Goal: Task Accomplishment & Management: Manage account settings

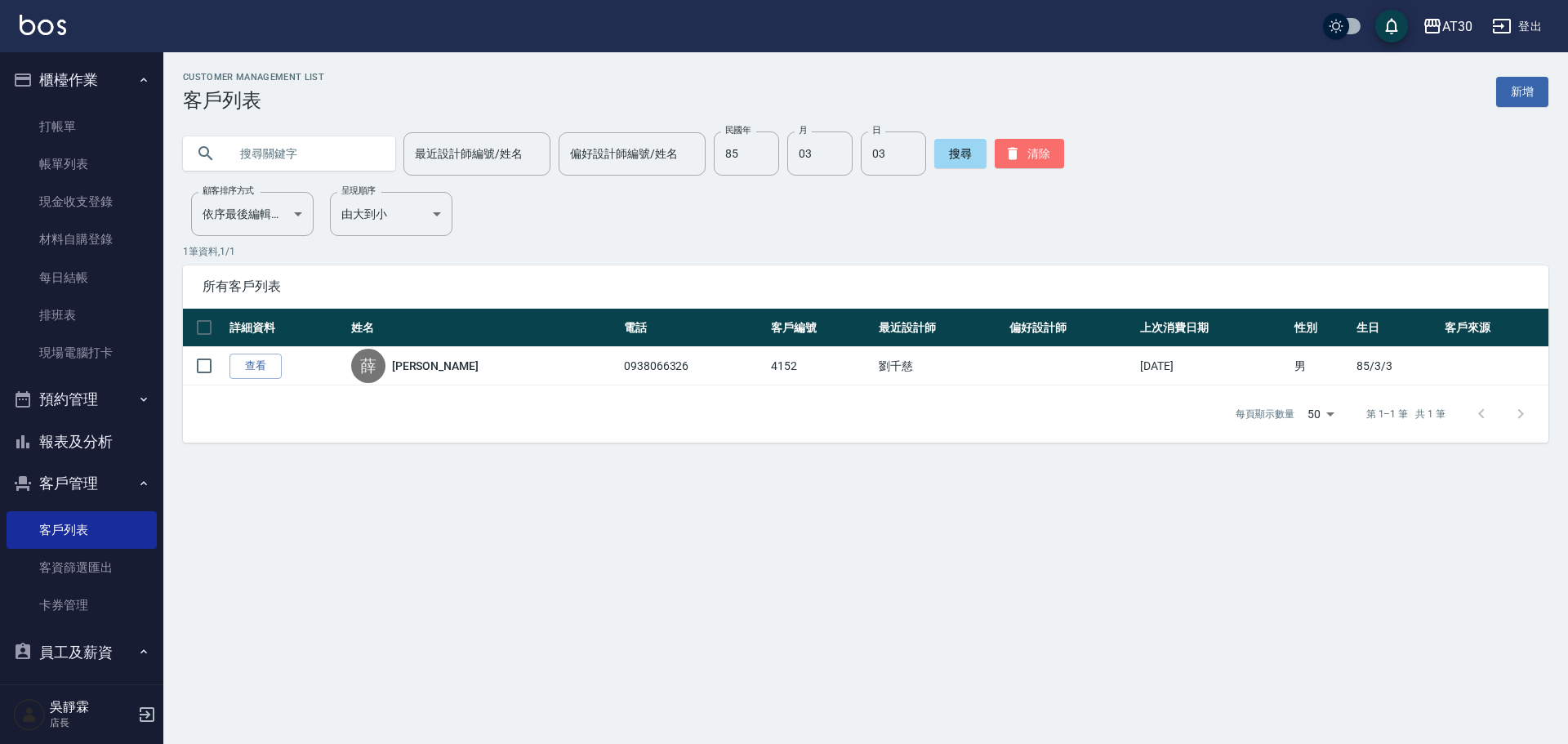
click at [1008, 154] on icon "button" at bounding box center [1012, 154] width 10 height 13
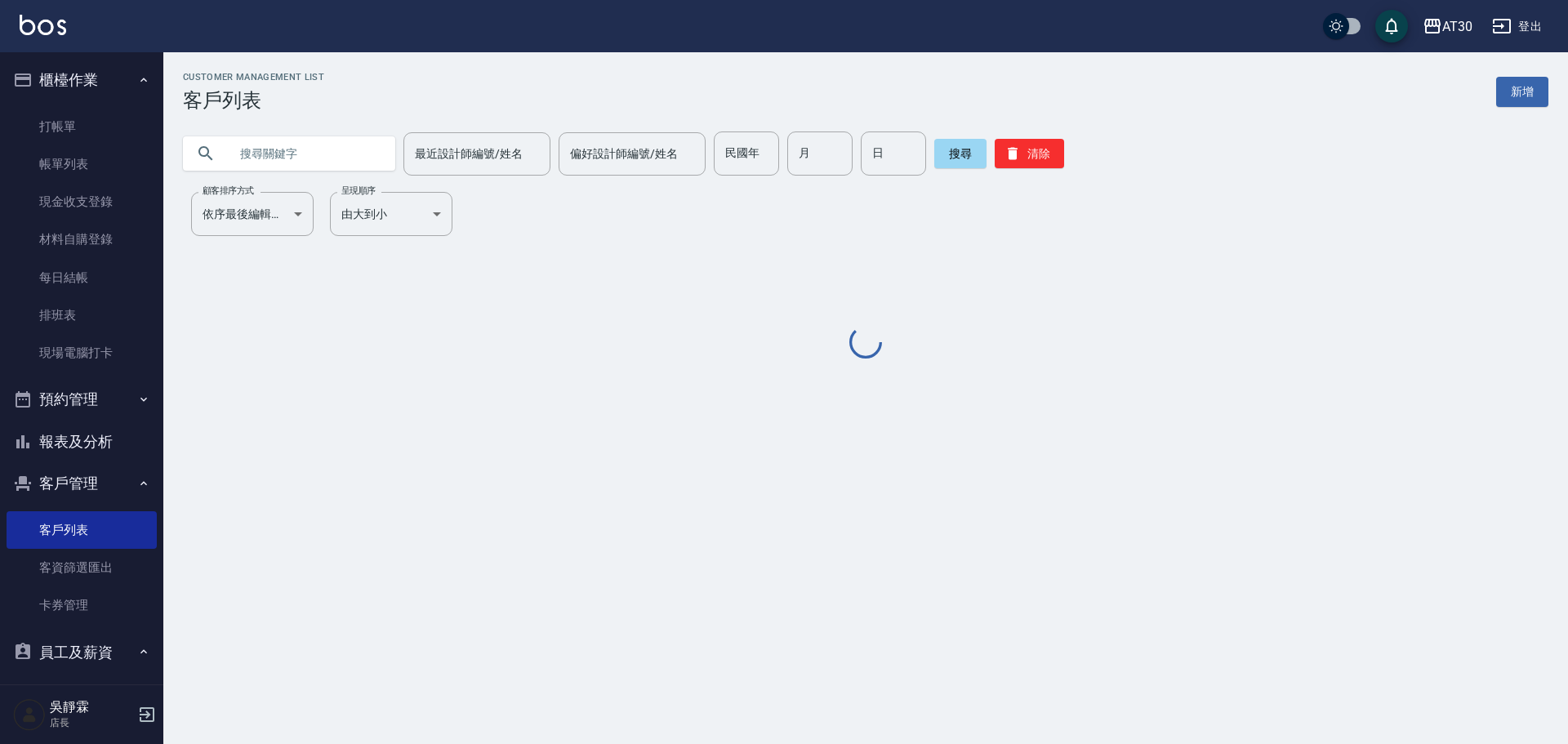
click at [301, 139] on input "text" at bounding box center [305, 154] width 154 height 44
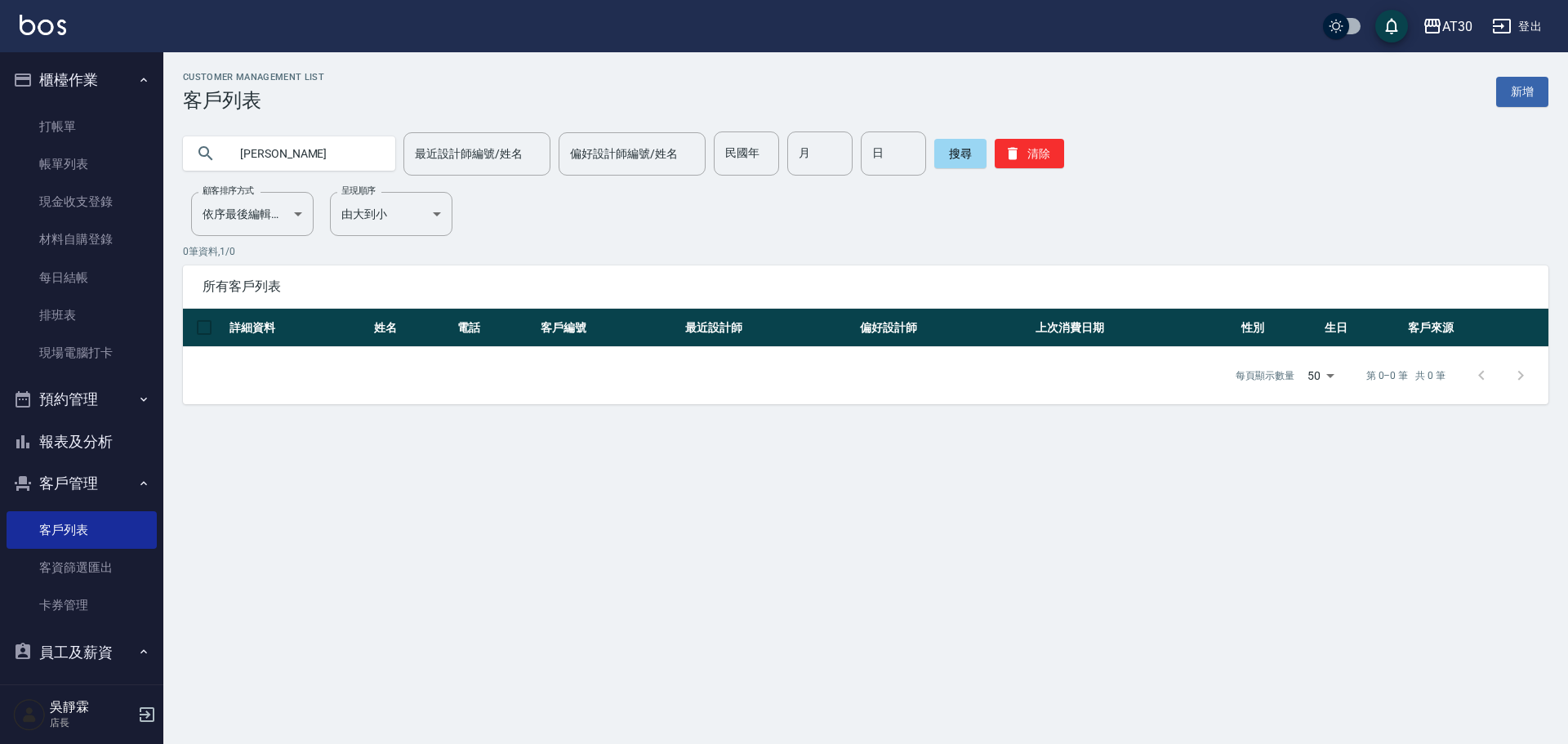
type input "[PERSON_NAME]"
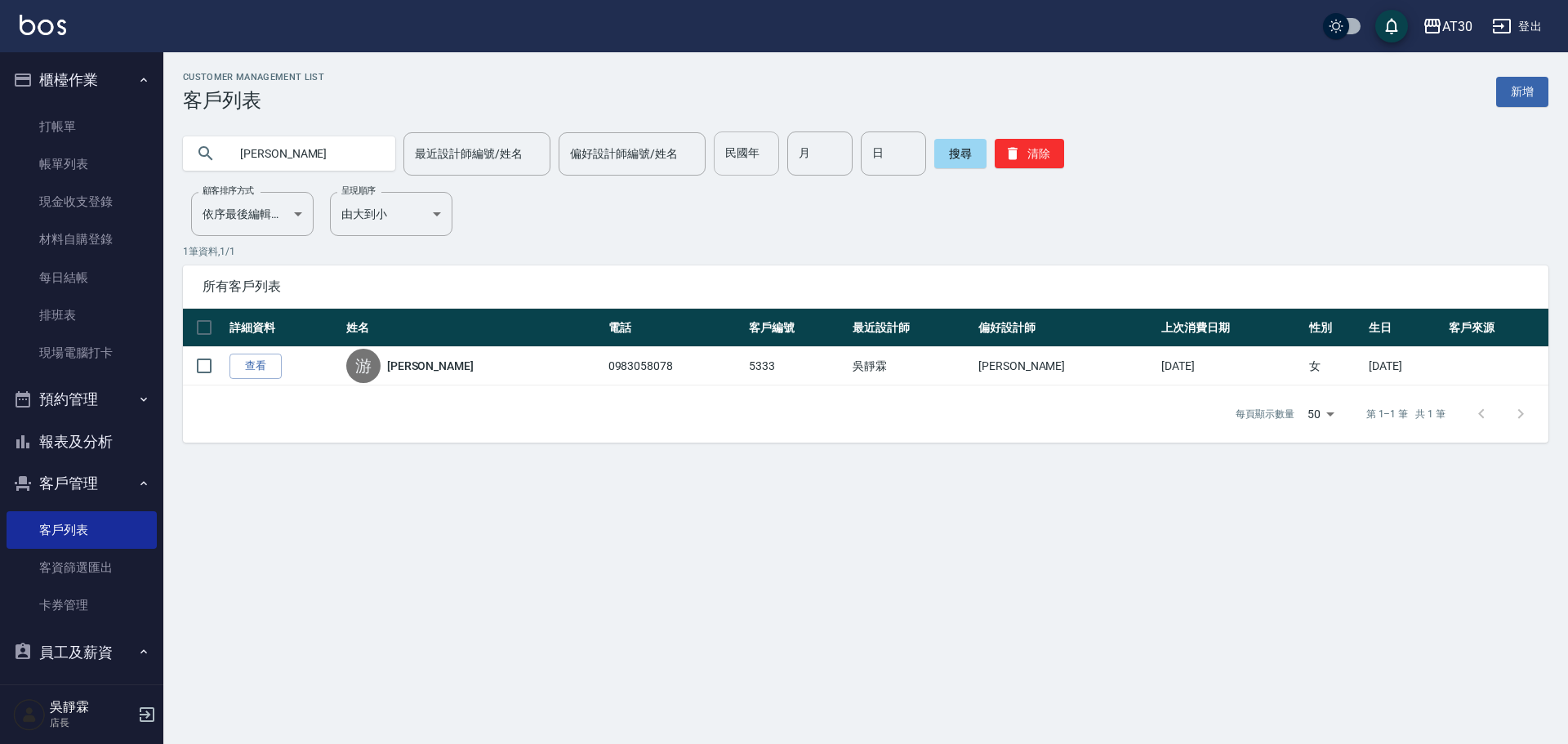
click at [734, 161] on input "民國年" at bounding box center [747, 154] width 66 height 44
type input "97"
type input "07"
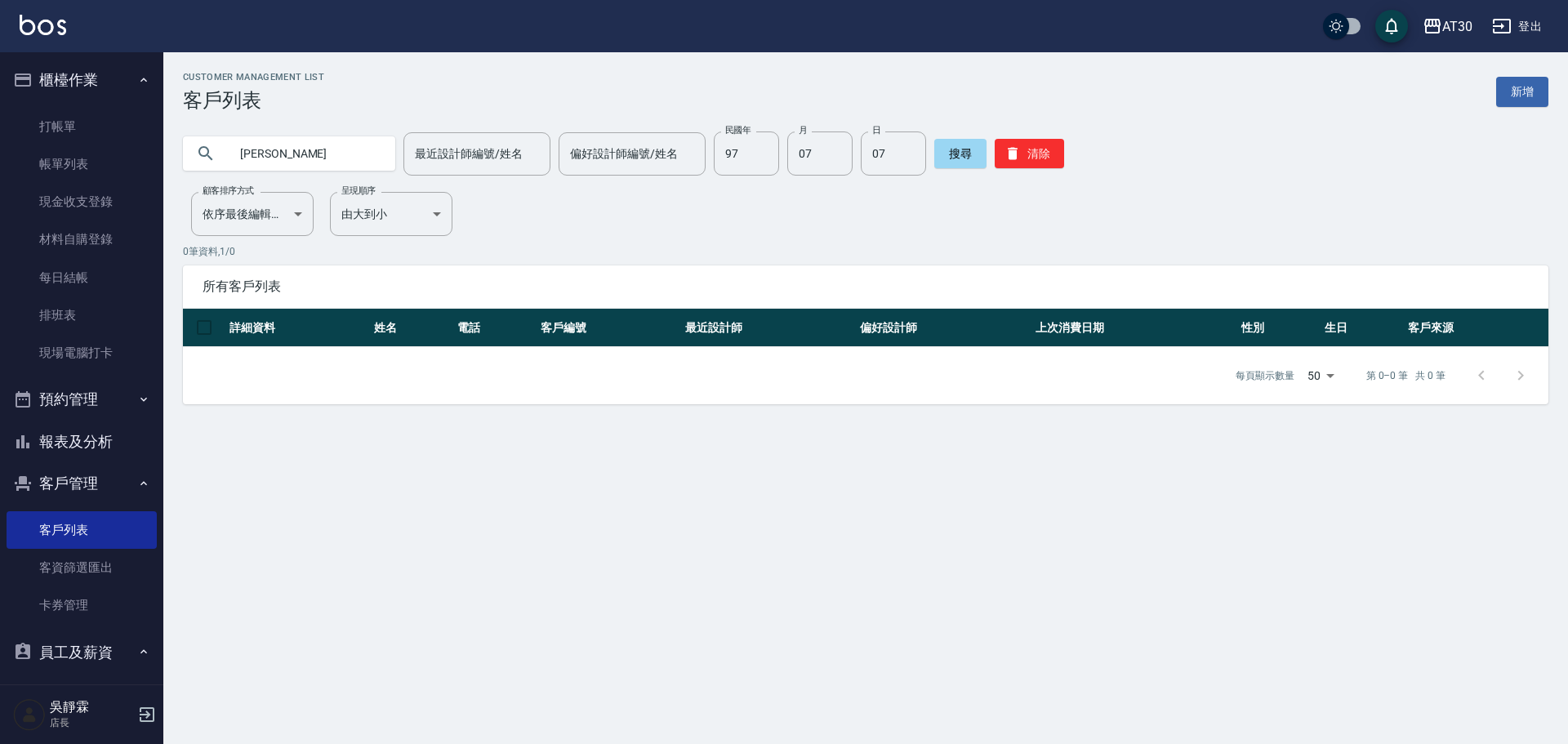
drag, startPoint x: 225, startPoint y: 182, endPoint x: 174, endPoint y: 193, distance: 52.2
click at [174, 193] on div "Customer Management List 客戶列表 新增 [PERSON_NAME] 最近設計師編號/姓名 最近設計師編號/姓名 偏好設計師編號/姓名…" at bounding box center [865, 238] width 1404 height 332
click at [938, 150] on button "搜尋" at bounding box center [960, 154] width 52 height 29
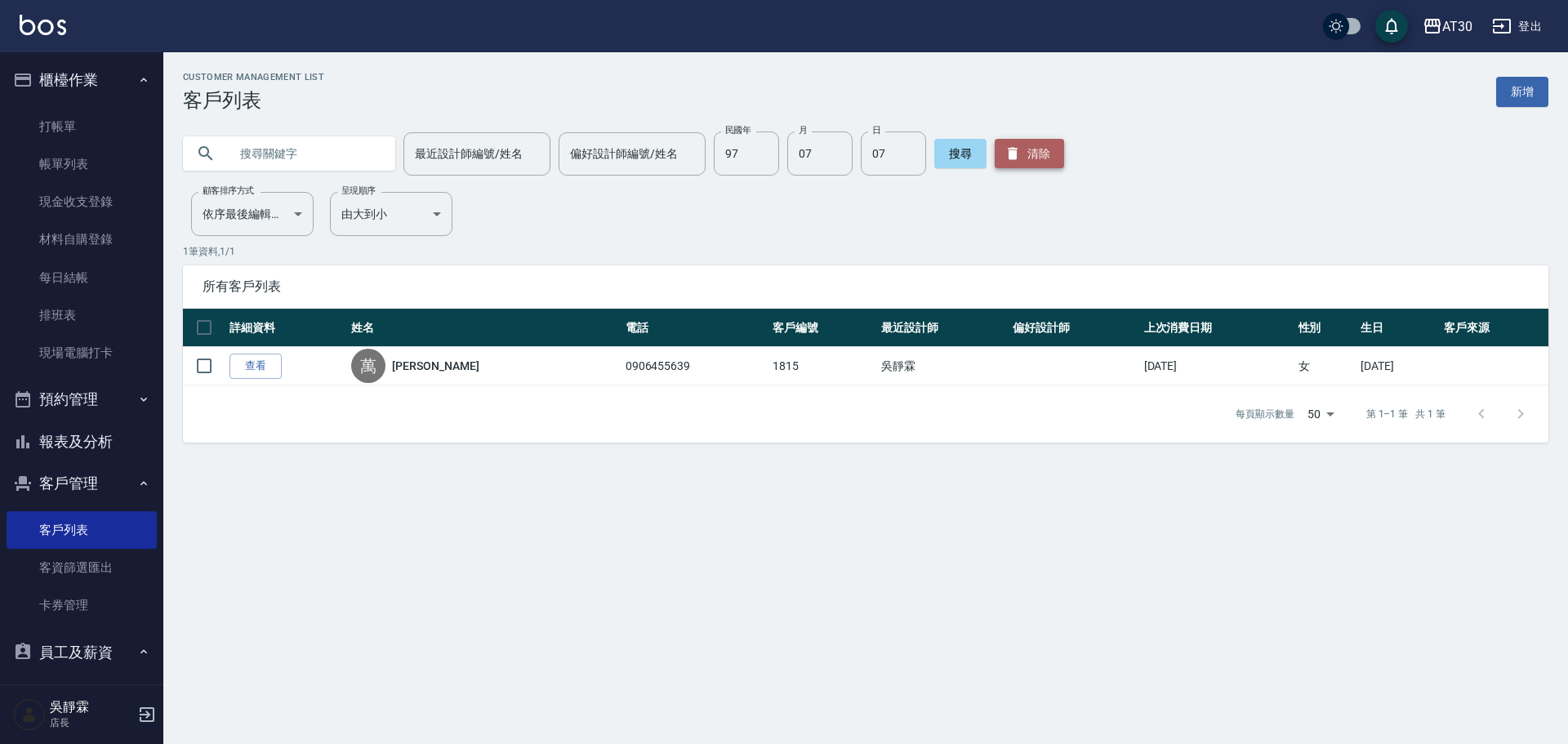
click at [1027, 146] on button "清除" at bounding box center [1029, 154] width 70 height 29
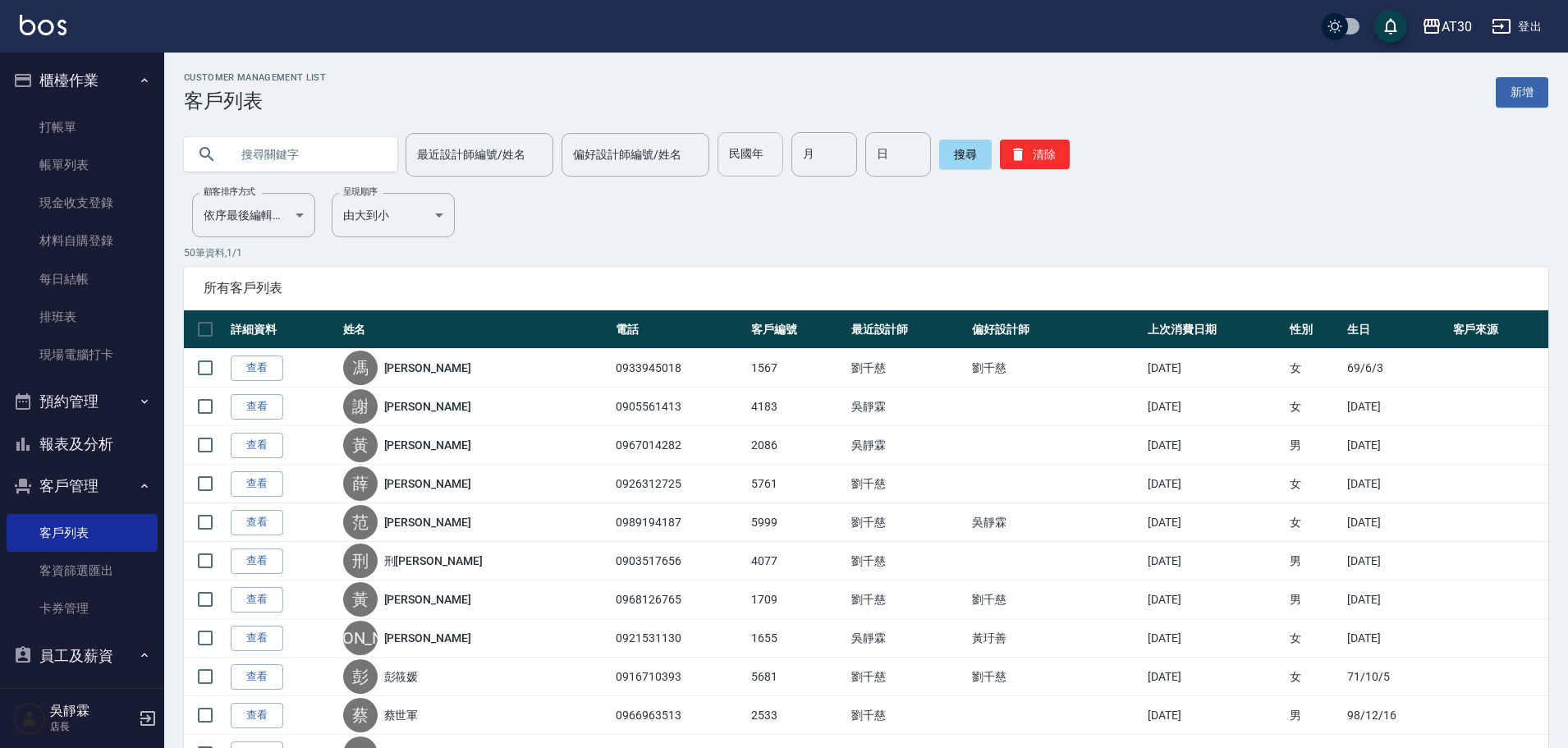
click at [750, 144] on input "民國年" at bounding box center [751, 154] width 66 height 45
type input "65"
type input "1"
type input "01"
type input "04"
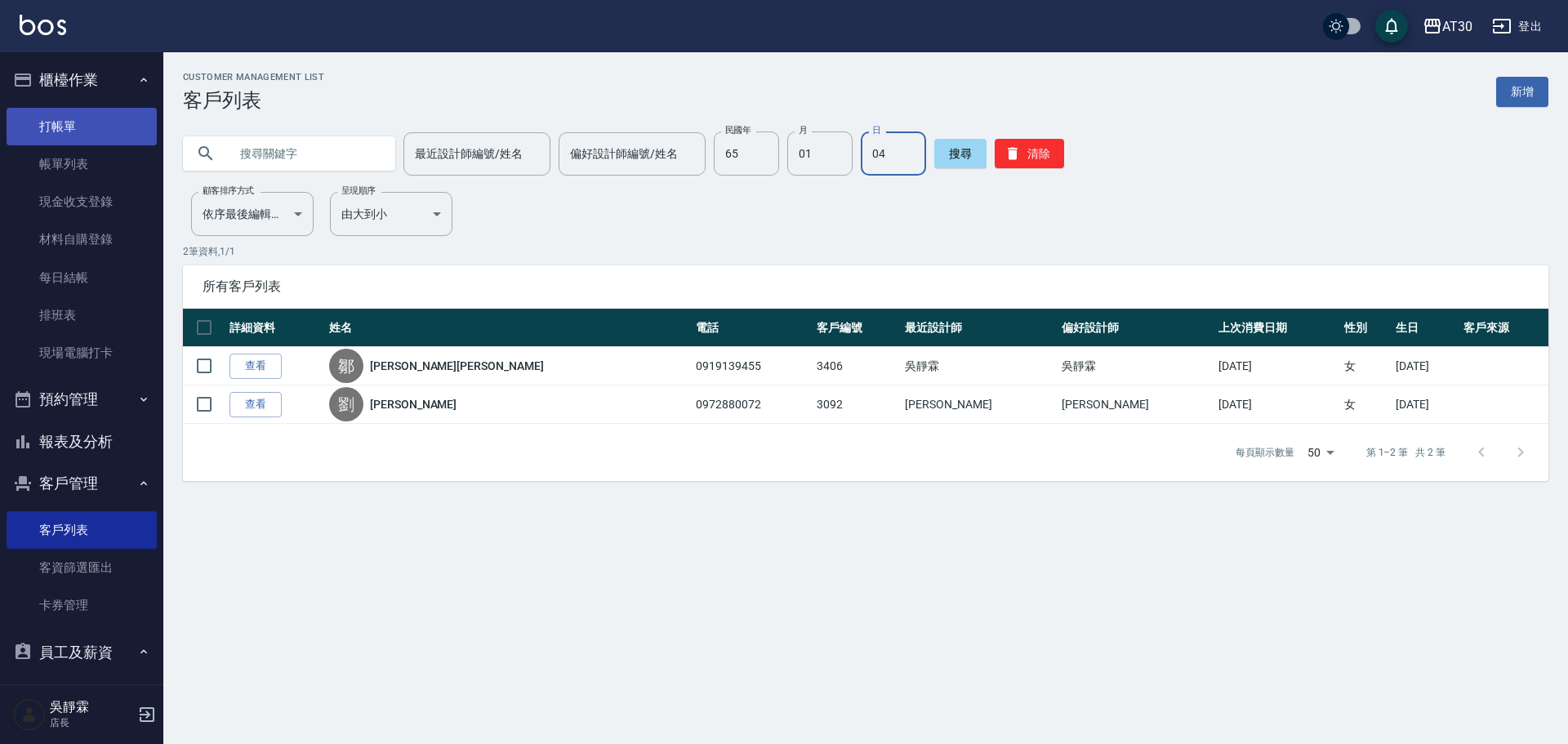
click at [75, 115] on link "打帳單" at bounding box center [81, 127] width 150 height 38
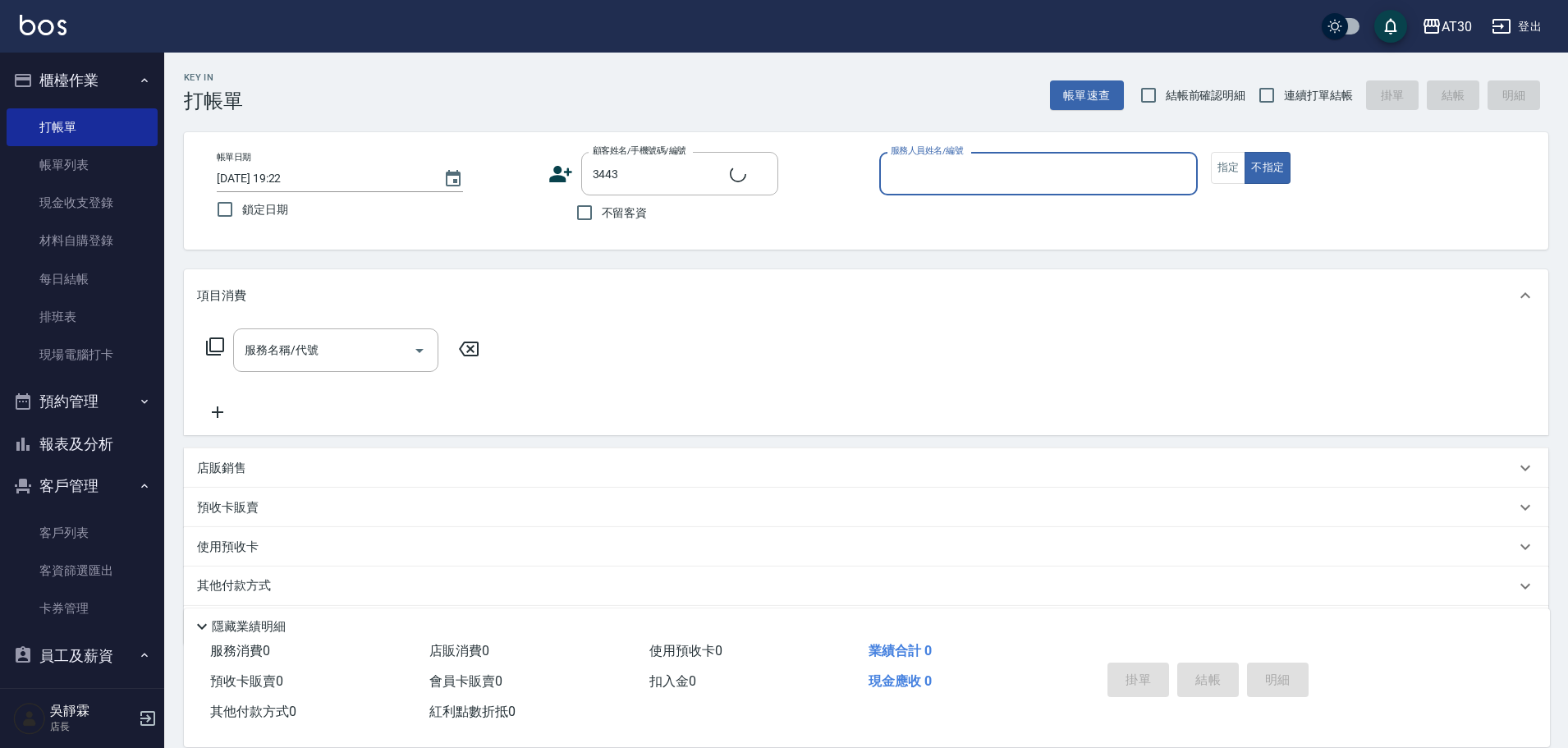
type input "[PERSON_NAME]/0958217307/3443"
type input "吳靜霖-6"
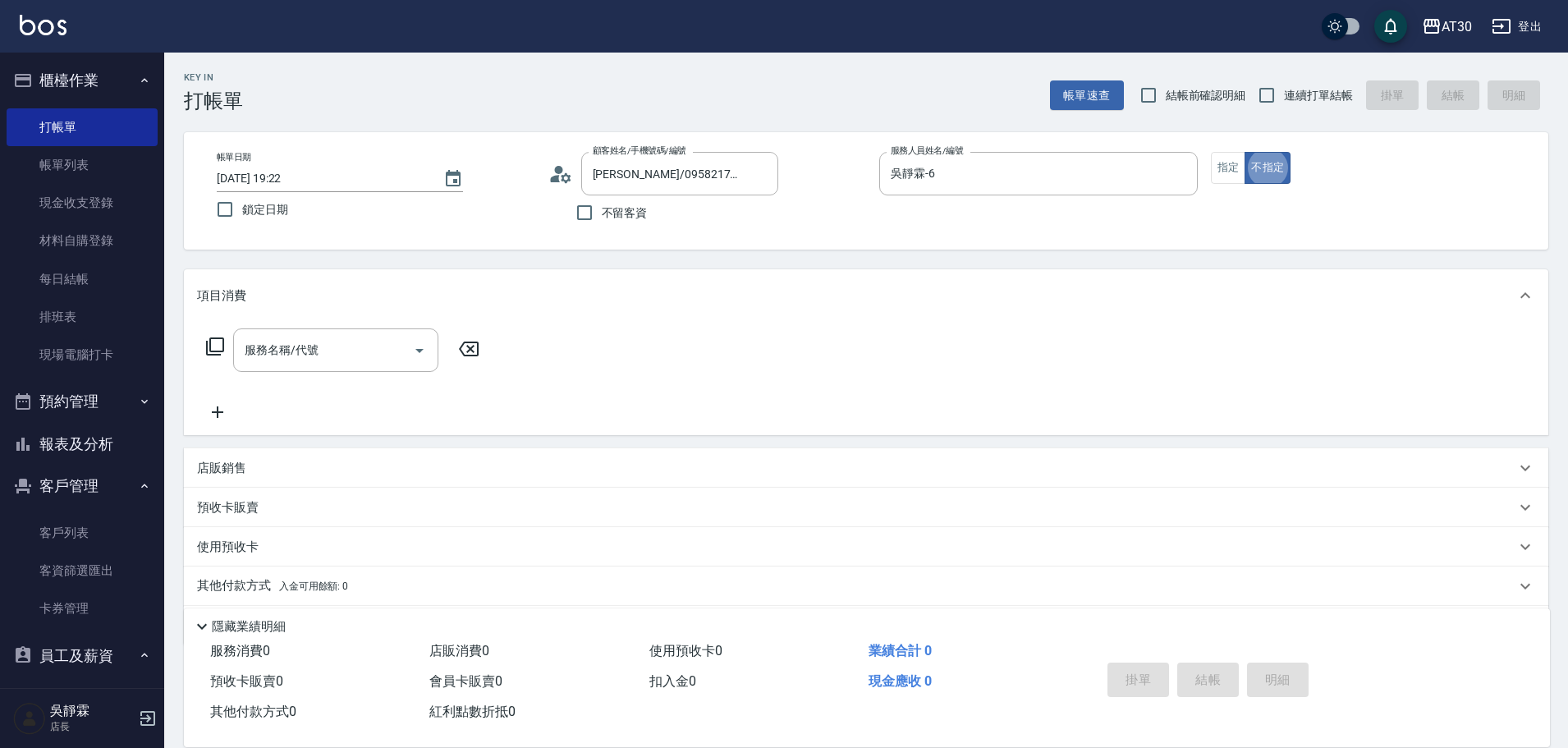
type button "false"
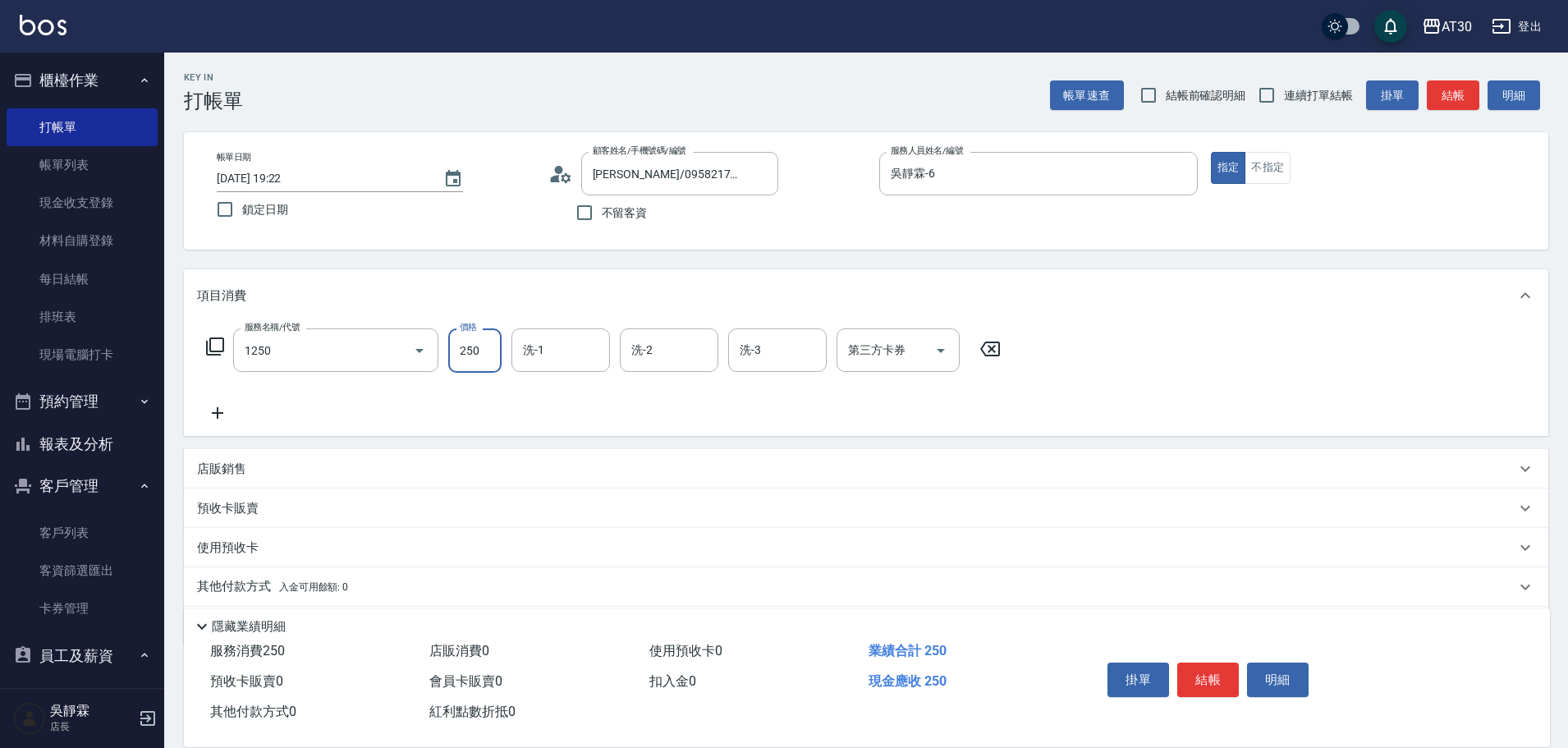
type input "洗髮250(1250)"
type input "[PERSON_NAME]1"
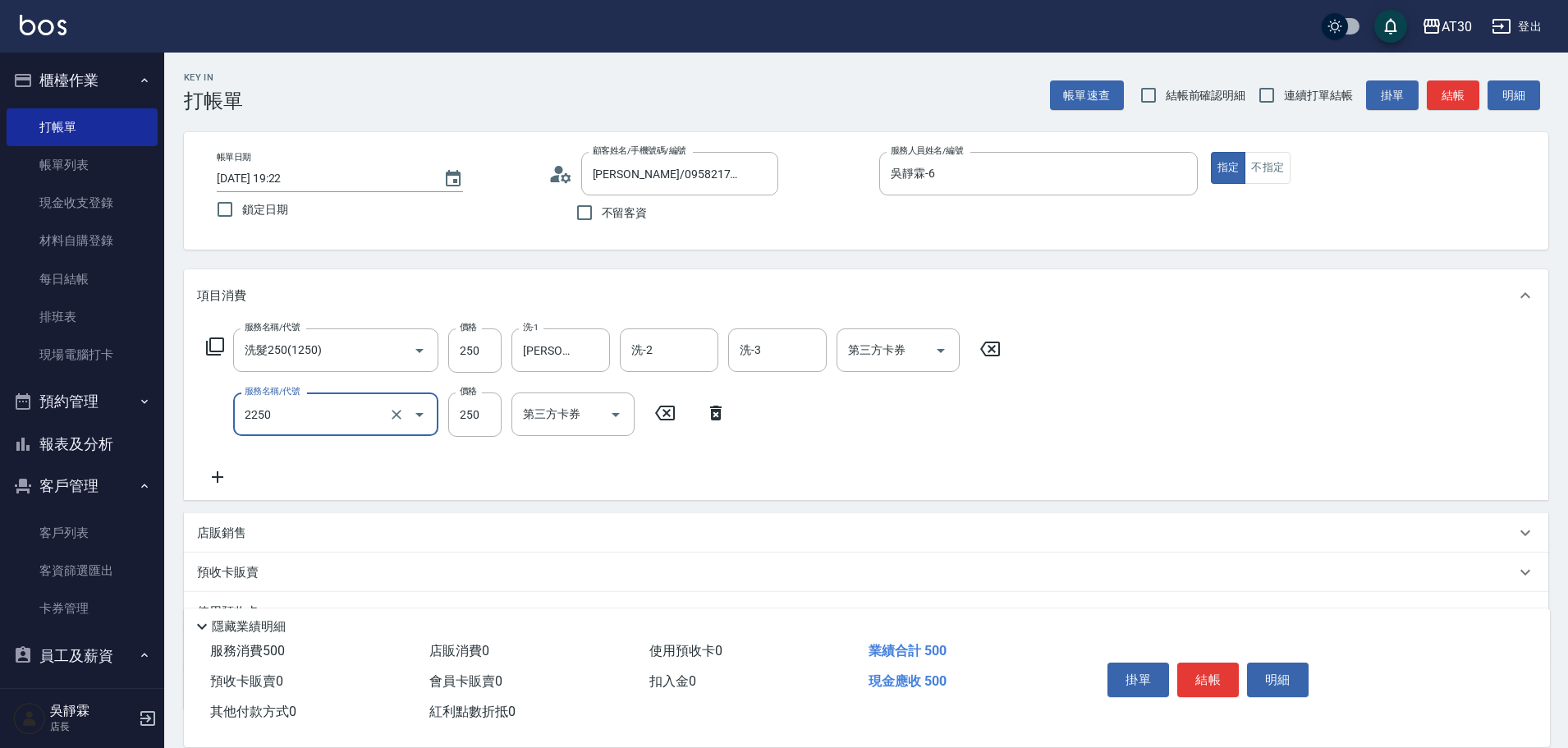
type input "剪髮(2250)"
type input "300"
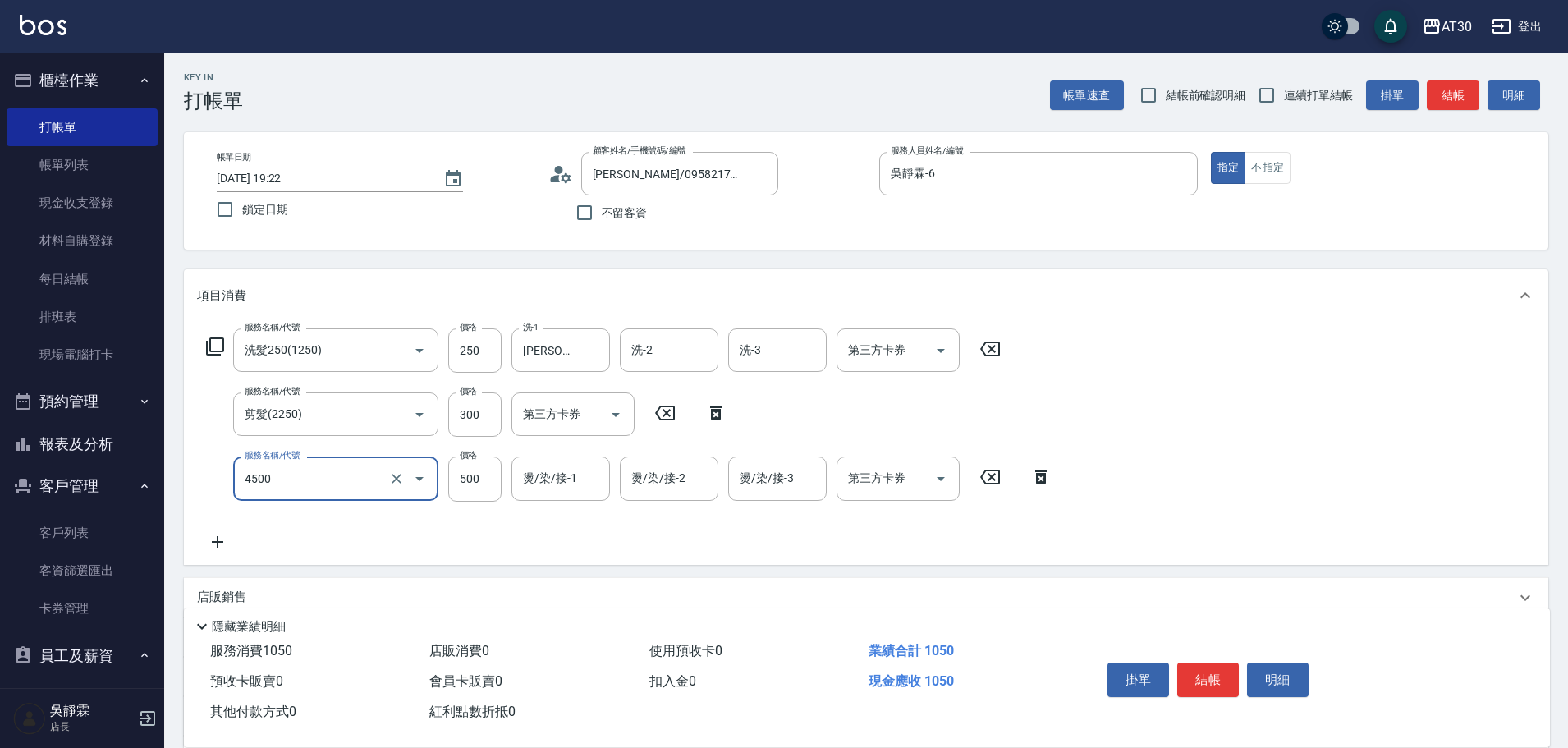
type input "補染(4500)"
type input "[PERSON_NAME]1"
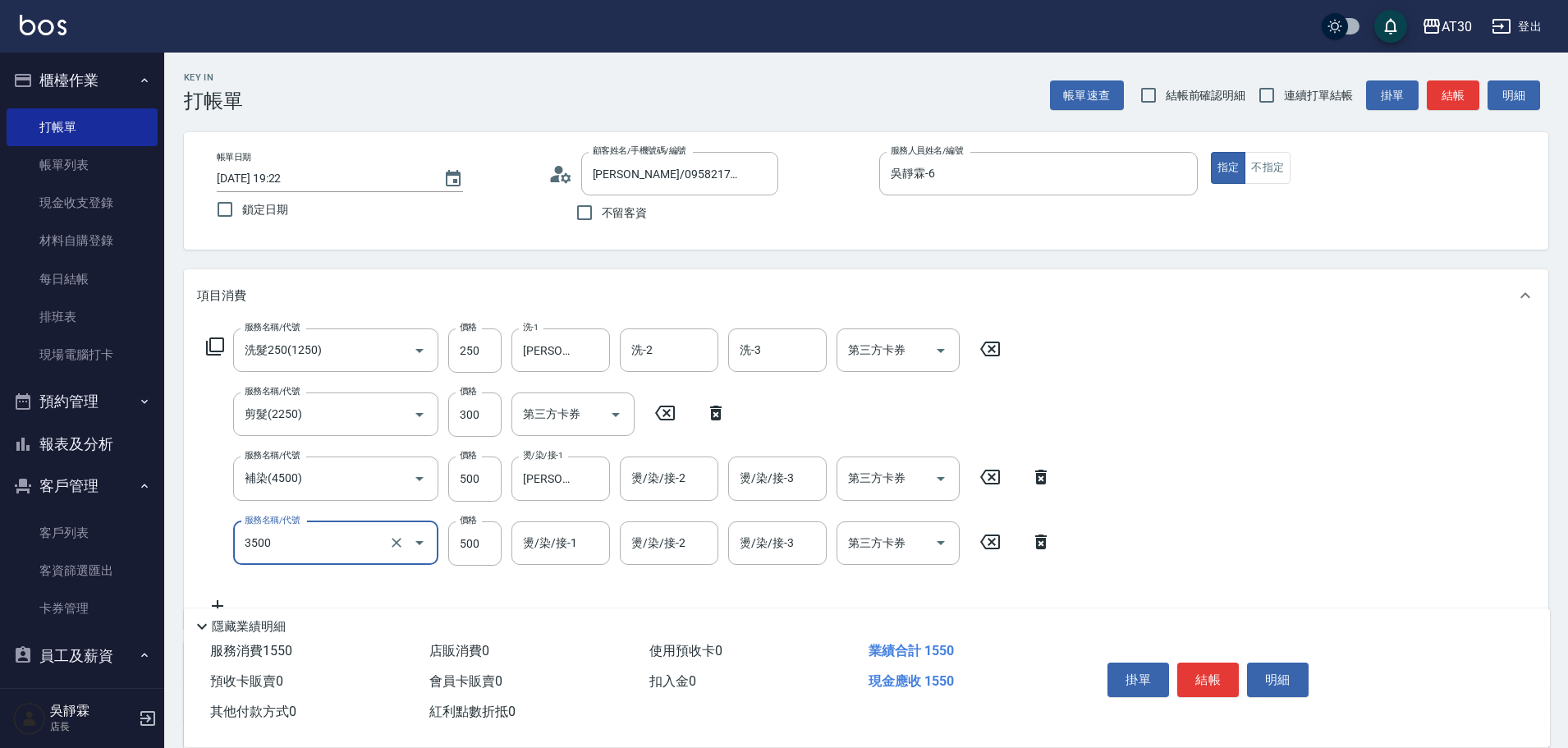
type input "補燙(3500)"
type input "[PERSON_NAME]1"
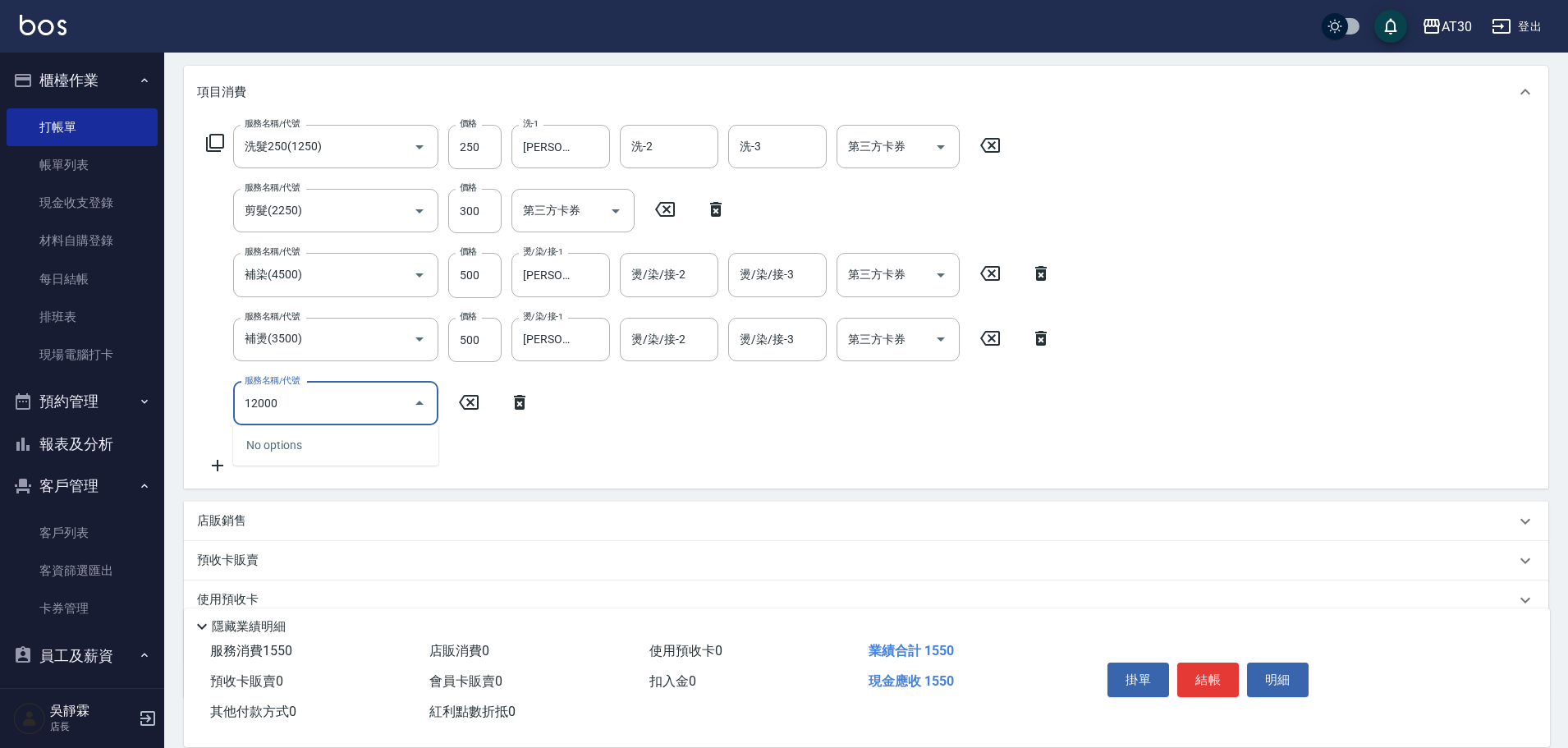
scroll to position [216, 0]
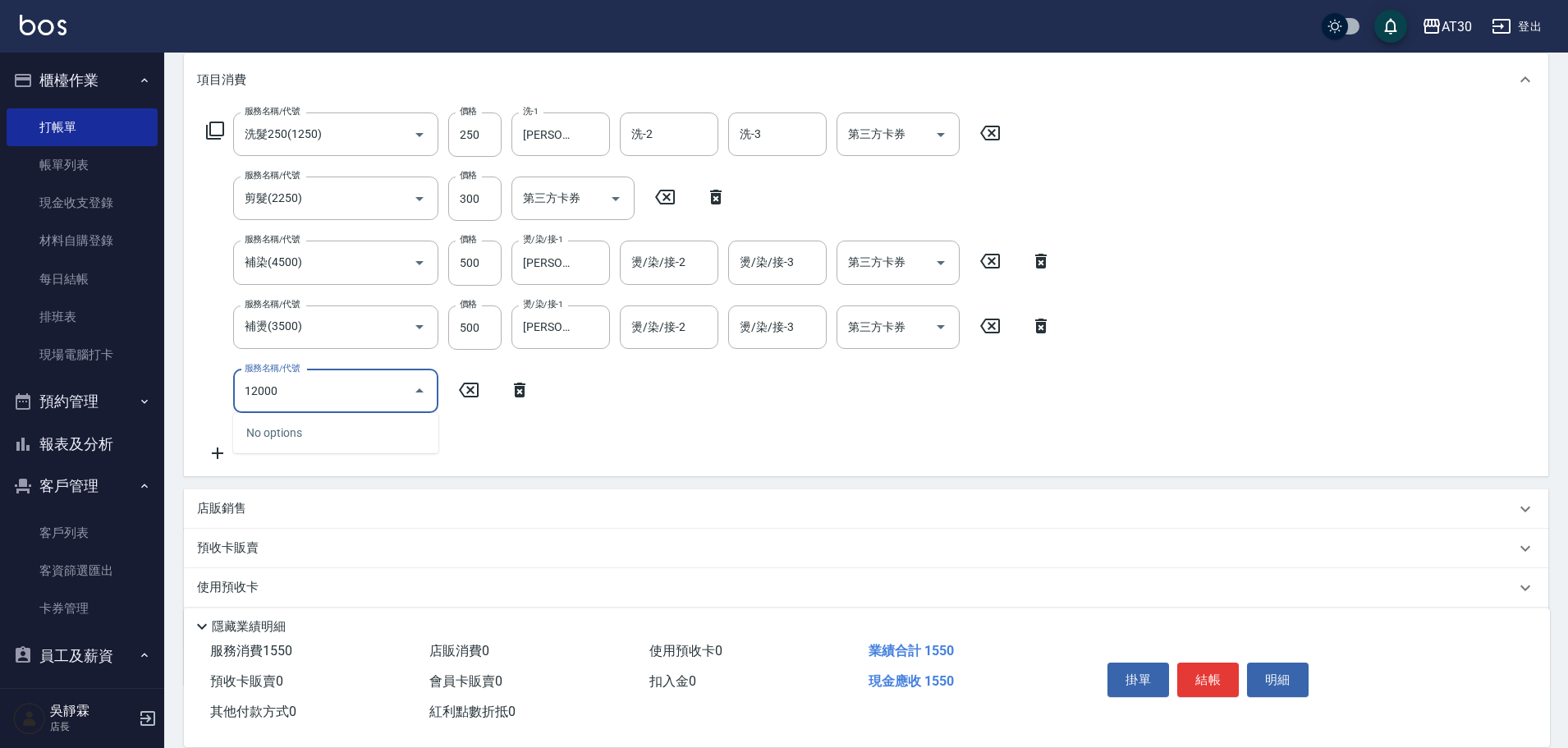
drag, startPoint x: 343, startPoint y: 391, endPoint x: 227, endPoint y: 404, distance: 116.7
click at [227, 403] on div "服務名稱/代號 12000 服務名稱/代號" at bounding box center [368, 391] width 343 height 44
type input "原價801~1200護髮(51200)"
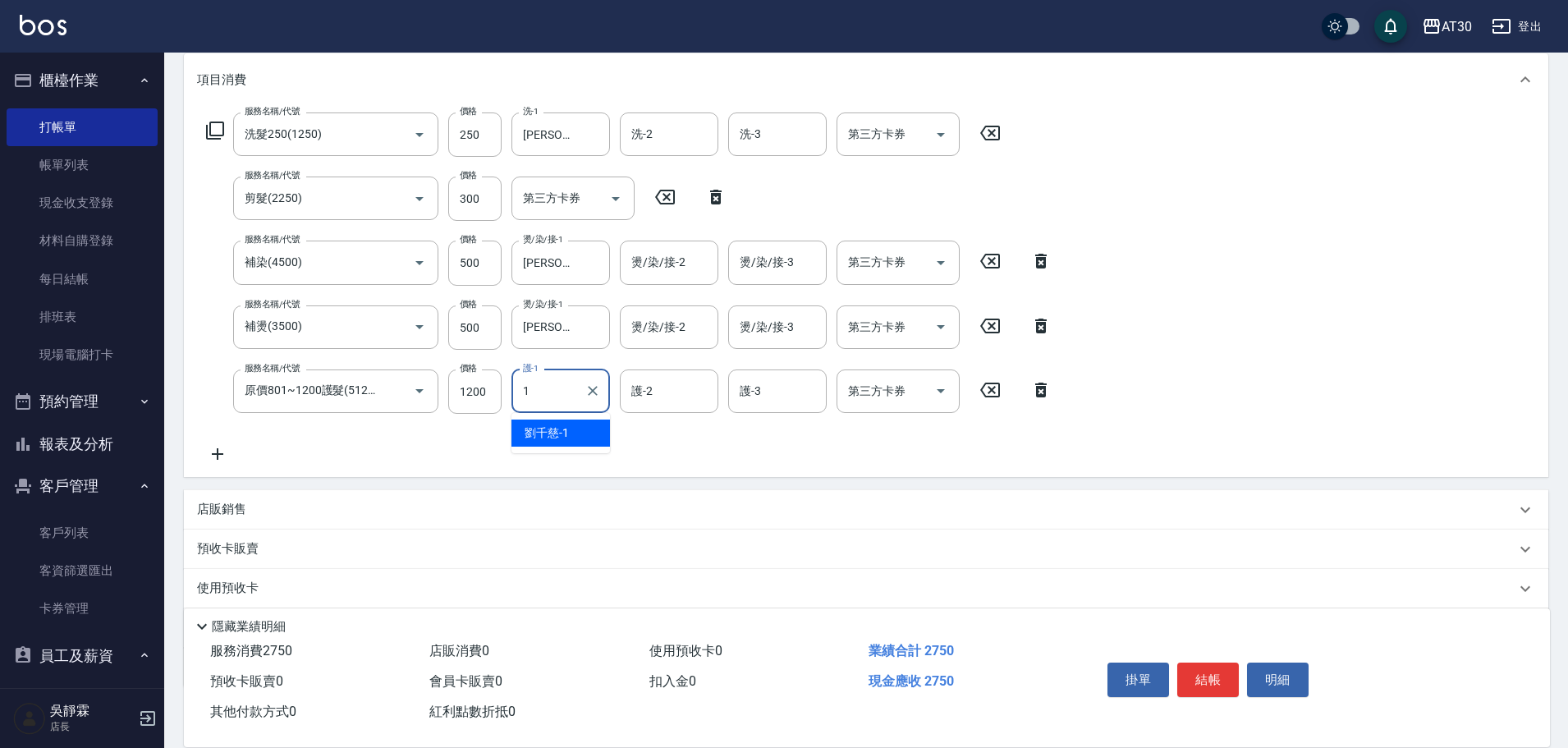
type input "[PERSON_NAME]1"
click at [483, 323] on input "500" at bounding box center [474, 327] width 53 height 45
type input "300"
click at [1178, 323] on div "服務名稱/代號 洗髮250(1250) 服務名稱/代號 價格 250 價格 洗-1 [PERSON_NAME]-1 洗-1 洗-2 洗-2 洗-3 洗-3 第…" at bounding box center [866, 291] width 1364 height 371
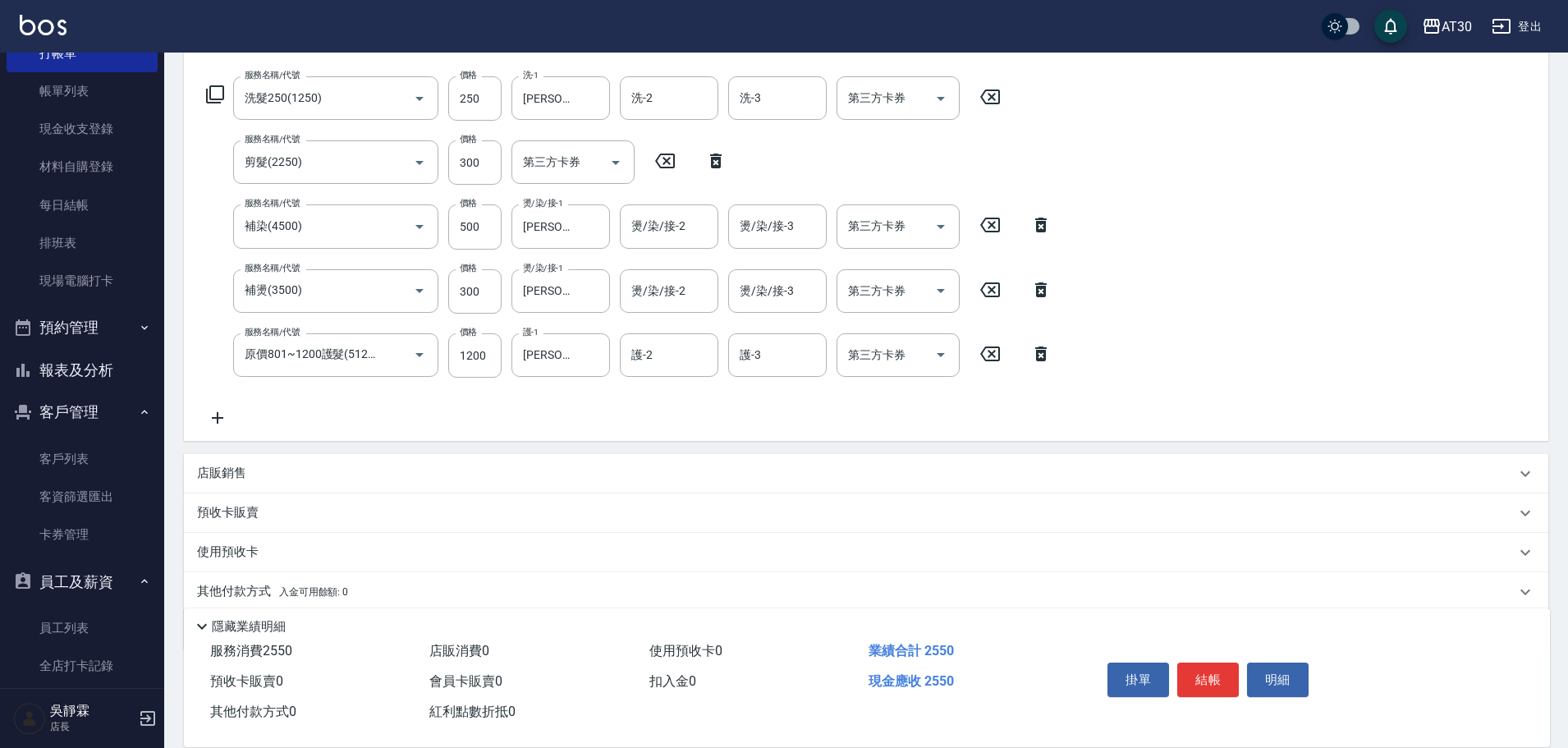
scroll to position [313, 0]
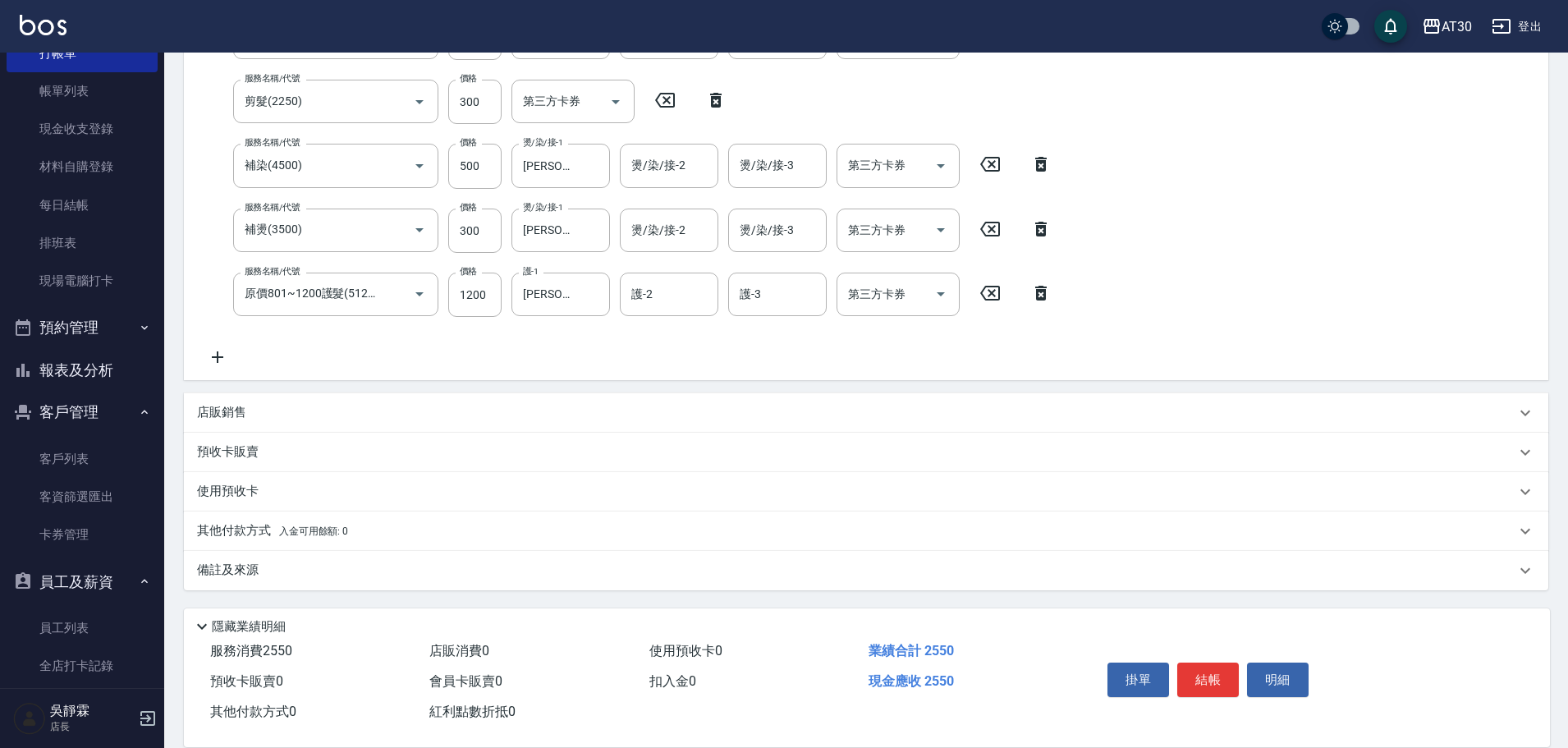
click at [322, 532] on span "入金可用餘額: 0" at bounding box center [314, 531] width 70 height 12
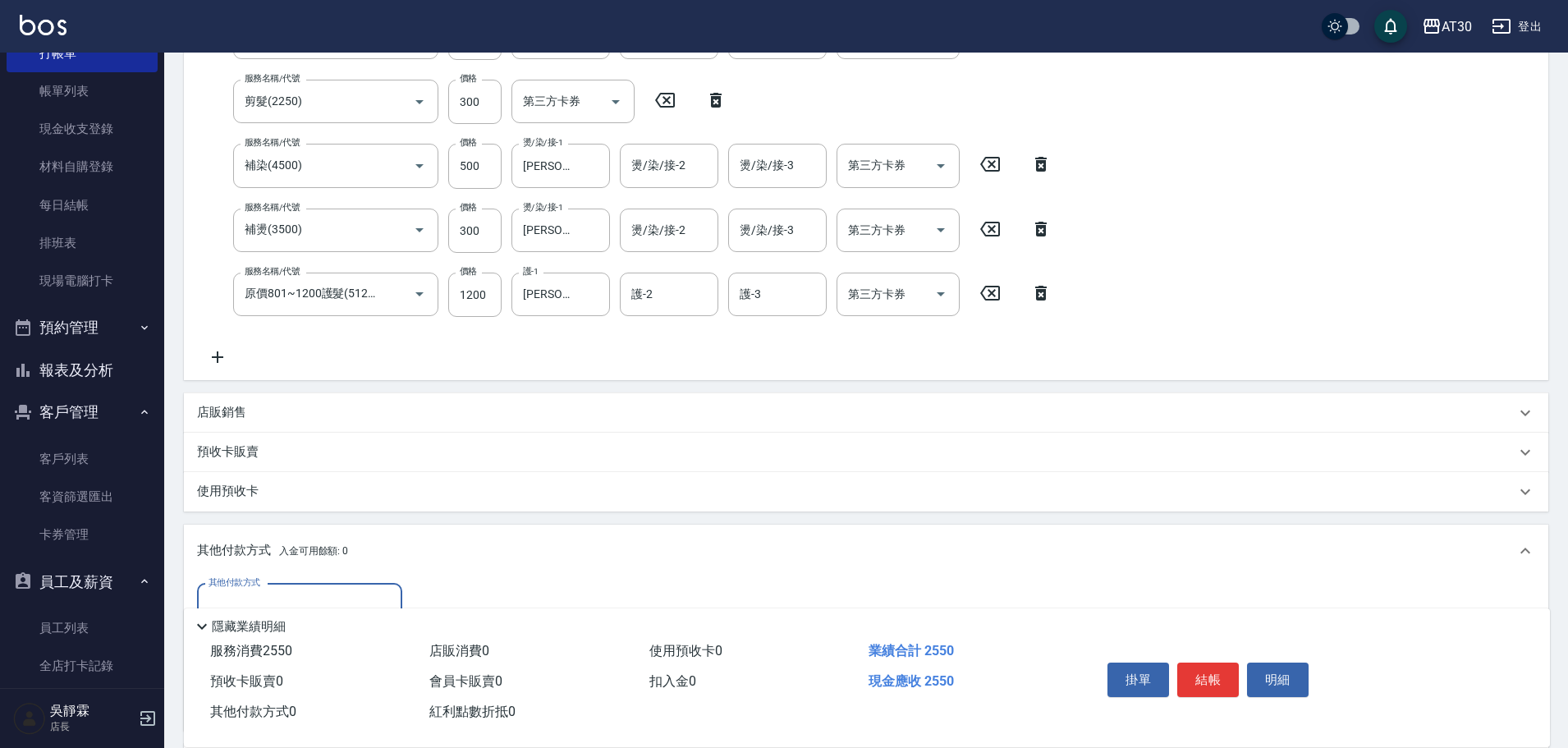
scroll to position [506, 0]
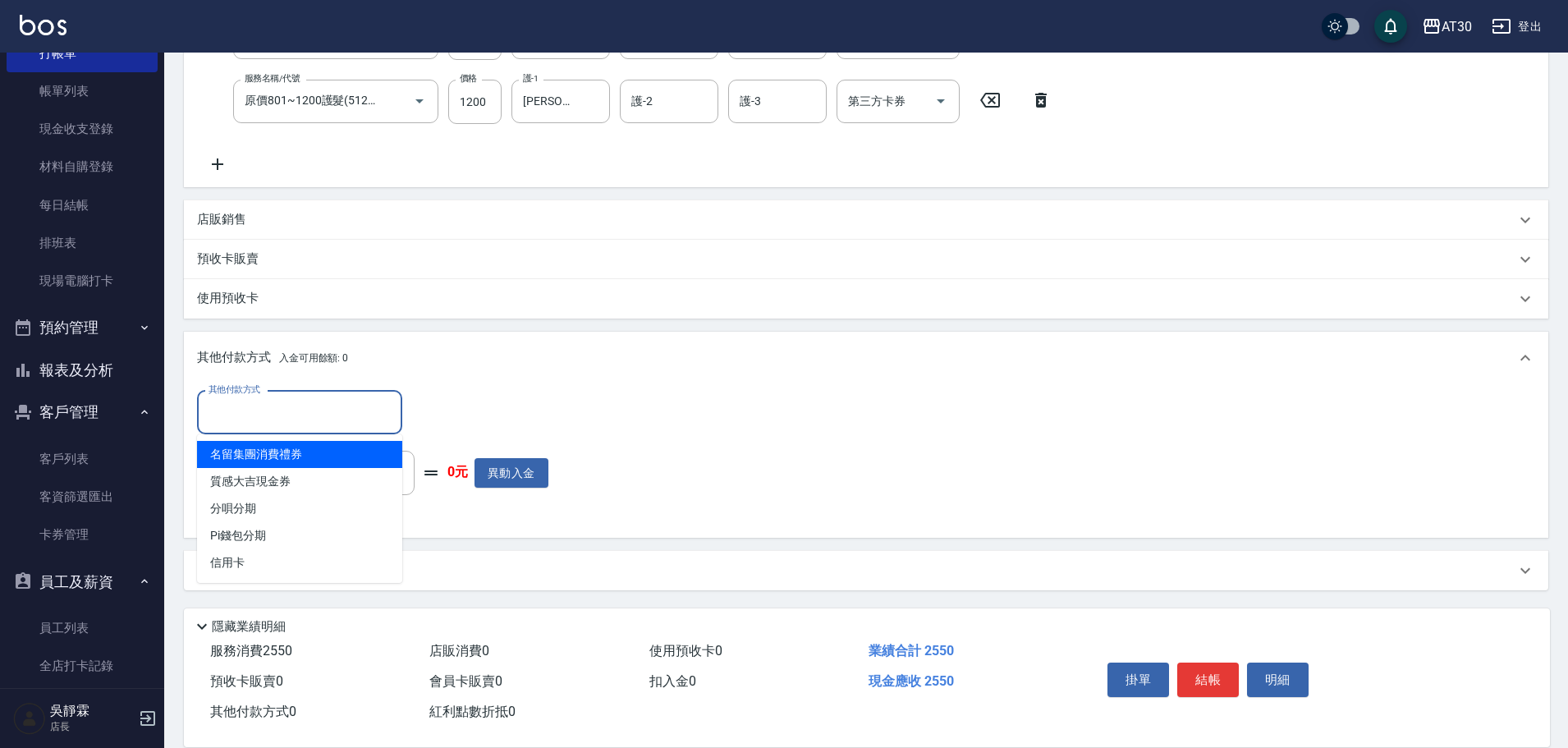
click at [346, 419] on input "其他付款方式" at bounding box center [299, 413] width 190 height 29
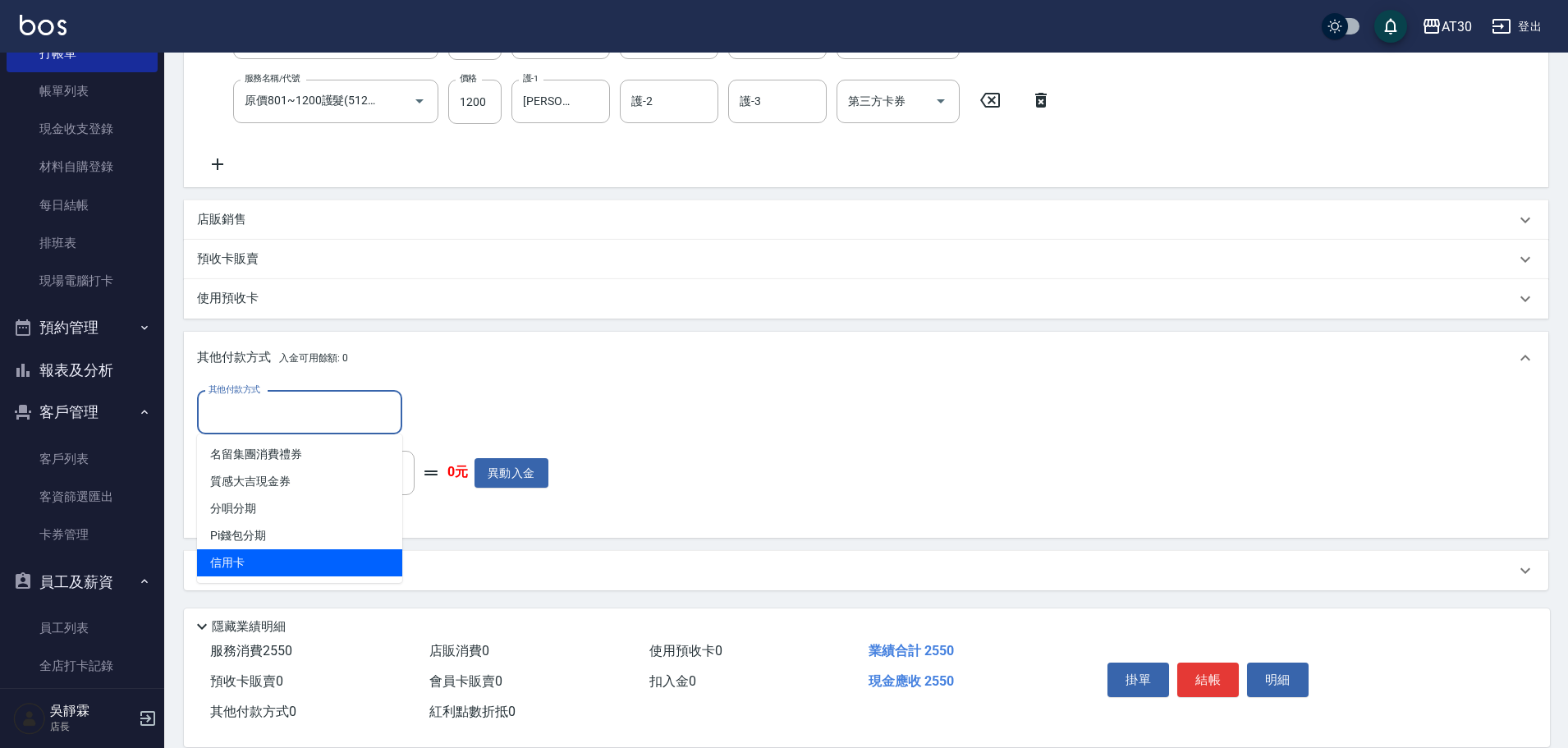
click at [288, 561] on span "信用卡" at bounding box center [299, 562] width 205 height 27
type input "信用卡"
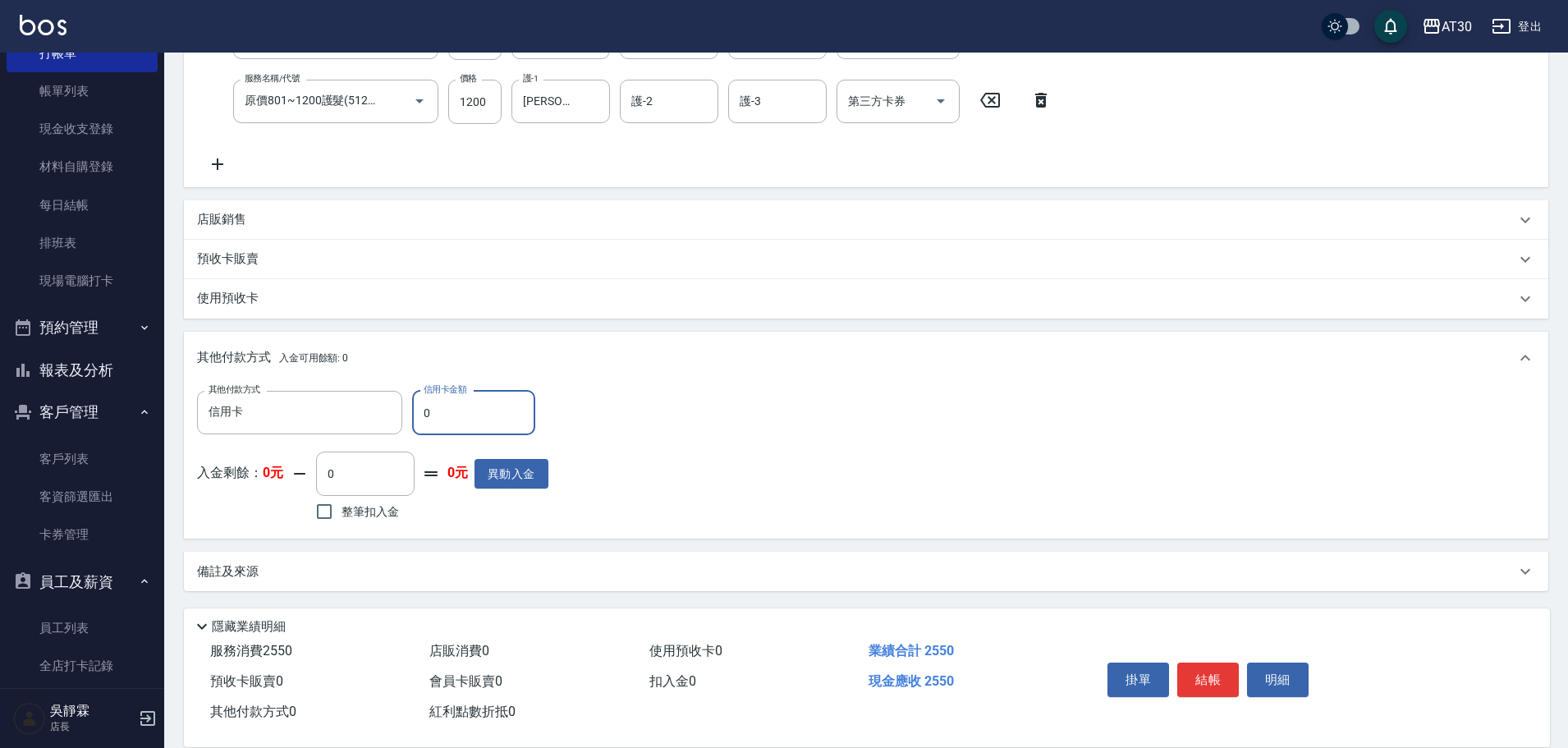
drag, startPoint x: 479, startPoint y: 409, endPoint x: 416, endPoint y: 431, distance: 66.7
click at [416, 431] on input "0" at bounding box center [473, 413] width 123 height 45
type input "2550"
click at [1226, 664] on button "結帳" at bounding box center [1208, 679] width 61 height 34
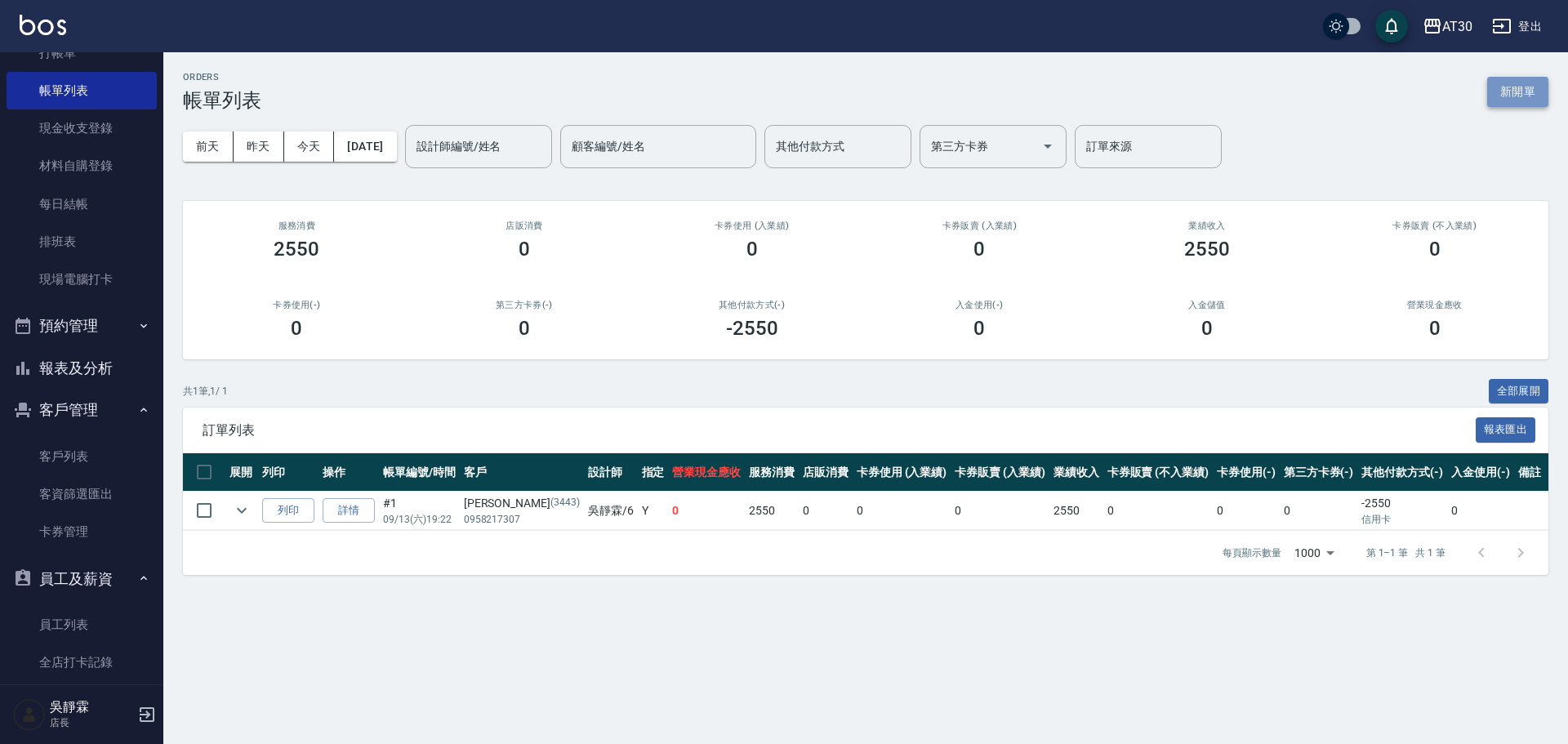
click at [1524, 87] on button "新開單" at bounding box center [1517, 91] width 61 height 30
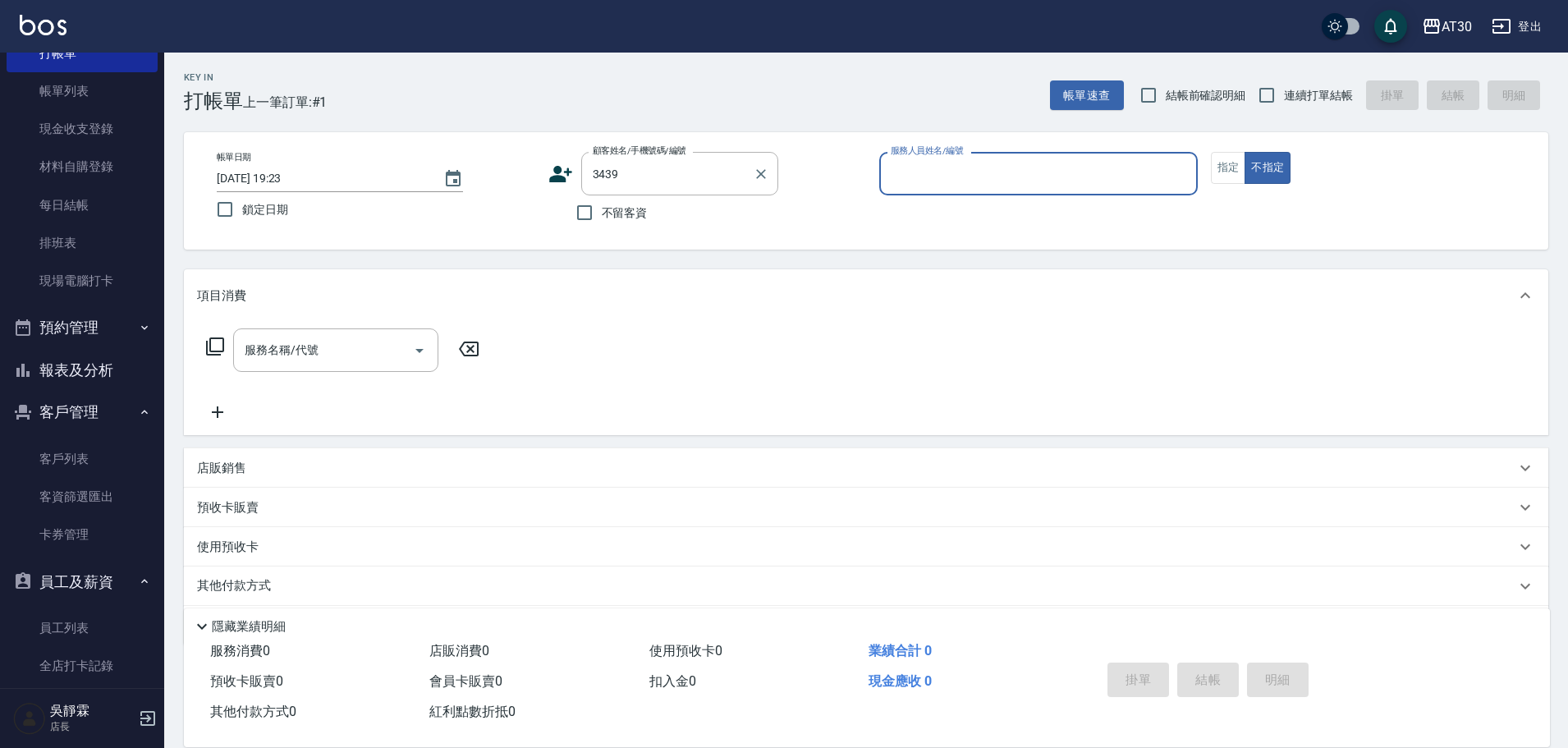
type input "[PERSON_NAME]/0903508324/3439"
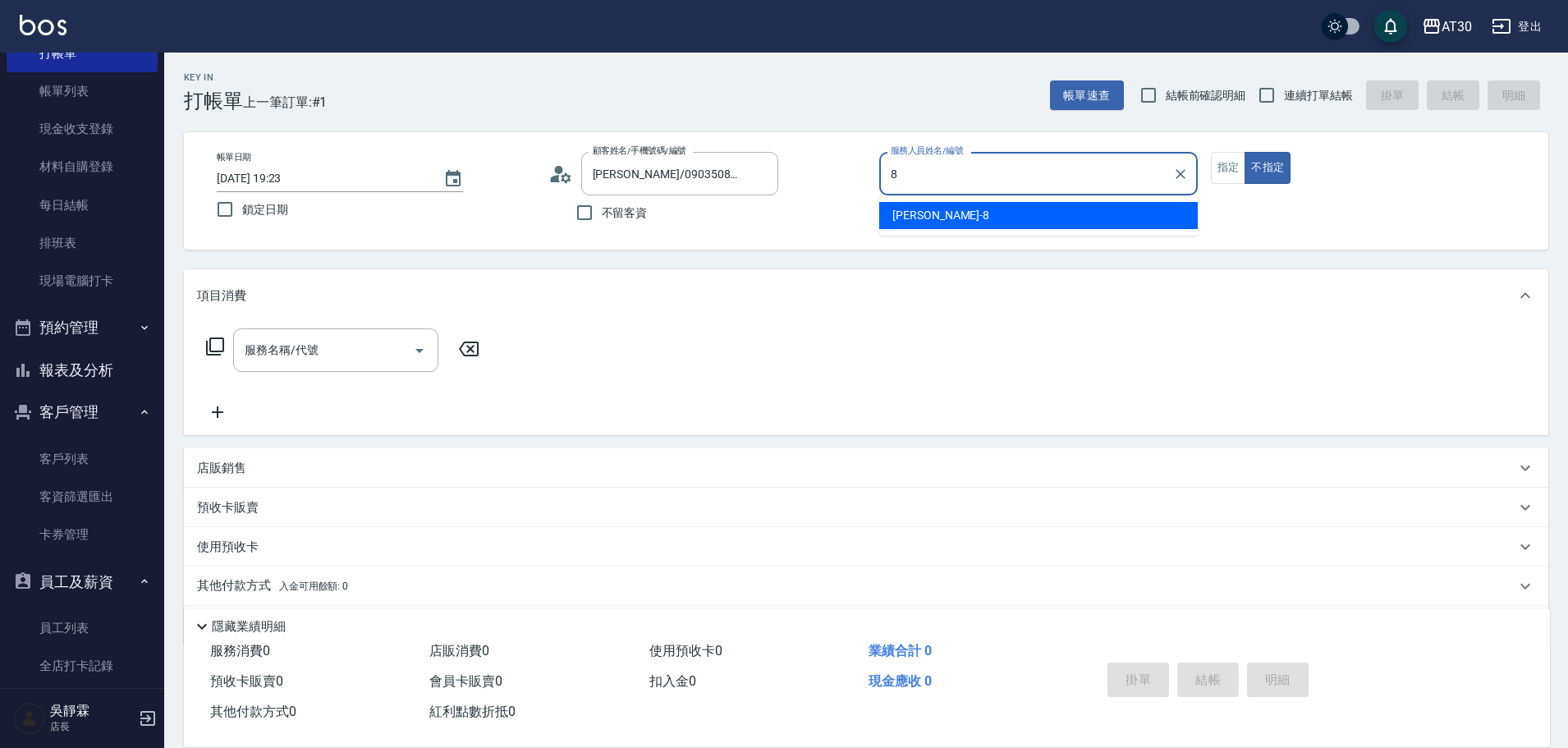
type input "[PERSON_NAME]-8"
type button "false"
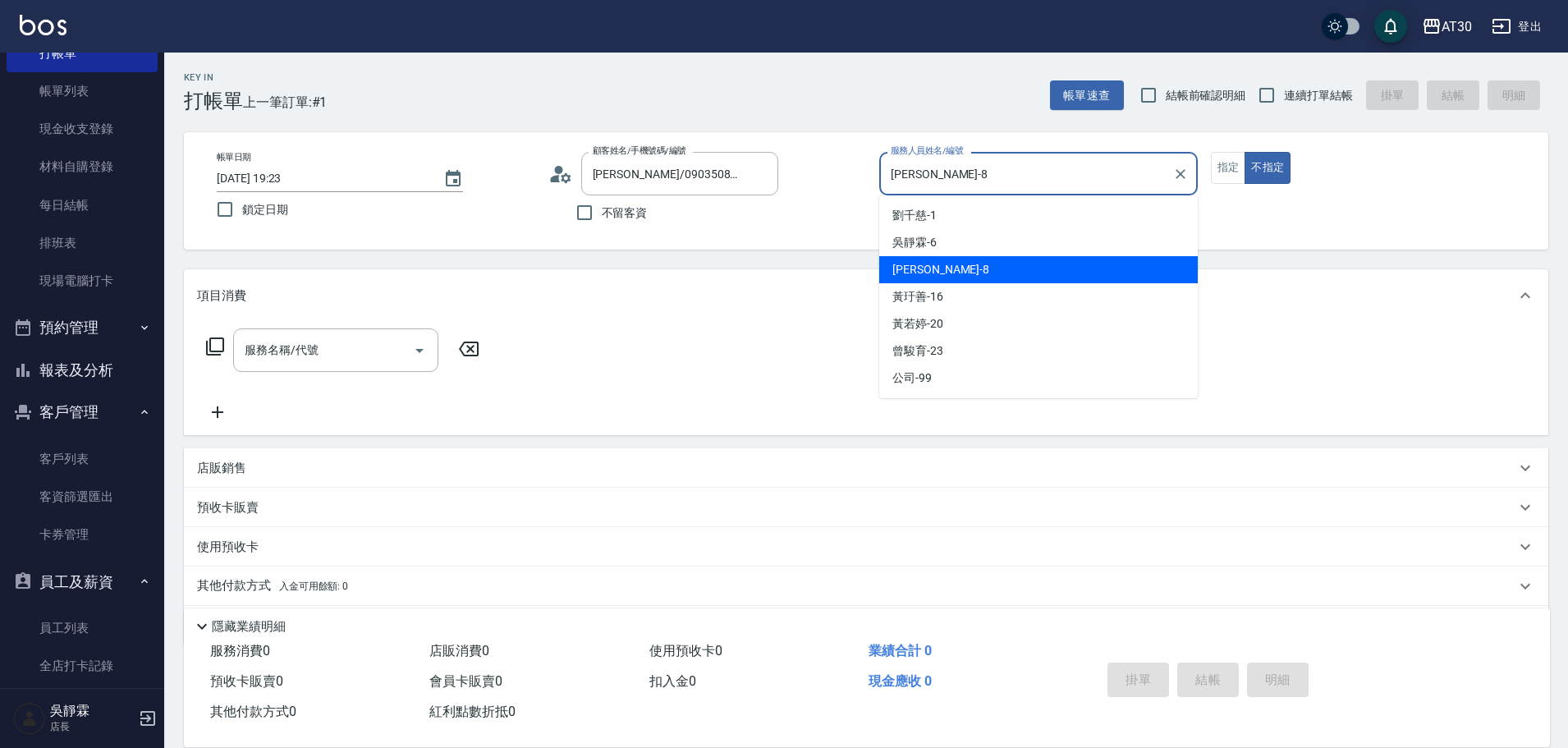
drag, startPoint x: 990, startPoint y: 185, endPoint x: 856, endPoint y: 208, distance: 136.0
click at [877, 208] on div "帳單日期 [DATE] 19:23 鎖定日期 顧客姓名/手機號碼/編號 [PERSON_NAME]/0903508324/3439 顧客姓名/手機號碼/編號 …" at bounding box center [867, 190] width 1325 height 78
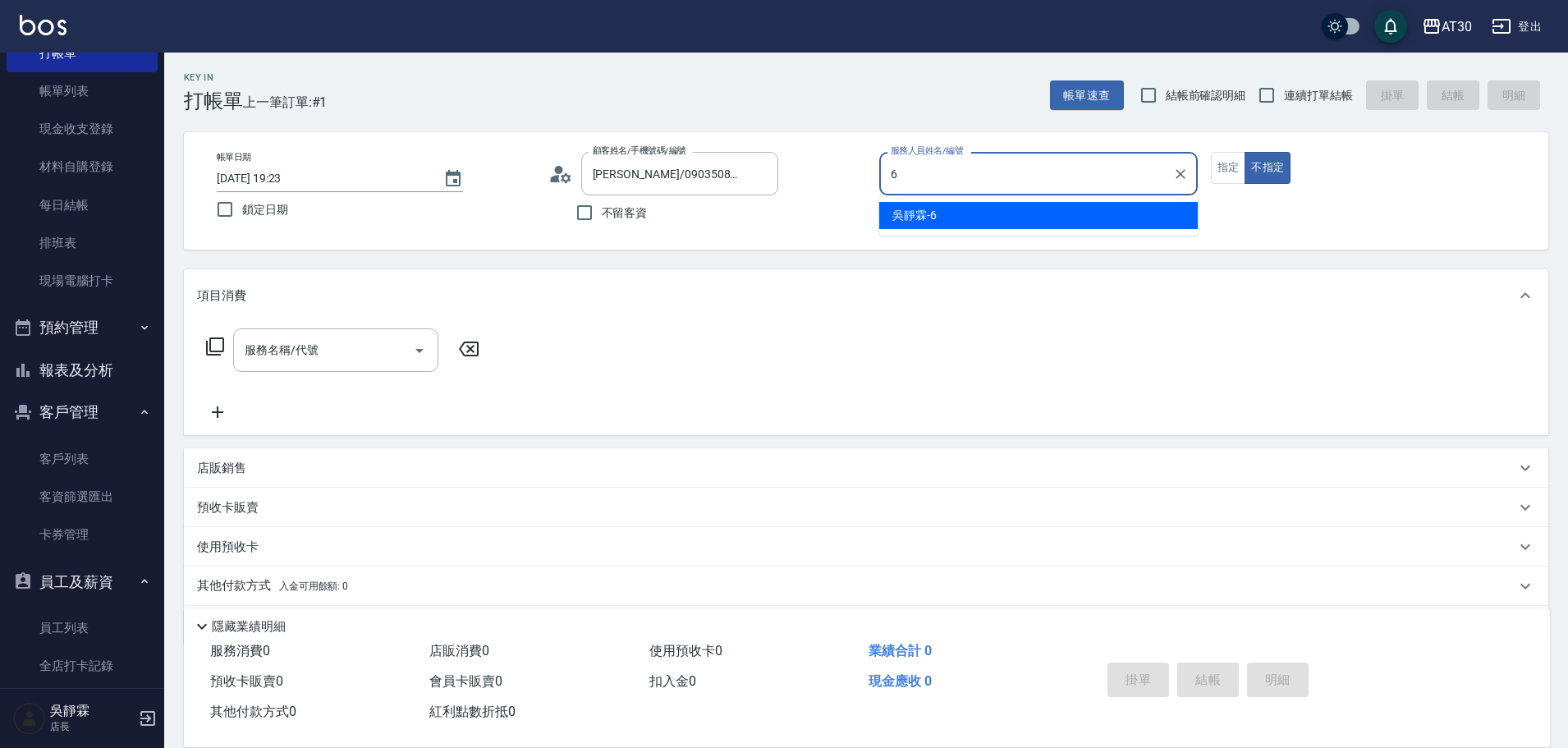
type input "吳靜霖-6"
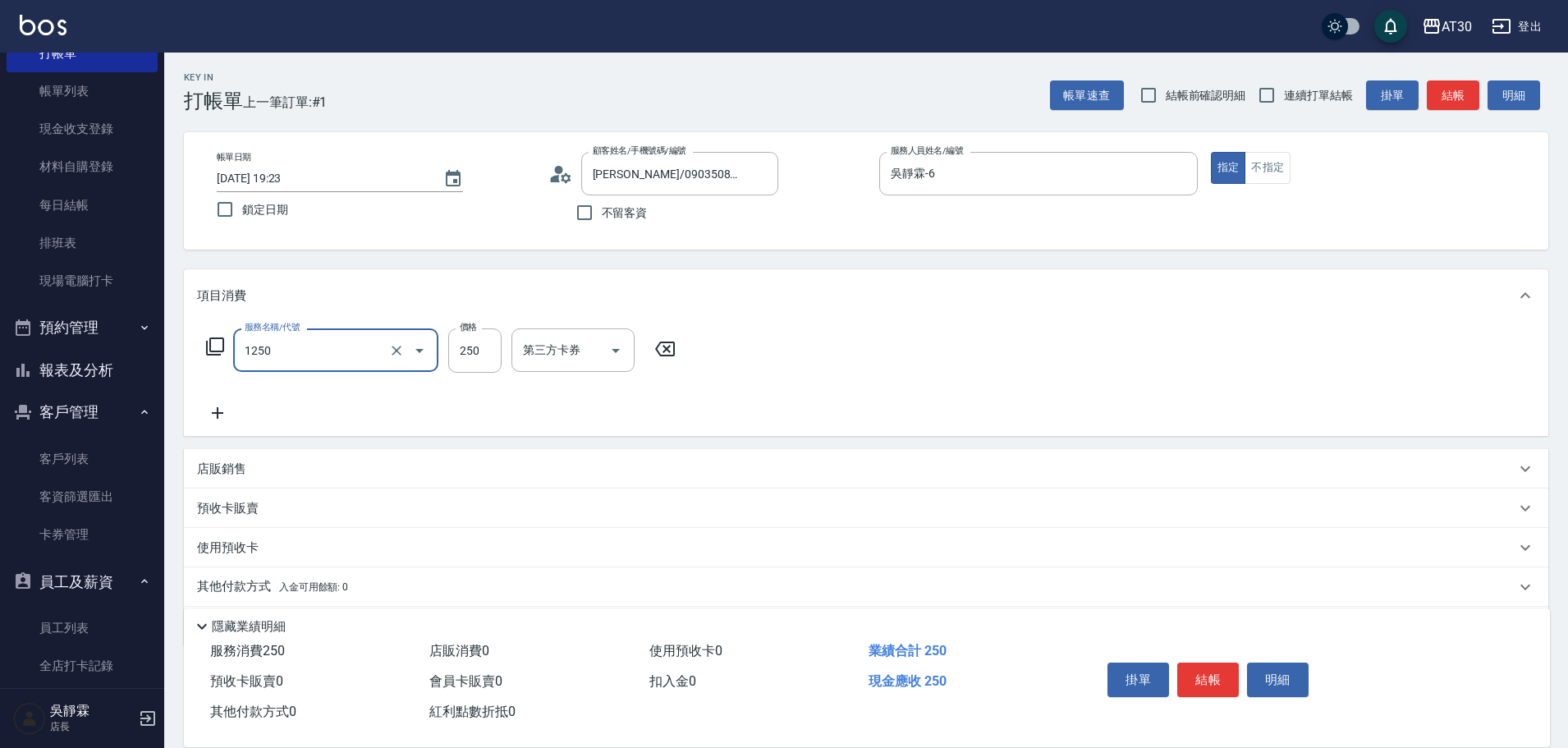
type input "洗髮250(1250)"
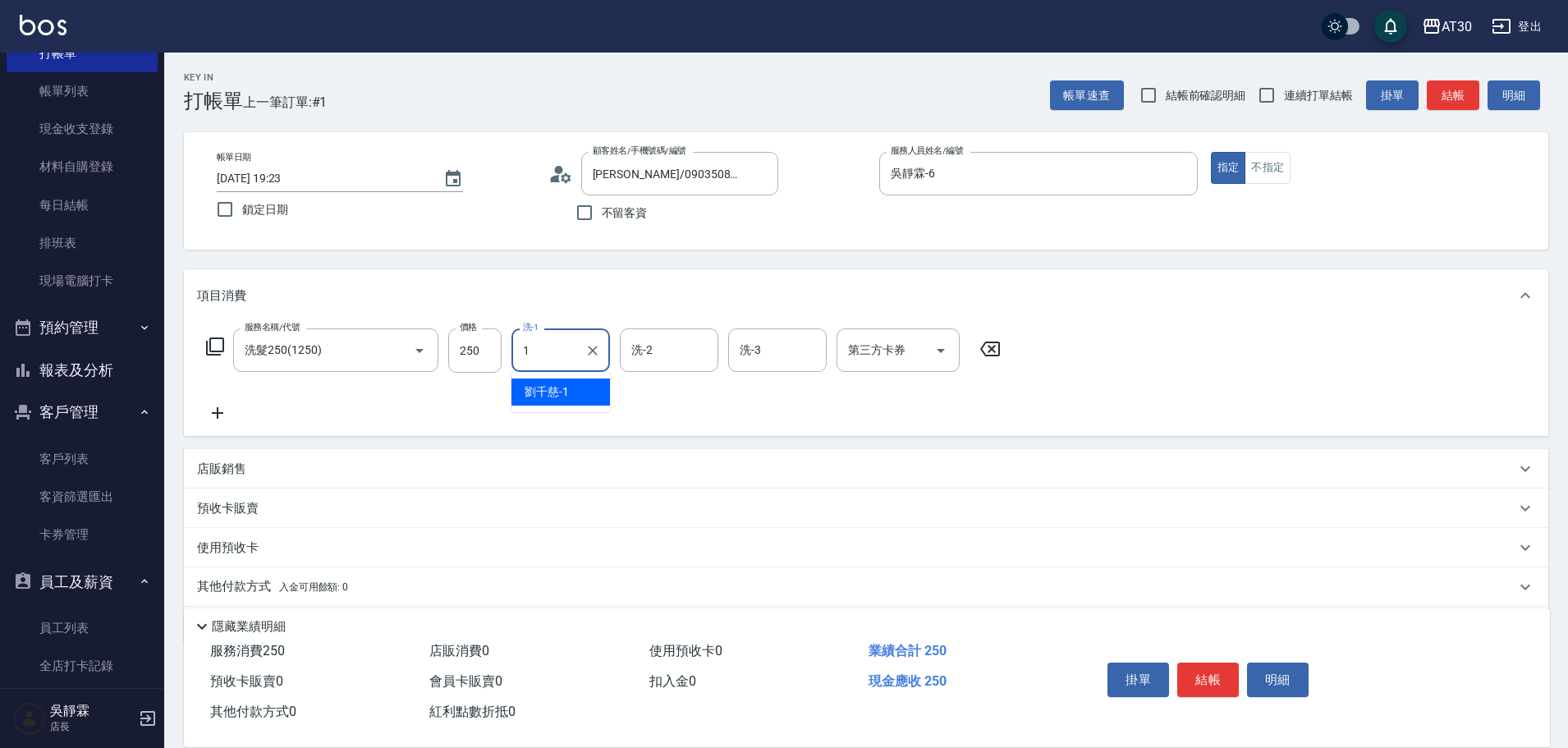
type input "[PERSON_NAME]1"
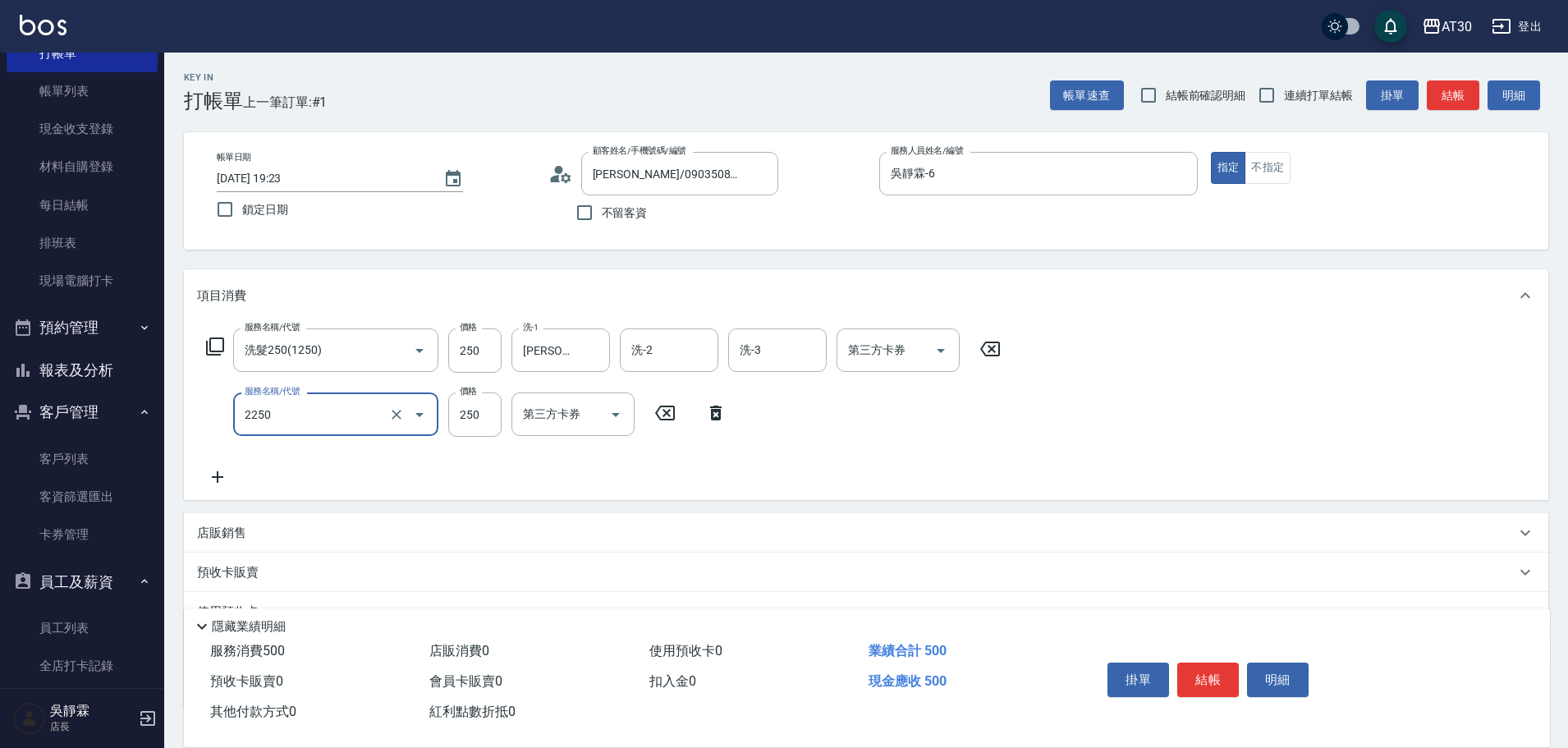
type input "剪髮(2250)"
type input "300"
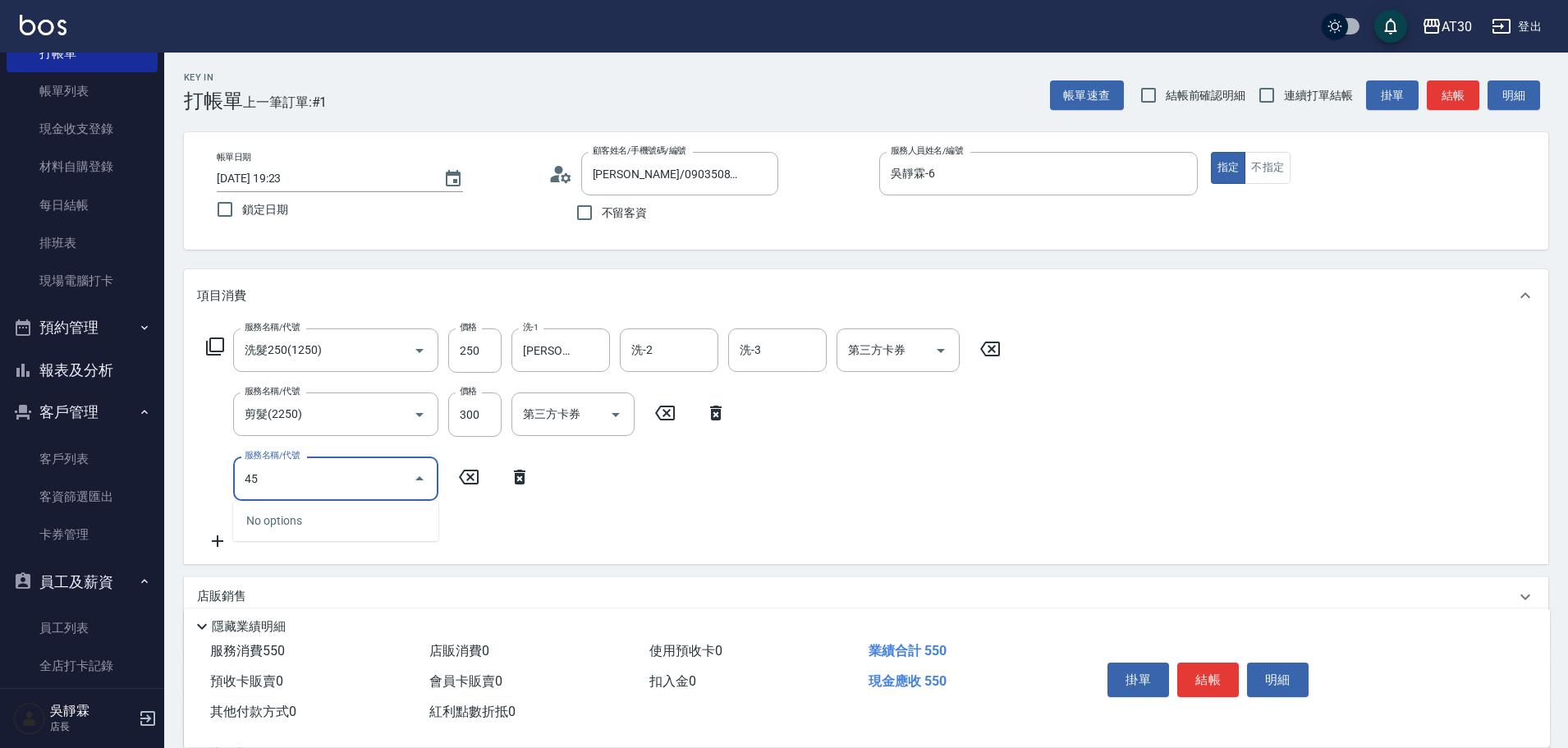
type input "4"
type input "補燙(3500)"
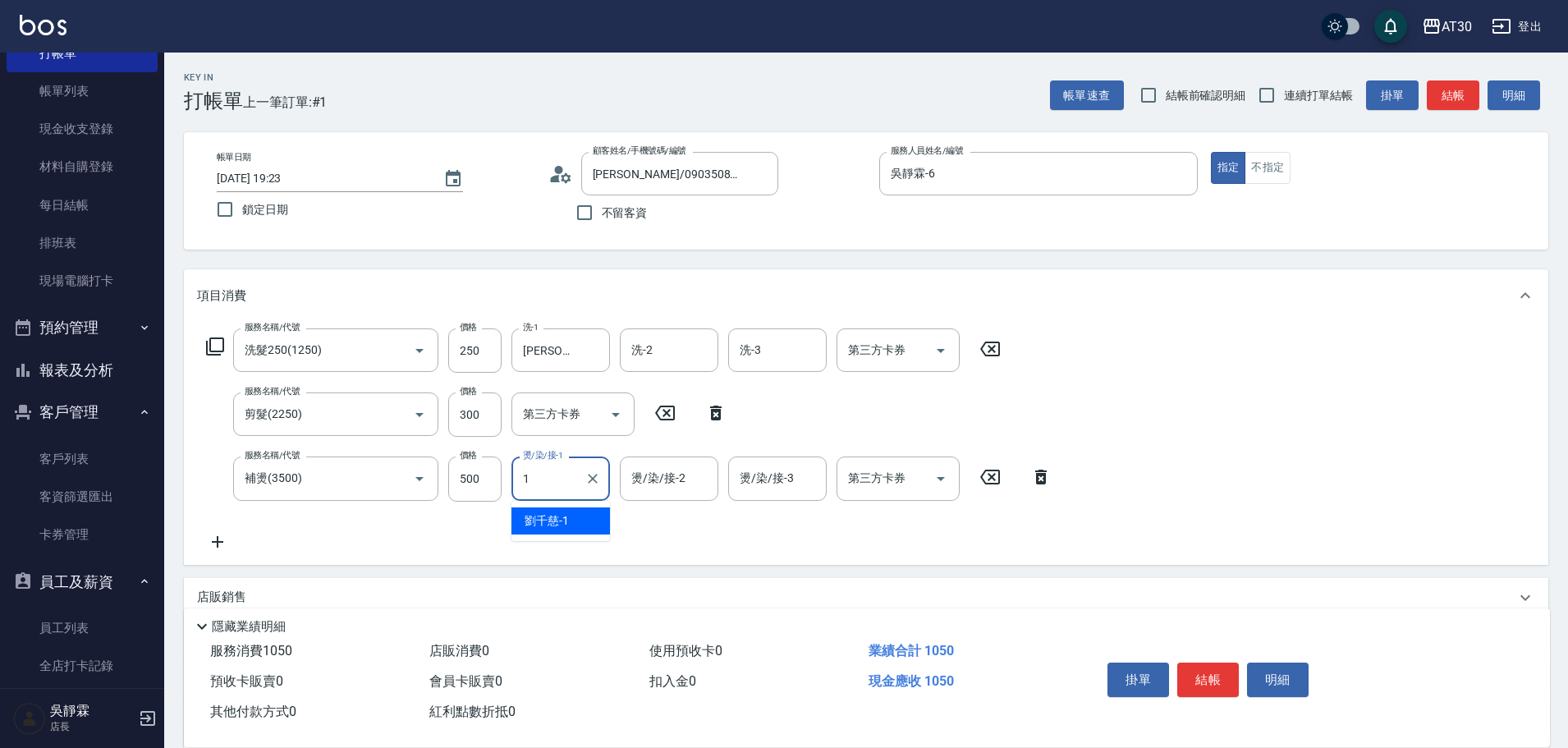
type input "[PERSON_NAME]1"
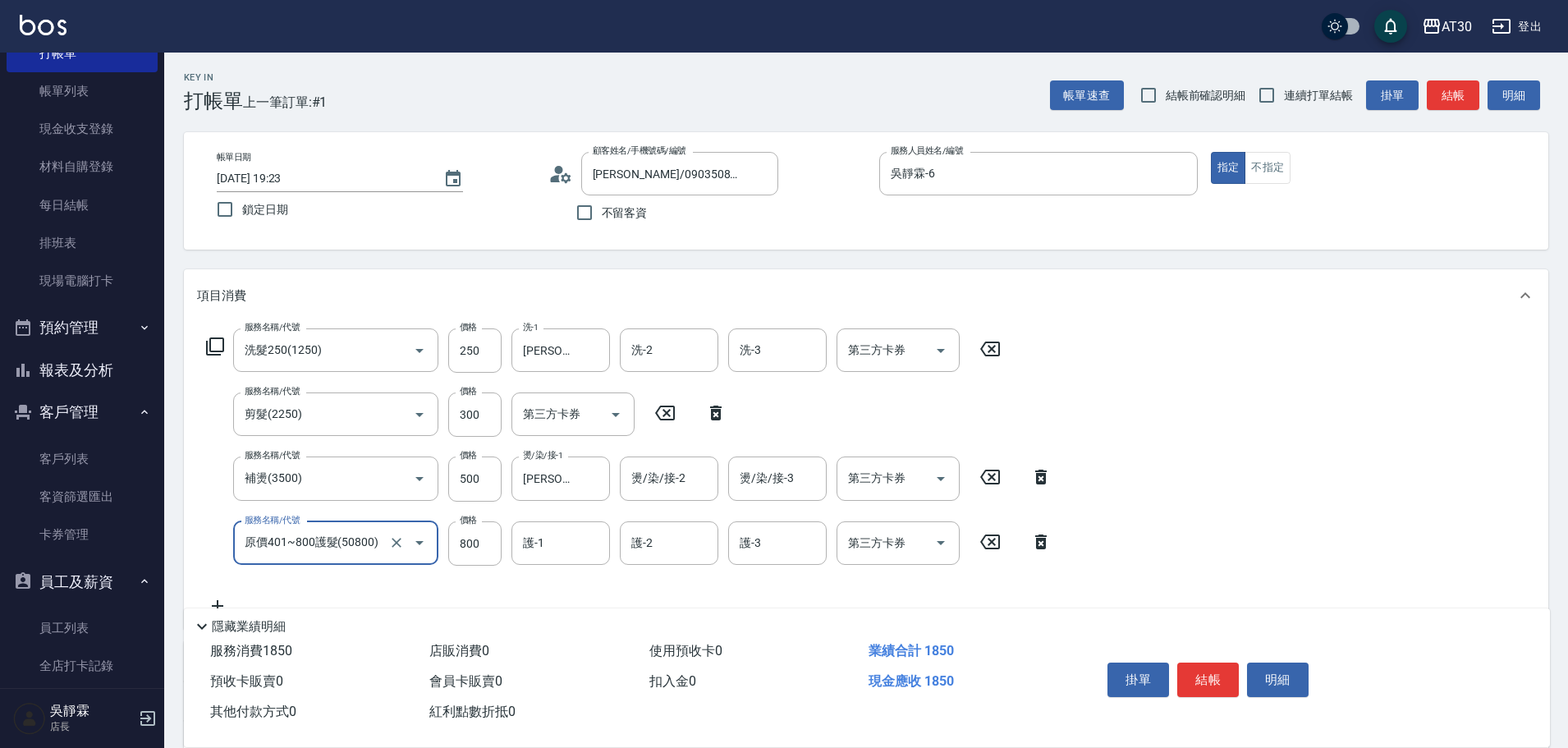
type input "原價401~800護髮(50800)"
type input "[PERSON_NAME]1"
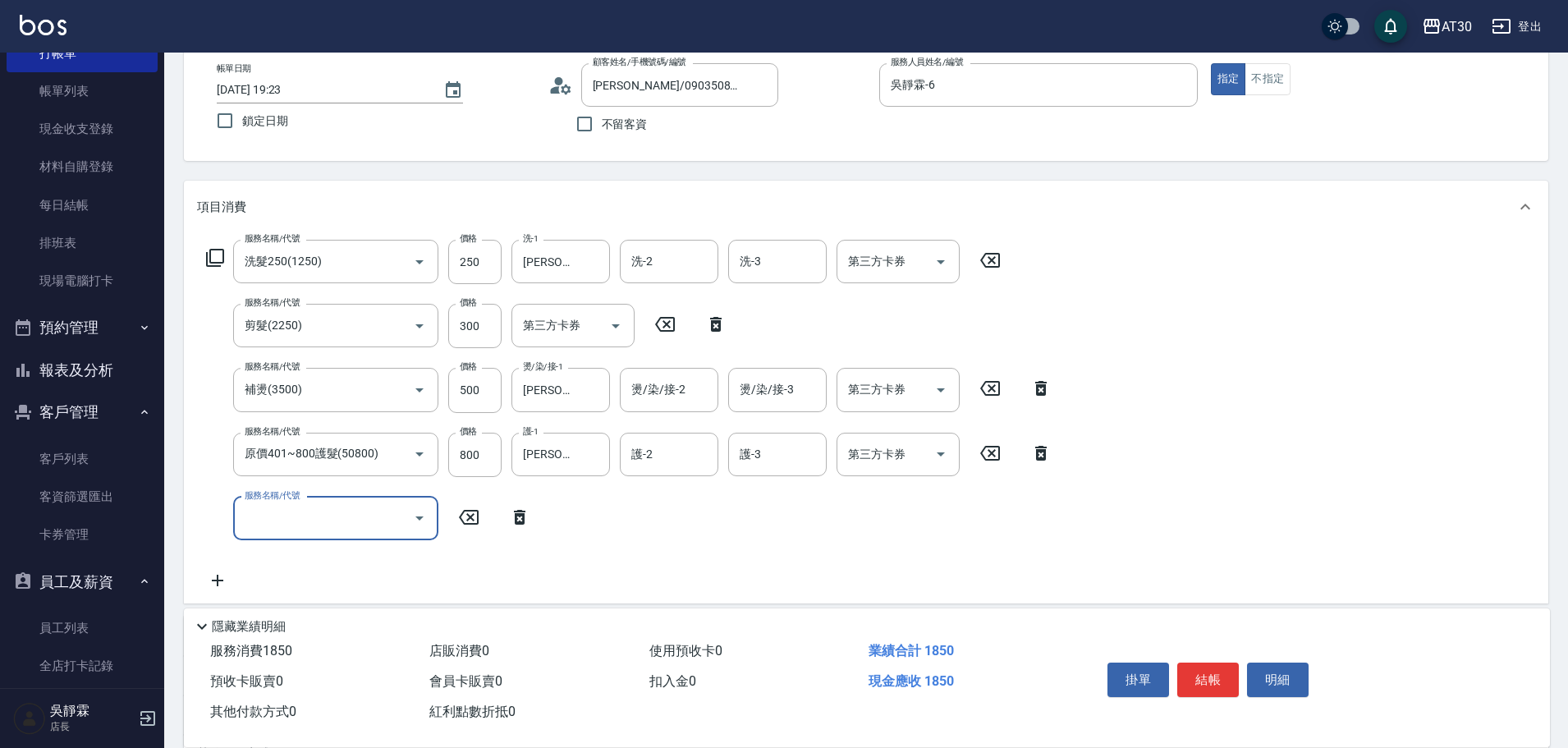
scroll to position [312, 0]
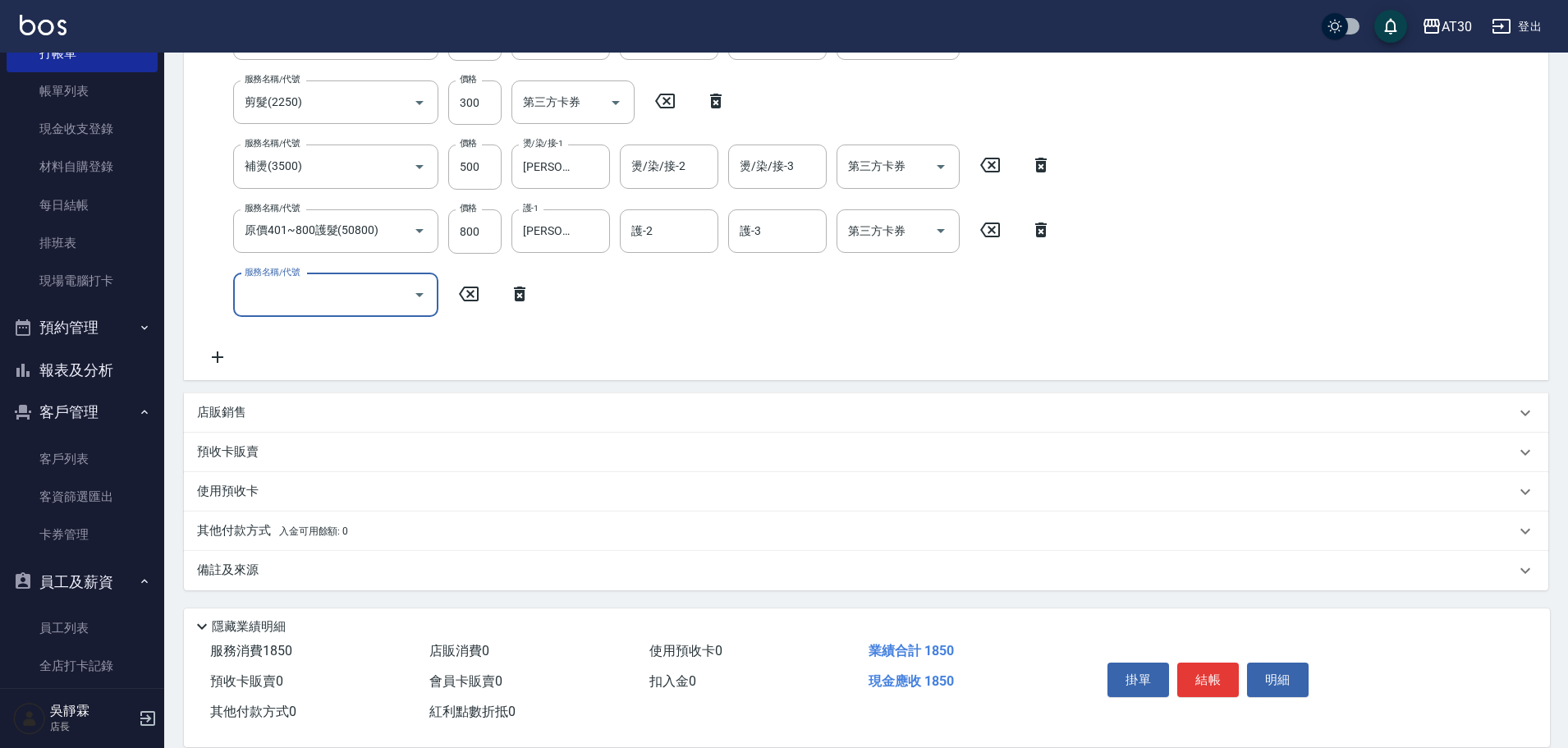
click at [267, 538] on p "其他付款方式 入金可用餘額: 0" at bounding box center [272, 530] width 151 height 18
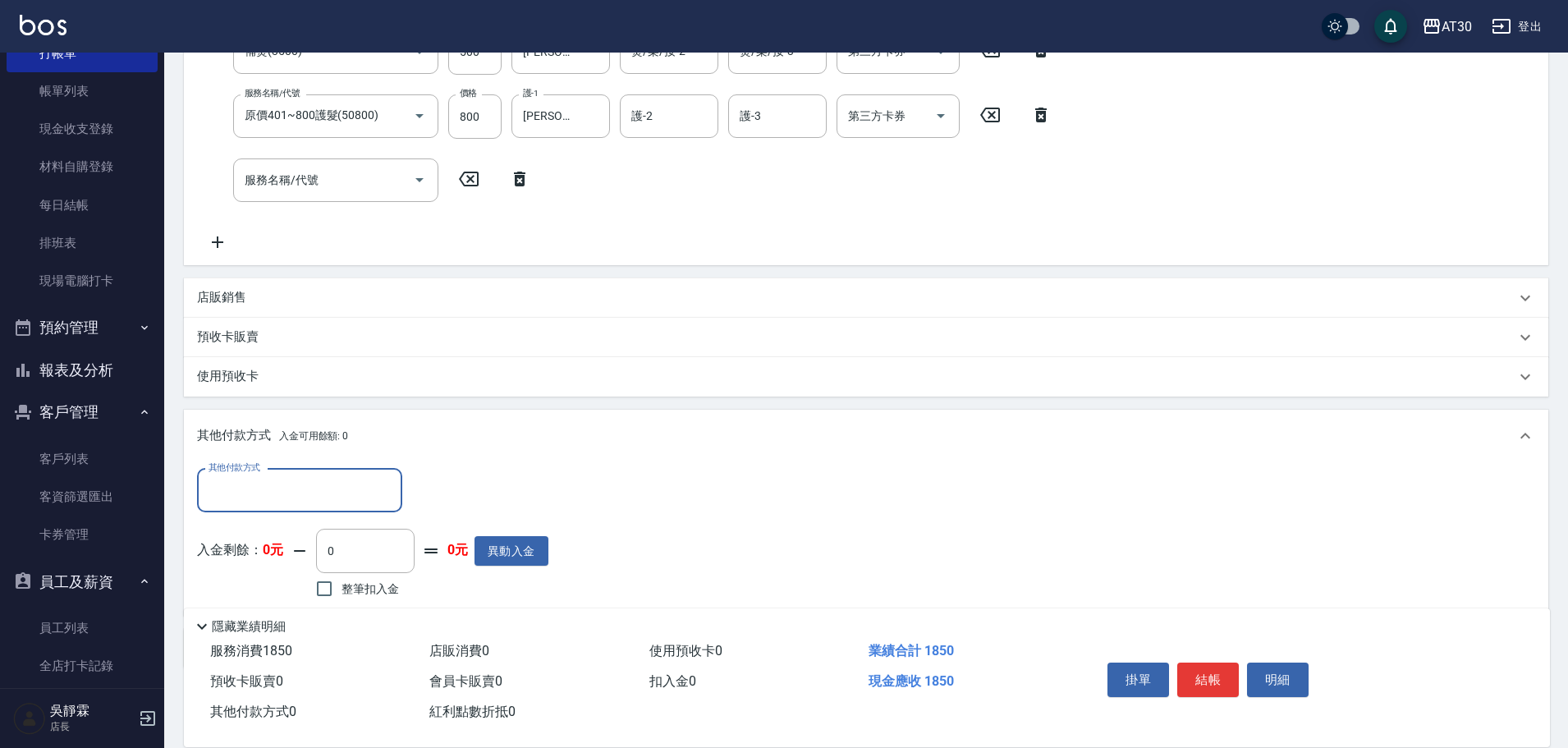
scroll to position [460, 0]
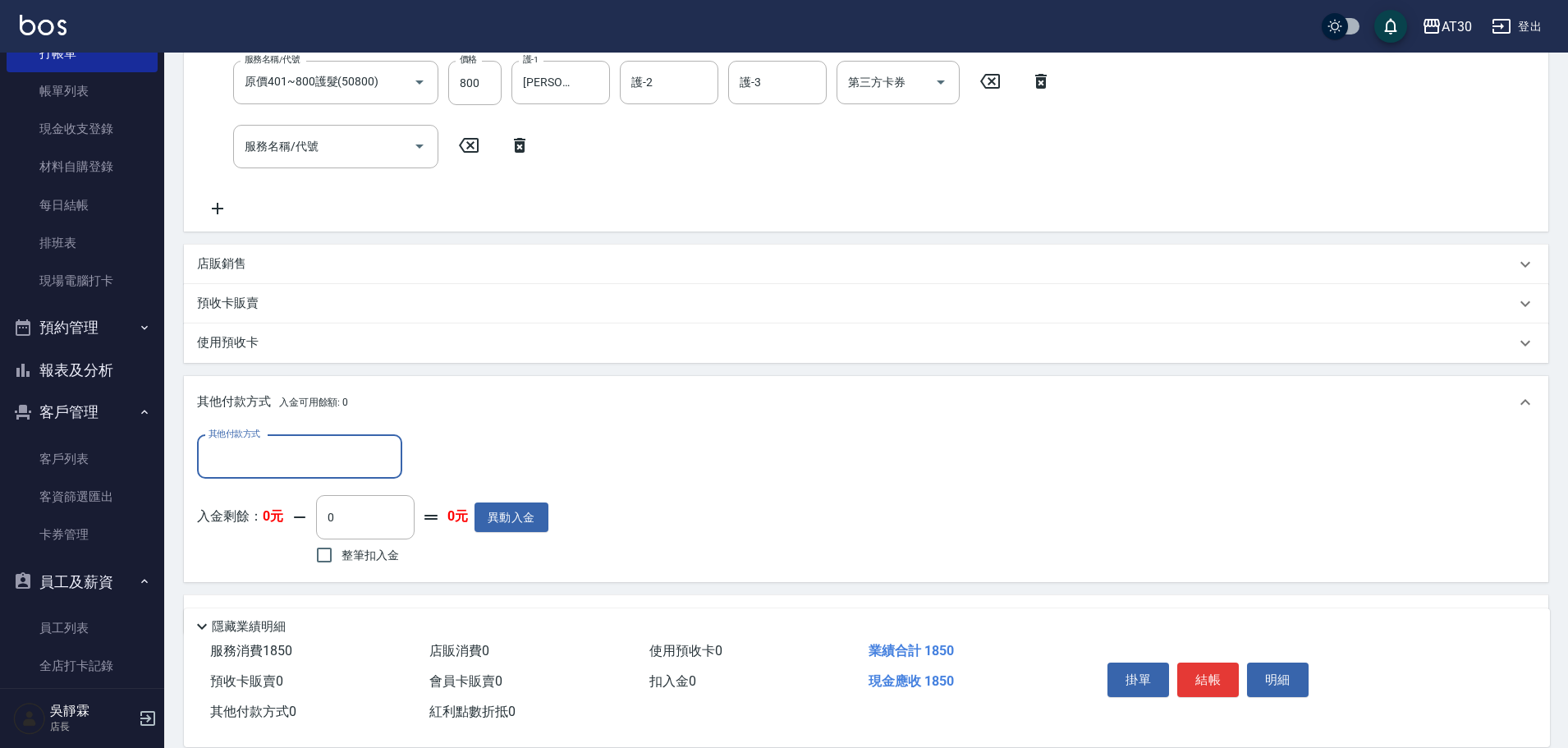
click at [222, 455] on input "其他付款方式" at bounding box center [299, 457] width 190 height 29
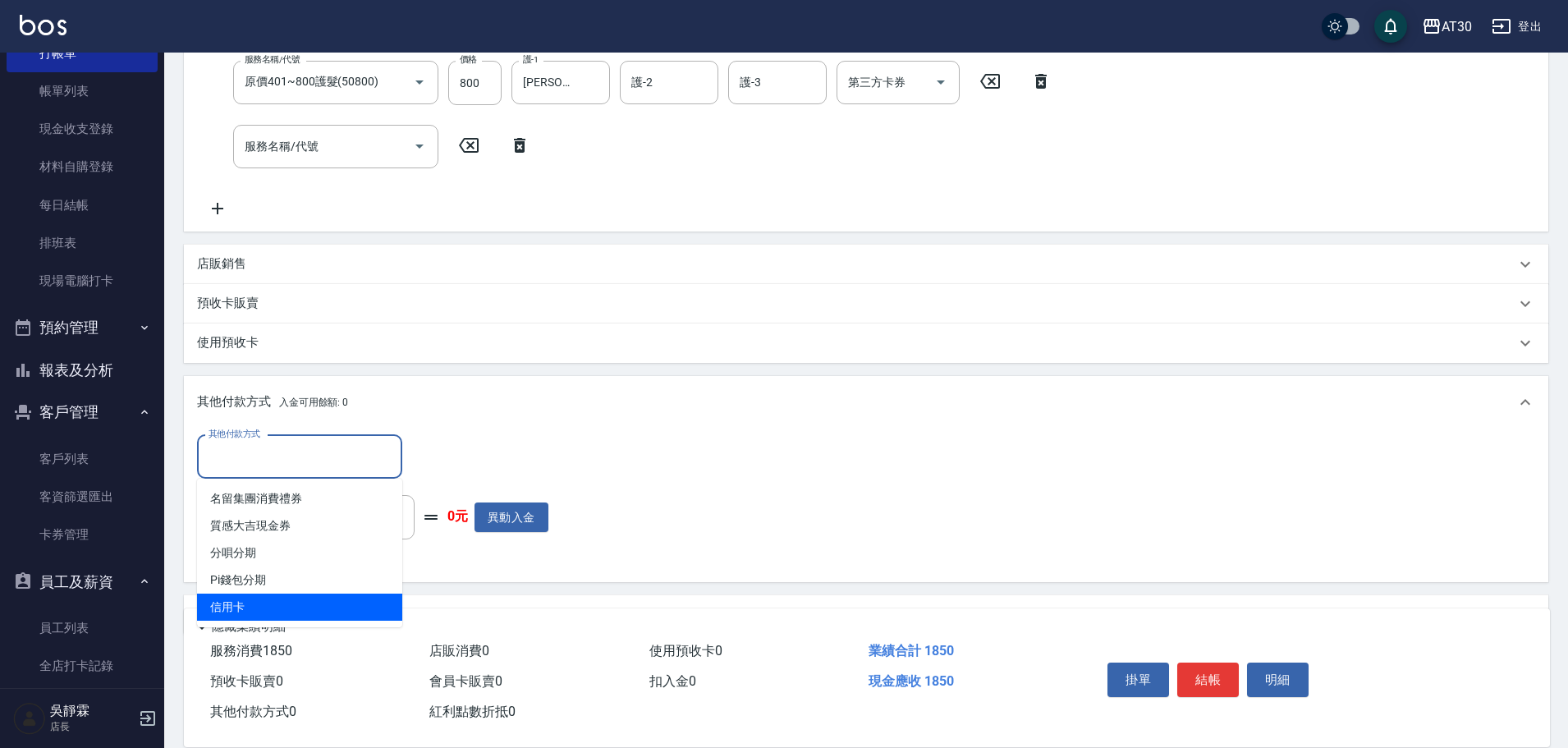
click at [269, 602] on span "信用卡" at bounding box center [299, 607] width 205 height 27
type input "信用卡"
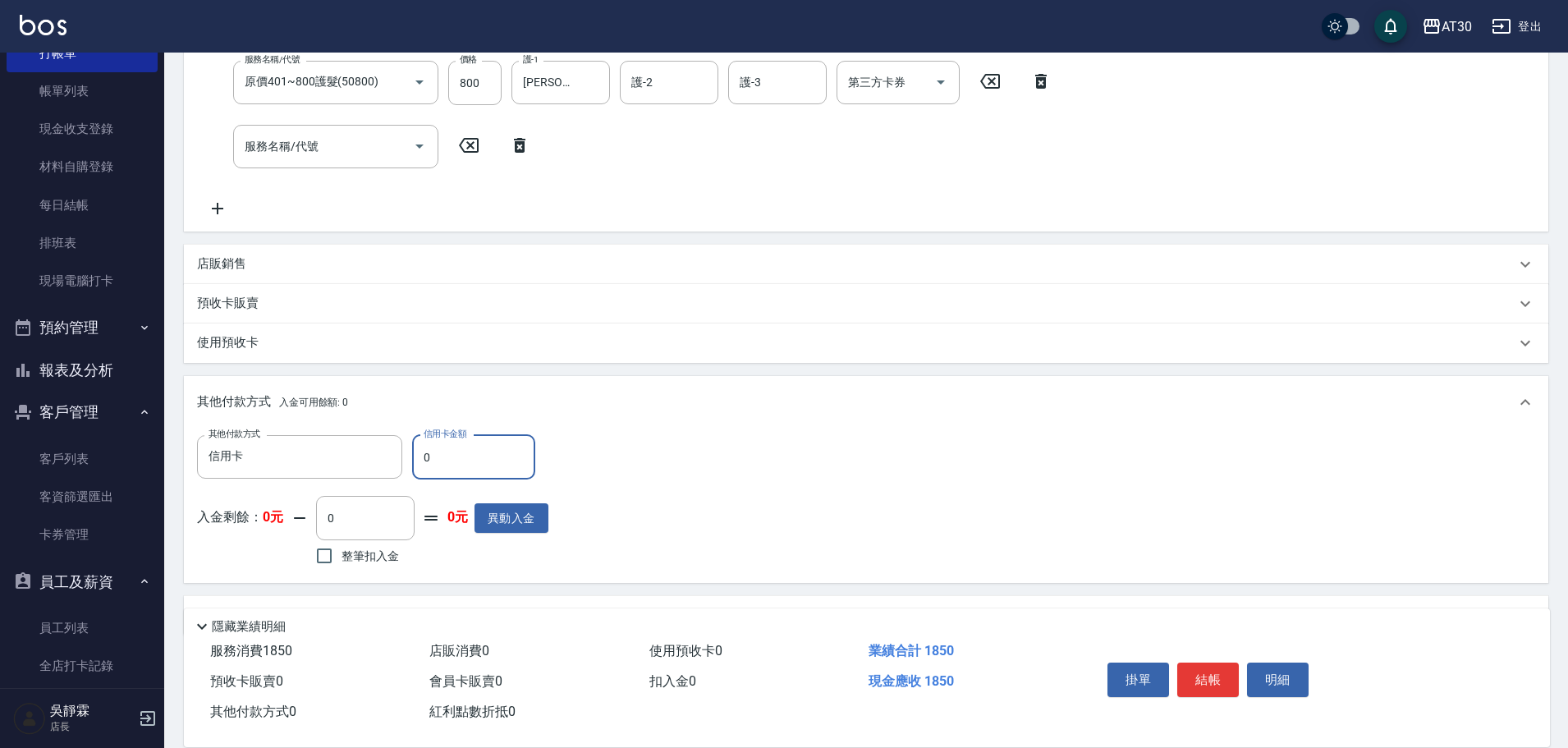
drag, startPoint x: 458, startPoint y: 454, endPoint x: 406, endPoint y: 477, distance: 56.9
click at [409, 477] on div "其他付款方式 信用卡 其他付款方式 信用卡金額 0 信用卡金額" at bounding box center [373, 458] width 352 height 45
type input "1850"
click at [1200, 676] on button "結帳" at bounding box center [1208, 679] width 61 height 34
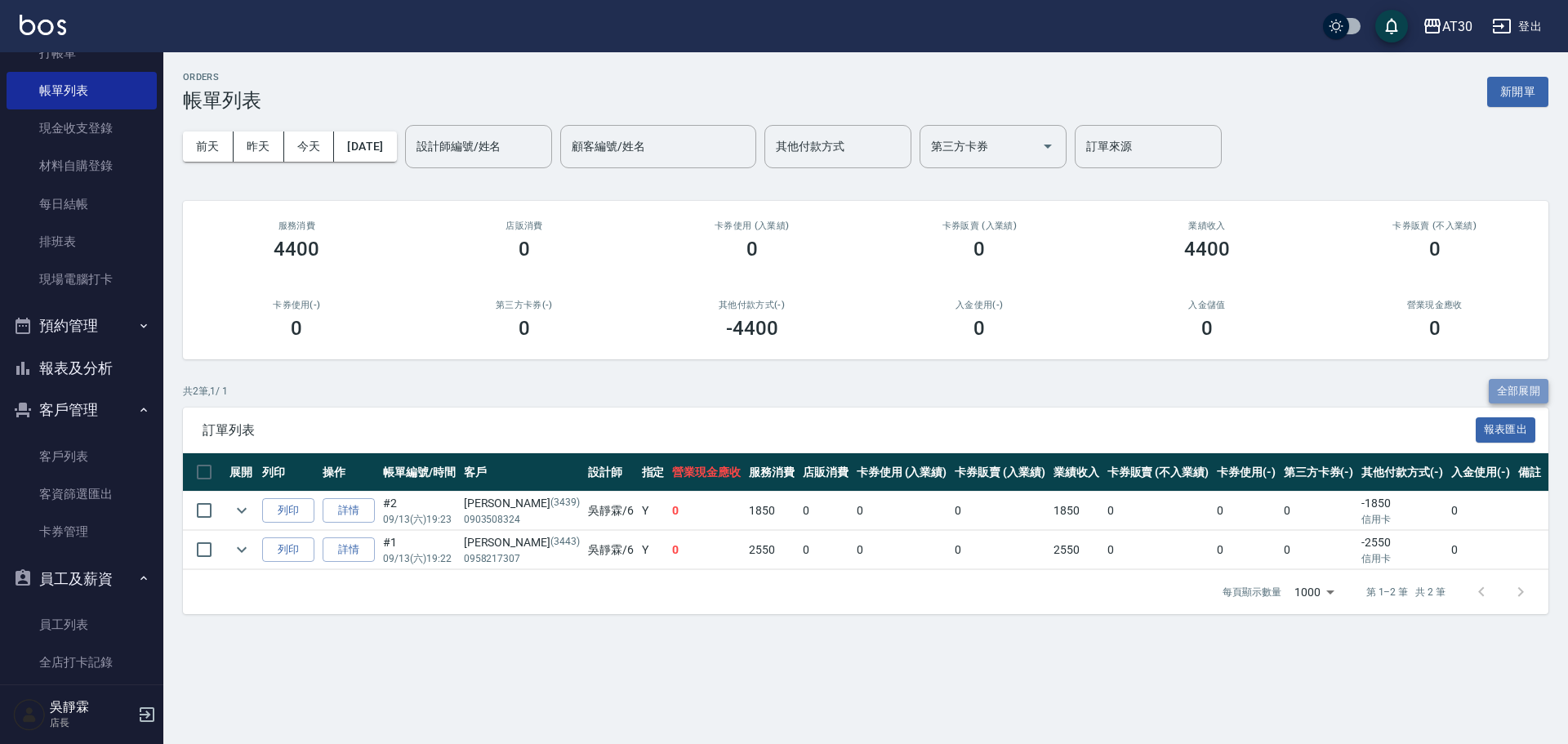
click at [1512, 390] on button "全部展開" at bounding box center [1519, 391] width 61 height 25
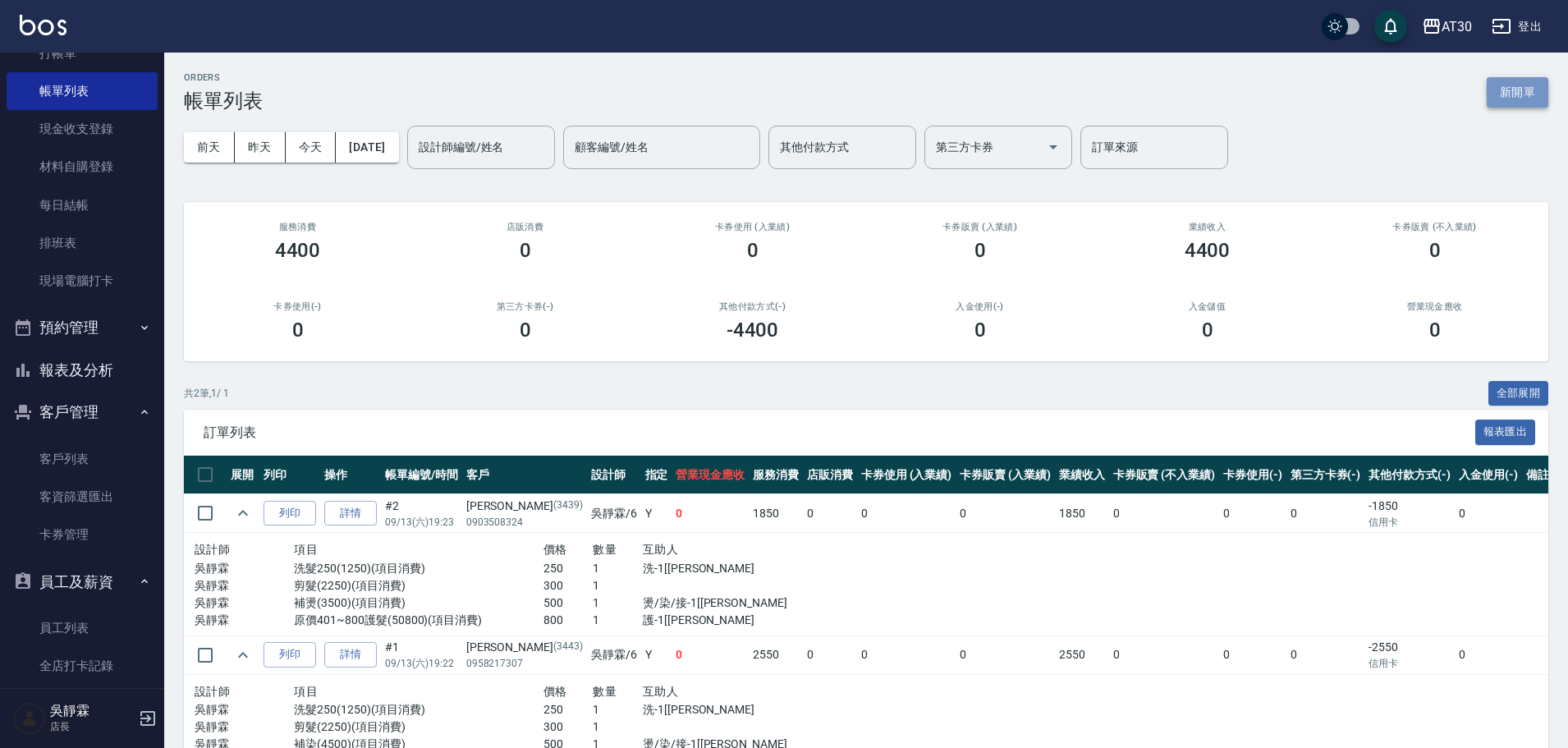
click at [1502, 99] on button "新開單" at bounding box center [1517, 91] width 61 height 30
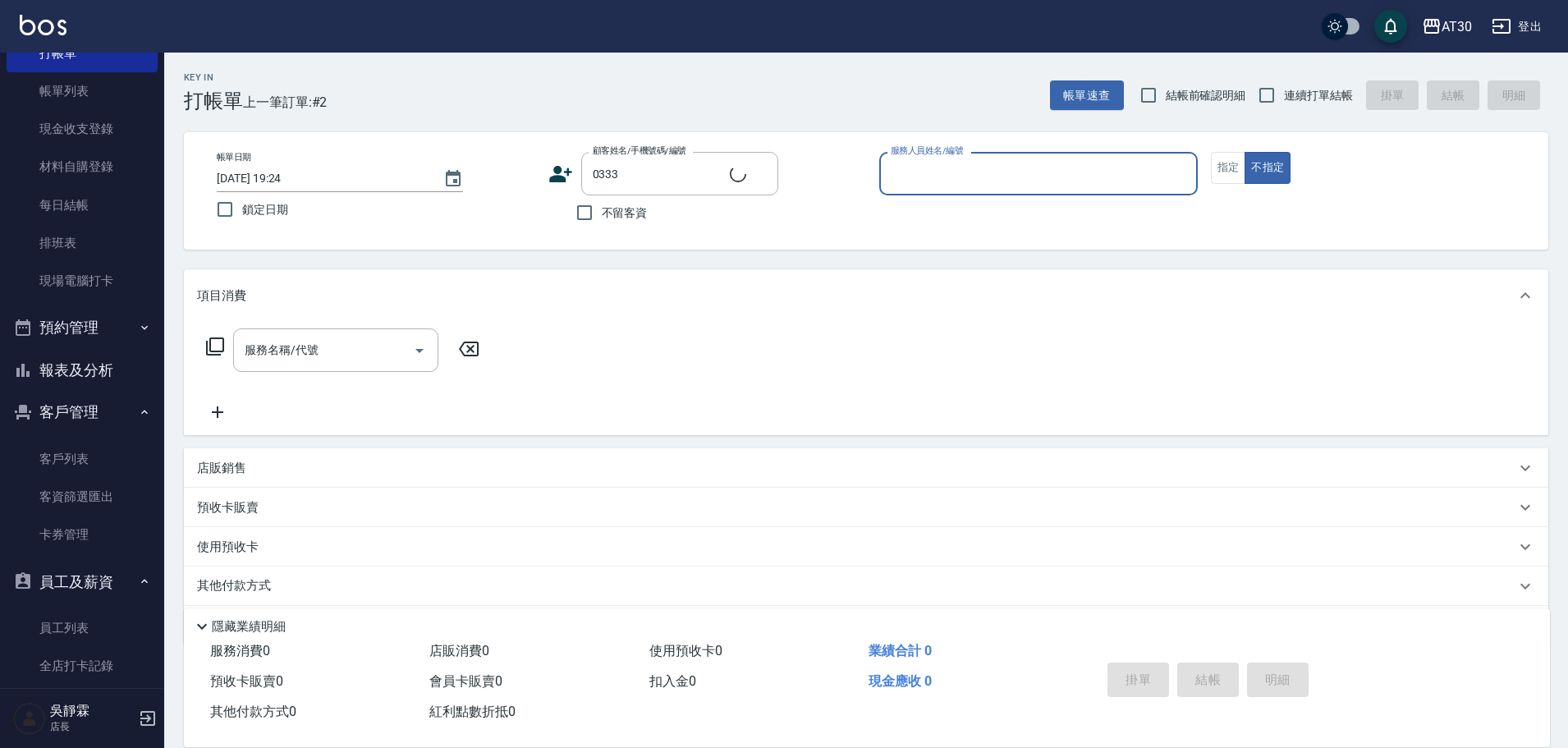
type input "[PERSON_NAME]/0966158795/0333"
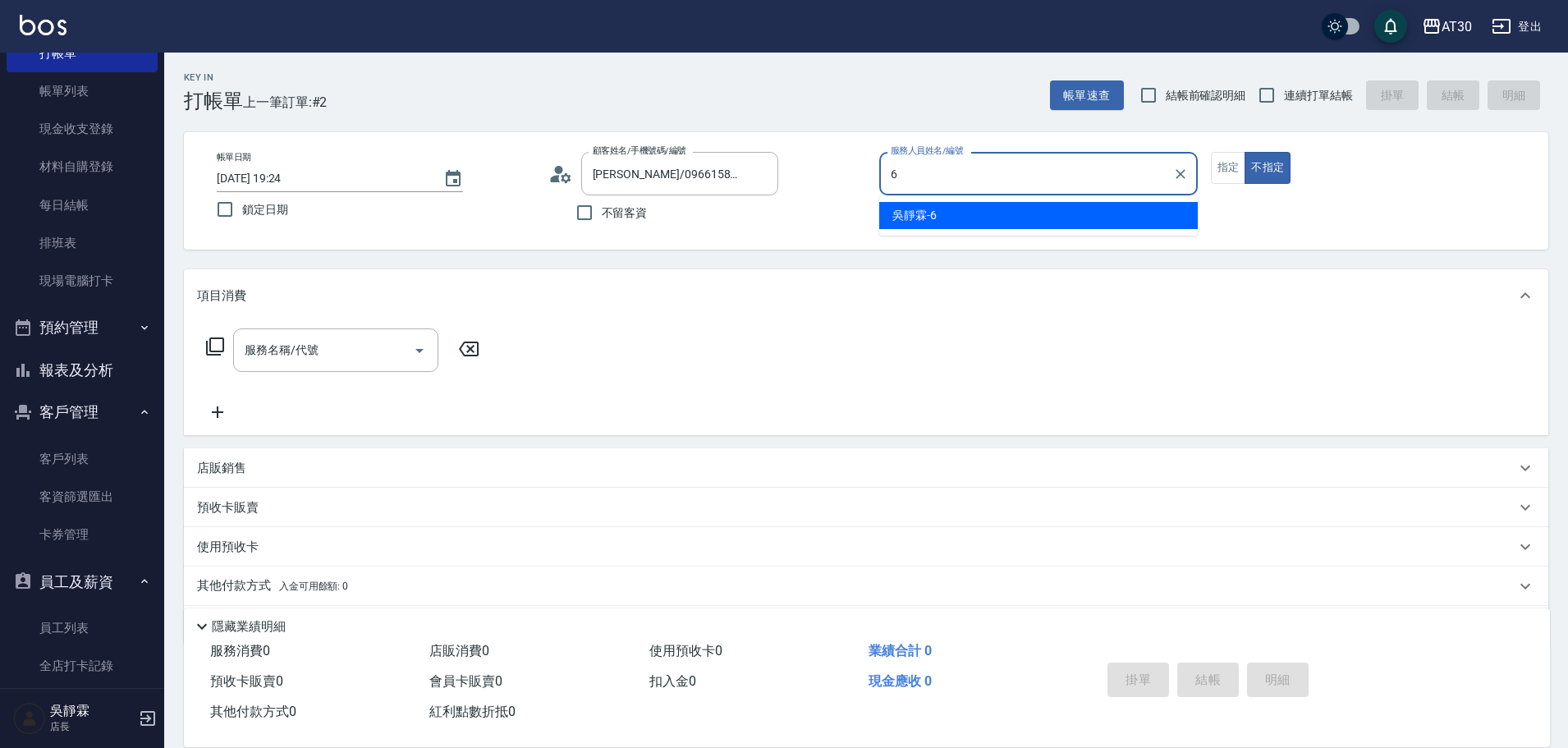
type input "吳靜霖-6"
type button "false"
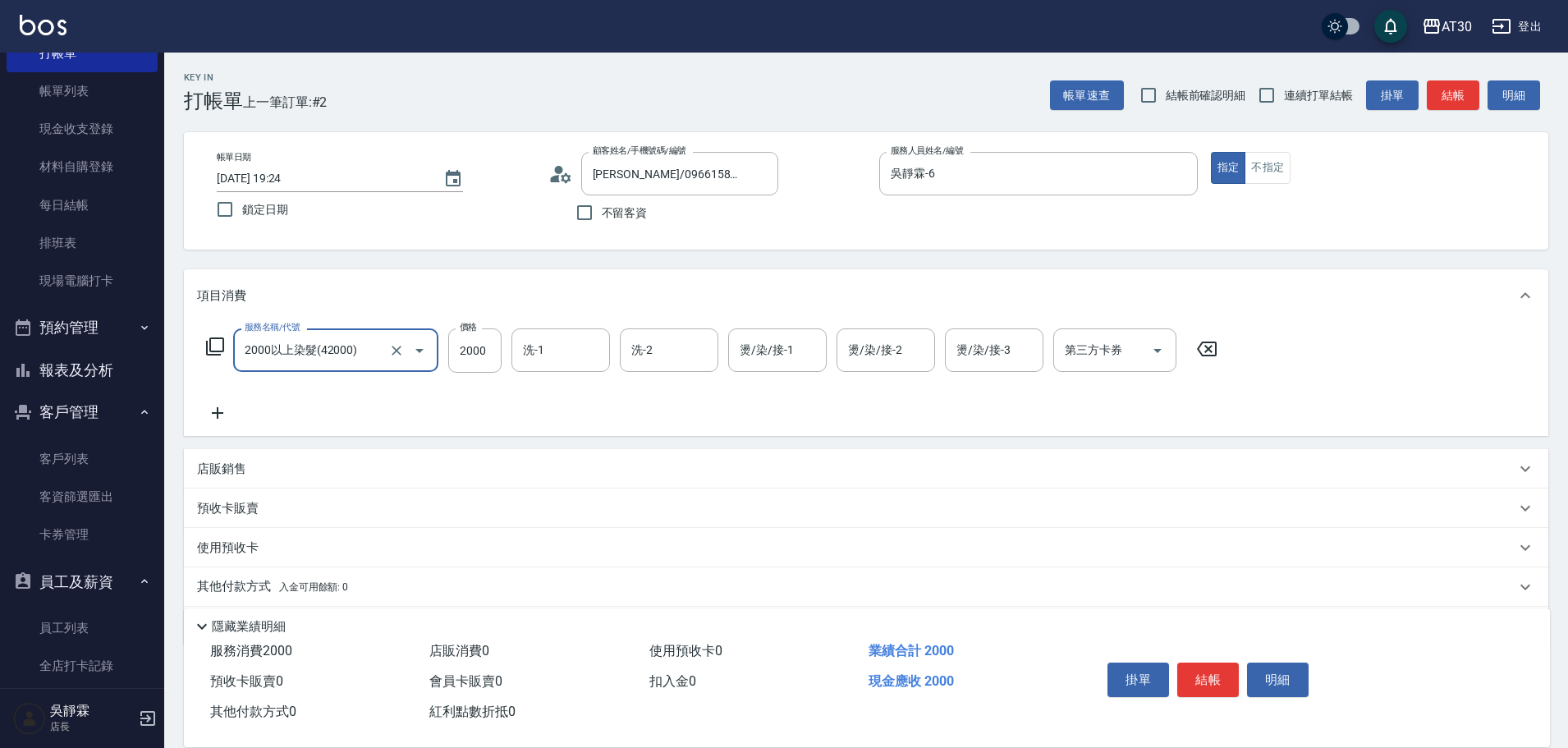
type input "2000以上染髮(42000)"
click at [214, 411] on icon at bounding box center [218, 413] width 41 height 19
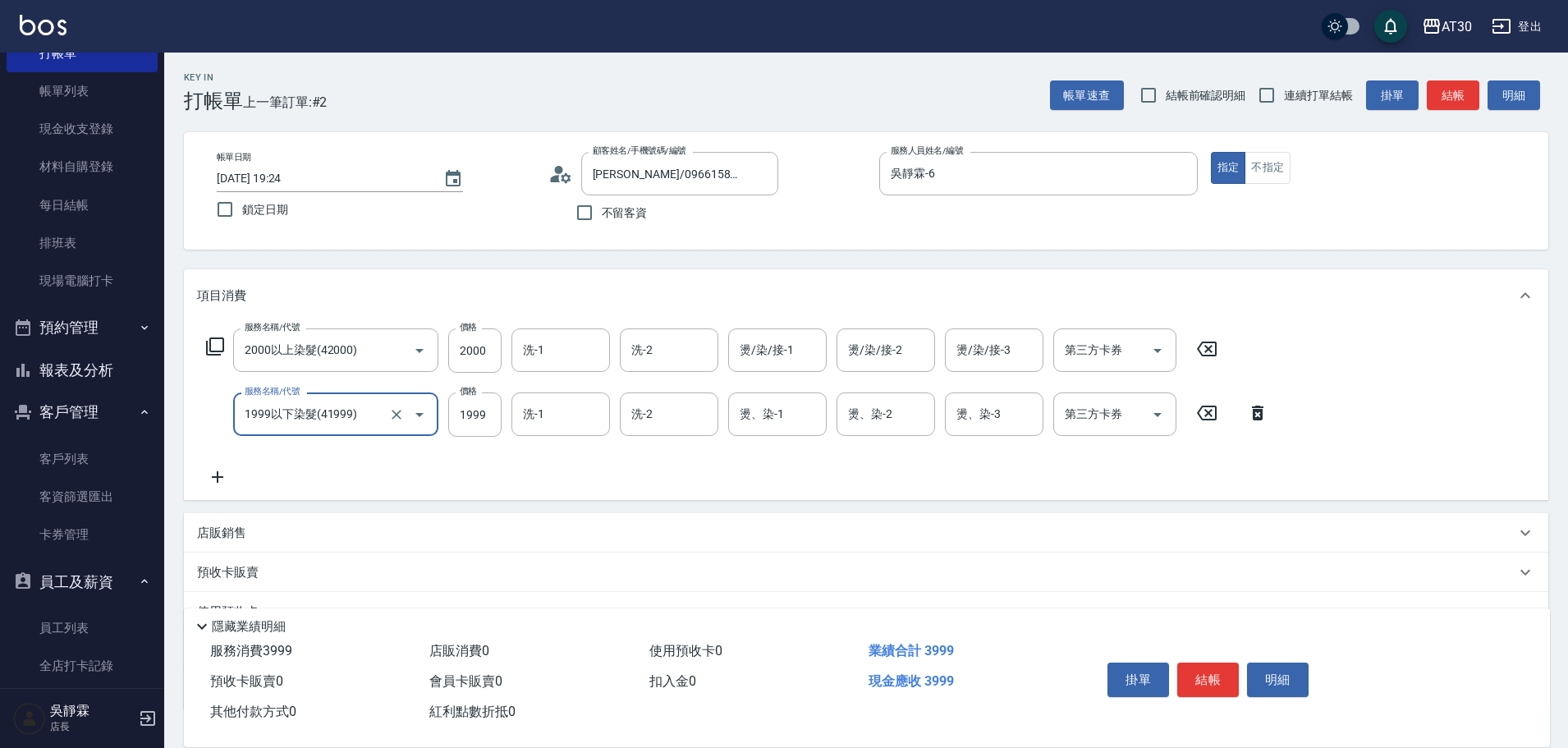
type input "1999以下染髮(41999)"
type input "100"
click at [1208, 410] on icon at bounding box center [1207, 413] width 41 height 19
click at [478, 345] on input "2000" at bounding box center [474, 351] width 53 height 45
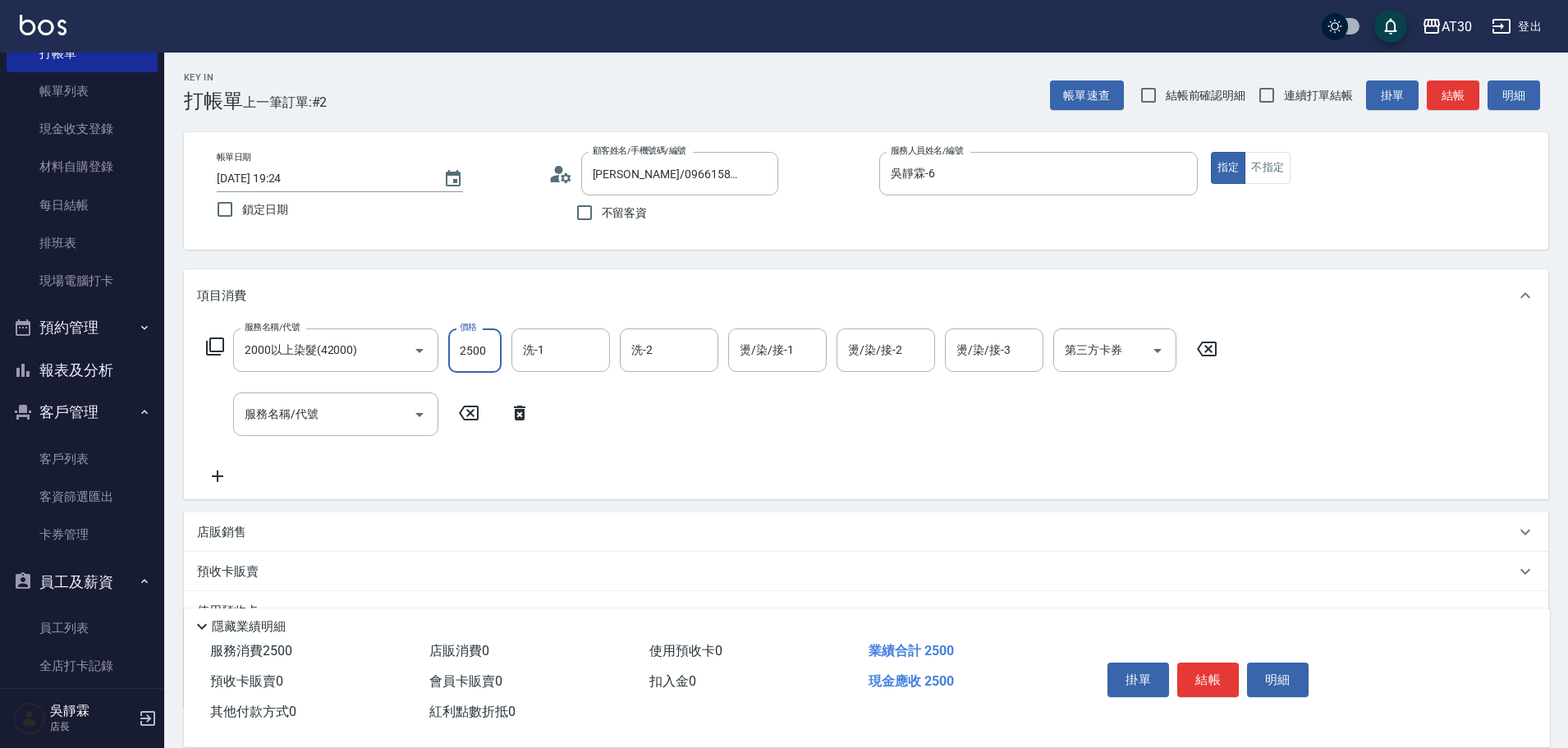
type input "2500"
type input "曾駿育-23"
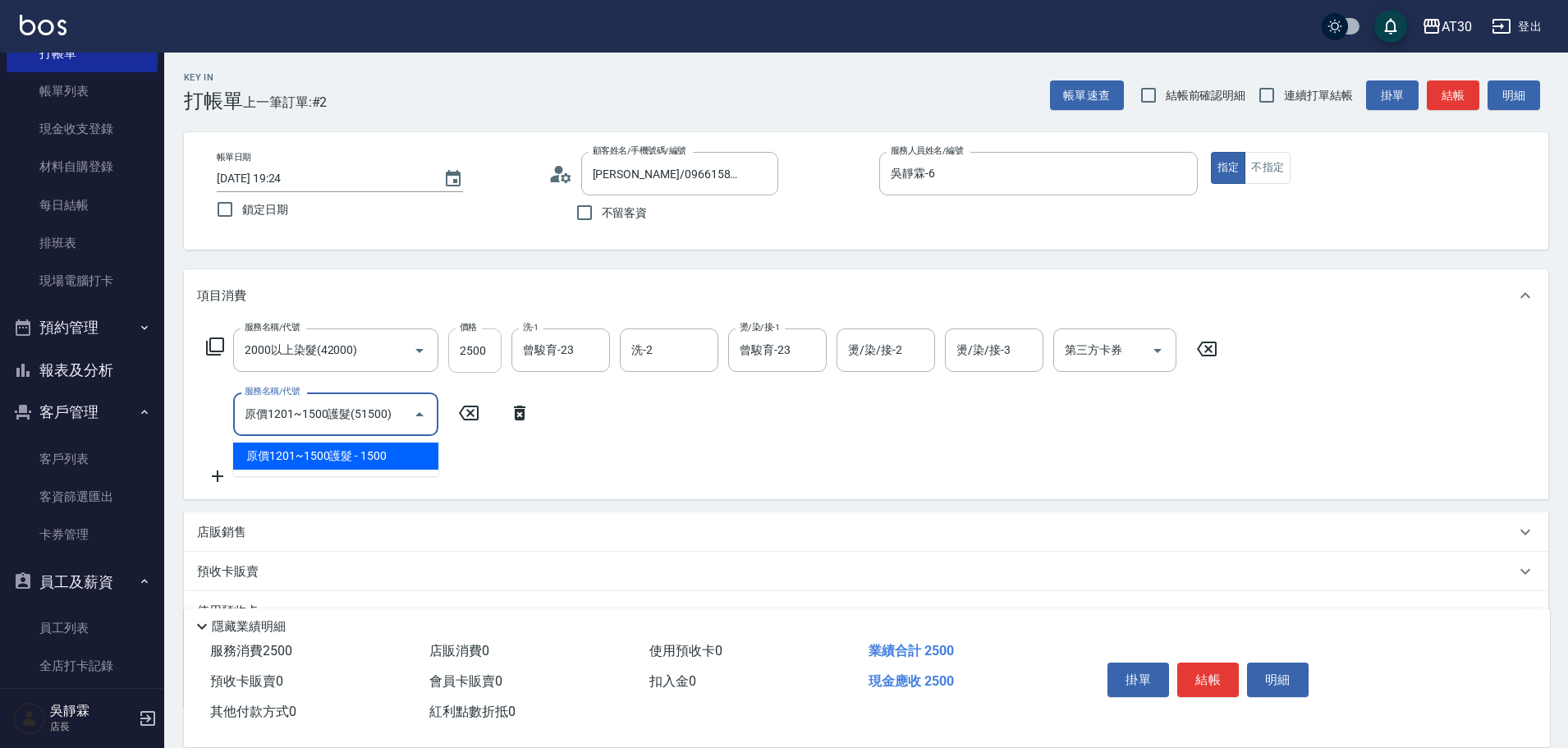
type input "原價1201~1500護髮(51500)"
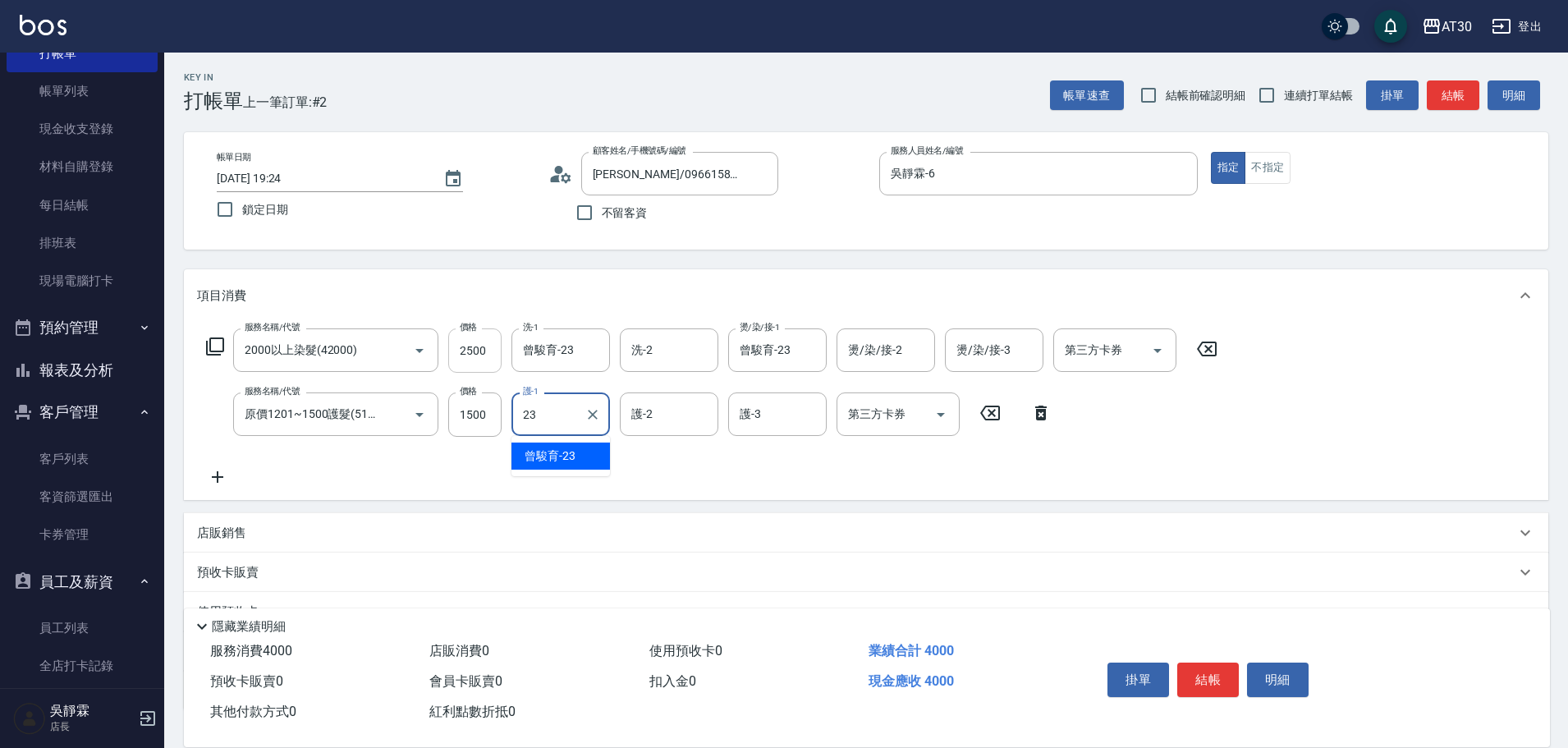
type input "曾駿育-23"
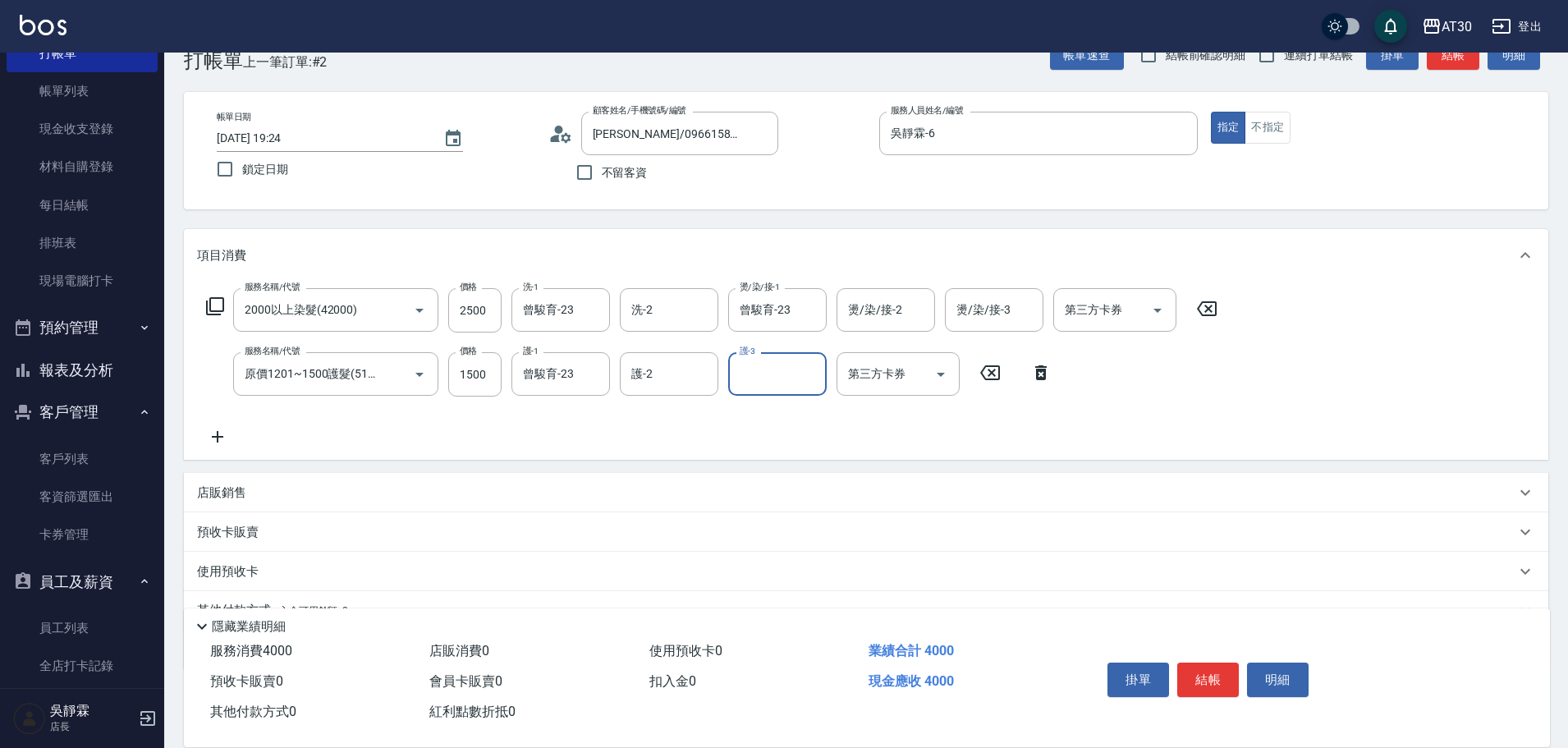
scroll to position [119, 0]
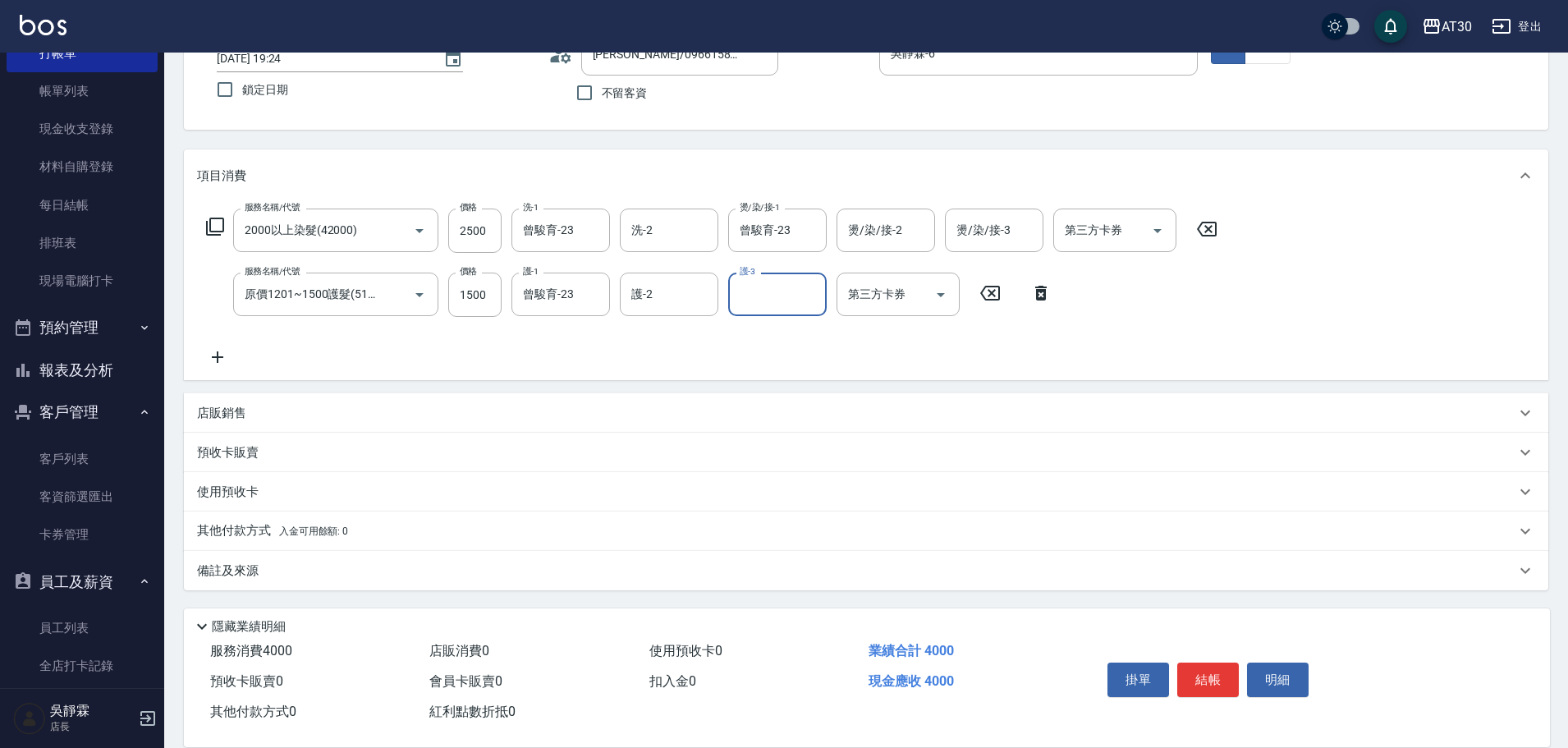
click at [290, 528] on span "入金可用餘額: 0" at bounding box center [314, 531] width 70 height 12
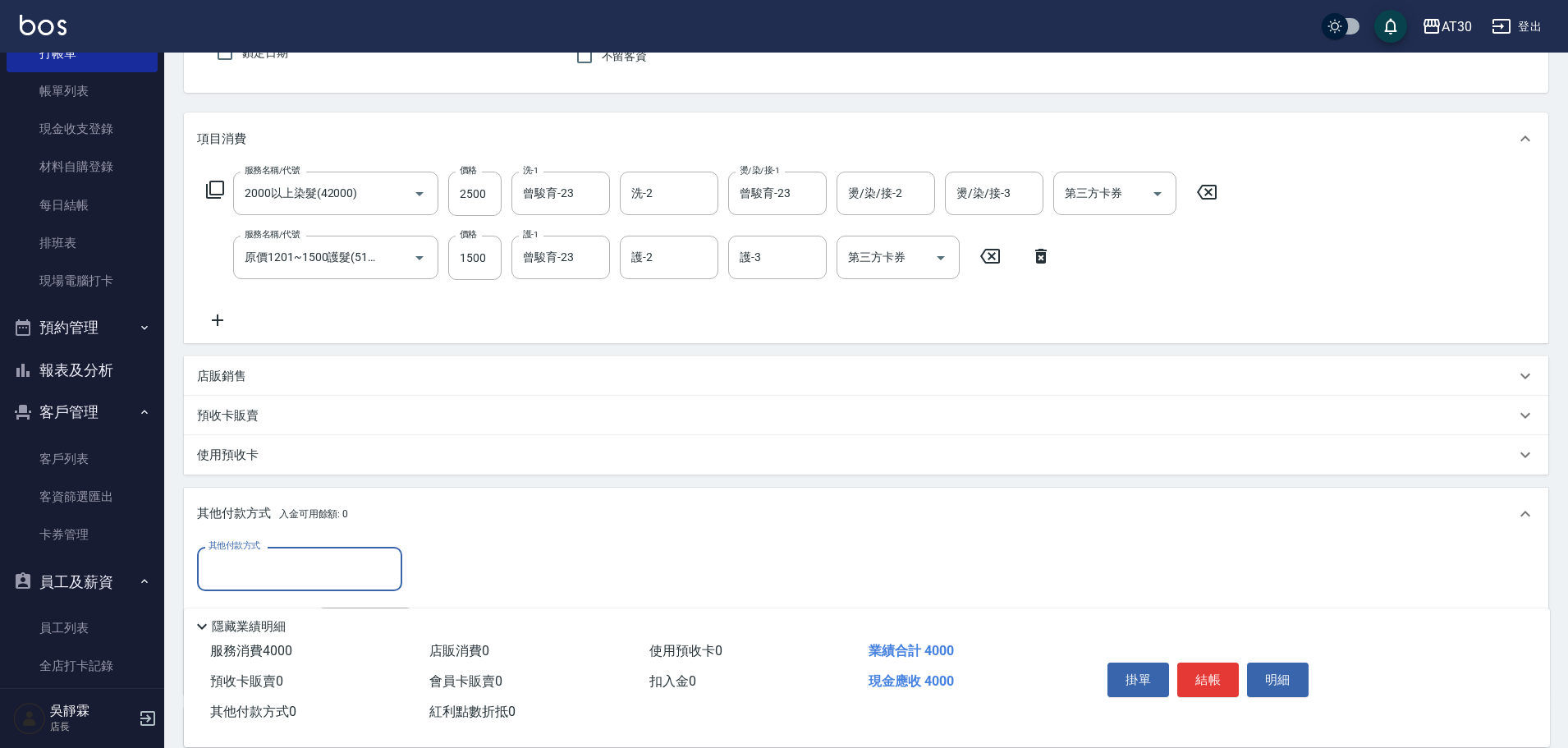
scroll to position [314, 0]
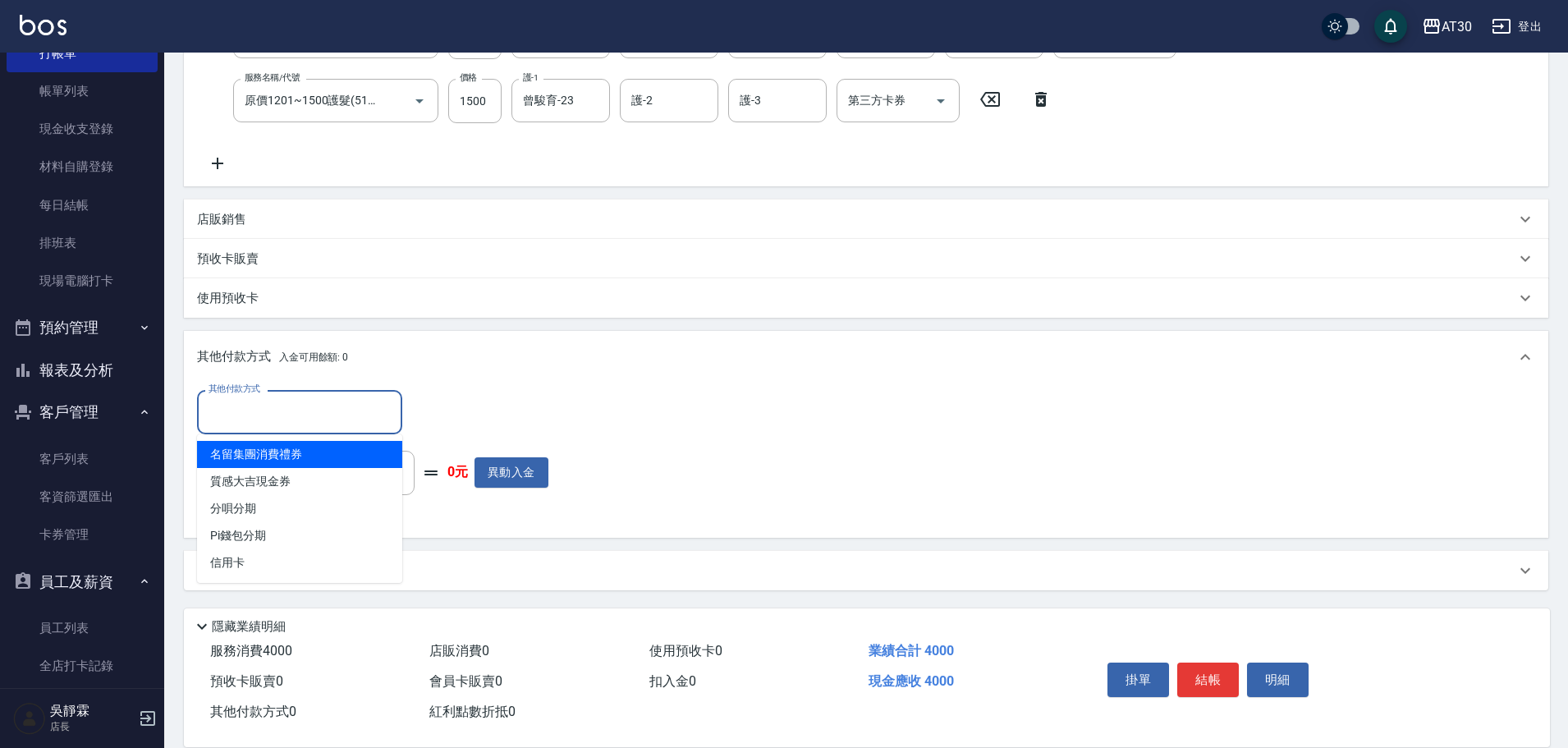
click at [284, 412] on input "其他付款方式" at bounding box center [299, 412] width 190 height 29
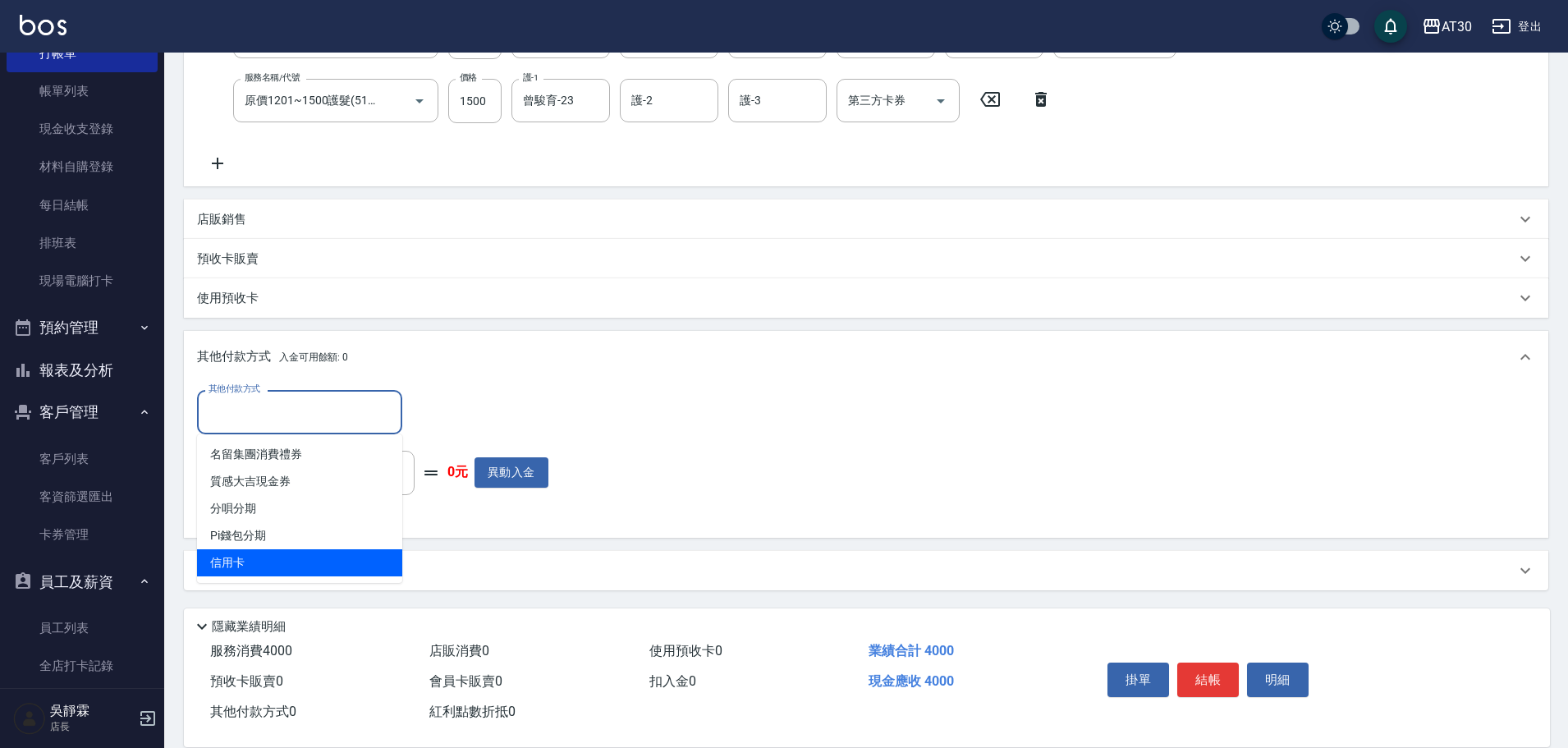
click at [252, 559] on span "信用卡" at bounding box center [299, 562] width 205 height 27
type input "信用卡"
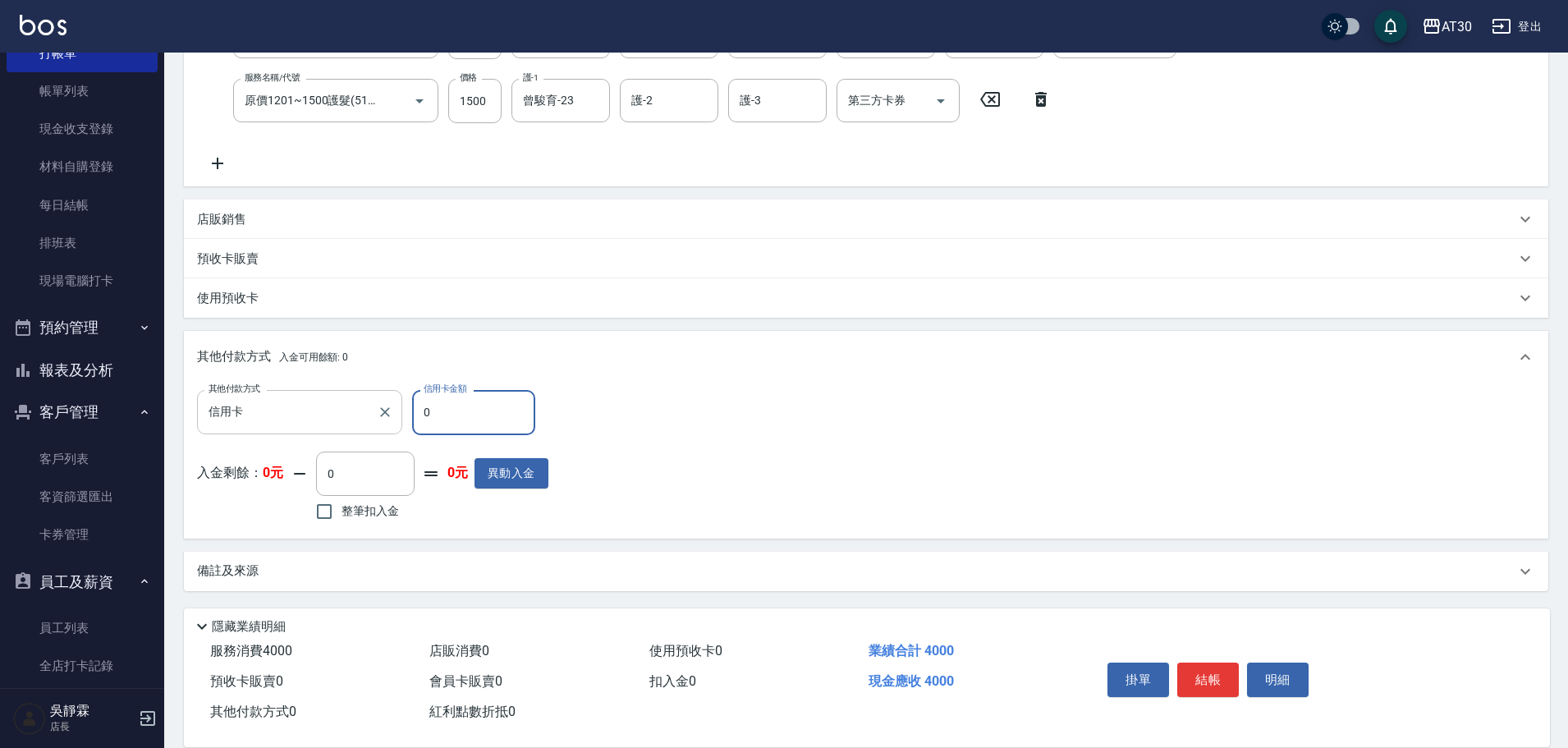
drag, startPoint x: 490, startPoint y: 406, endPoint x: 359, endPoint y: 426, distance: 132.5
click at [359, 426] on div "其他付款方式 信用卡 其他付款方式 信用卡金額 0 信用卡金額" at bounding box center [373, 412] width 352 height 45
type input "4000"
click at [1210, 676] on button "結帳" at bounding box center [1208, 679] width 61 height 34
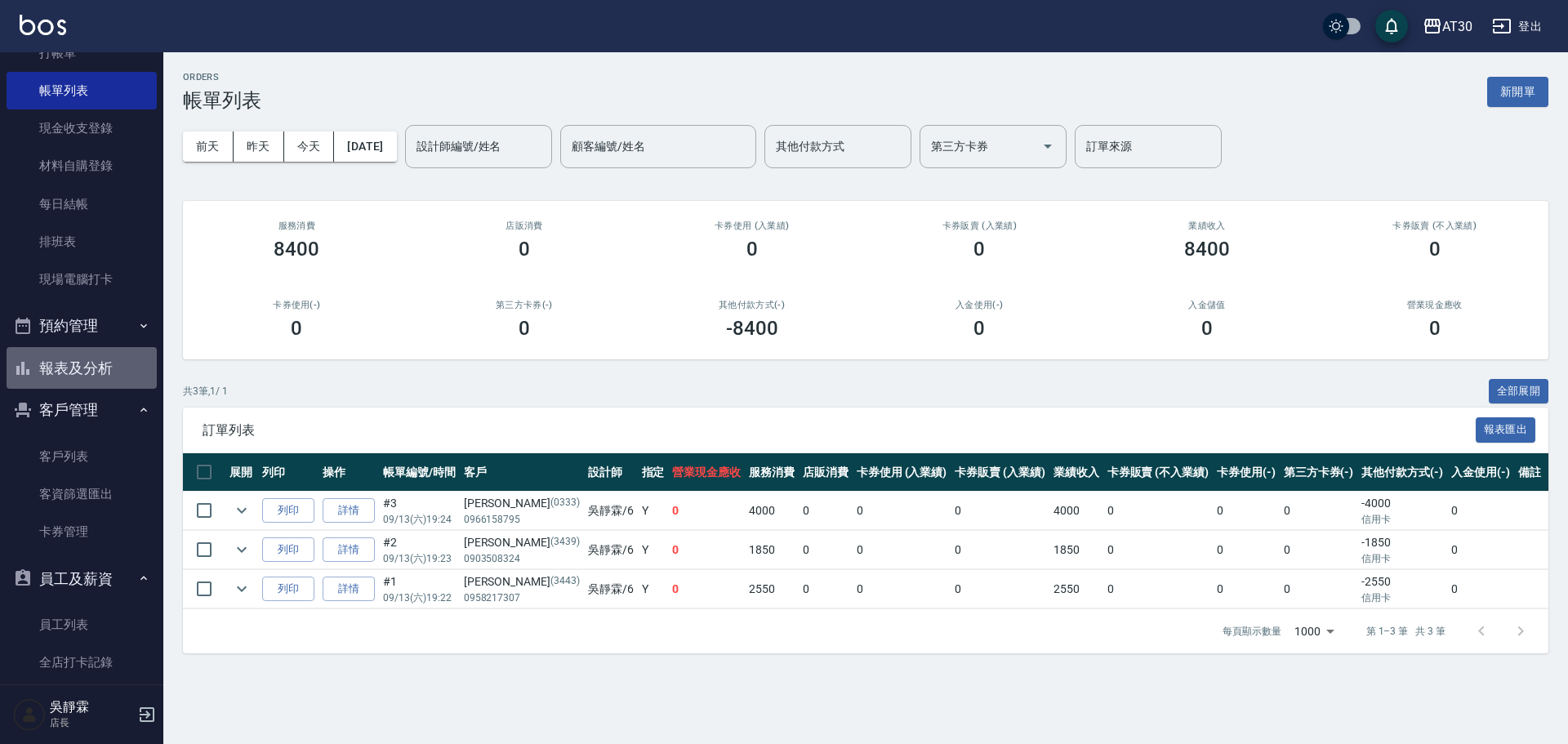
click at [92, 359] on button "報表及分析" at bounding box center [81, 368] width 150 height 43
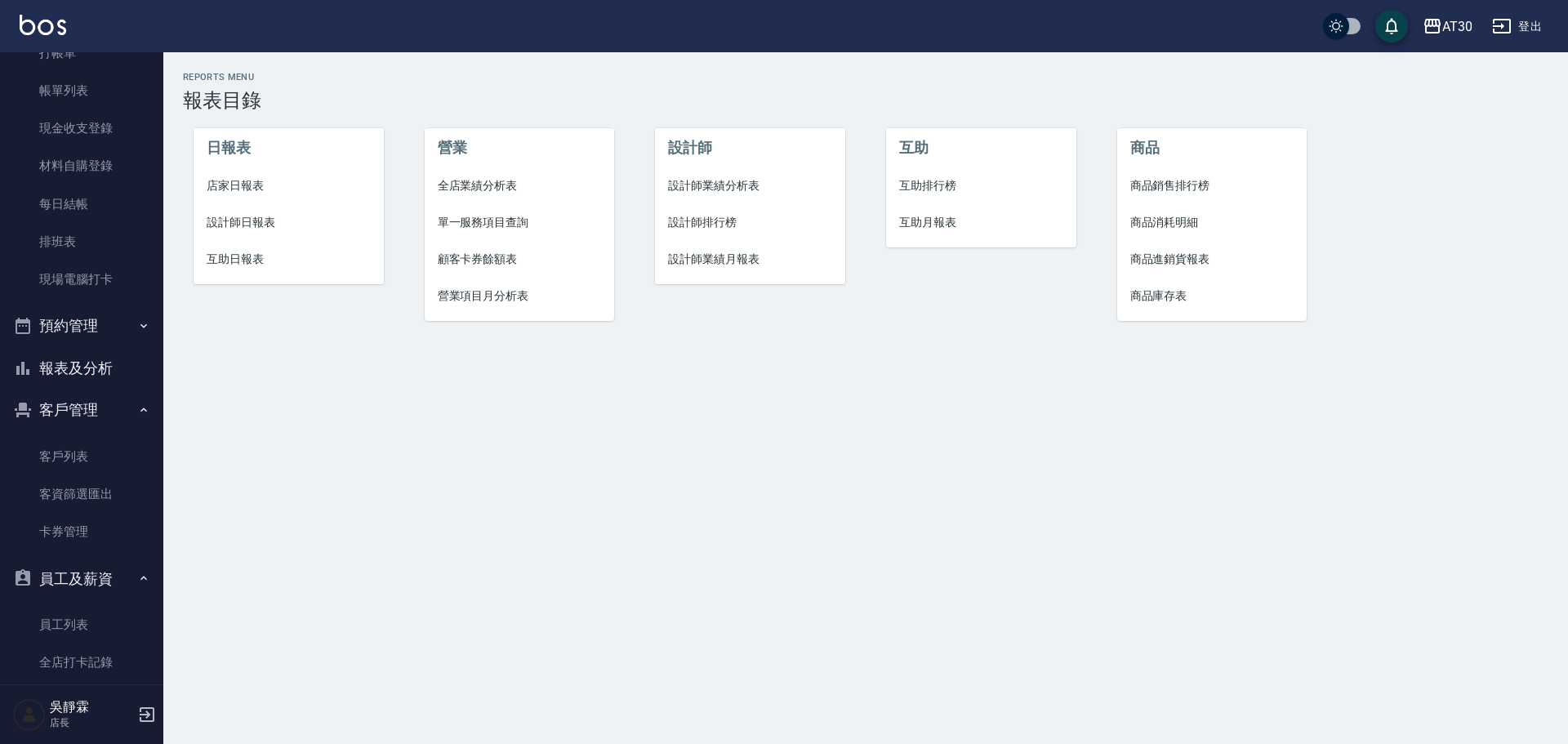
click at [729, 227] on span "設計師排行榜" at bounding box center [750, 222] width 164 height 17
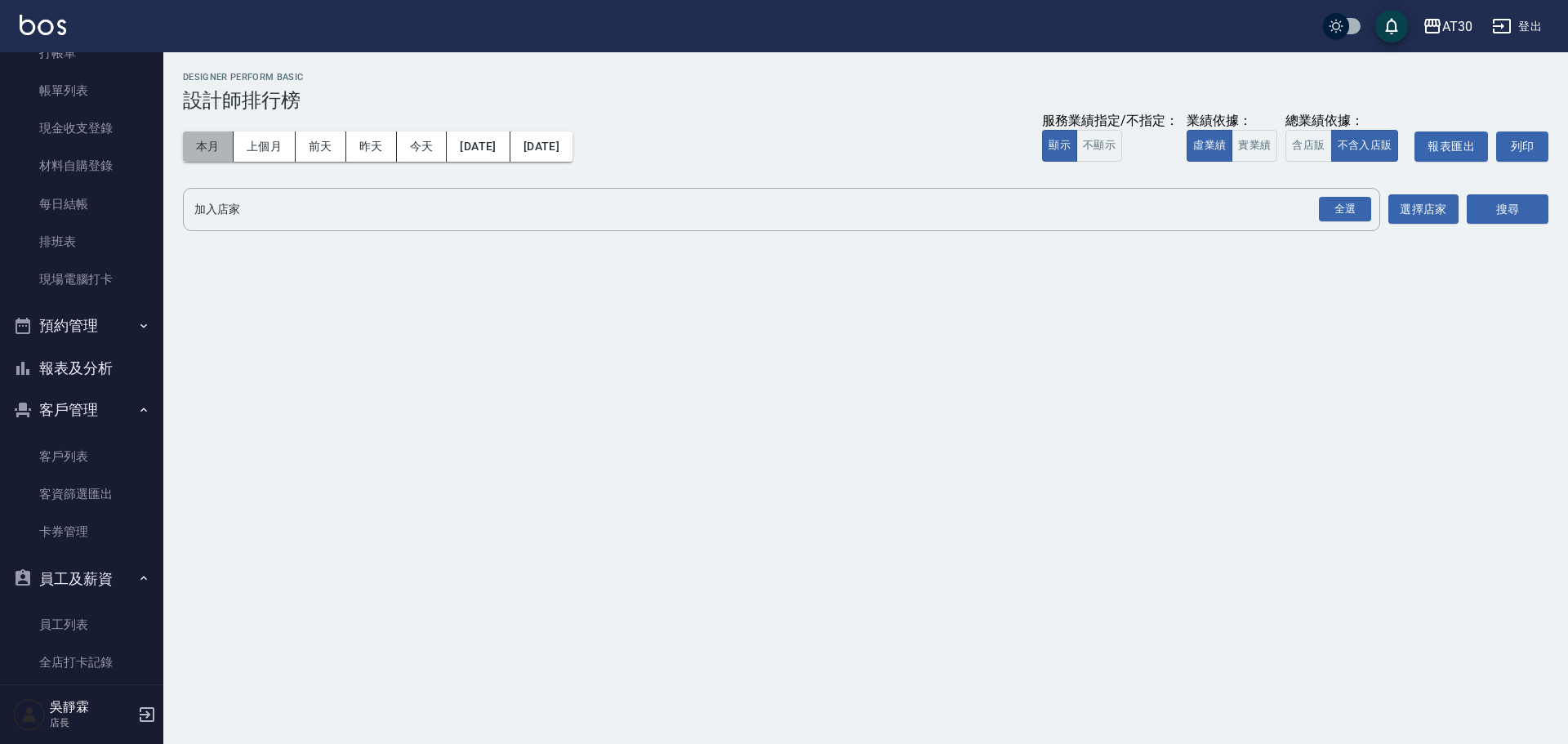
click at [198, 152] on button "本月" at bounding box center [208, 146] width 50 height 30
click at [1348, 209] on div "全選" at bounding box center [1345, 210] width 52 height 25
click at [1513, 204] on button "搜尋" at bounding box center [1507, 210] width 82 height 30
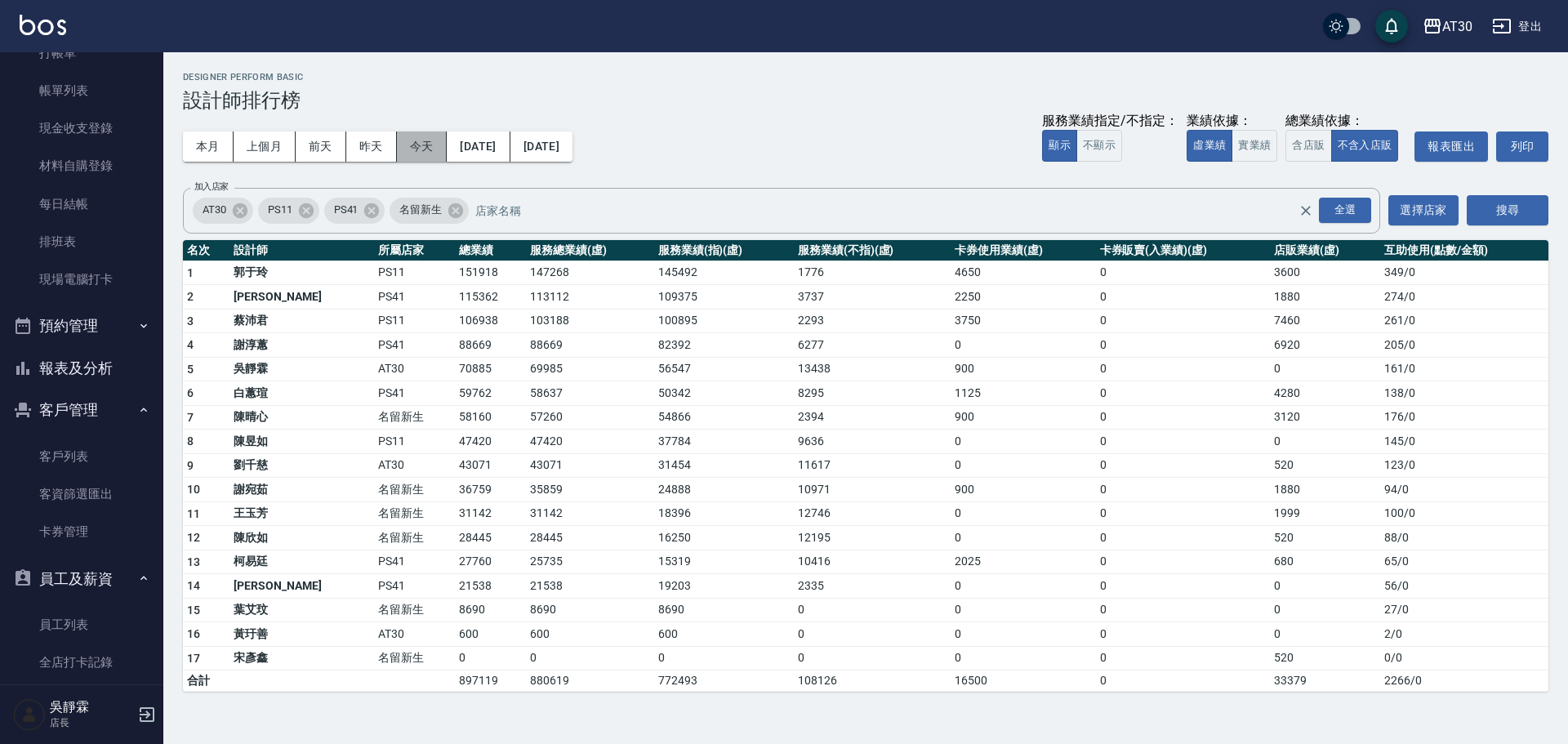
click at [415, 148] on button "今天" at bounding box center [422, 146] width 50 height 30
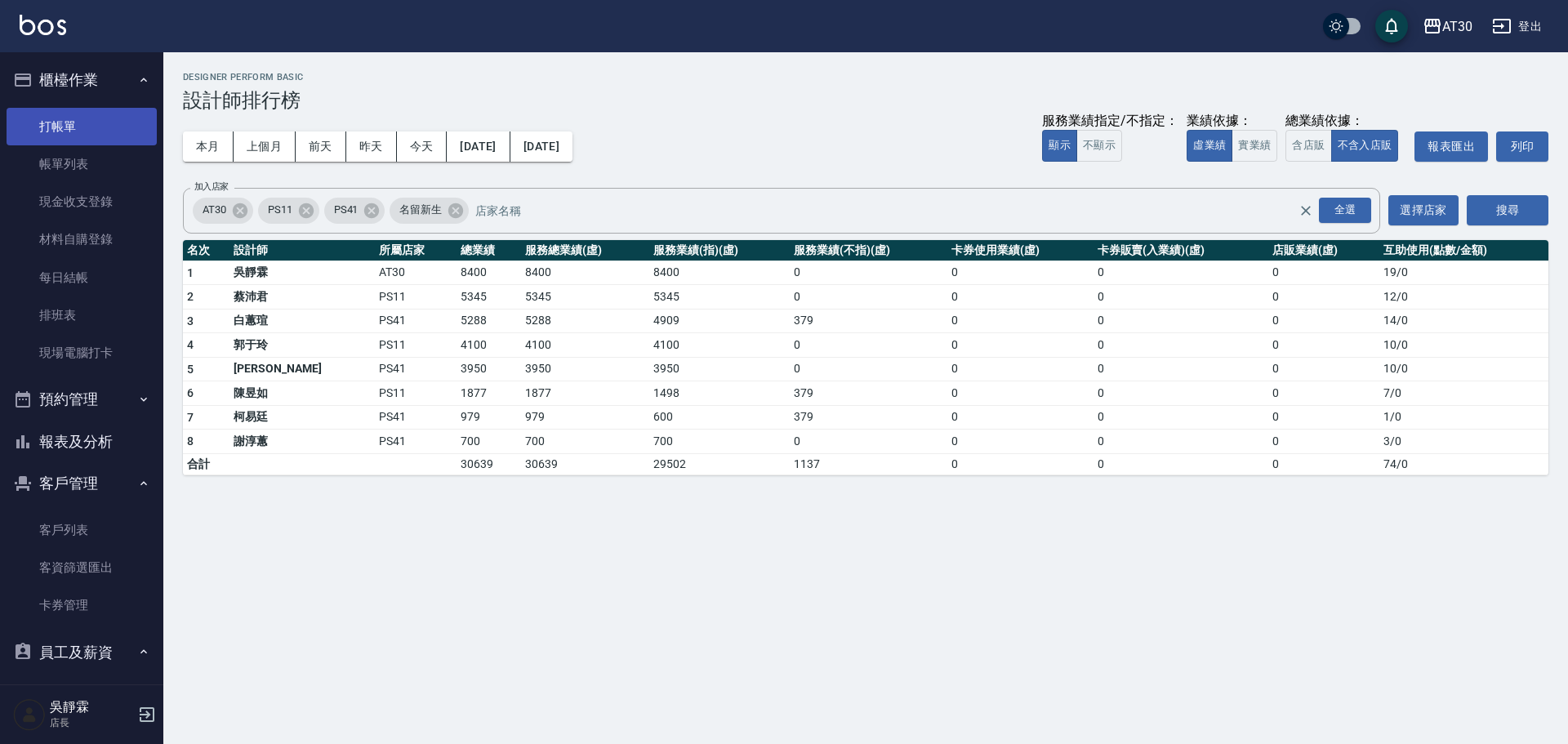
click at [87, 121] on link "打帳單" at bounding box center [81, 127] width 150 height 38
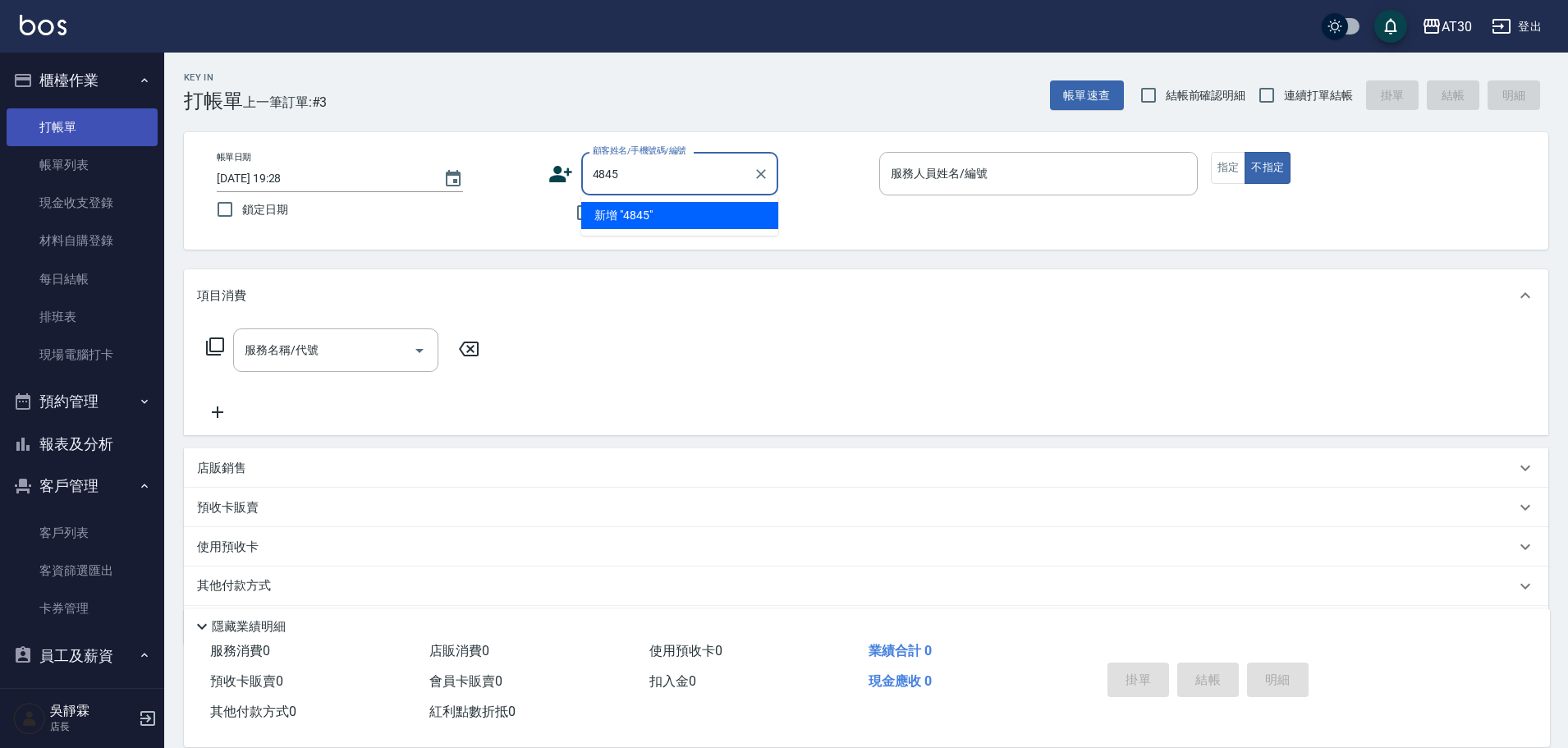
type input "4845"
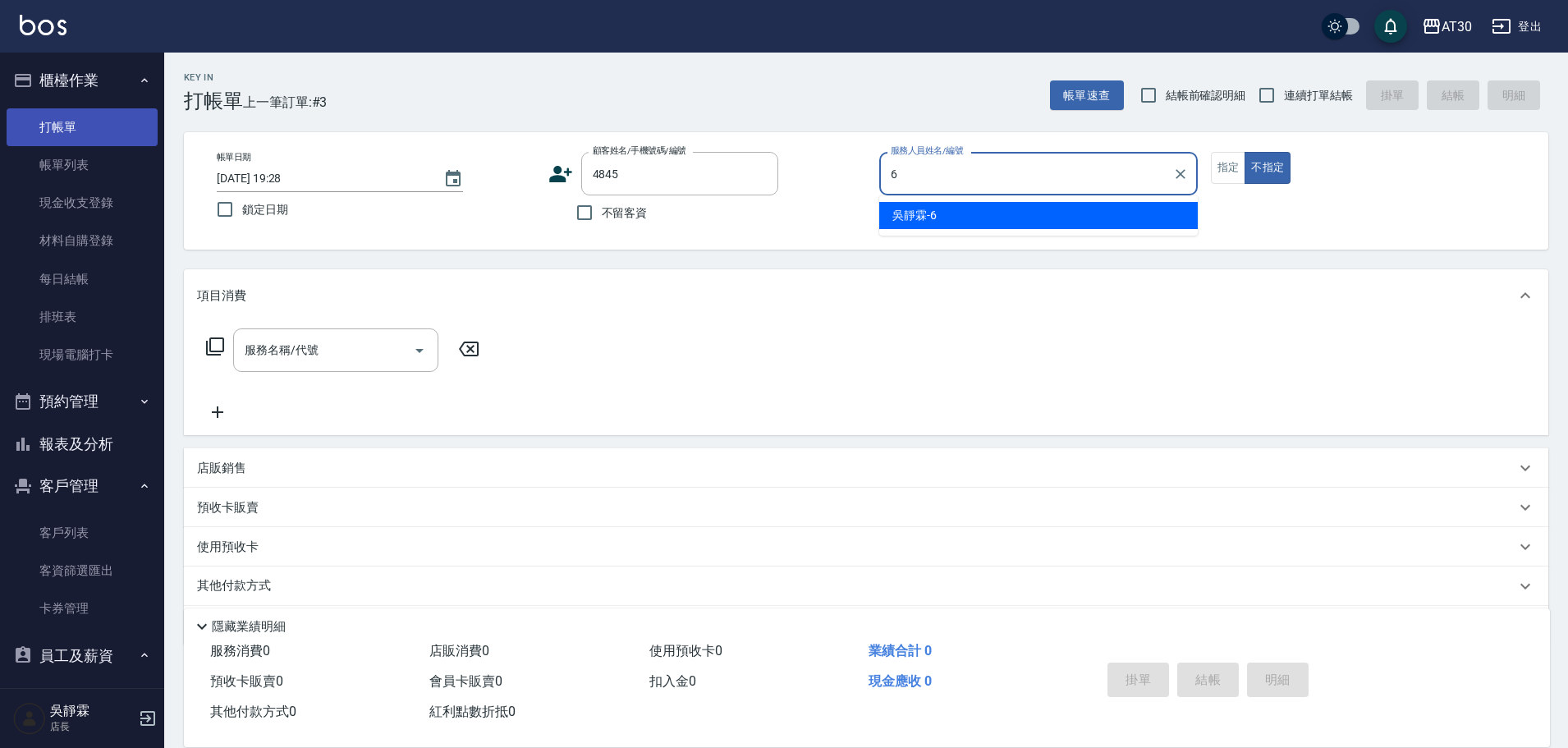
type input "吳靜霖-6"
type button "false"
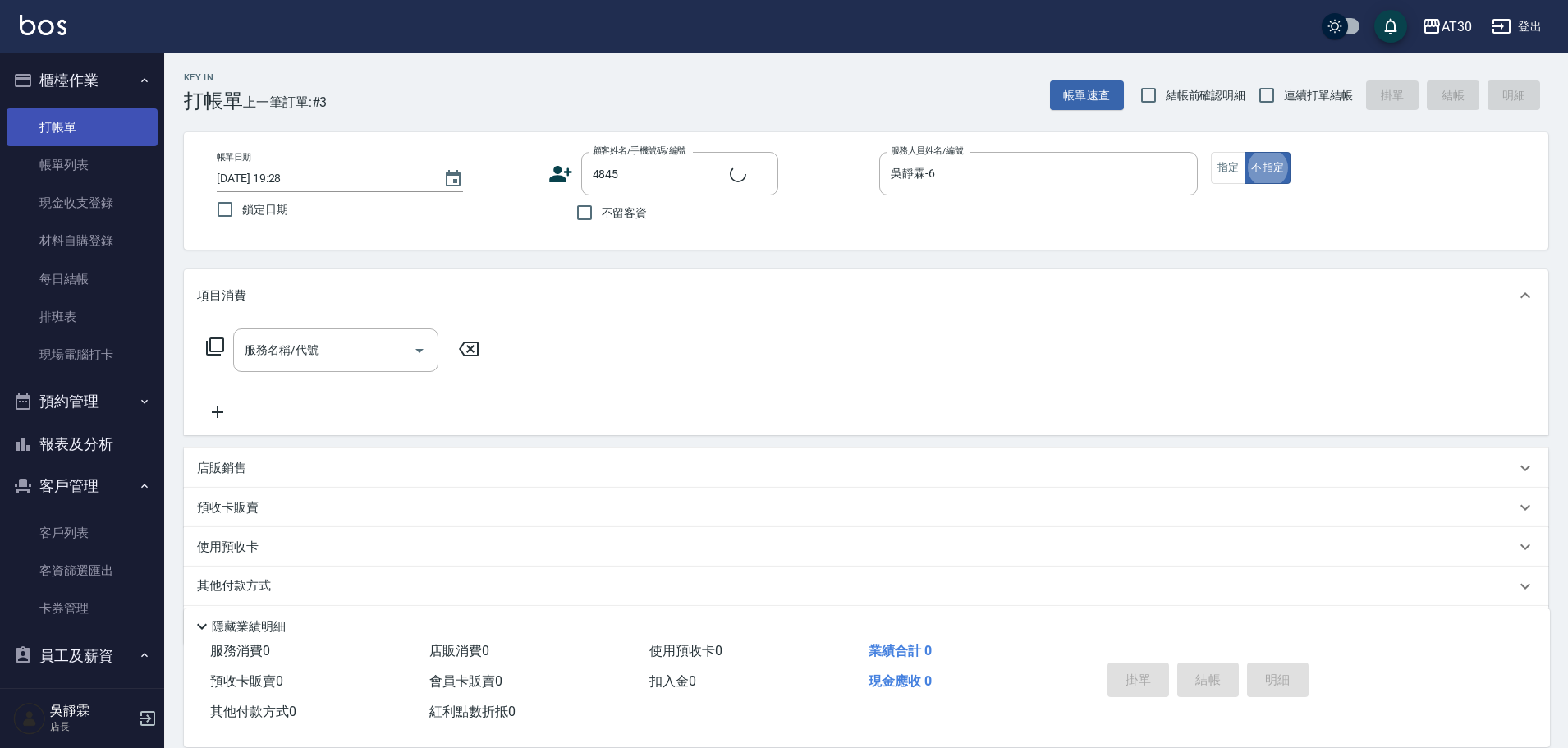
type input "[PERSON_NAME]/0955150566/4845"
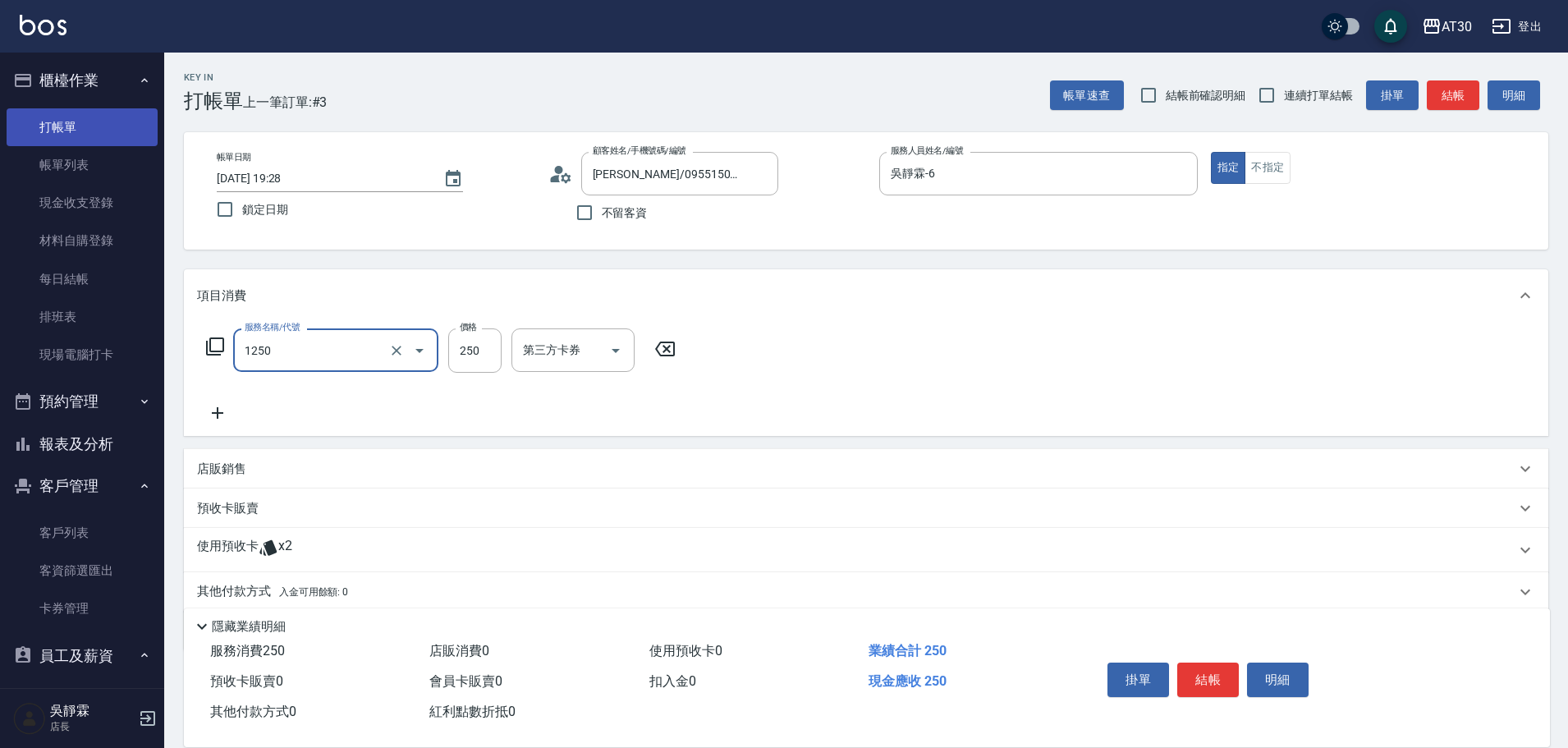
type input "洗髮250(1250)"
type input "吳靜霖-6"
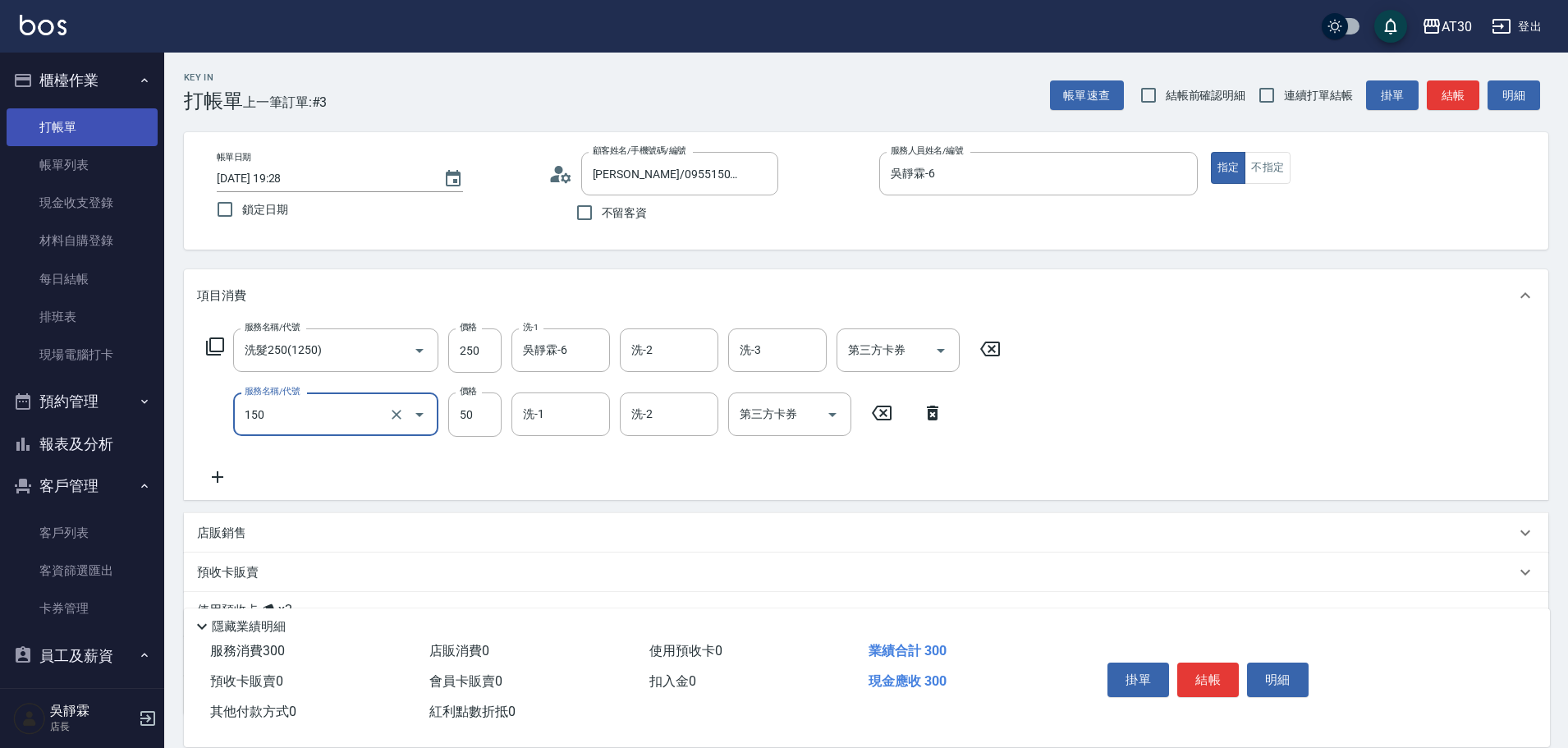
type input "精油(150)"
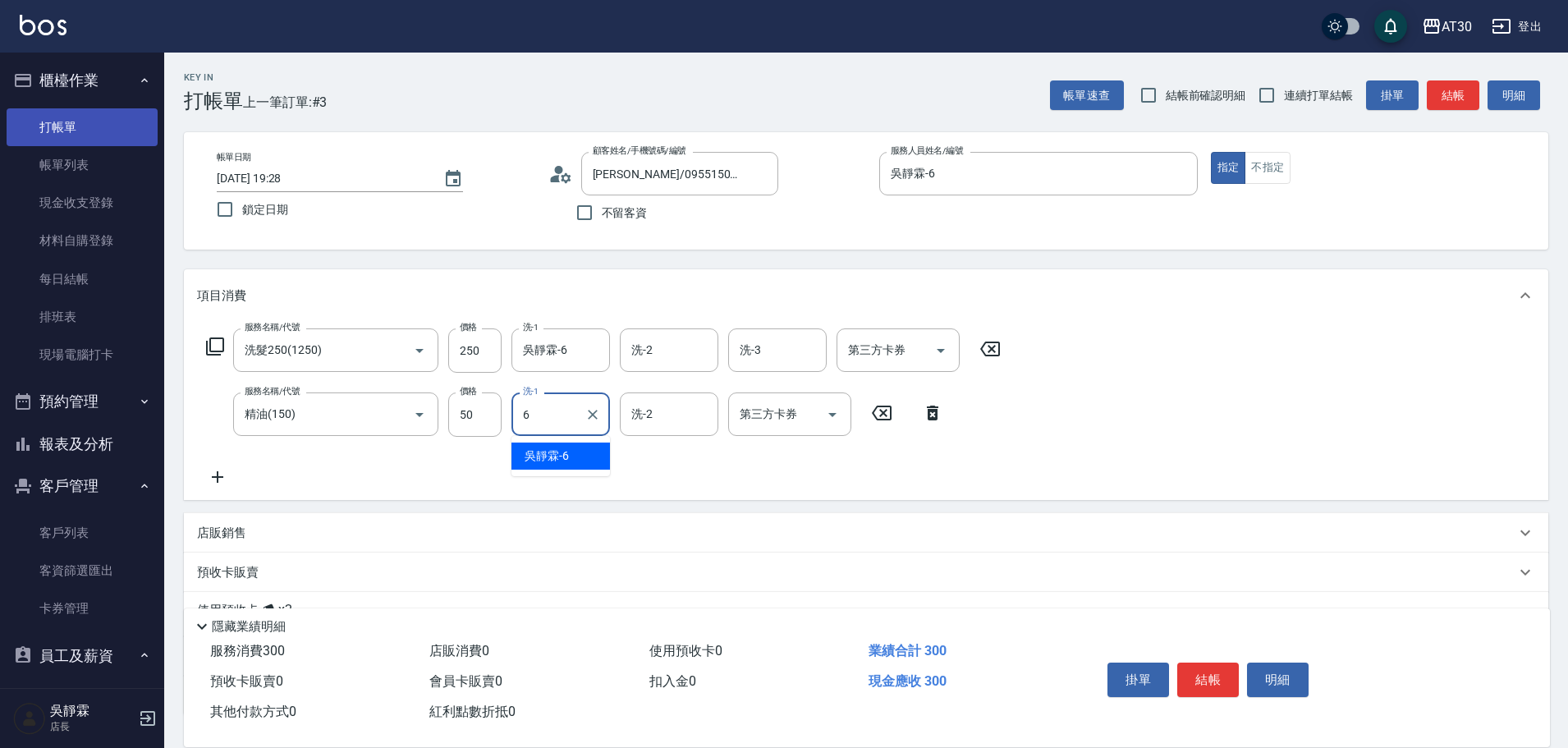
type input "吳靜霖-6"
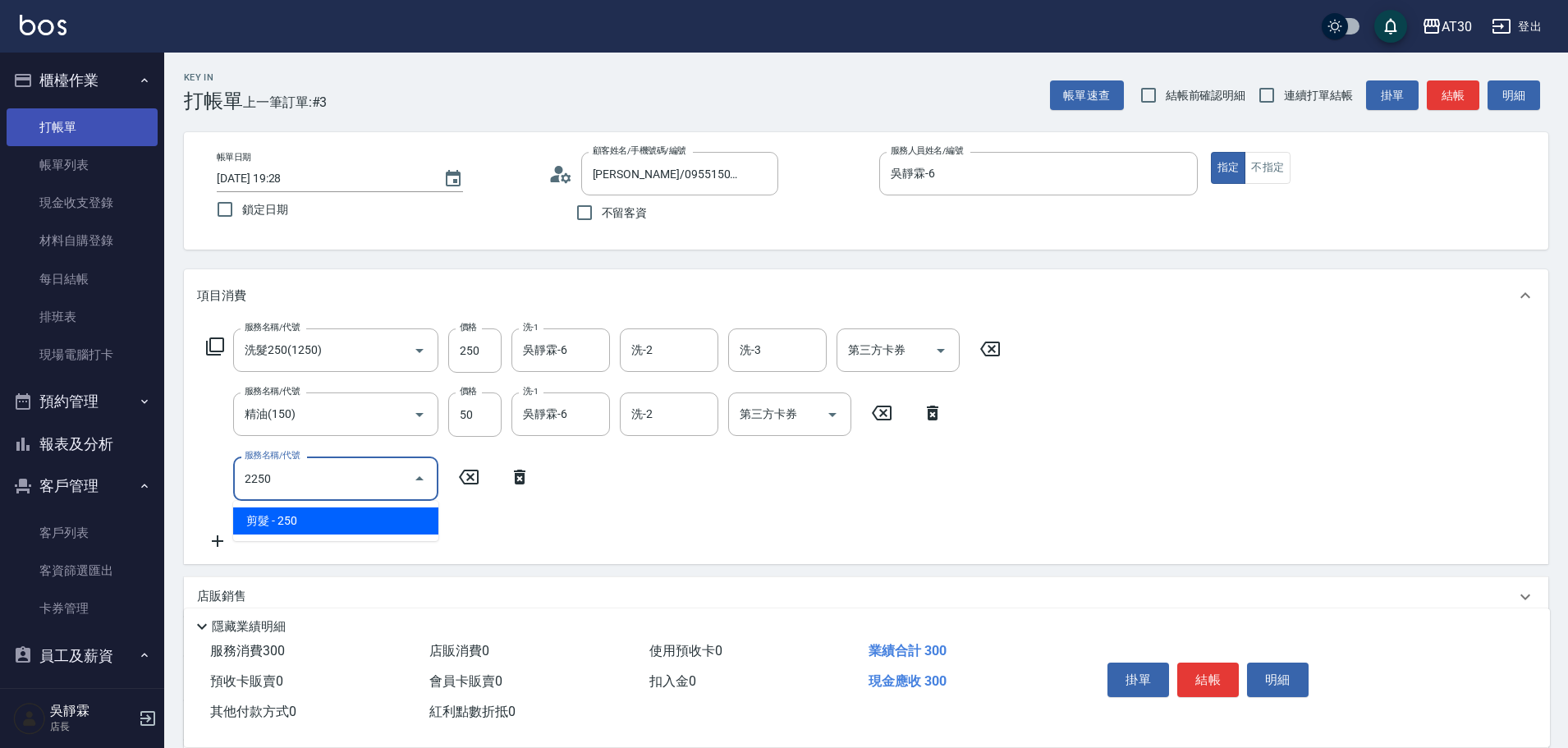
type input "剪髮(2250)"
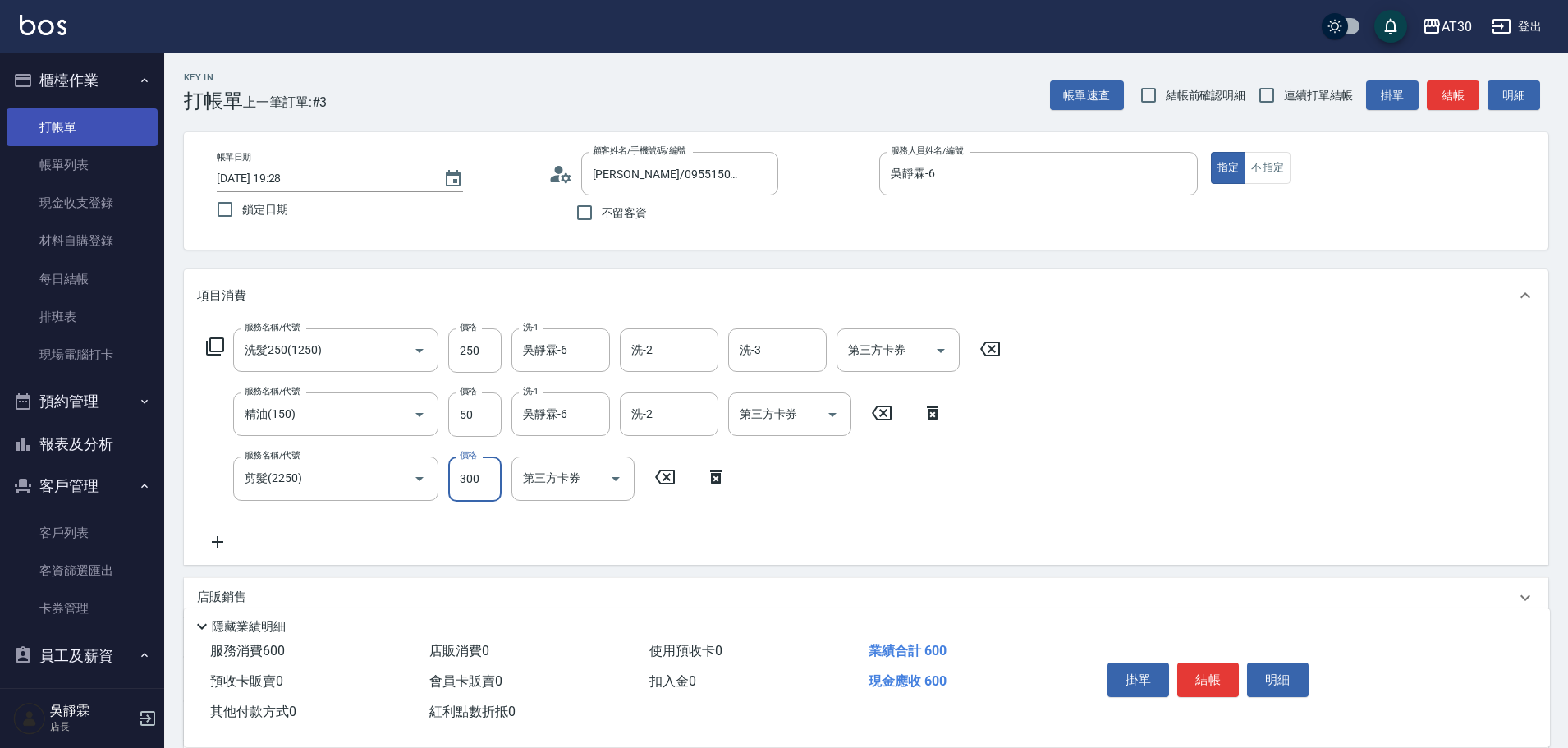
type input "300"
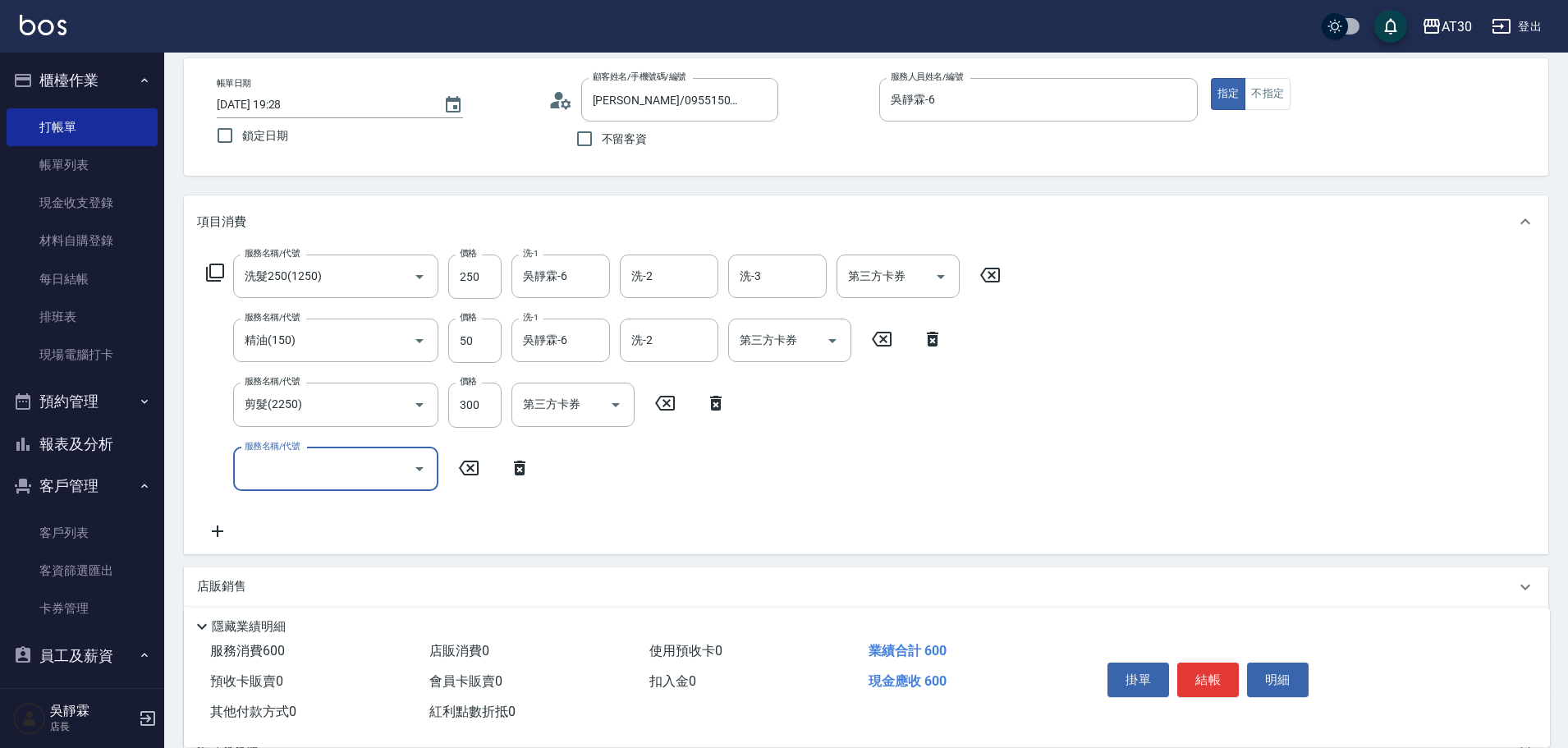
scroll to position [253, 0]
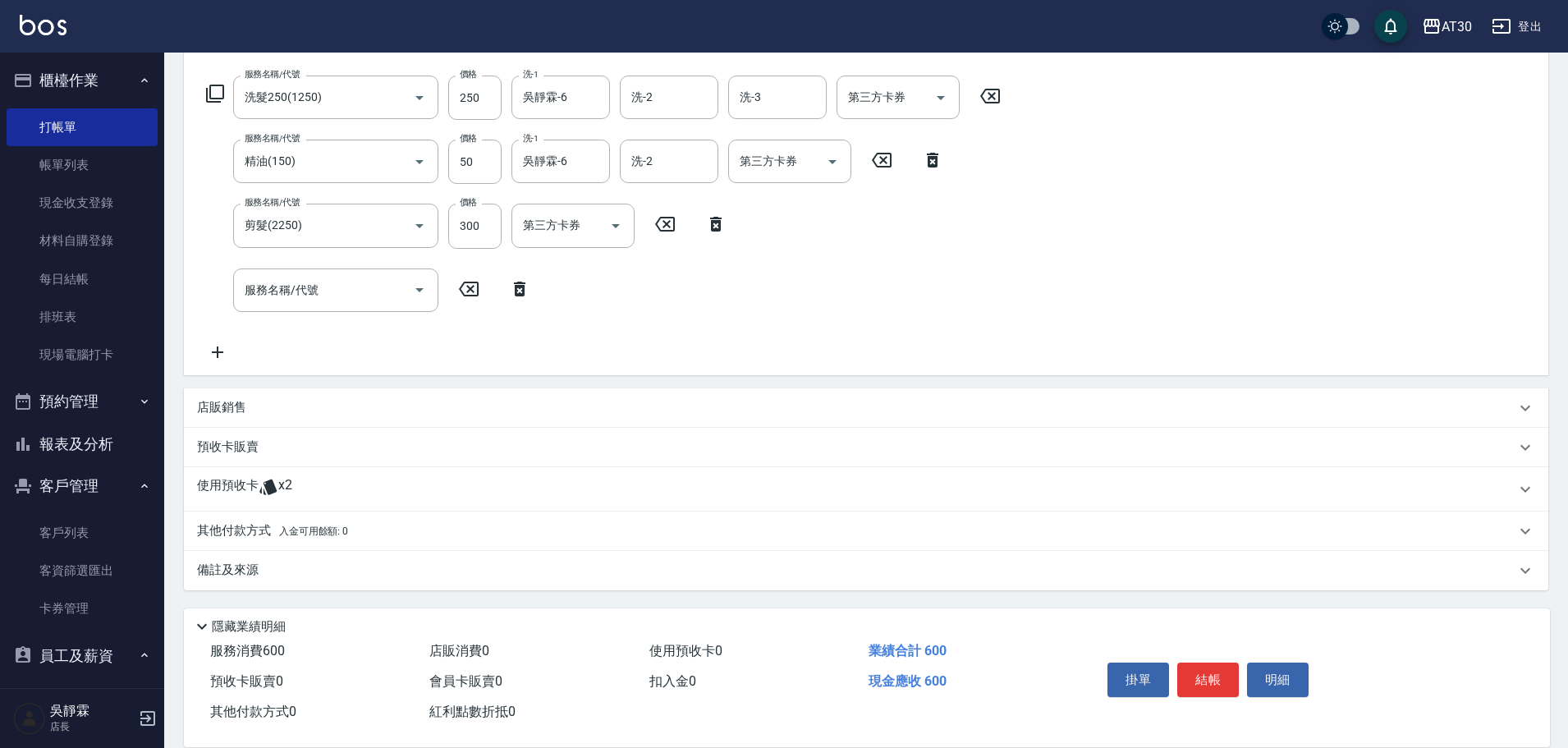
click at [416, 493] on div "使用預收卡 x2" at bounding box center [856, 489] width 1318 height 24
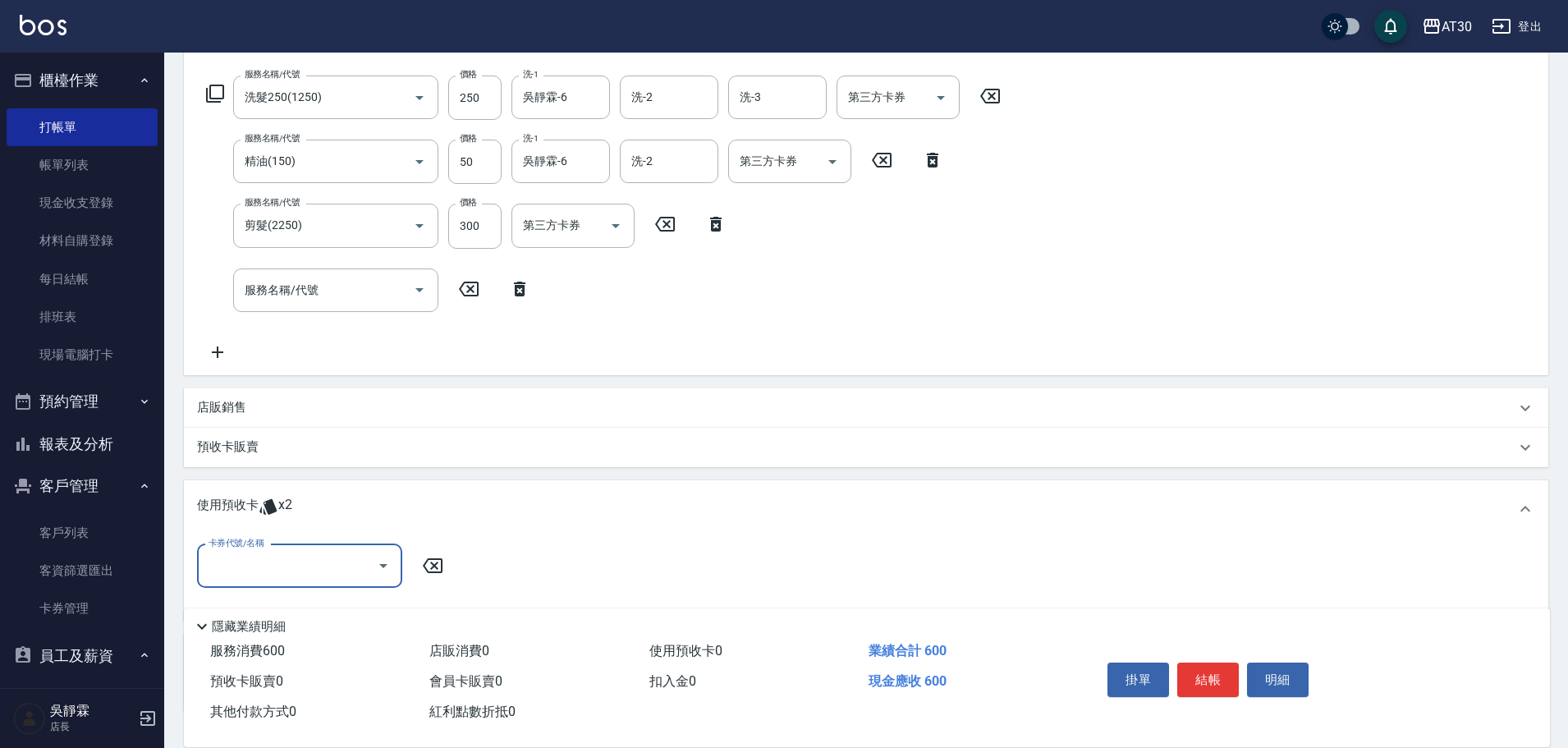
scroll to position [0, 0]
click at [366, 566] on input "卡券代號/名稱" at bounding box center [287, 566] width 166 height 29
click at [332, 610] on div "綠茶包套5次4500 剩餘2張" at bounding box center [299, 608] width 205 height 27
type input "綠茶包套5次4500"
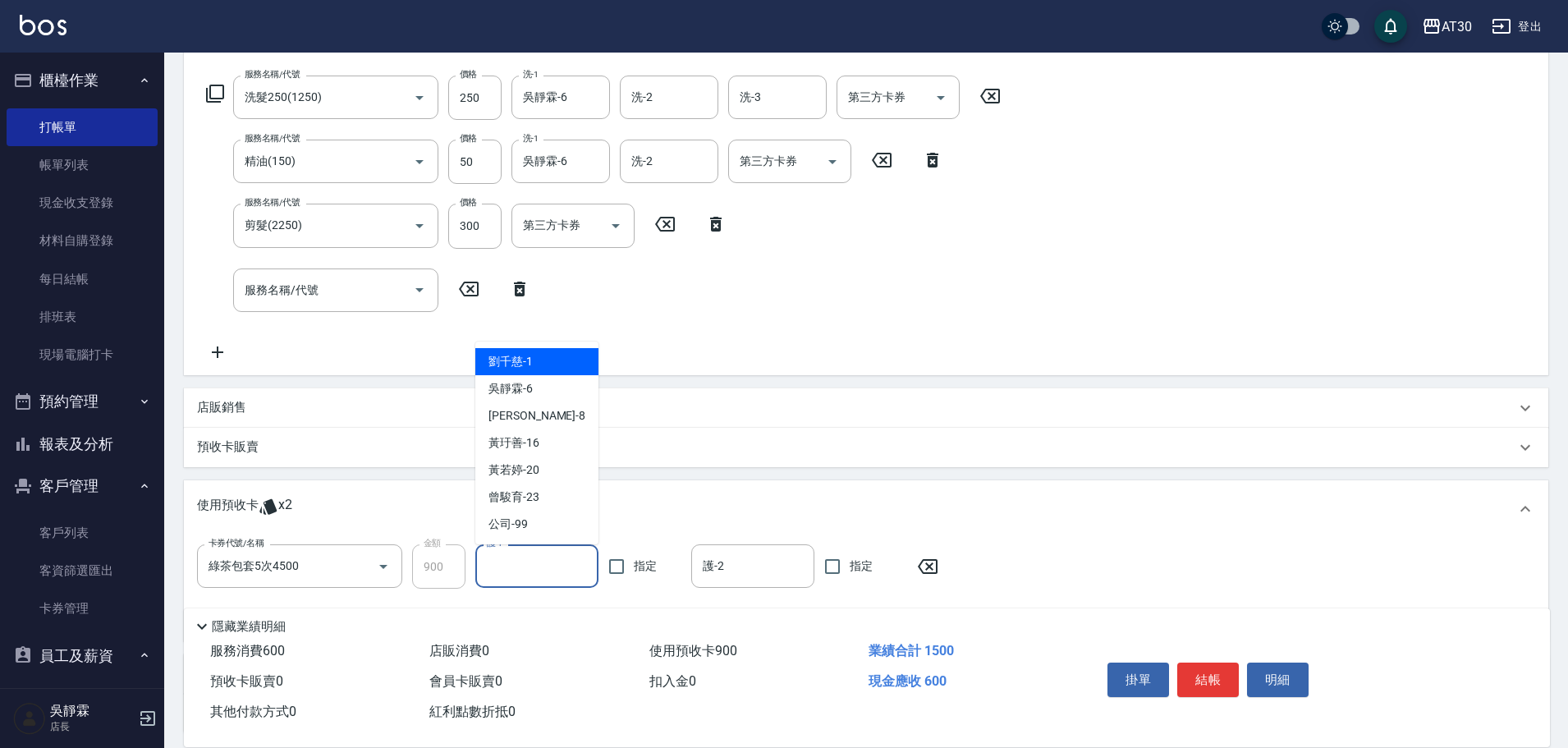
click at [529, 573] on input "護-1" at bounding box center [537, 566] width 109 height 29
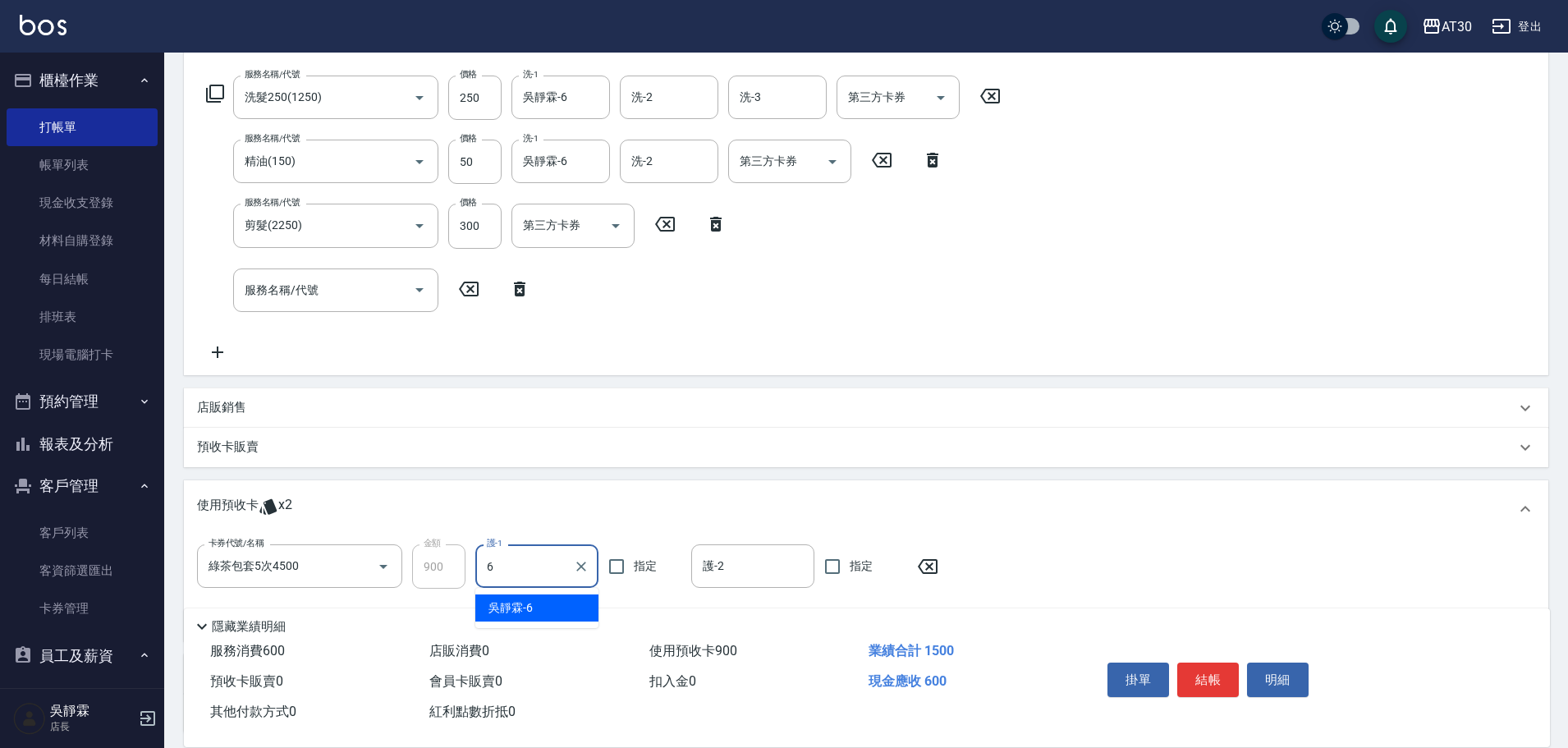
type input "吳靜霖-6"
click at [1059, 559] on div "卡券代號/名稱 綠茶包套5次4500 卡券代號/名稱 金額 900 金額 護-1 [PERSON_NAME]-6 護-1 指定 護-2 護-2 指定" at bounding box center [866, 586] width 1338 height 84
click at [1210, 674] on button "結帳" at bounding box center [1208, 679] width 61 height 34
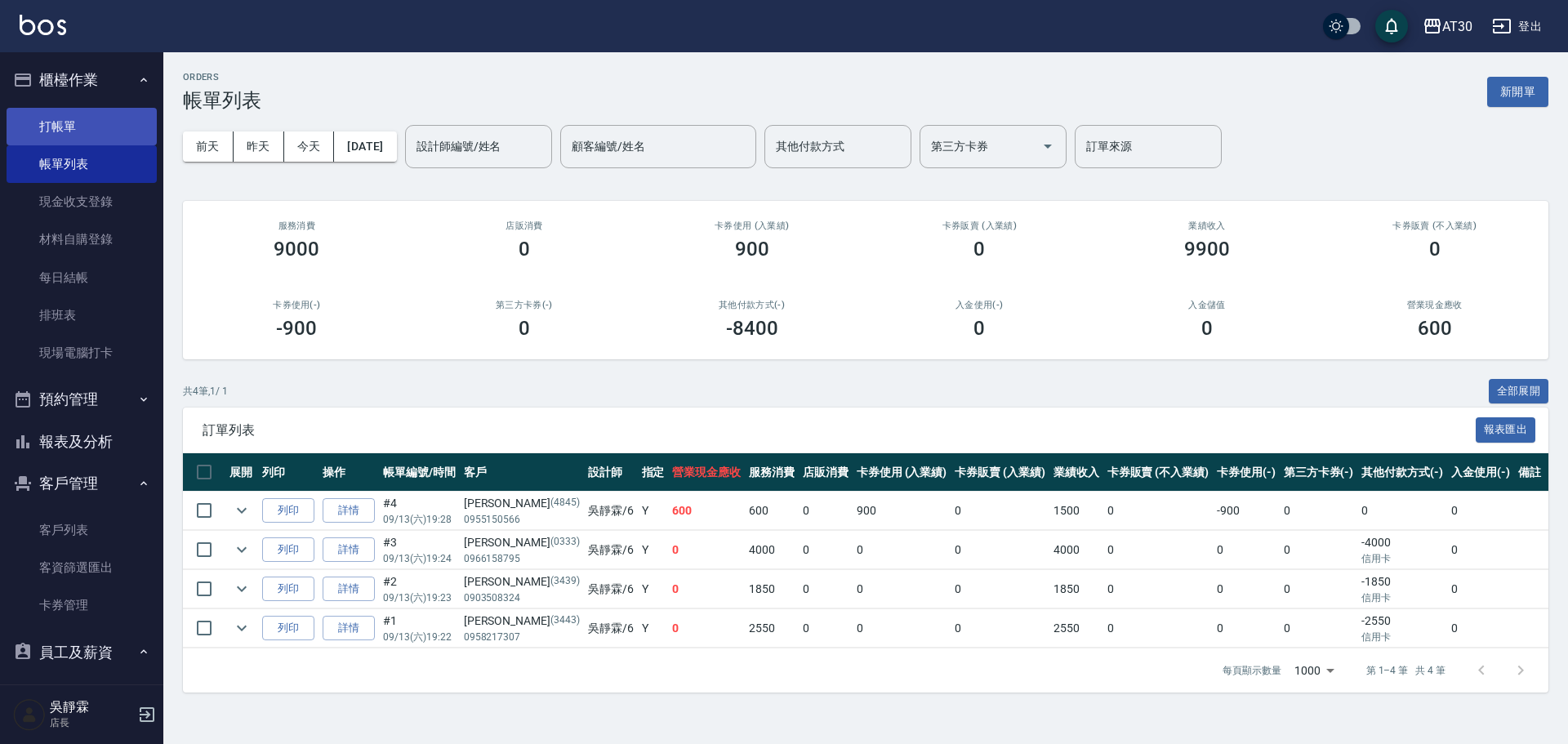
click at [69, 128] on link "打帳單" at bounding box center [81, 127] width 150 height 38
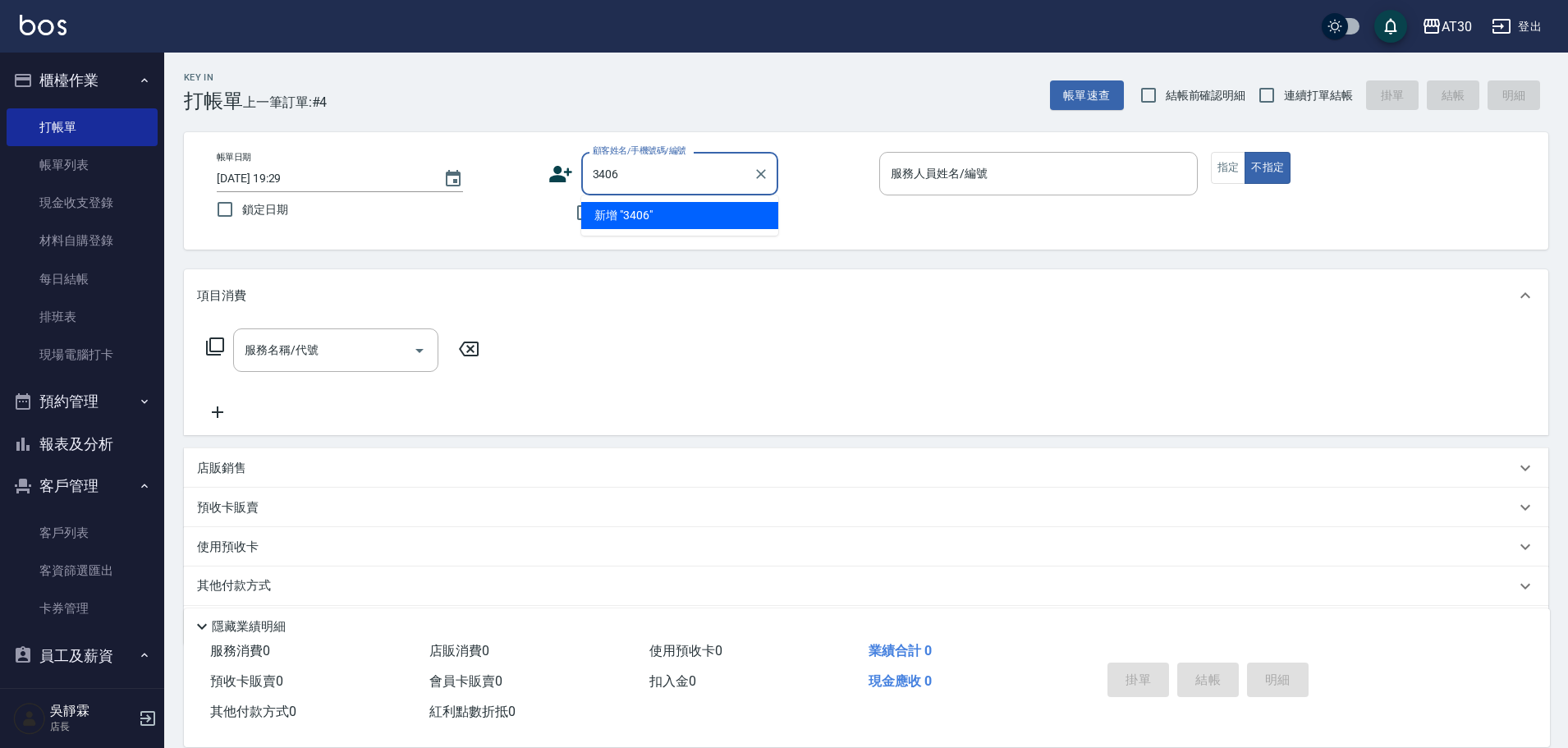
type input "3406"
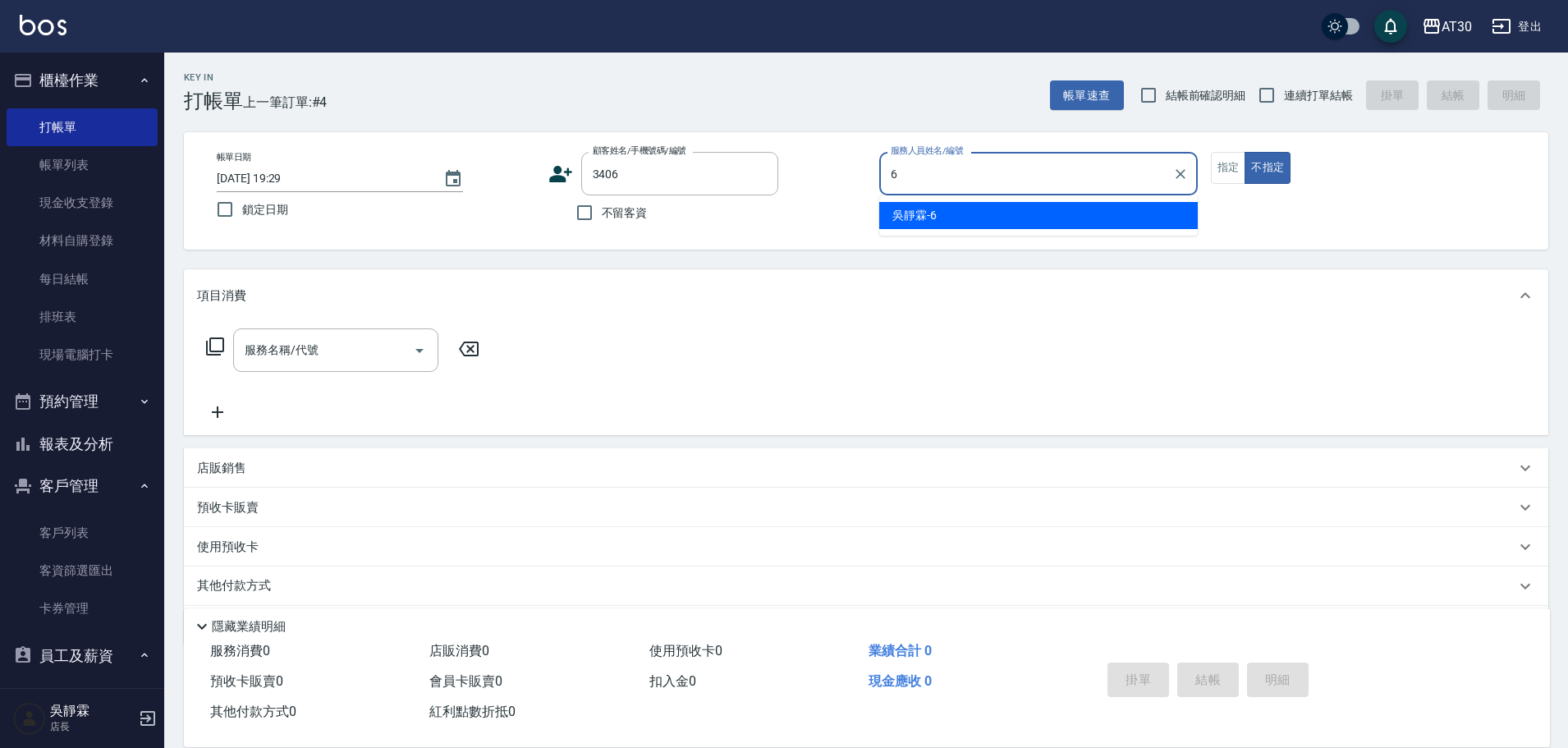
type input "吳靜霖-6"
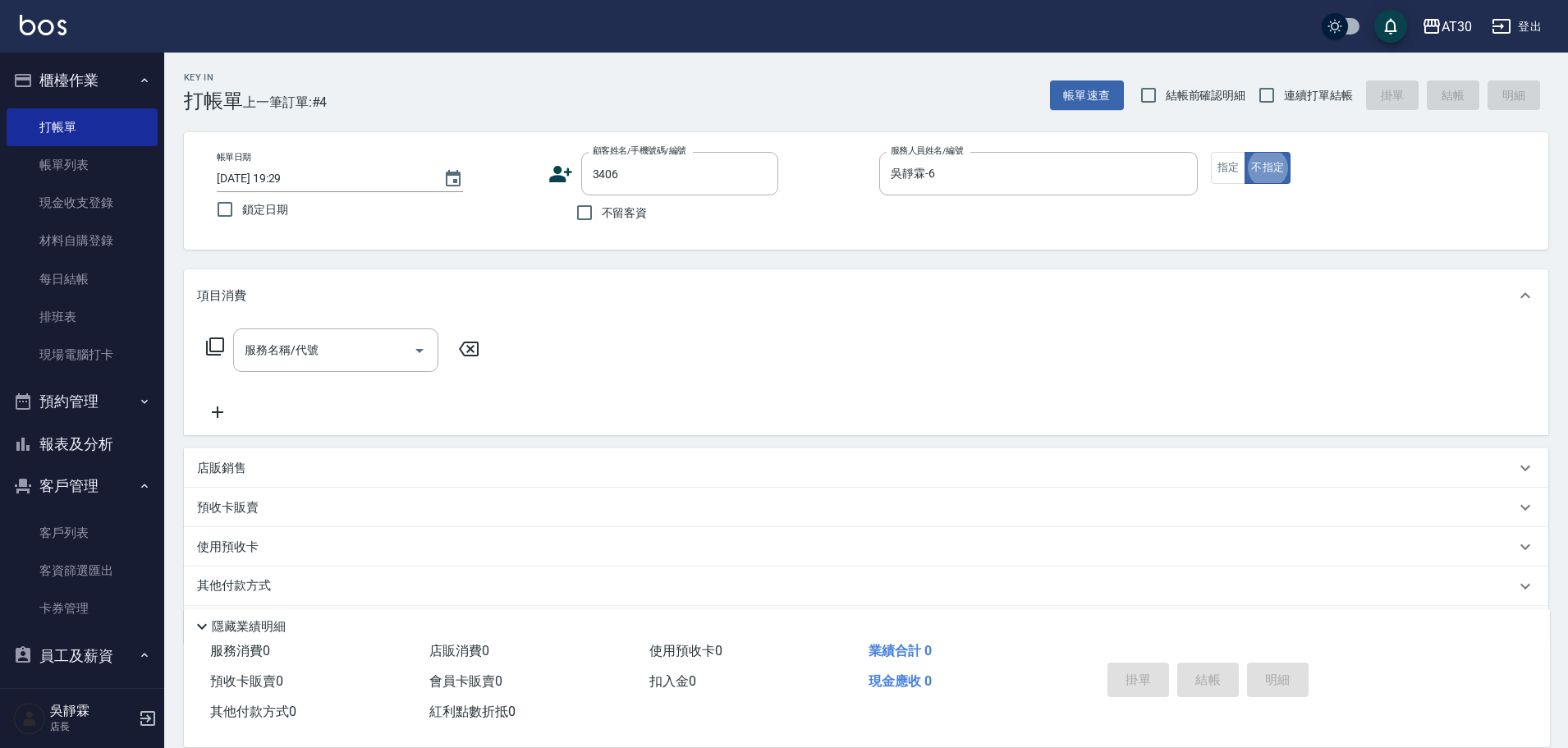
type button "false"
type input "[PERSON_NAME]/0919139455/3406"
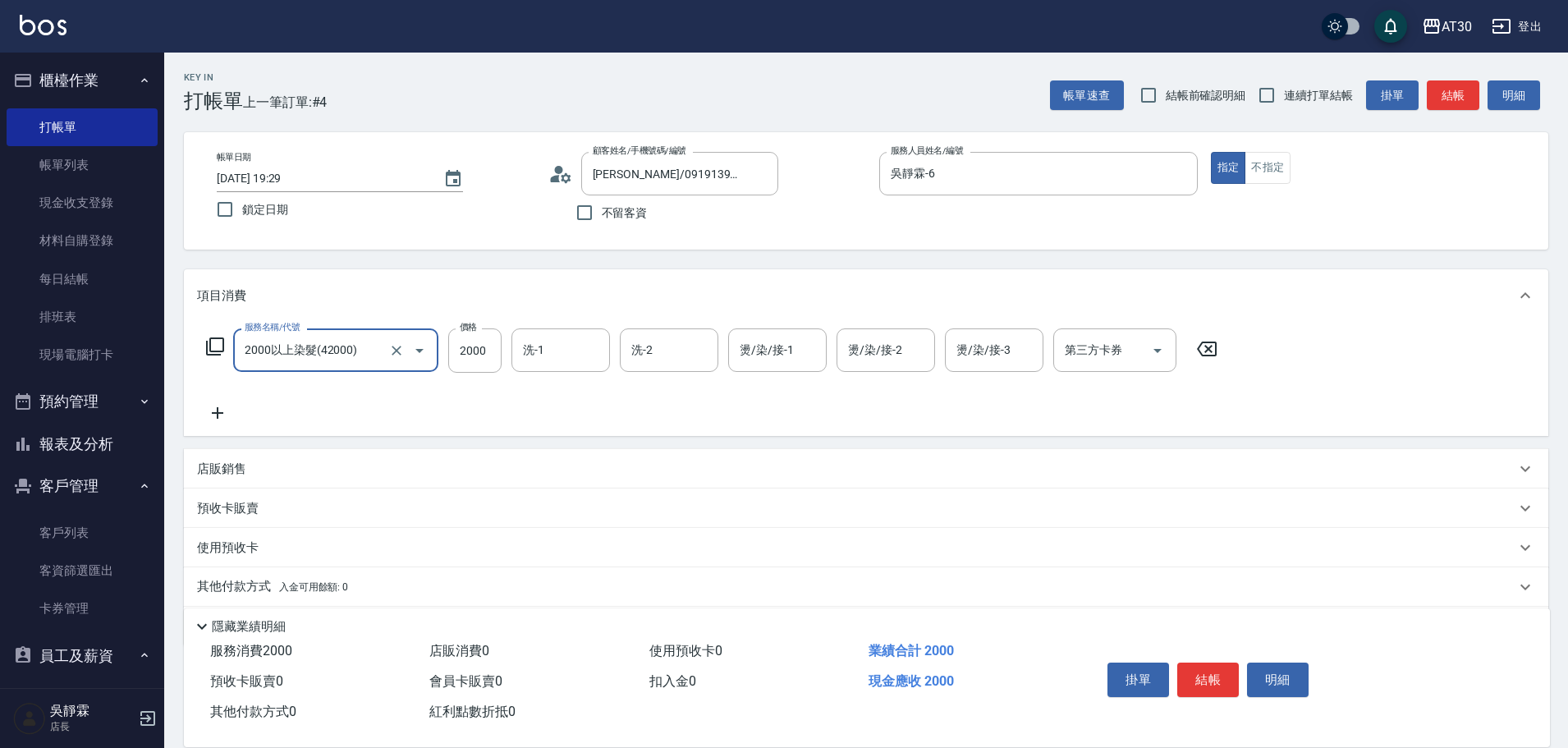
type input "2000以上染髮(42000)"
type input "1600"
type input "吳靜霖-6"
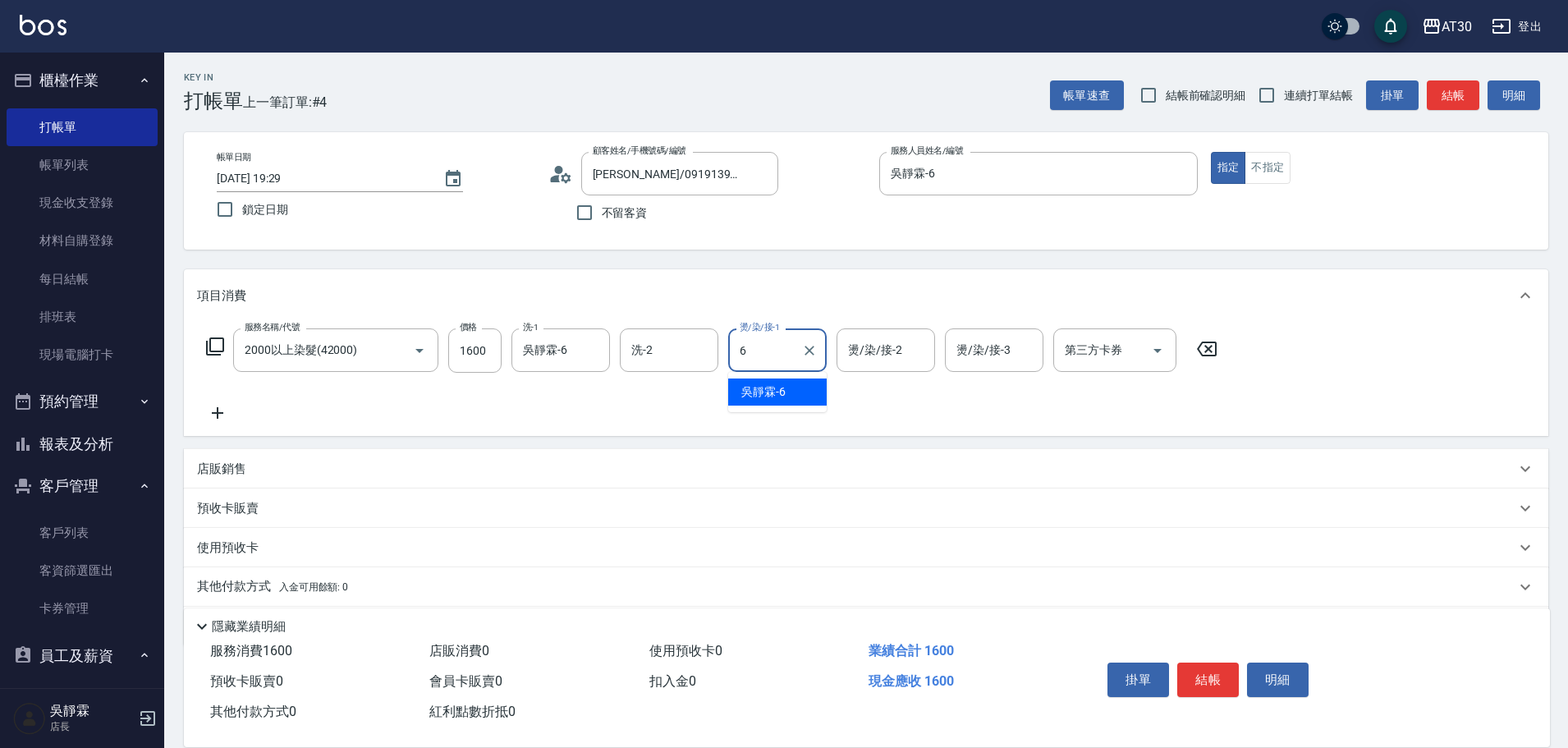
type input "吳靜霖-6"
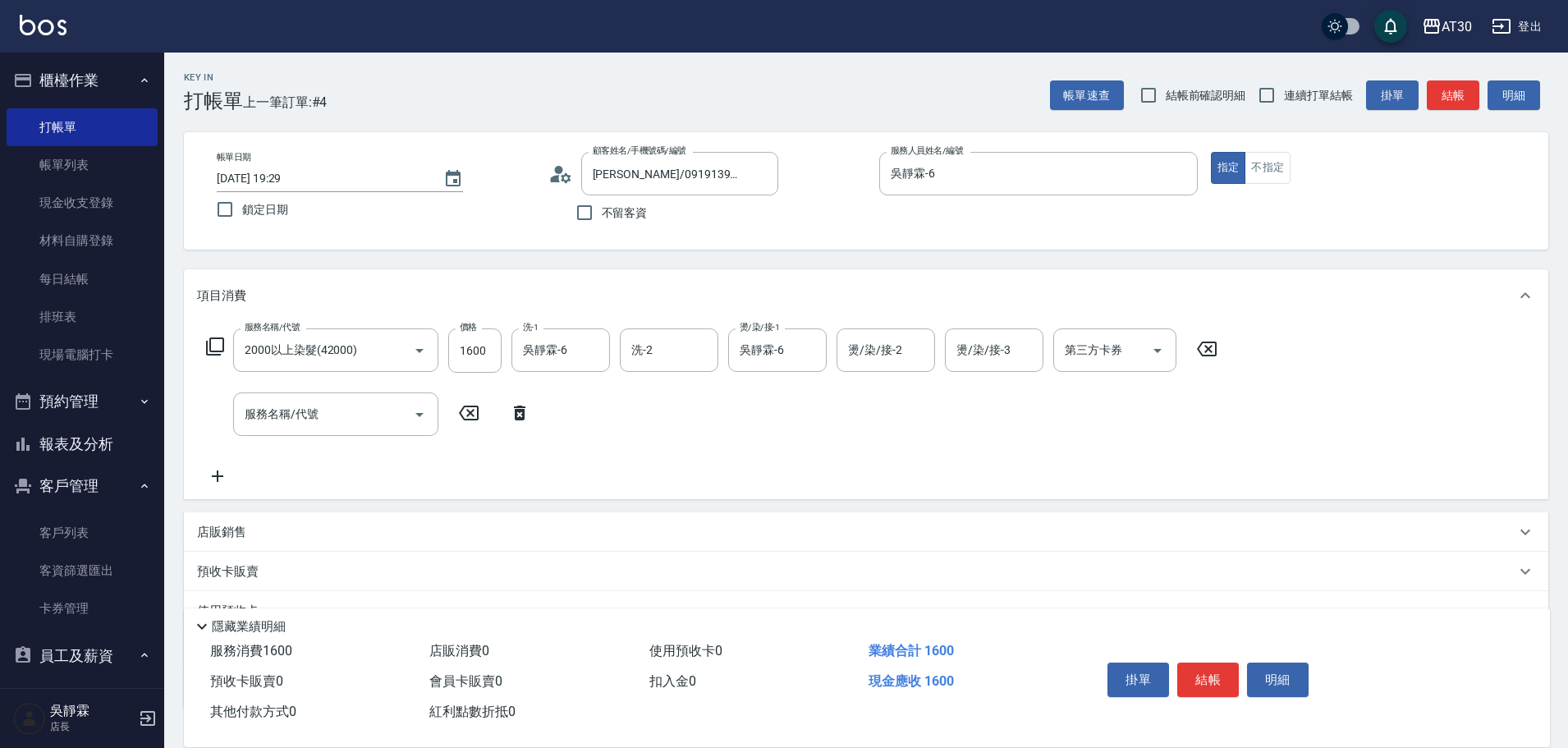
click at [1200, 349] on icon at bounding box center [1207, 349] width 41 height 19
type input "1999以下染髮(41999)"
type input "1600"
type input "曾駿育-23"
type input "吳靜霖-6"
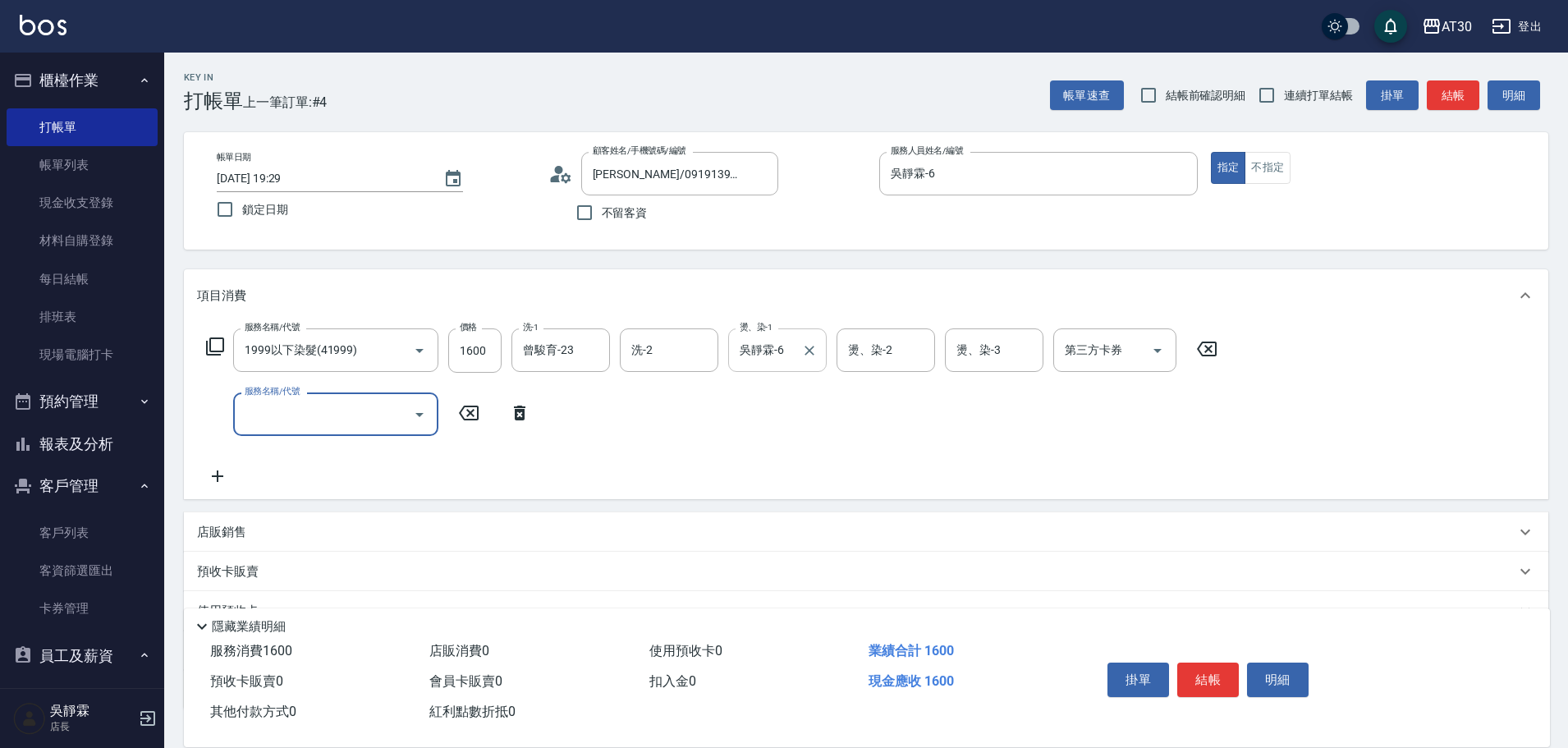
click at [813, 349] on icon "Clear" at bounding box center [809, 350] width 17 height 17
click at [597, 349] on icon "Clear" at bounding box center [593, 350] width 17 height 17
click at [296, 421] on input "服務名稱/代號" at bounding box center [324, 415] width 166 height 29
type input "2000以上染髮(42000)"
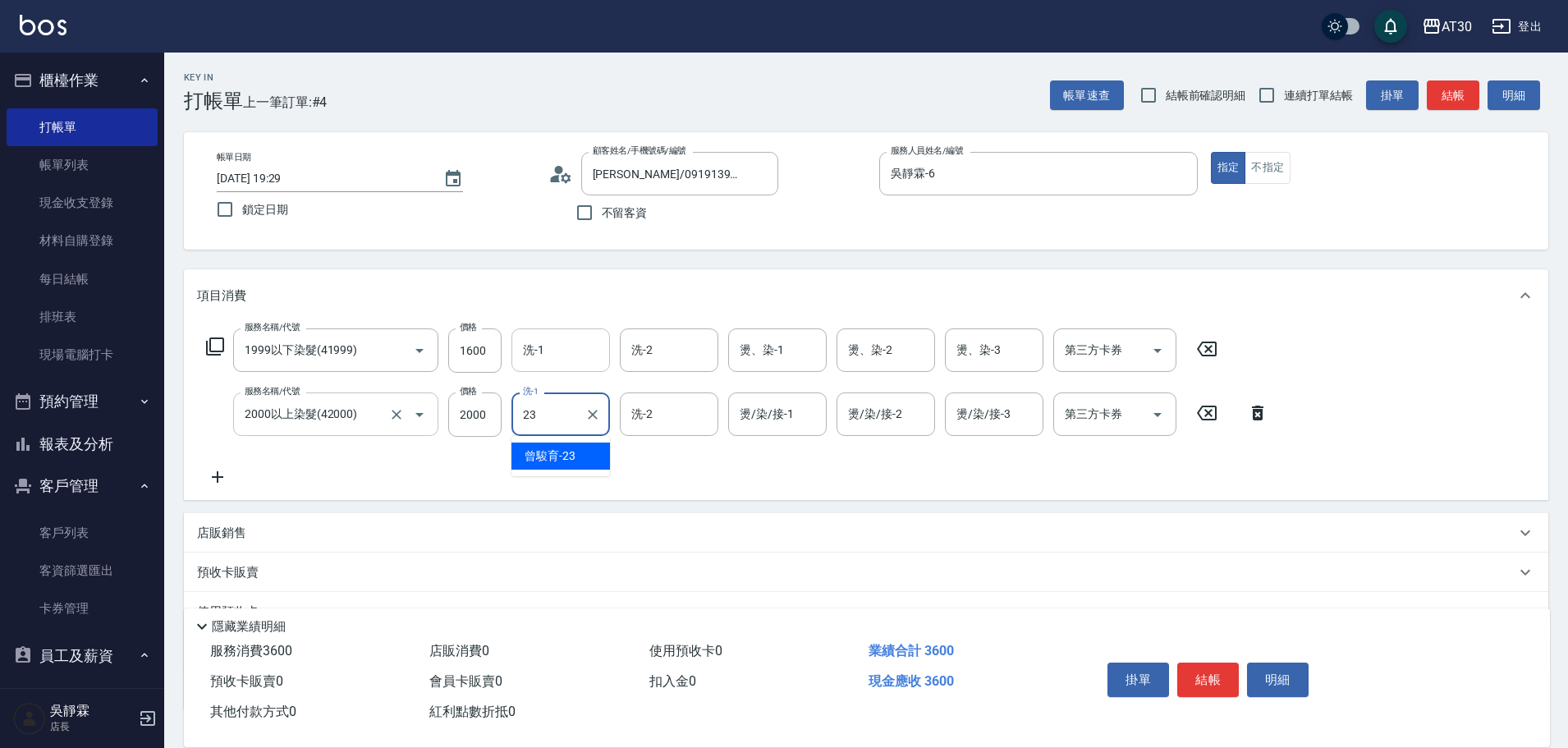
type input "曾駿育-23"
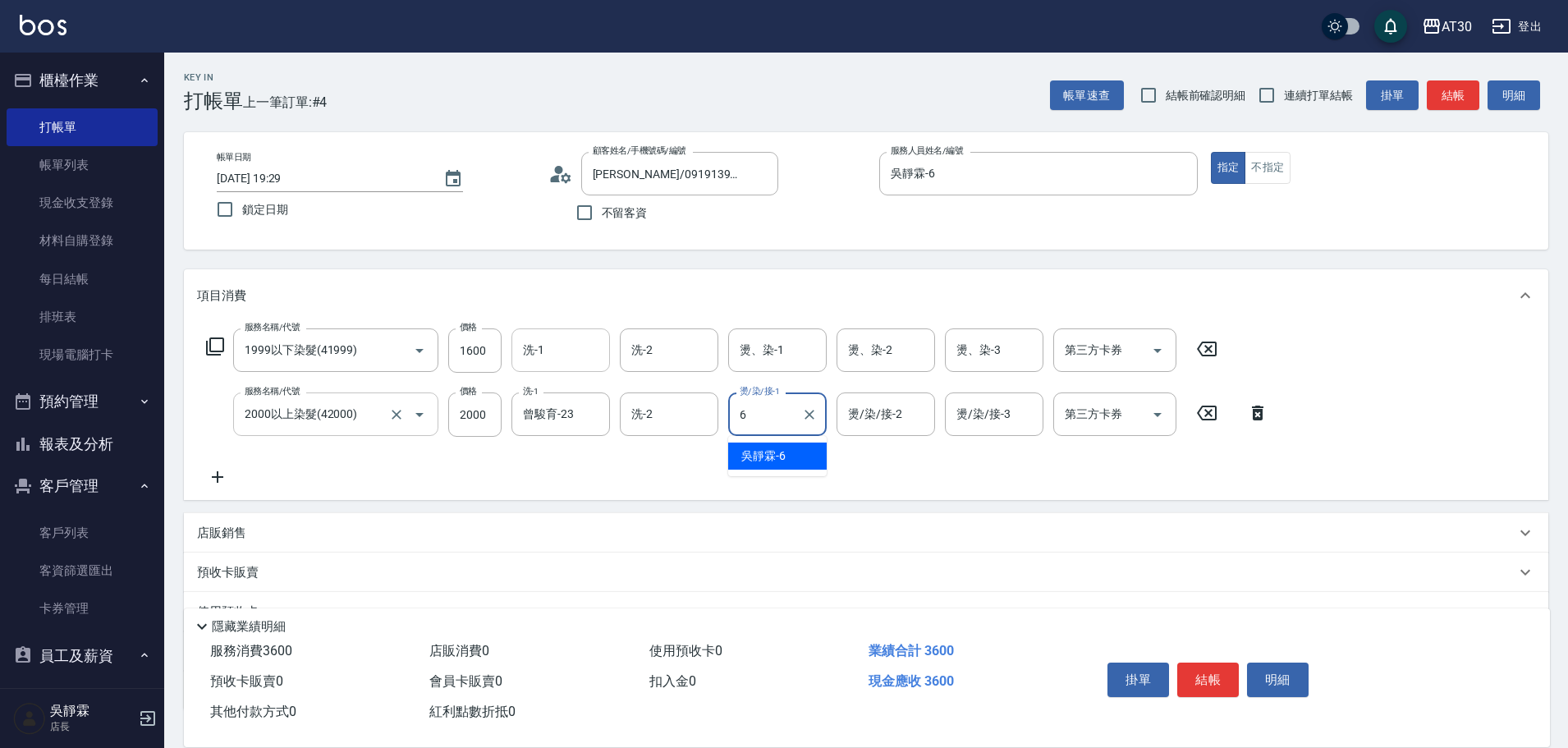
type input "吳靜霖-6"
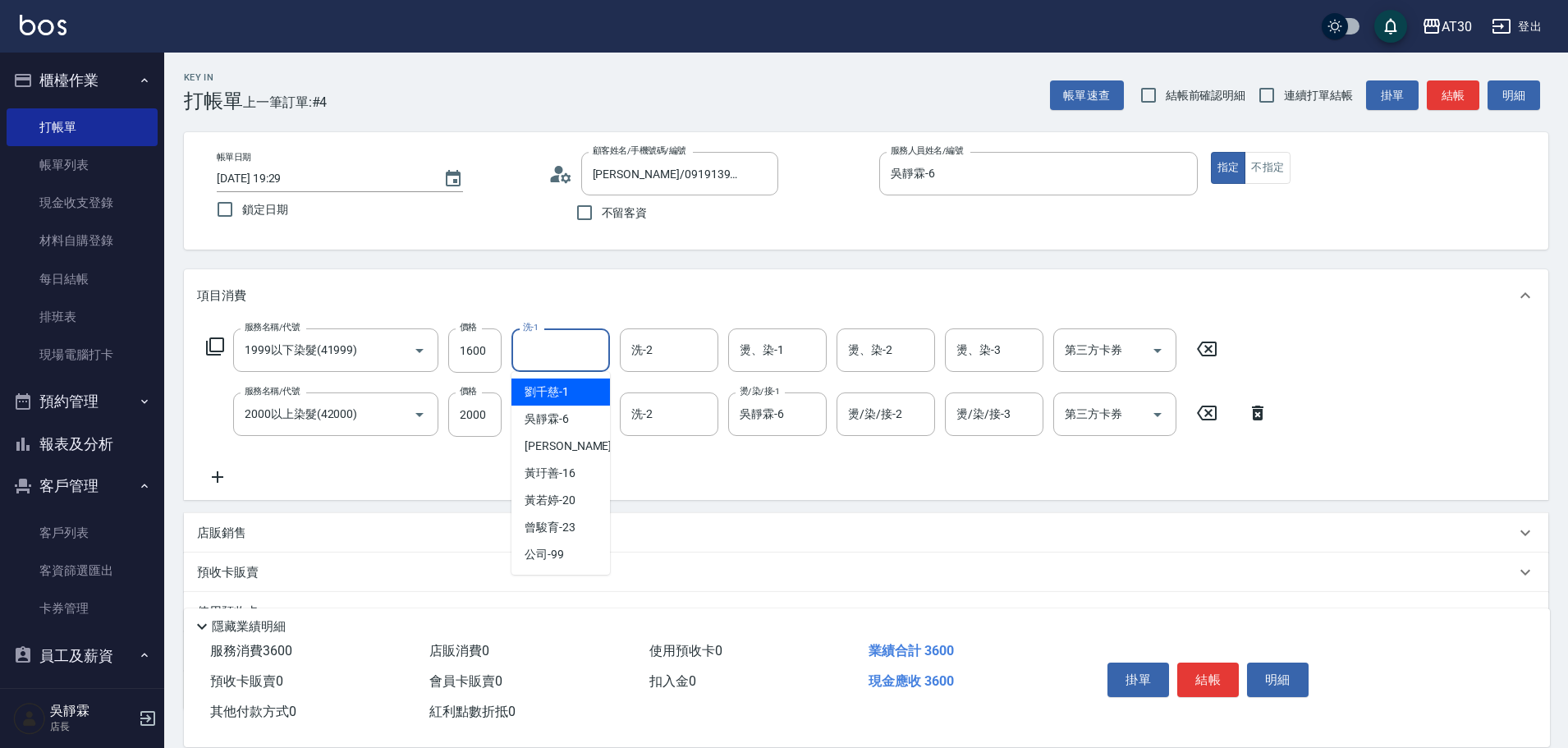
click at [559, 340] on input "洗-1" at bounding box center [561, 351] width 84 height 29
type input "吳靜霖-6"
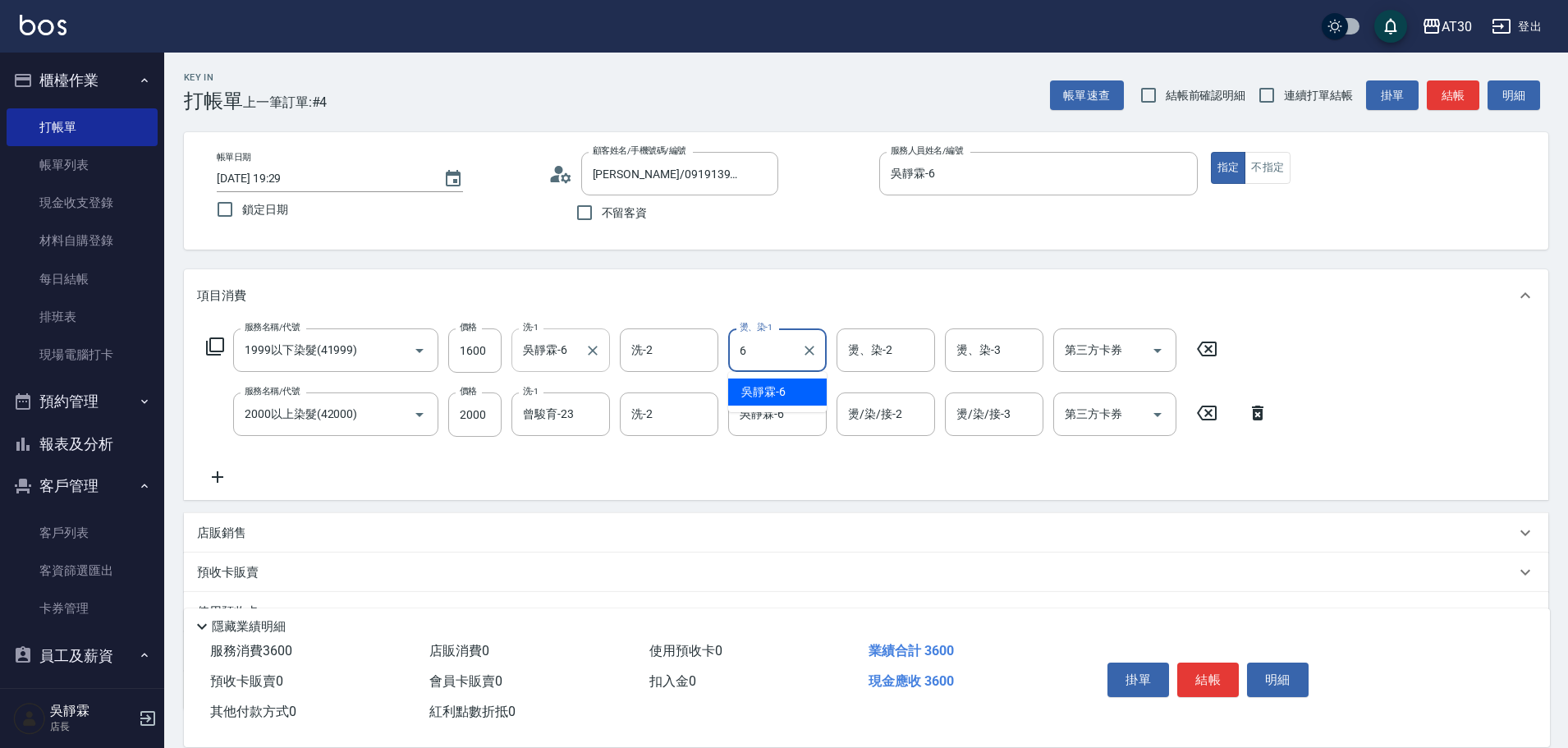
type input "吳靜霖-6"
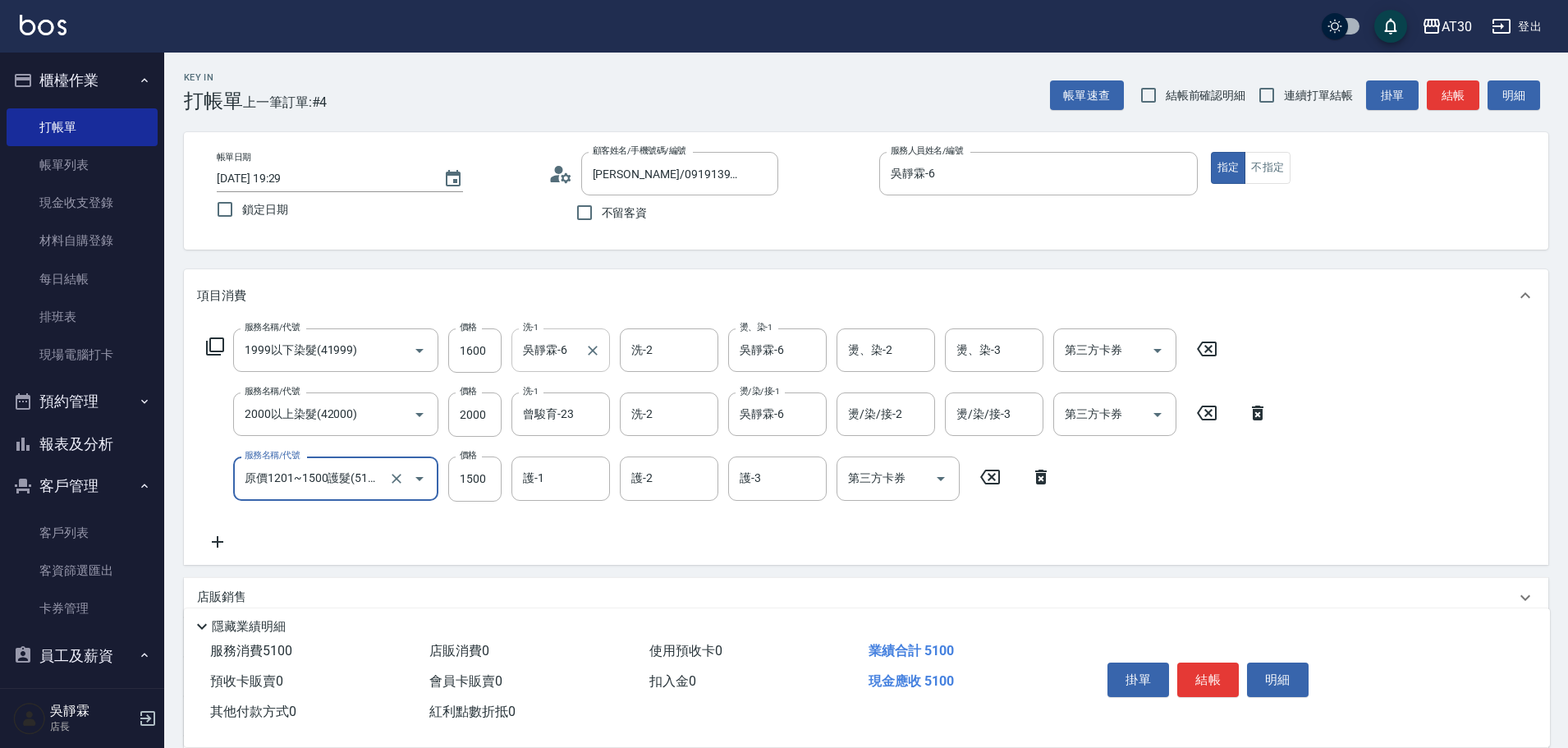
type input "原價1201~1500護髮(51500)"
type input "曾駿育-23"
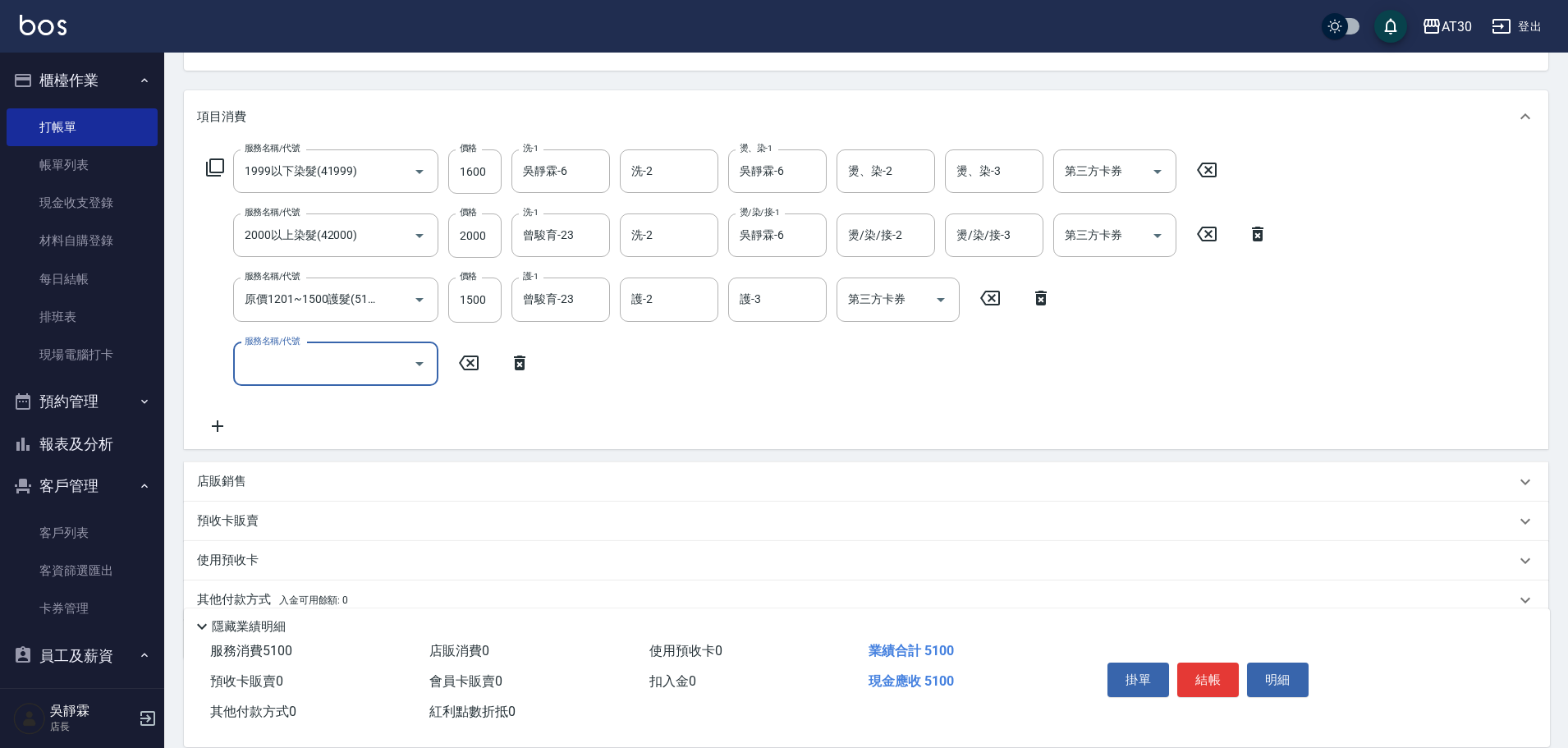
scroll to position [248, 0]
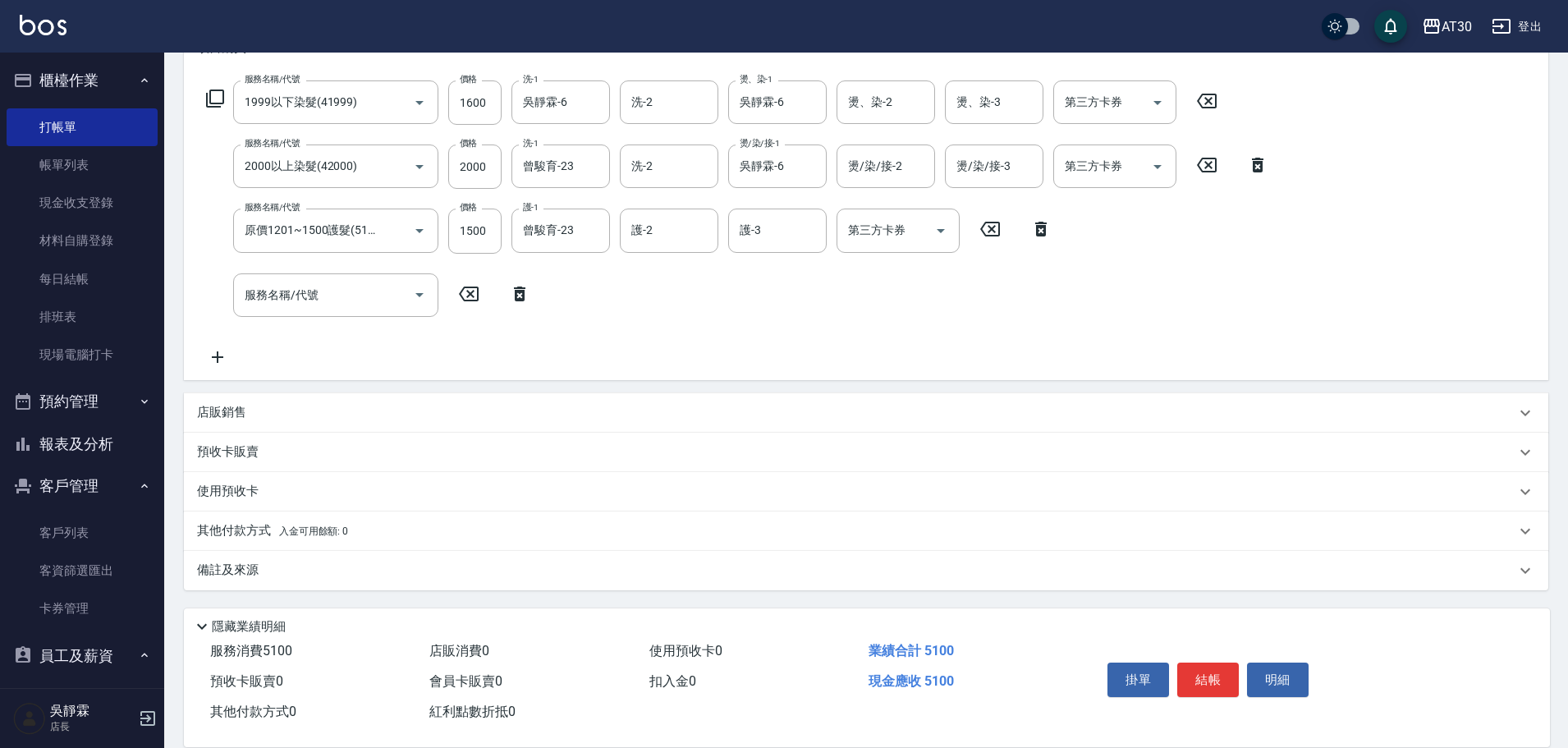
click at [1208, 101] on icon at bounding box center [1207, 100] width 19 height 15
type input "2000以上染髮(42000)"
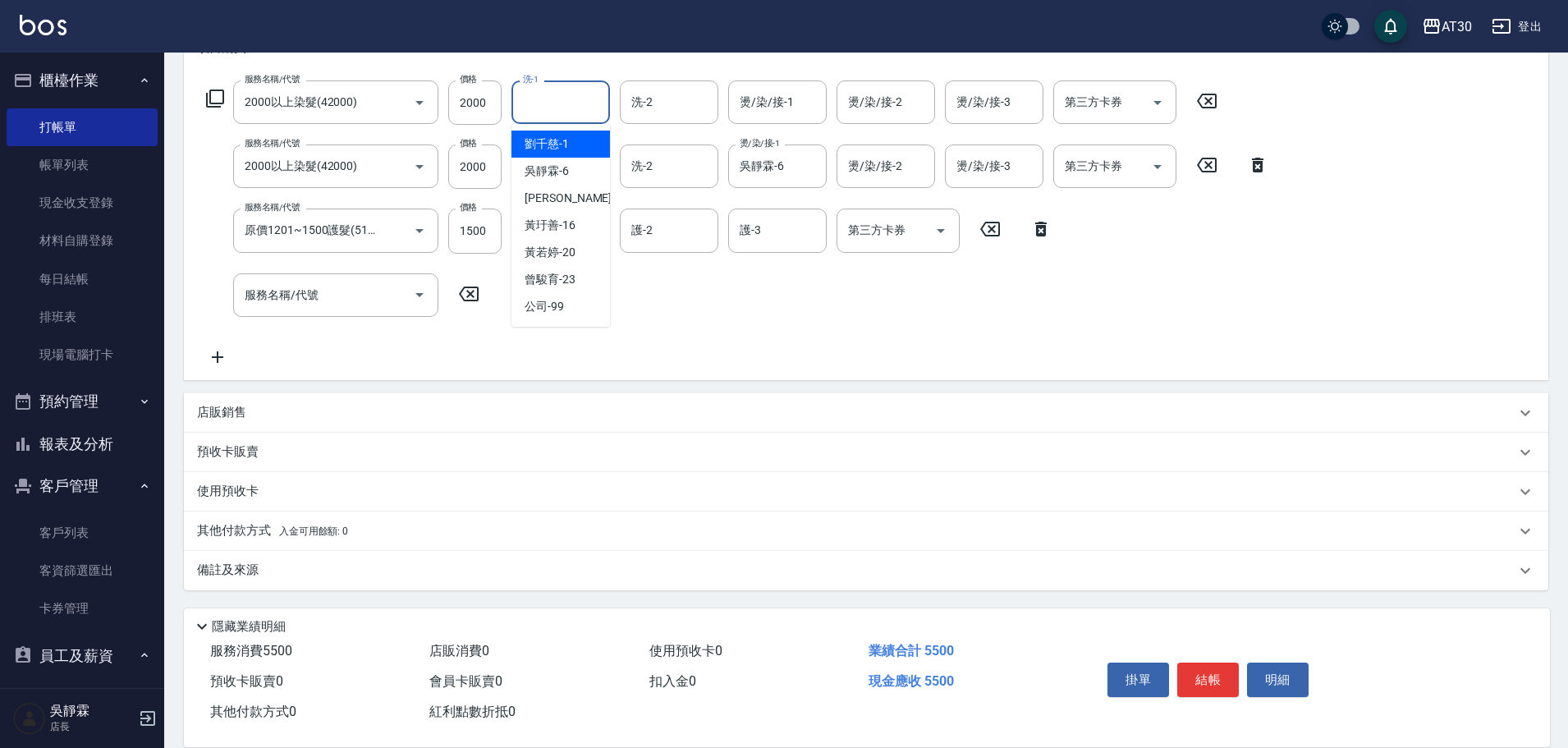
click at [575, 93] on input "洗-1" at bounding box center [561, 102] width 84 height 29
type input "曾駿育-23"
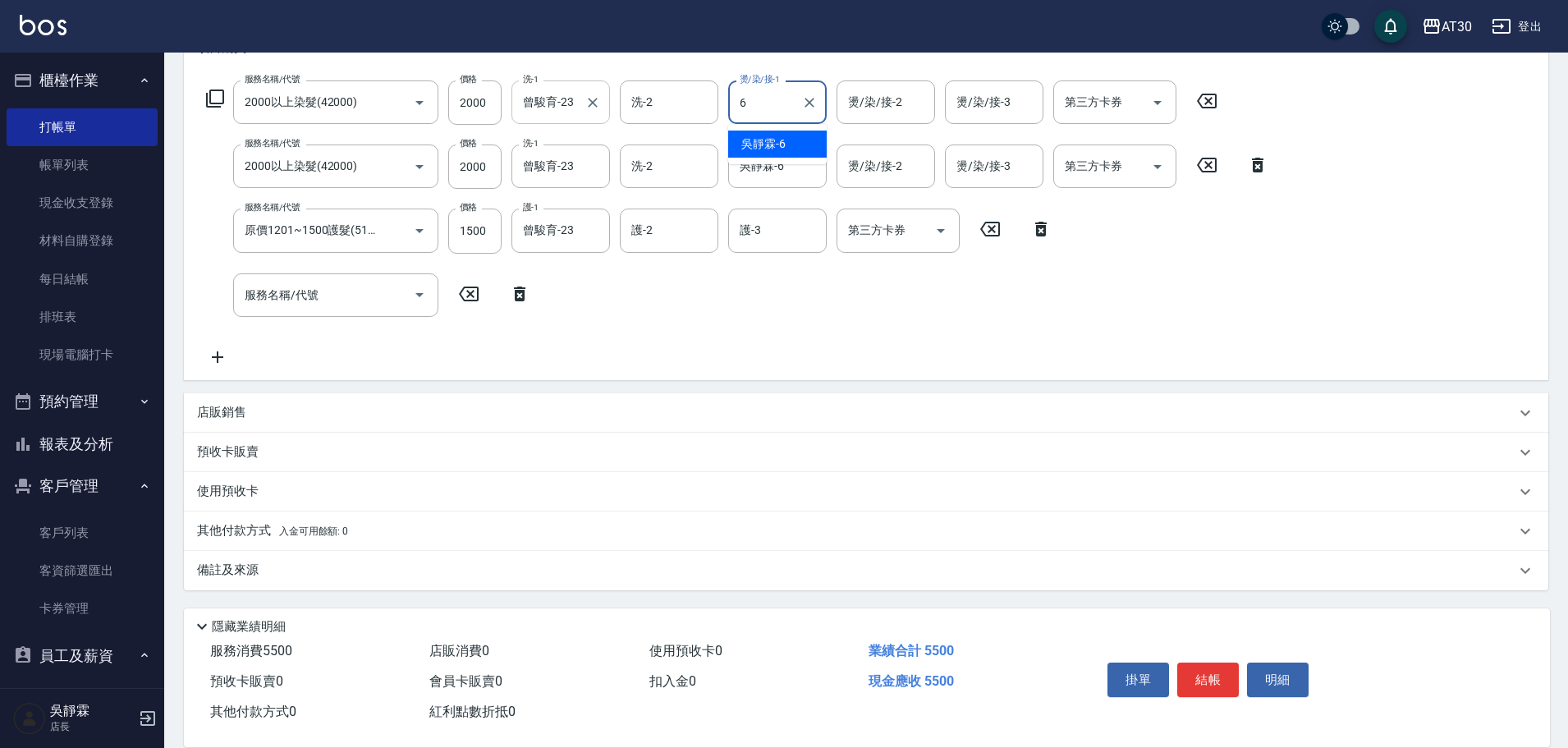
type input "吳靜霖-6"
click at [297, 529] on span "入金可用餘額: 0" at bounding box center [314, 531] width 70 height 12
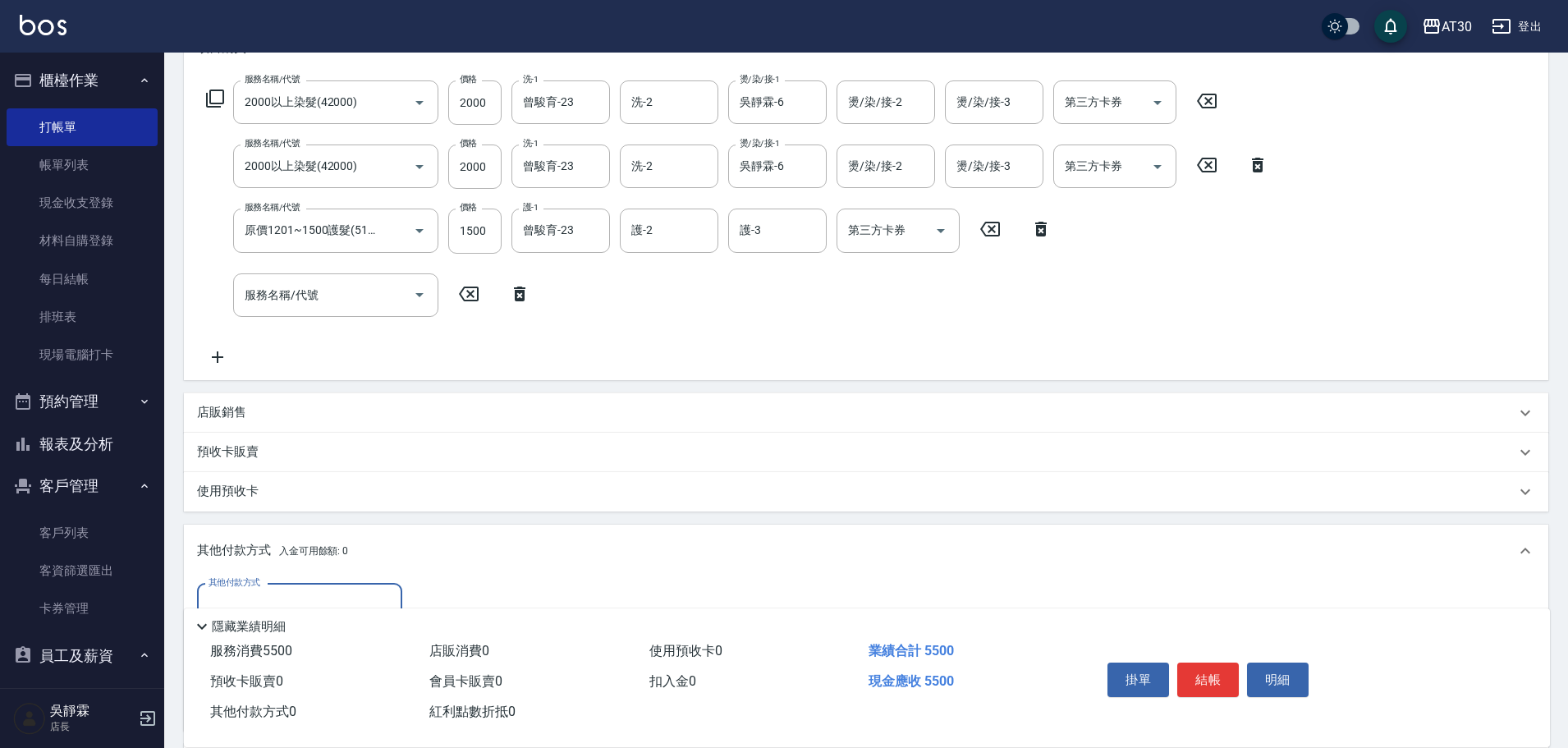
scroll to position [0, 0]
click at [308, 608] on div "隱藏業績明細" at bounding box center [867, 622] width 1366 height 28
click at [311, 596] on input "其他付款方式" at bounding box center [299, 605] width 190 height 29
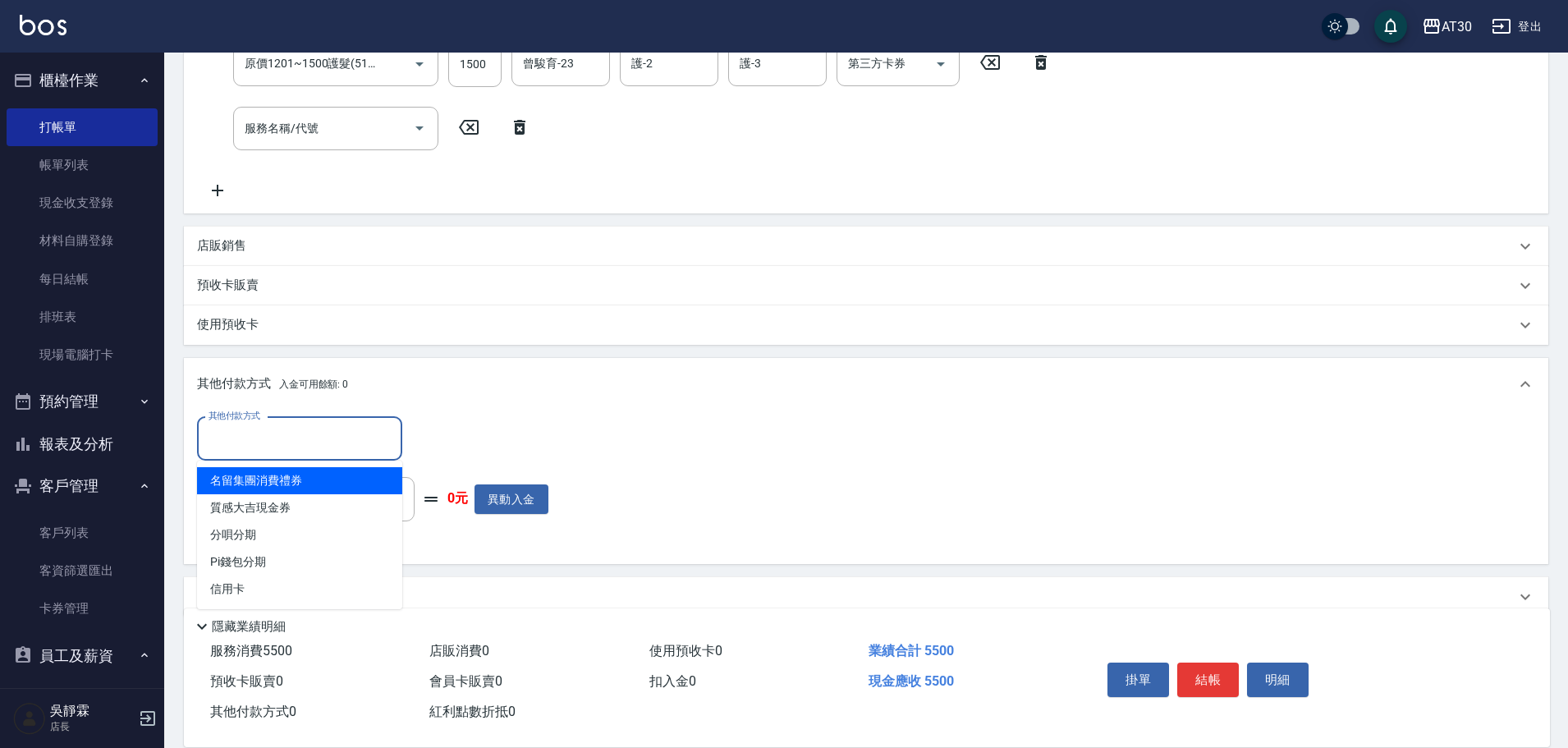
scroll to position [417, 0]
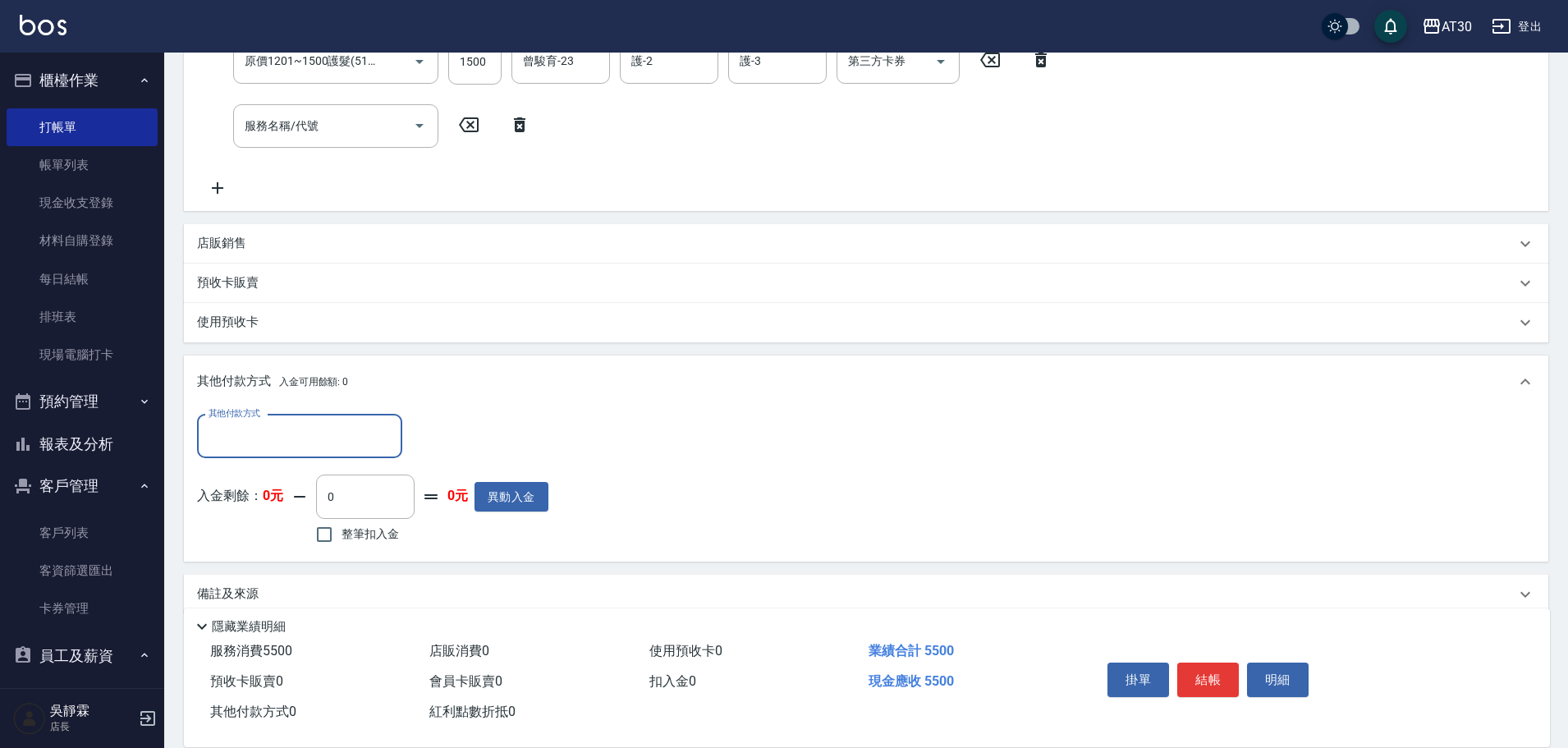
click at [277, 440] on input "其他付款方式" at bounding box center [299, 436] width 190 height 29
click at [332, 444] on input "其他付款方式" at bounding box center [299, 436] width 190 height 29
drag, startPoint x: 437, startPoint y: 305, endPoint x: 411, endPoint y: 305, distance: 26.0
click at [435, 305] on div "使用預收卡" at bounding box center [866, 323] width 1364 height 40
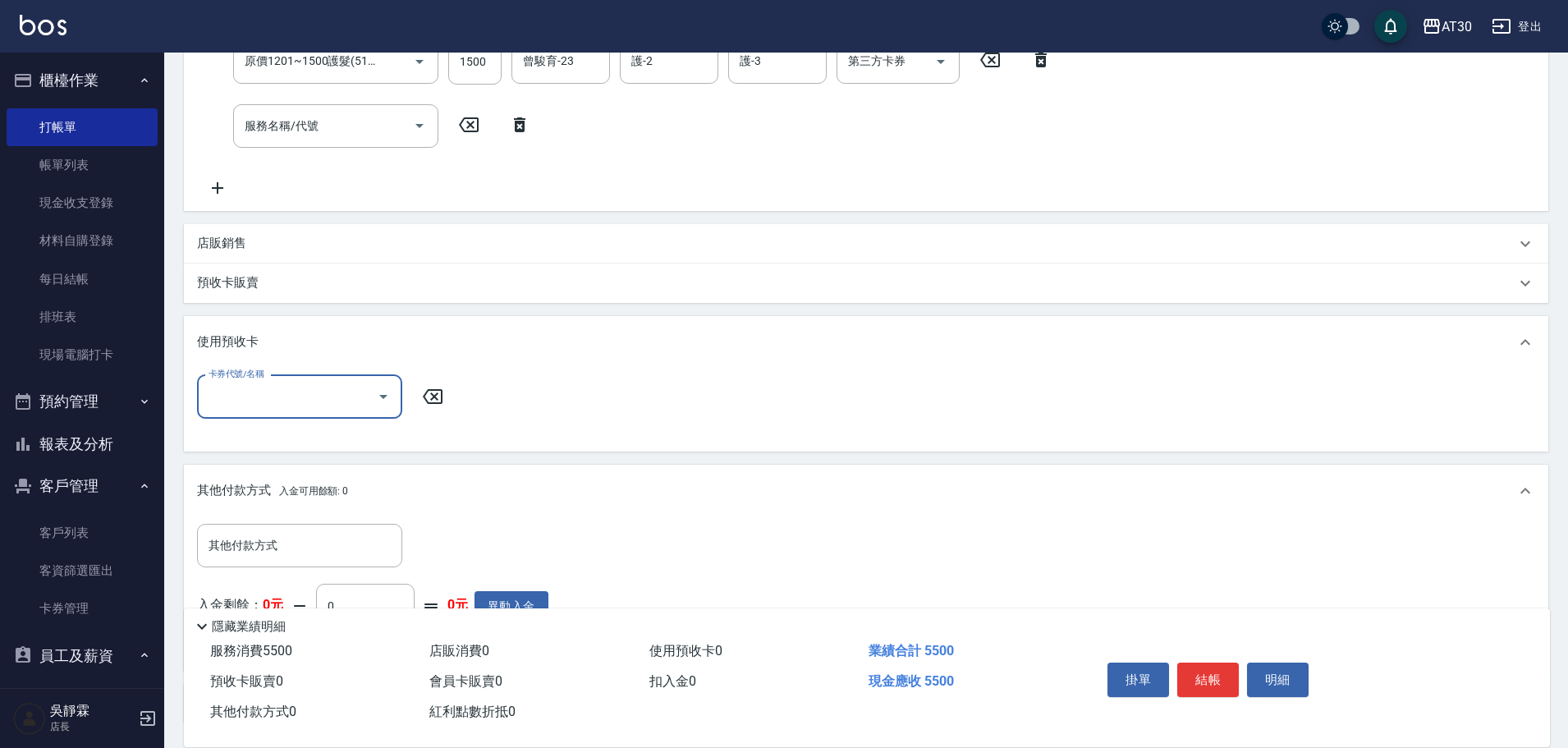
scroll to position [0, 0]
click at [356, 243] on div "店販銷售" at bounding box center [856, 244] width 1318 height 17
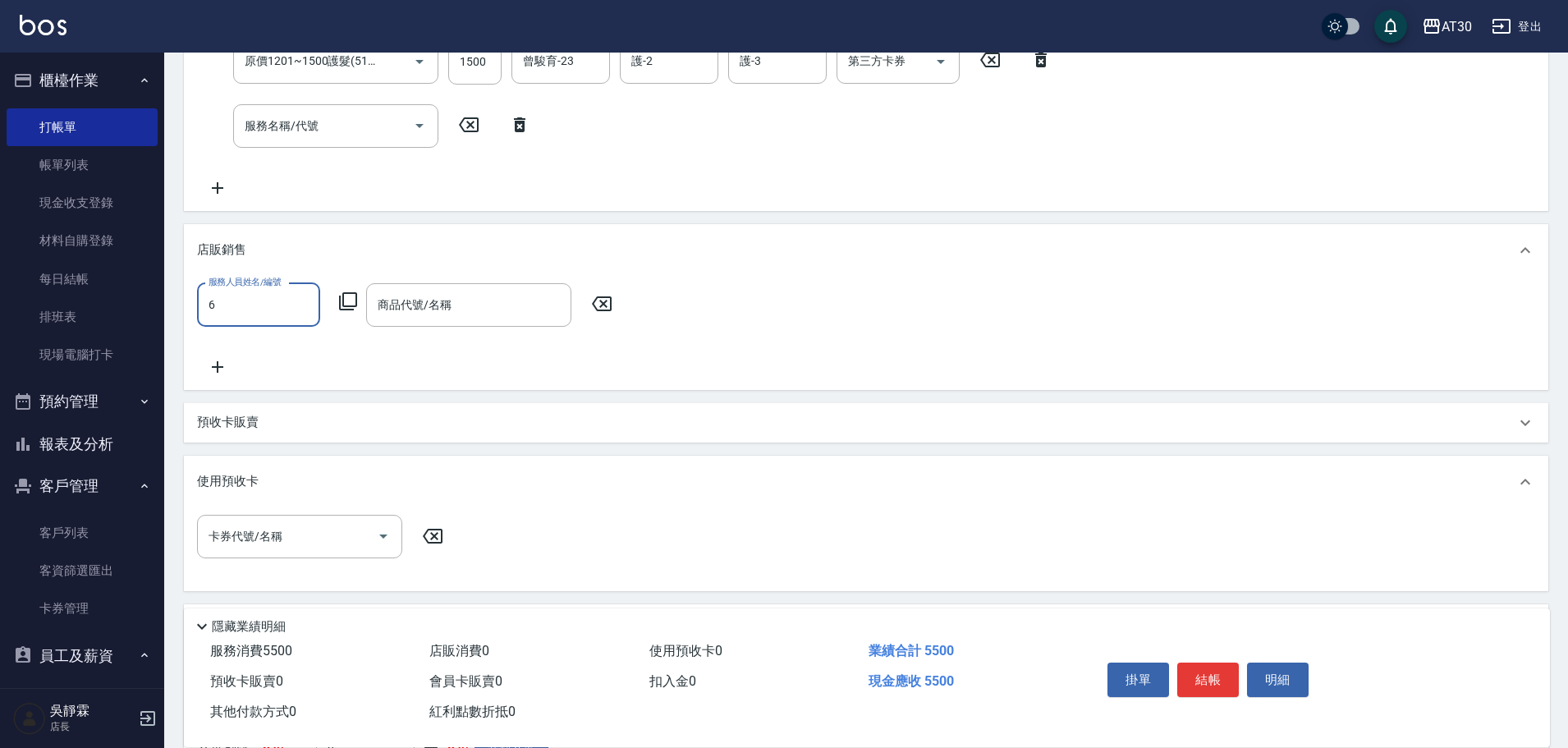
type input "吳靜霖-6"
click at [347, 302] on icon at bounding box center [348, 301] width 19 height 19
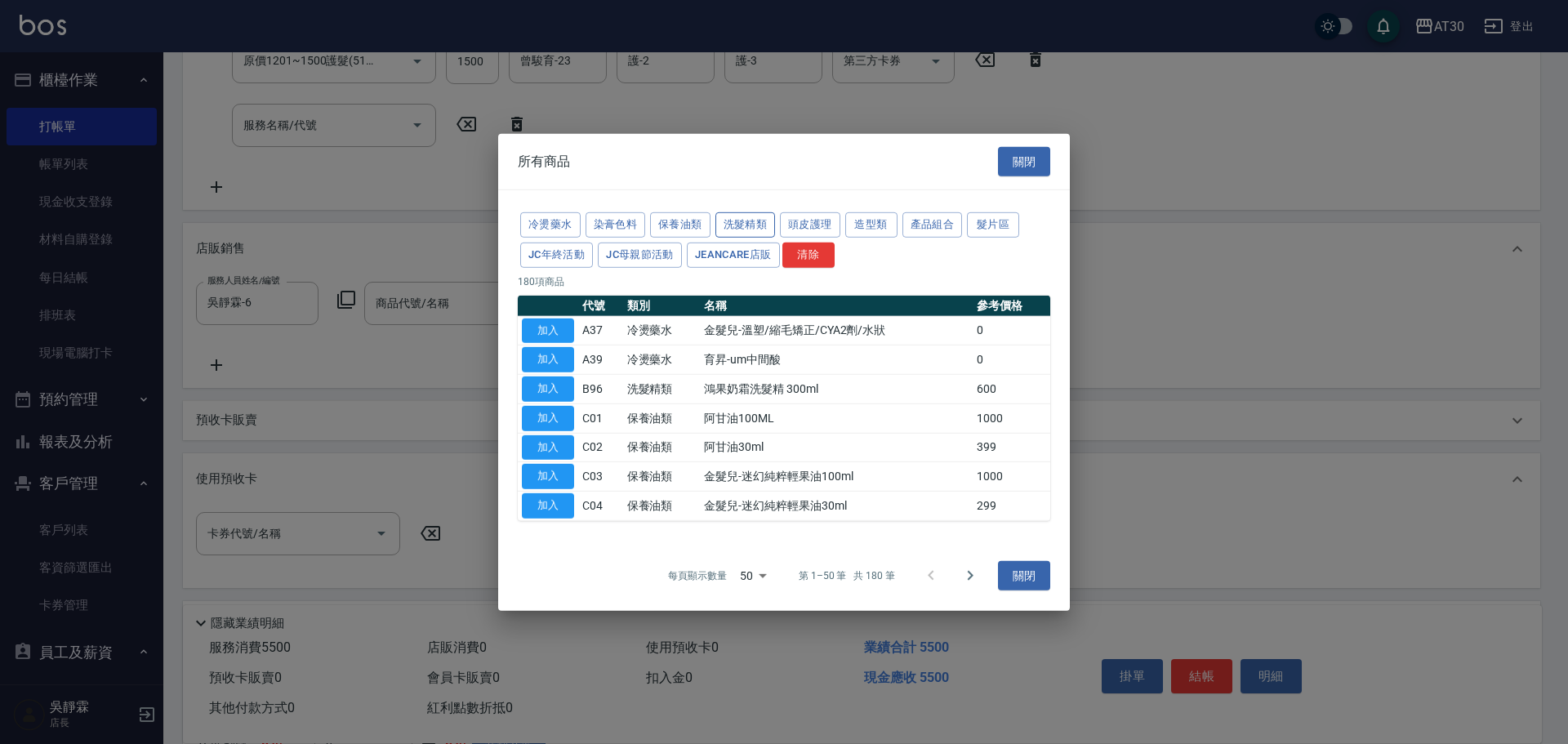
click at [725, 224] on button "洗髮精類" at bounding box center [745, 225] width 61 height 25
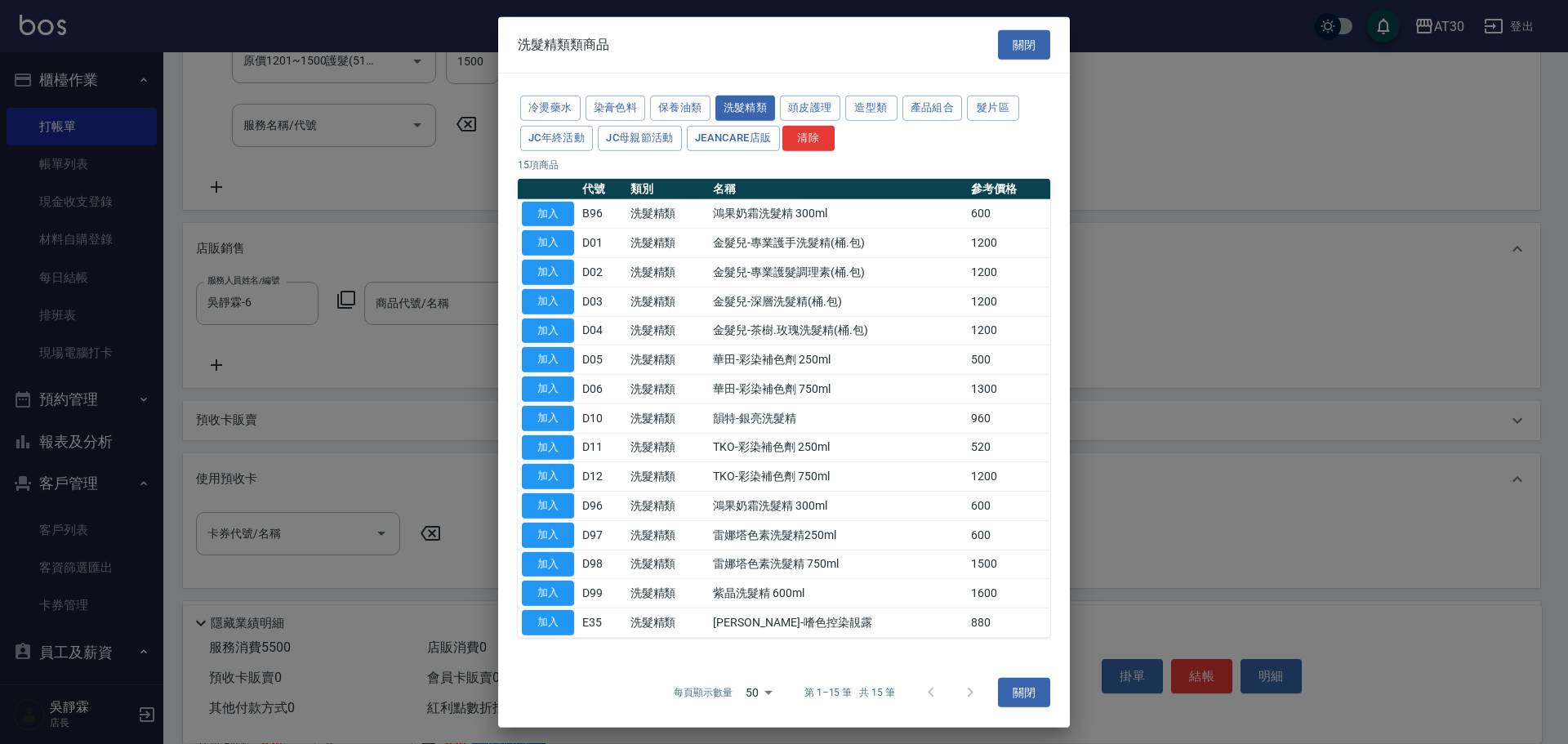
click at [559, 450] on button "加入" at bounding box center [548, 447] width 52 height 25
type input "TKO-彩染補色劑 250ml"
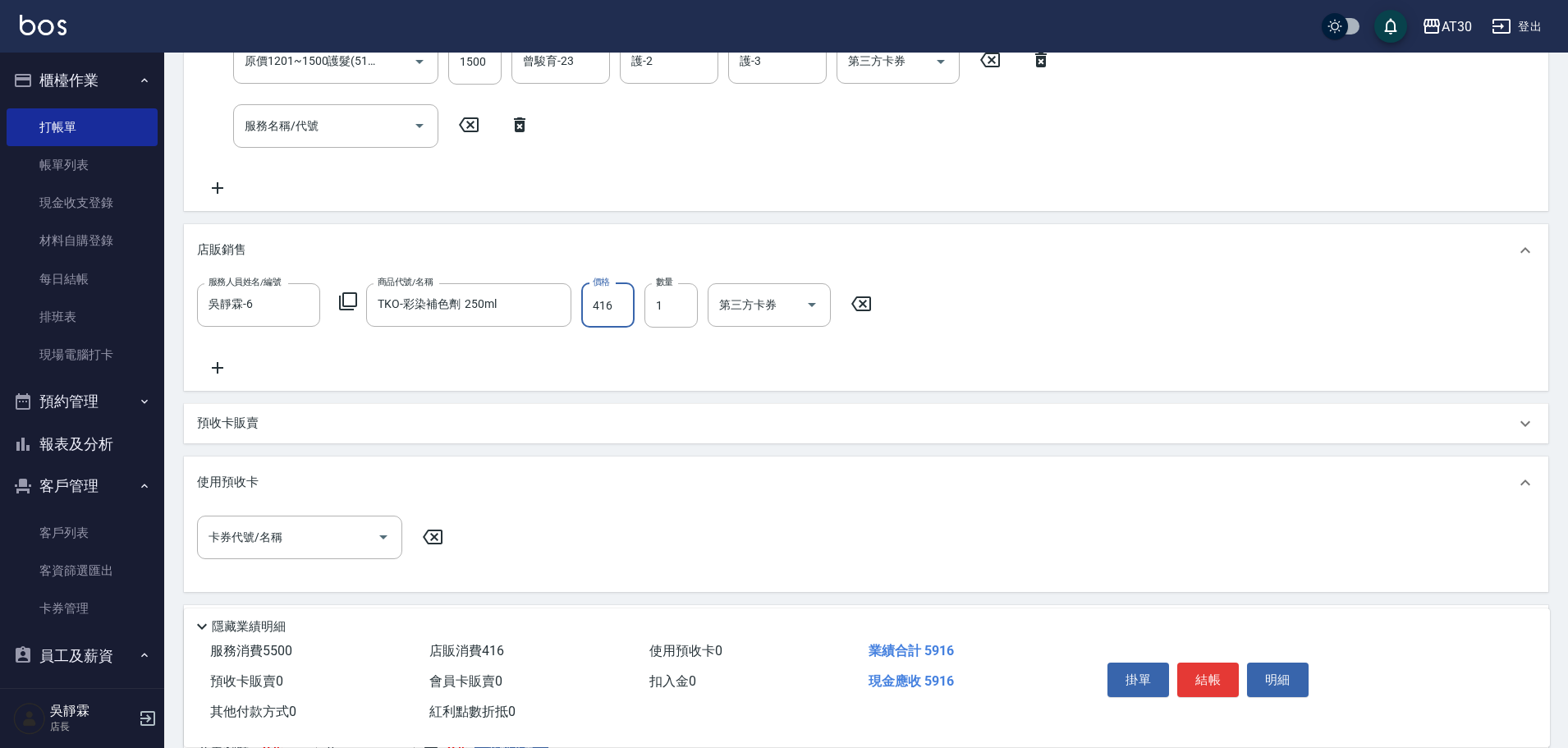
type input "416"
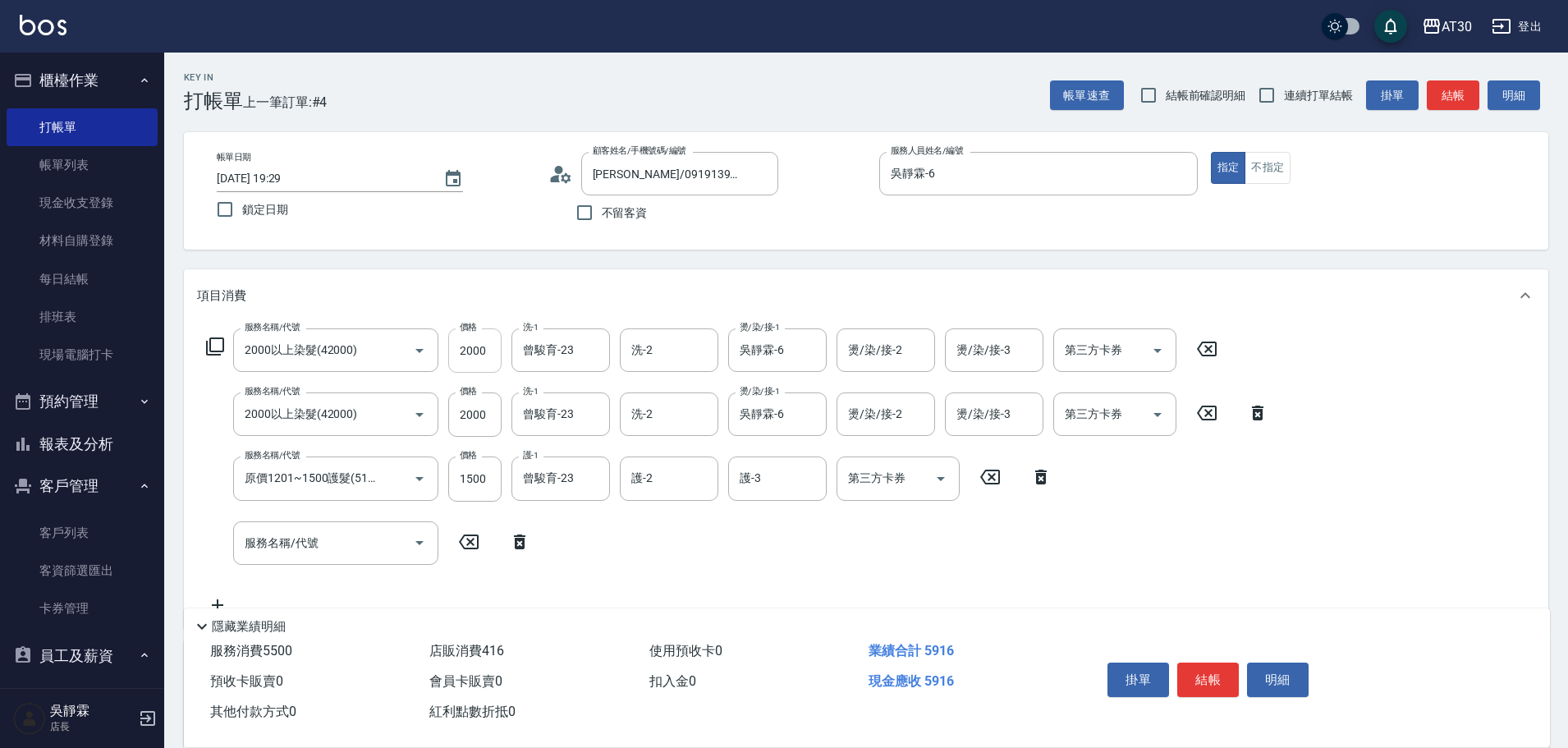
click at [486, 342] on input "2000" at bounding box center [474, 351] width 53 height 45
click at [485, 353] on input "2000" at bounding box center [474, 351] width 53 height 45
click at [488, 351] on input "3000" at bounding box center [474, 351] width 53 height 45
drag, startPoint x: 488, startPoint y: 351, endPoint x: 428, endPoint y: 350, distance: 60.0
click at [431, 354] on div "服務名稱/代號 2000以上染髮(42000) 服務名稱/代號 價格 3000 價格 洗-1 [PERSON_NAME]育-23 洗-1 洗-2 洗-2 燙/…" at bounding box center [712, 351] width 1031 height 45
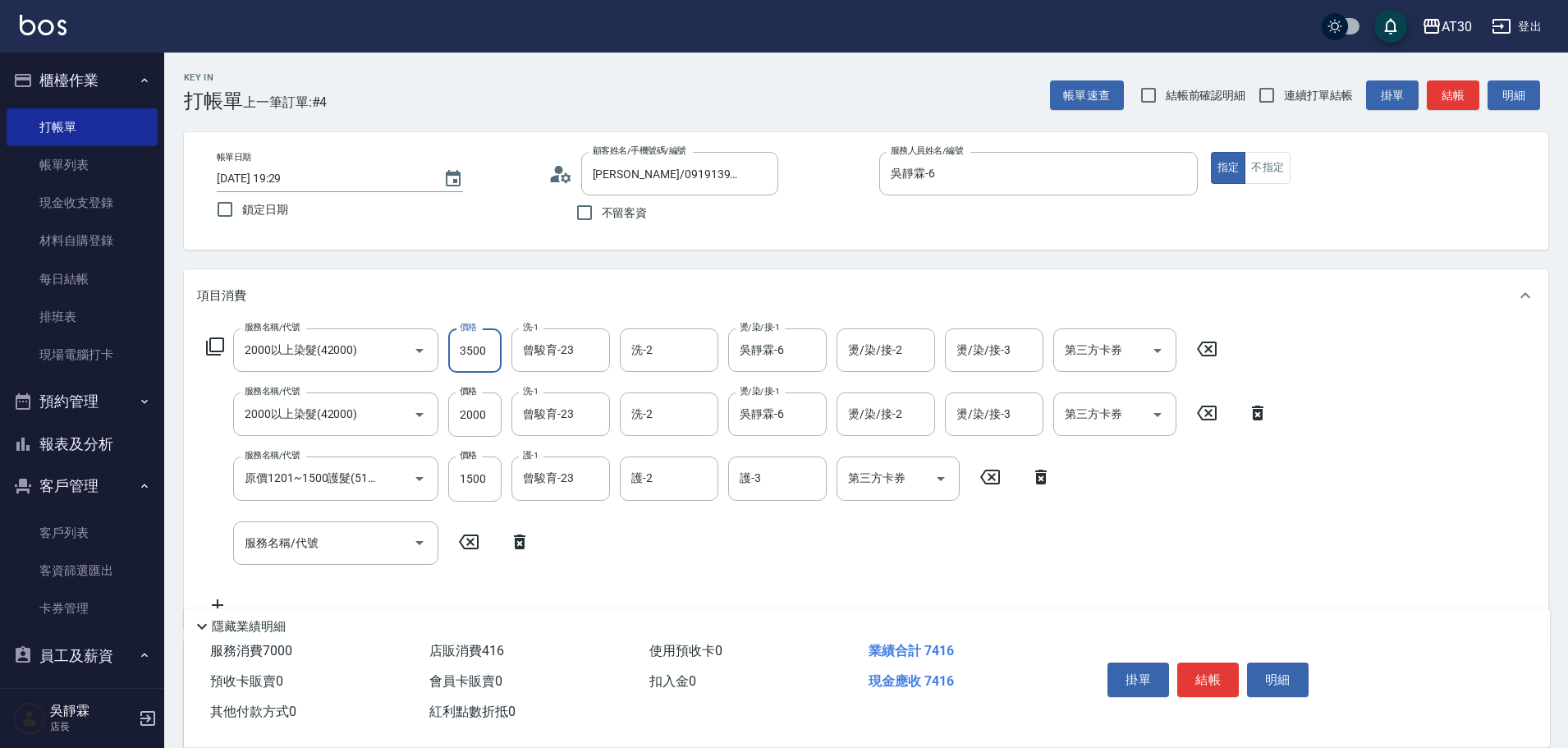
drag, startPoint x: 492, startPoint y: 344, endPoint x: 467, endPoint y: 352, distance: 26.2
click at [467, 352] on input "3500" at bounding box center [474, 351] width 53 height 45
drag, startPoint x: 490, startPoint y: 353, endPoint x: 439, endPoint y: 362, distance: 51.8
click at [439, 362] on div "服務名稱/代號 2000以上染髮(42000) 服務名稱/代號 價格 3000 價格 洗-1 [PERSON_NAME]育-23 洗-1 洗-2 洗-2 燙/…" at bounding box center [712, 351] width 1031 height 45
drag, startPoint x: 493, startPoint y: 355, endPoint x: 448, endPoint y: 361, distance: 45.4
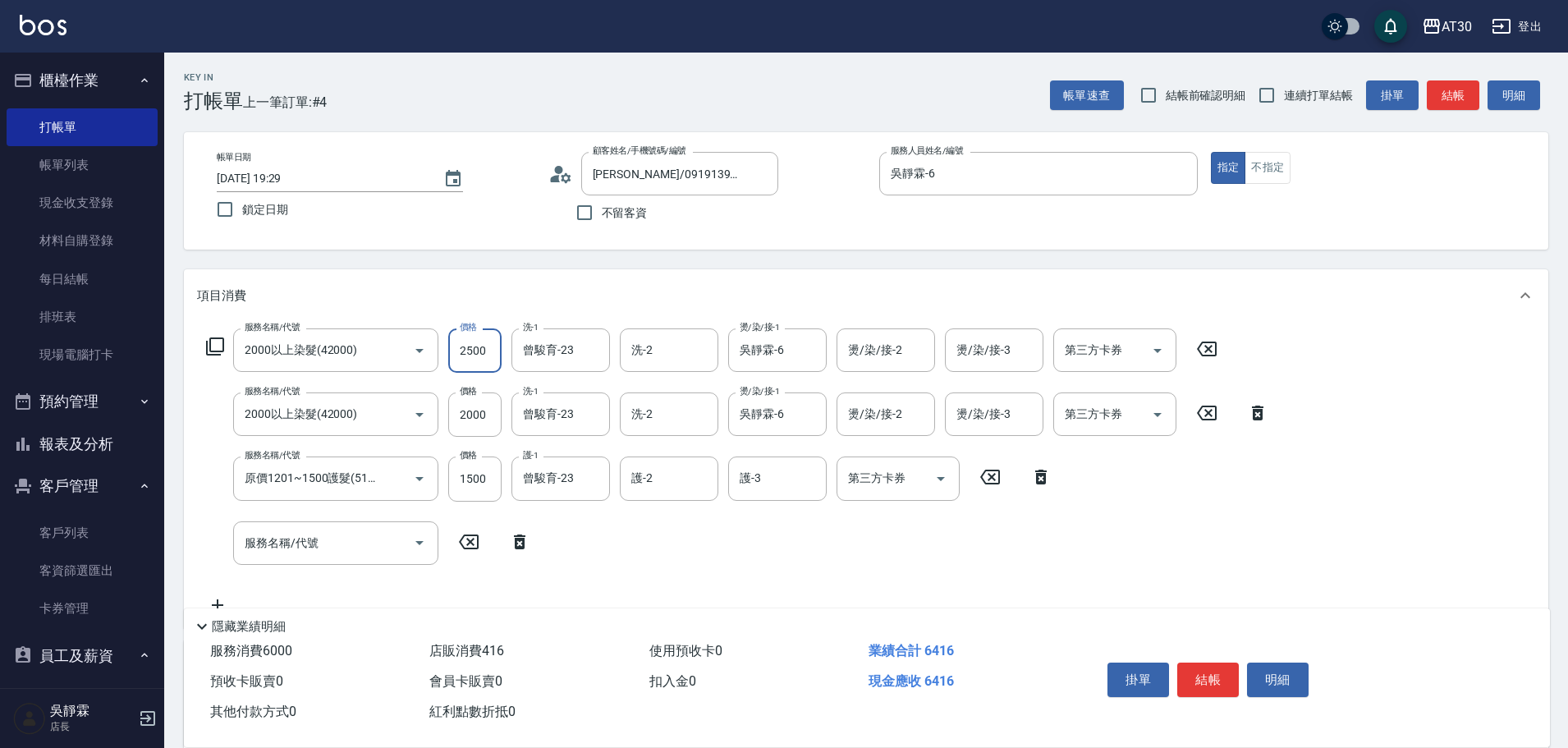
click at [448, 361] on input "2500" at bounding box center [474, 351] width 53 height 45
click at [812, 416] on icon "Clear" at bounding box center [809, 415] width 10 height 10
type input "2600"
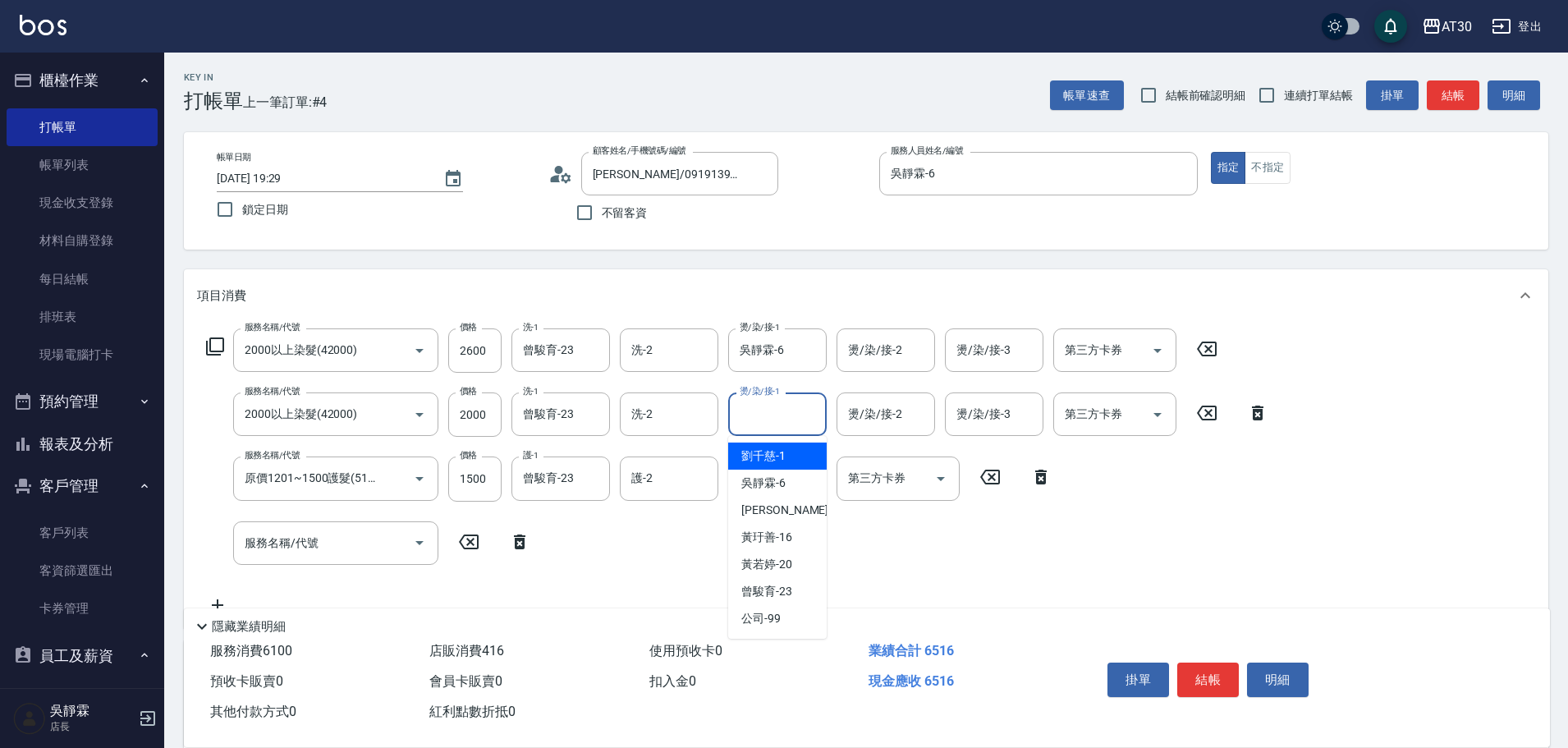
click at [806, 422] on input "燙/染/接-1" at bounding box center [777, 415] width 84 height 29
click at [792, 481] on div "[PERSON_NAME]6" at bounding box center [777, 483] width 98 height 27
type input "吳靜霖-6"
click at [1154, 543] on div "服務名稱/代號 2000以上染髮(42000) 服務名稱/代號 價格 2600 價格 洗-1 [PERSON_NAME]育-23 洗-1 洗-2 洗-2 燙/…" at bounding box center [737, 471] width 1081 height 287
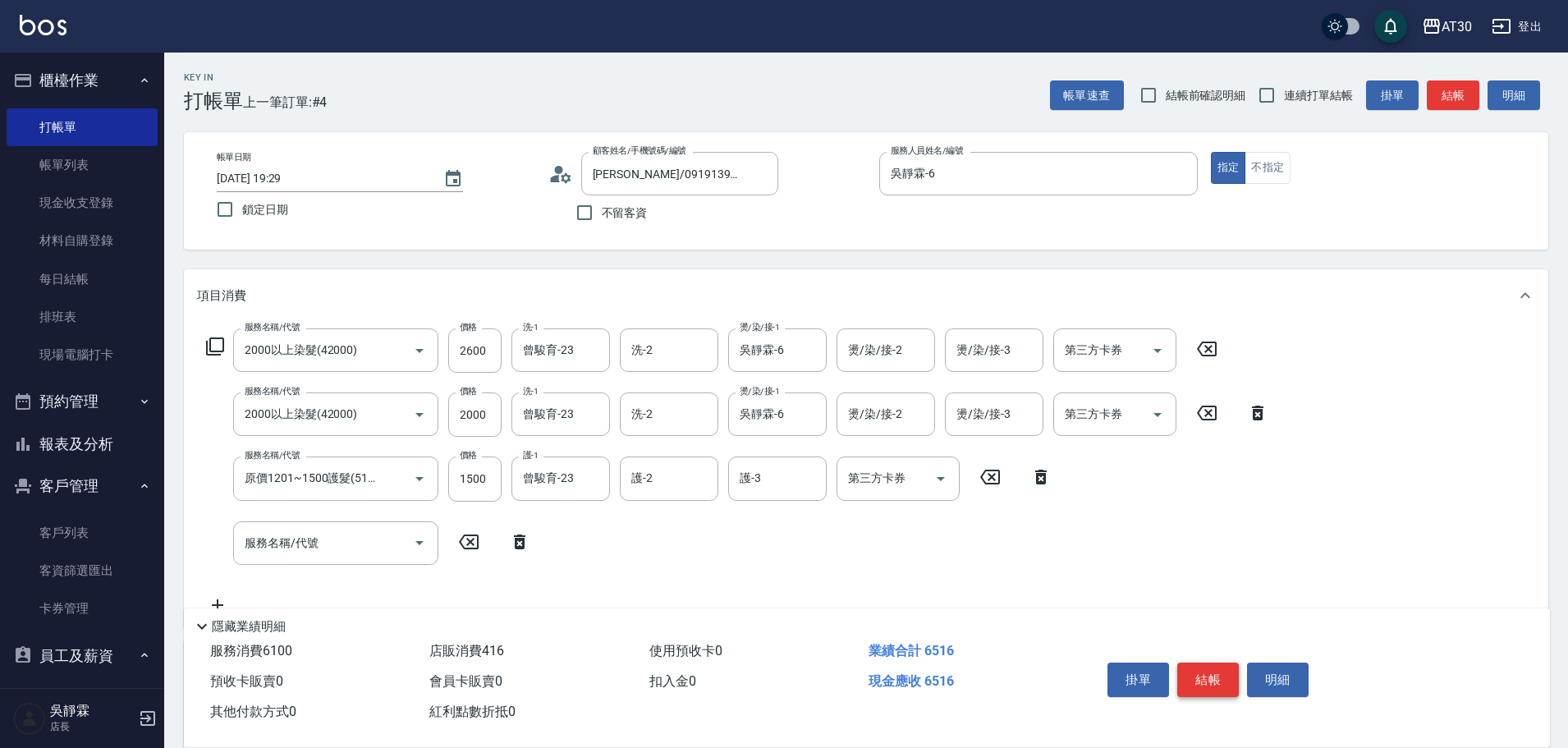
click at [1202, 668] on button "結帳" at bounding box center [1208, 679] width 61 height 34
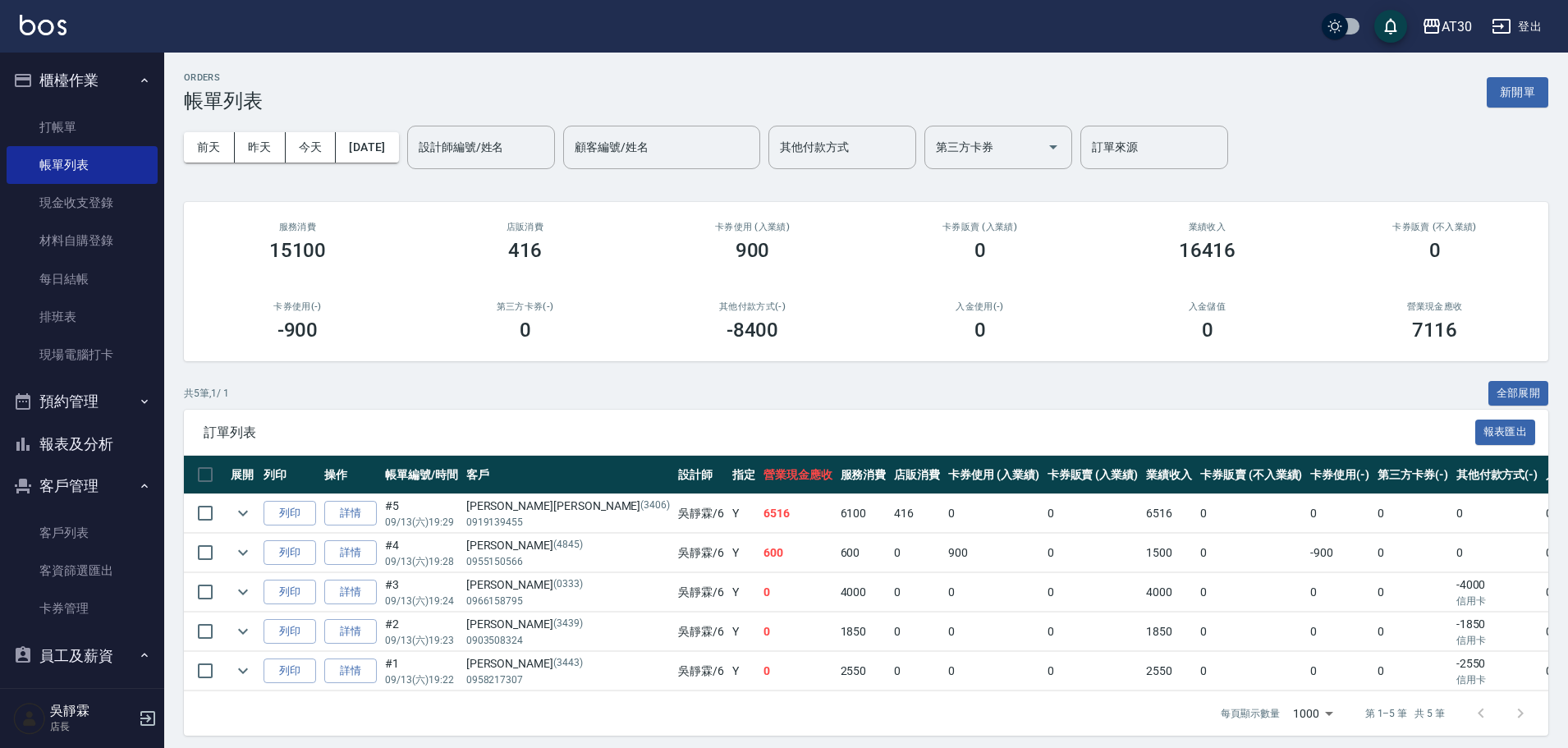
click at [118, 450] on button "報表及分析" at bounding box center [82, 444] width 151 height 43
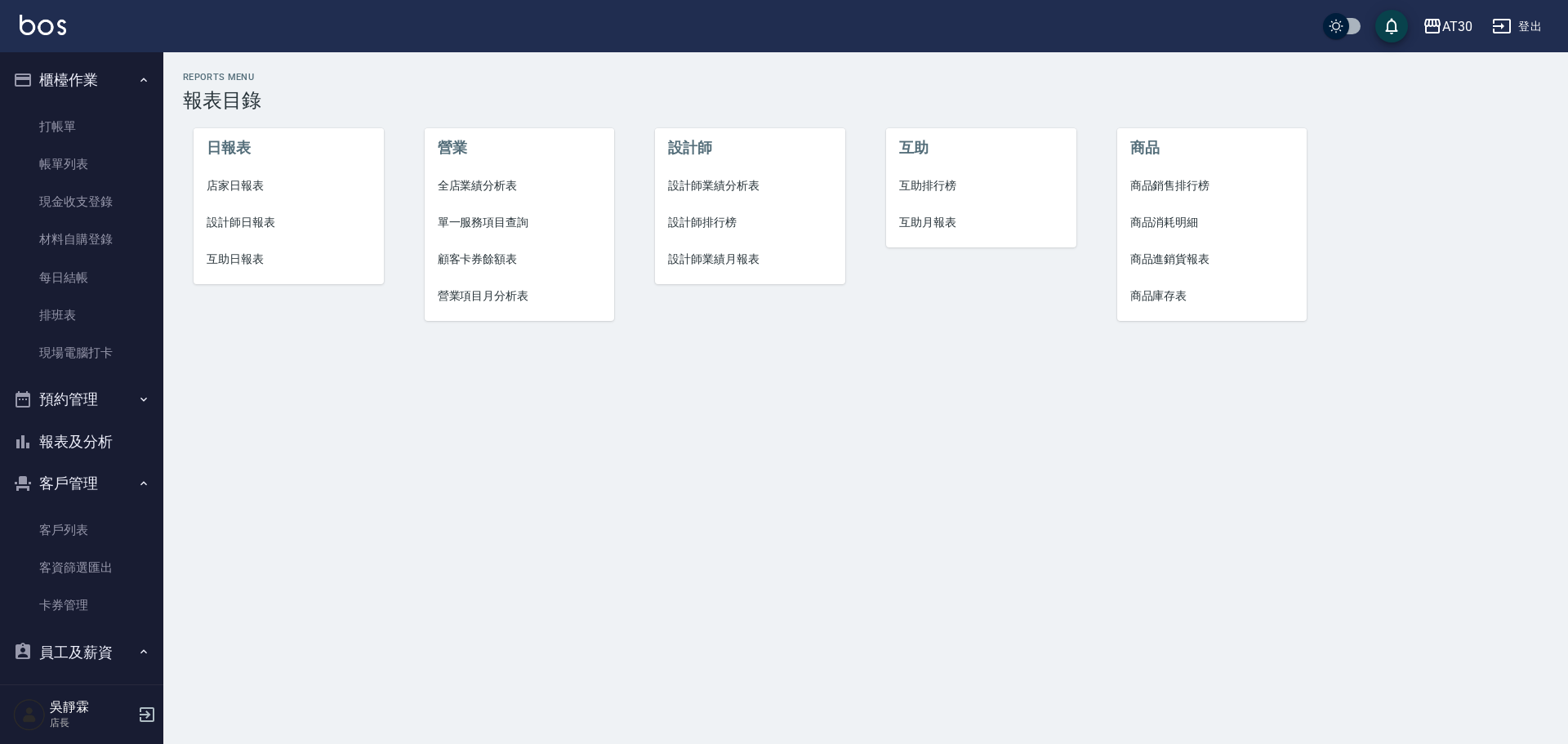
click at [933, 185] on span "互助排行榜" at bounding box center [981, 186] width 164 height 17
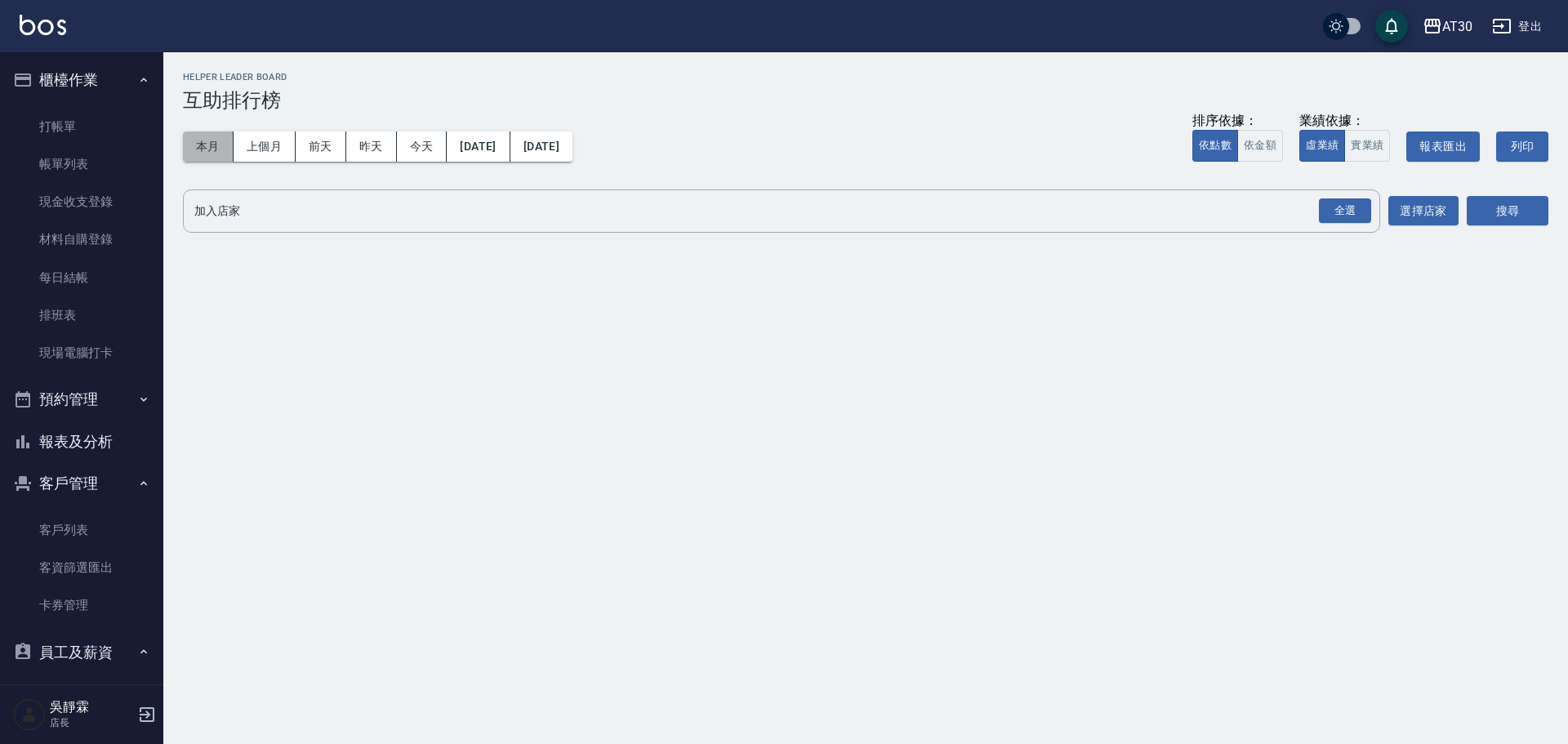
click at [208, 149] on button "本月" at bounding box center [208, 146] width 50 height 30
click at [1362, 215] on div "全選" at bounding box center [1345, 211] width 52 height 25
click at [1480, 214] on button "搜尋" at bounding box center [1507, 212] width 82 height 30
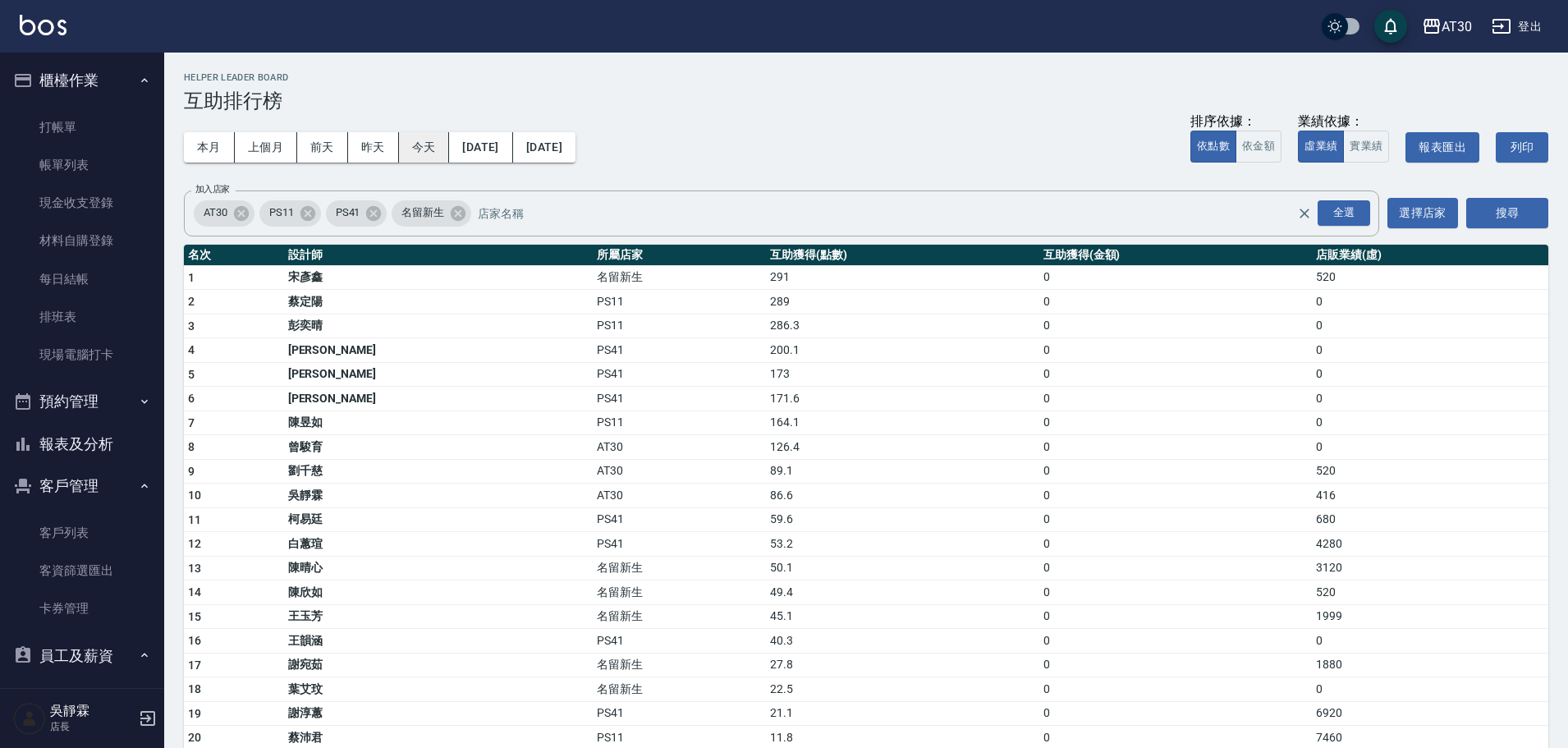
click at [419, 146] on button "今天" at bounding box center [425, 147] width 51 height 30
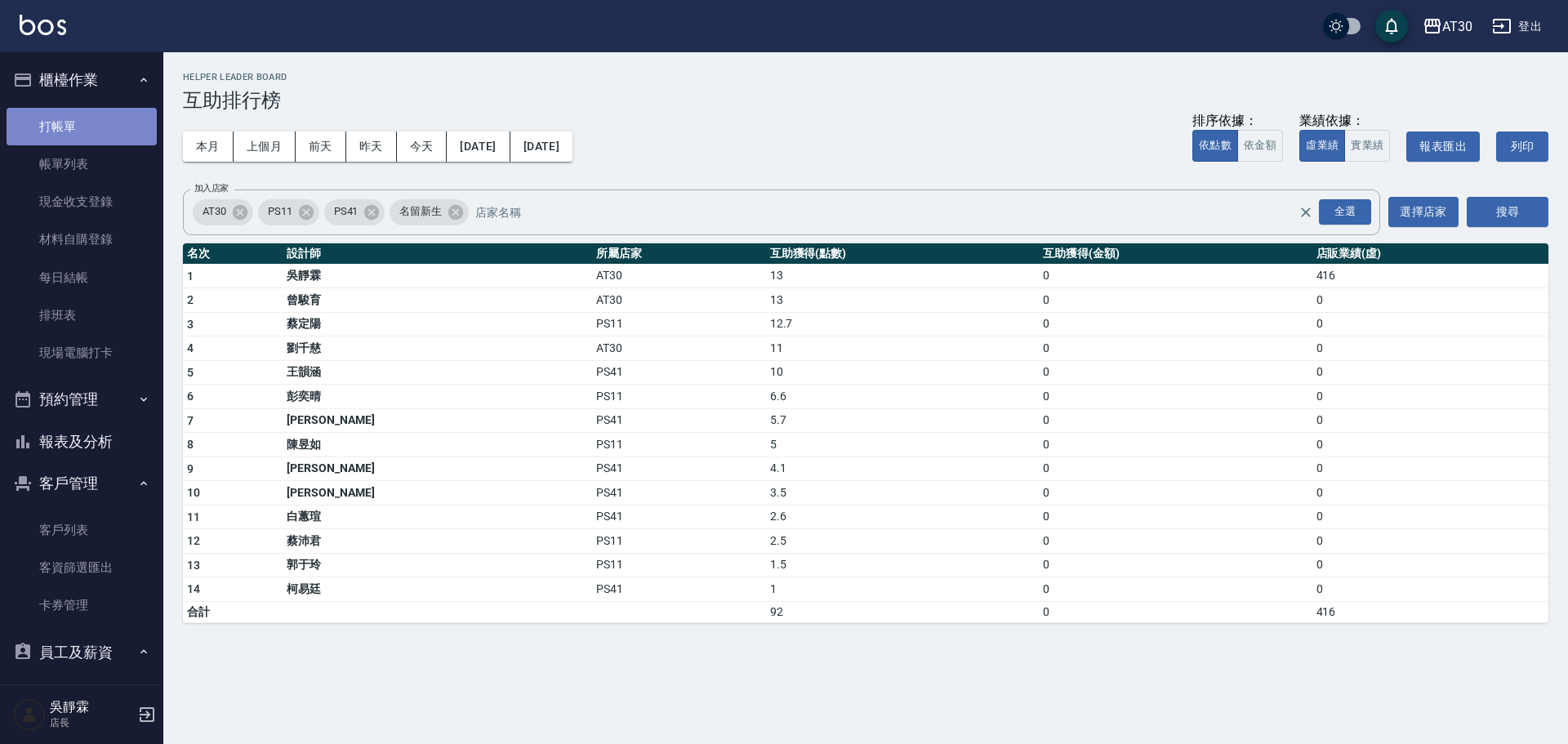
click at [100, 129] on link "打帳單" at bounding box center [81, 127] width 150 height 38
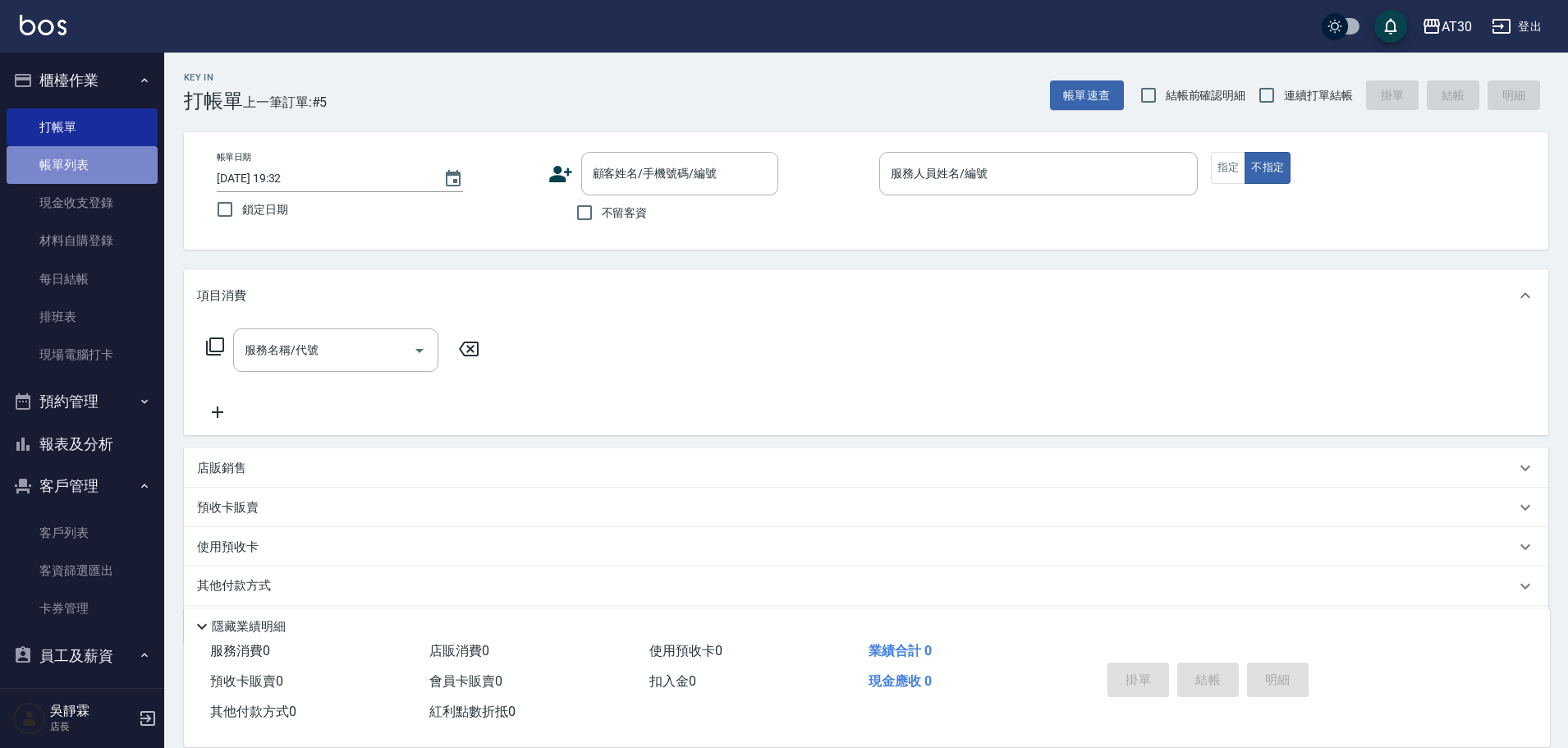
click at [126, 179] on link "帳單列表" at bounding box center [82, 164] width 151 height 38
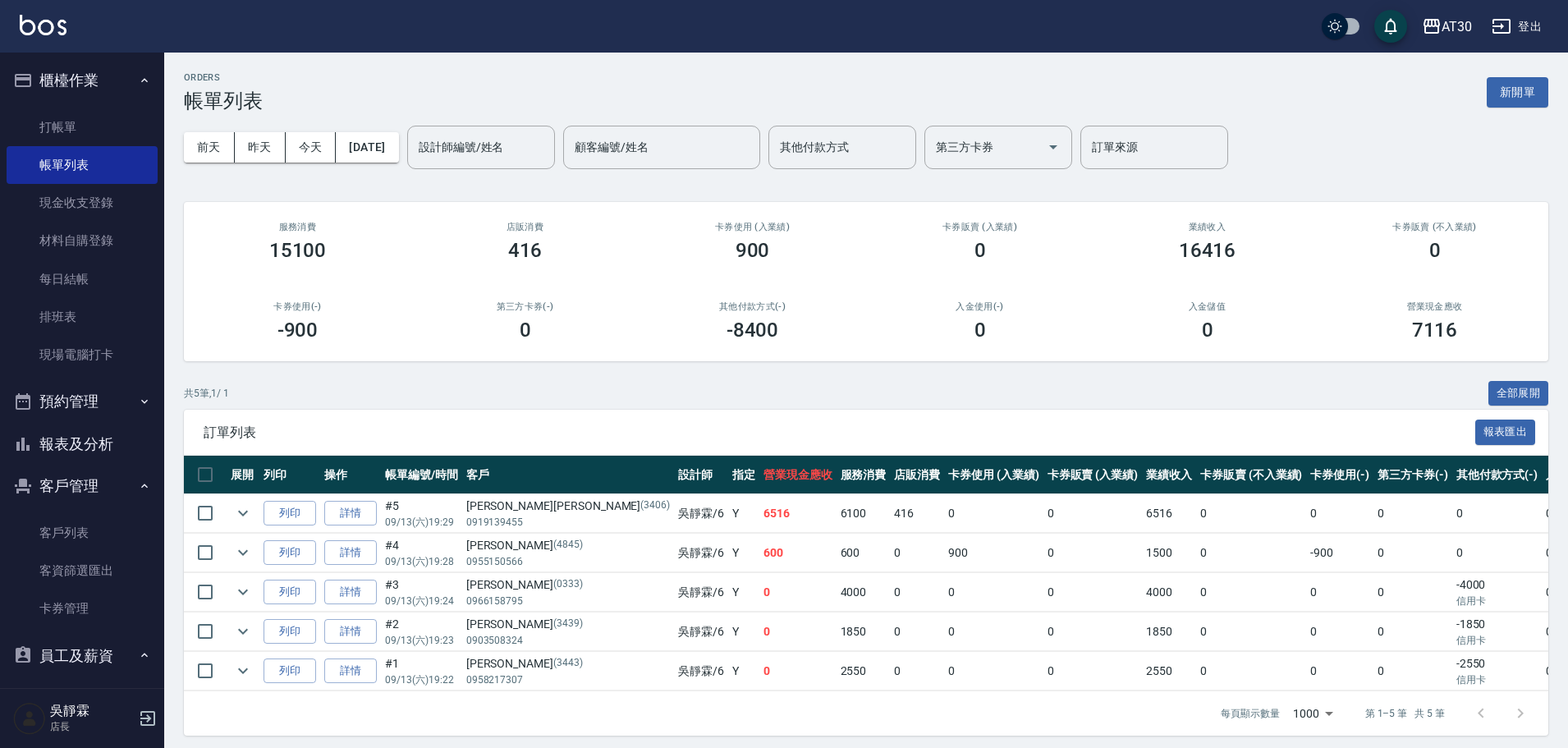
click at [362, 529] on td "詳情" at bounding box center [351, 514] width 61 height 39
click at [363, 513] on link "詳情" at bounding box center [351, 513] width 52 height 25
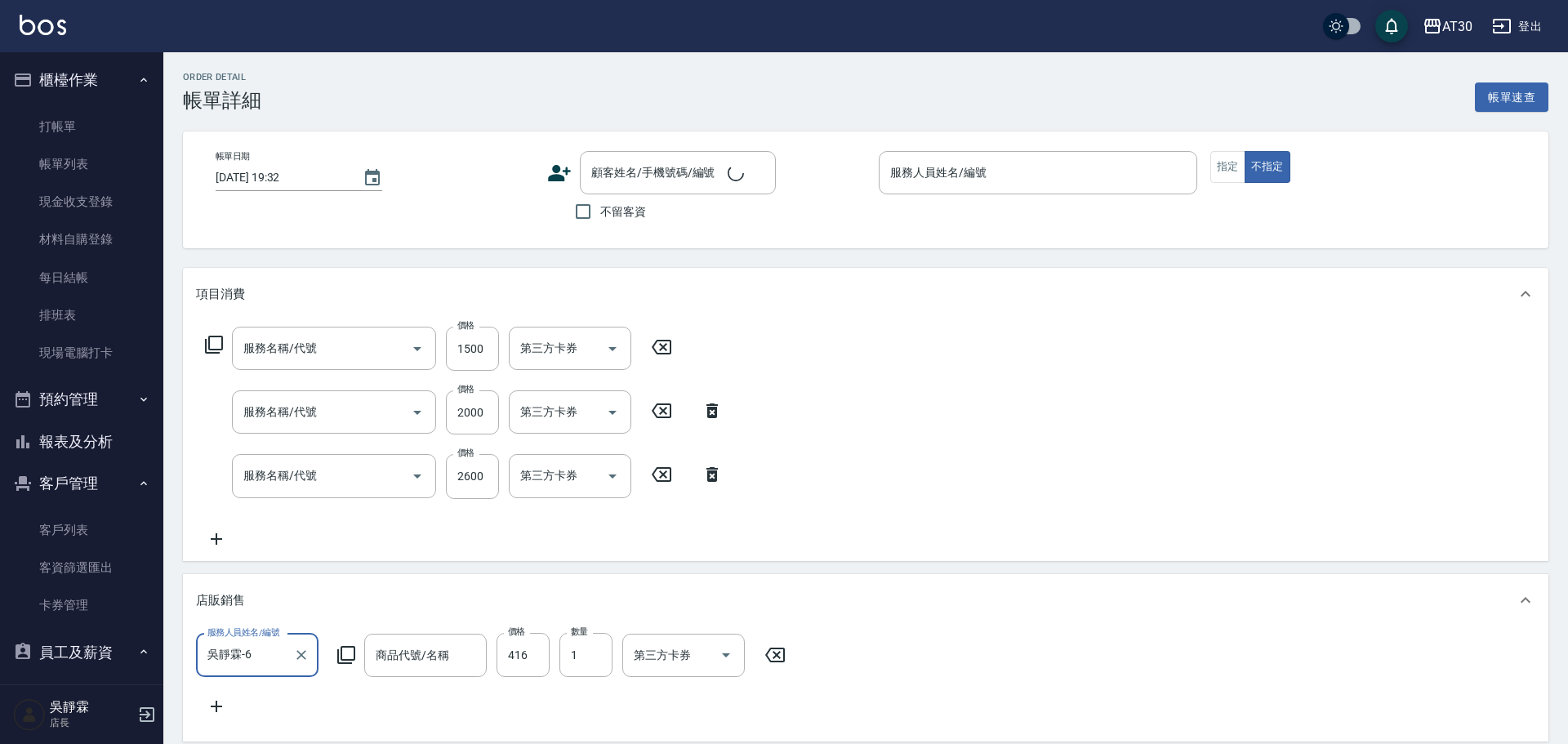
type input "[DATE] 19:29"
type input "吳靜霖-6"
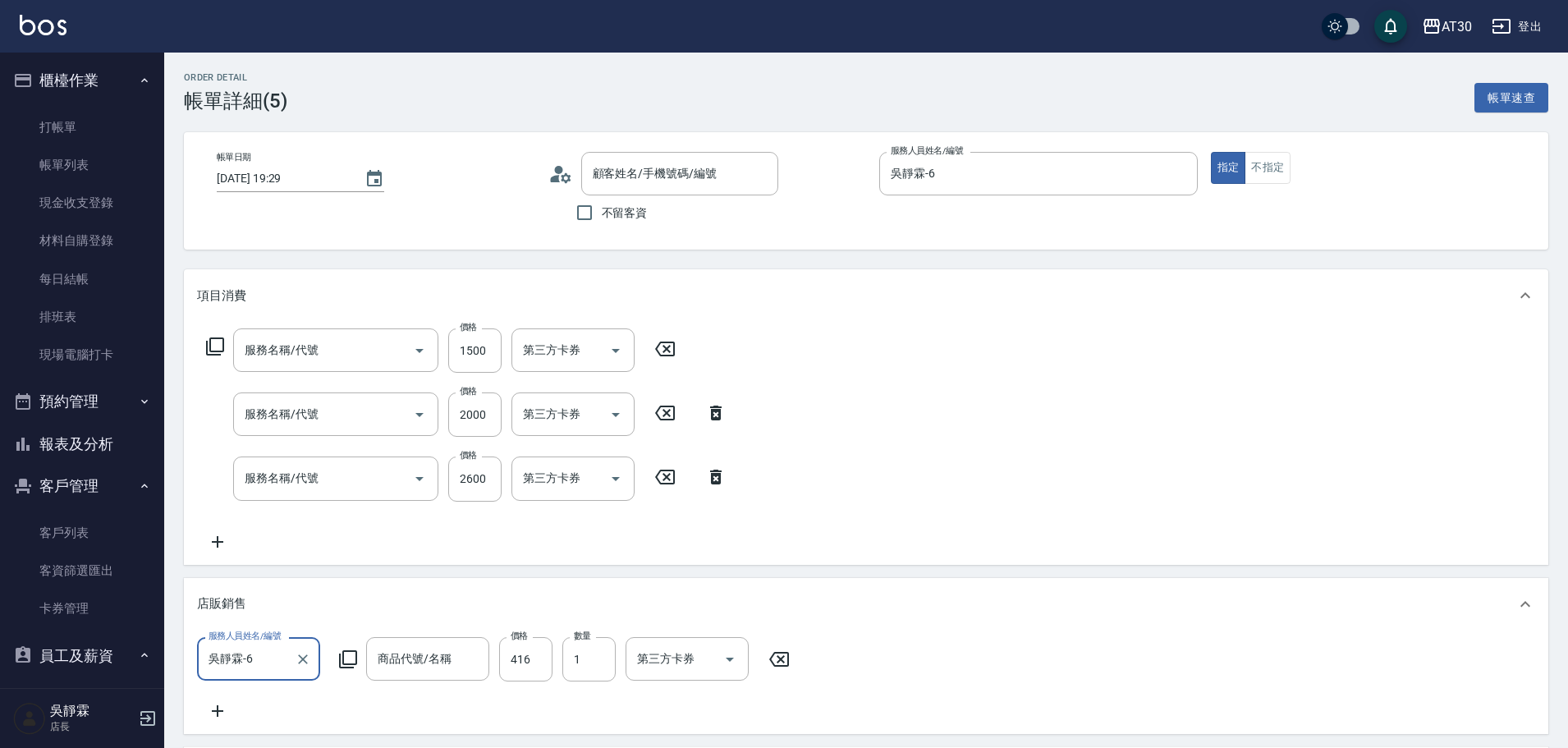
type input "原價1201~1500護髮(51500)"
type input "2000以上染髮(42000)"
type input "TKO-彩染補色劑 250ml"
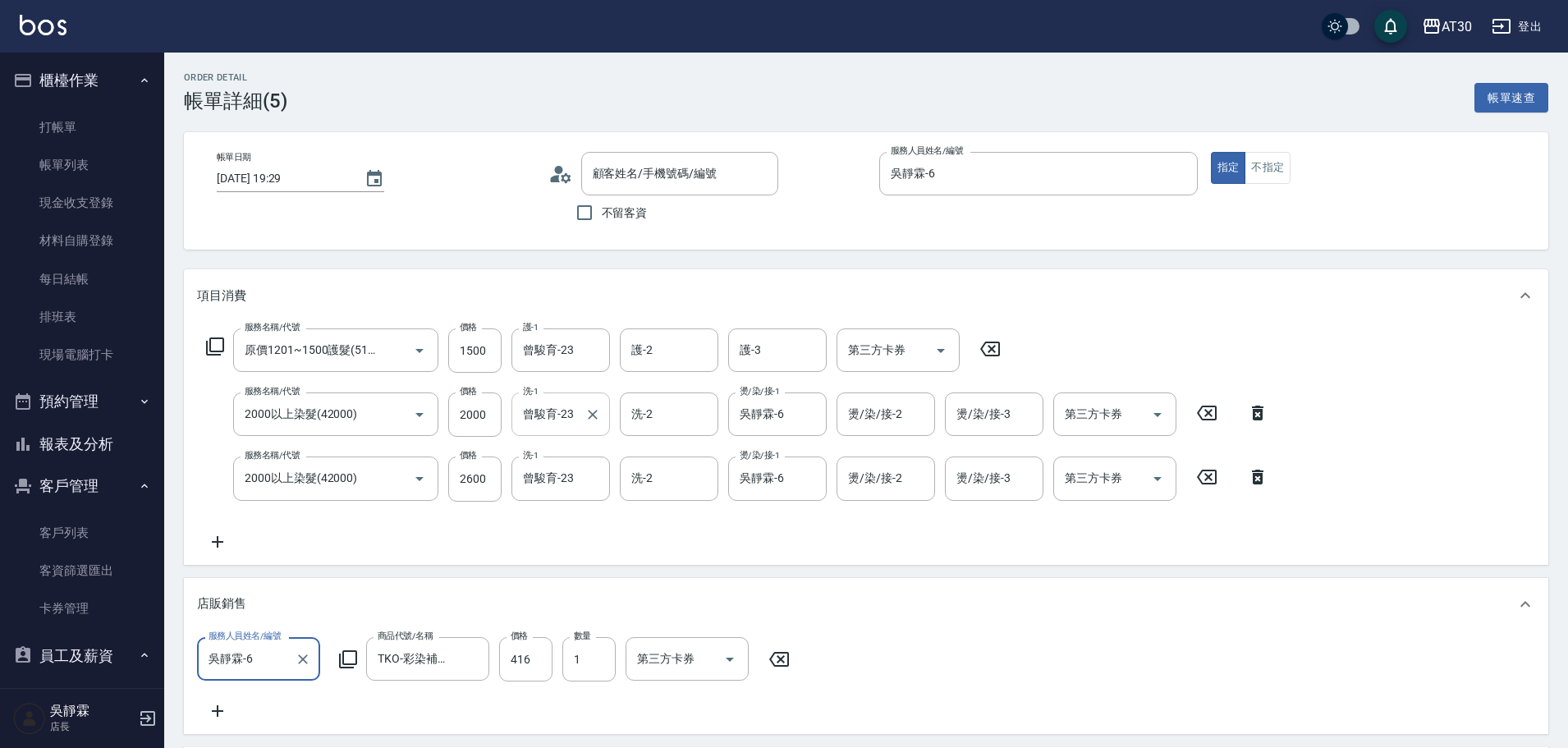
type input "[PERSON_NAME]/0919139455/3406"
click at [813, 414] on icon "Clear" at bounding box center [809, 414] width 17 height 17
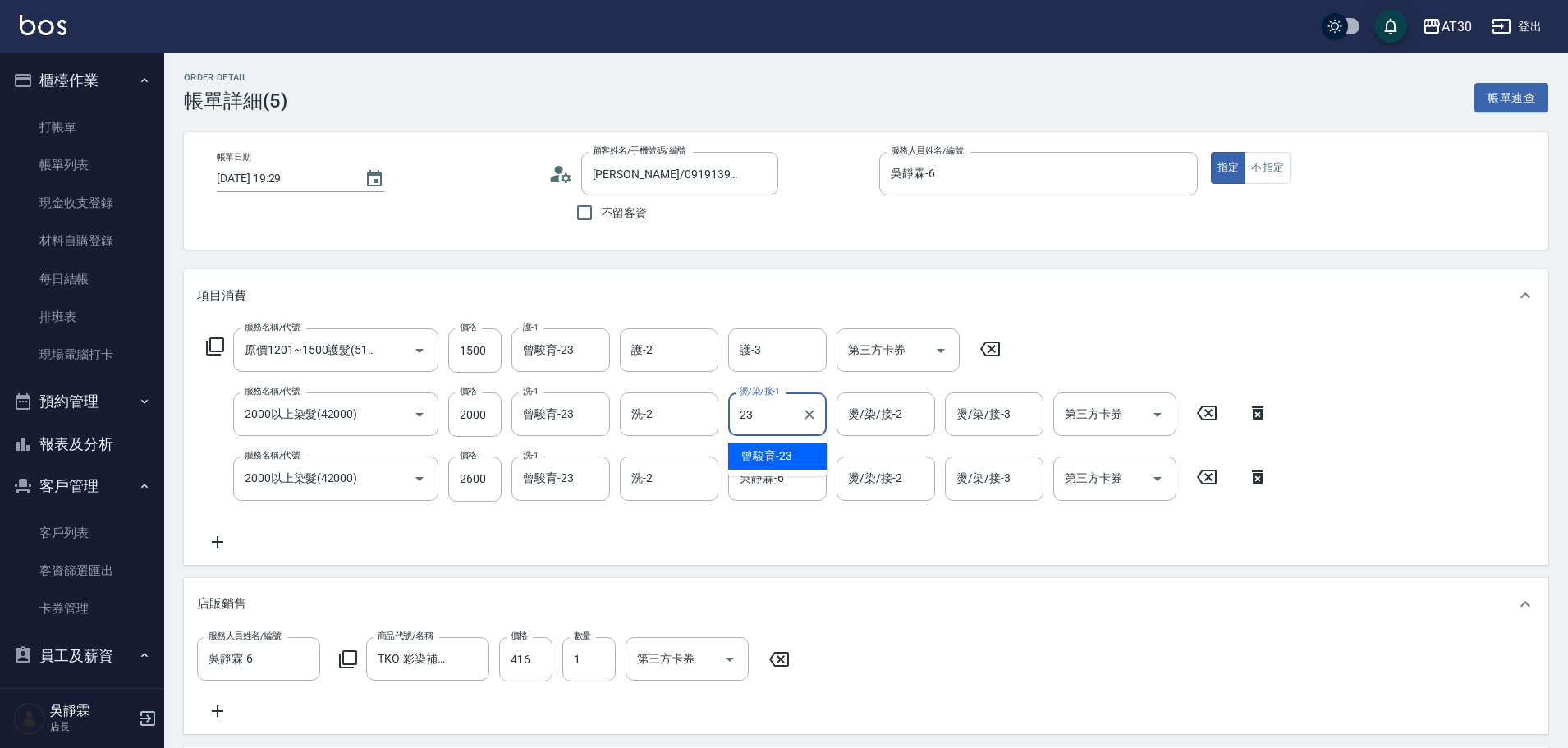
type input "曾駿育-23"
click at [599, 477] on icon "Clear" at bounding box center [593, 478] width 17 height 17
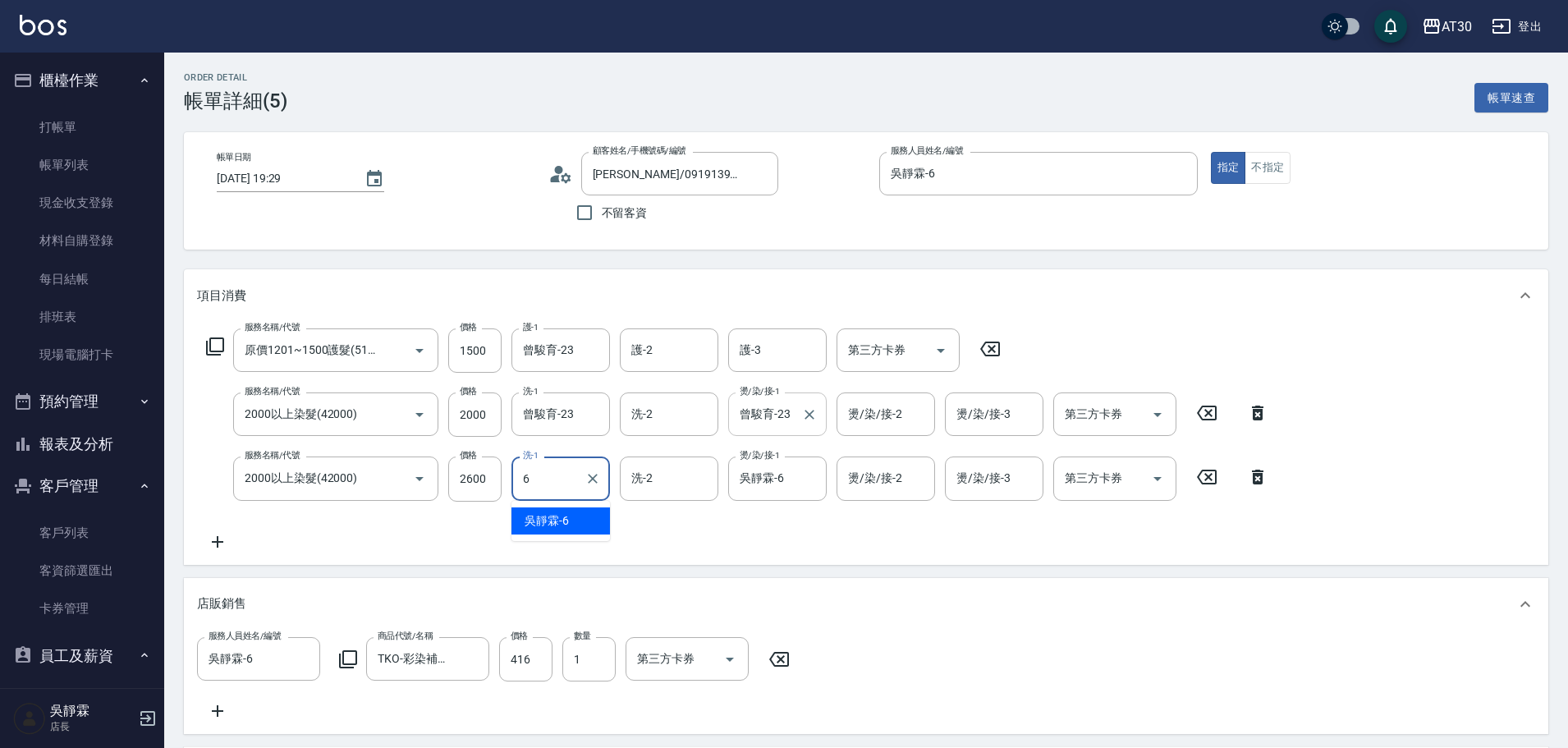
type input "吳靜霖-6"
click at [1460, 350] on div "服務名稱/代號 原價1201~1500護髮(51500) 服務名稱/代號 價格 1500 價格 護-1 [PERSON_NAME]育-23 護-1 護-2 護…" at bounding box center [866, 442] width 1364 height 242
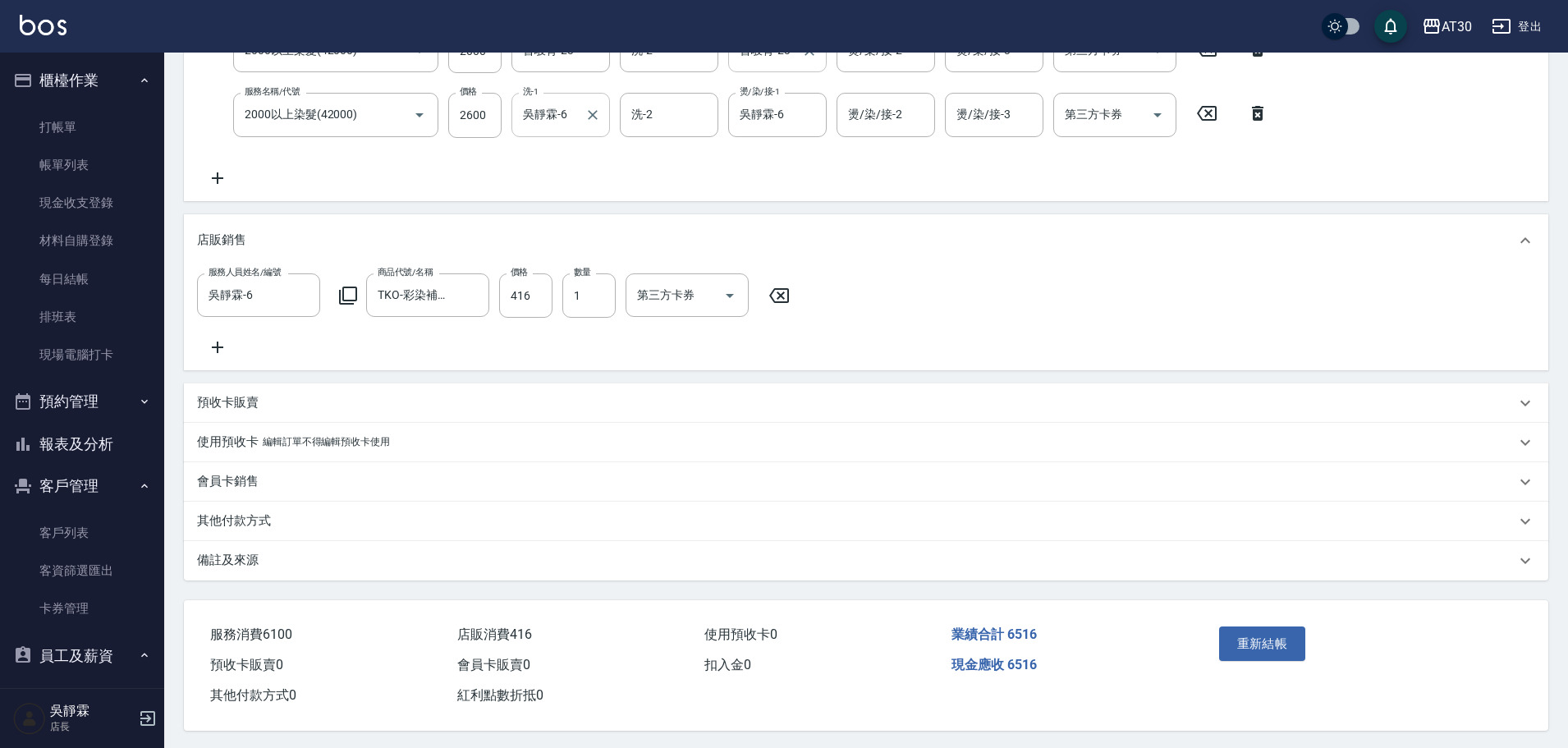
scroll to position [386, 0]
click at [1250, 637] on button "重新結帳" at bounding box center [1263, 640] width 87 height 34
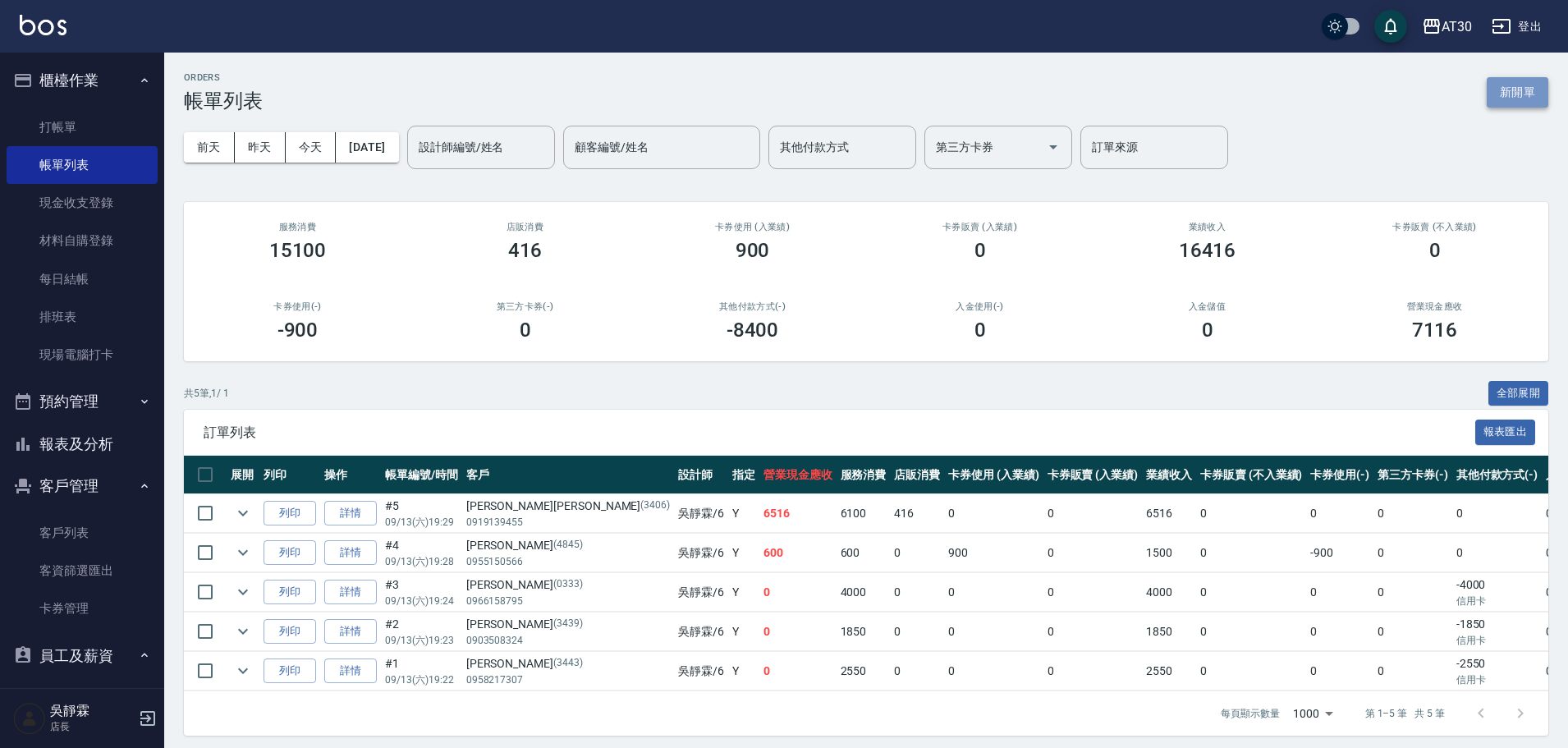
click at [1511, 101] on button "新開單" at bounding box center [1517, 91] width 61 height 30
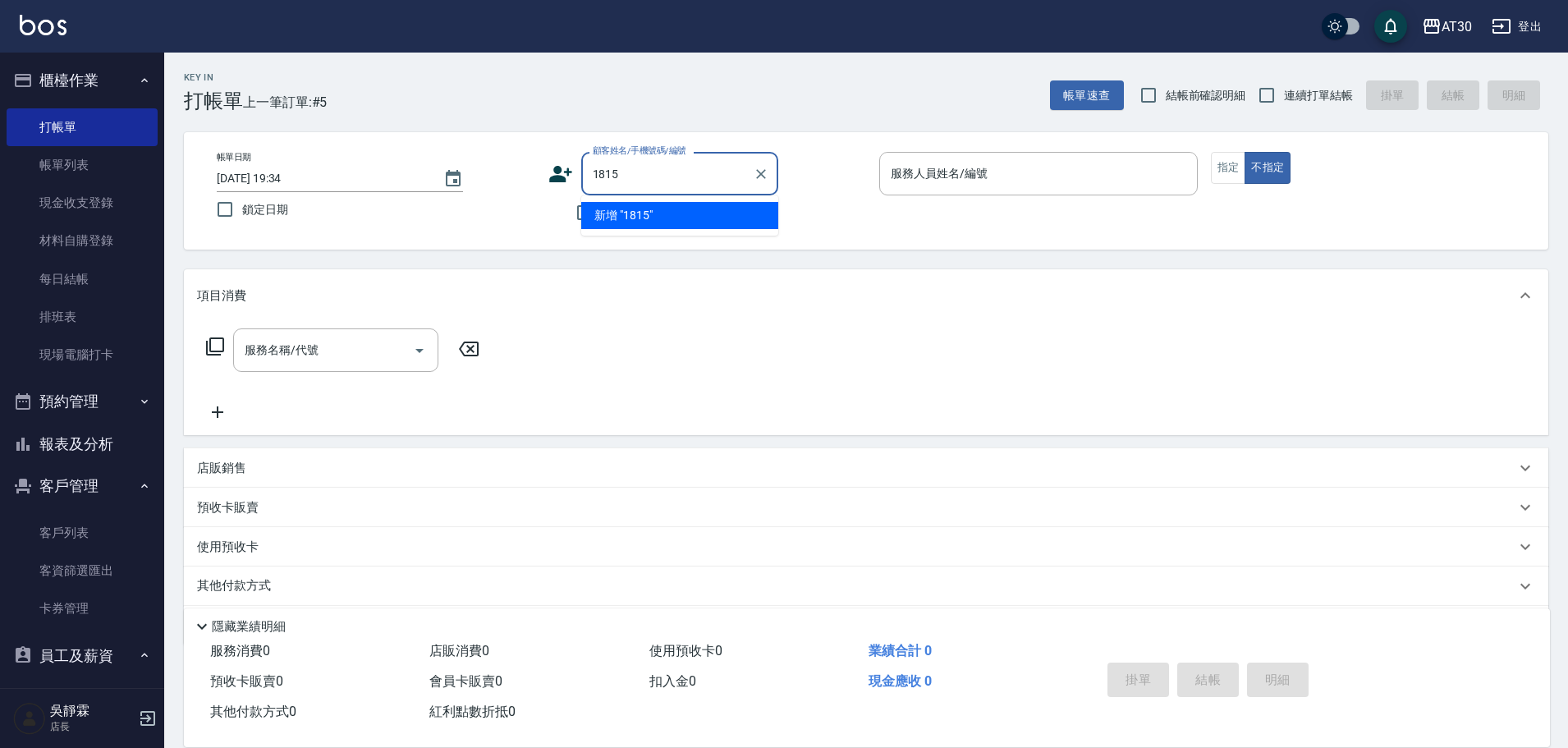
type input "1815"
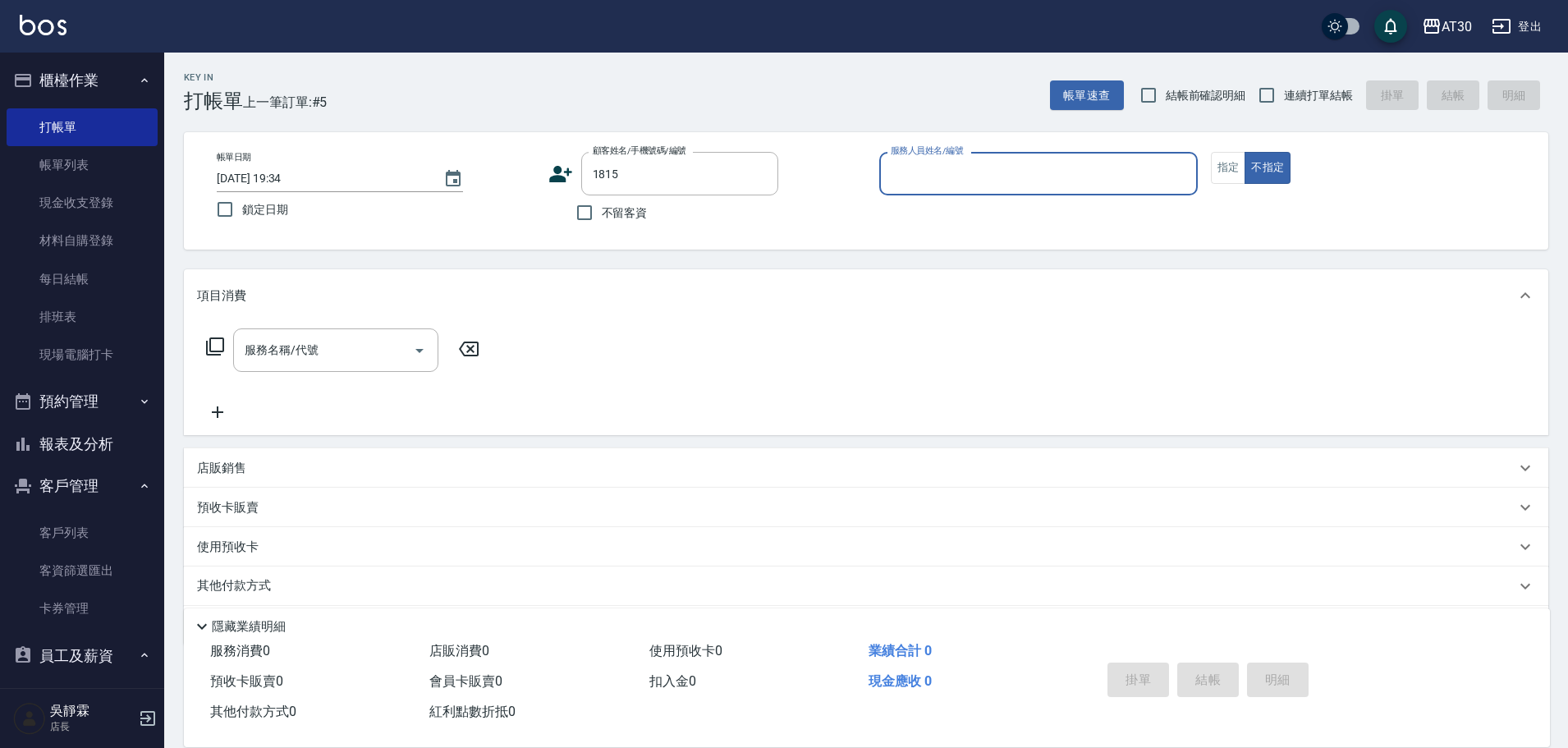
type input "6"
type input "[PERSON_NAME]/0906455639/1815"
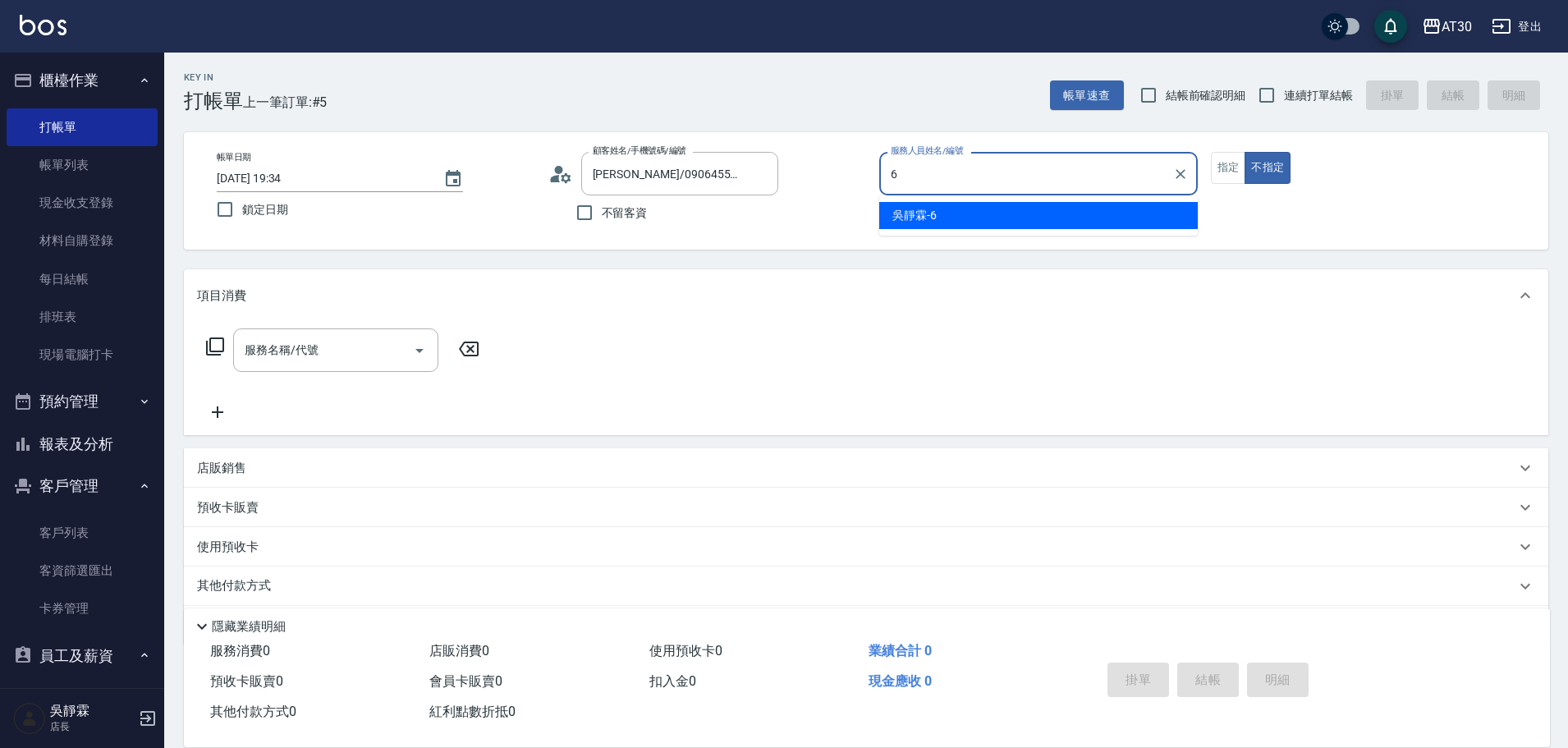
type input "吳靜霖-6"
type button "false"
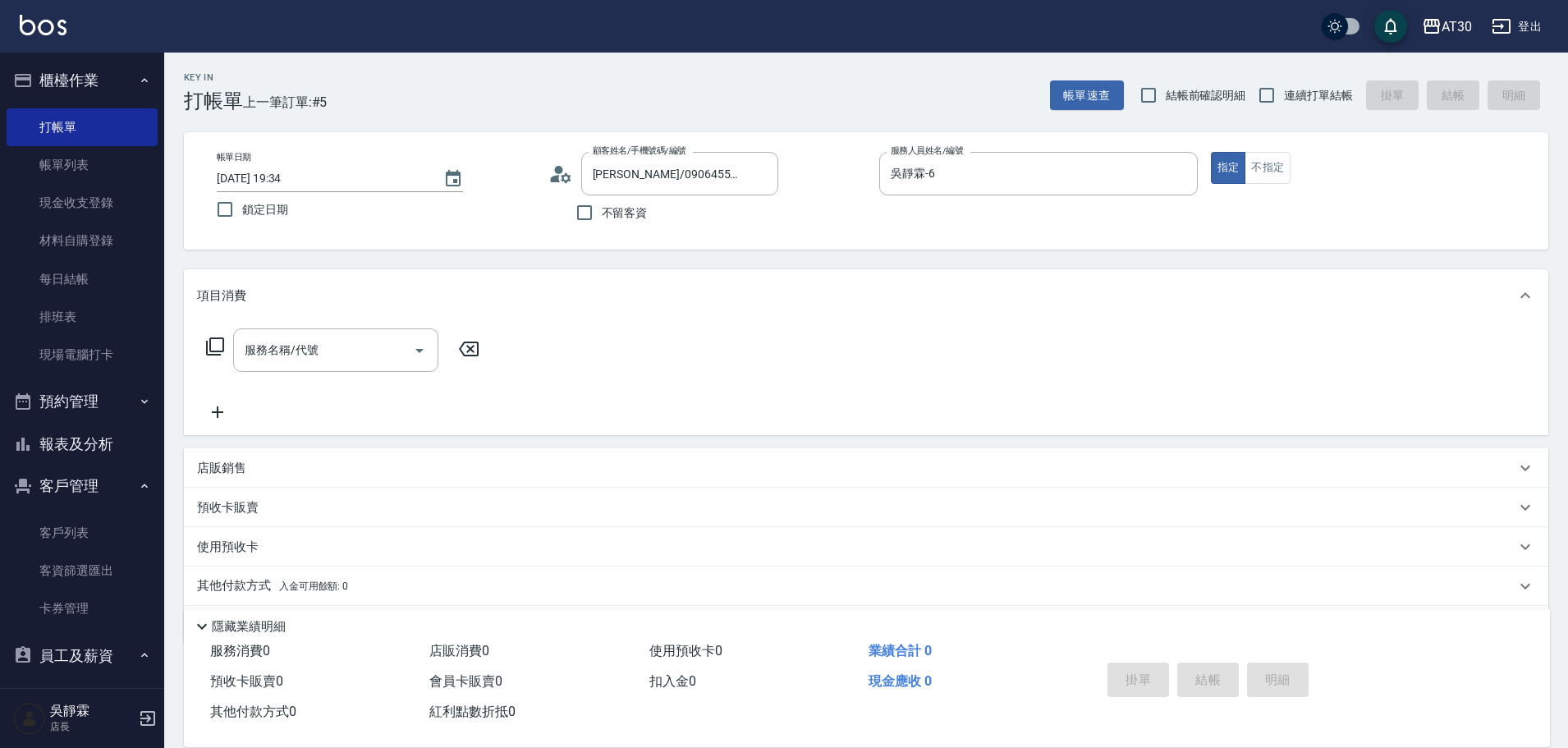
click at [220, 345] on icon at bounding box center [215, 346] width 19 height 19
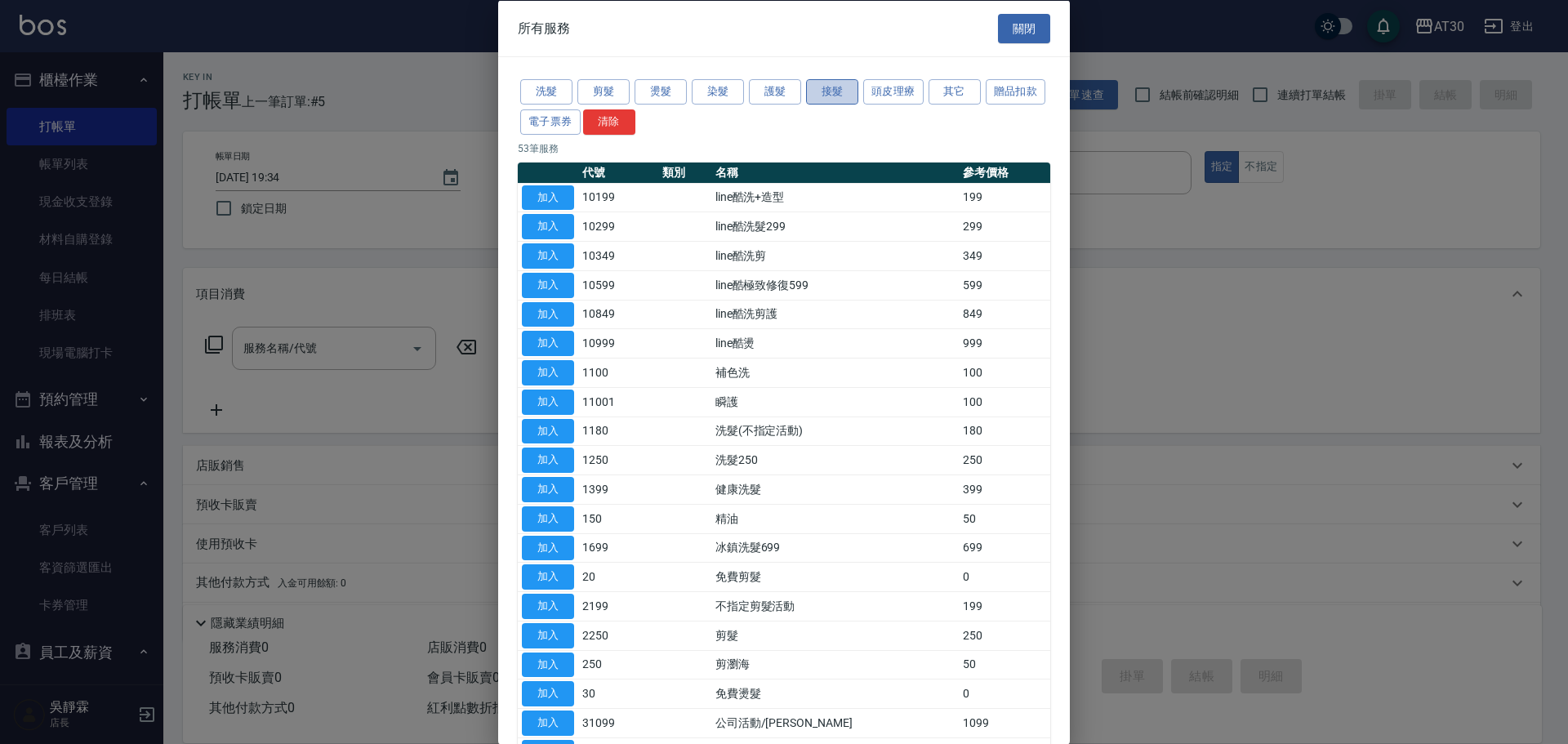
click at [831, 86] on button "接髮" at bounding box center [832, 92] width 52 height 25
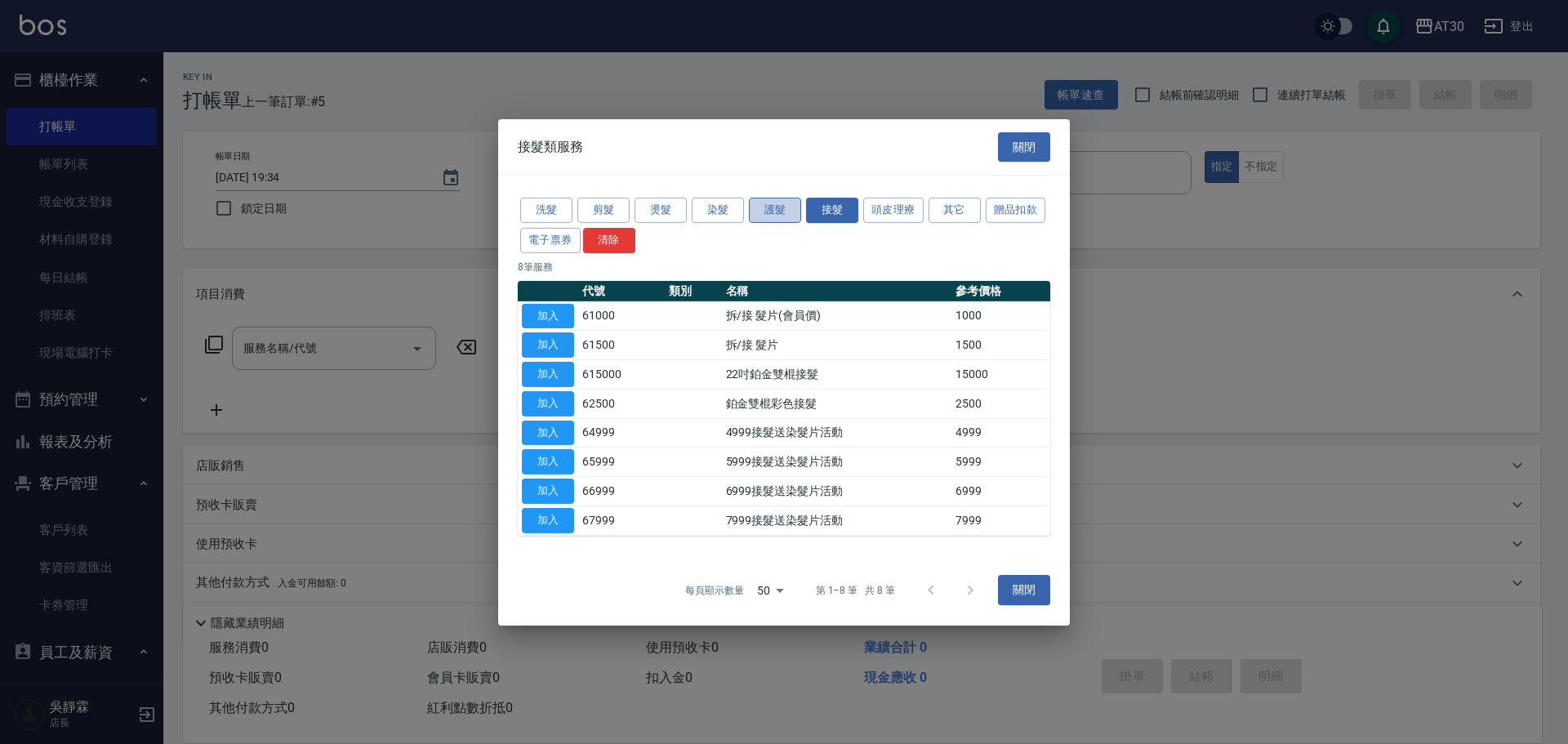
click at [761, 213] on button "護髮" at bounding box center [775, 211] width 52 height 25
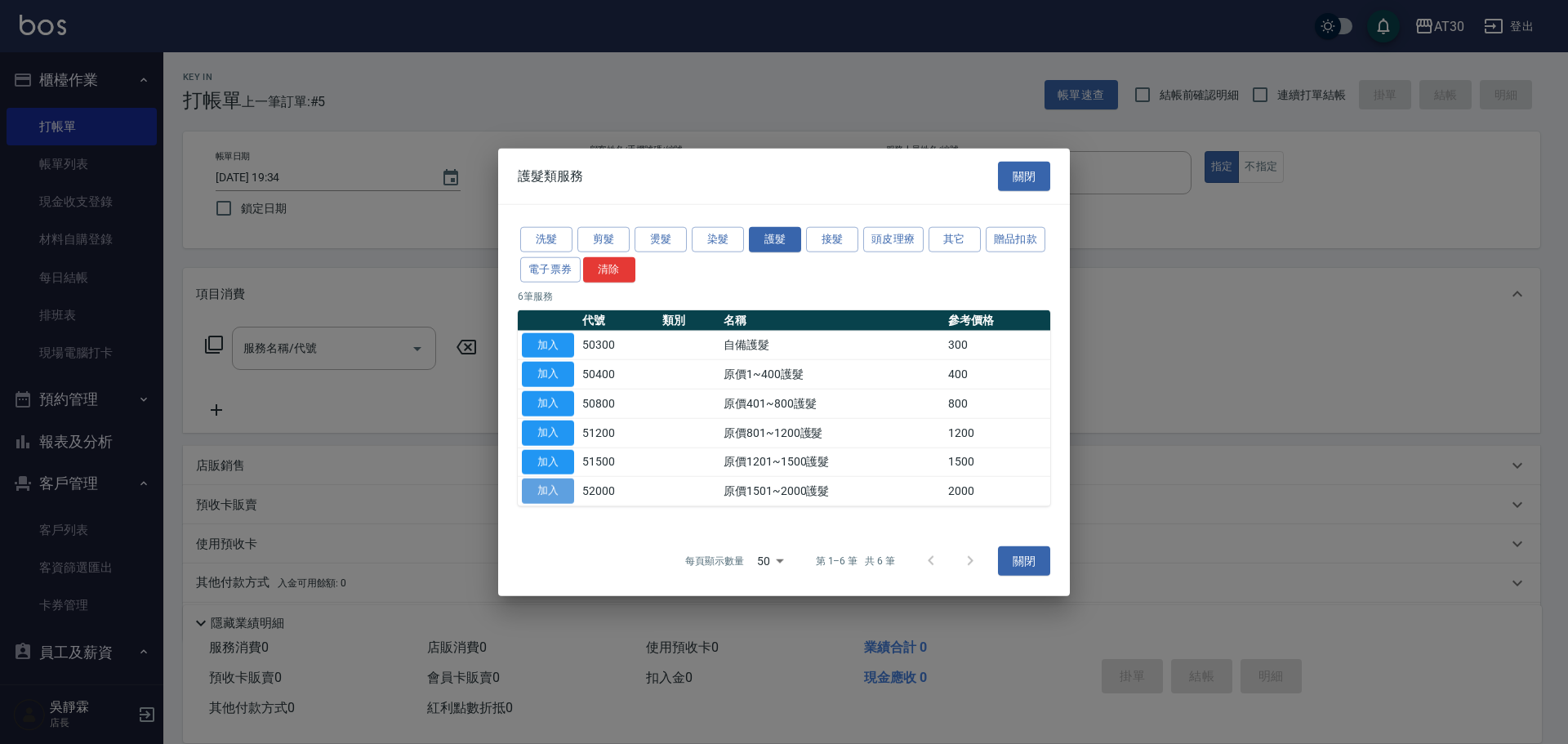
click at [555, 491] on button "加入" at bounding box center [548, 491] width 52 height 25
type input "原價1501~2000護髮(52000)"
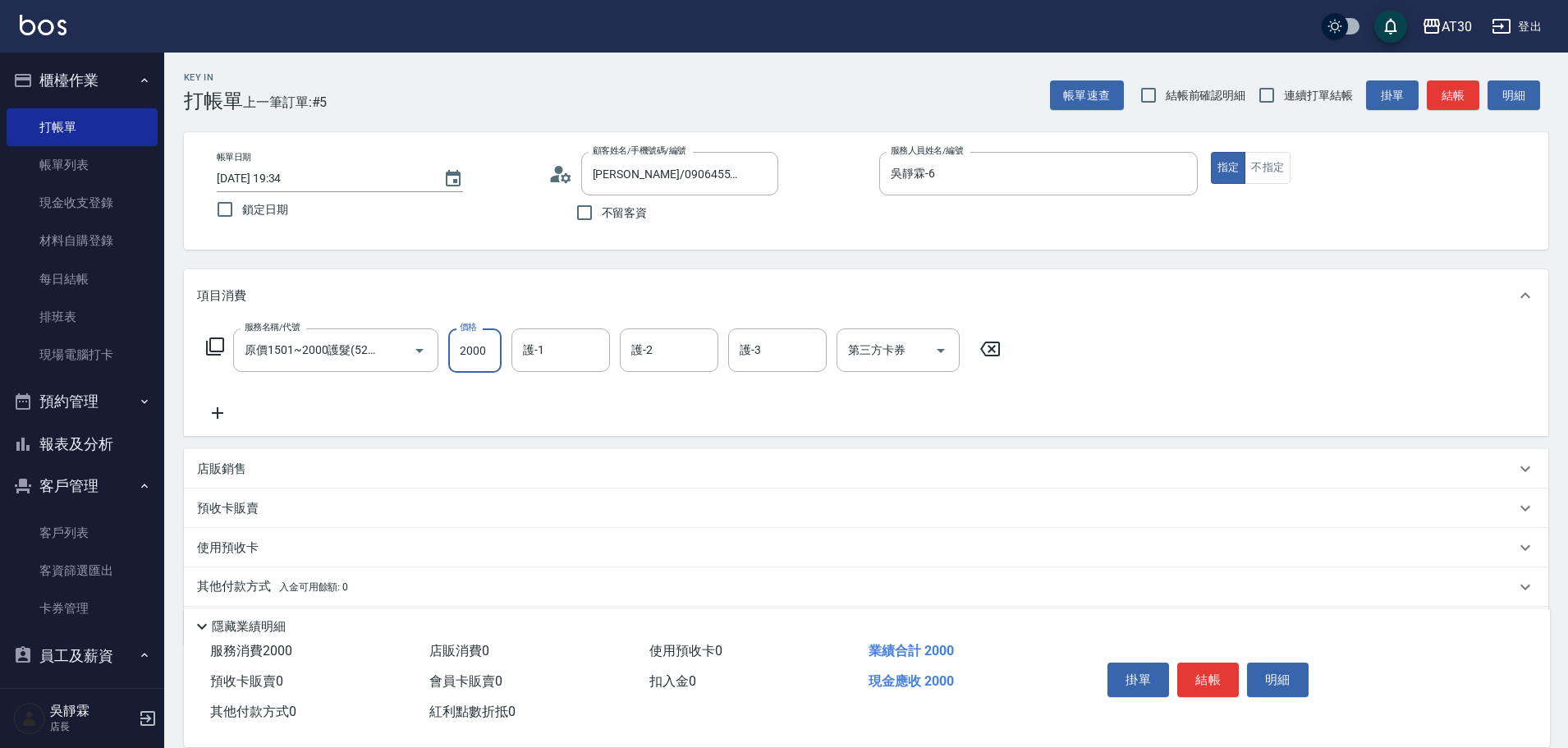
click at [494, 354] on input "2000" at bounding box center [474, 351] width 53 height 45
click at [606, 351] on div "護-1" at bounding box center [560, 350] width 98 height 44
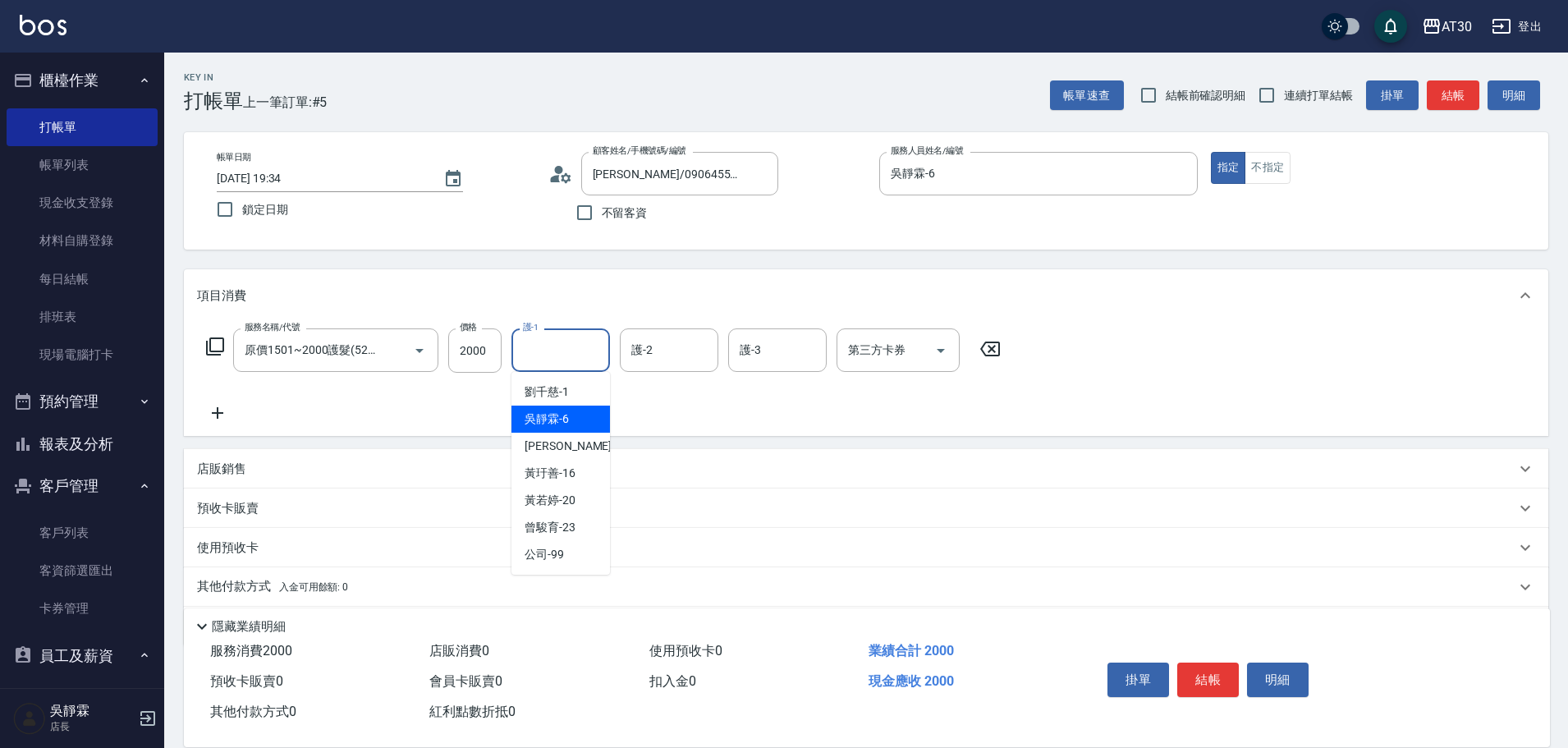
click at [574, 412] on div "[PERSON_NAME]6" at bounding box center [560, 419] width 98 height 27
type input "吳靜霖-6"
click at [218, 416] on icon at bounding box center [218, 413] width 12 height 12
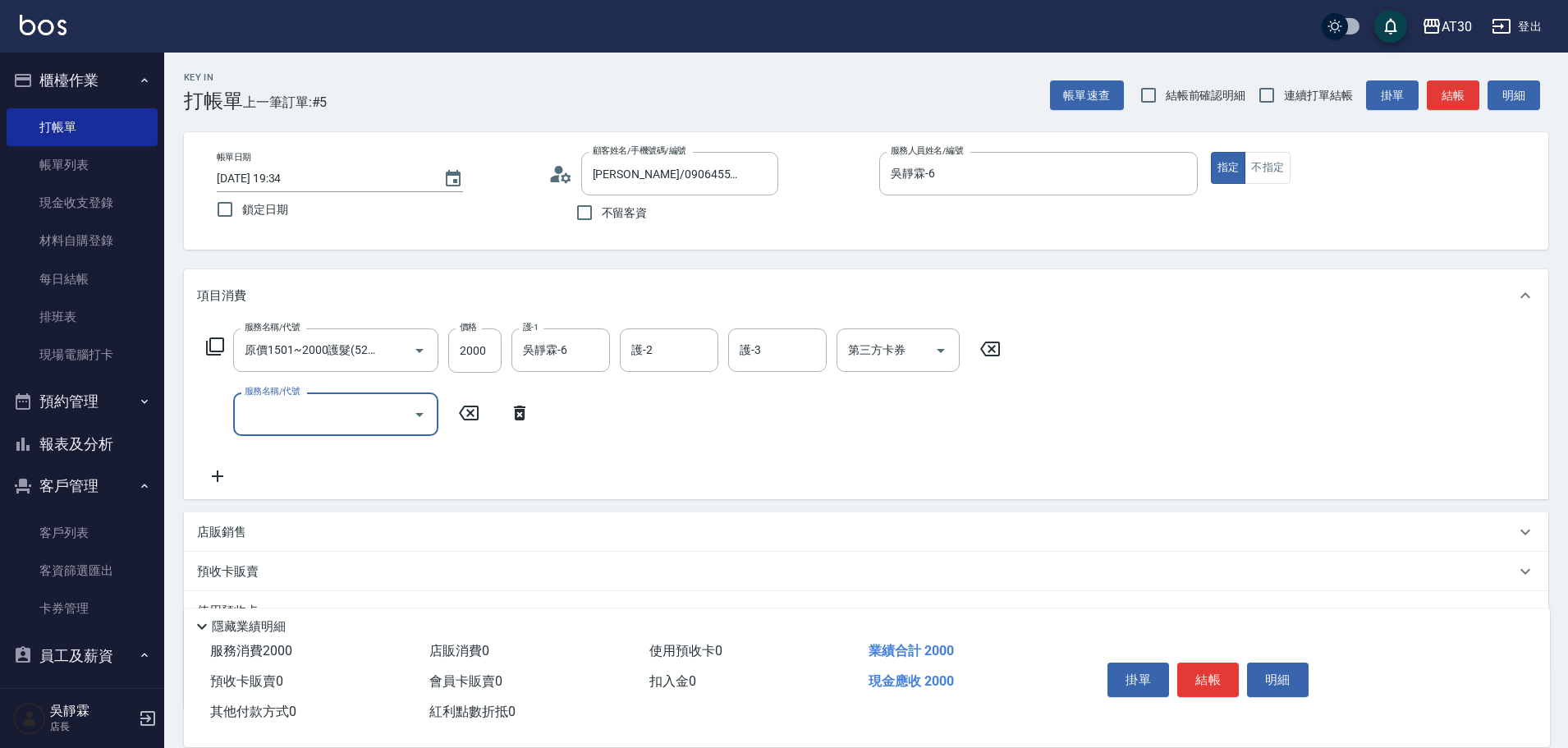
type input "2"
type input "3"
type input "健康洗髮(1399)"
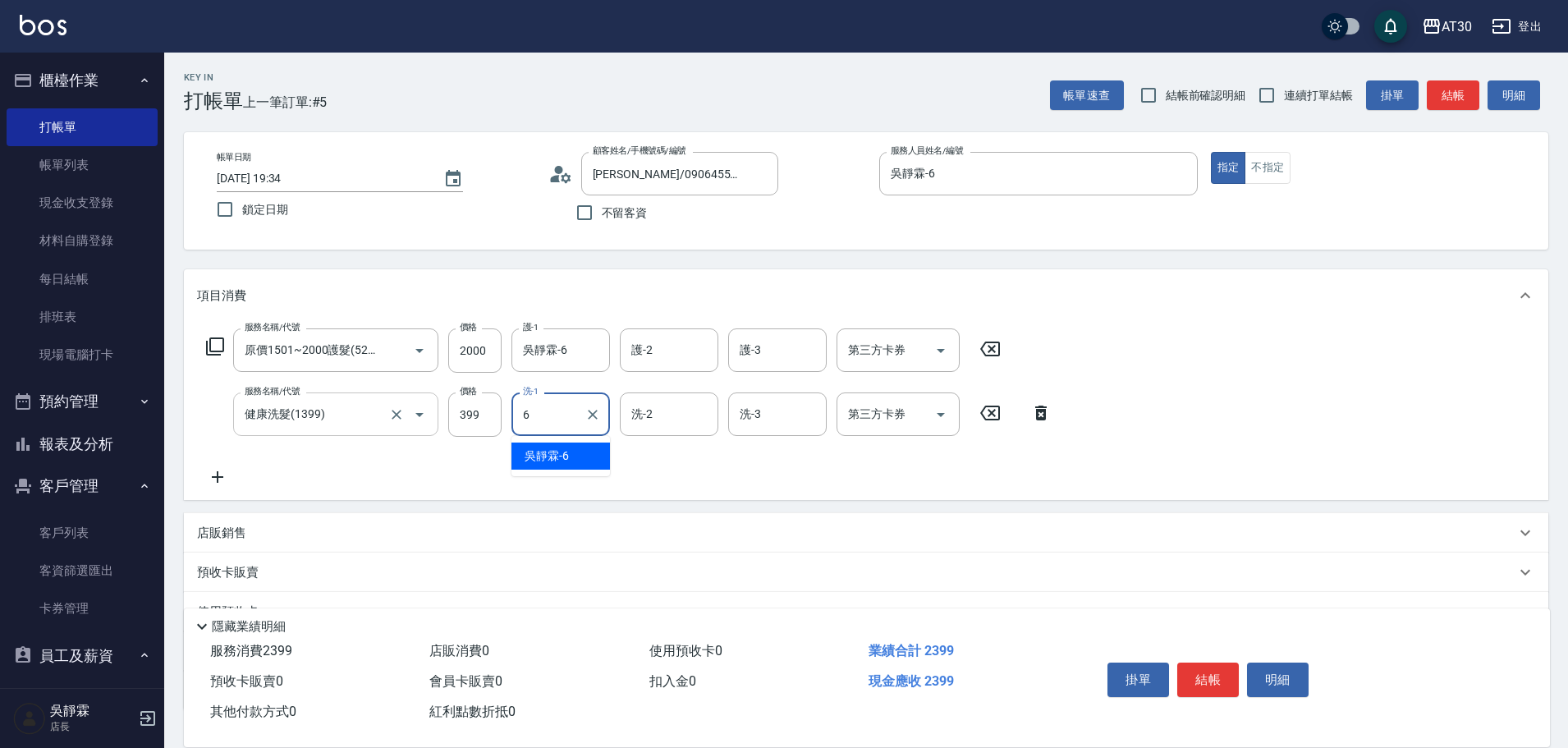
type input "吳靜霖-6"
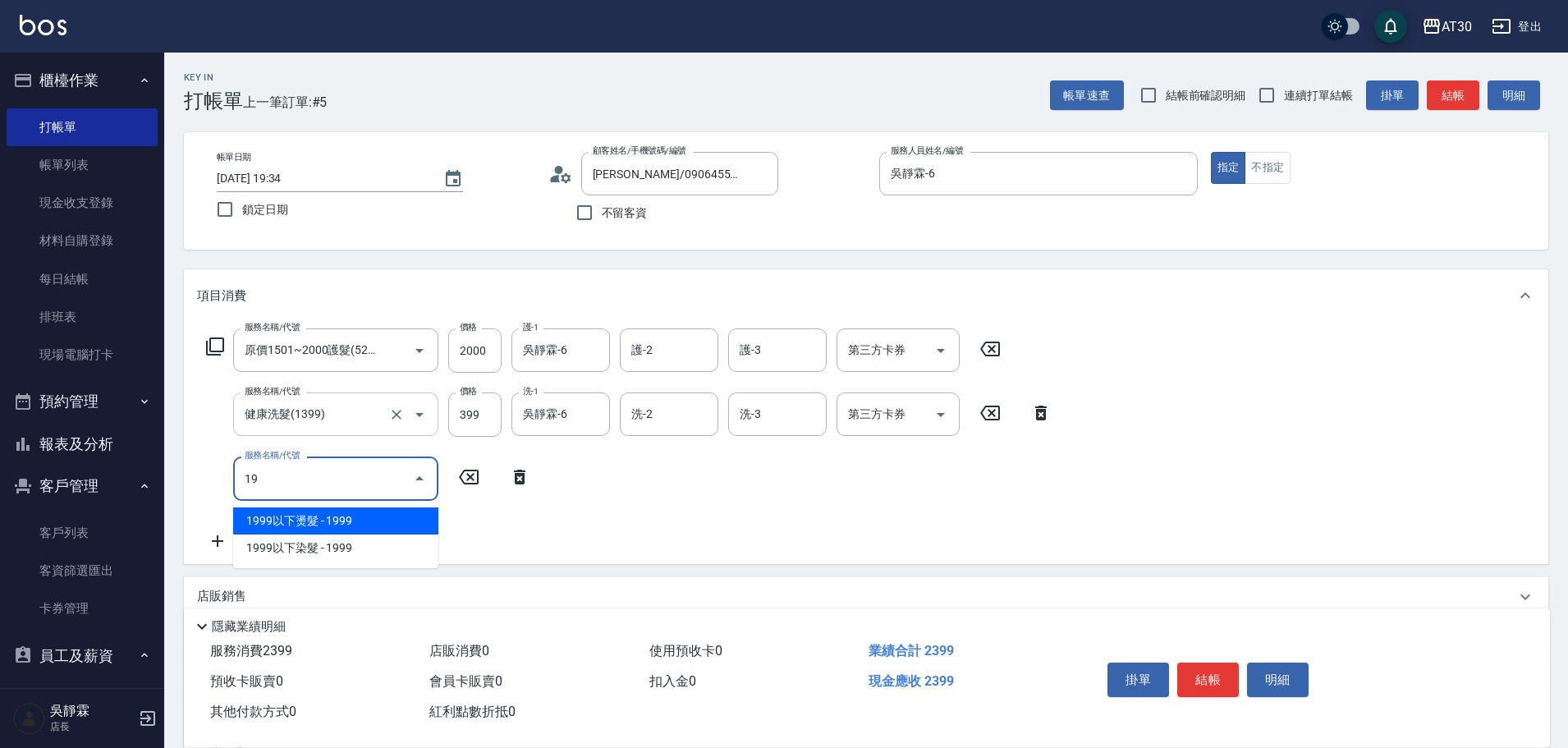
type input "1"
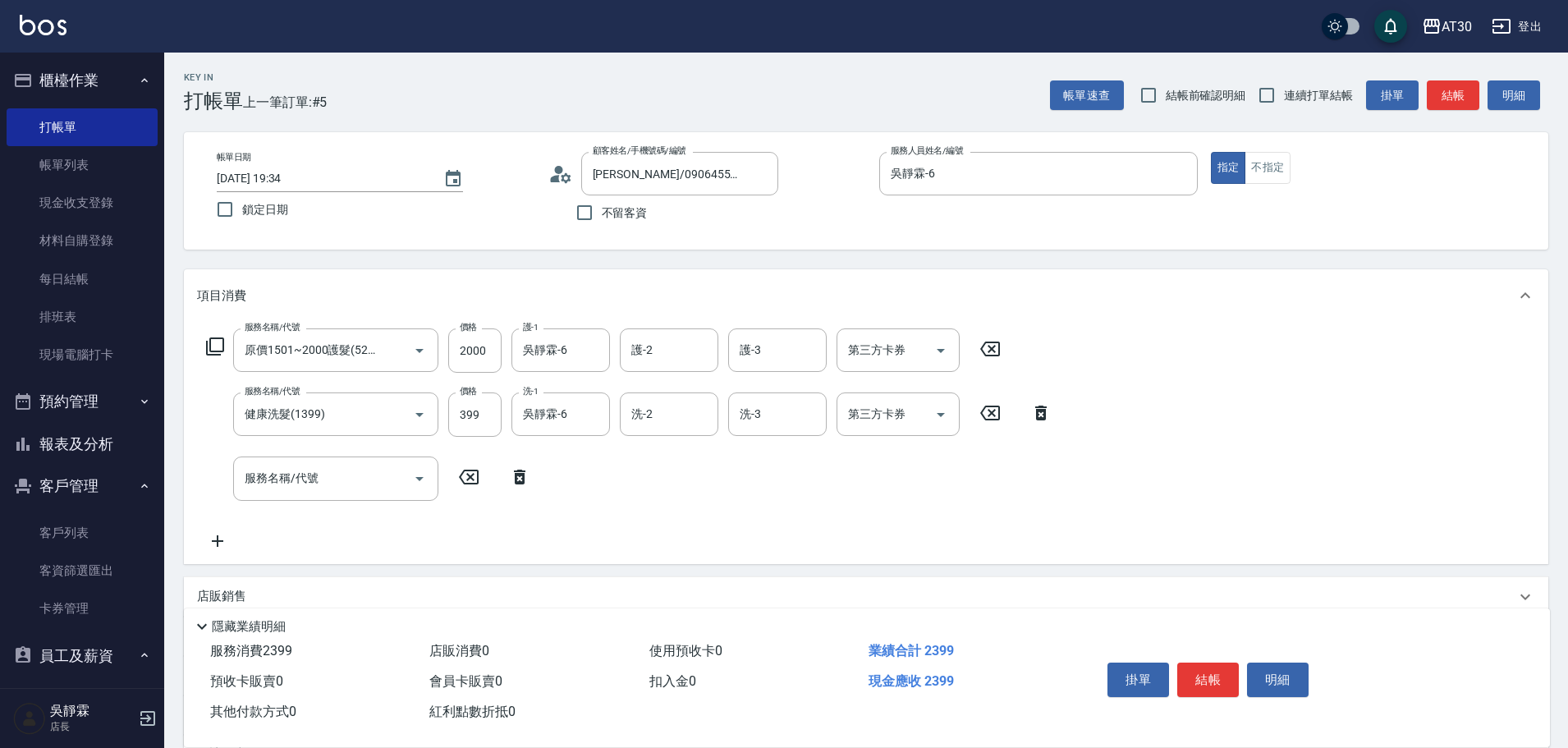
click at [994, 351] on icon at bounding box center [990, 349] width 19 height 15
type input "原價1201~1500護髮(51500)"
click at [550, 349] on input "護-1" at bounding box center [561, 351] width 84 height 29
click at [568, 422] on span "[PERSON_NAME]6" at bounding box center [547, 420] width 45 height 17
type input "吳靜霖-6"
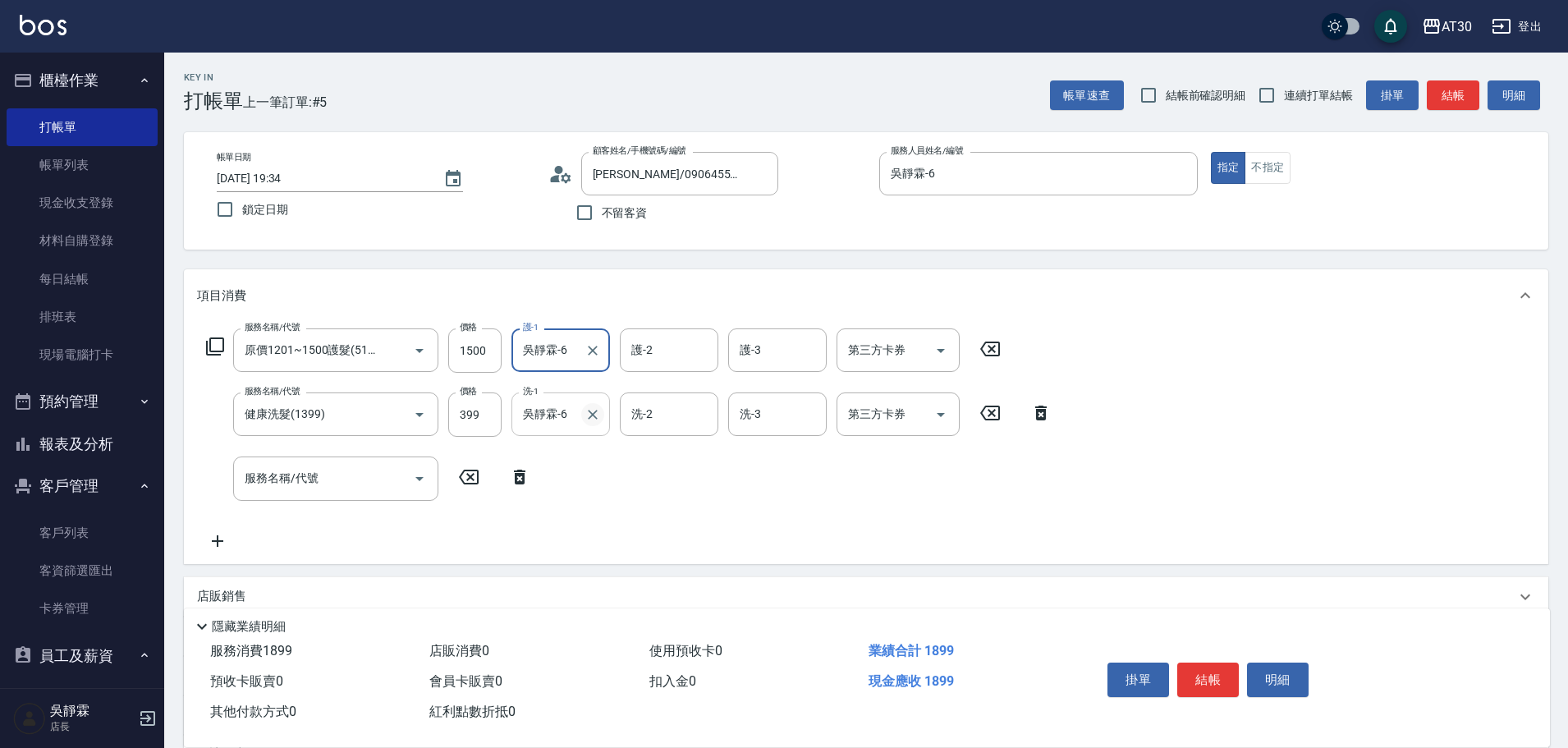
click at [602, 419] on button "Clear" at bounding box center [593, 415] width 23 height 23
type input "曾駿育-23"
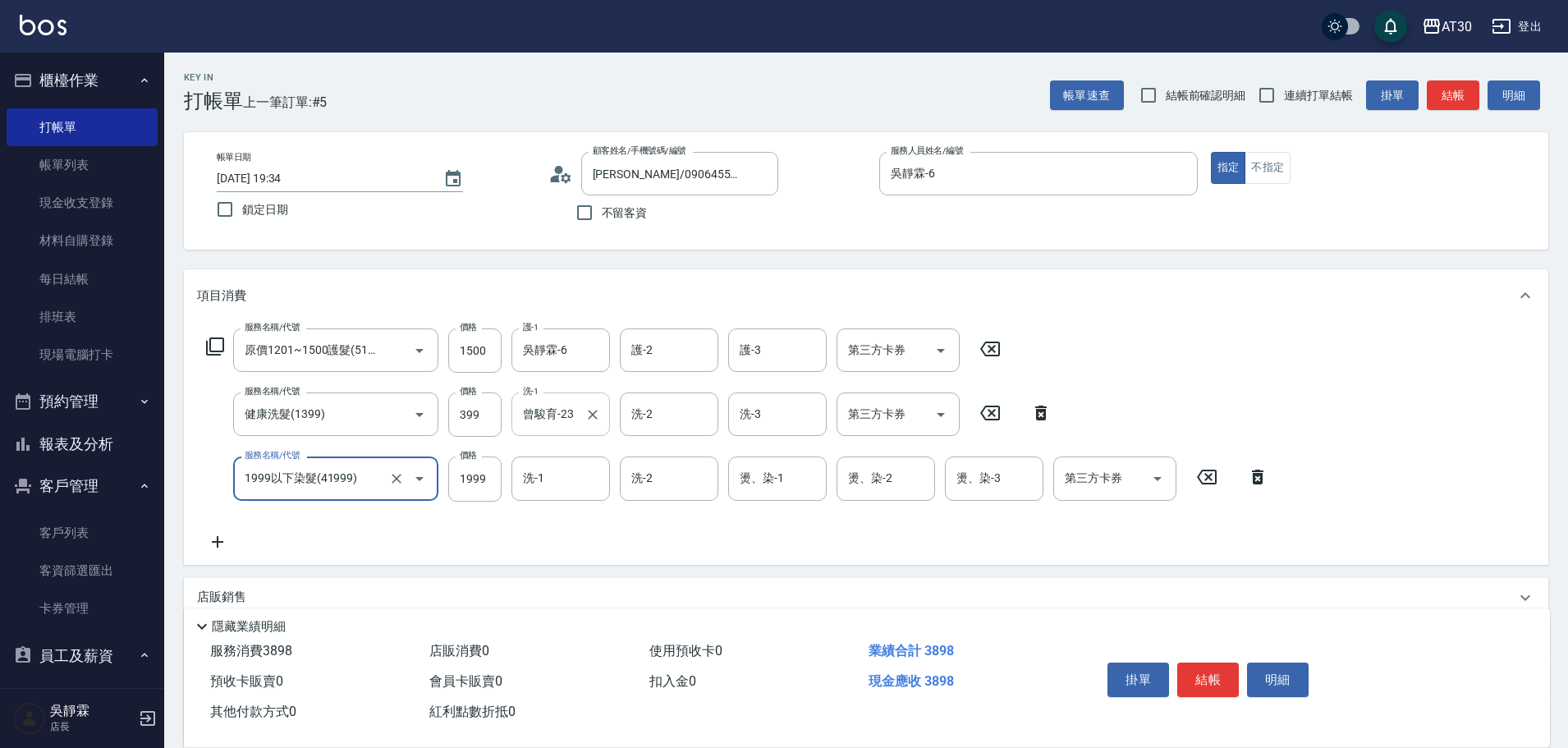
type input "."
type input "1999以下染髮(41999)"
drag, startPoint x: 492, startPoint y: 485, endPoint x: 455, endPoint y: 490, distance: 37.3
click at [455, 490] on input "1200" at bounding box center [474, 479] width 53 height 45
drag, startPoint x: 495, startPoint y: 479, endPoint x: 453, endPoint y: 493, distance: 44.3
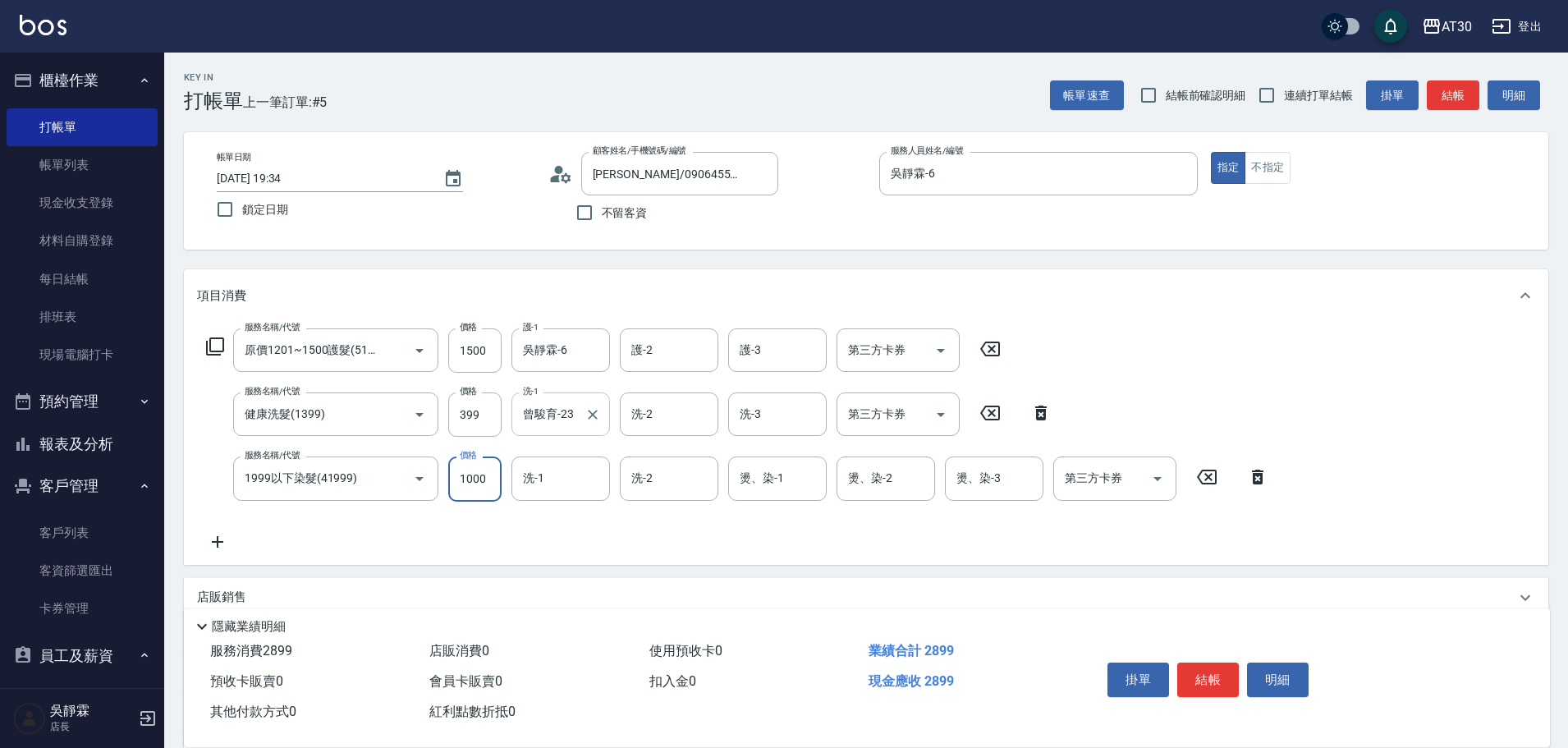
click at [453, 493] on input "1000" at bounding box center [474, 479] width 53 height 45
type input "1100"
type input "曾駿育-23"
type input "吳靜霖-6"
click at [1215, 667] on button "結帳" at bounding box center [1208, 679] width 61 height 34
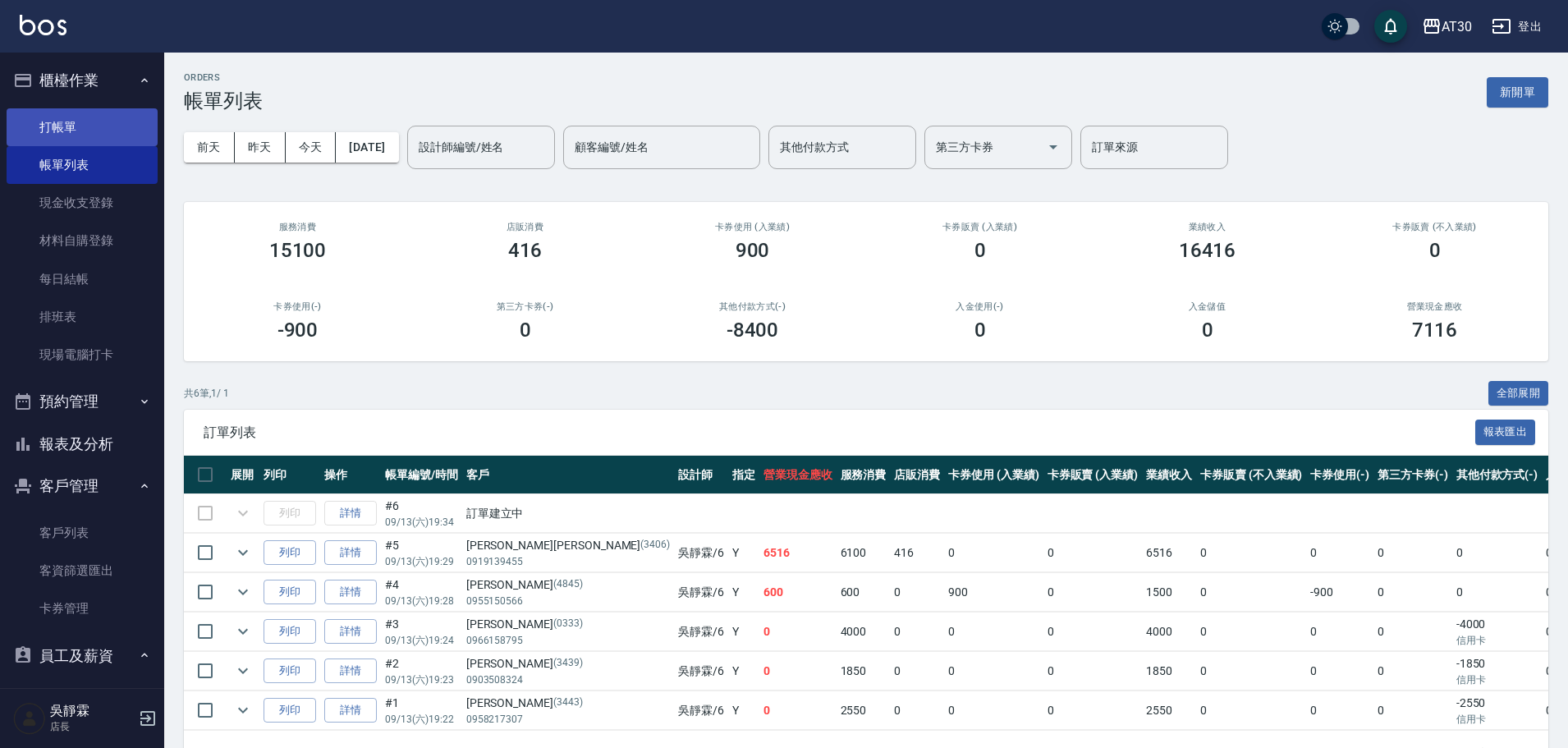
click at [55, 121] on link "打帳單" at bounding box center [82, 127] width 151 height 38
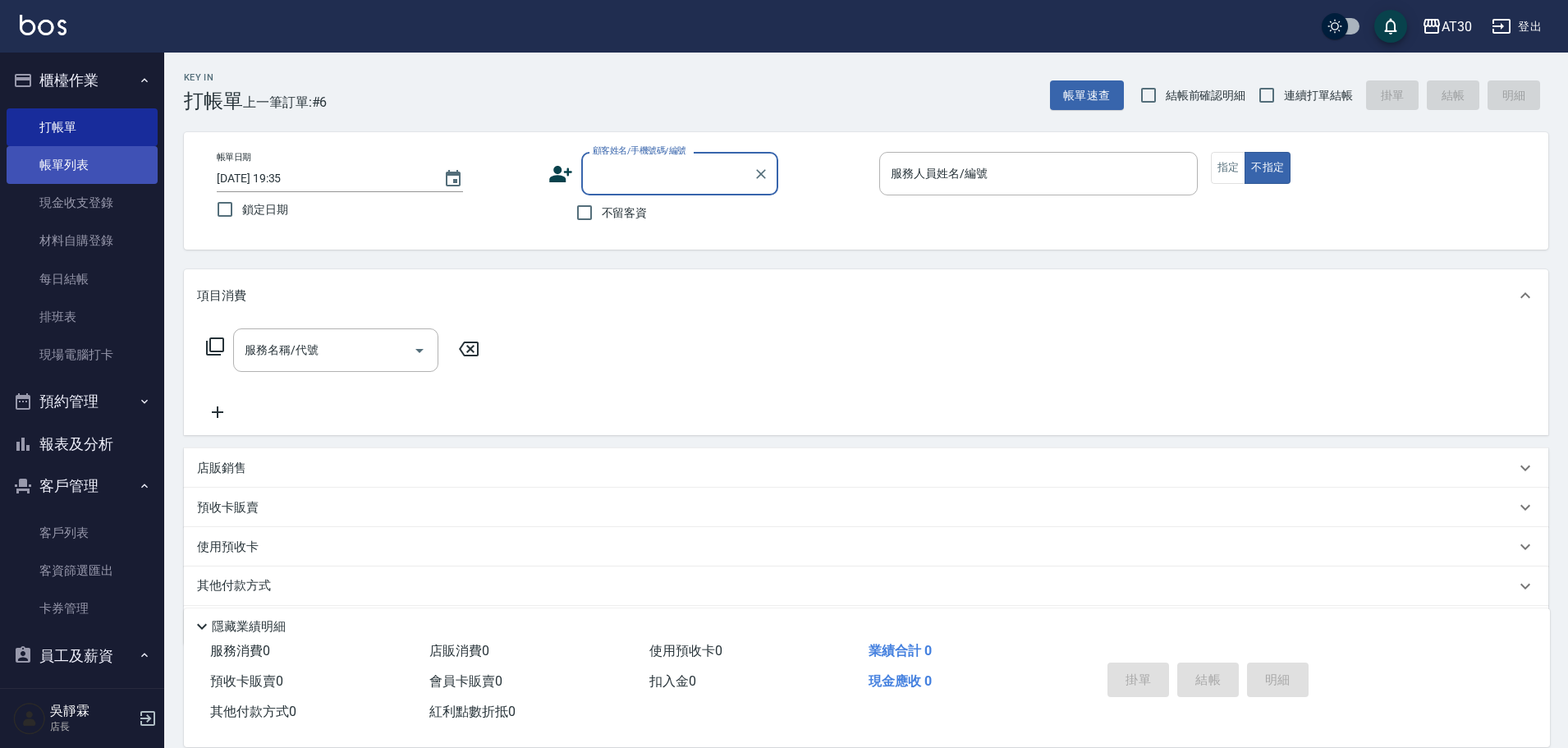
click at [69, 177] on link "帳單列表" at bounding box center [82, 164] width 151 height 38
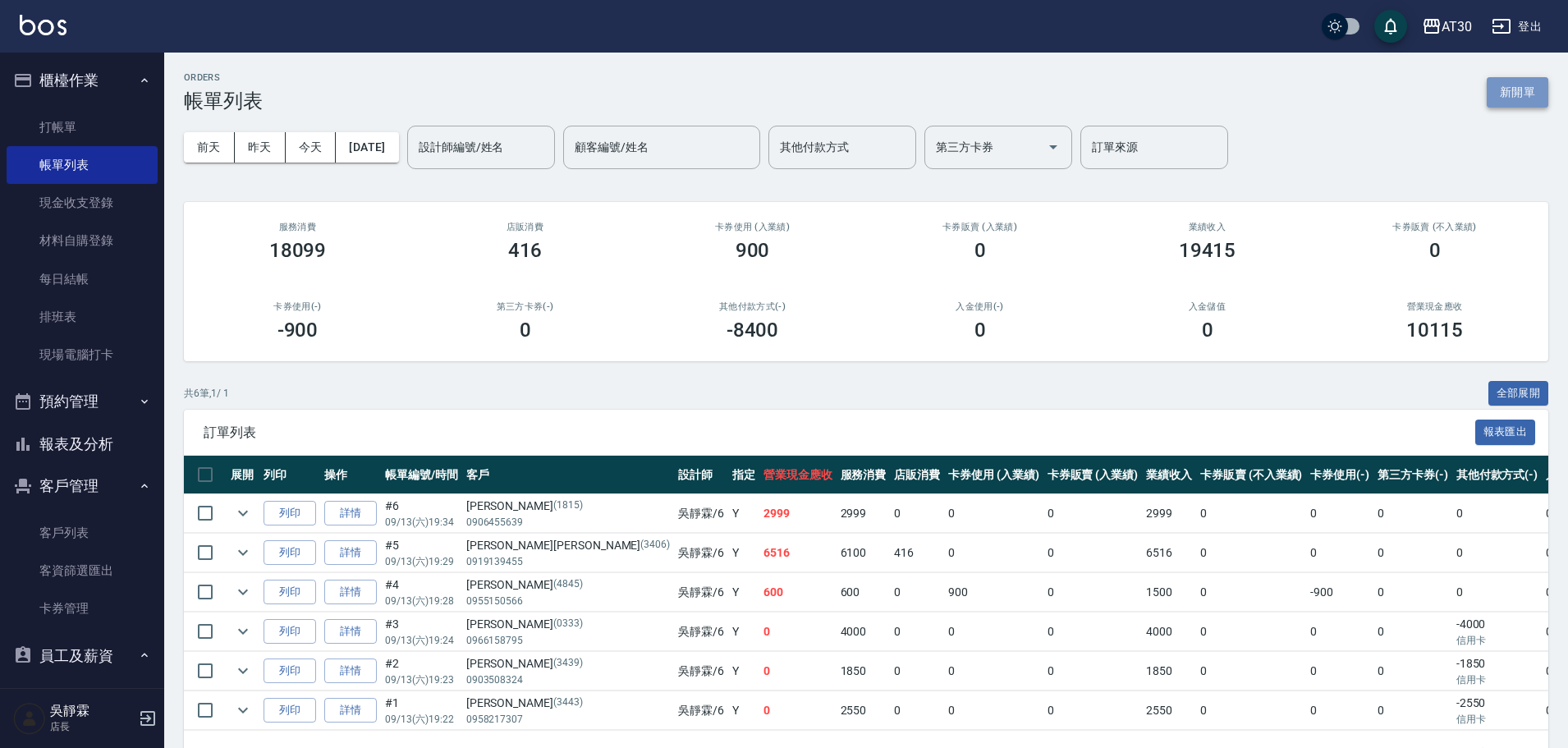
click at [1521, 93] on button "新開單" at bounding box center [1517, 91] width 61 height 30
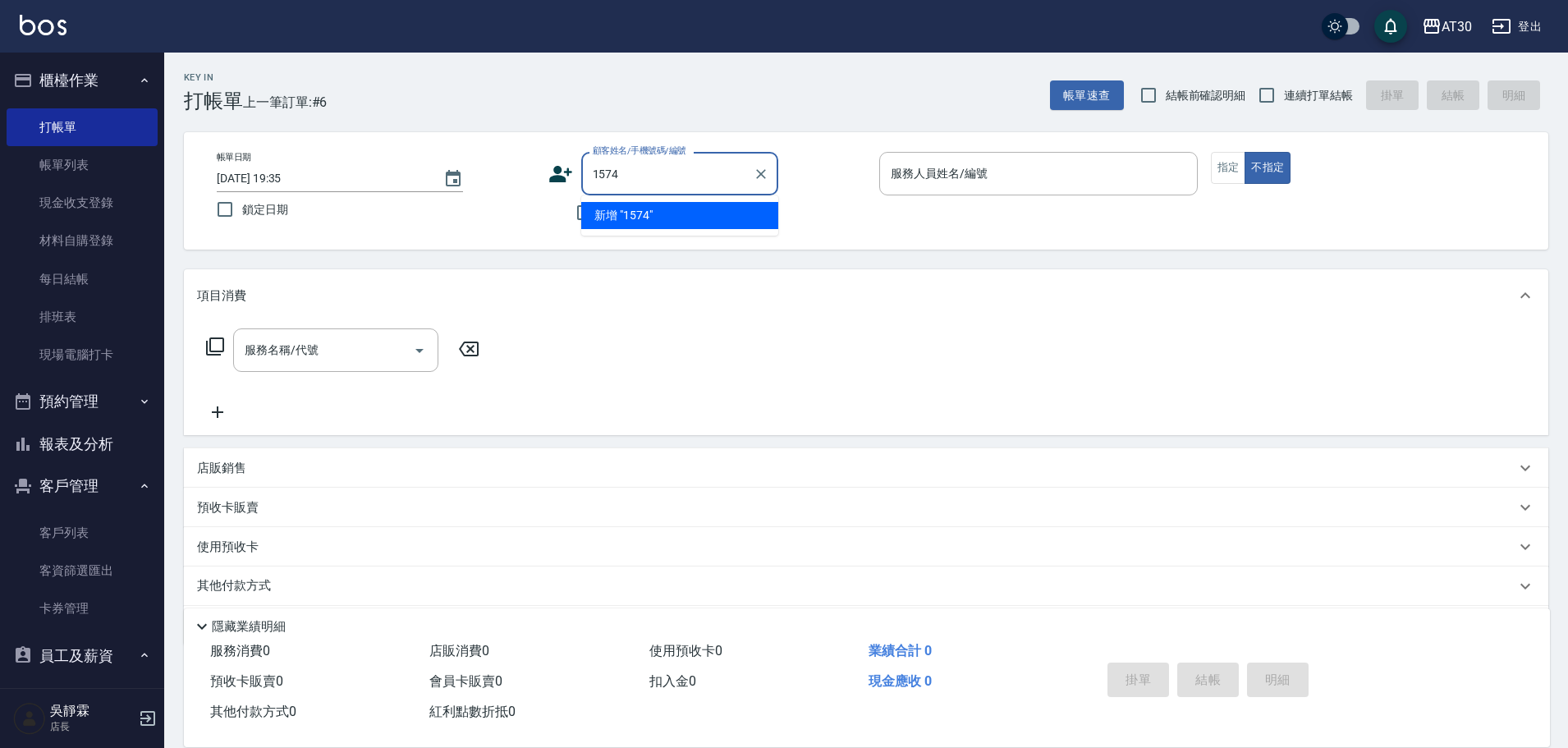
type input "1574"
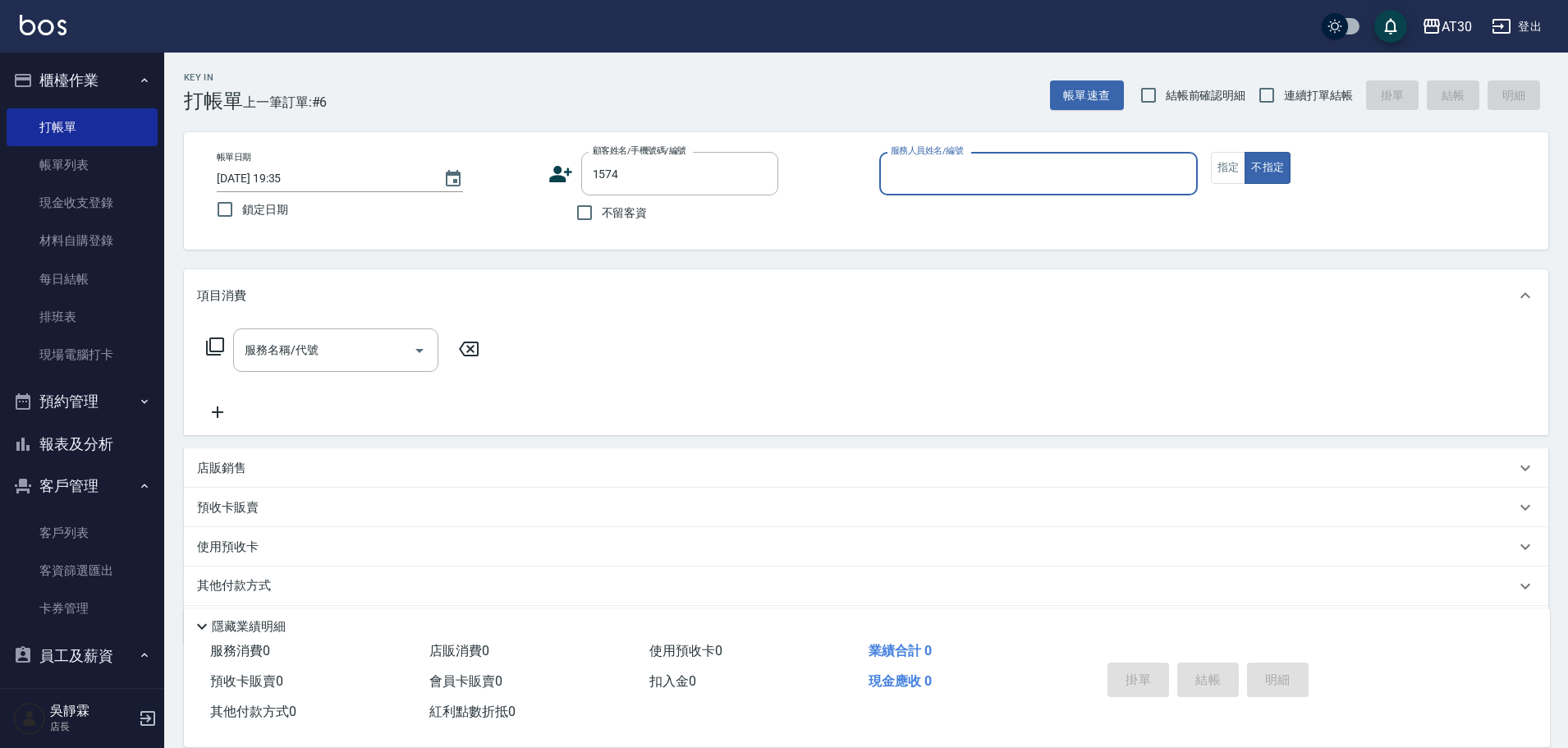
click at [551, 173] on icon at bounding box center [560, 173] width 24 height 24
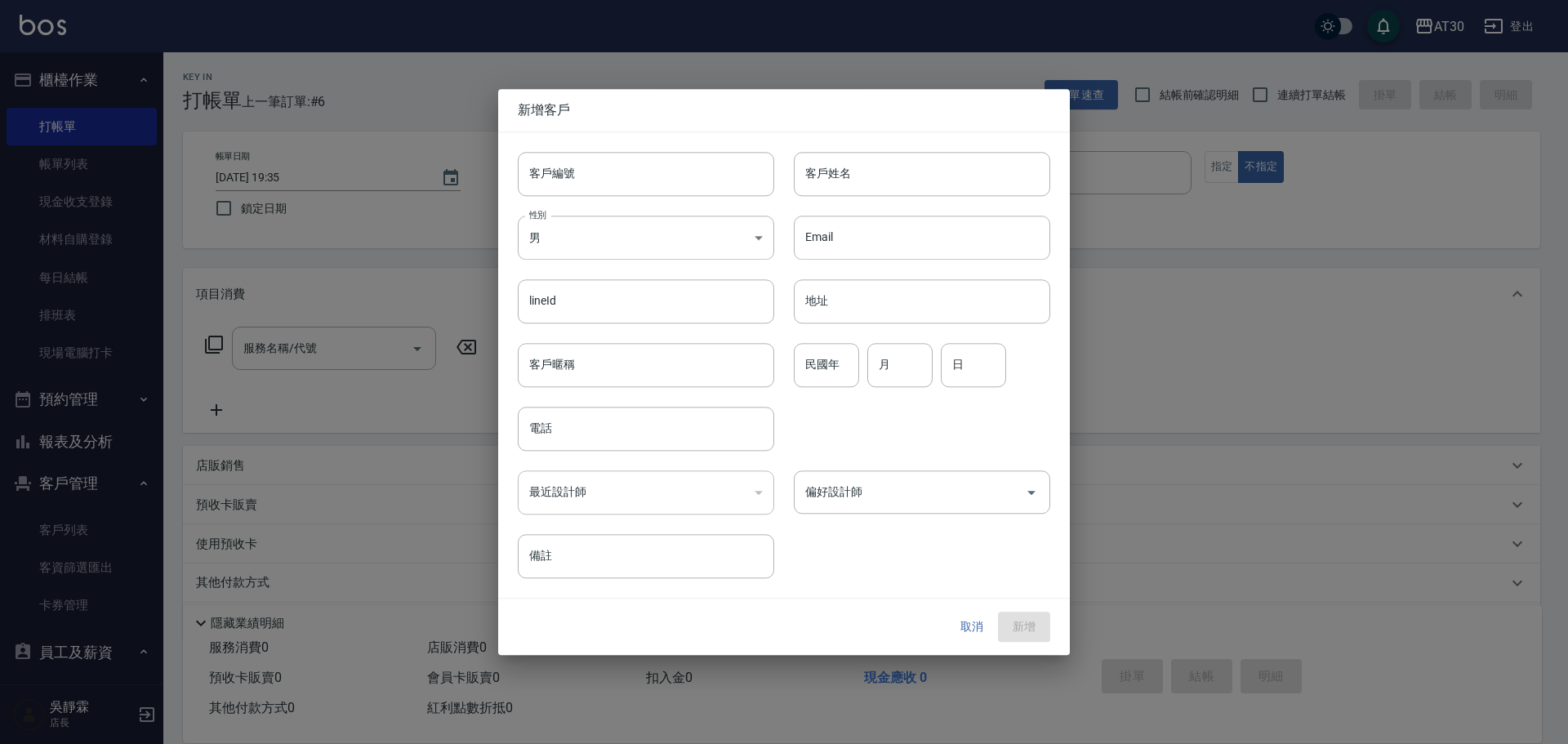
type input "1574"
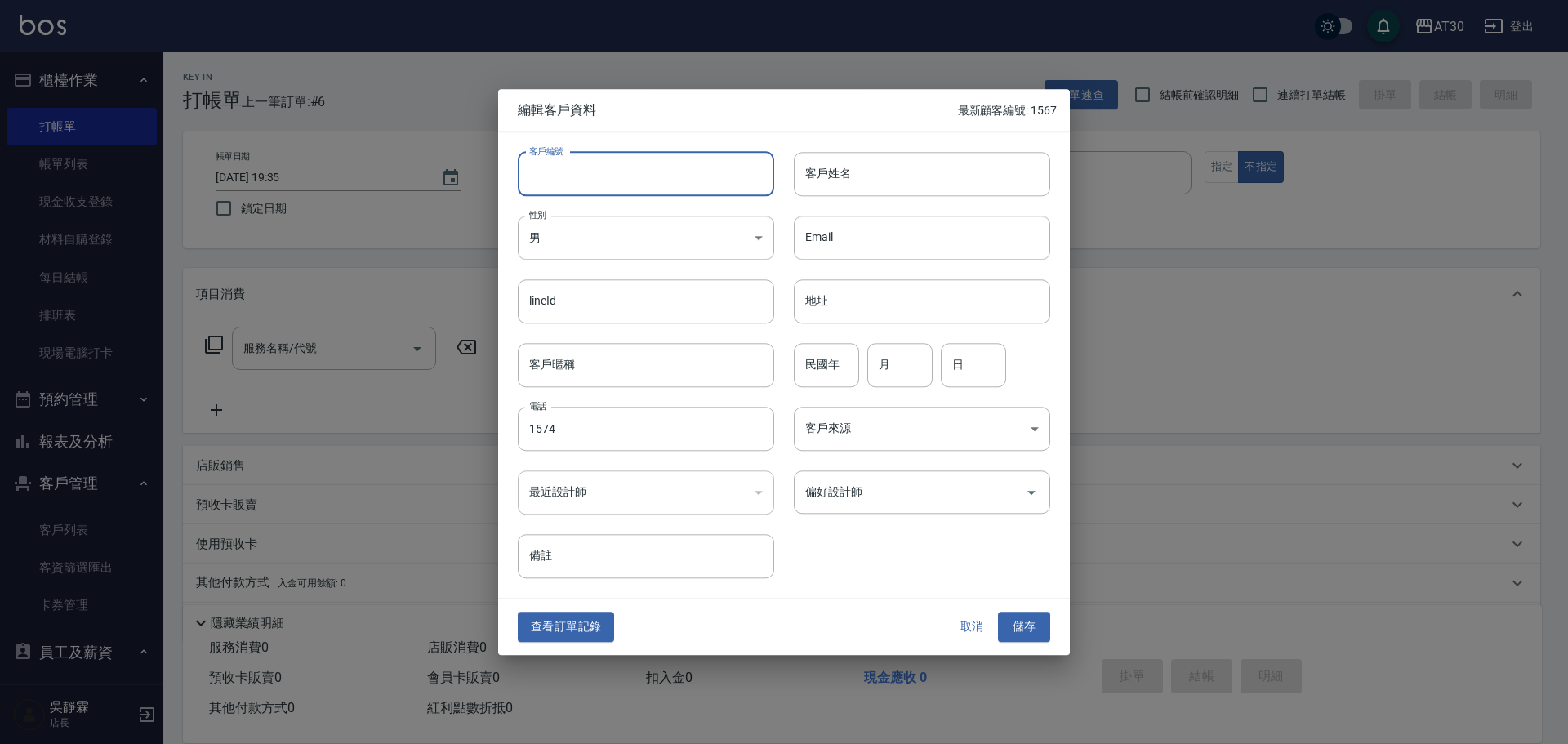
click at [548, 178] on input "客戶編號" at bounding box center [645, 174] width 256 height 44
type input "1574"
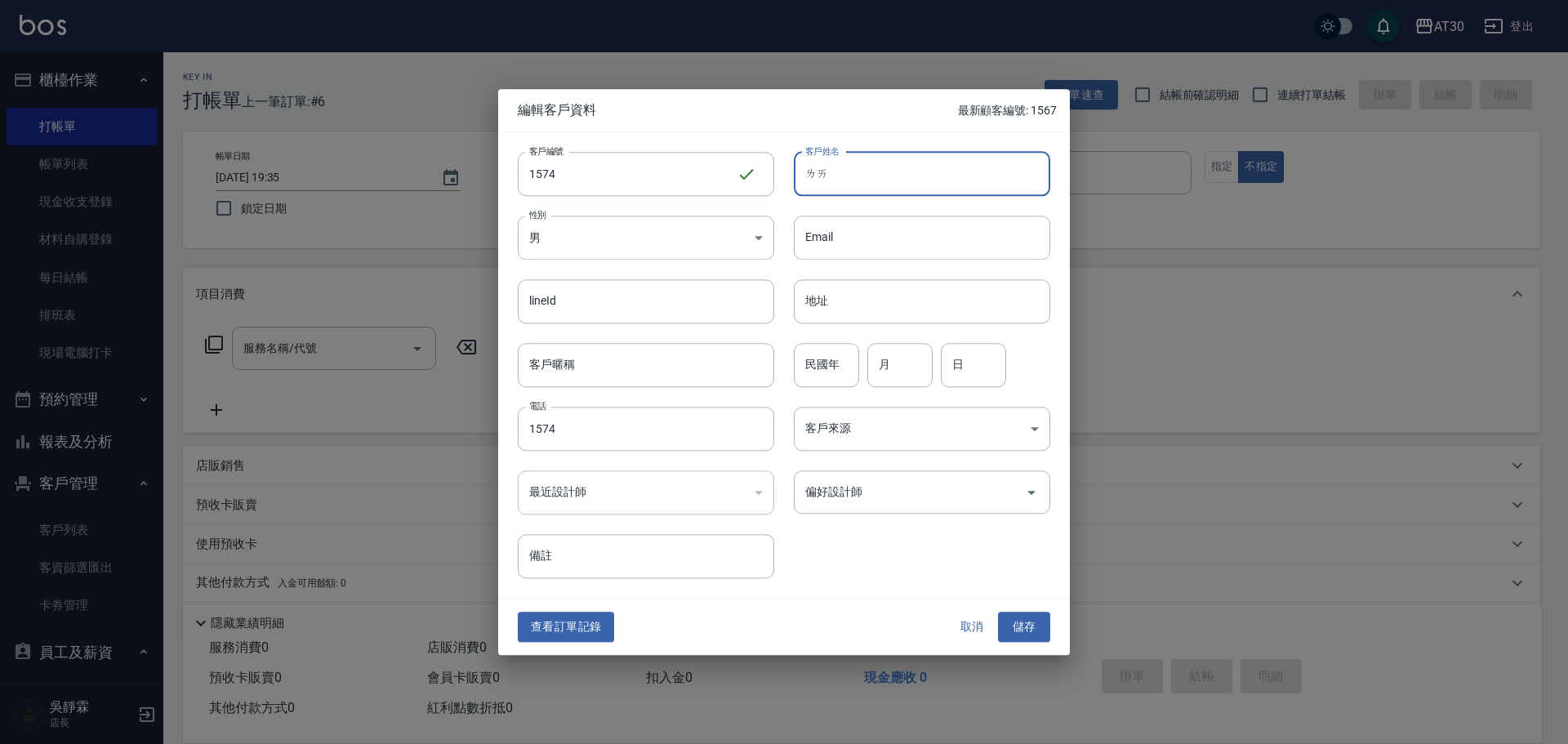
type input "來"
type input "[PERSON_NAME]"
click at [587, 239] on body "AT30 登出 櫃檯作業 打帳單 帳單列表 現金收支登錄 材料自購登錄 每日結帳 排班表 現場電腦打卡 預約管理 預約管理 單日預約紀錄 單週預約紀錄 報表及…" at bounding box center [784, 399] width 1568 height 798
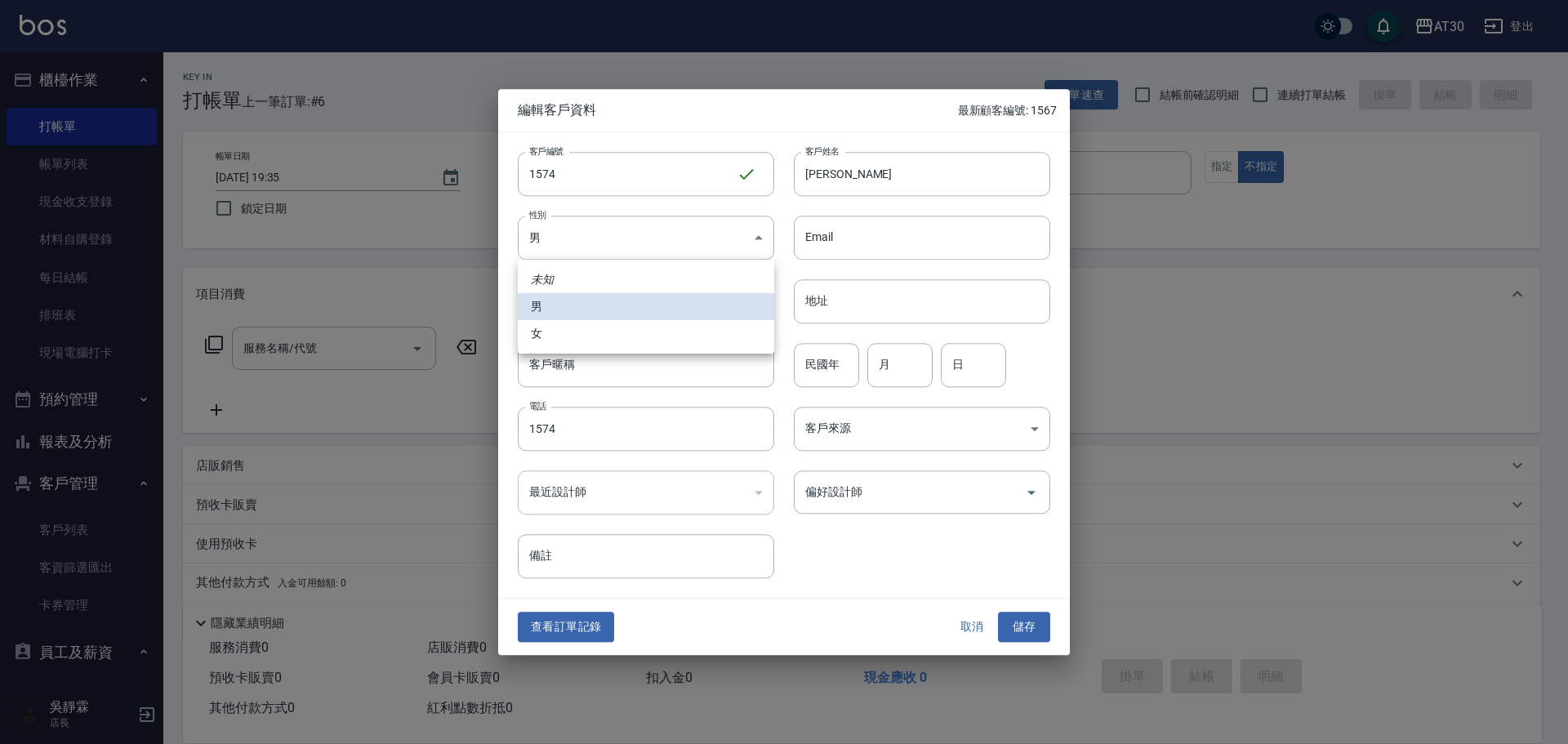
click at [585, 328] on li "女" at bounding box center [645, 333] width 256 height 27
type input "[DEMOGRAPHIC_DATA]"
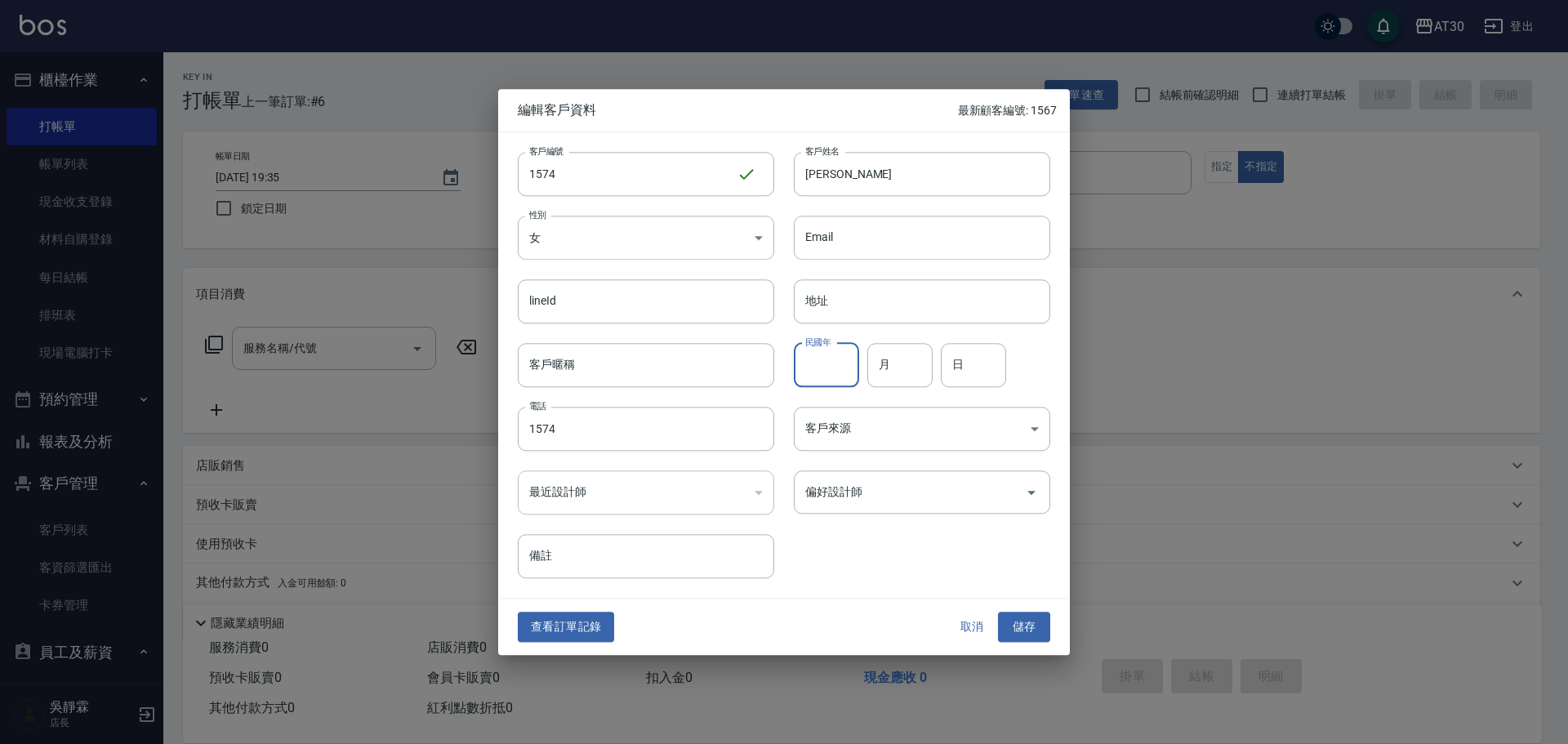
click at [809, 368] on input "民國年" at bounding box center [826, 365] width 66 height 44
type input "82"
type input "05"
type input "24"
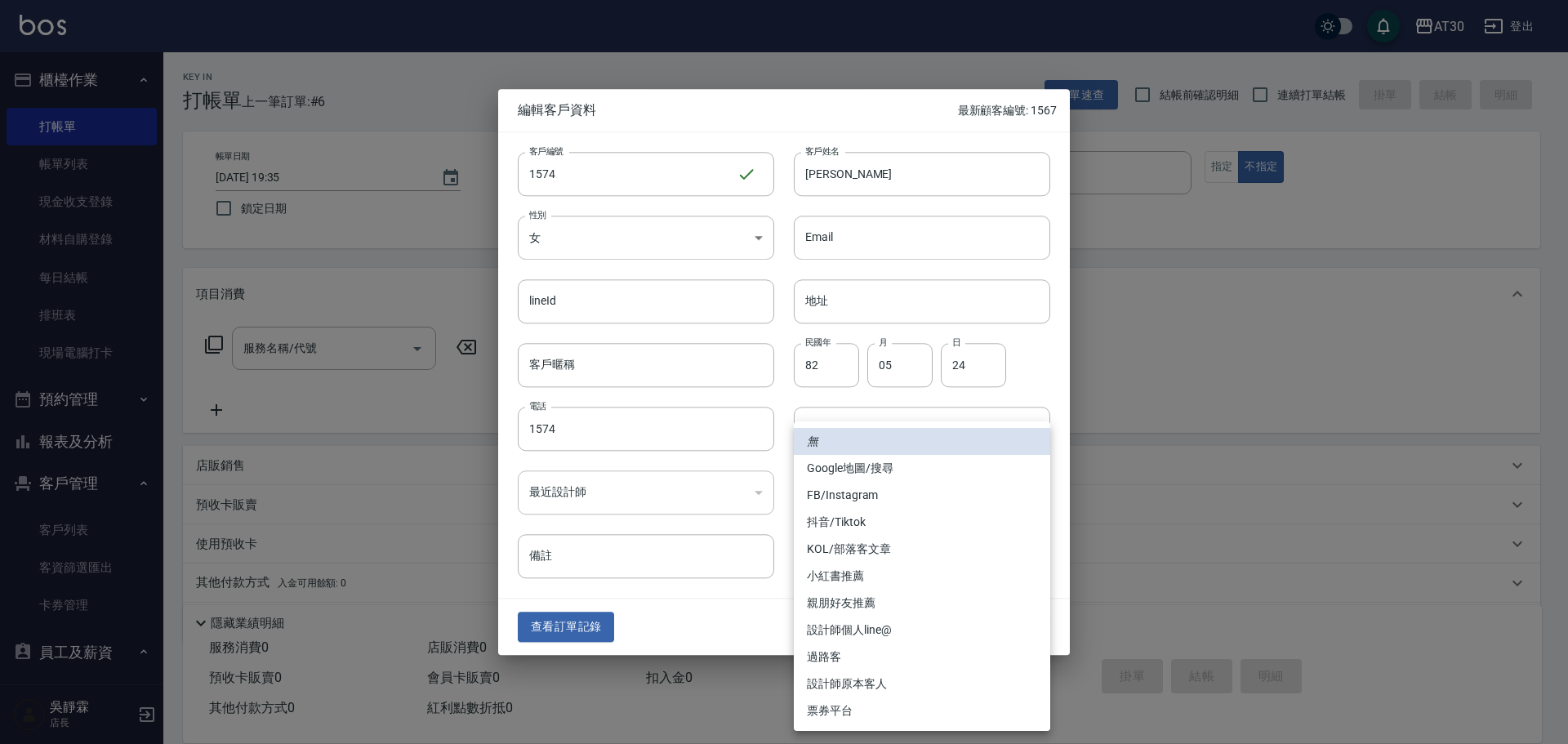
click at [1302, 392] on div at bounding box center [784, 372] width 1568 height 744
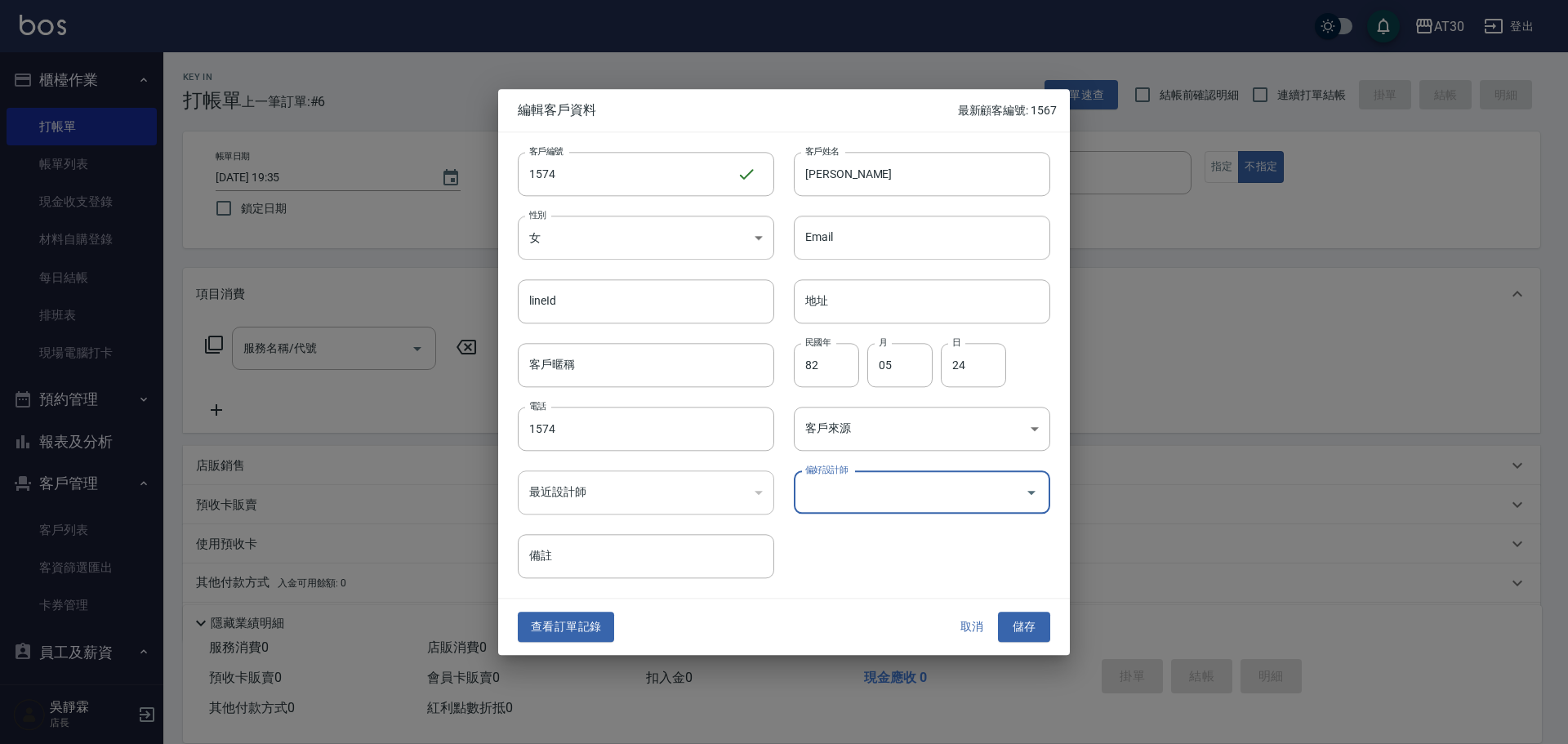
click at [917, 486] on input "偏好設計師" at bounding box center [909, 492] width 217 height 29
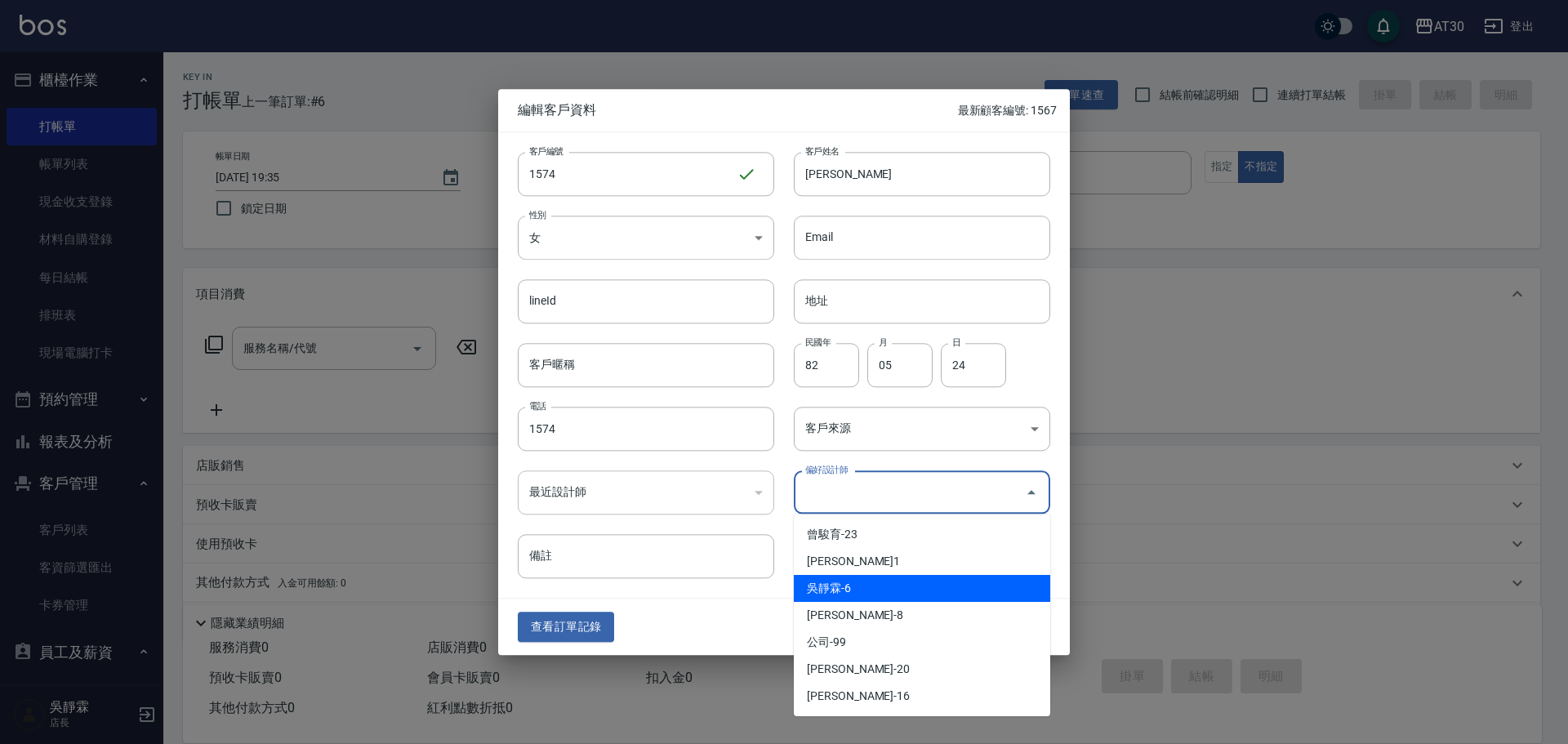
click at [869, 586] on li "吳靜霖-6" at bounding box center [921, 588] width 256 height 27
type input "吳靜霖"
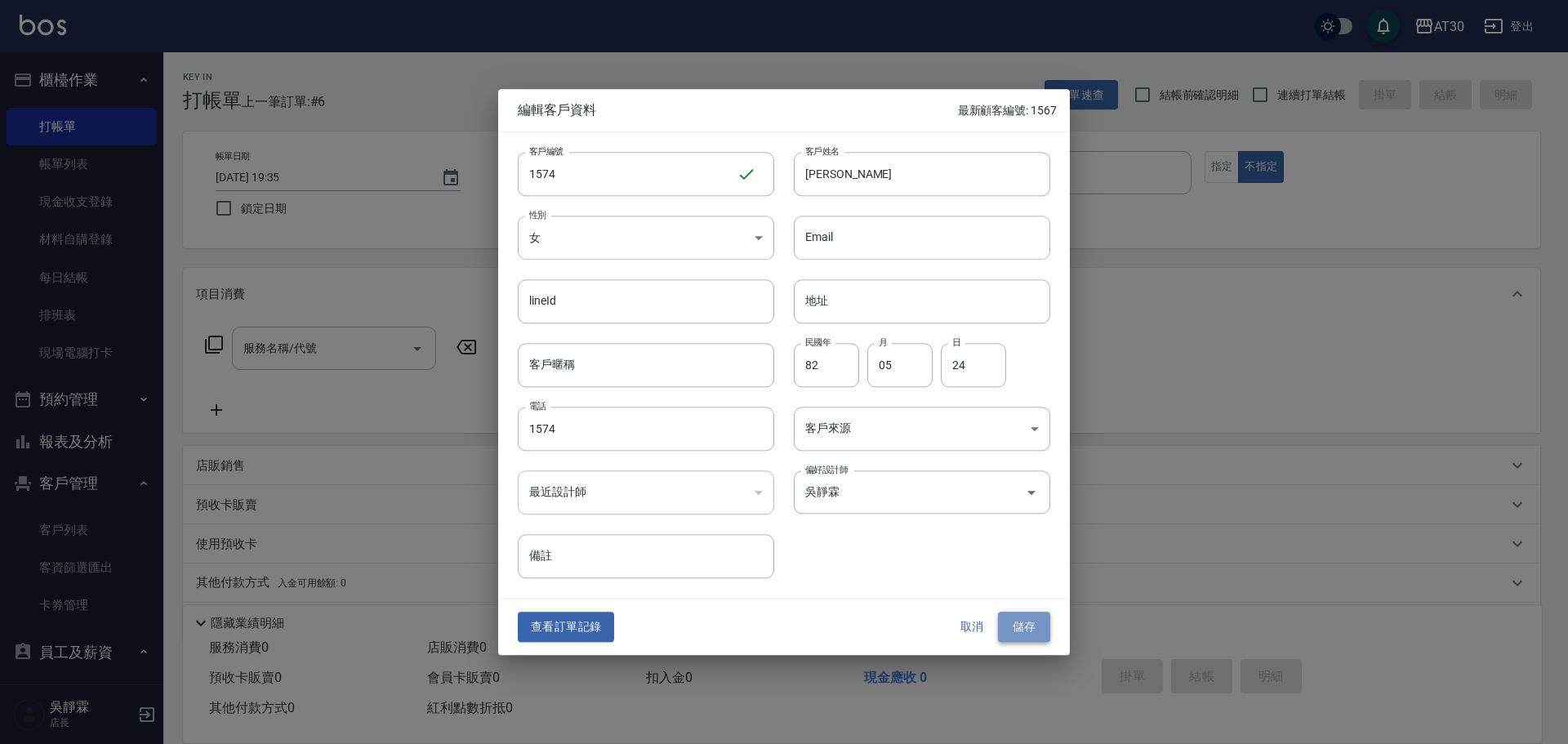
click at [1014, 635] on button "儲存" at bounding box center [1024, 627] width 52 height 30
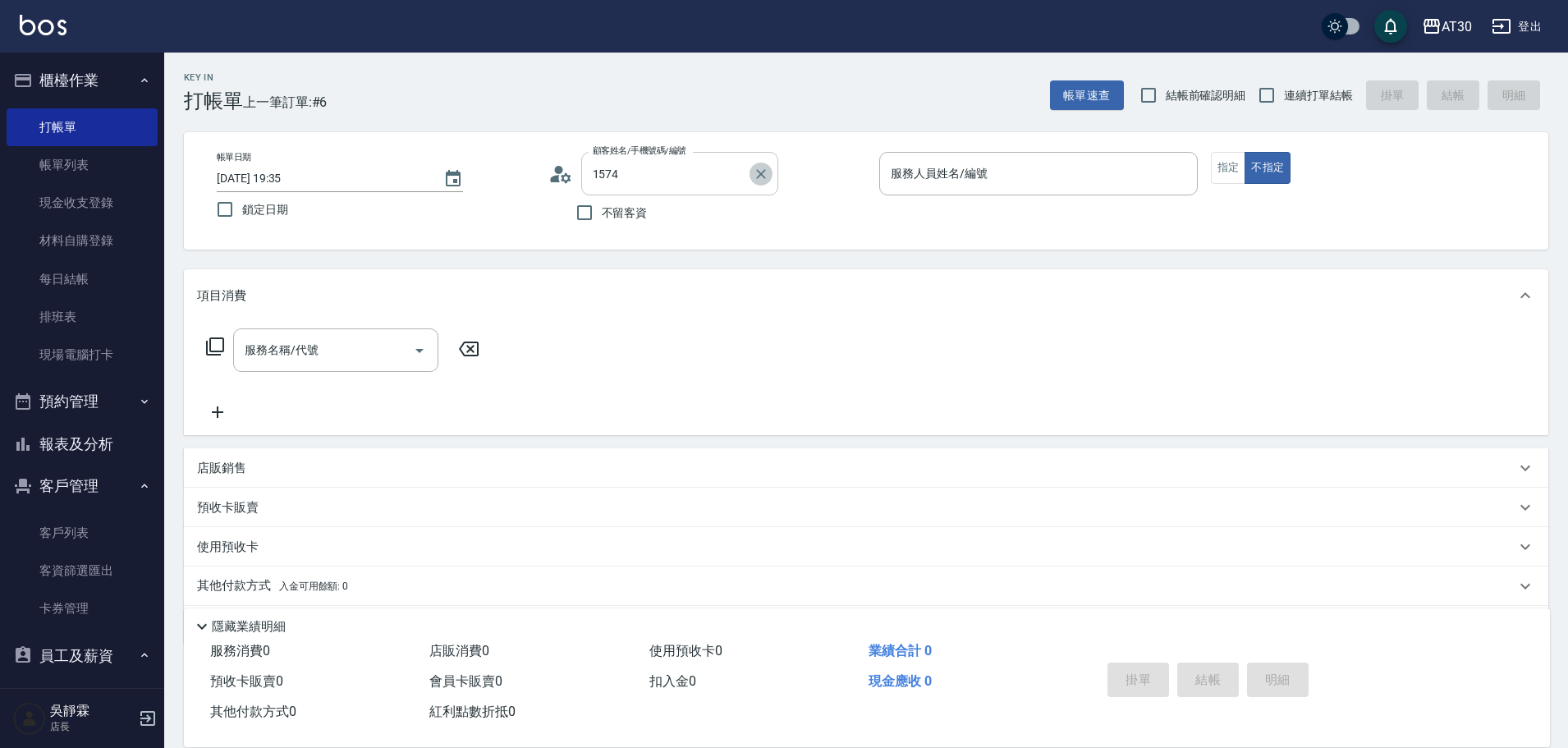
click at [761, 173] on icon "Clear" at bounding box center [761, 174] width 10 height 10
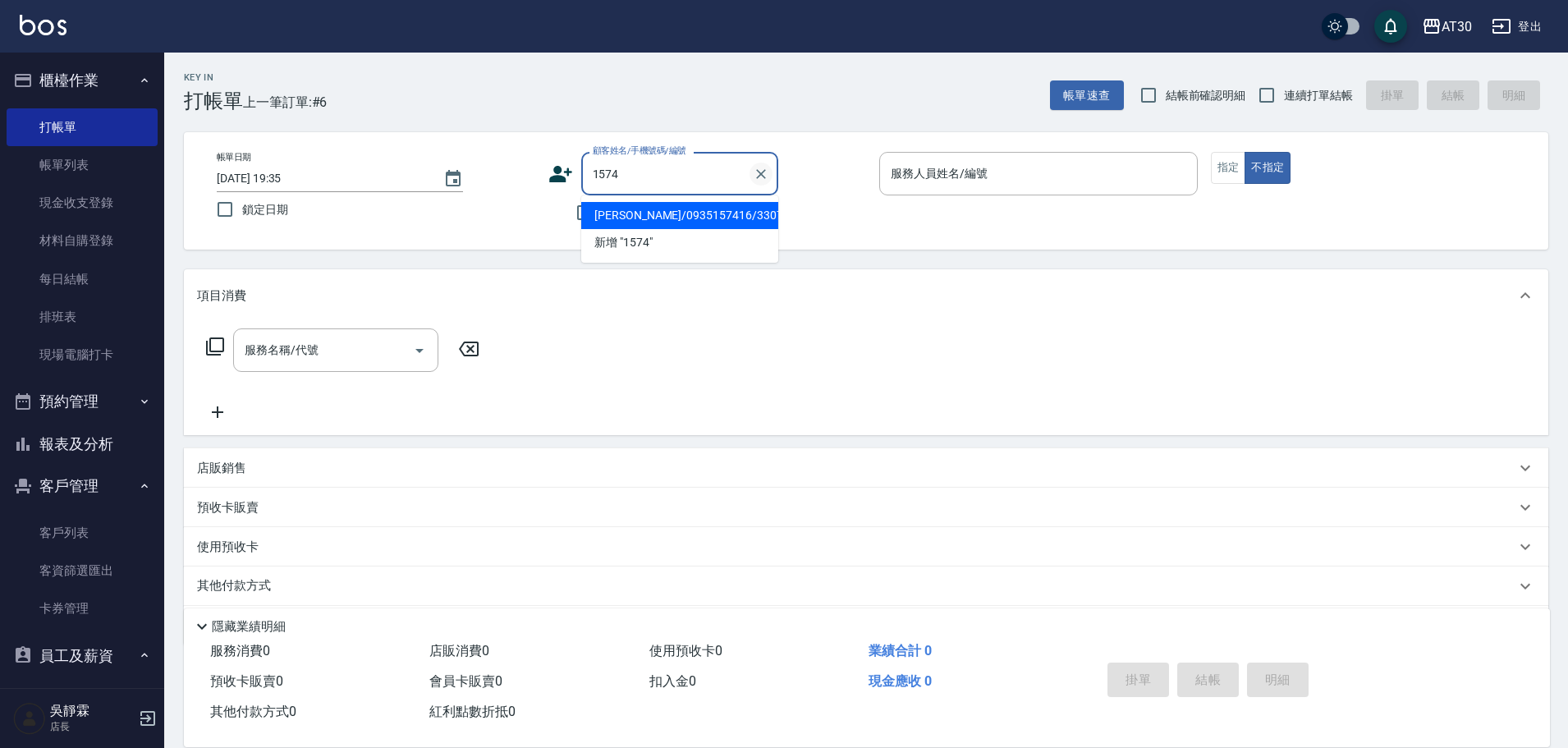
type input "[PERSON_NAME]/0935157416/3307"
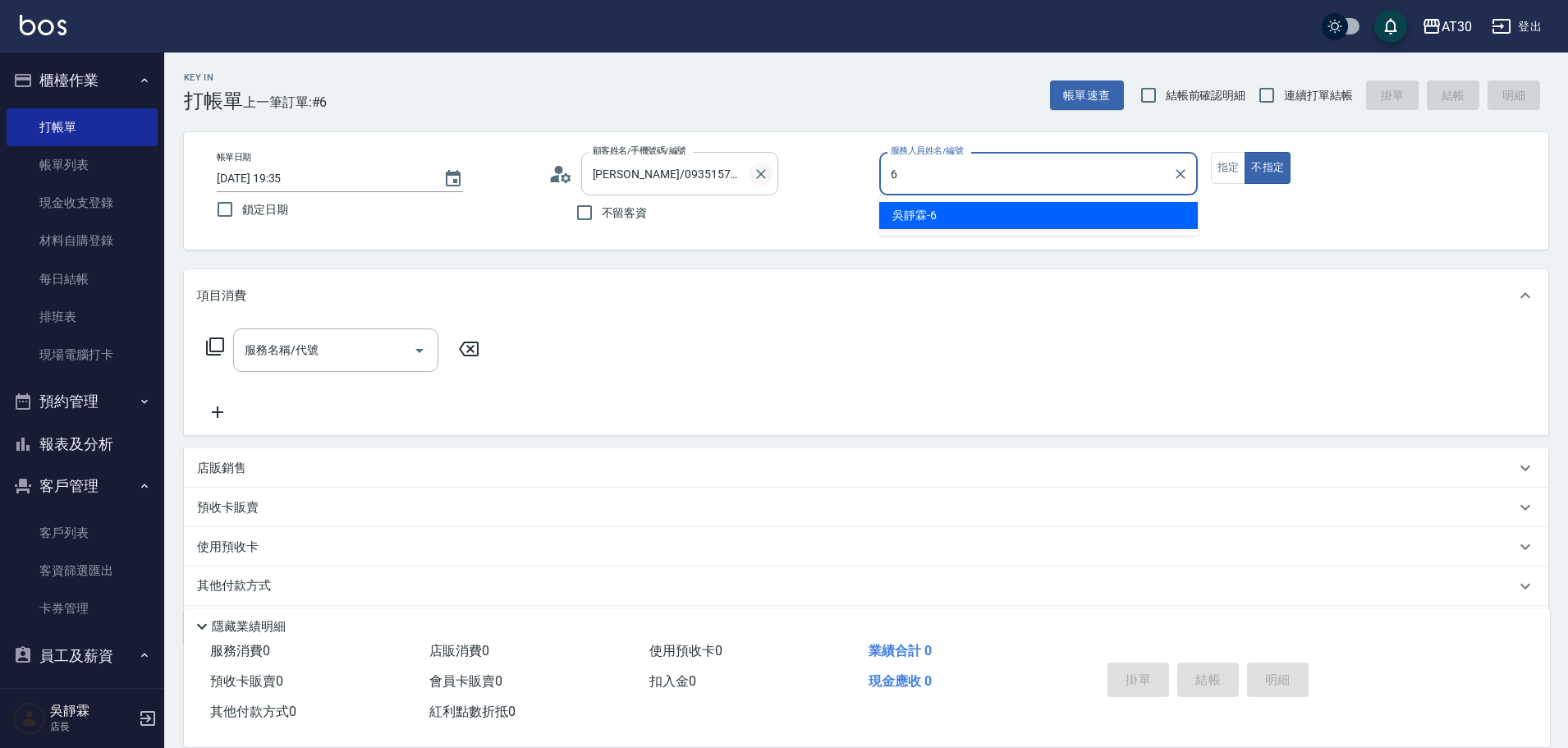
type input "吳靜霖-6"
type button "false"
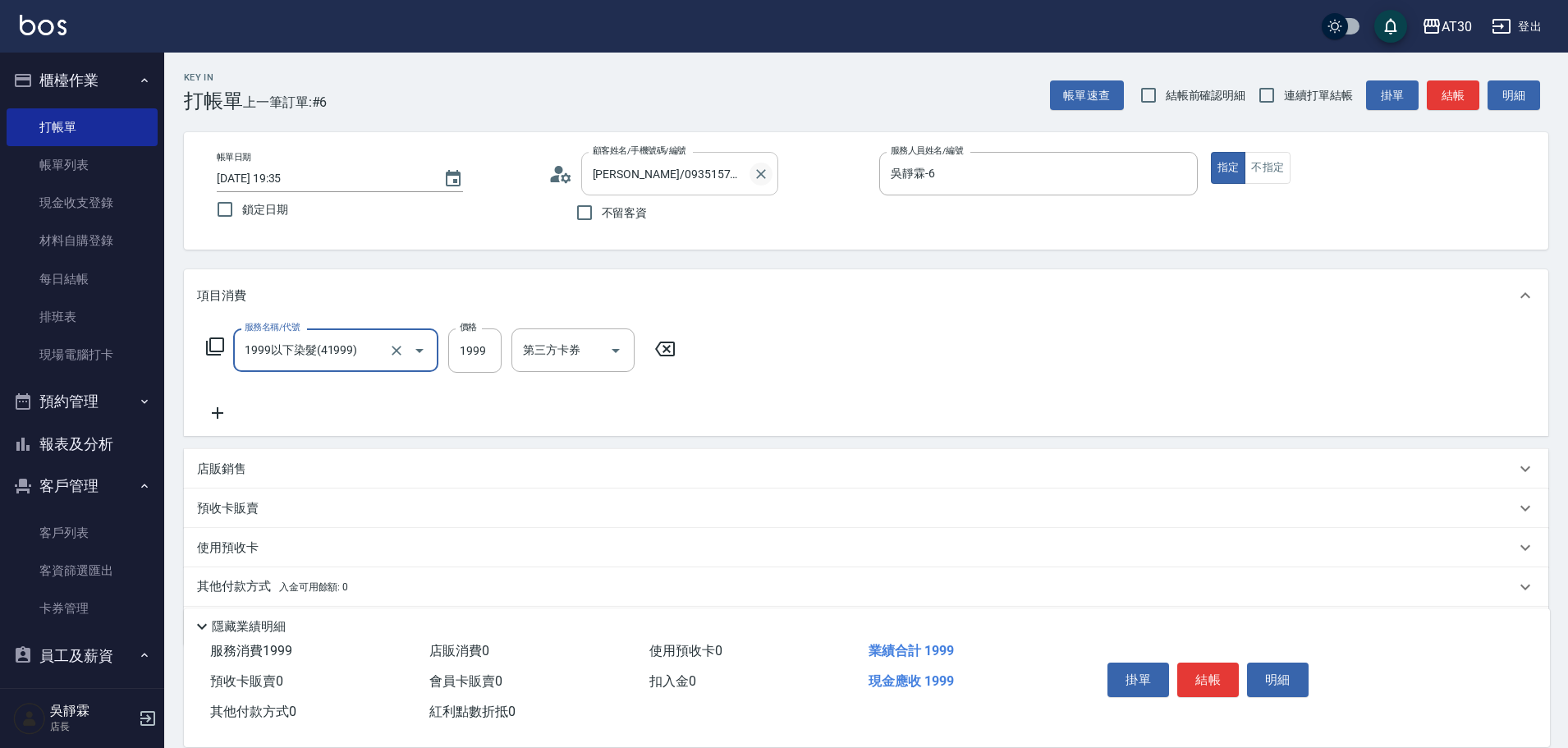
type input "1999以下染髮(41999)"
type input "1099"
type input "[PERSON_NAME]1"
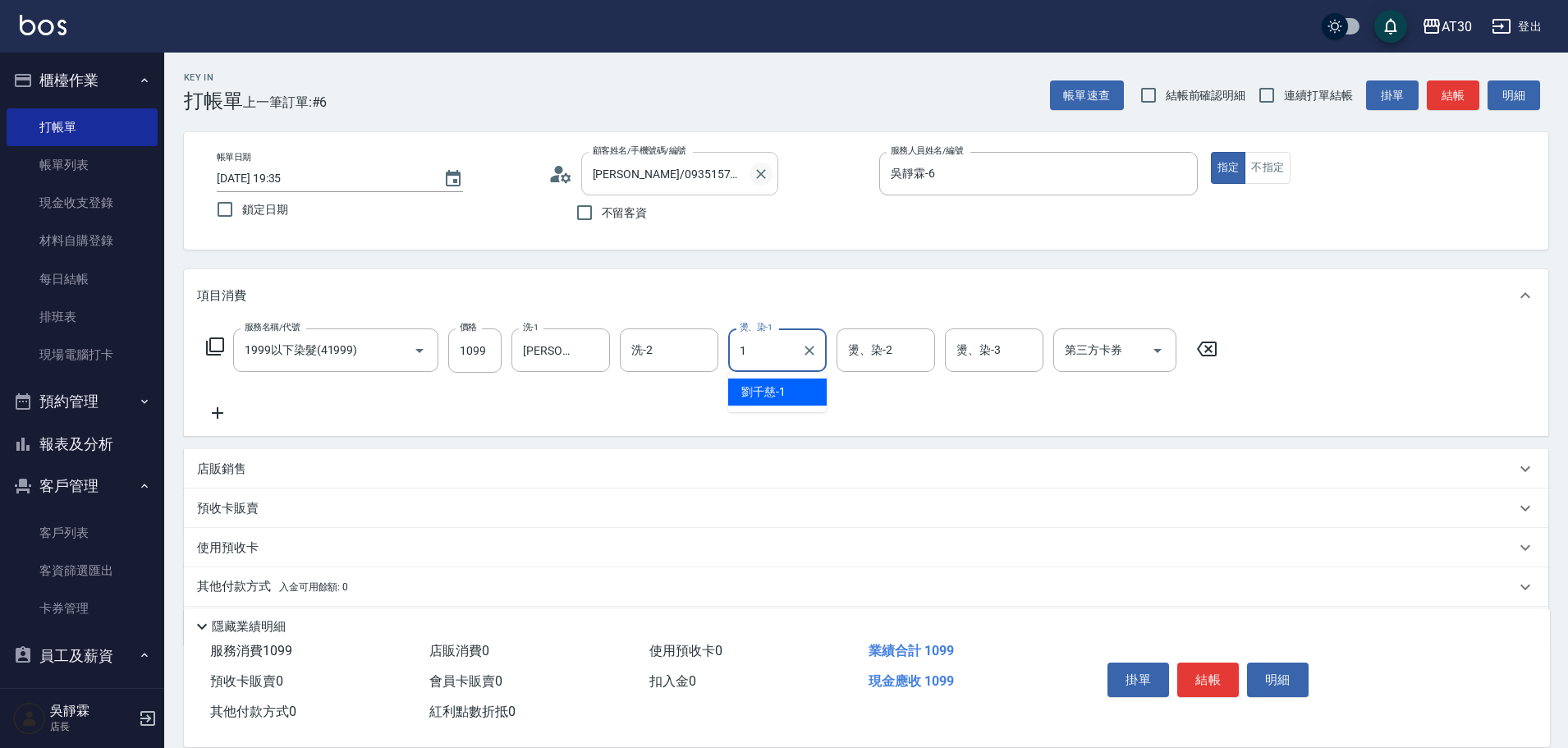
type input "[PERSON_NAME]1"
click at [1378, 380] on div "服務名稱/代號 1999以下染髮(41999) 服務名稱/代號 價格 1099 價格 洗-1 [PERSON_NAME]-1 洗-1 洗-2 洗-2 燙、染-…" at bounding box center [866, 378] width 1364 height 114
click at [1218, 672] on button "結帳" at bounding box center [1208, 679] width 61 height 34
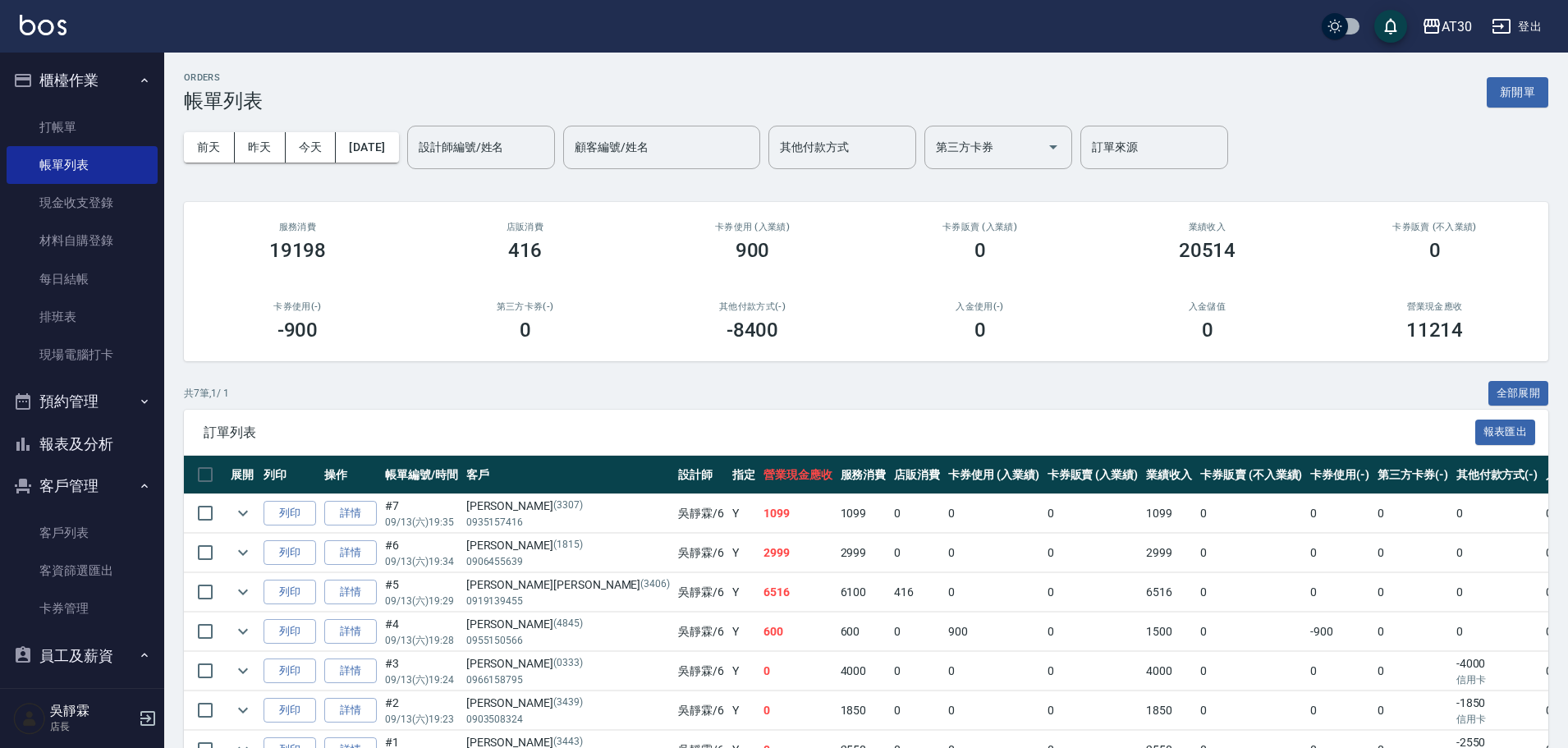
click at [114, 444] on button "報表及分析" at bounding box center [82, 444] width 151 height 43
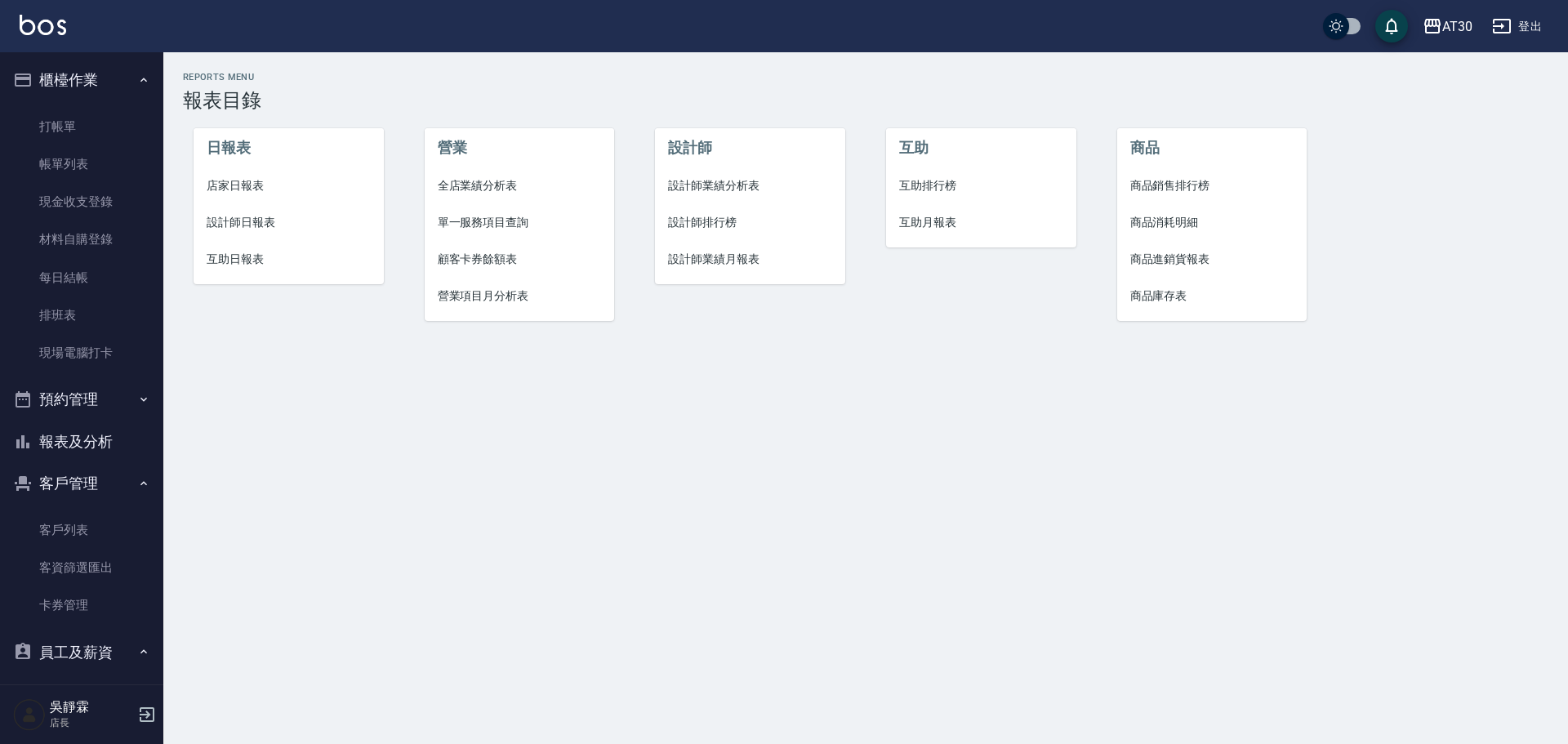
click at [946, 177] on li "互助排行榜" at bounding box center [981, 186] width 190 height 37
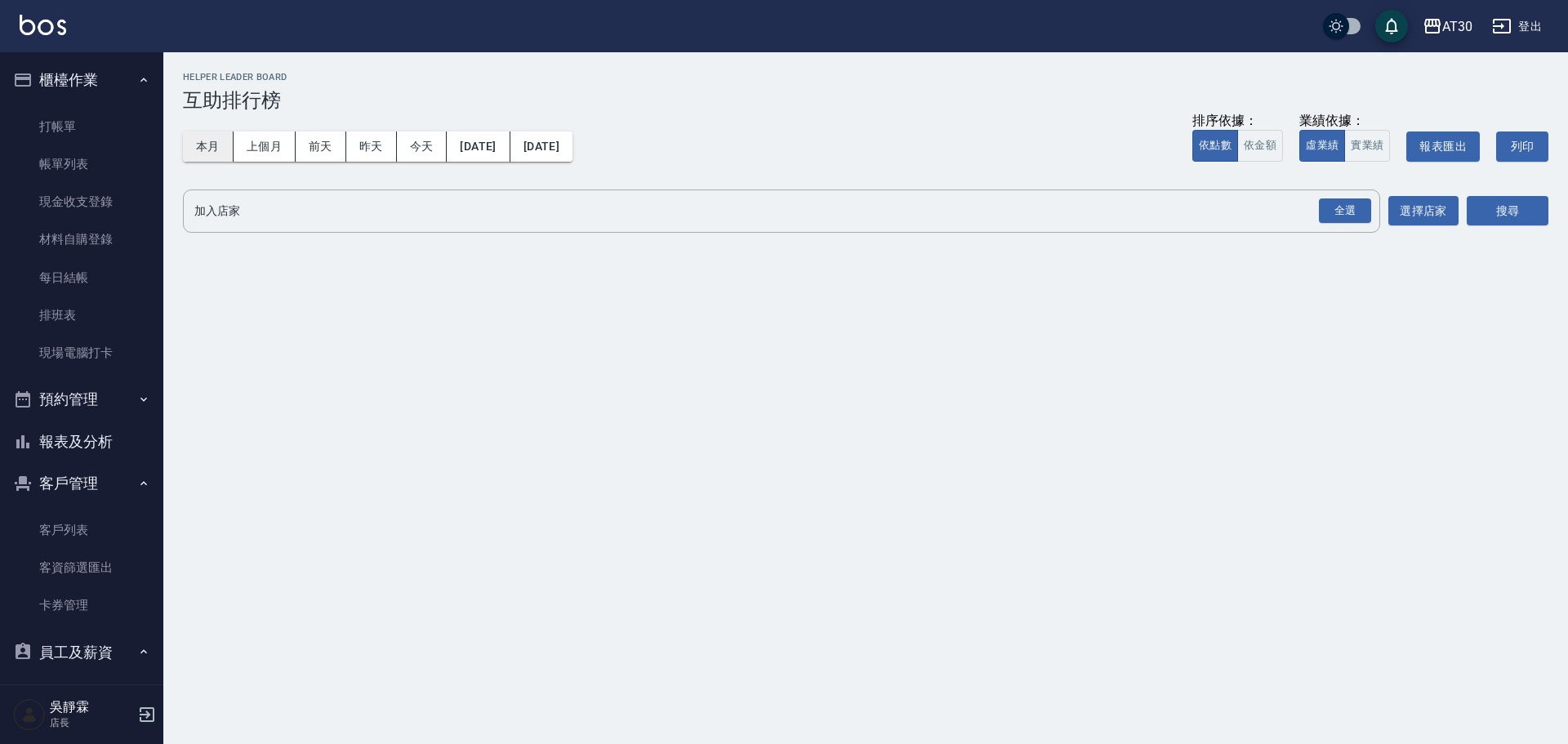
click at [204, 142] on button "本月" at bounding box center [208, 146] width 50 height 30
click at [1338, 217] on div "全選" at bounding box center [1345, 211] width 52 height 25
click at [1494, 221] on button "搜尋" at bounding box center [1507, 212] width 82 height 30
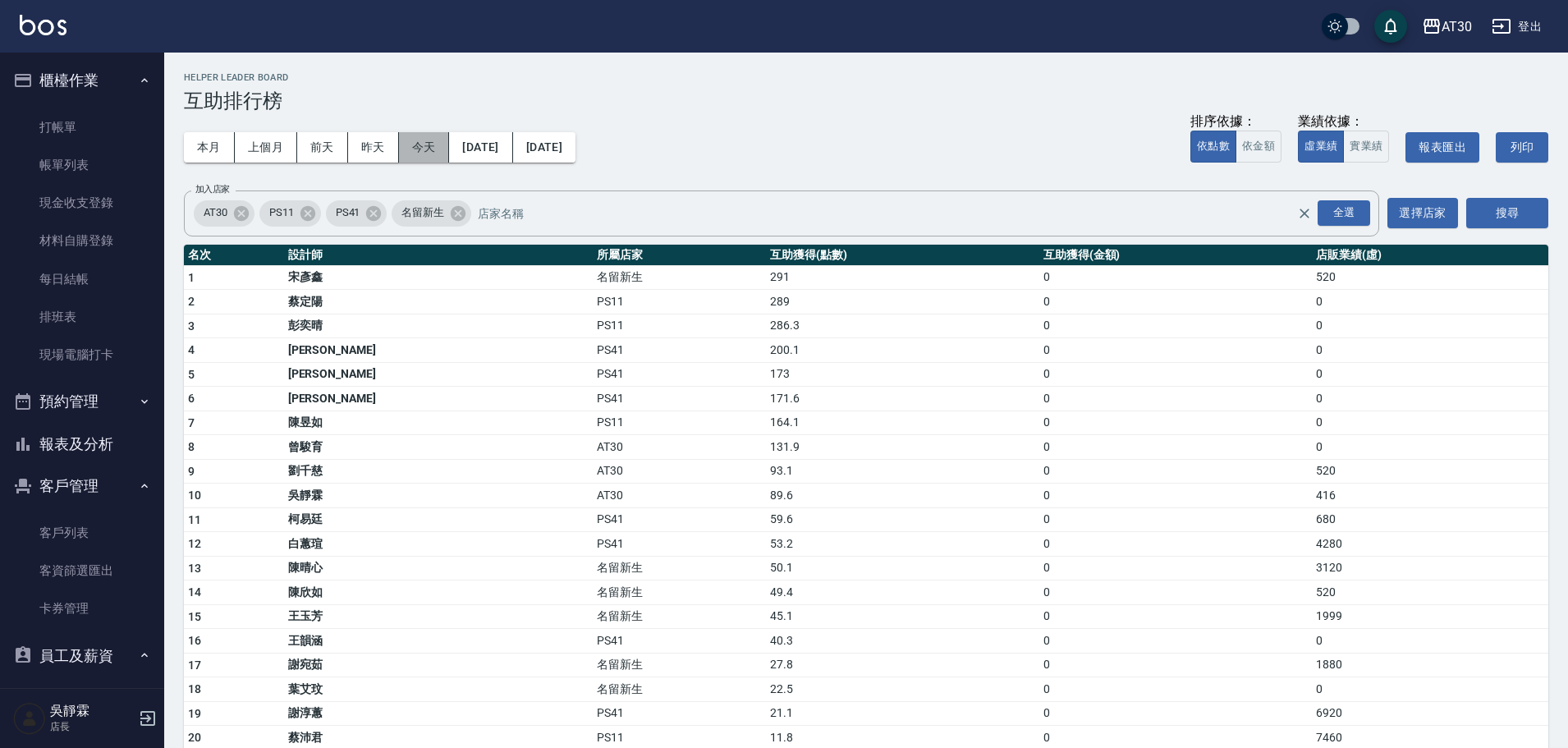
click at [438, 138] on button "今天" at bounding box center [425, 147] width 51 height 30
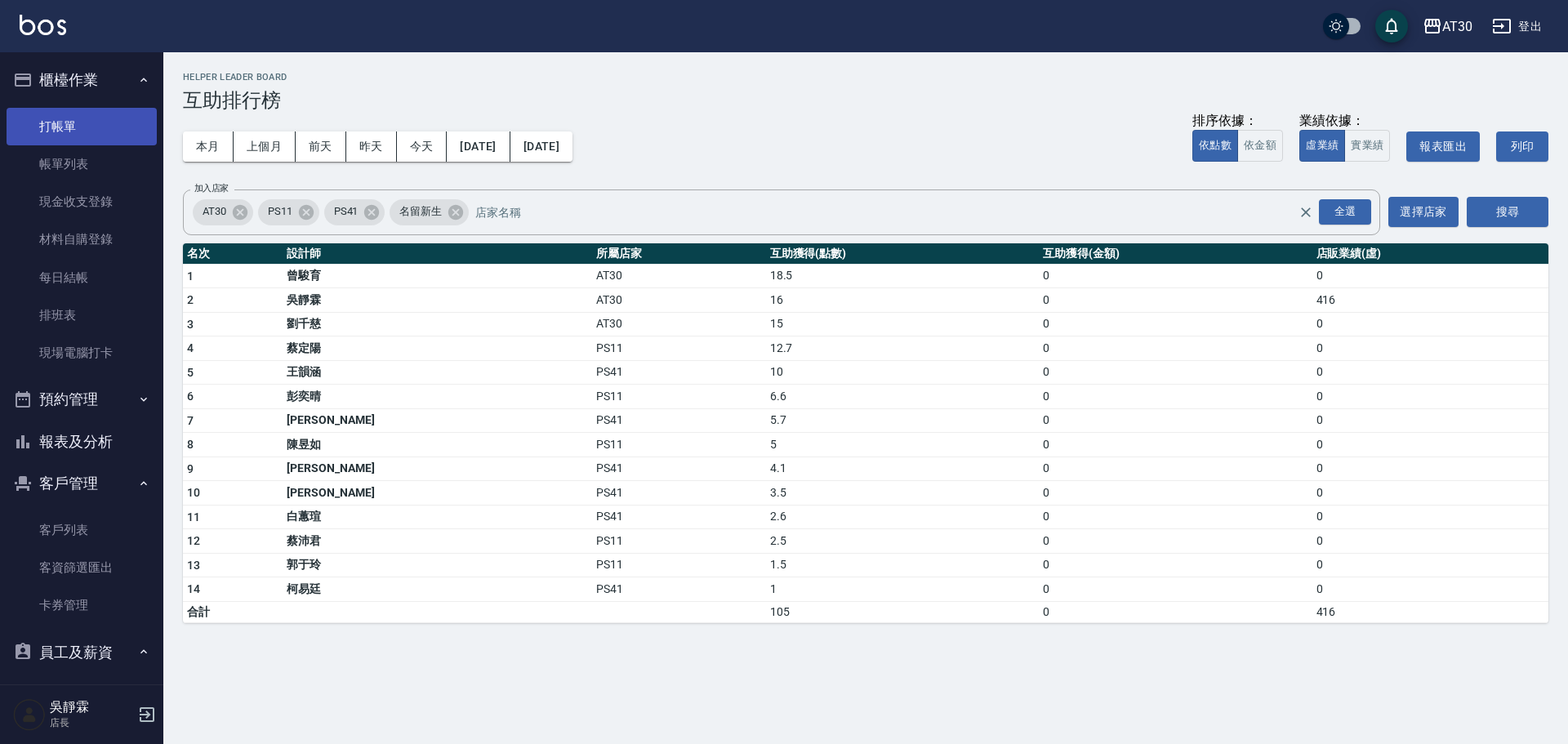
click at [73, 117] on link "打帳單" at bounding box center [81, 127] width 150 height 38
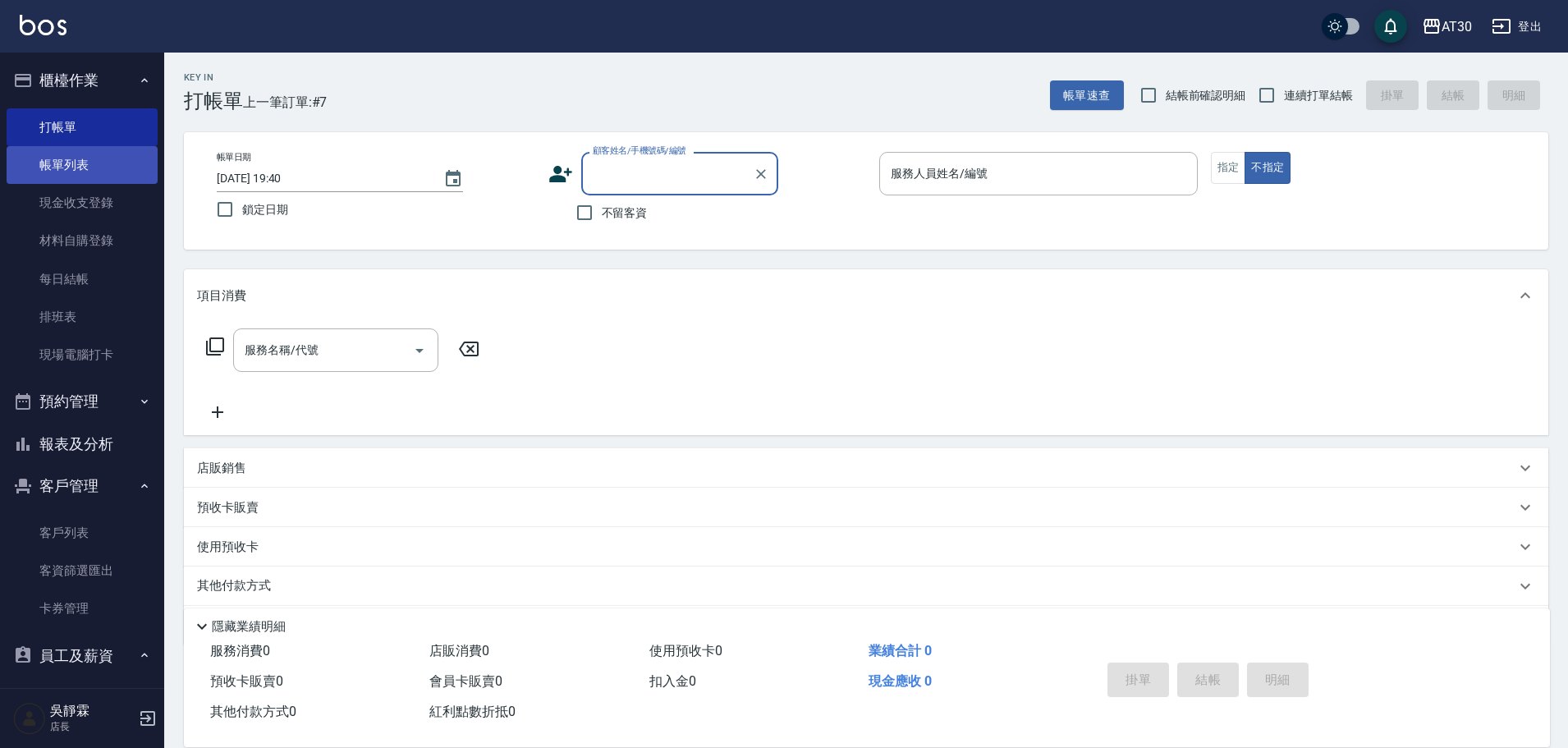
click at [85, 176] on link "帳單列表" at bounding box center [82, 164] width 151 height 38
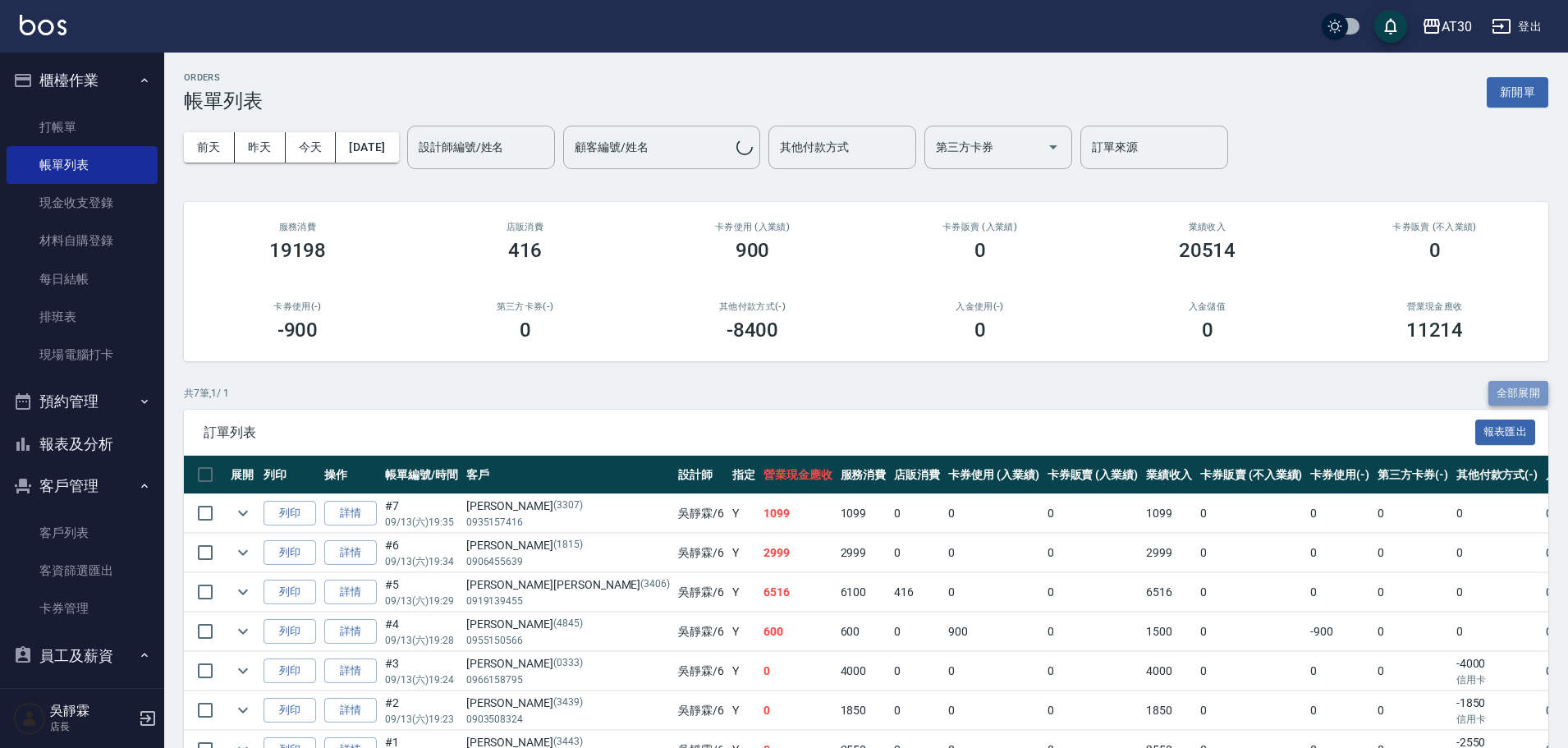
click at [1521, 390] on button "全部展開" at bounding box center [1518, 393] width 61 height 25
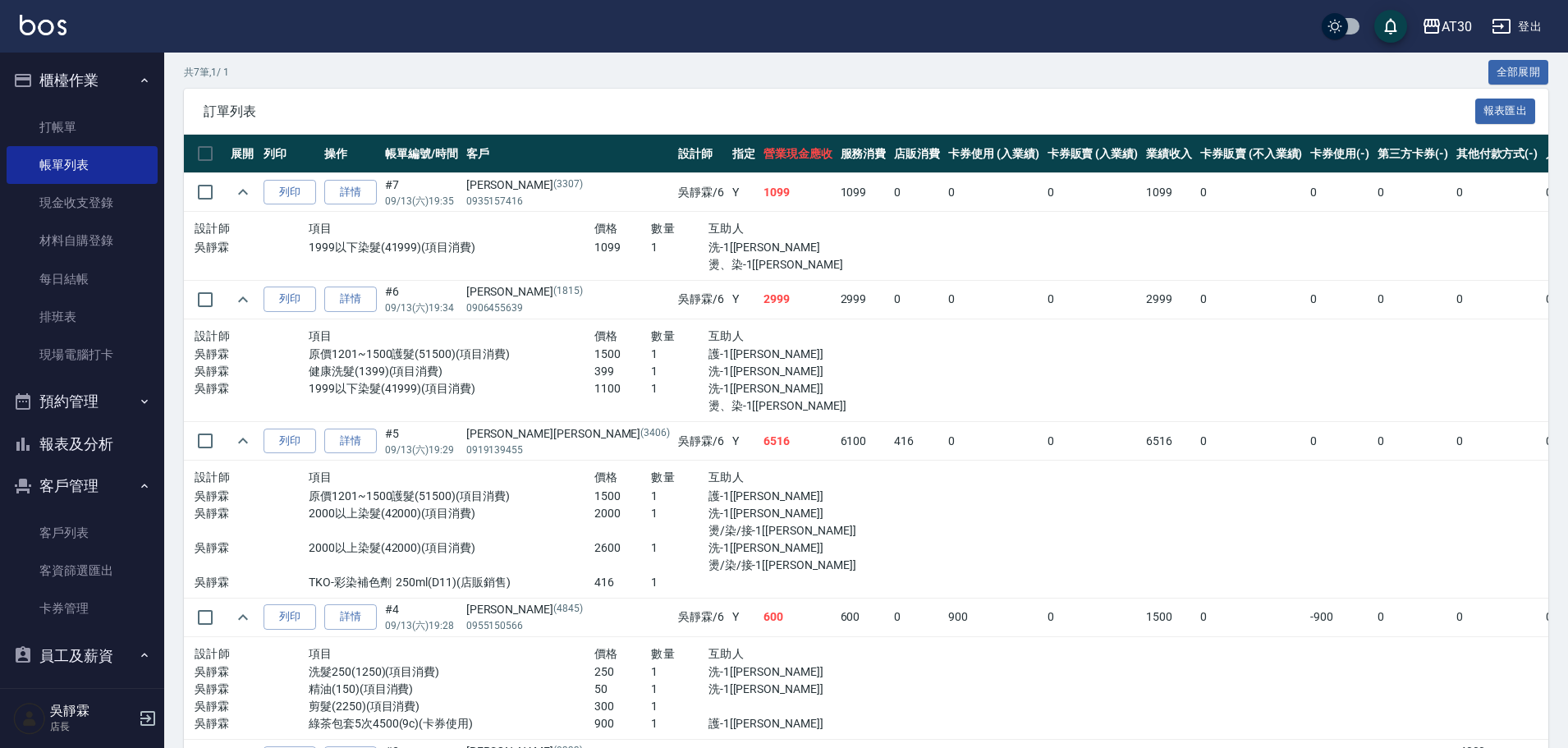
scroll to position [319, 0]
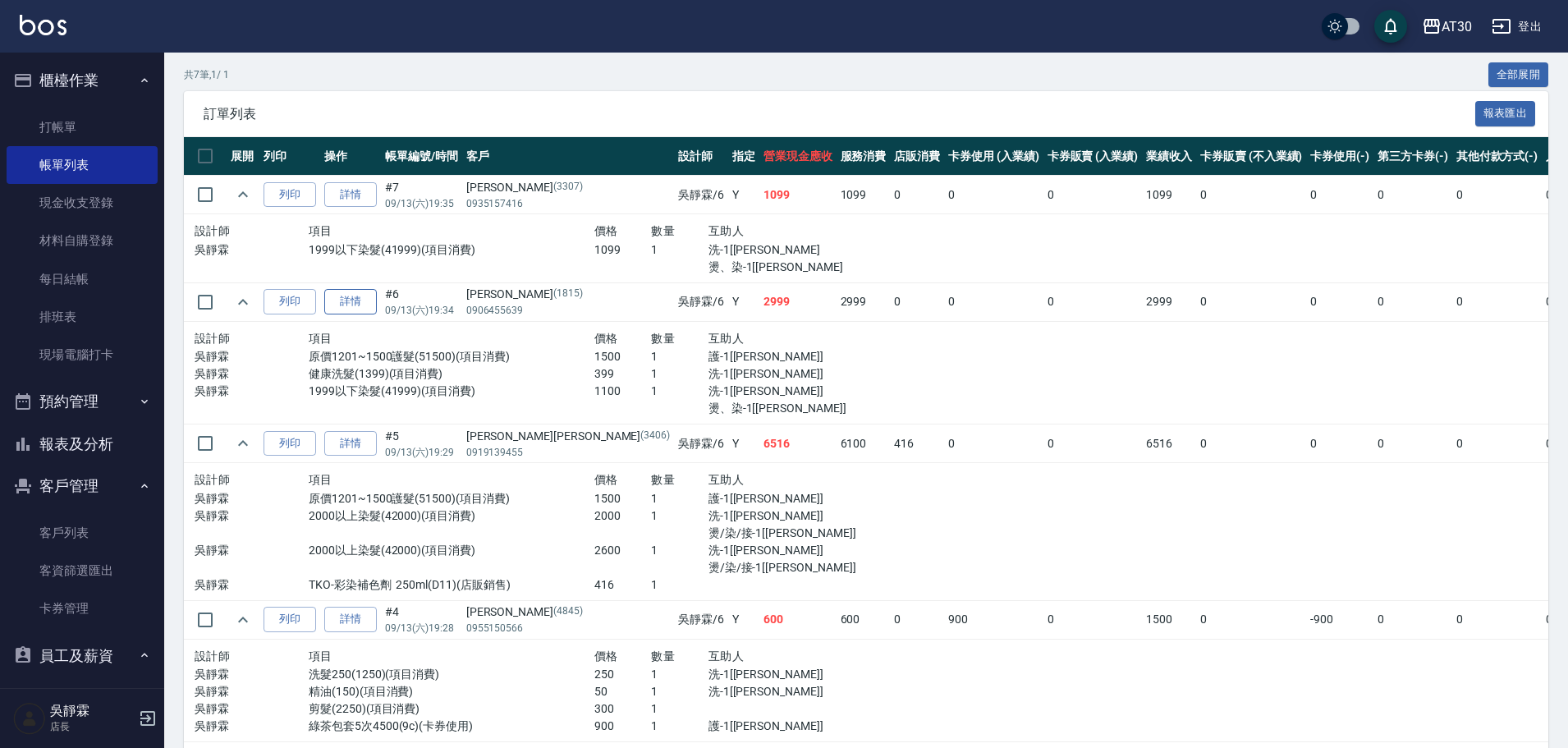
click at [369, 305] on link "詳情" at bounding box center [351, 301] width 52 height 25
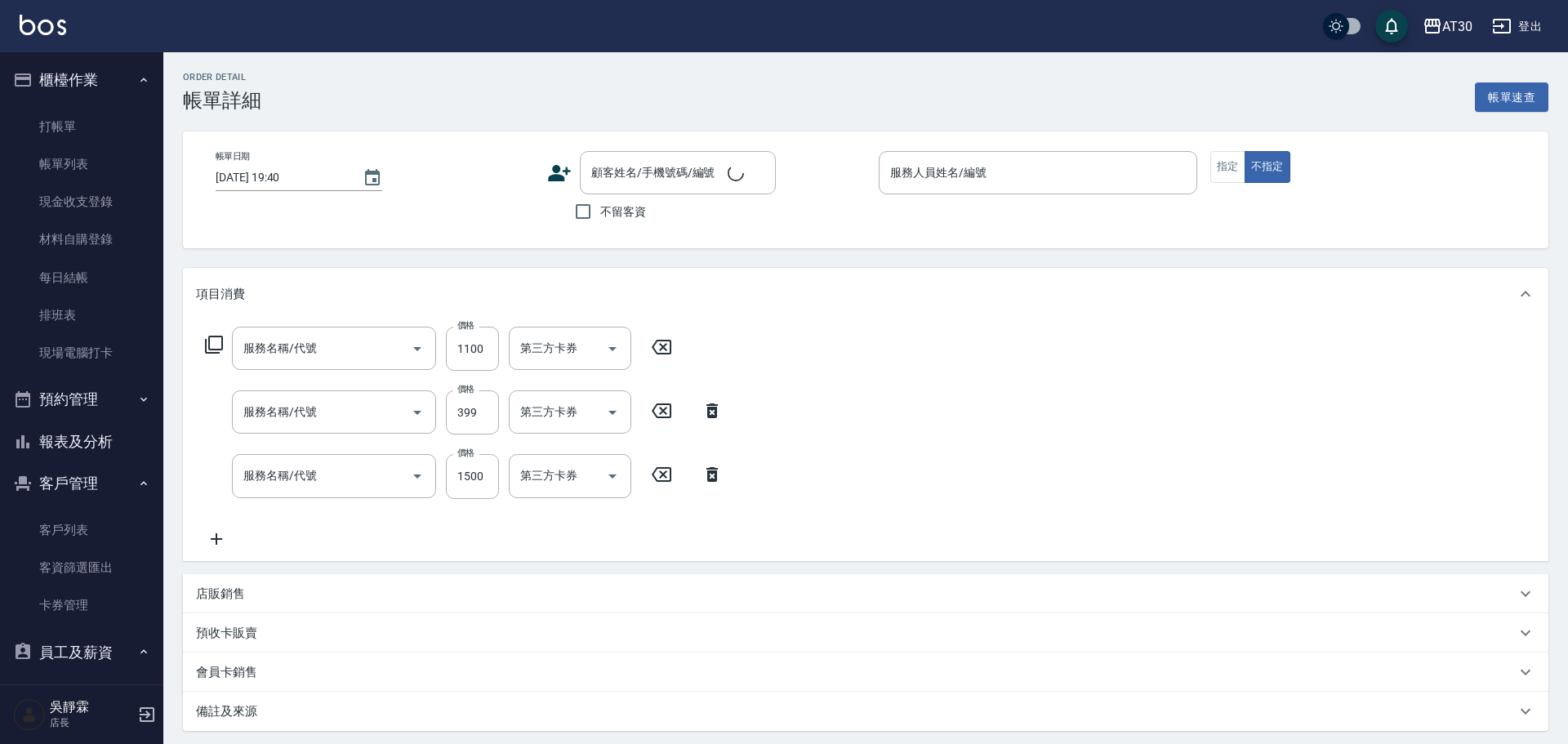
type input "[DATE] 19:34"
type input "吳靜霖-6"
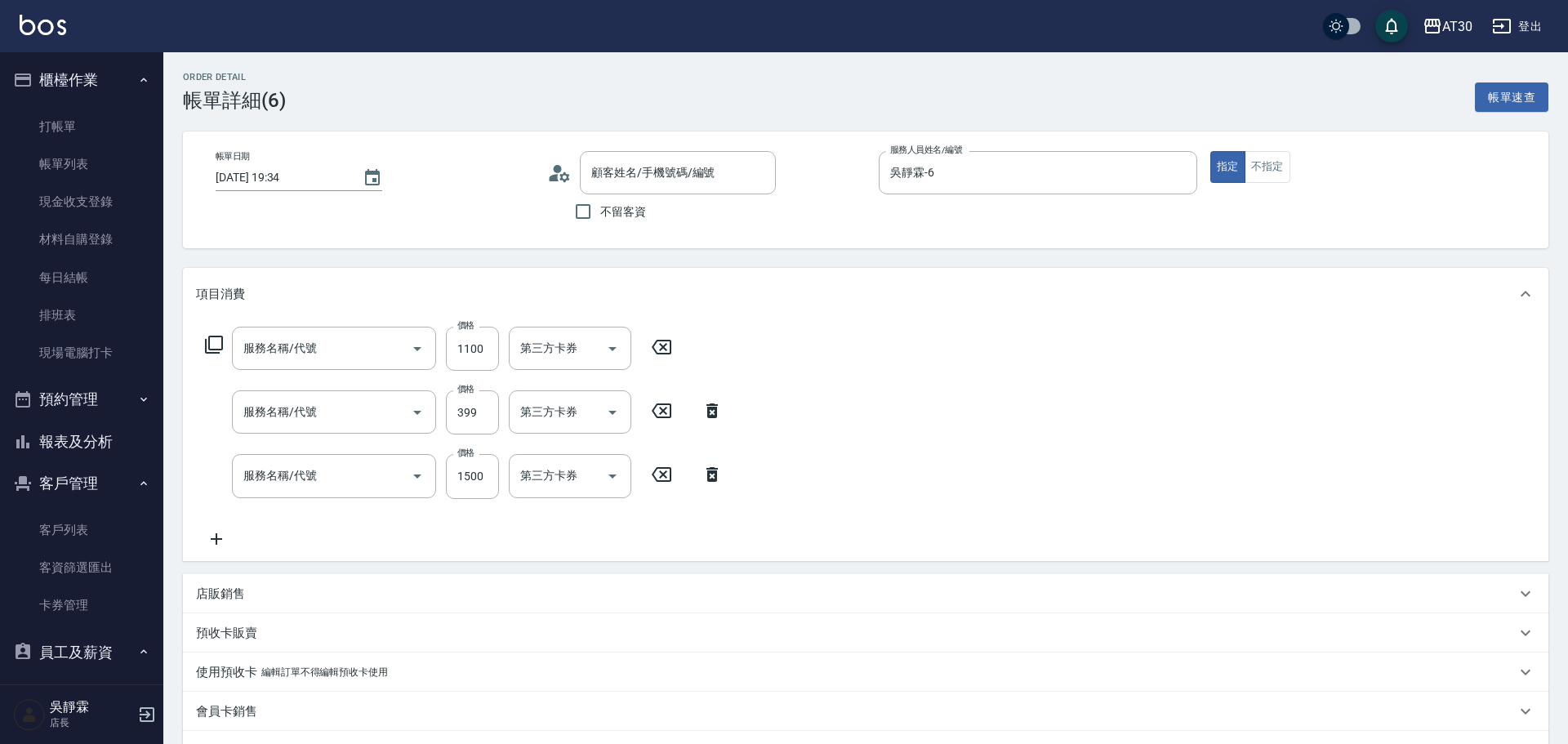
type input "1999以下染髮(41999)"
type input "健康洗髮(1399)"
type input "原價1201~1500護髮(51500)"
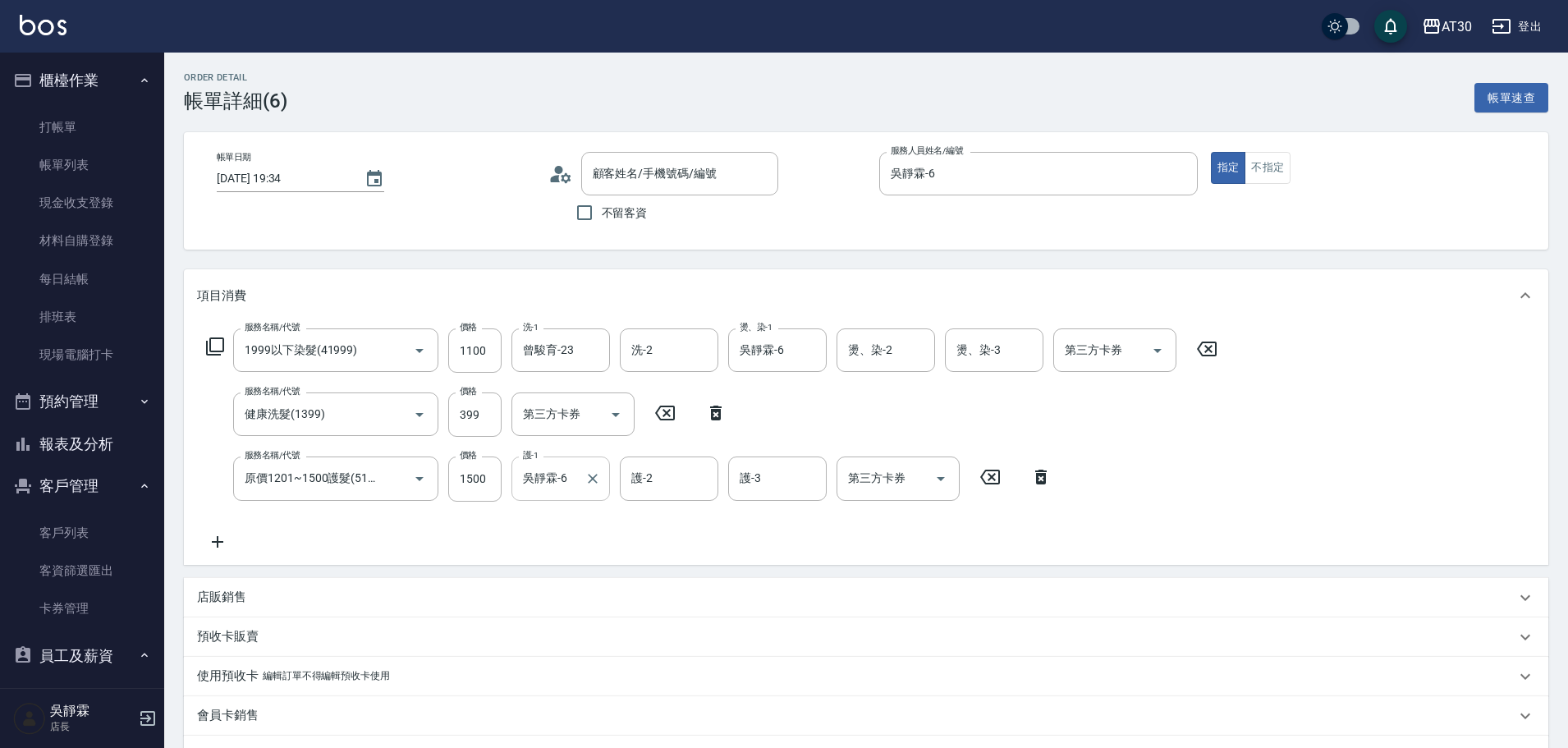
type input "[PERSON_NAME]/0906455639/1815"
click at [597, 481] on icon "Clear" at bounding box center [593, 478] width 17 height 17
click at [597, 526] on div "[PERSON_NAME]育 -23" at bounding box center [560, 521] width 98 height 27
click at [811, 352] on icon "Clear" at bounding box center [809, 351] width 10 height 10
type input "曾駿育-23"
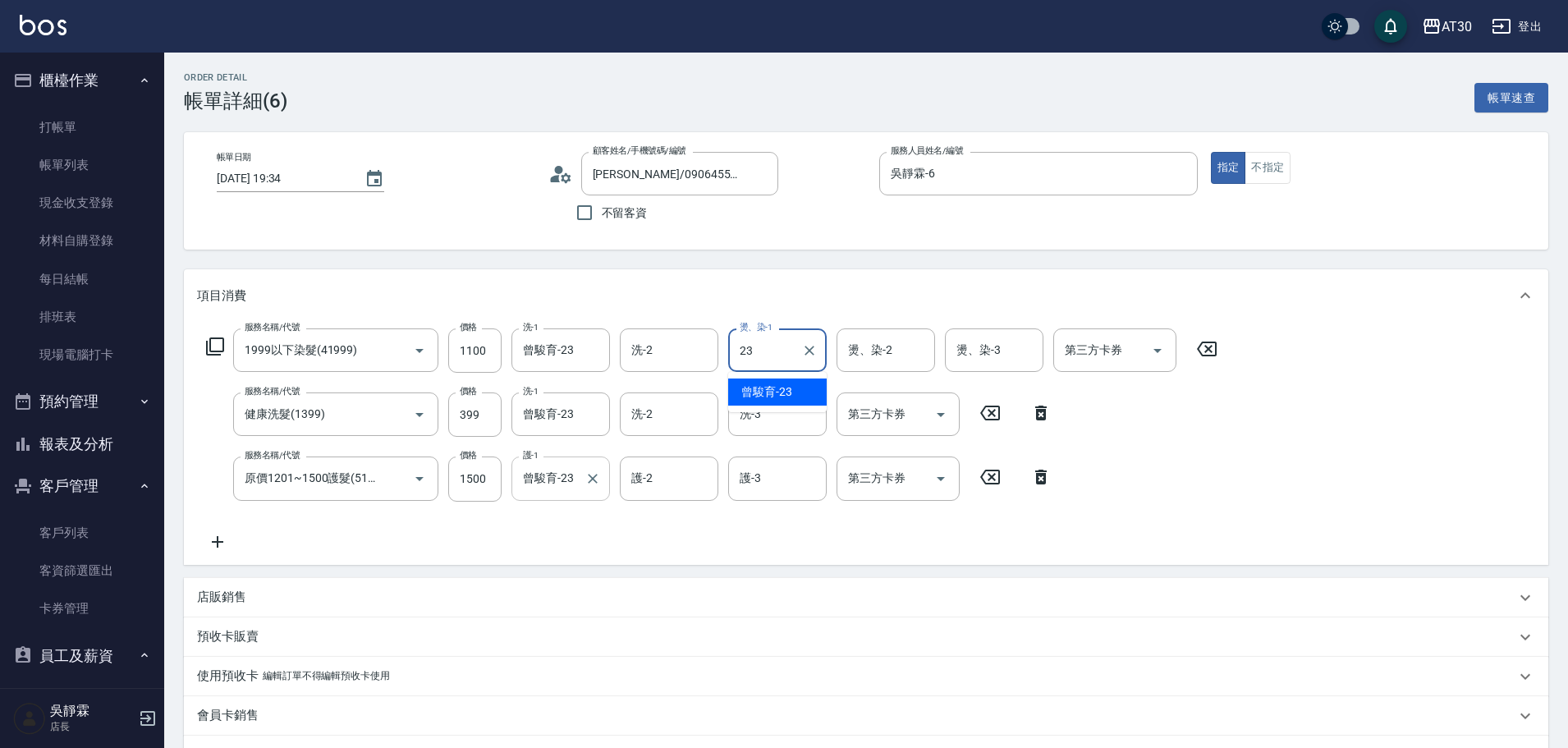
type input "曾駿育-23"
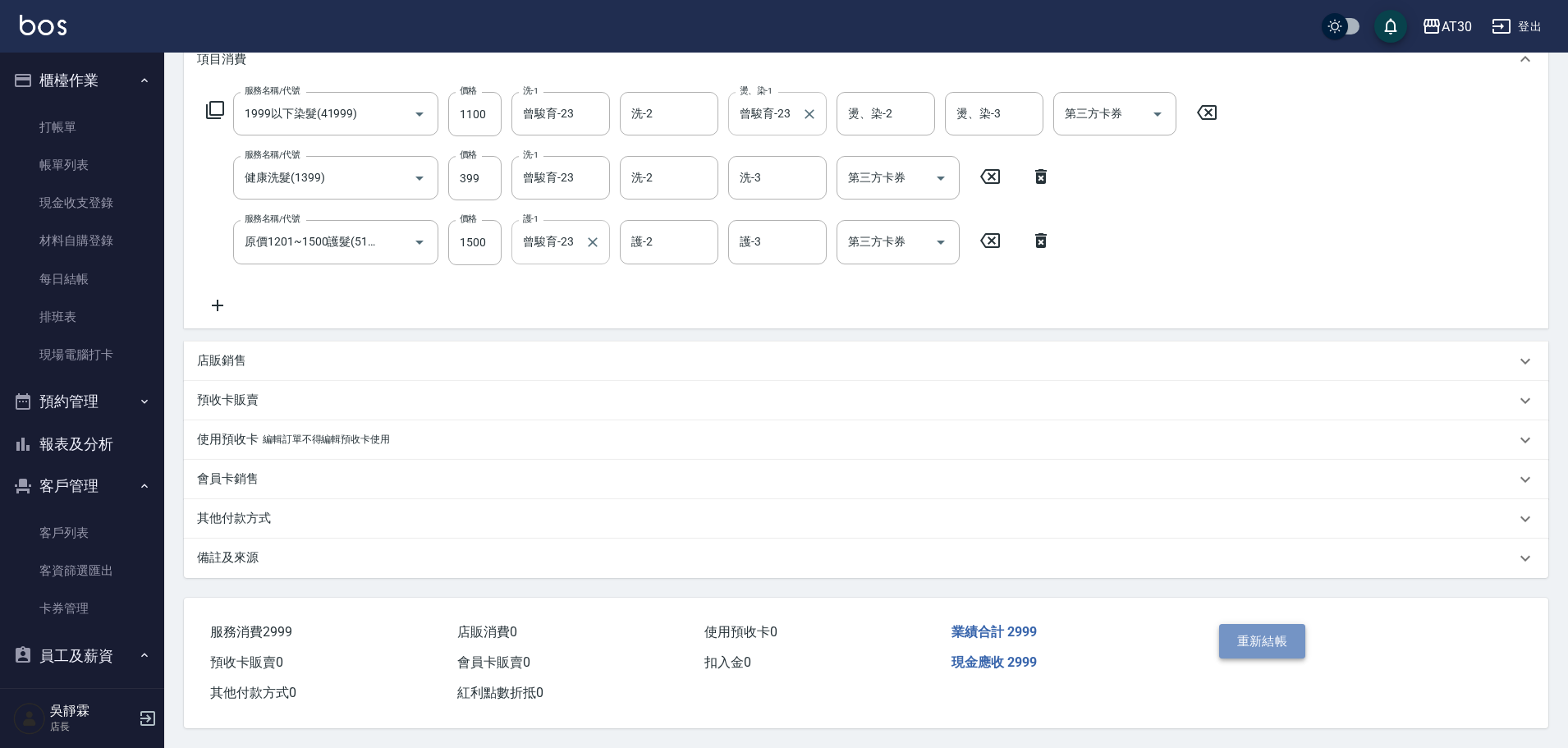
click at [1261, 629] on button "重新結帳" at bounding box center [1263, 640] width 87 height 34
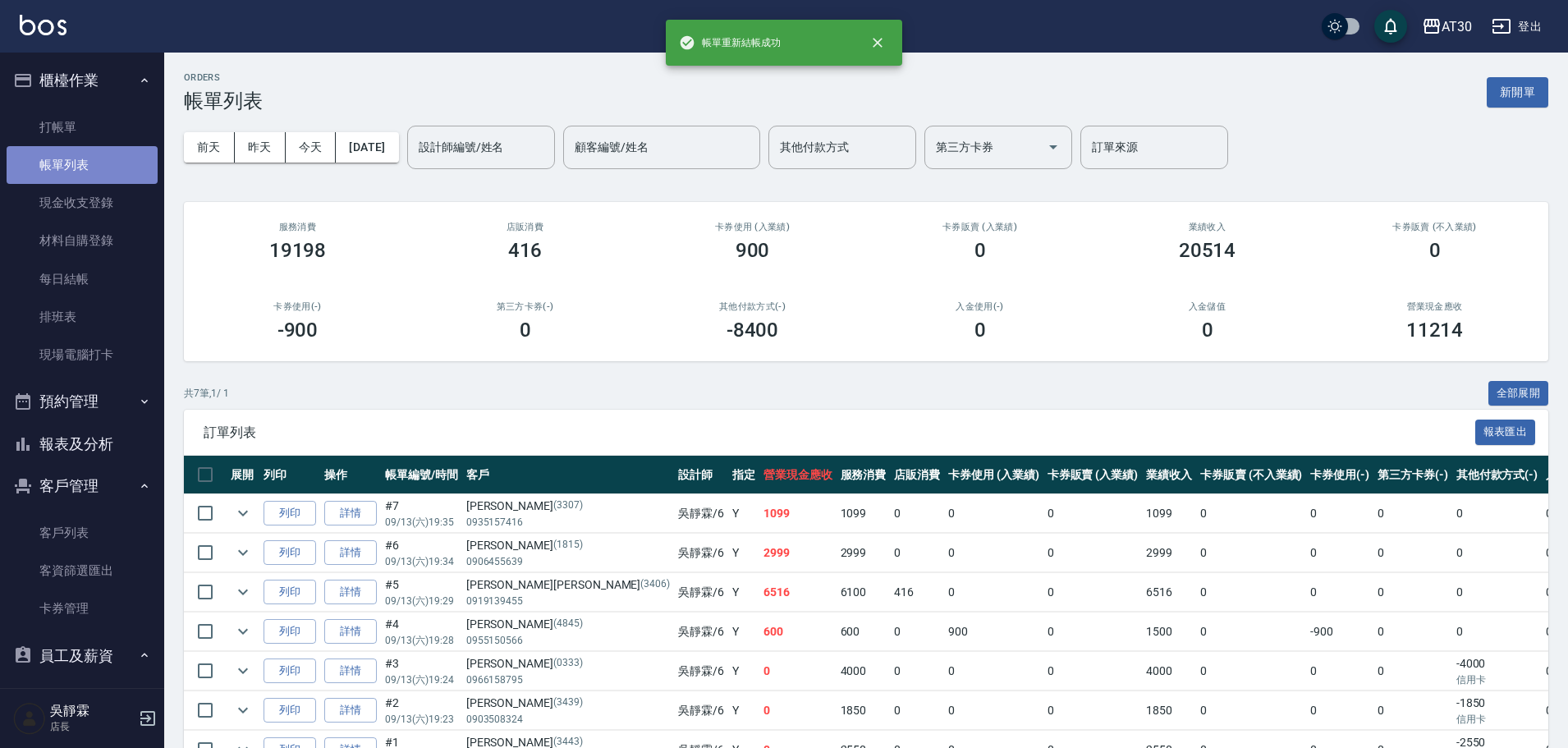
click at [92, 146] on link "帳單列表" at bounding box center [82, 164] width 151 height 38
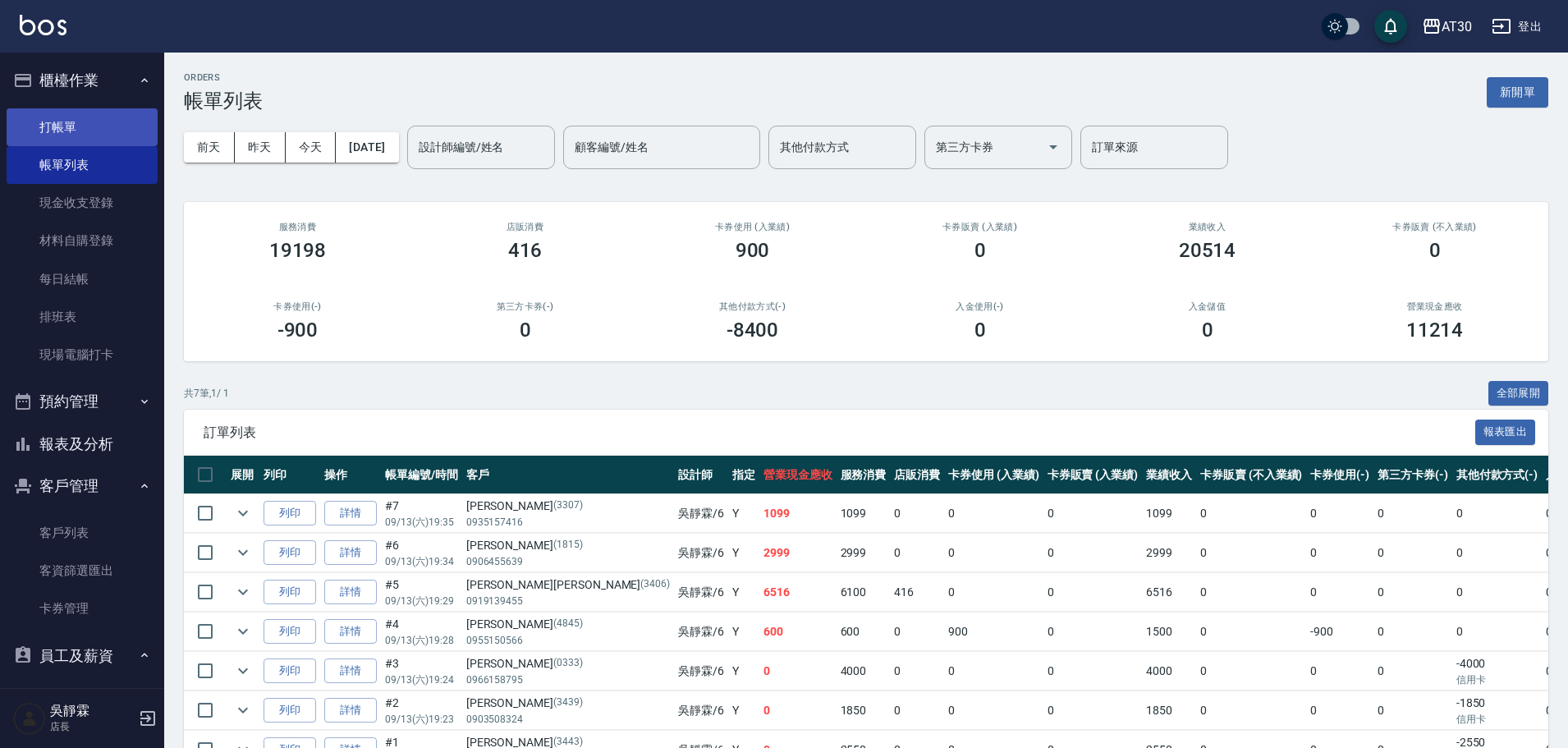
click at [100, 119] on link "打帳單" at bounding box center [82, 127] width 151 height 38
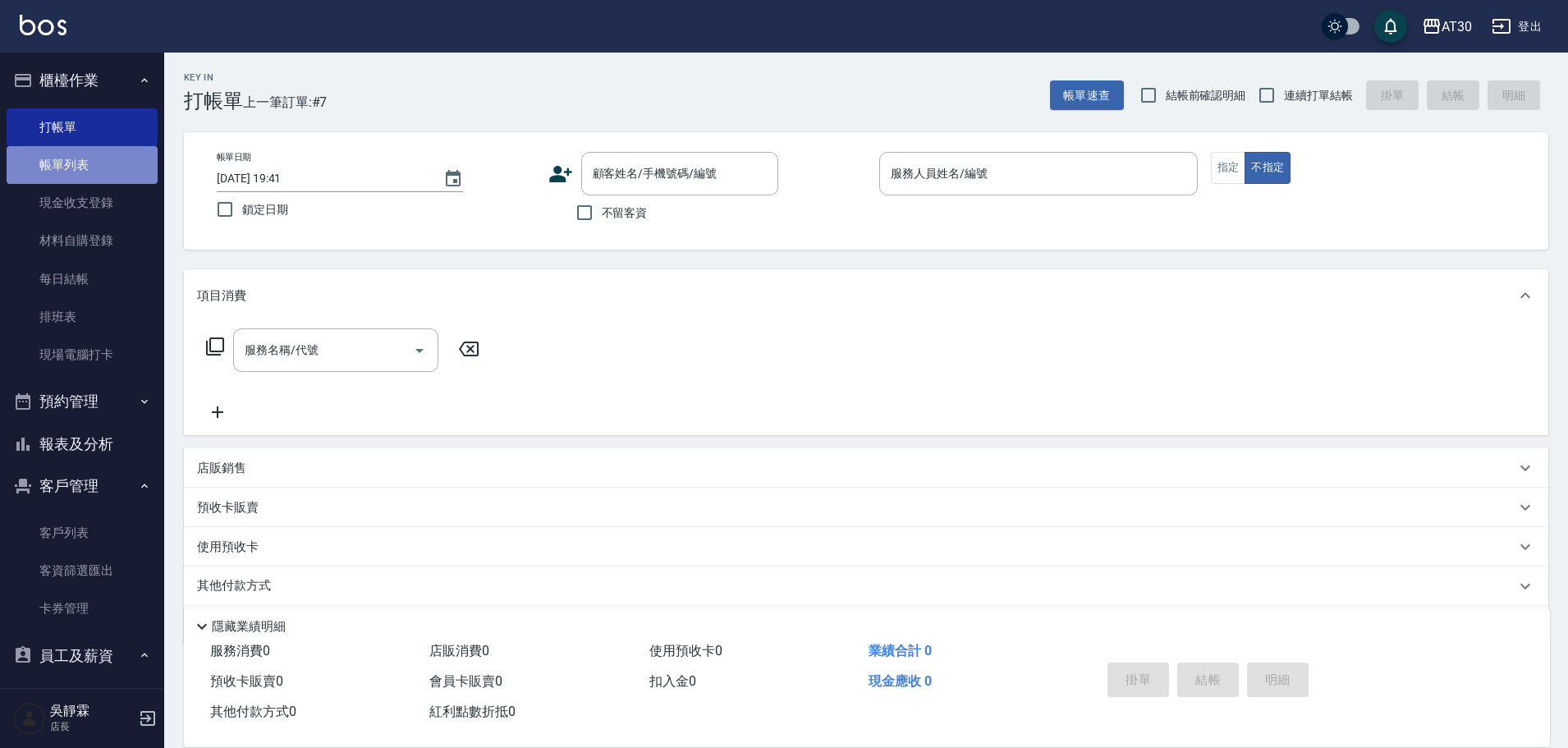
click at [105, 156] on link "帳單列表" at bounding box center [82, 164] width 151 height 38
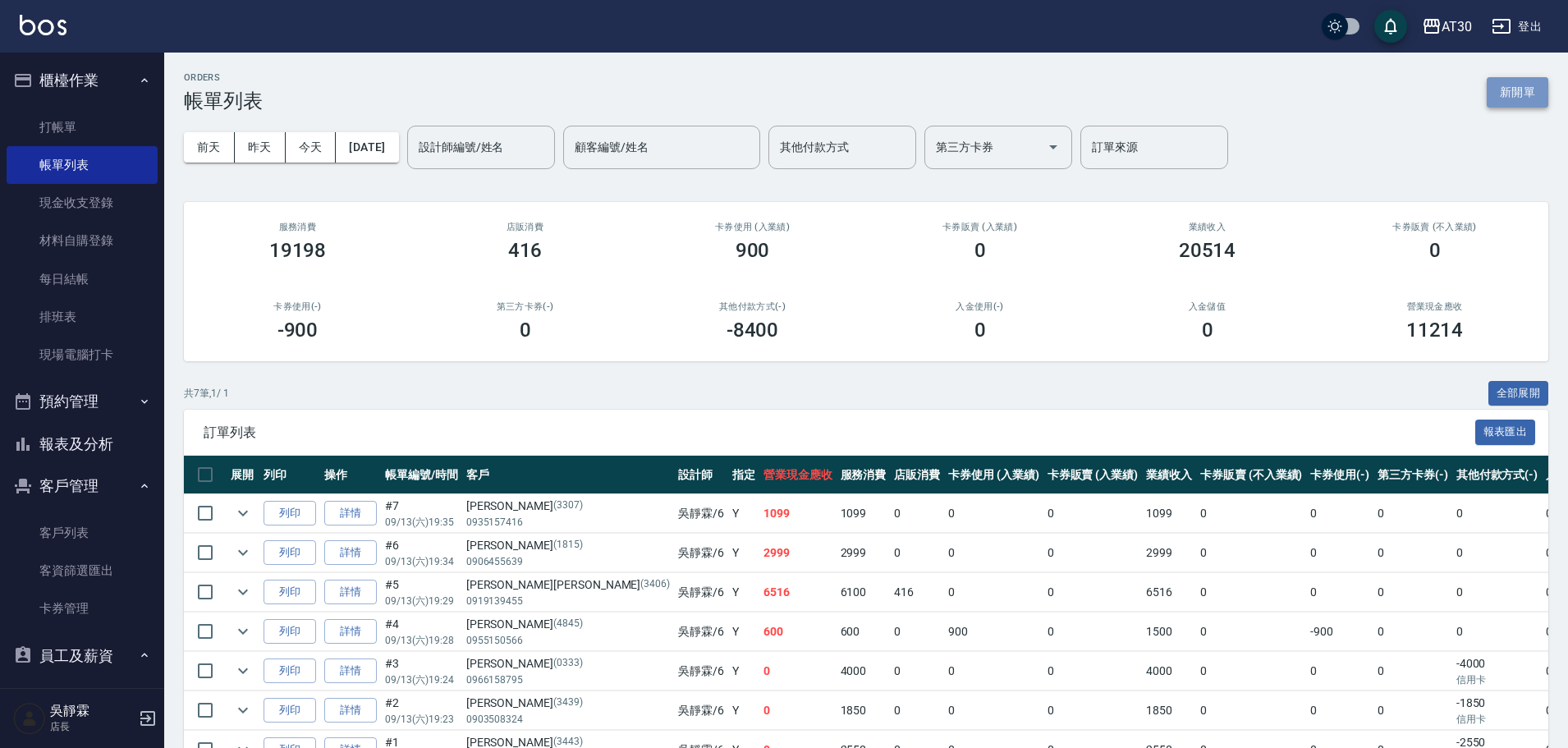
click at [1529, 87] on button "新開單" at bounding box center [1517, 91] width 61 height 30
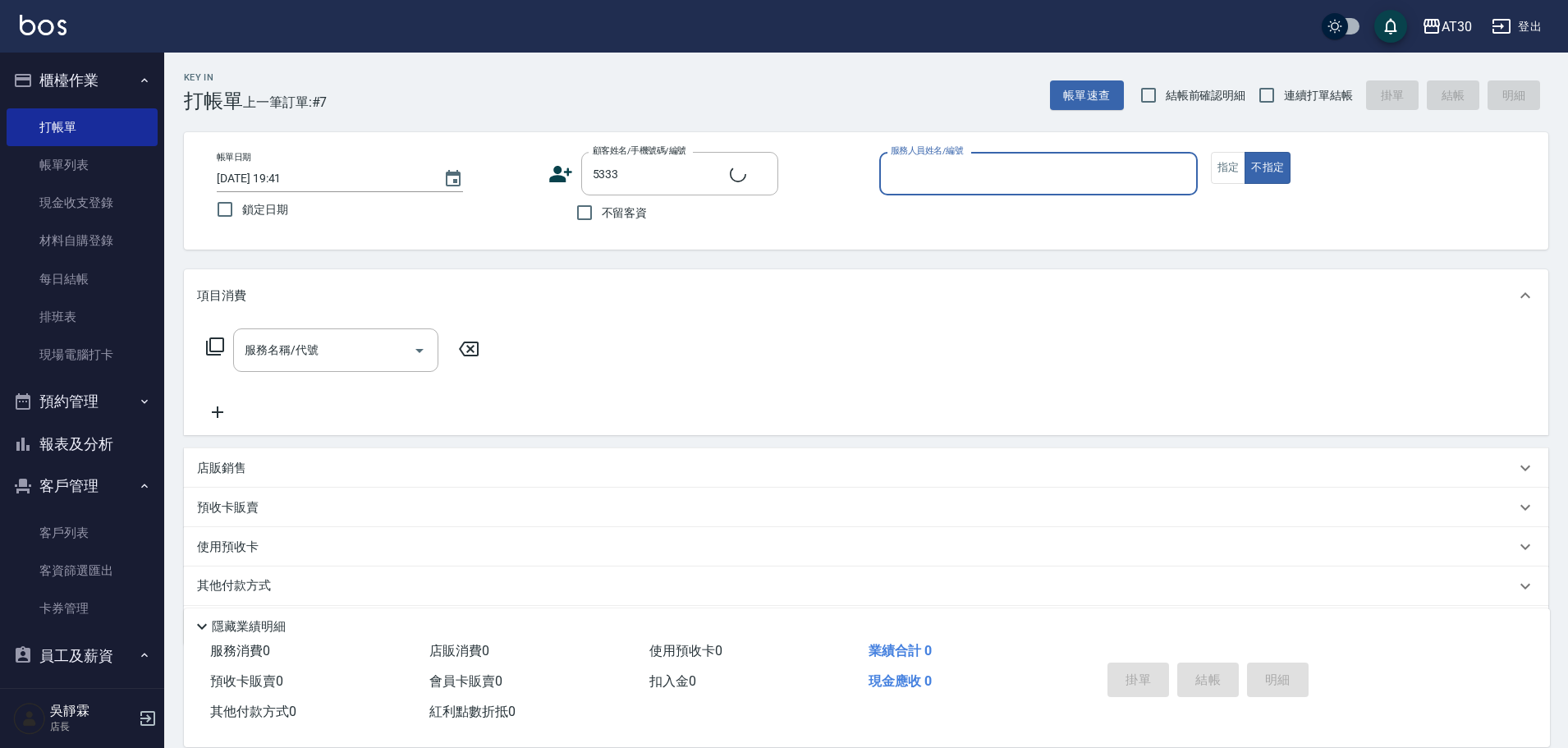
type input "[PERSON_NAME]/0983058078/5333"
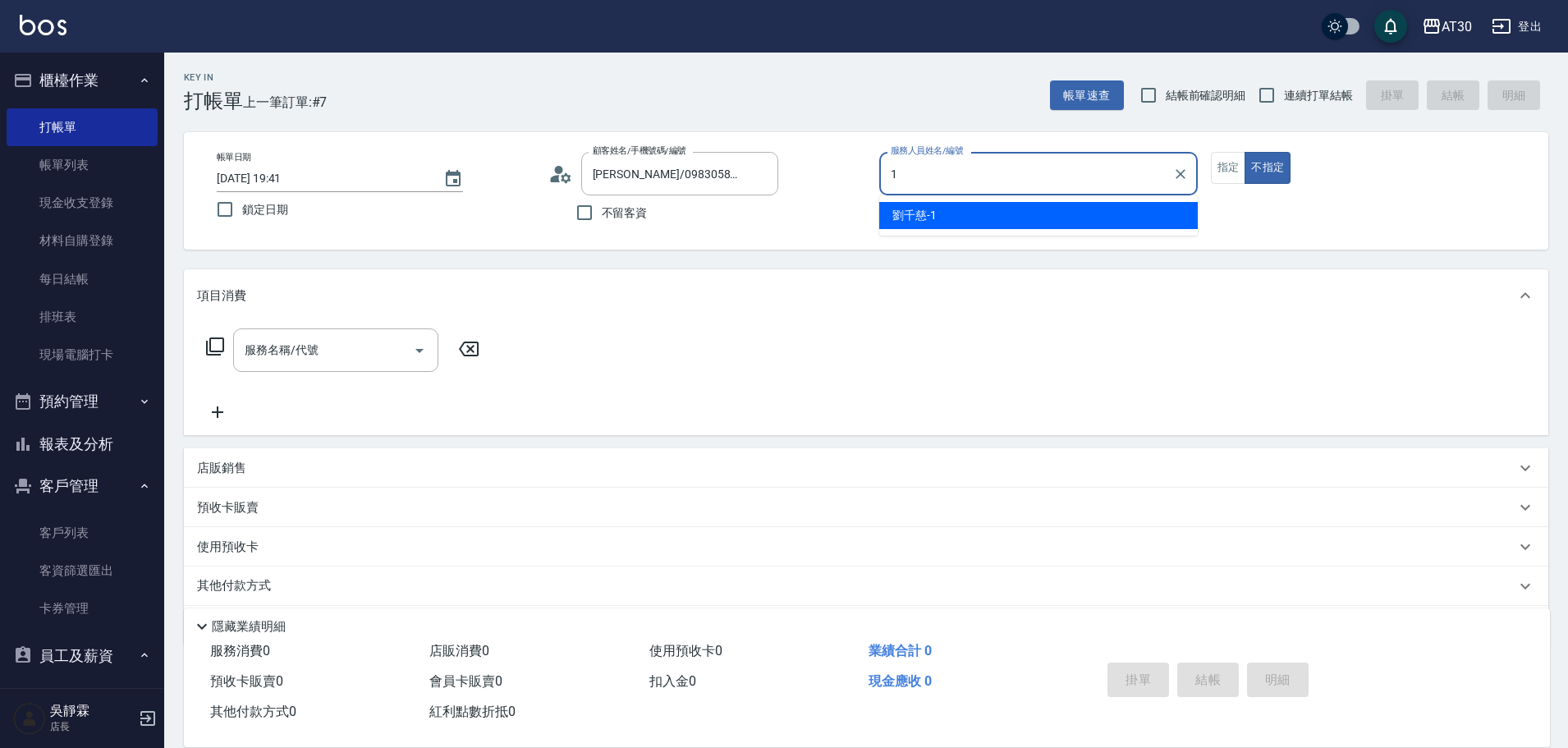
type input "[PERSON_NAME]1"
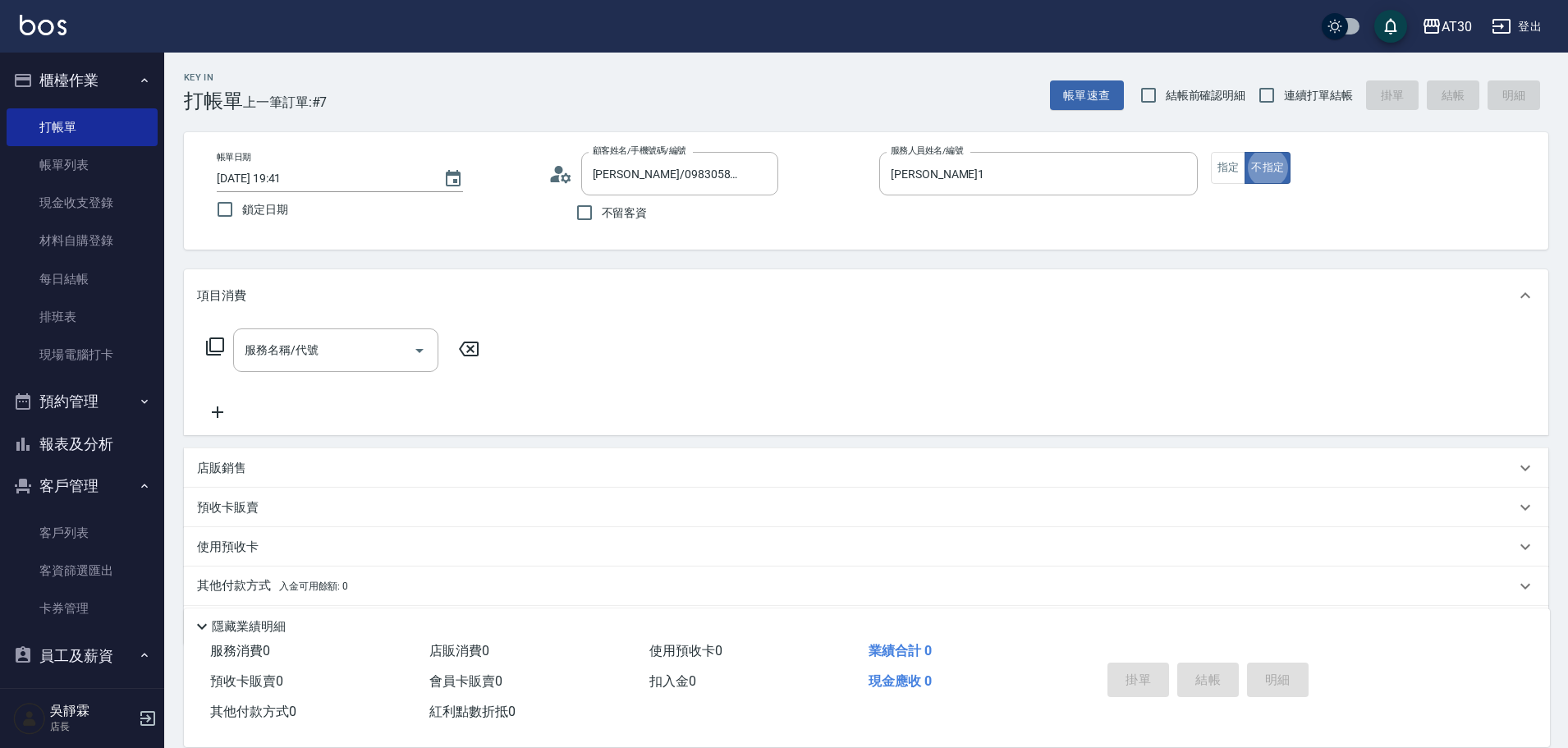
type button "false"
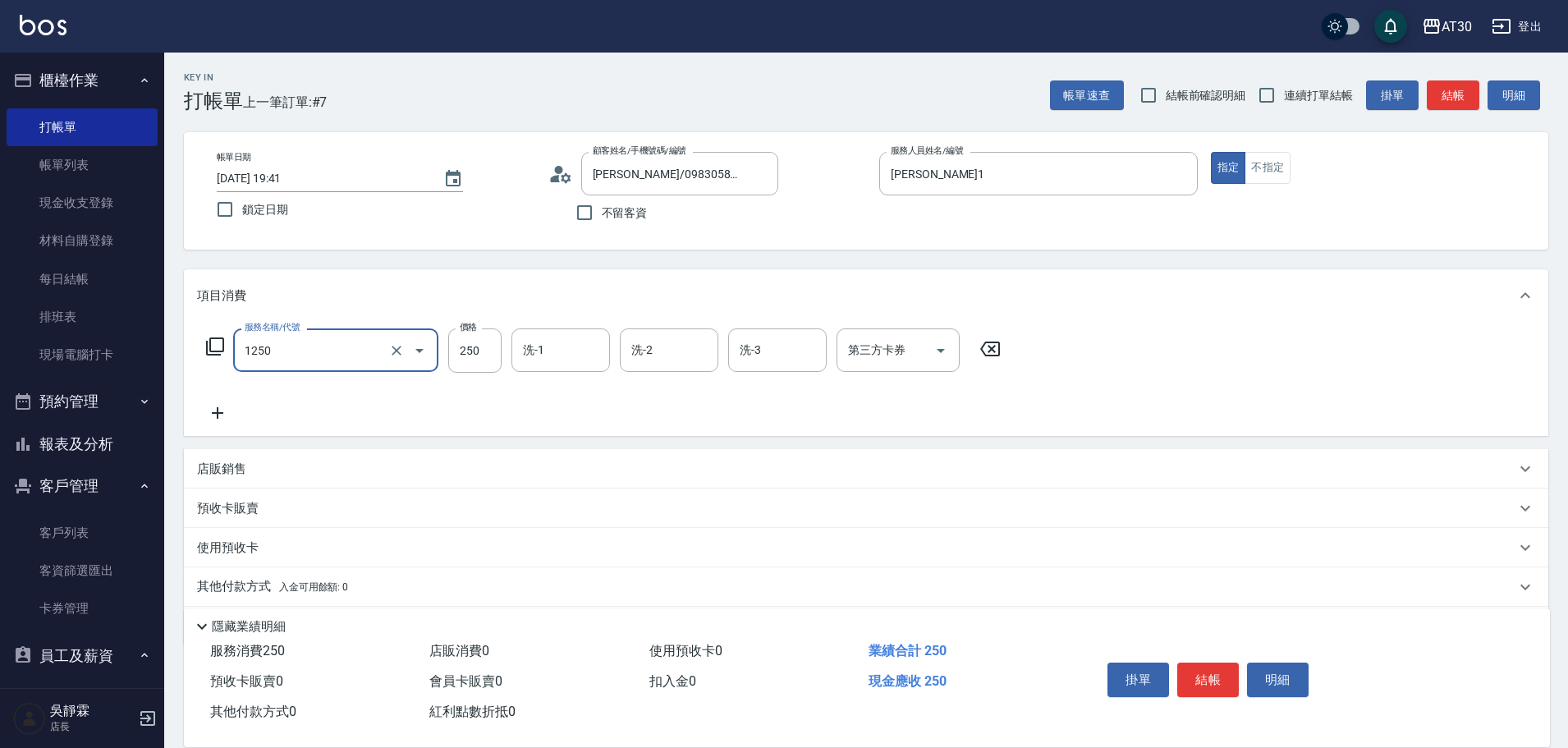
type input "洗髮250(1250)"
type input "250"
type input "曾駿育-23"
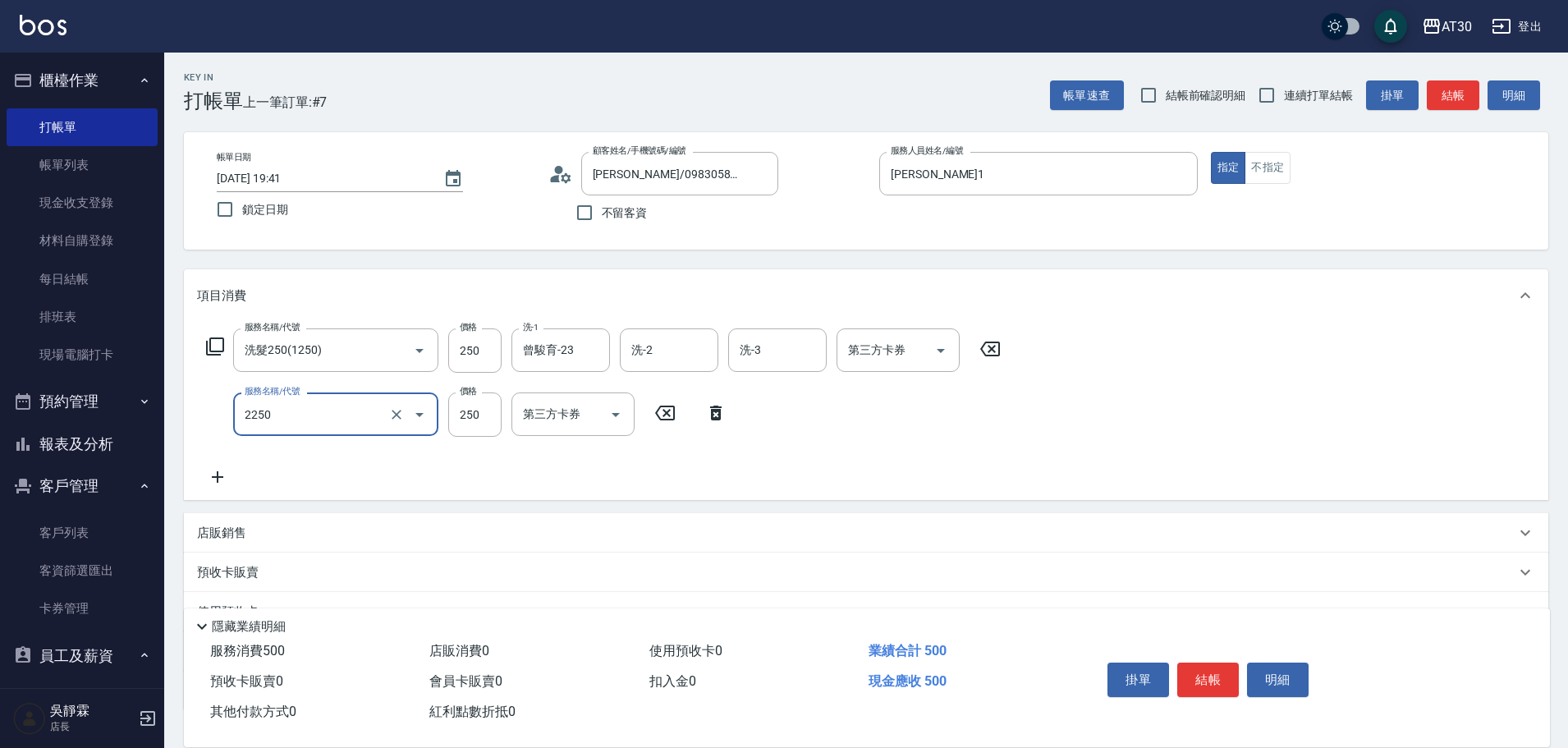
type input "剪髮(2250)"
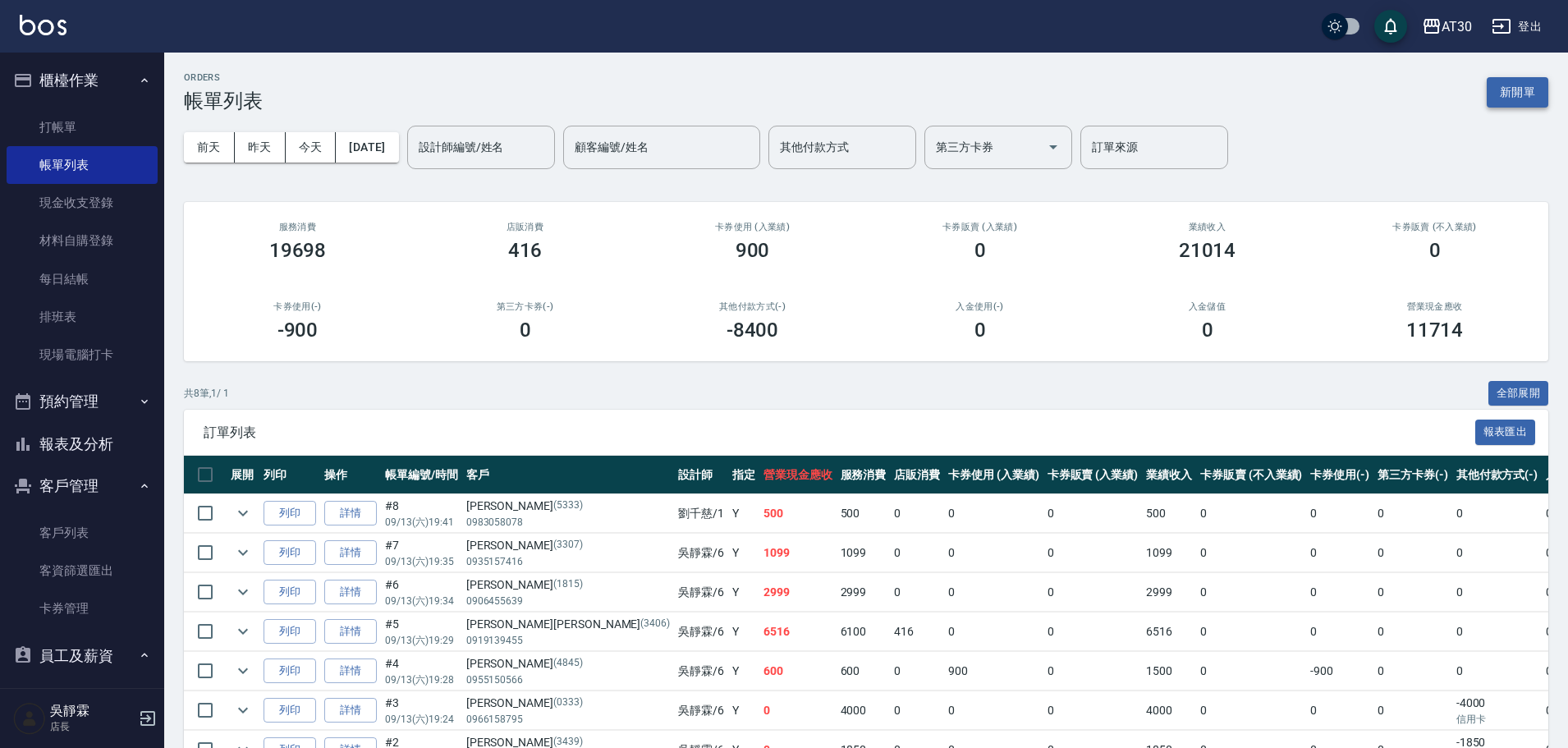
click at [1535, 94] on button "新開單" at bounding box center [1517, 91] width 61 height 30
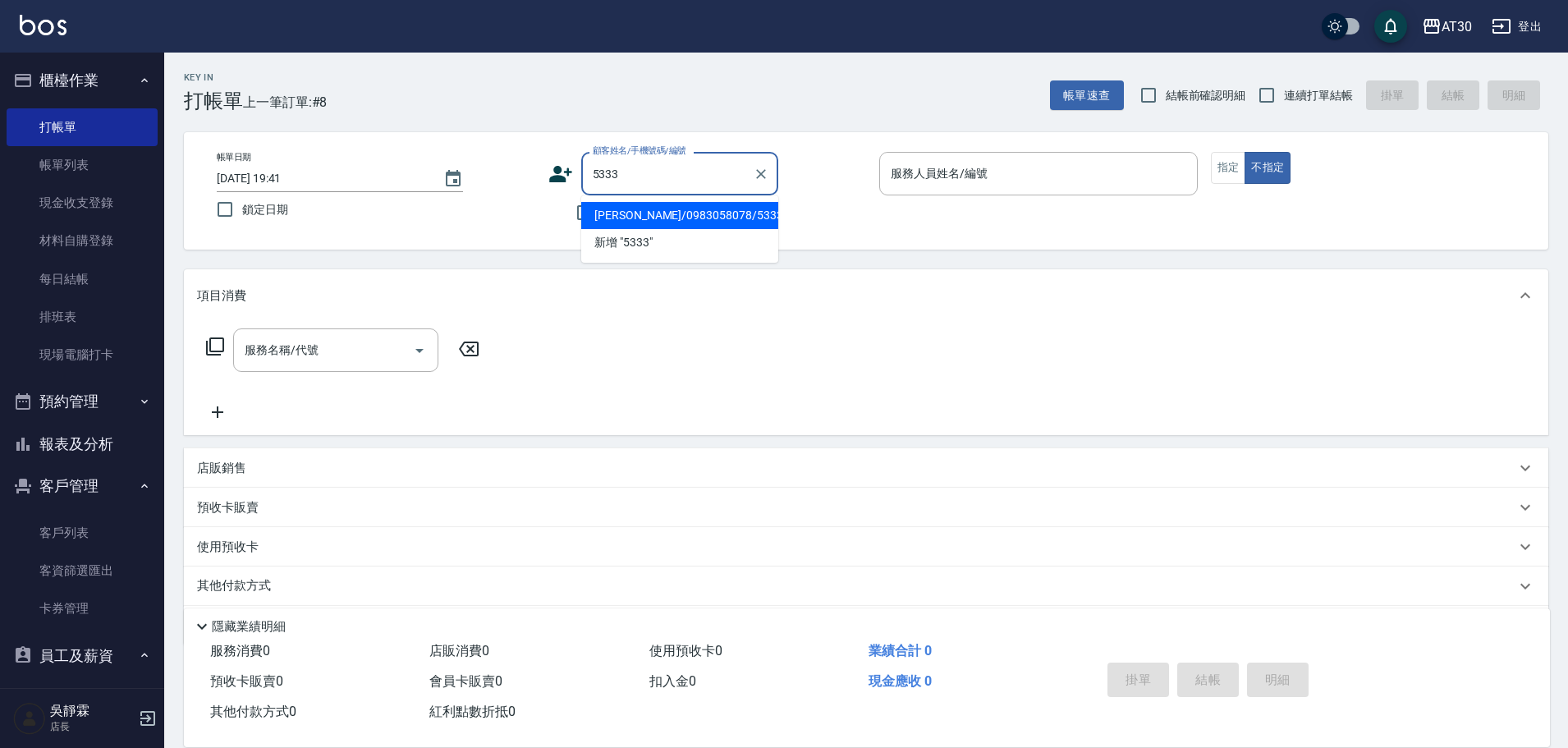
type input "[PERSON_NAME]/0983058078/5333"
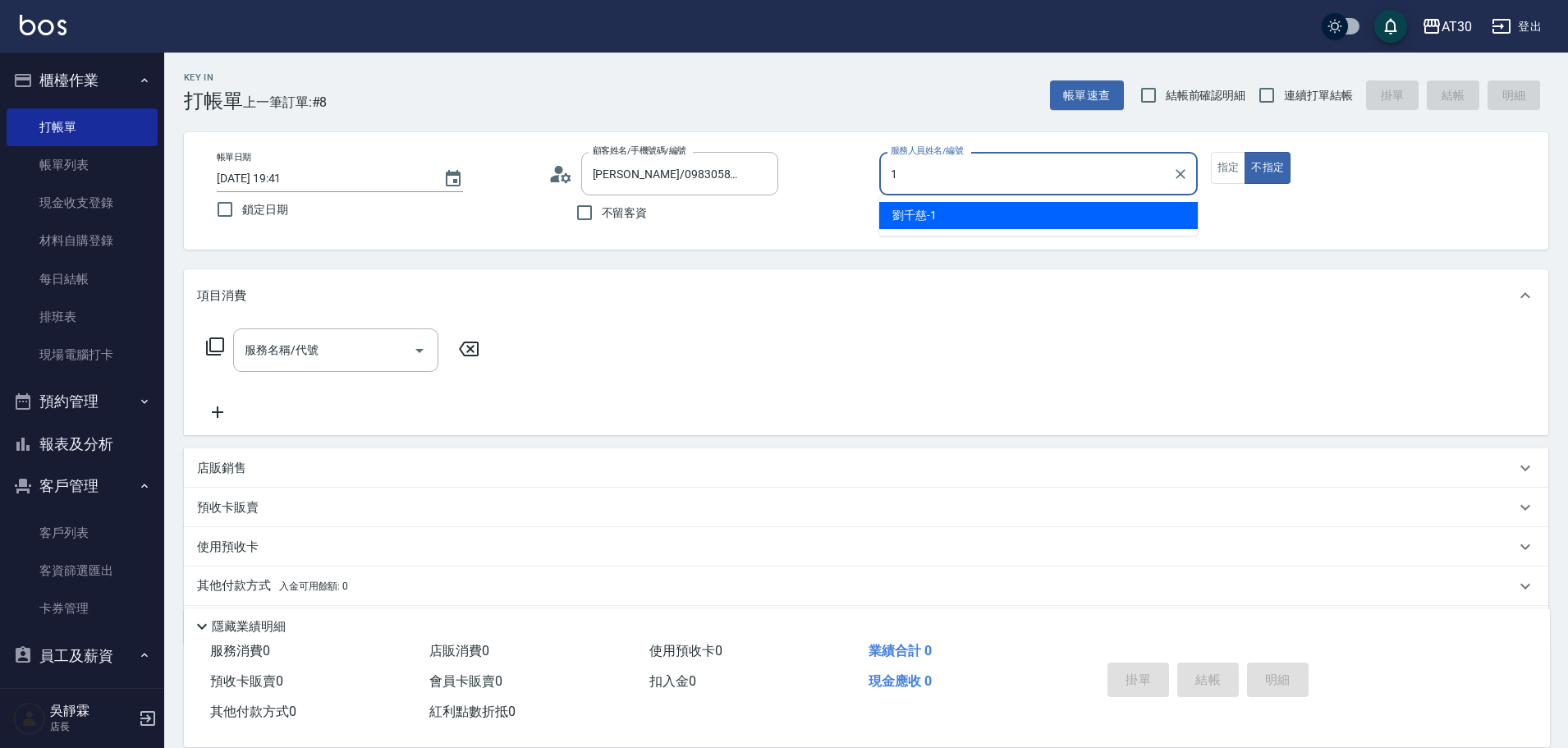
type input "[PERSON_NAME]1"
type button "false"
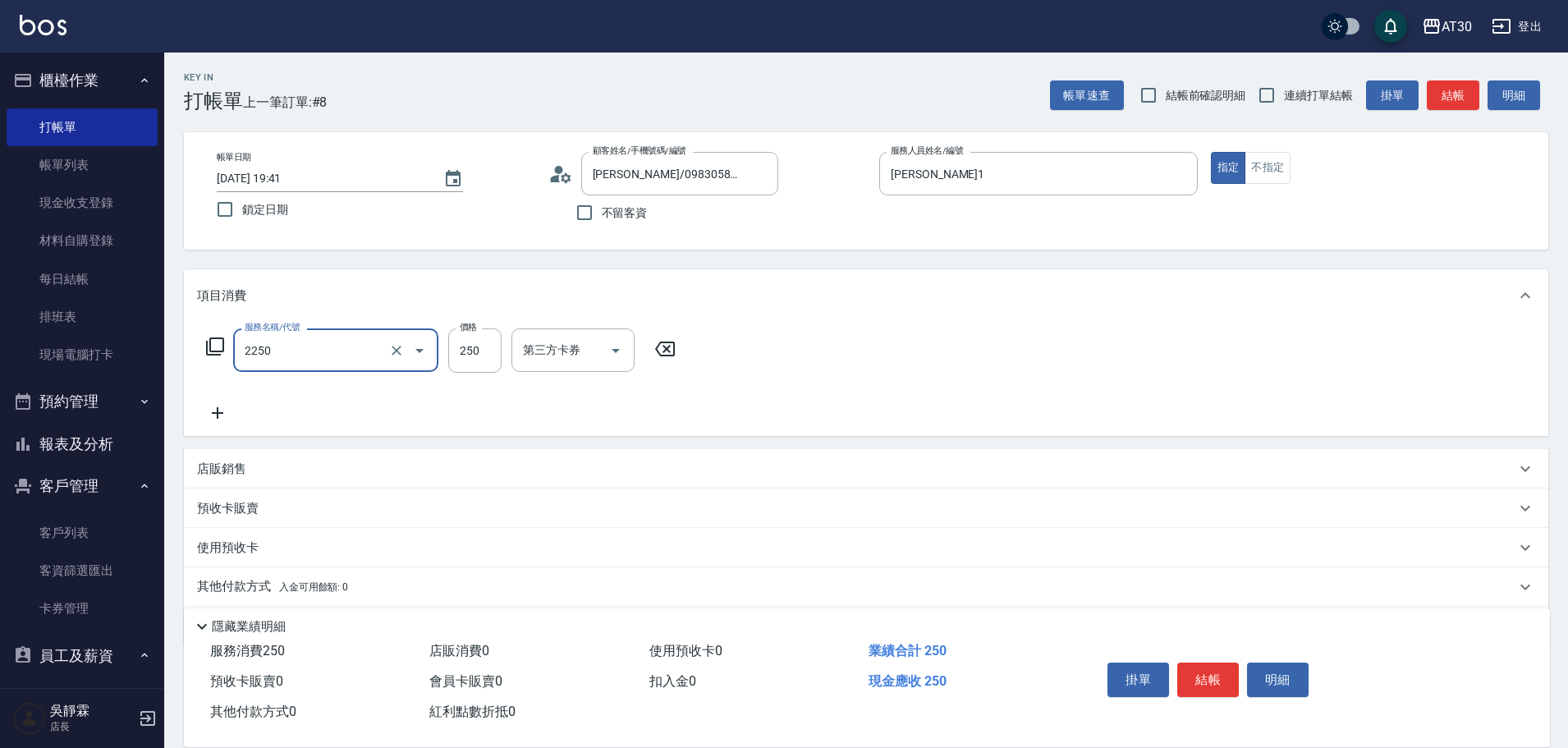
type input "剪髮(2250)"
type input "100"
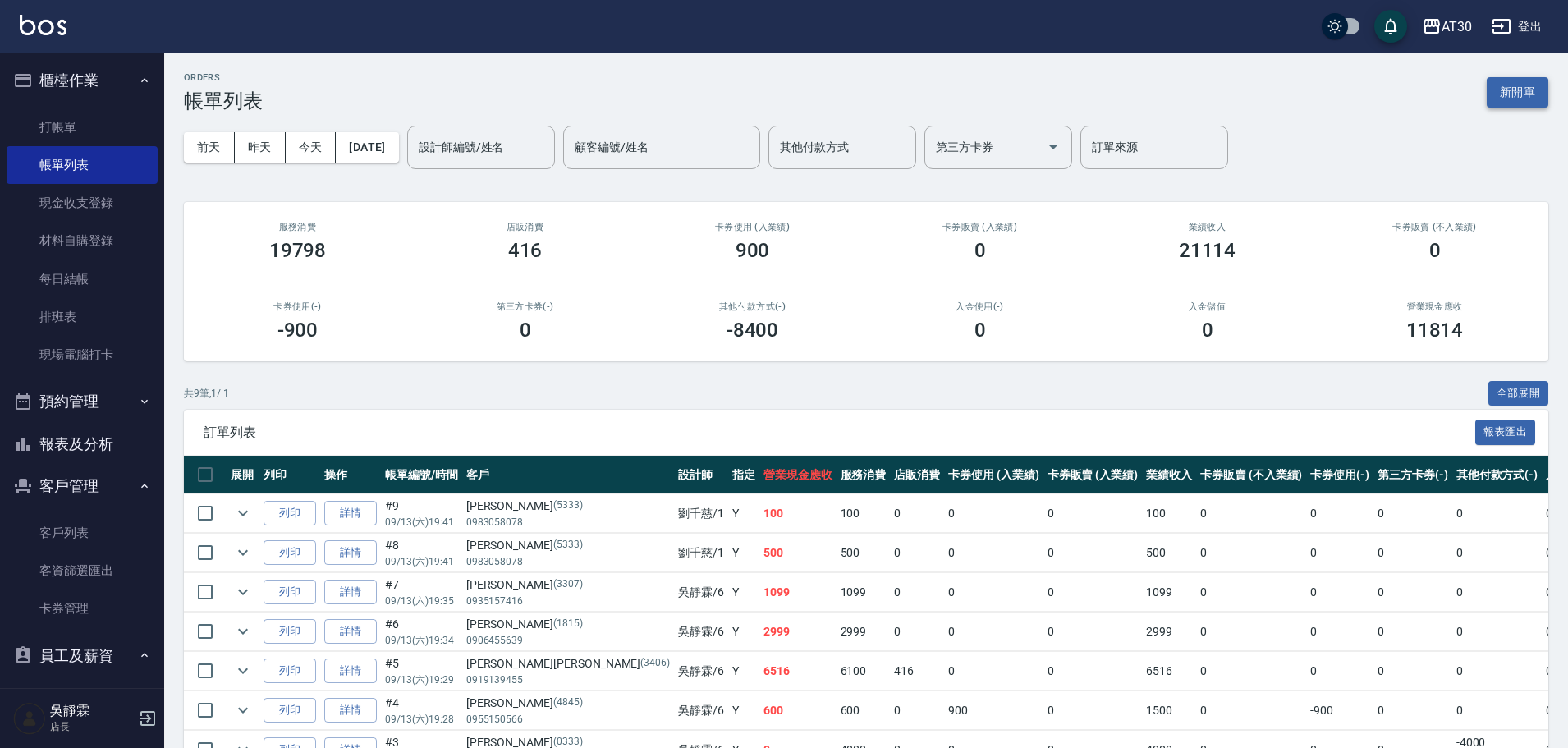
click at [1530, 93] on button "新開單" at bounding box center [1517, 91] width 61 height 30
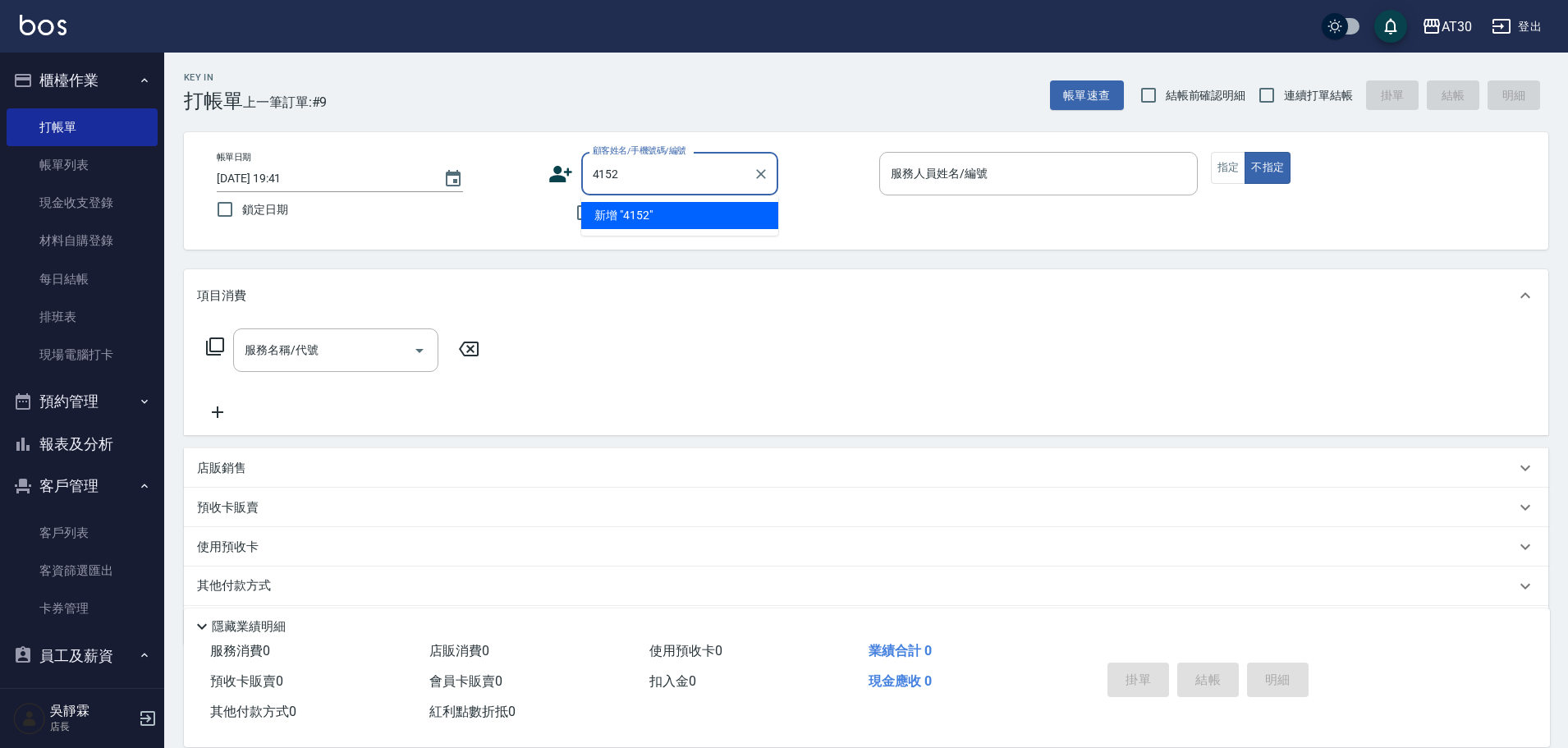
type input "4152"
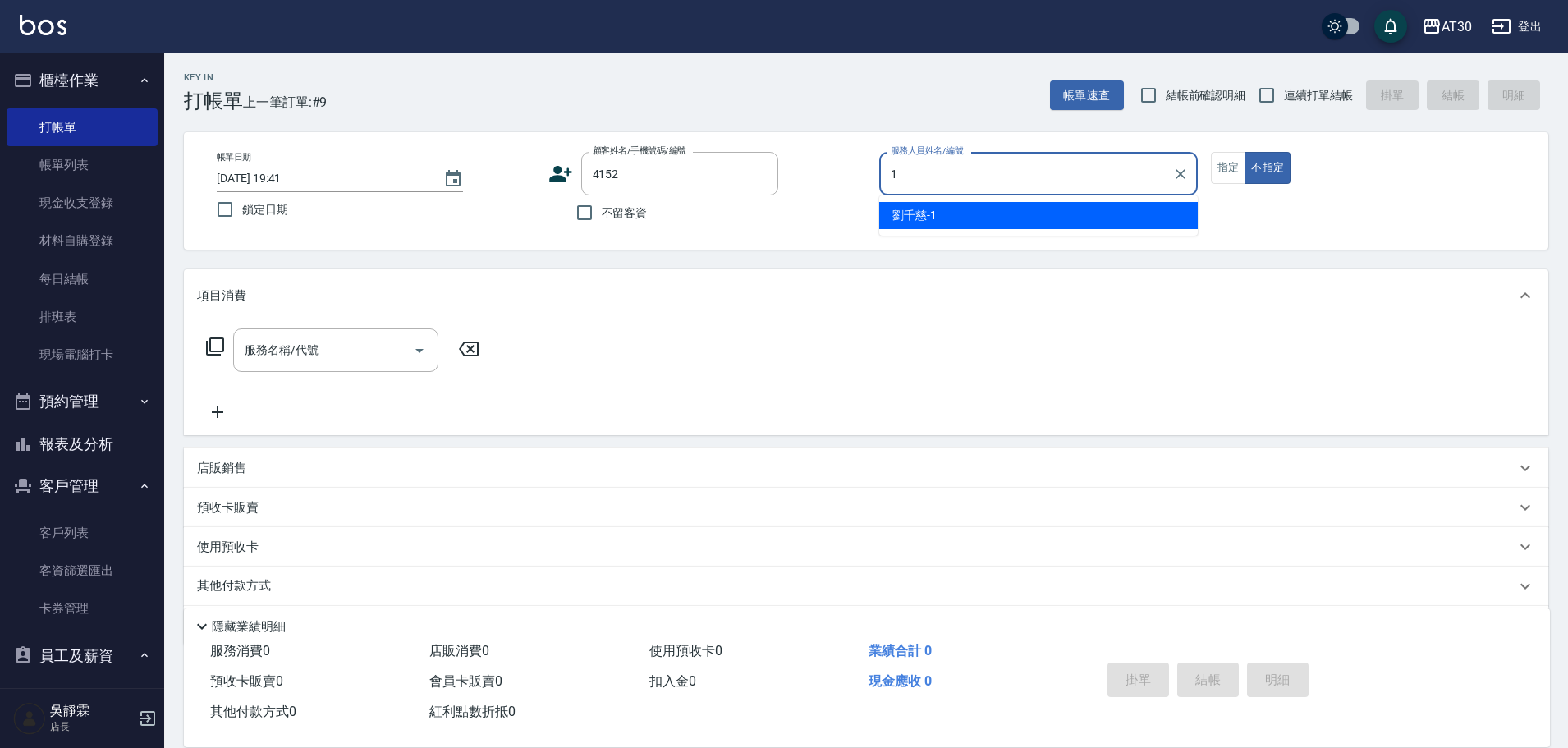
type input "[PERSON_NAME]1"
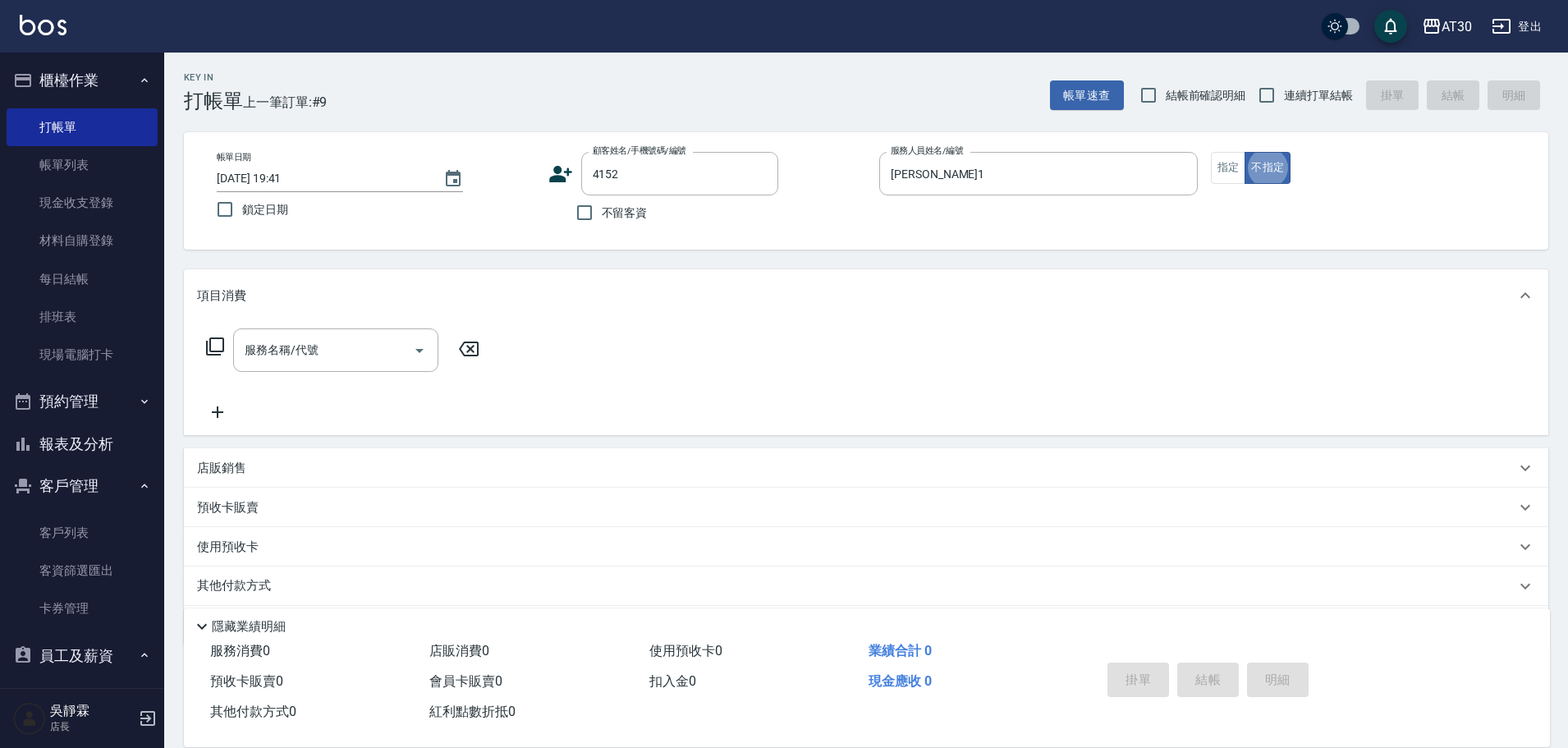
type button "false"
type input "[PERSON_NAME]/0938066326/4152"
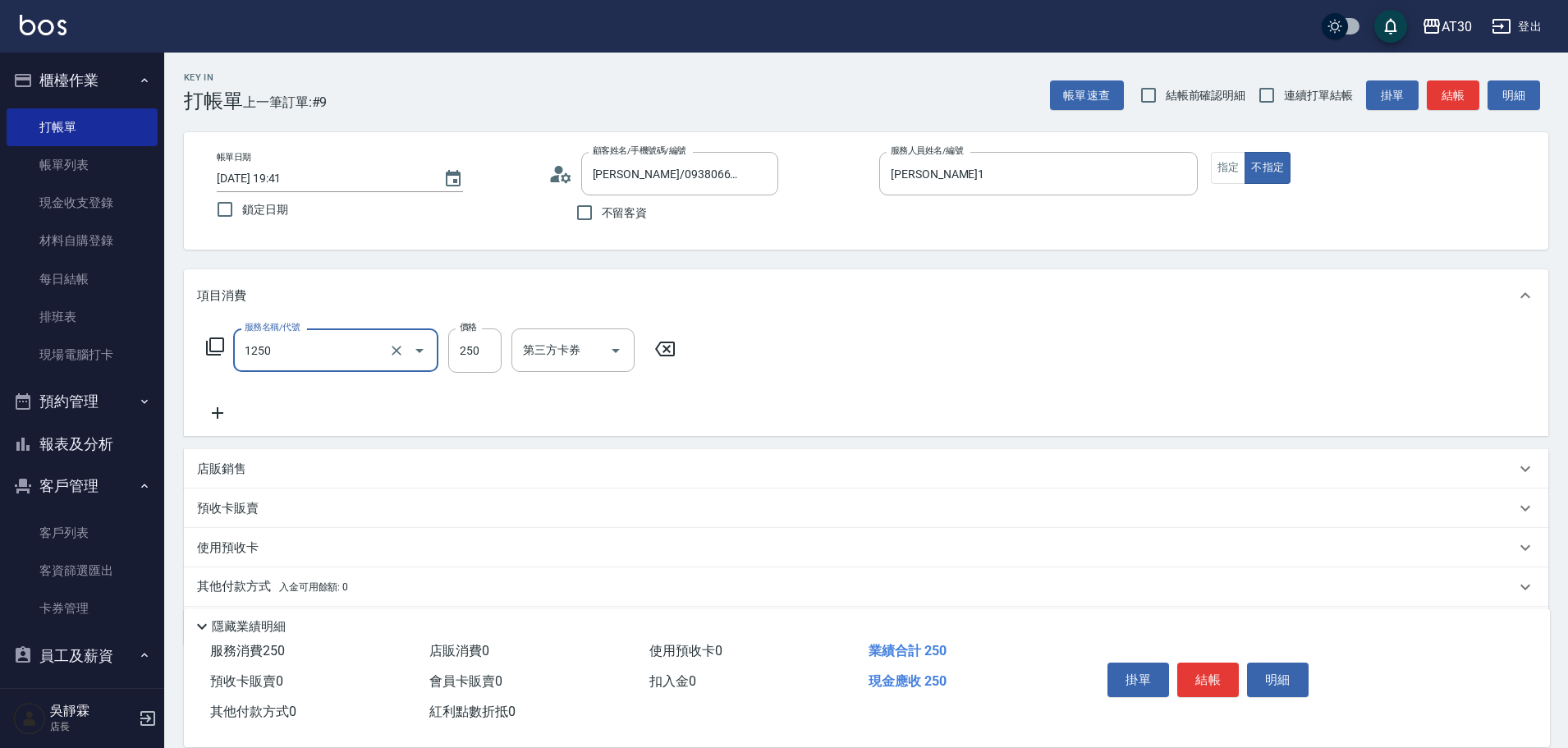
type input "洗髮250(1250)"
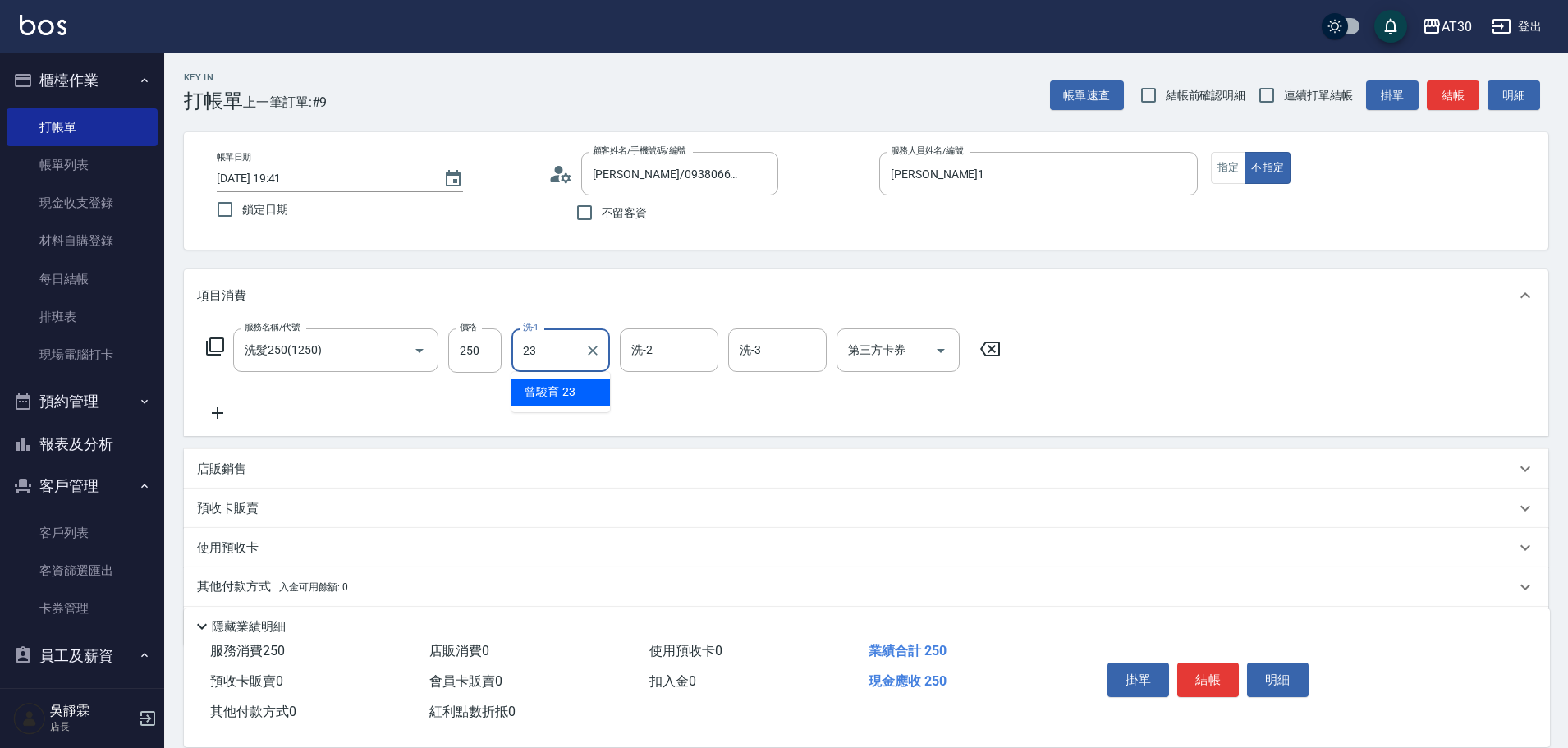
type input "曾駿育-23"
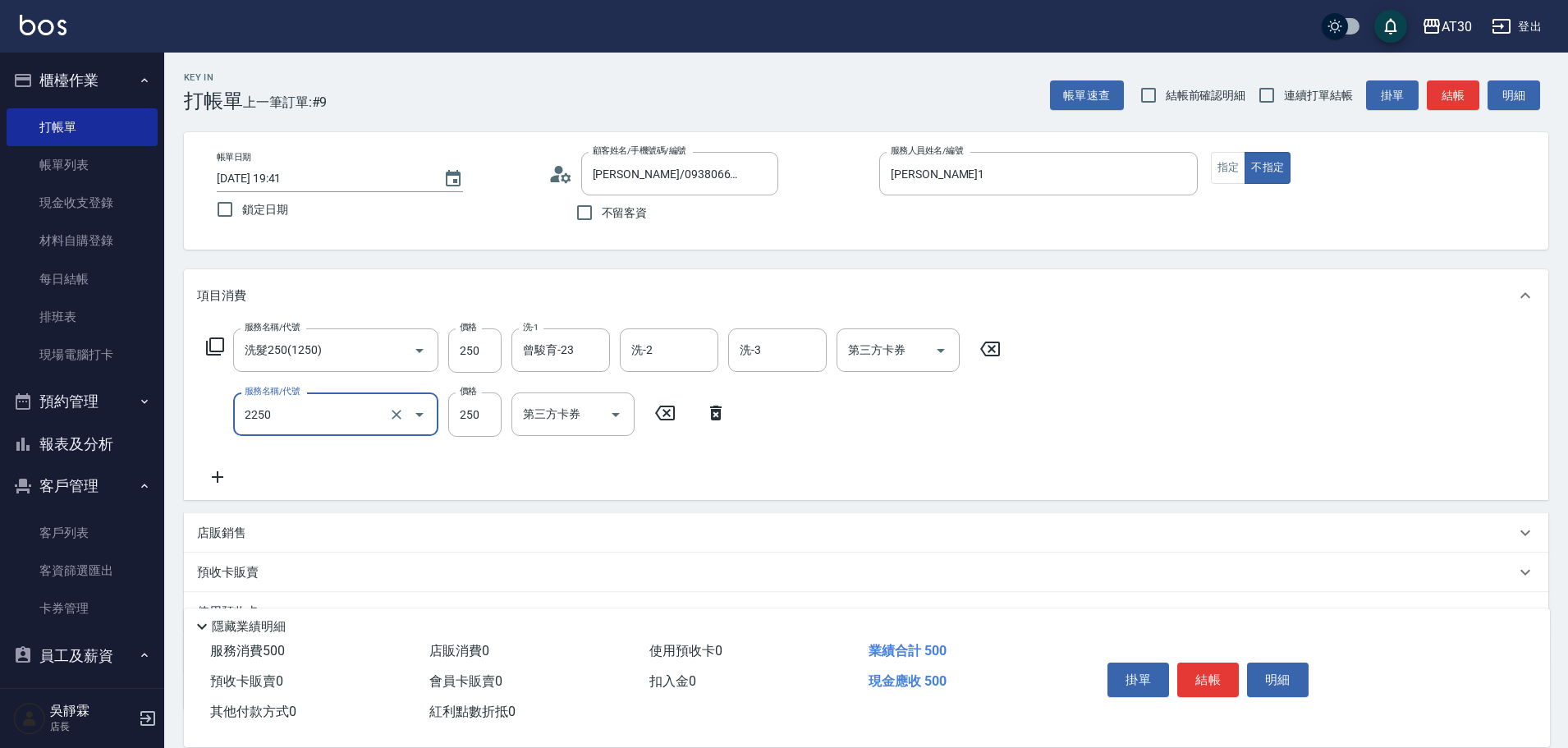
type input "剪髮(2250)"
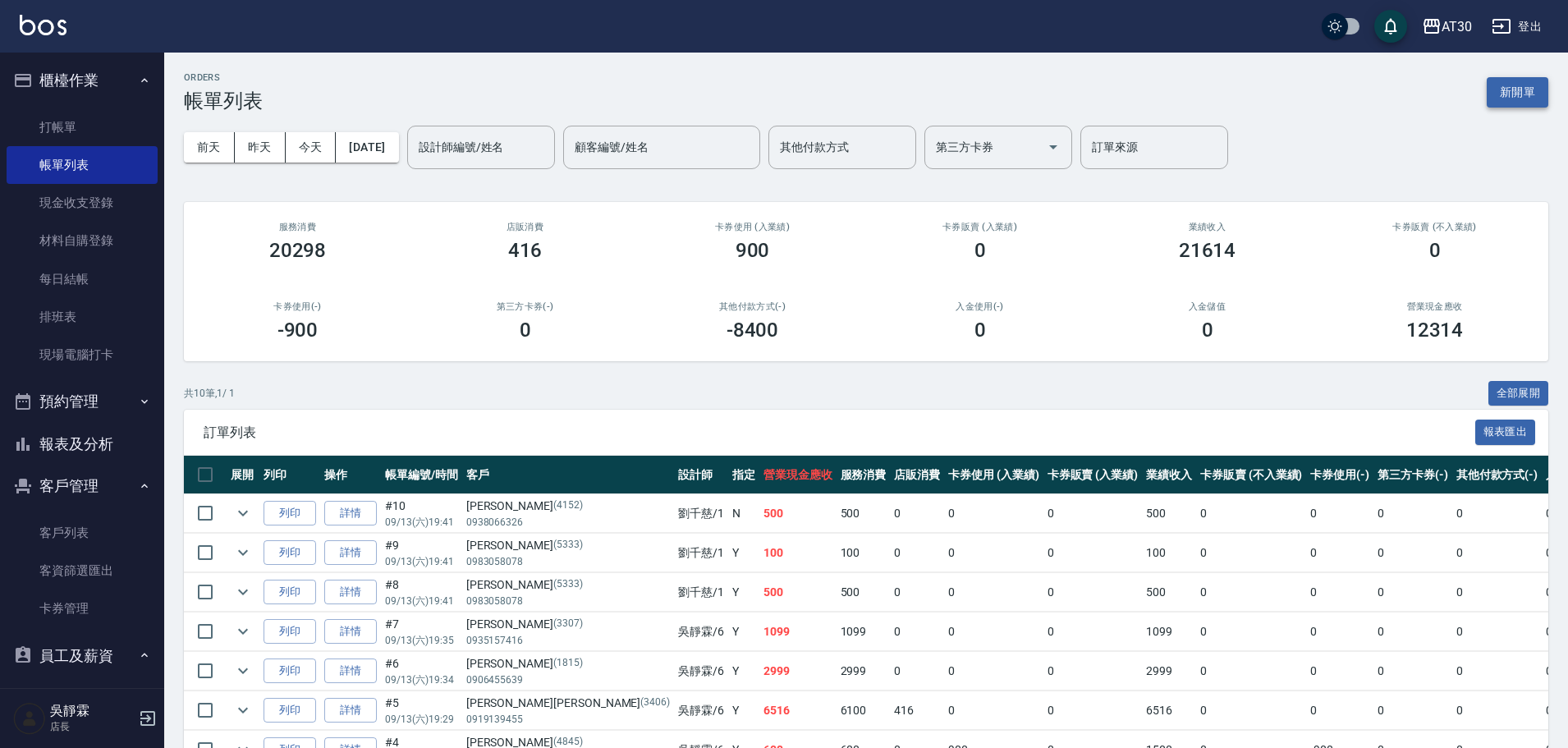
click at [1528, 88] on button "新開單" at bounding box center [1517, 91] width 61 height 30
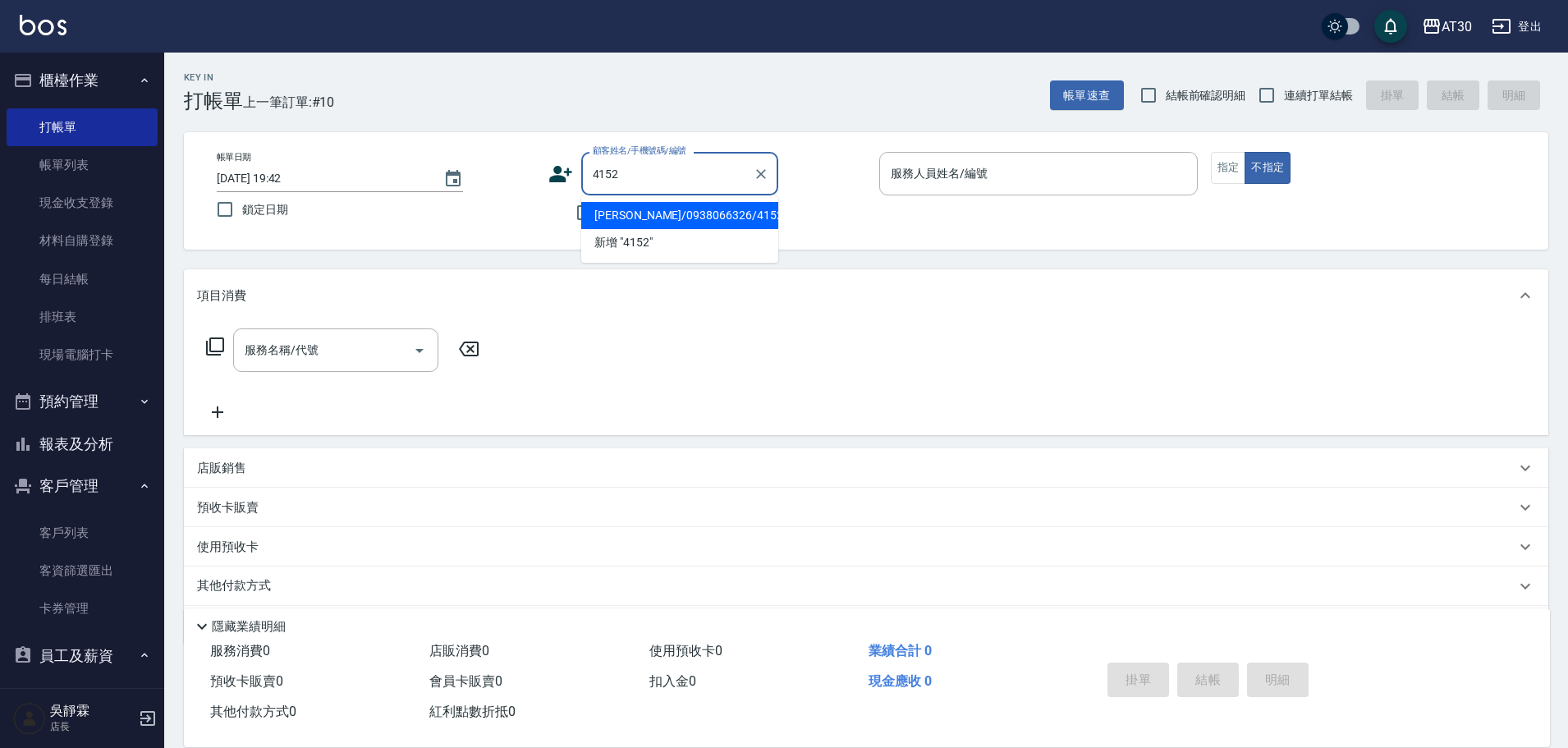
type input "[PERSON_NAME]/0938066326/4152"
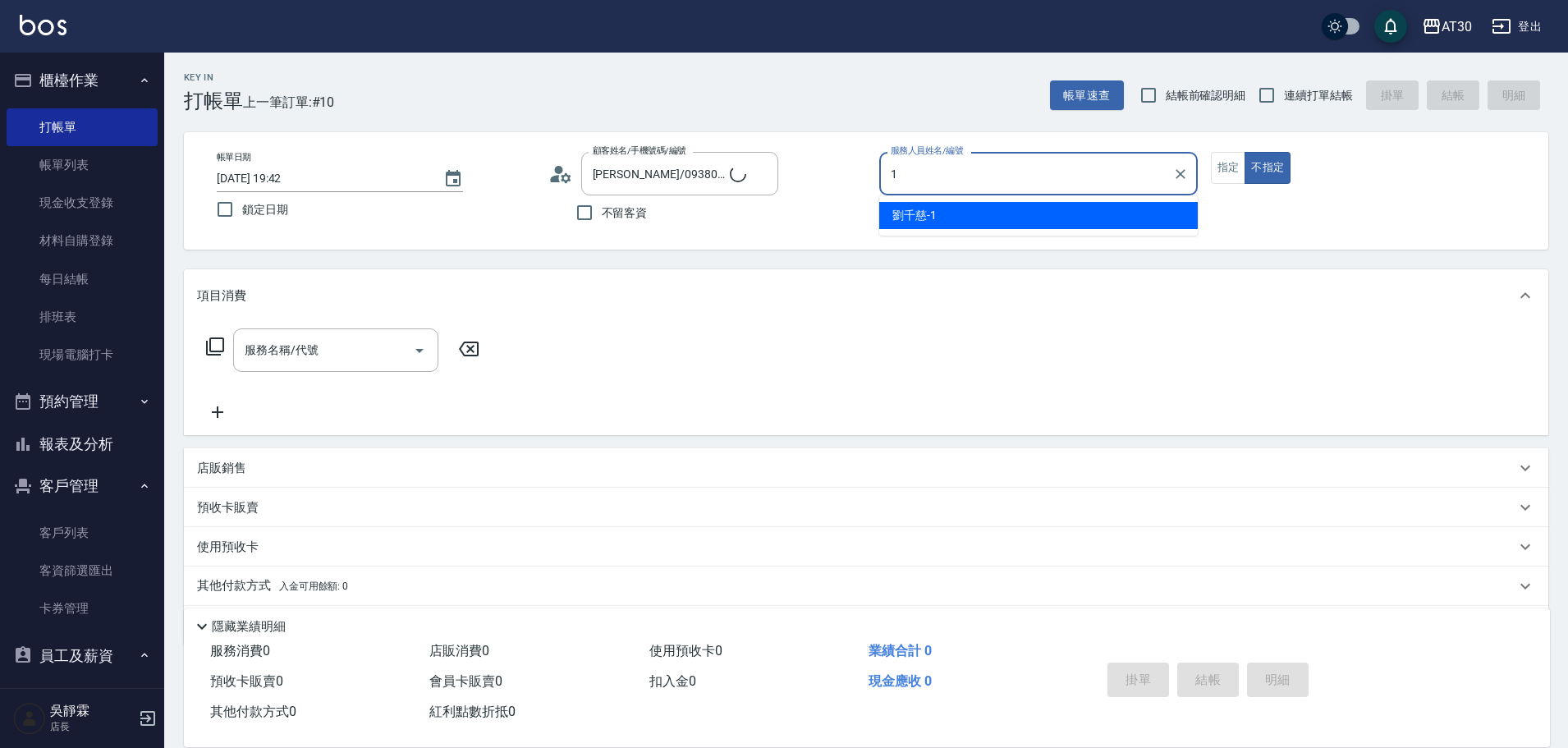
type input "[PERSON_NAME]1"
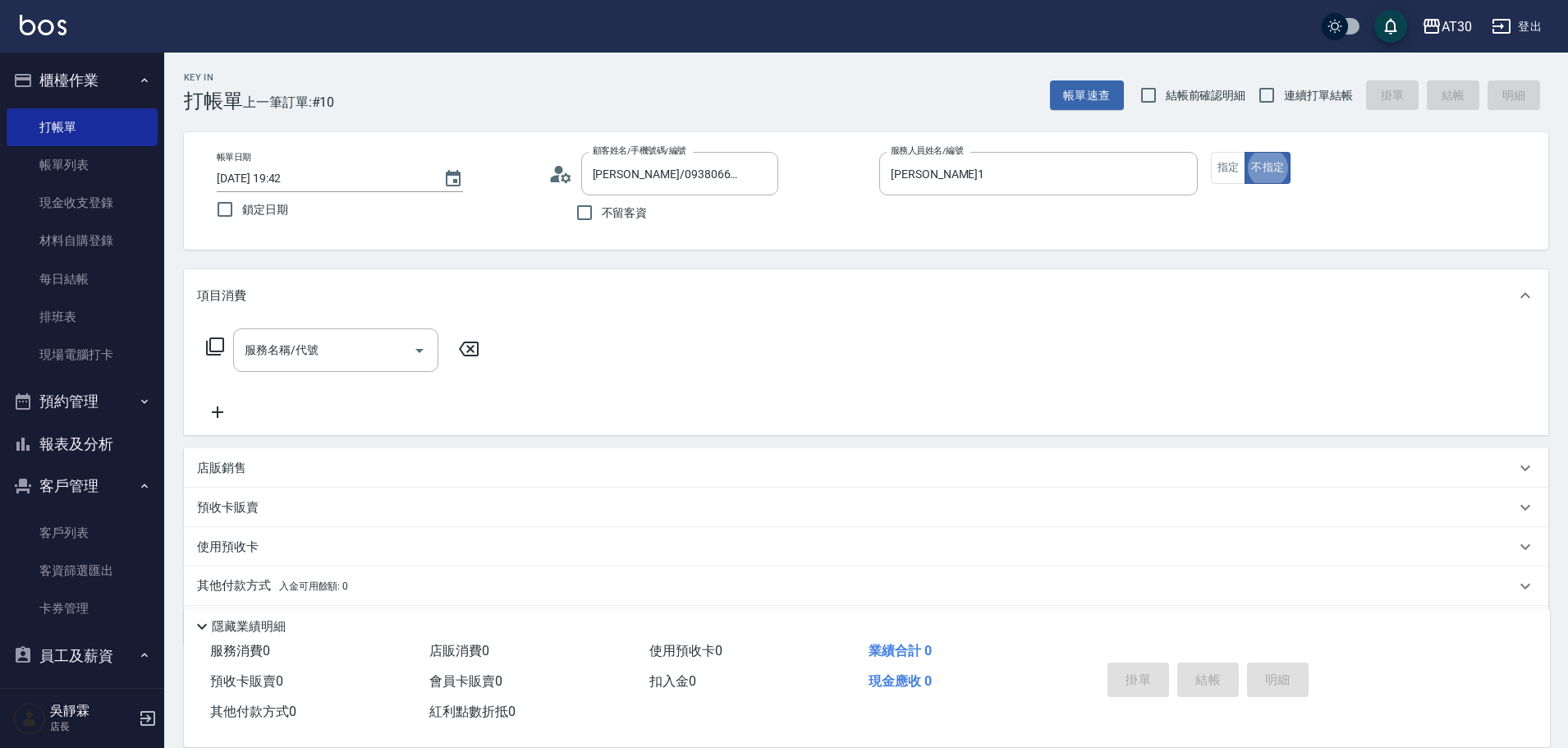
type button "false"
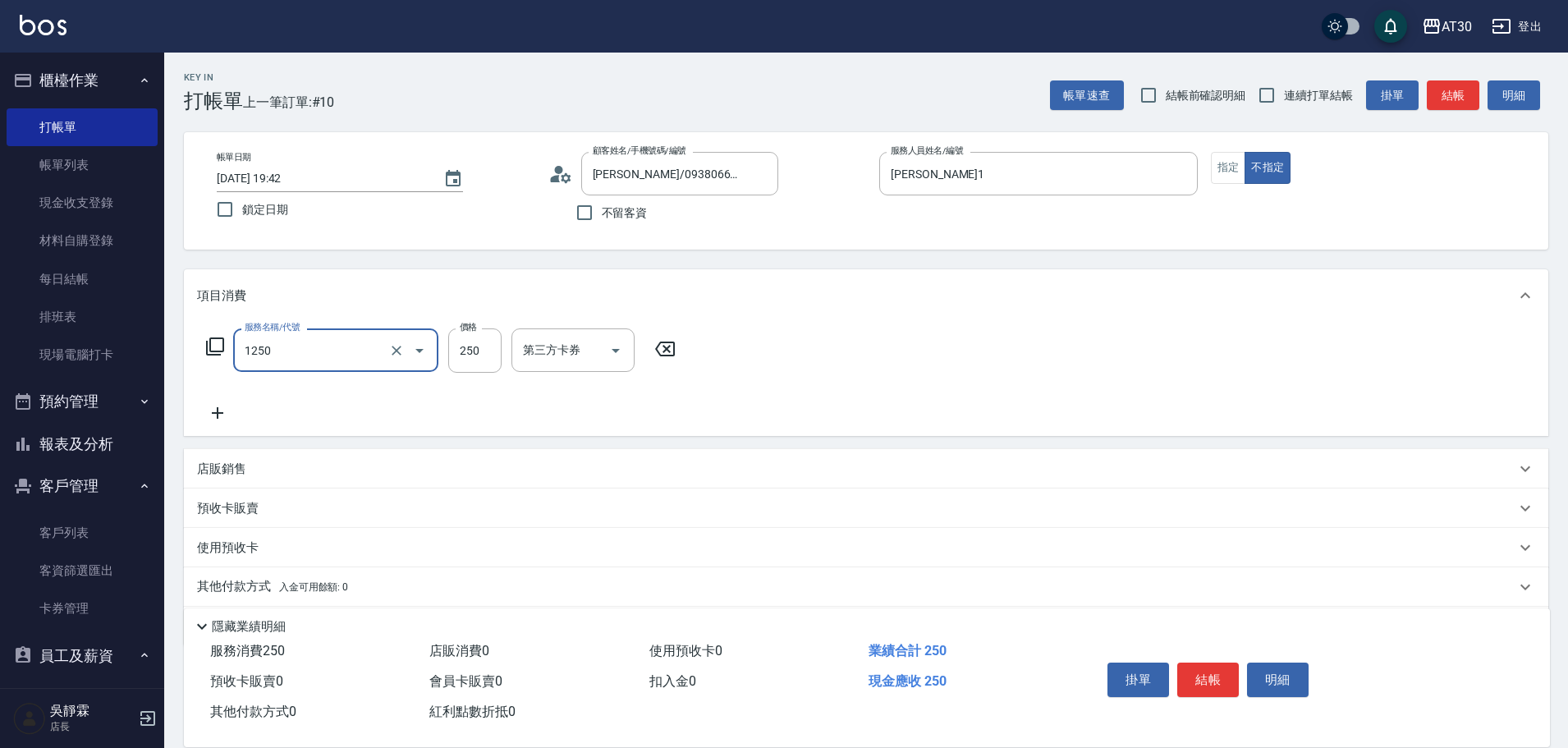
type input "洗髮250(1250)"
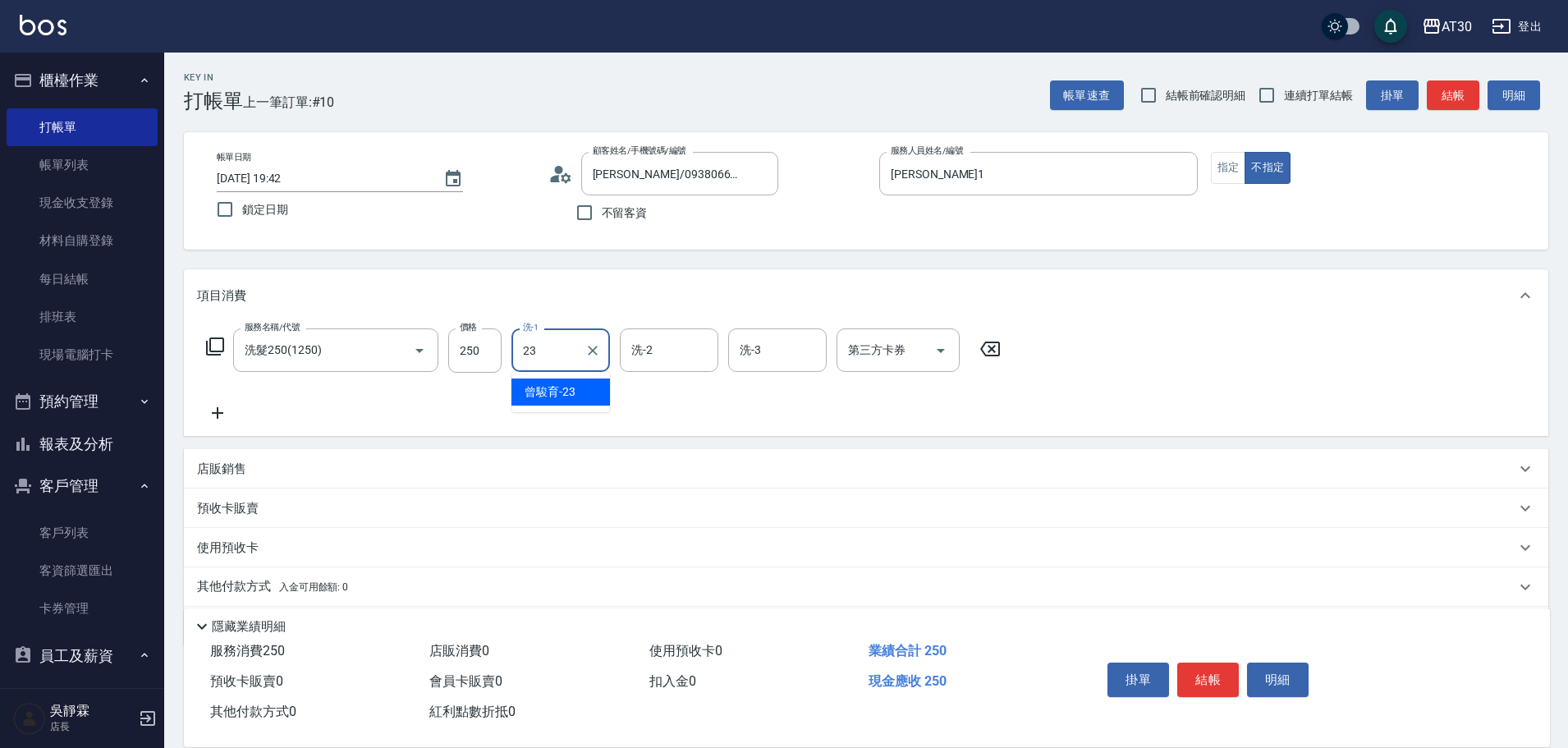
type input "曾駿育-23"
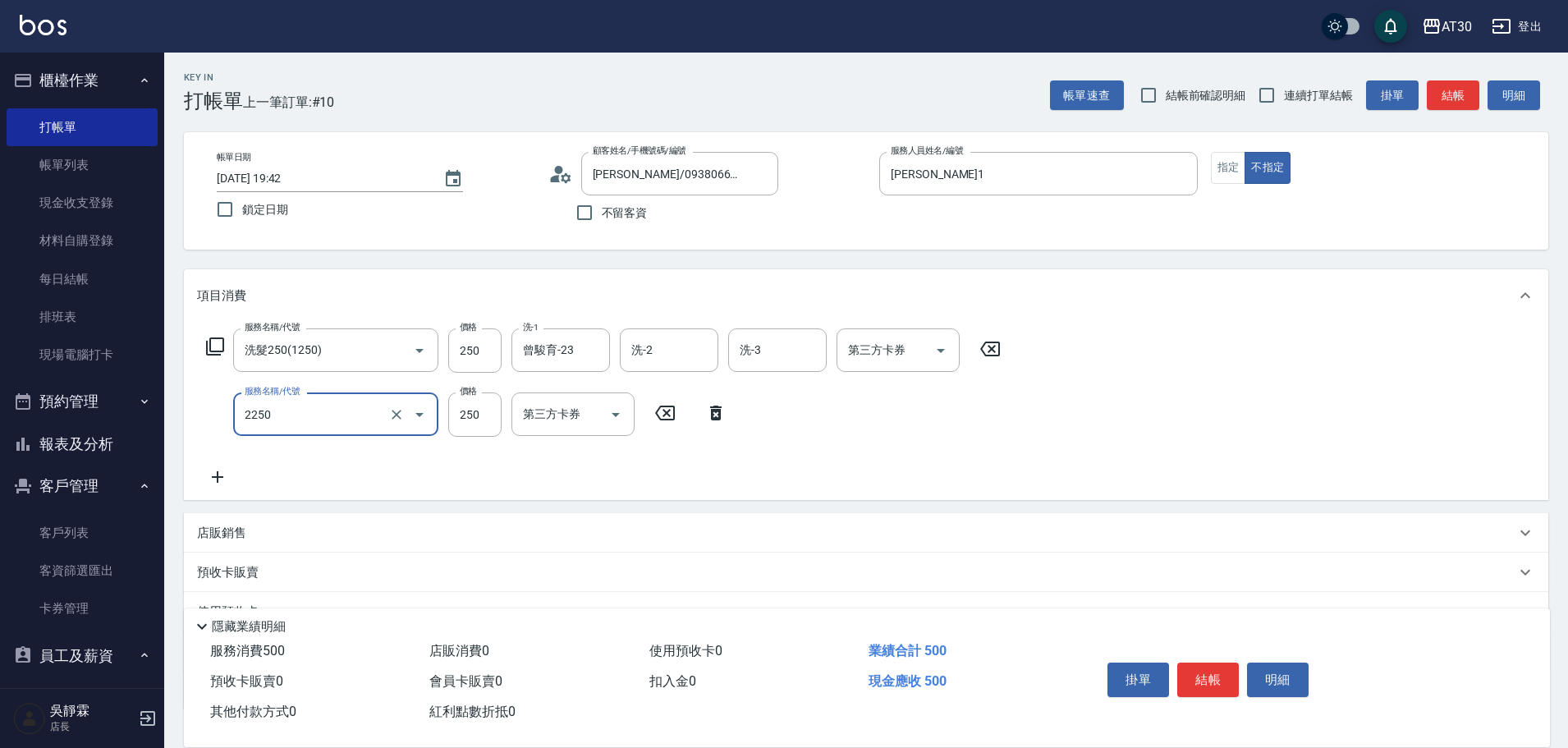
type input "剪髮(2250)"
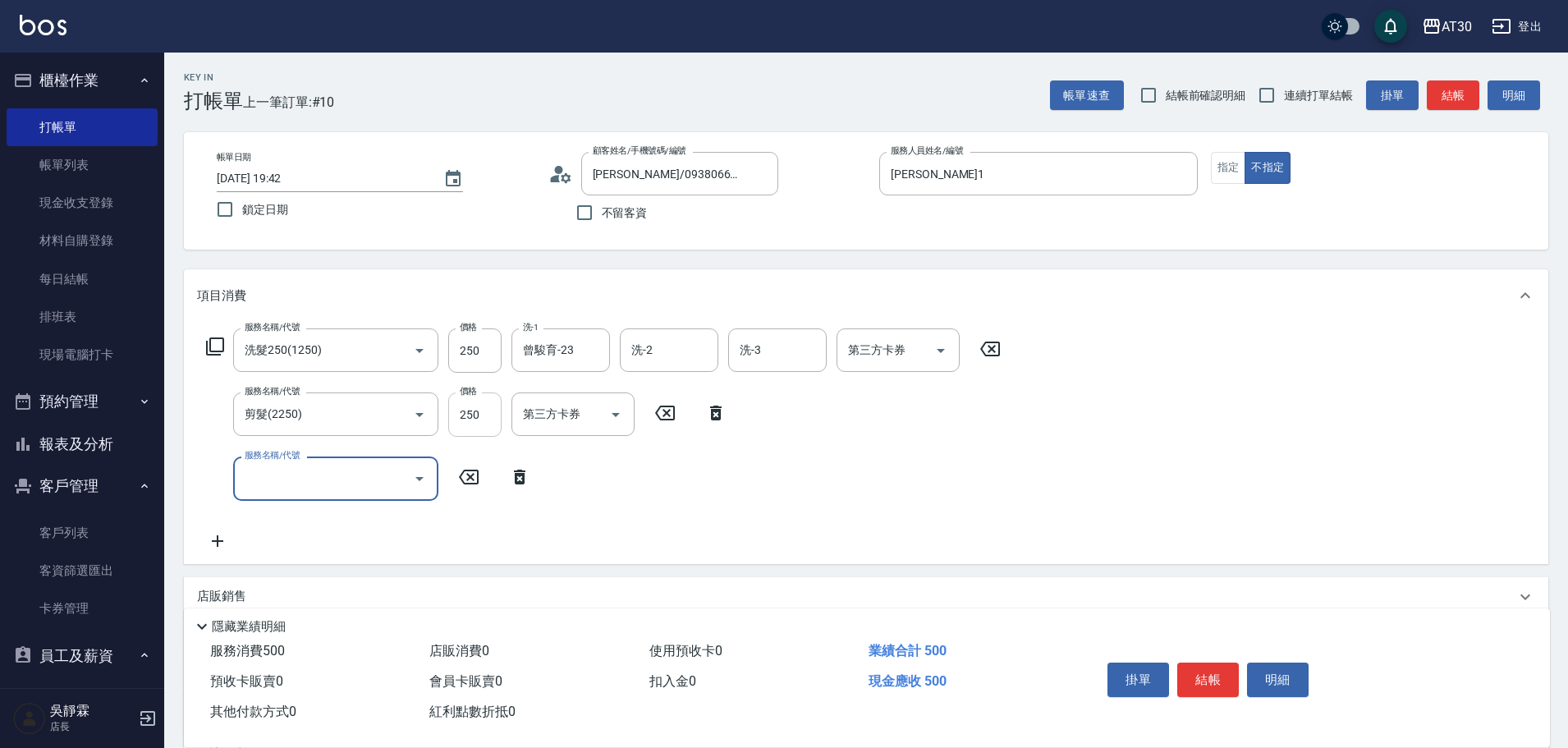
click at [474, 422] on input "250" at bounding box center [474, 415] width 53 height 45
type input "50"
click at [1224, 668] on button "結帳" at bounding box center [1208, 679] width 61 height 34
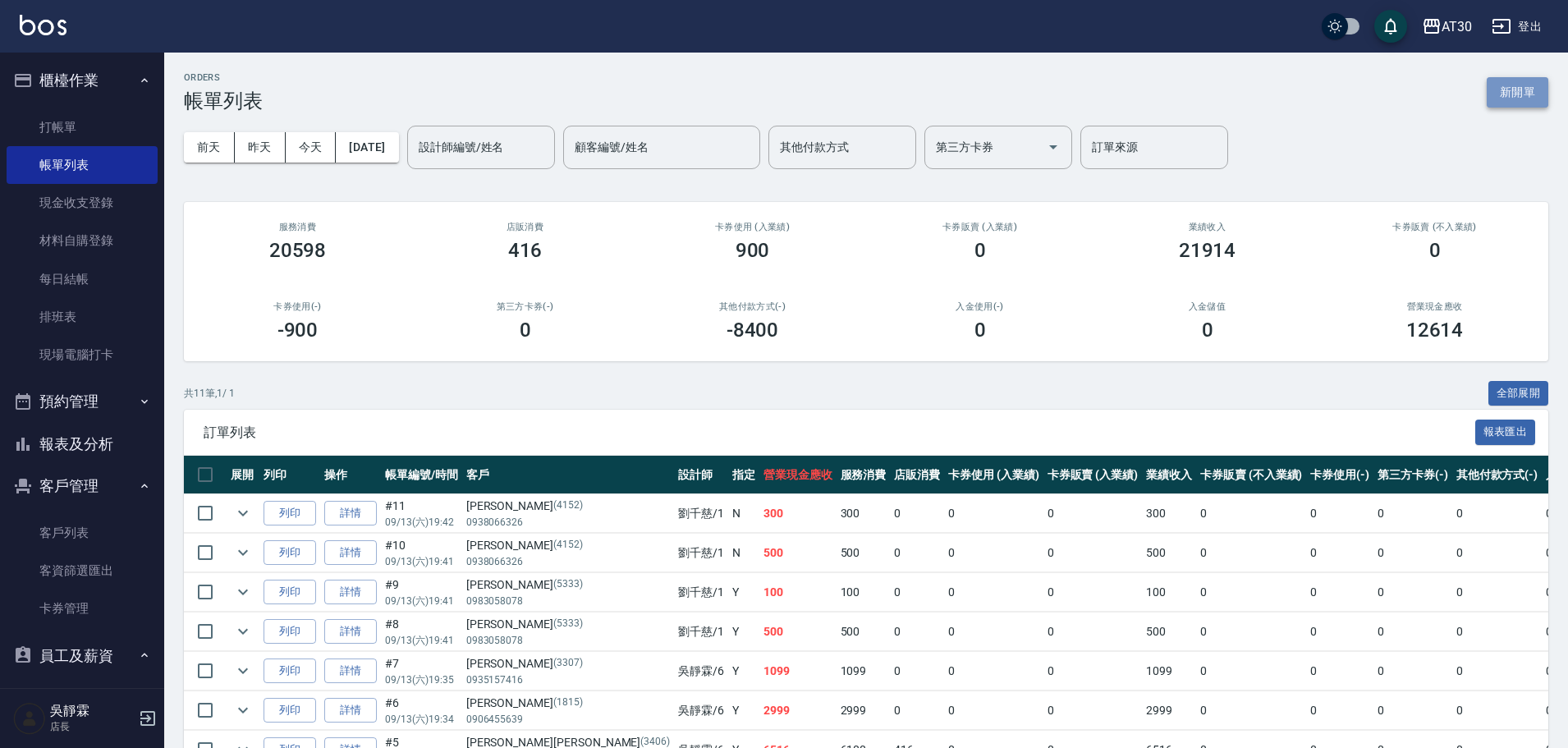
click at [1498, 87] on button "新開單" at bounding box center [1517, 91] width 61 height 30
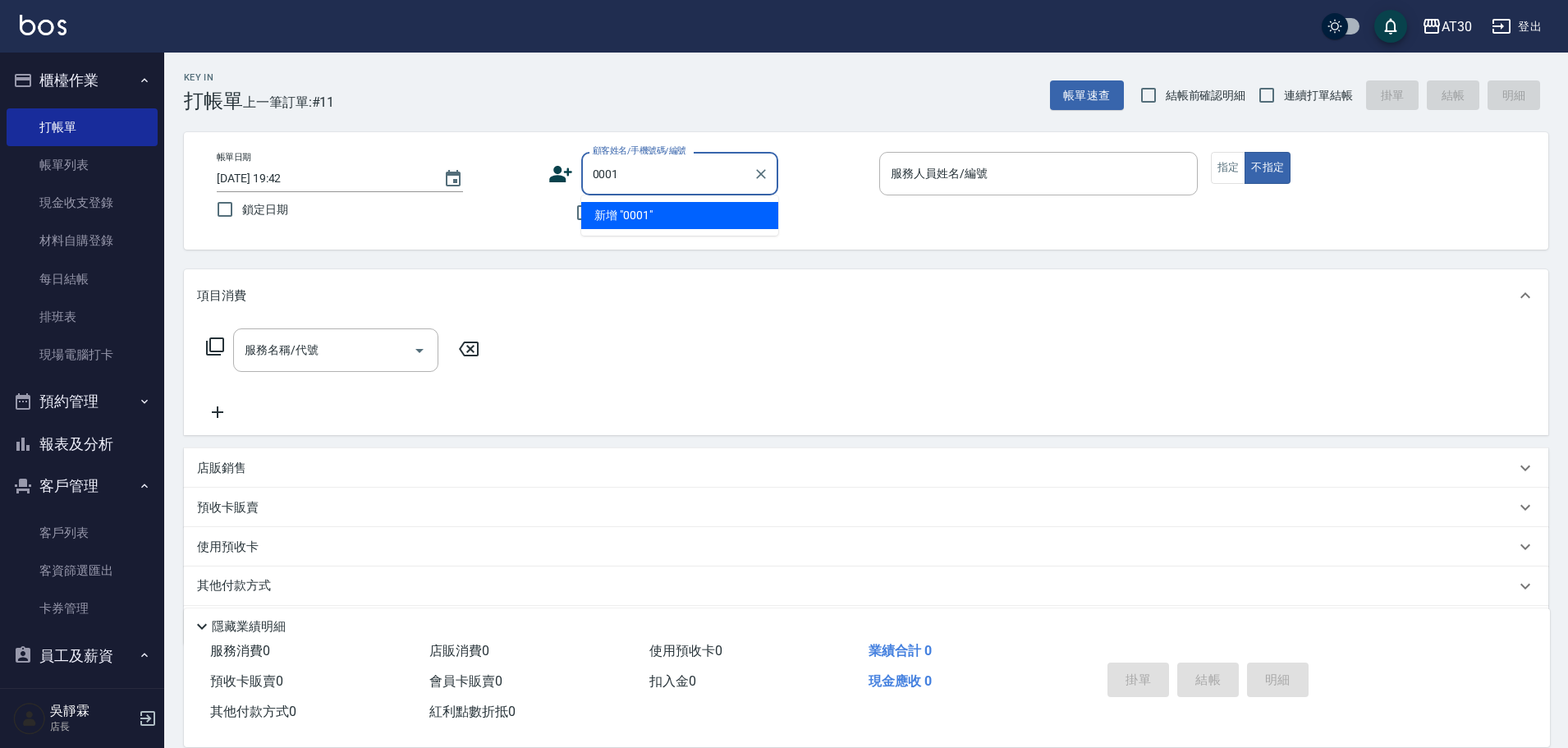
type input "0001"
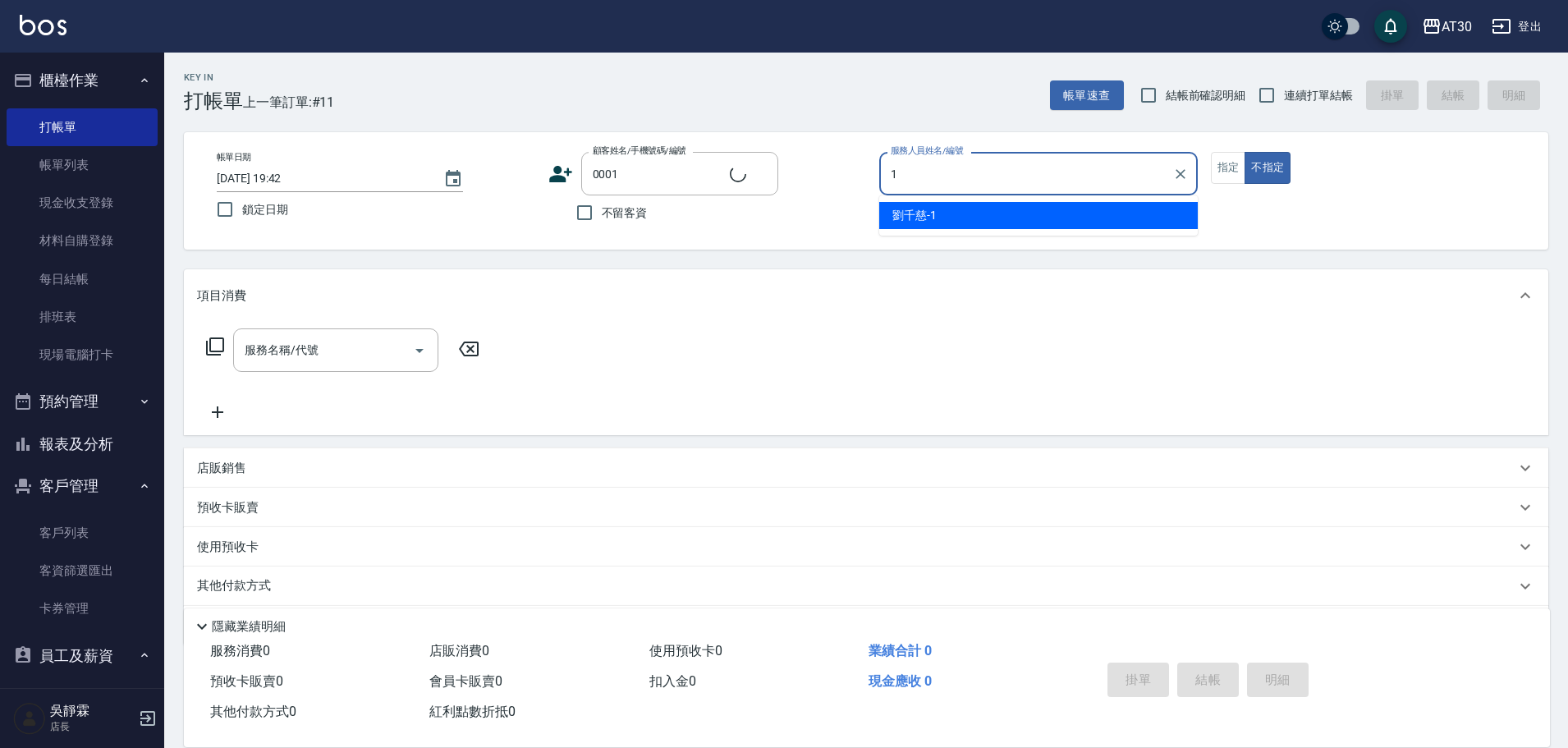
type input "[PERSON_NAME]1"
type button "false"
type input "新客人 姓名未設定/0001/null"
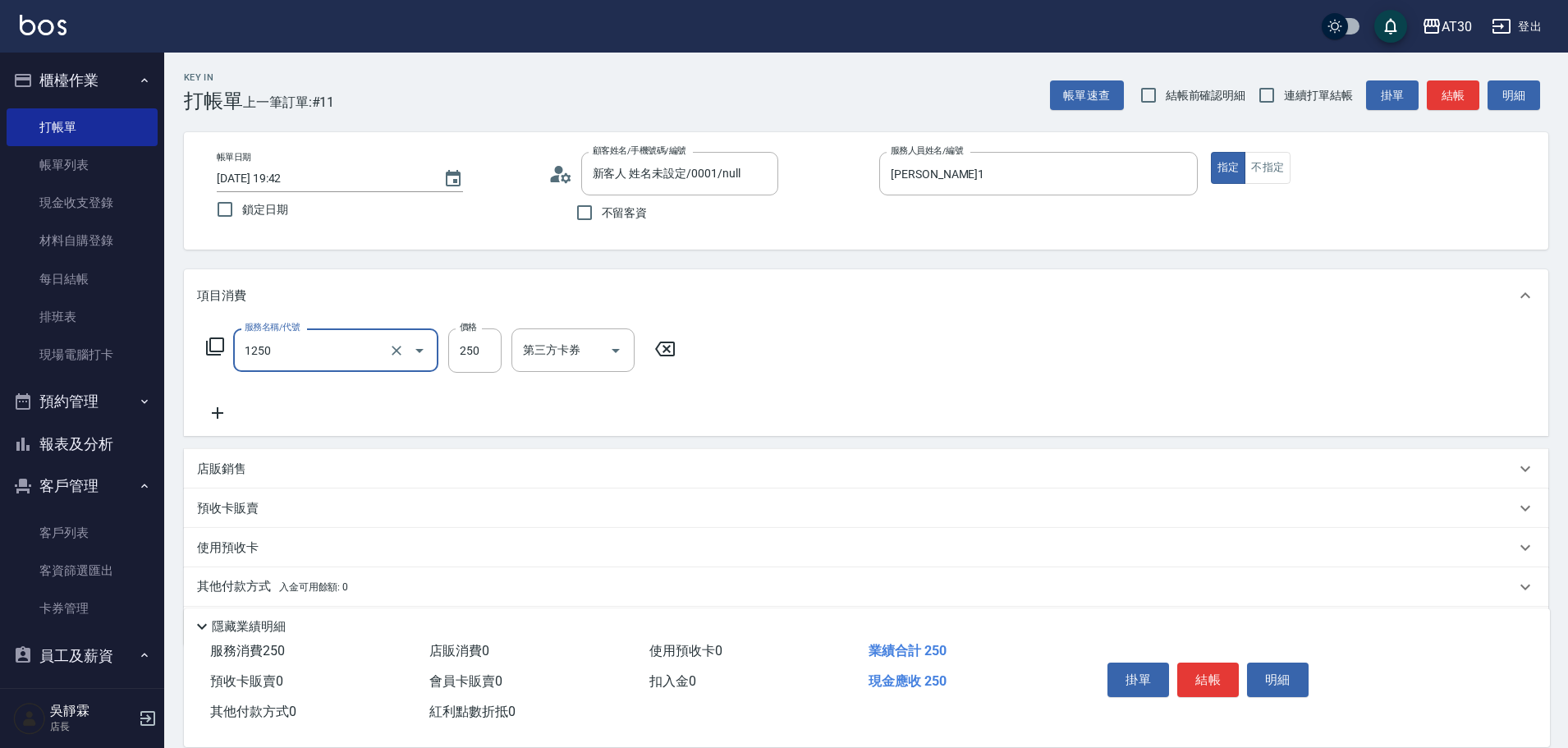
type input "洗髮250(1250)"
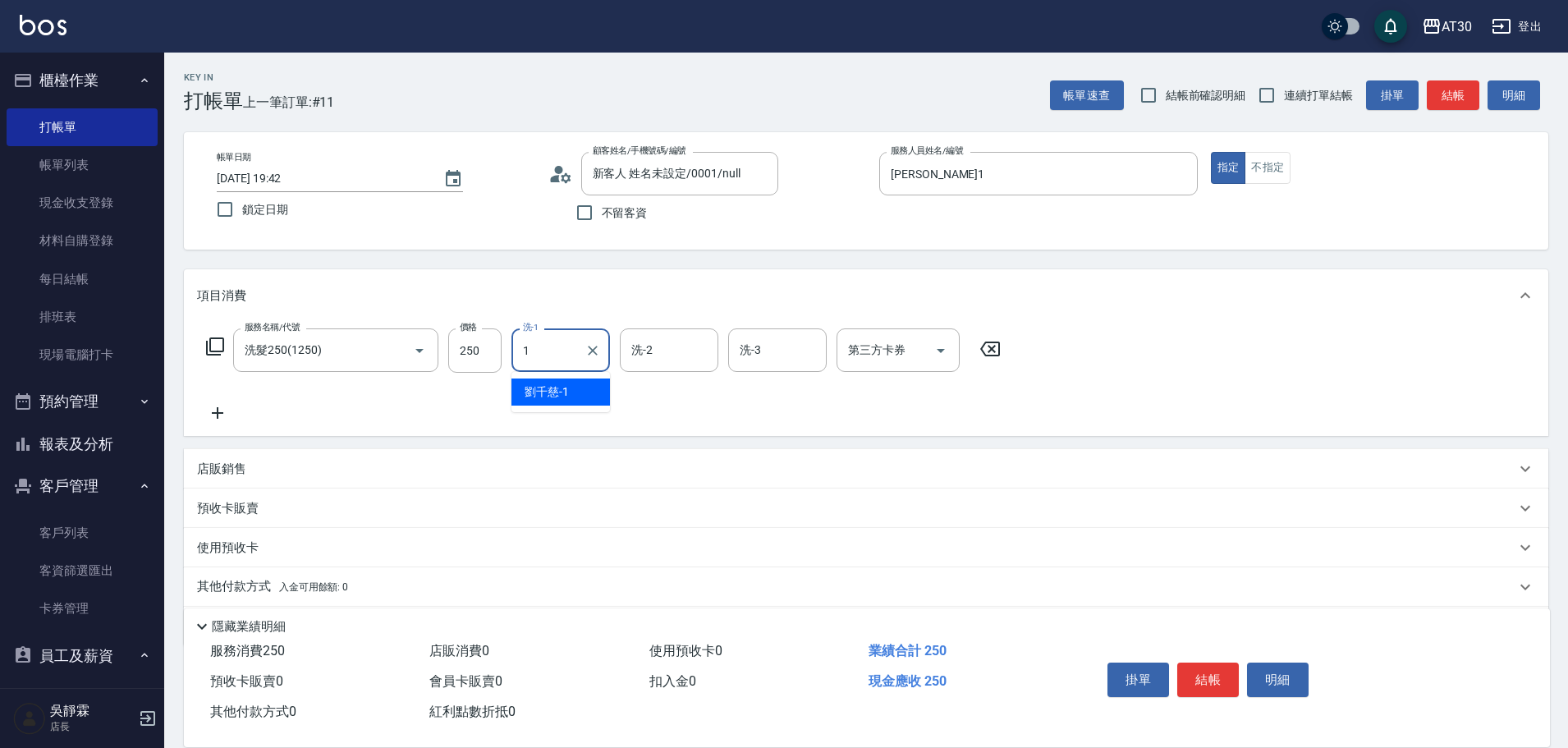
type input "[PERSON_NAME]1"
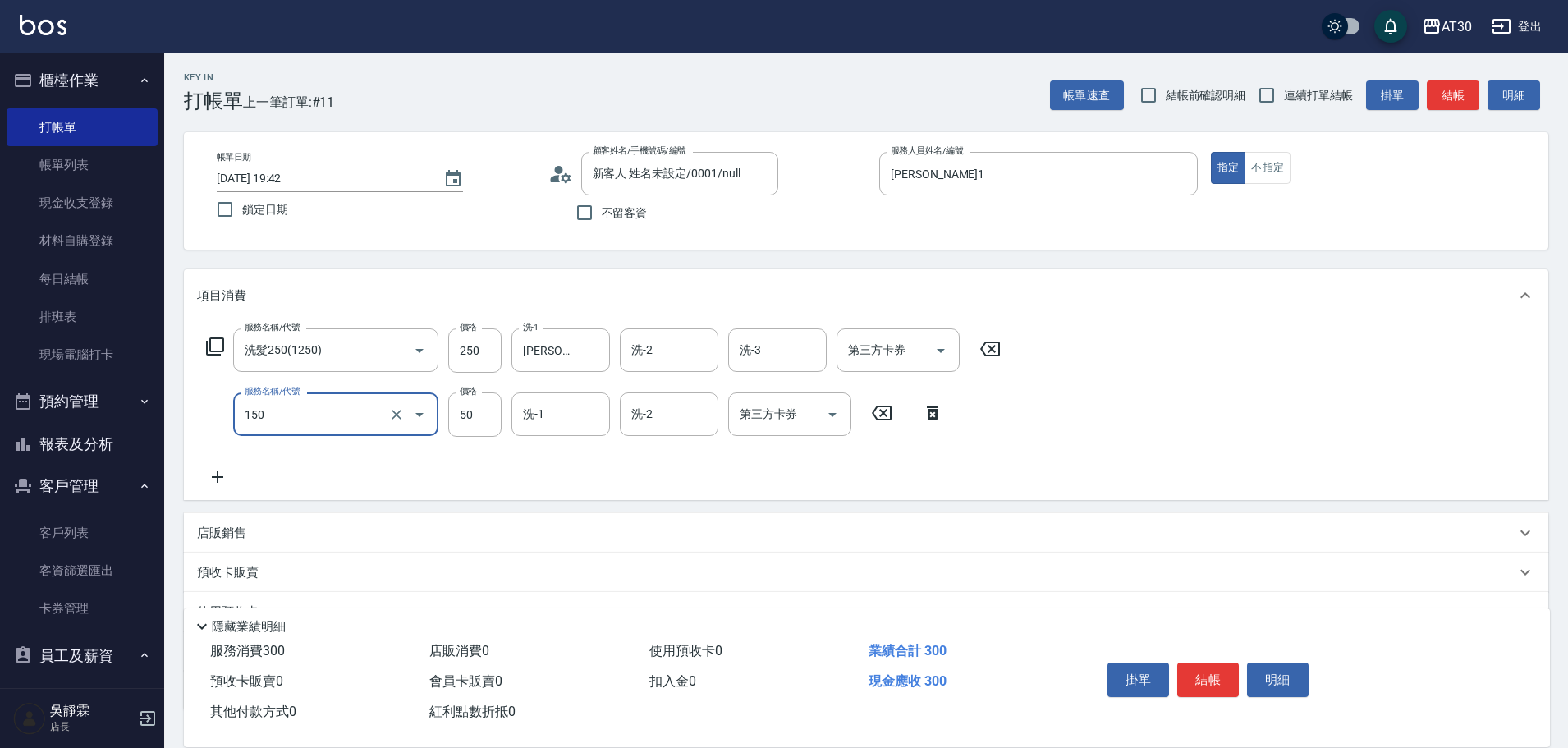
type input "精油(150)"
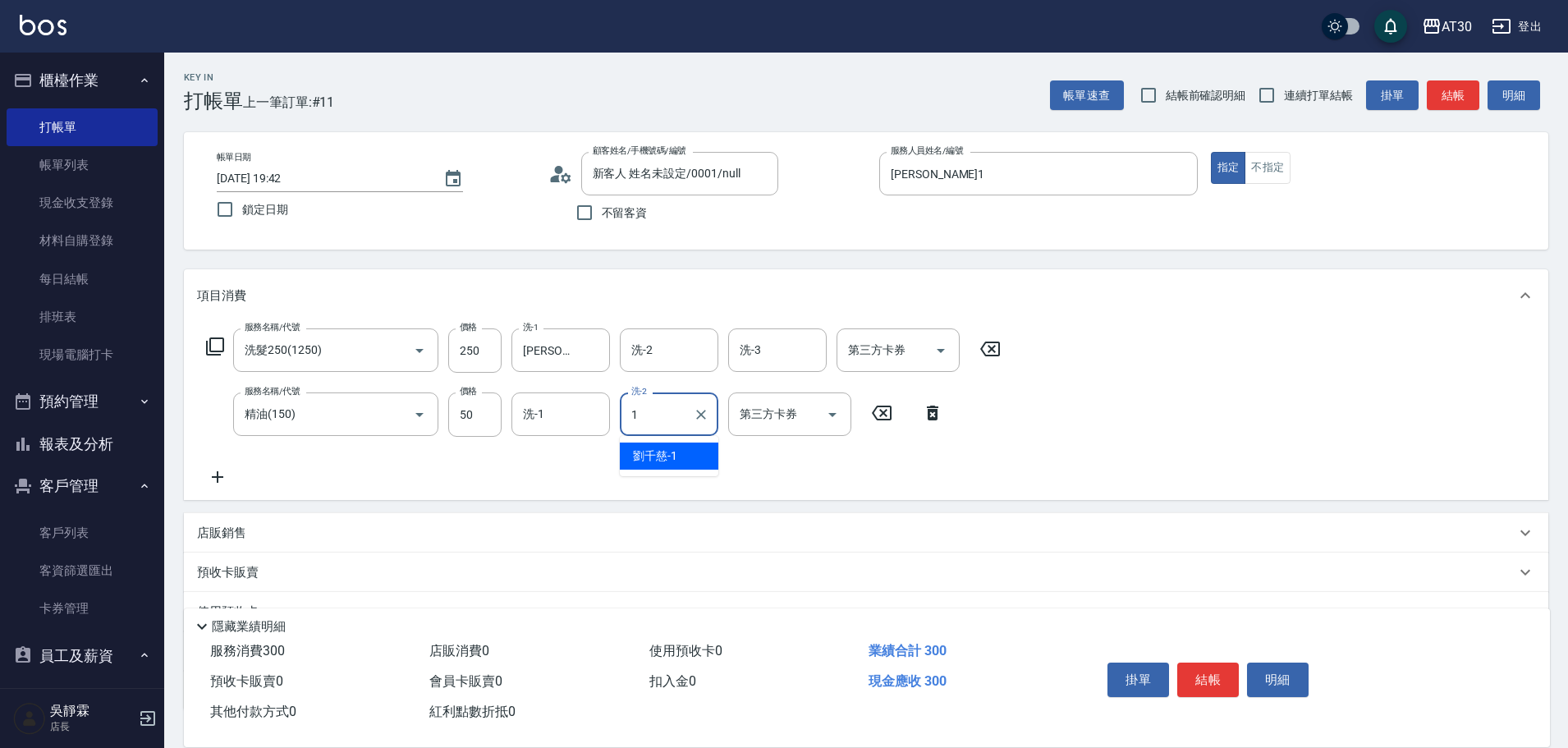
type input "[PERSON_NAME]1"
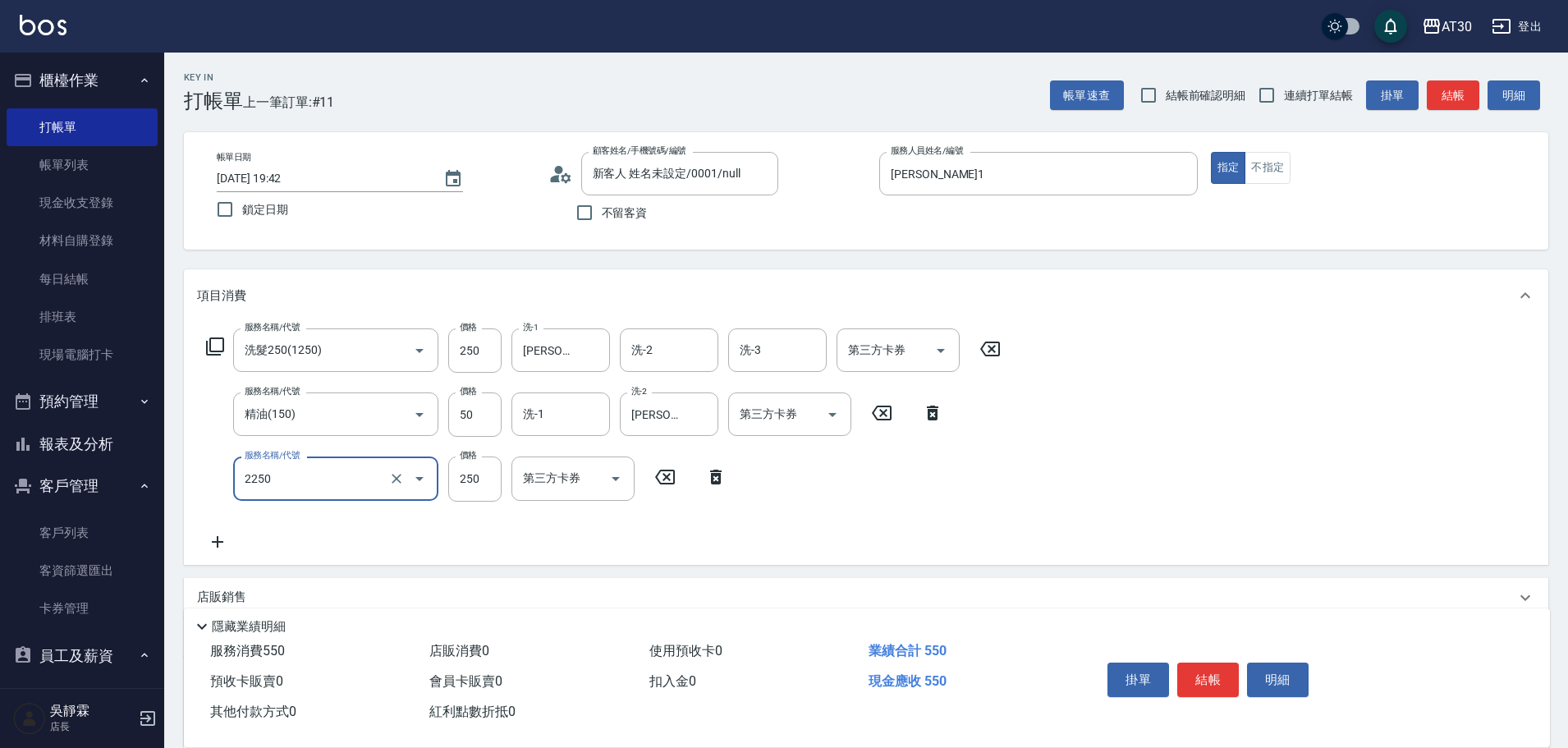
type input "剪髮(2250)"
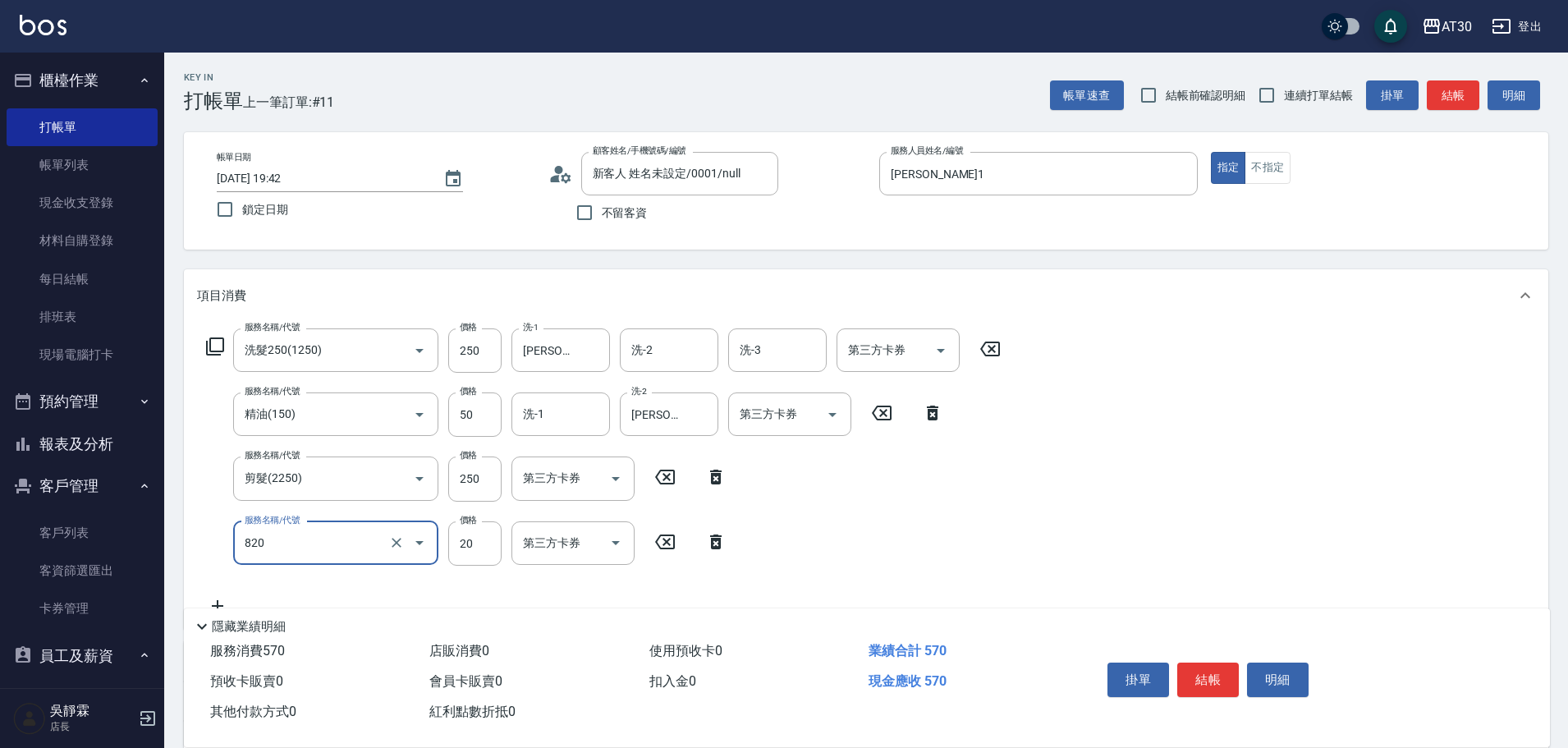
type input "潤絲(820)"
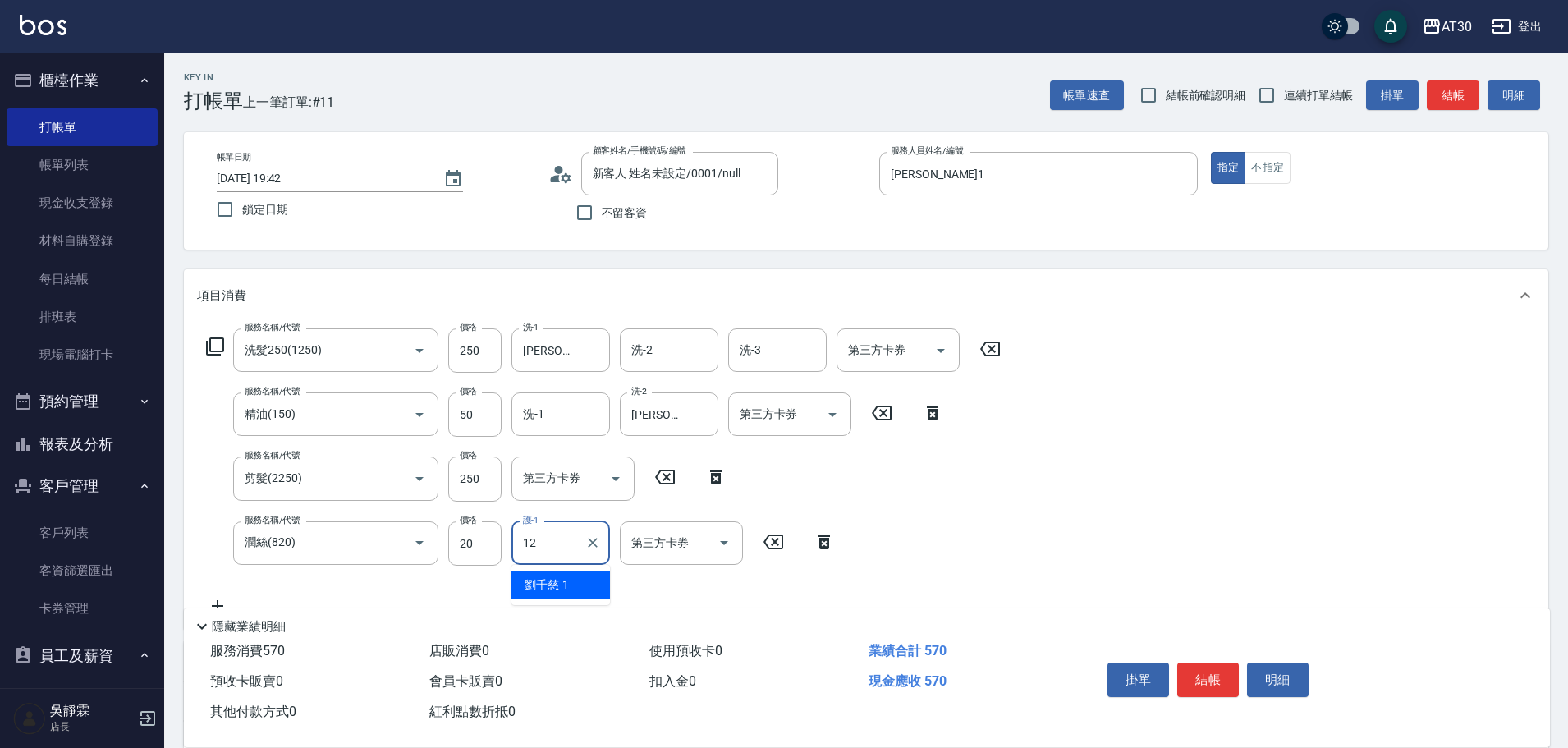
type input "12"
type input "吹捲(850)"
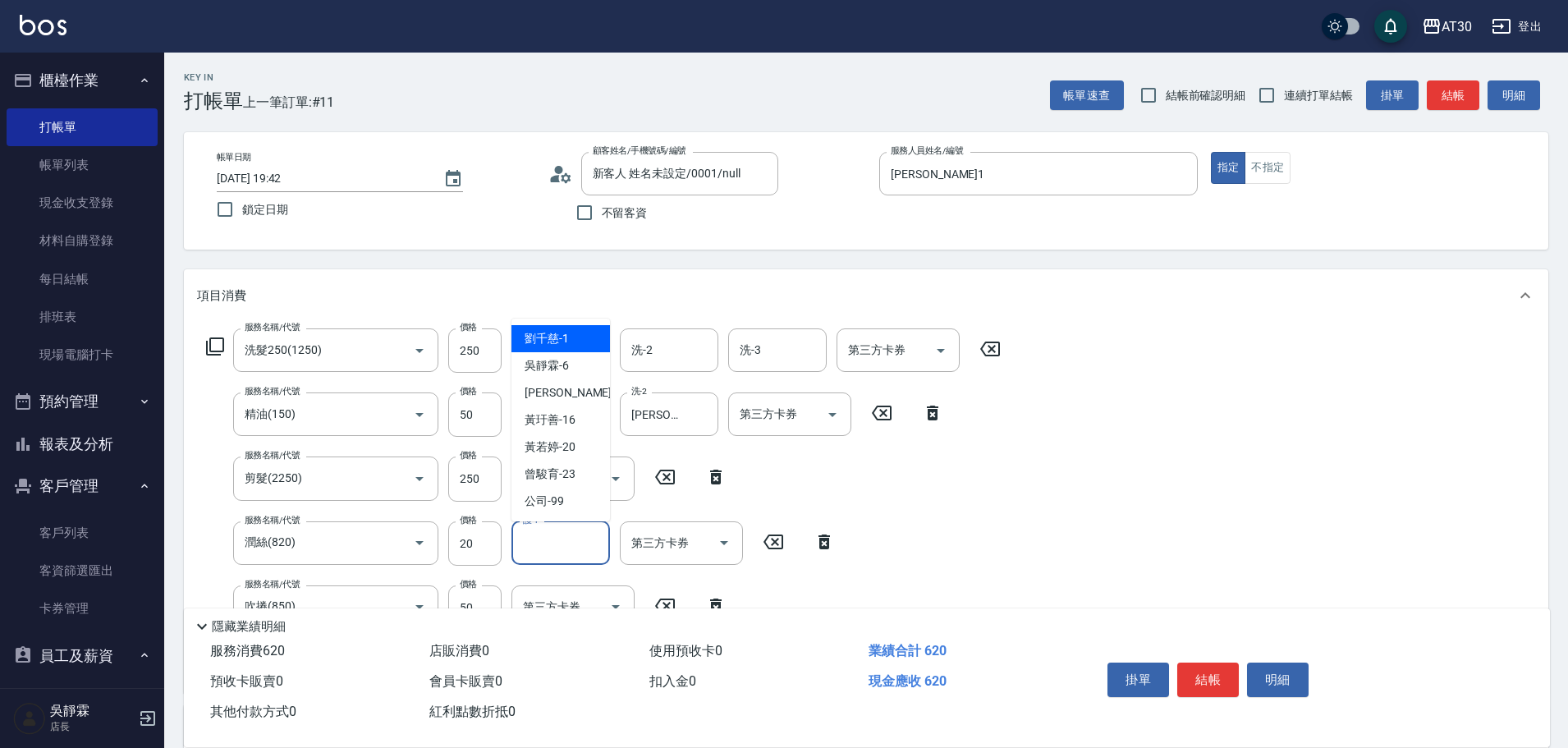
click at [557, 531] on input "護-1" at bounding box center [561, 543] width 84 height 29
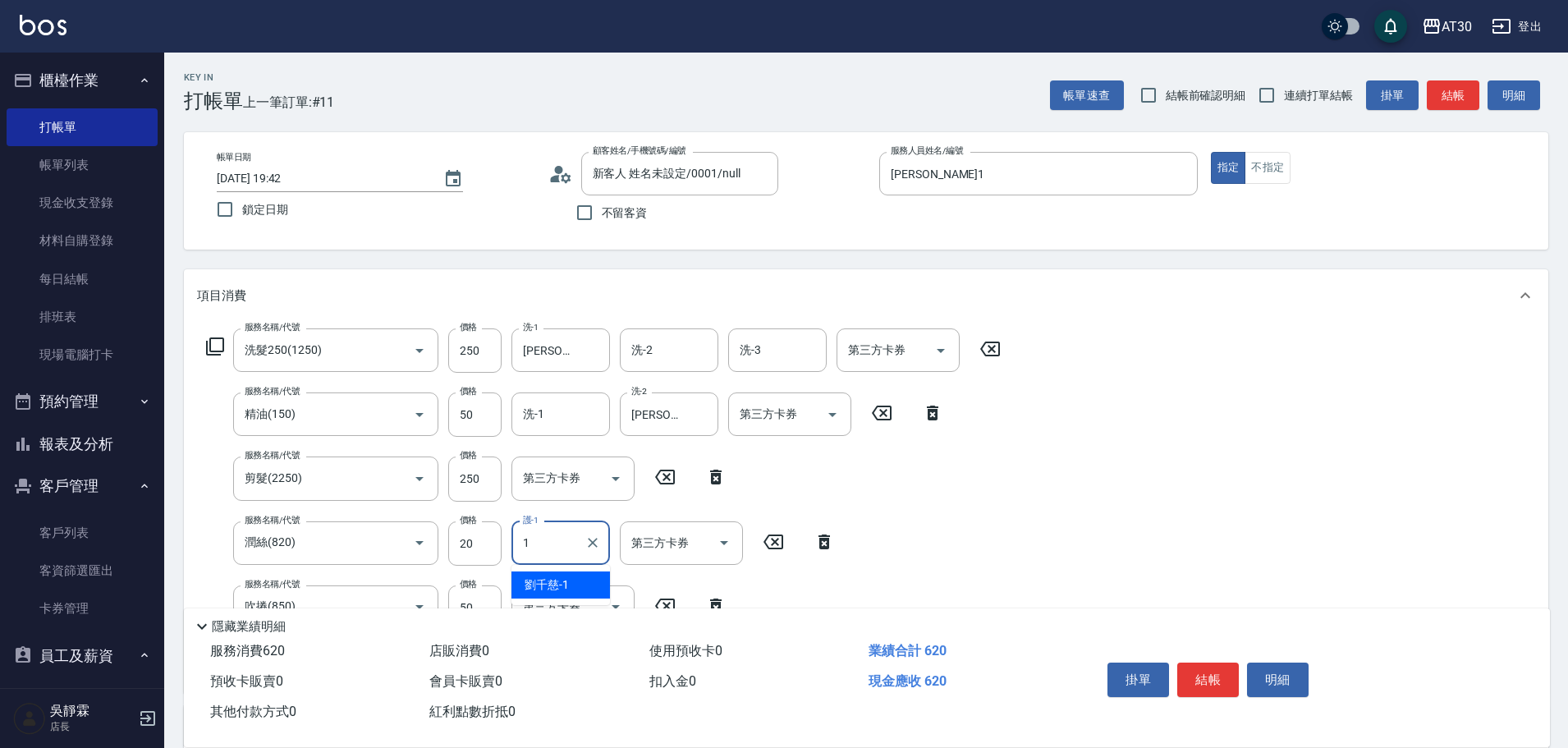
type input "[PERSON_NAME]1"
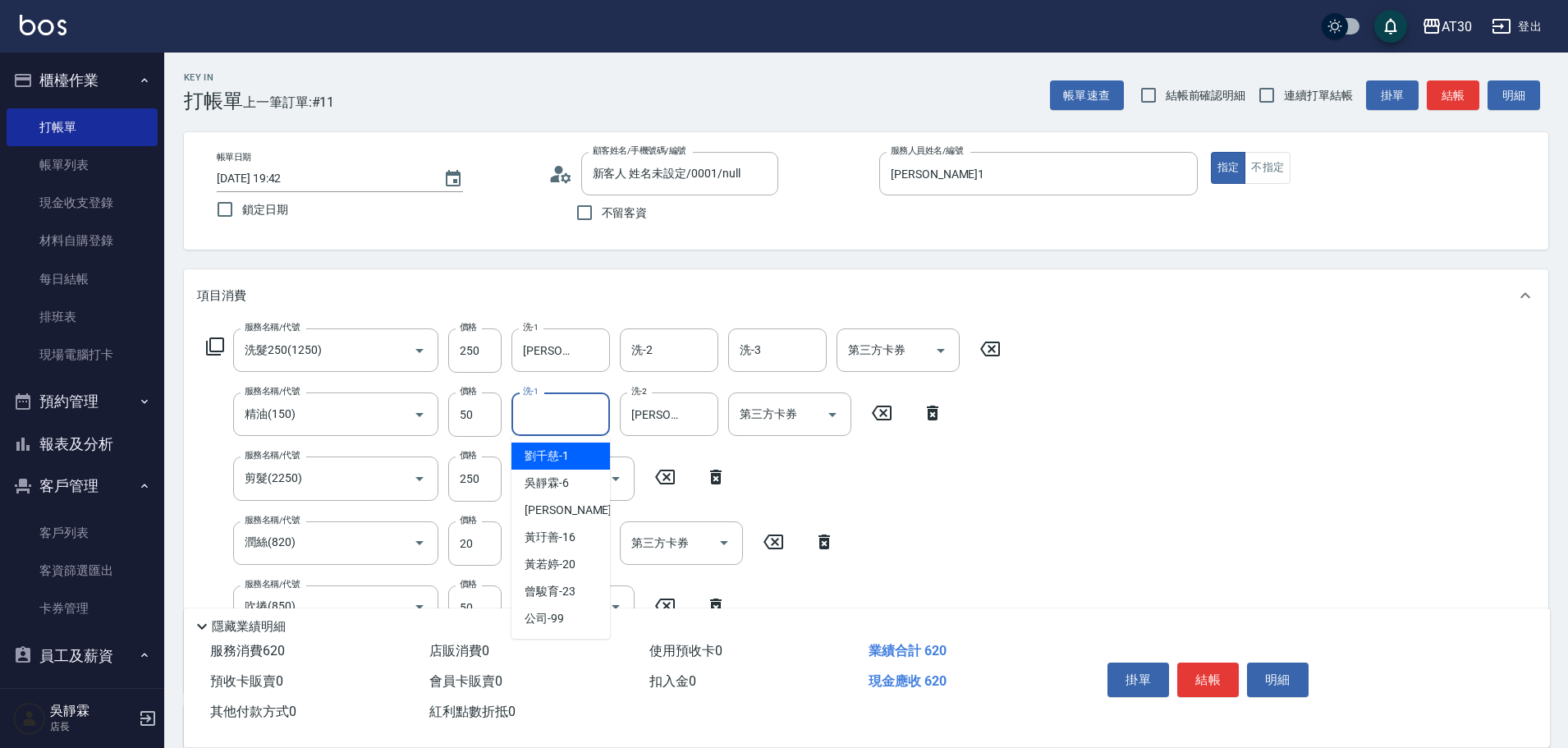
click at [564, 417] on input "洗-1" at bounding box center [561, 415] width 84 height 29
click at [569, 454] on div "[PERSON_NAME]1" at bounding box center [560, 456] width 98 height 27
type input "[PERSON_NAME]1"
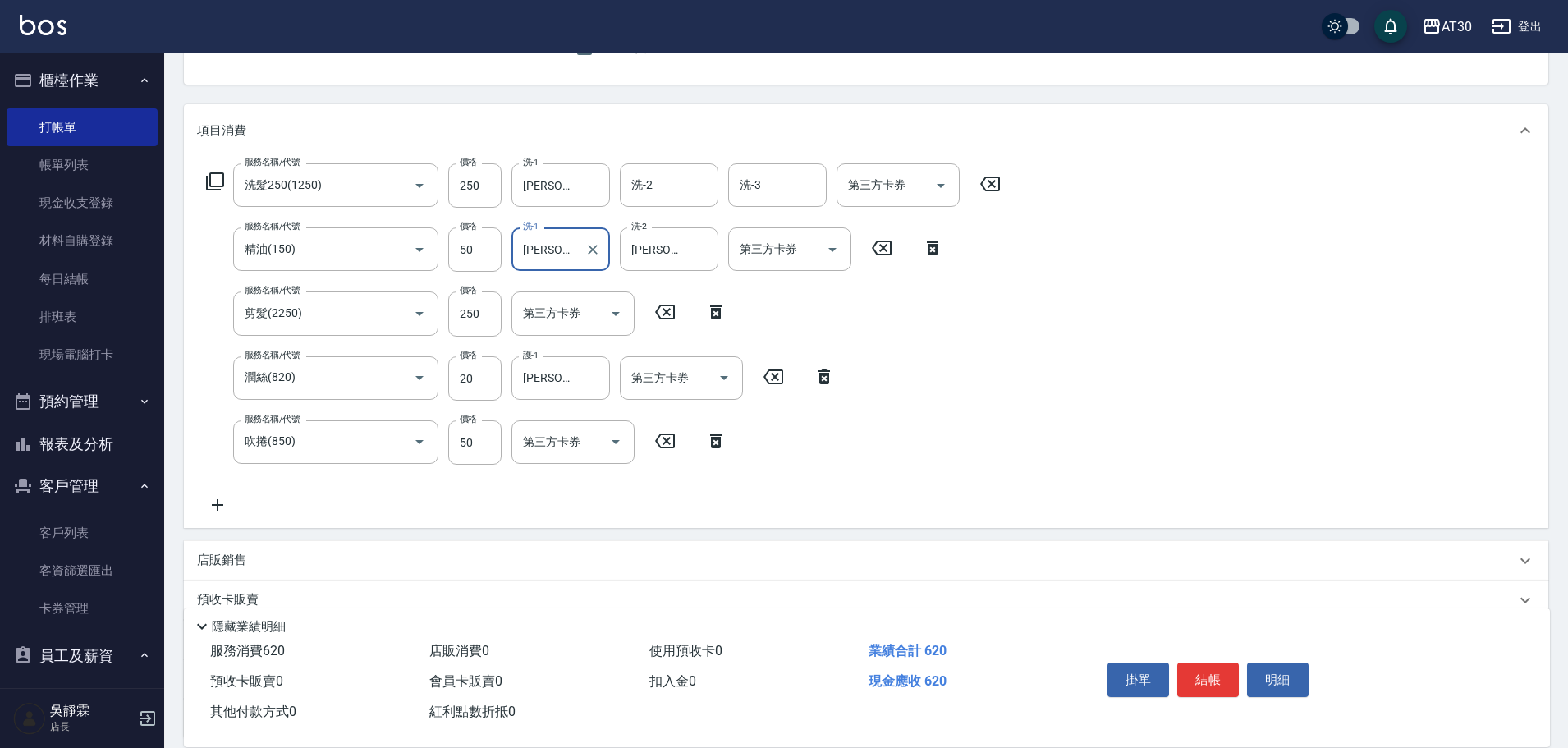
scroll to position [257, 0]
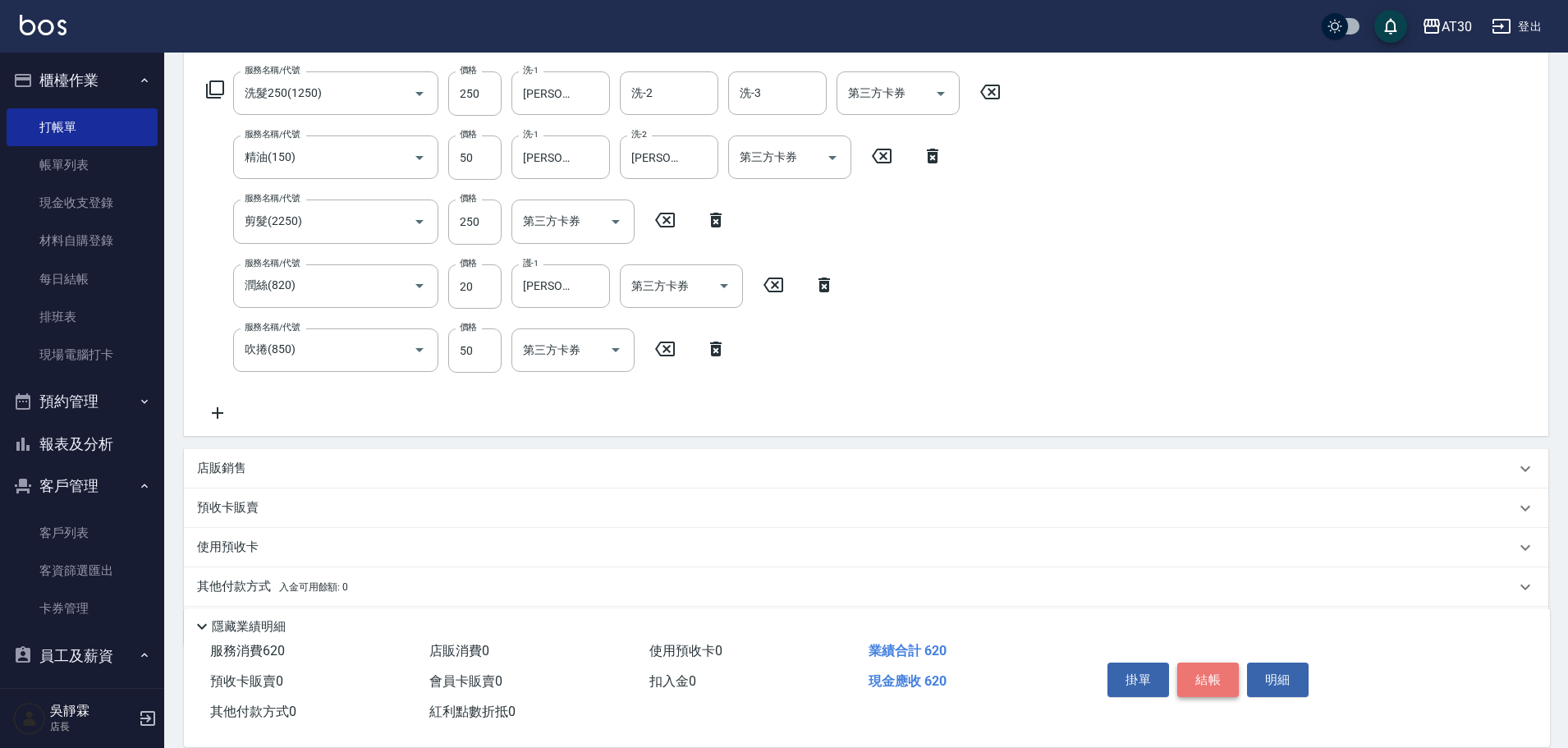
click at [1215, 671] on button "結帳" at bounding box center [1208, 679] width 61 height 34
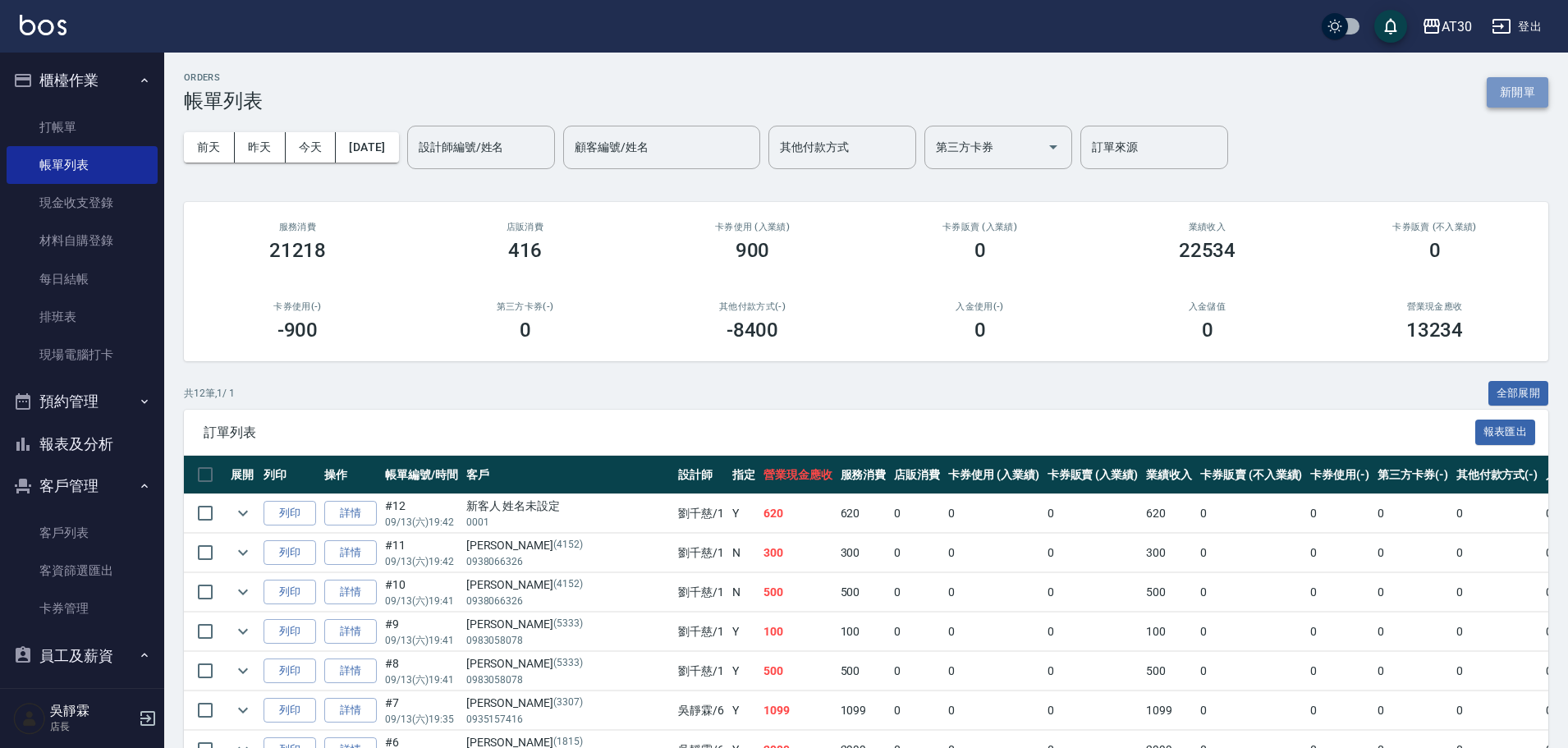
click at [1528, 87] on button "新開單" at bounding box center [1517, 91] width 61 height 30
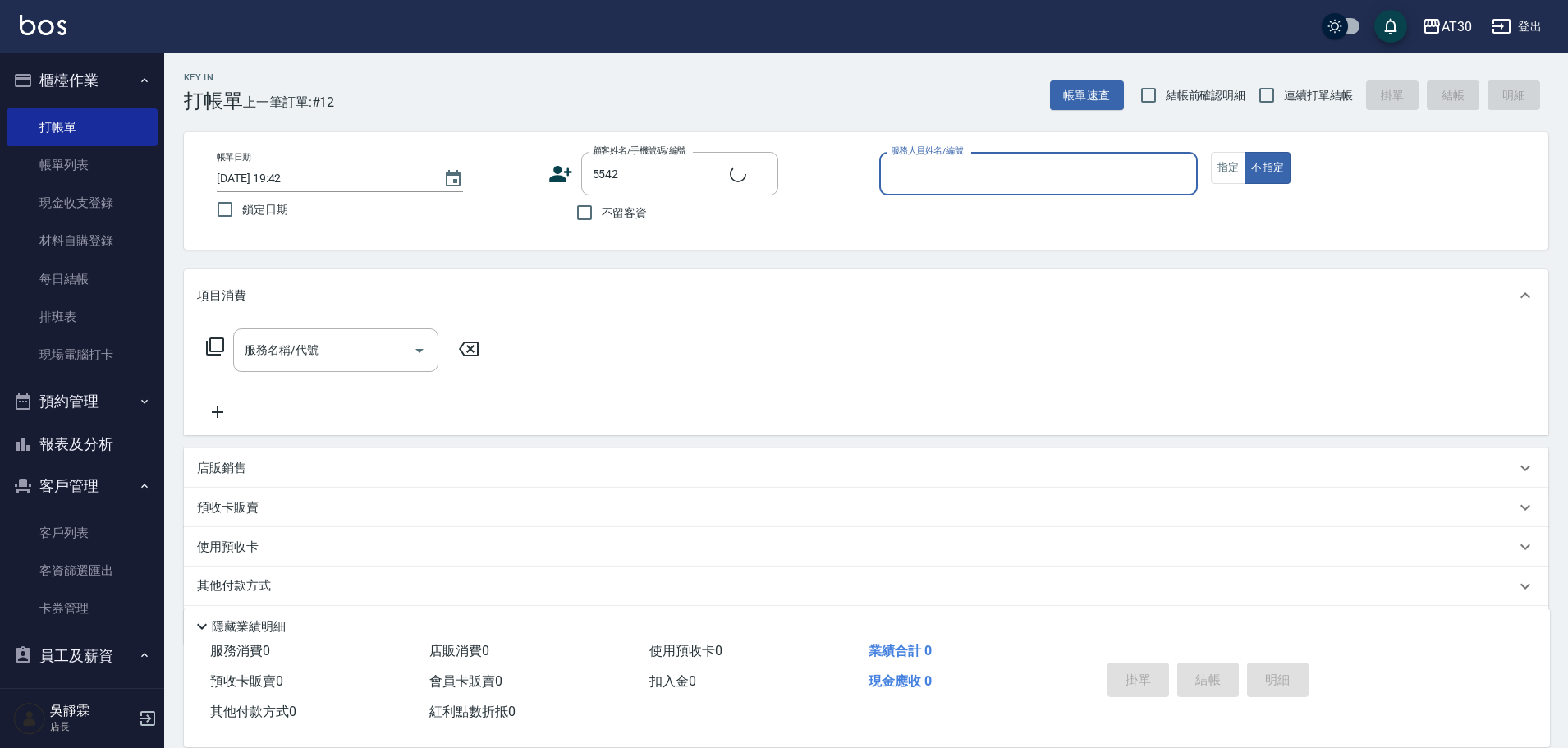
type input "[PERSON_NAME]/0926203378/5542"
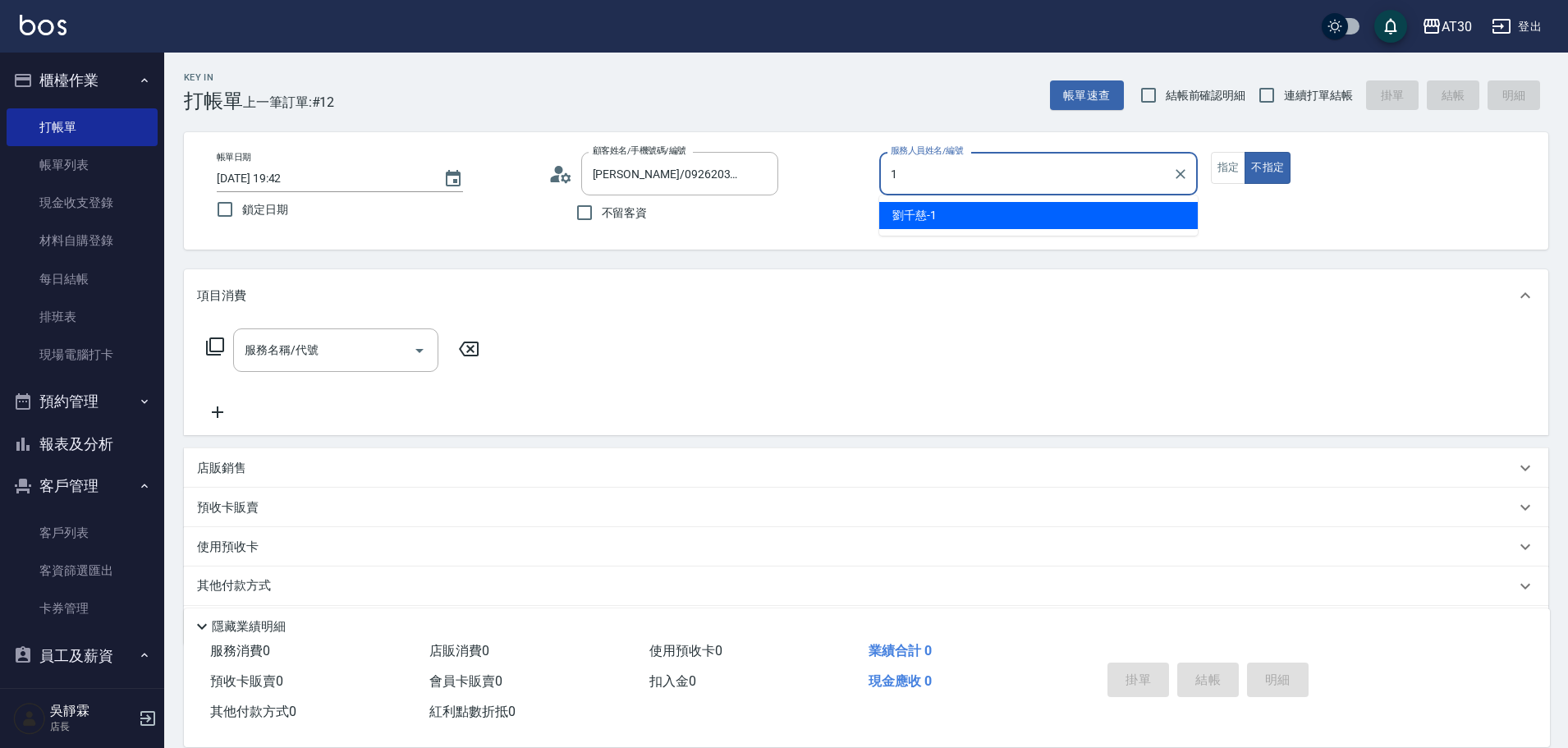
type input "[PERSON_NAME]1"
type button "false"
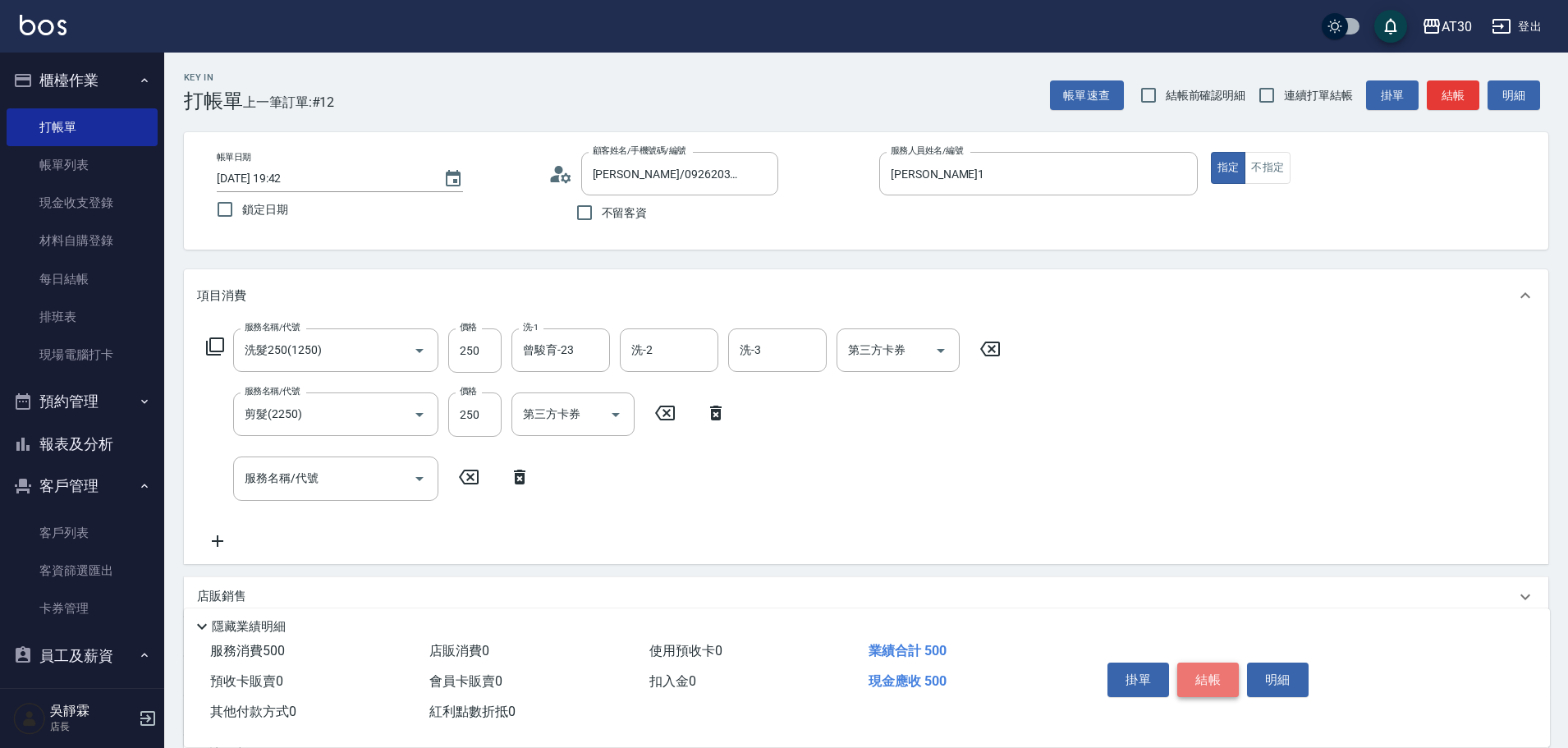
click at [1206, 668] on button "結帳" at bounding box center [1208, 679] width 61 height 34
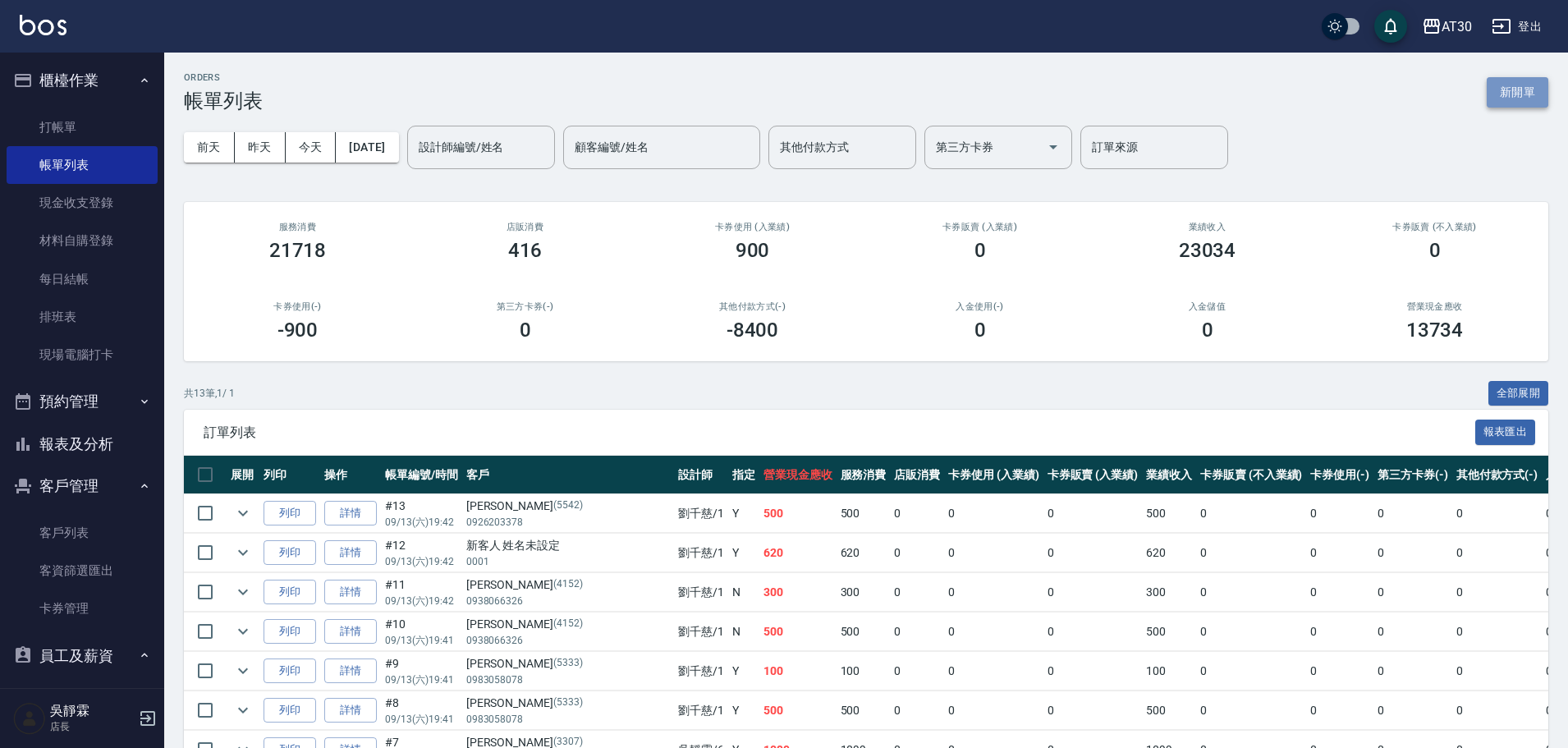
click at [1510, 92] on button "新開單" at bounding box center [1517, 91] width 61 height 30
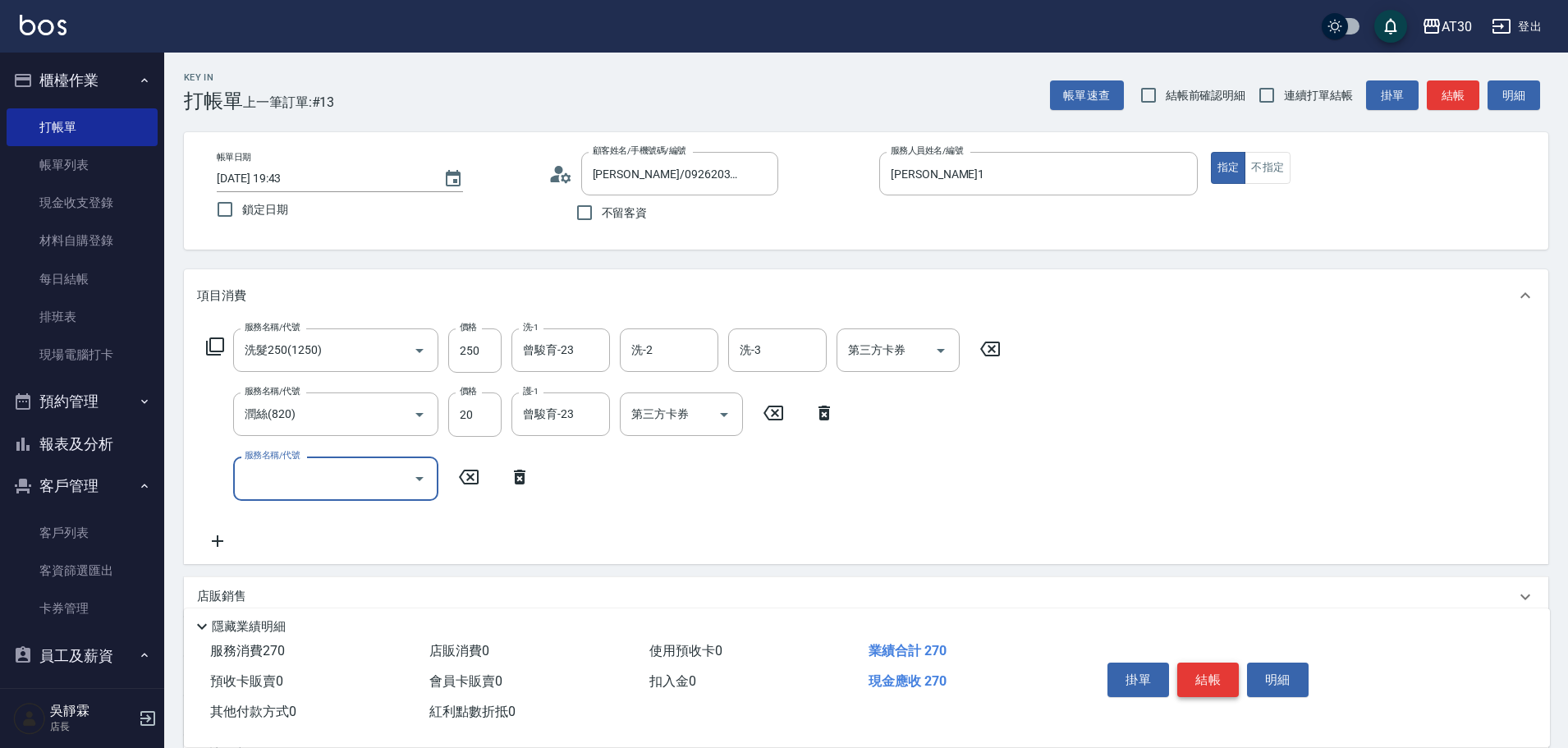
click at [1225, 679] on button "結帳" at bounding box center [1208, 679] width 61 height 34
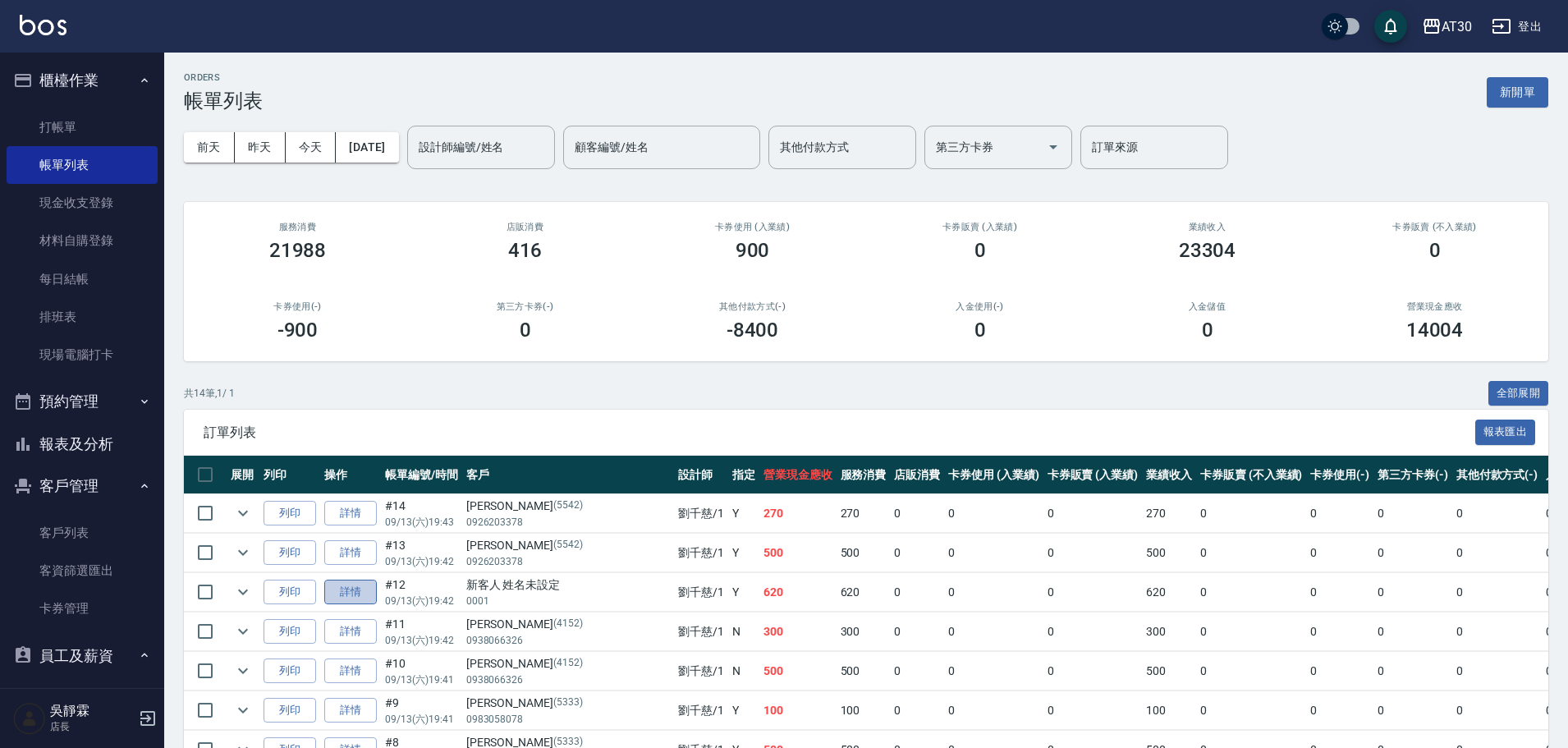
click at [351, 600] on link "詳情" at bounding box center [351, 593] width 52 height 25
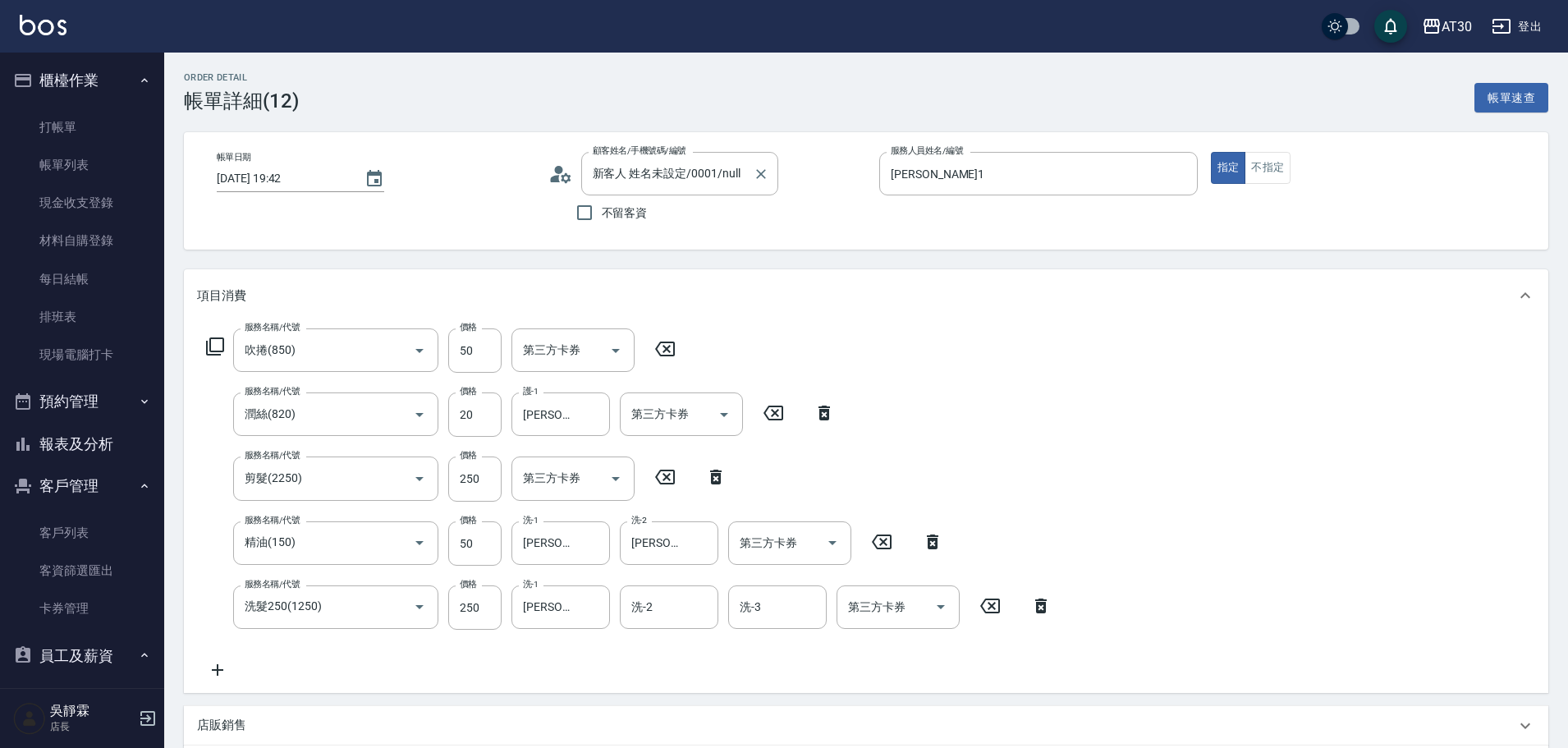
click at [655, 172] on div "顧客姓名/手機號碼/編號 新客人 姓名未設定/0001/null 顧客姓名/手機號碼/編號" at bounding box center [679, 173] width 197 height 44
click at [771, 172] on button "Clear" at bounding box center [762, 174] width 23 height 23
click at [1210, 152] on button "指定" at bounding box center [1228, 167] width 35 height 32
drag, startPoint x: 685, startPoint y: 156, endPoint x: 686, endPoint y: 165, distance: 9.1
click at [685, 158] on div "顧客姓名/手機號碼/編號 新客人 姓名未設定/0001/null 顧客姓名/手機號碼/編號" at bounding box center [679, 173] width 197 height 44
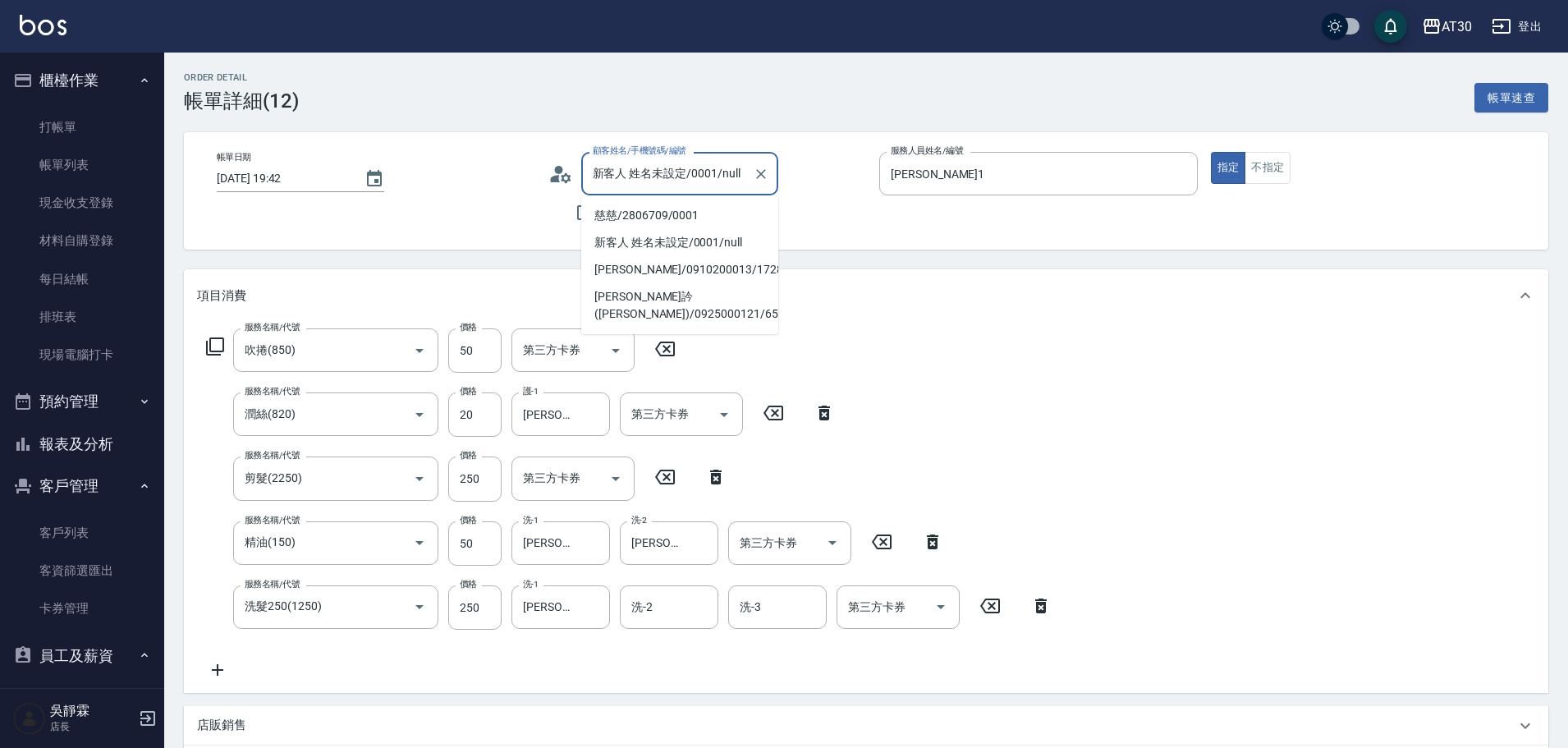
click at [692, 178] on input "新客人 姓名未設定/0001/null" at bounding box center [667, 174] width 157 height 29
click at [696, 215] on li "慈慈/2806709/0001" at bounding box center [679, 216] width 197 height 27
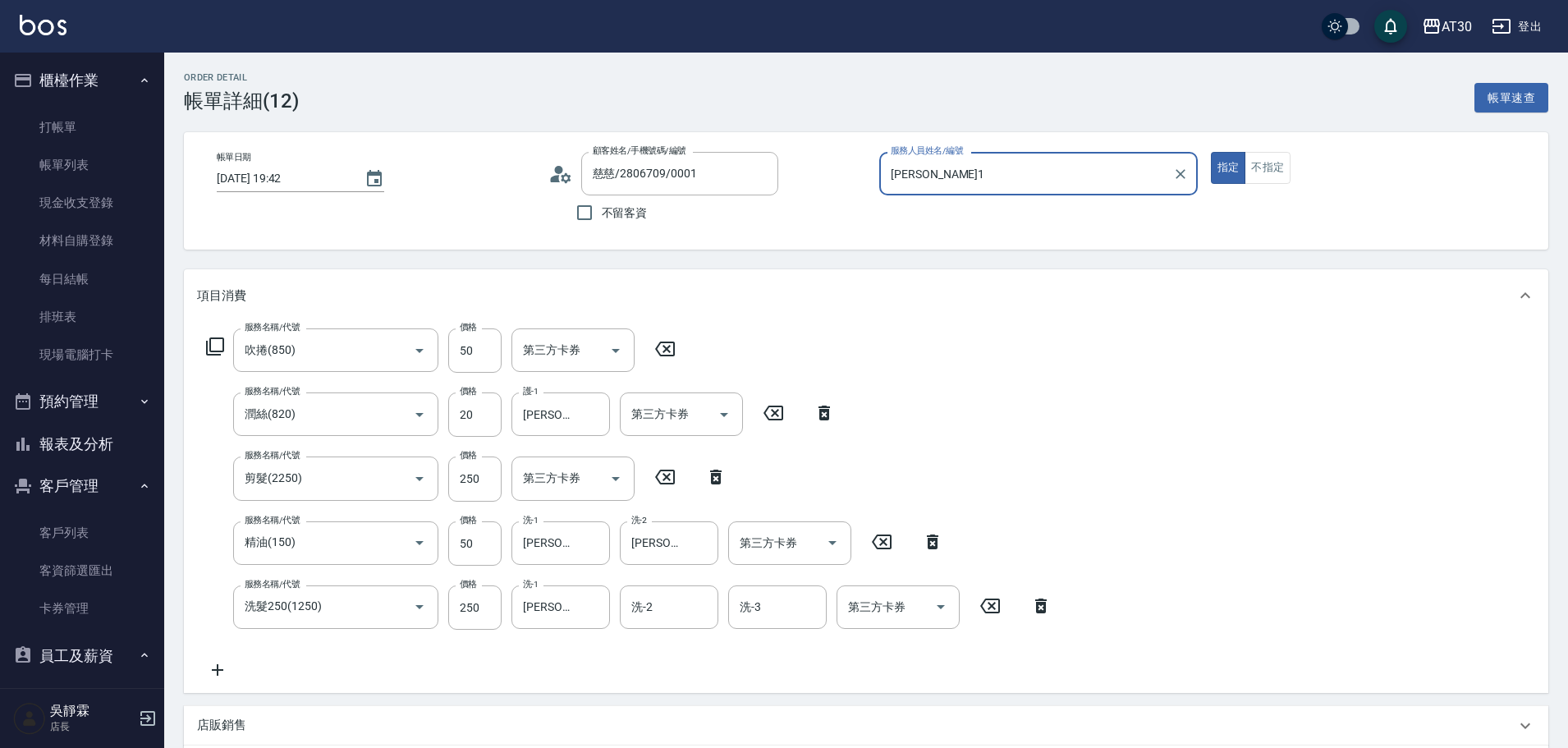
click at [926, 263] on div "Order detail 帳單詳細 (12) 帳單速查 帳單日期 [DATE] 19:42 顧客姓名/手機號碼/編號 慈慈/2806709/0001 顧客姓名…" at bounding box center [866, 582] width 1404 height 1060
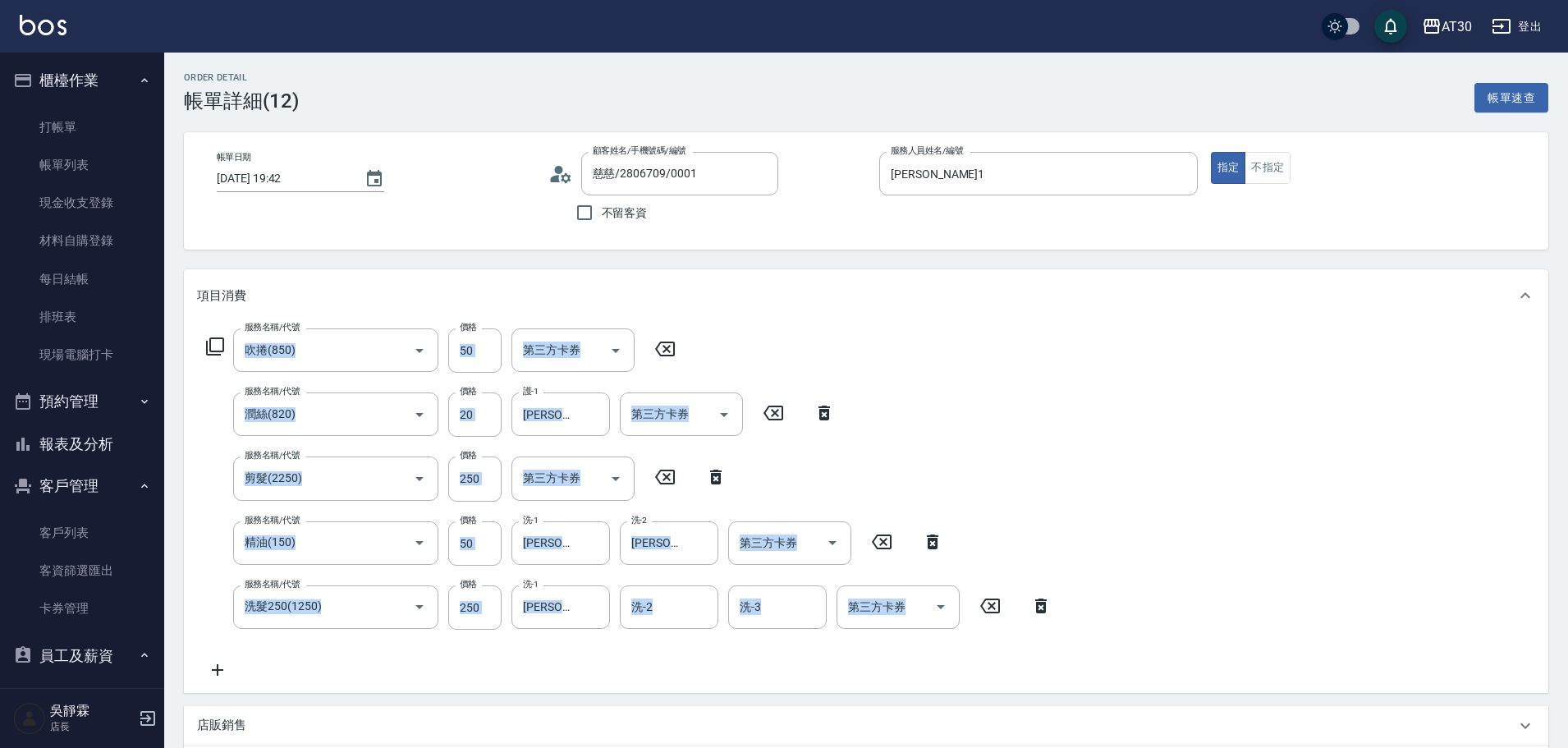
drag, startPoint x: 1576, startPoint y: 315, endPoint x: 1518, endPoint y: 613, distance: 303.6
click at [1568, 595] on html "AT30 登出 櫃檯作業 打帳單 帳單列表 現金收支登錄 材料自購登錄 每日結帳 排班表 現場電腦打卡 預約管理 預約管理 單日預約紀錄 單週預約紀錄 報表及…" at bounding box center [784, 556] width 1568 height 1112
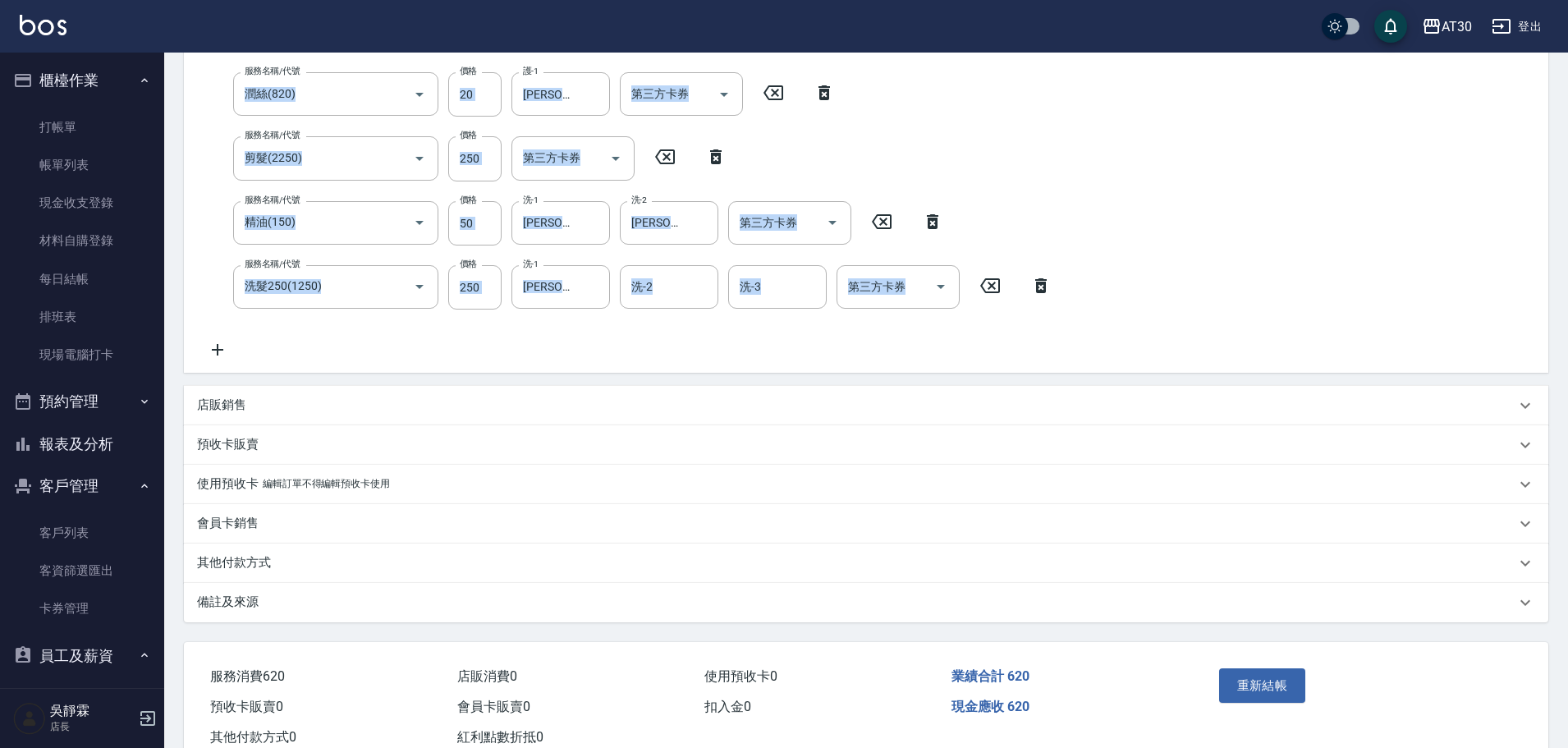
scroll to position [325, 0]
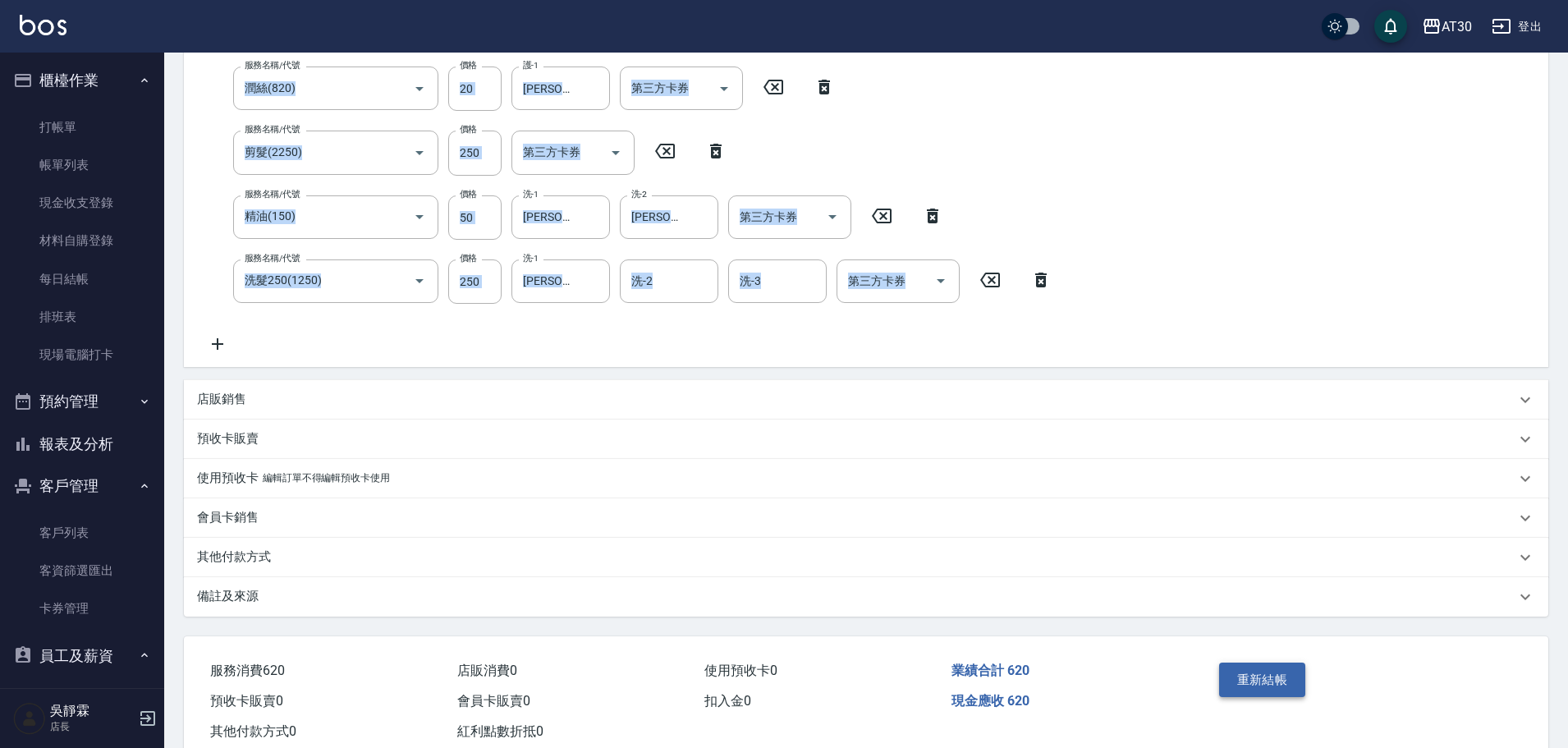
click at [1250, 674] on button "重新結帳" at bounding box center [1263, 679] width 87 height 34
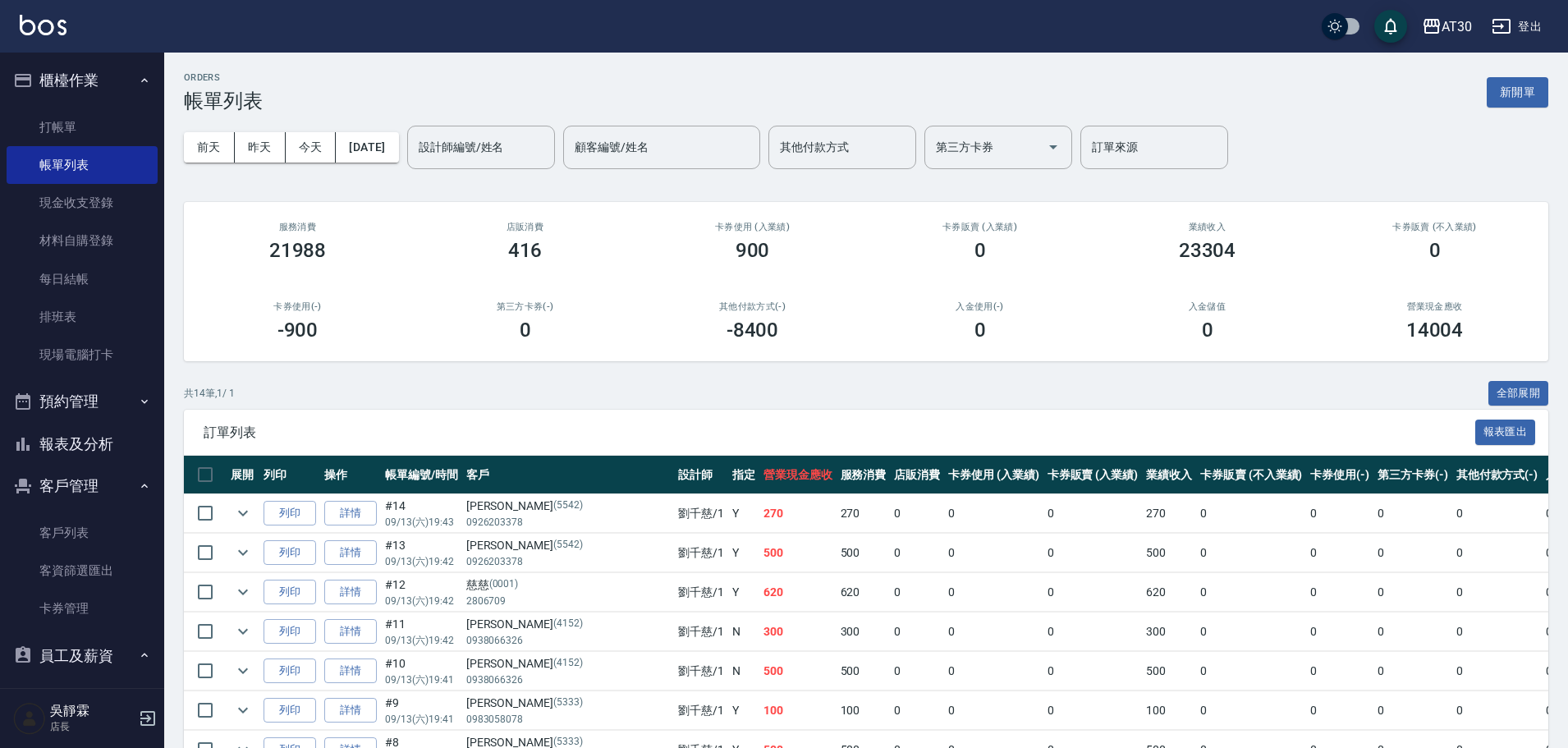
click at [106, 443] on button "報表及分析" at bounding box center [82, 444] width 151 height 43
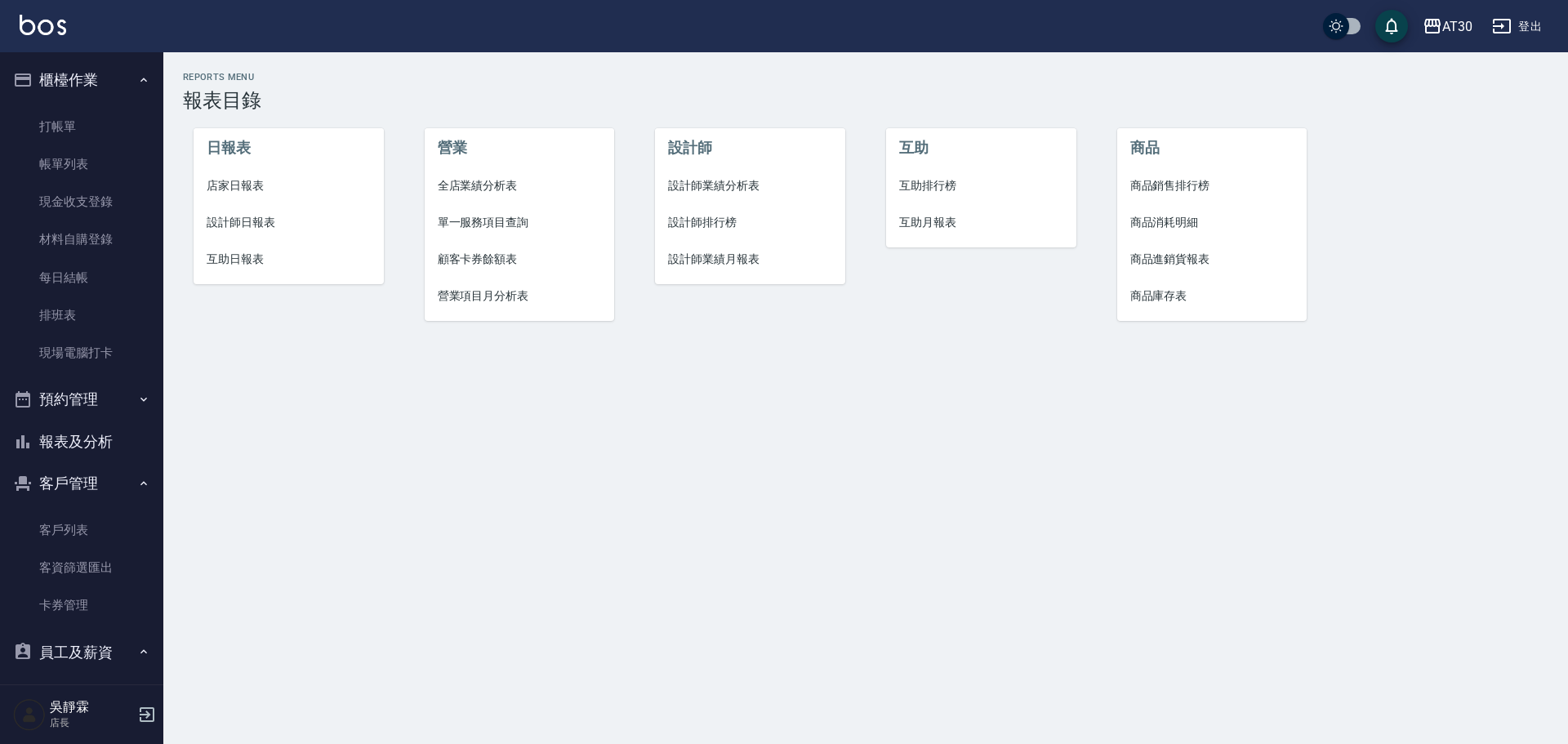
click at [716, 217] on span "設計師排行榜" at bounding box center [750, 222] width 164 height 17
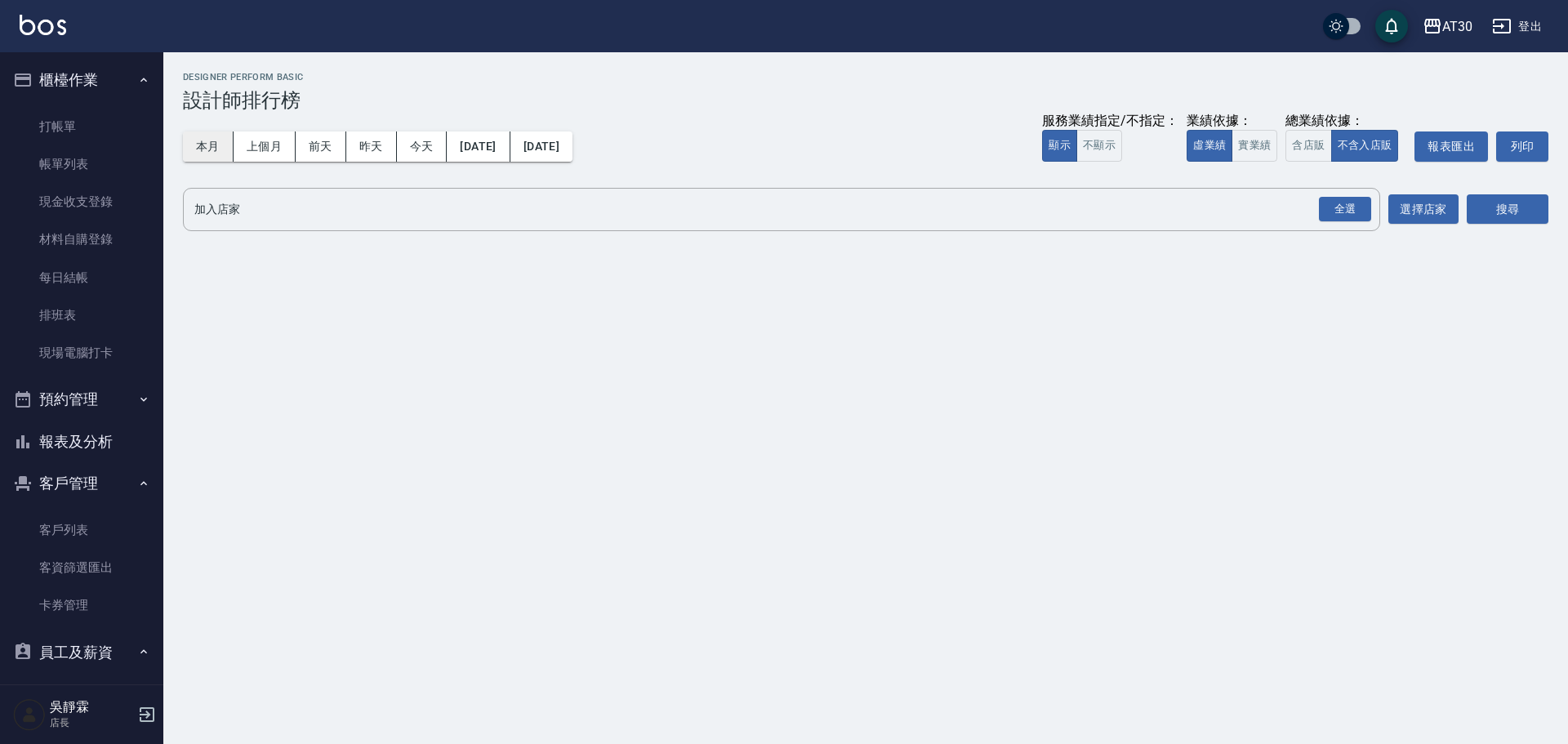
click at [204, 145] on button "本月" at bounding box center [208, 146] width 50 height 30
click at [1346, 216] on div "全選" at bounding box center [1345, 210] width 52 height 25
drag, startPoint x: 1502, startPoint y: 207, endPoint x: 1462, endPoint y: 208, distance: 40.0
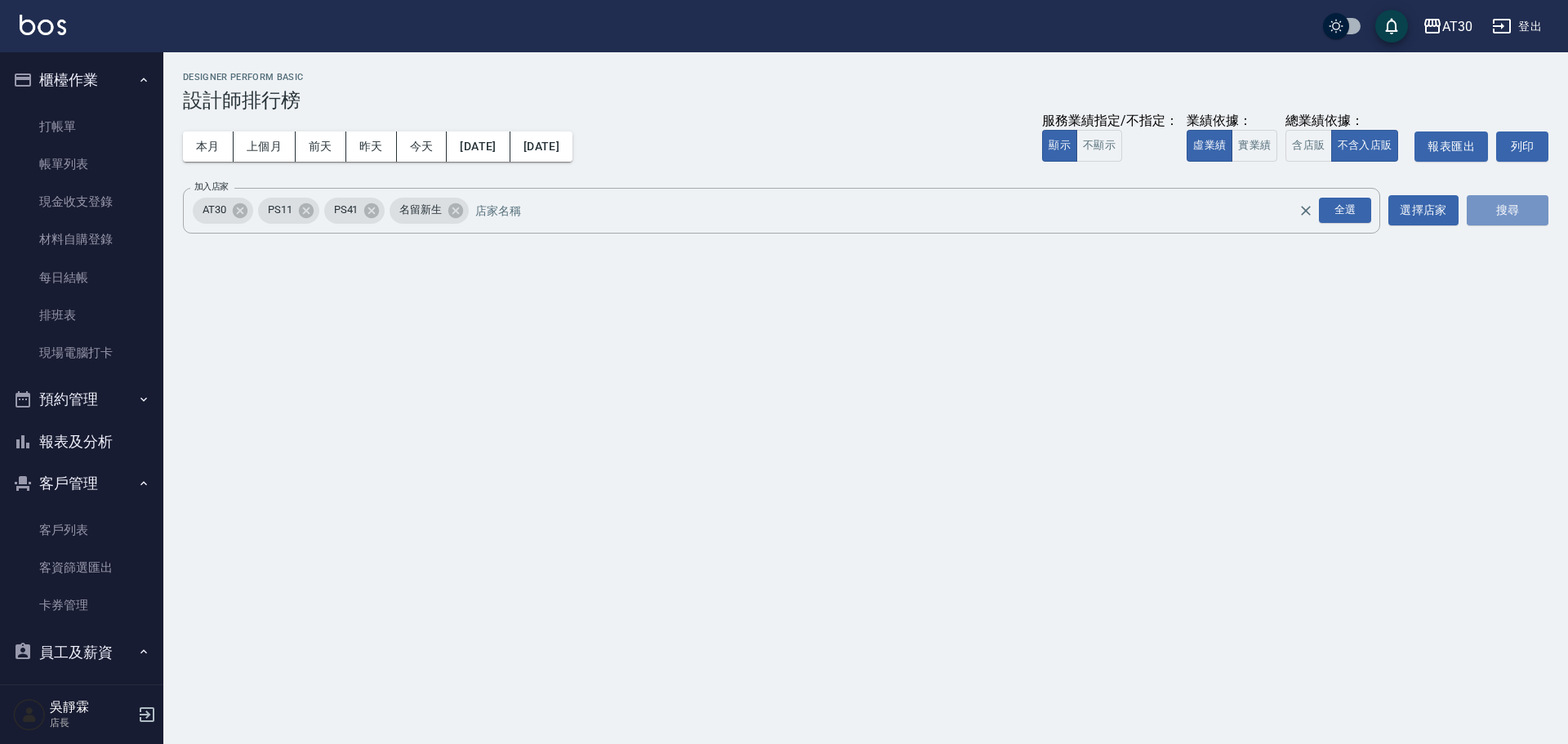
click at [1502, 209] on button "搜尋" at bounding box center [1507, 210] width 82 height 30
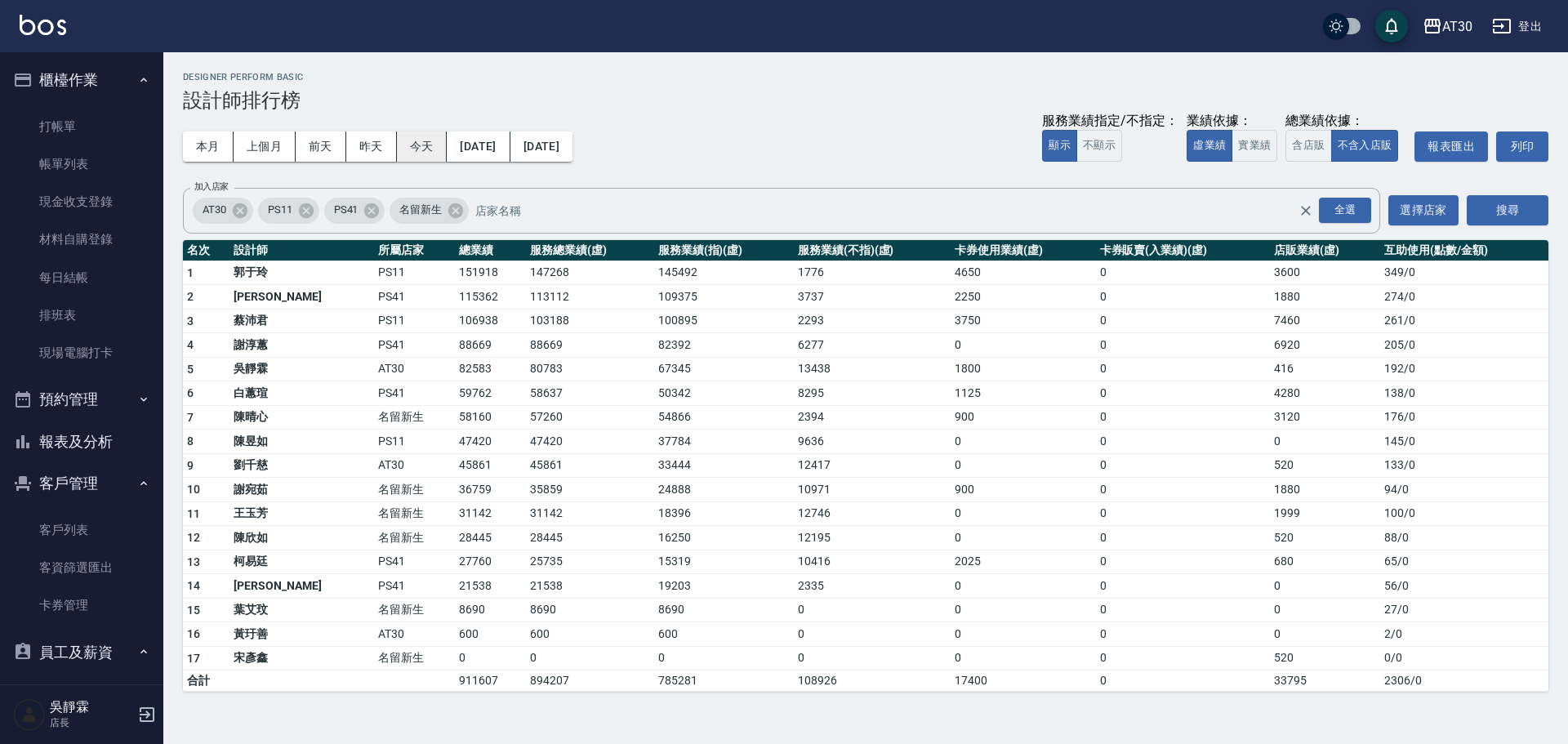
click at [414, 153] on button "今天" at bounding box center [422, 146] width 50 height 30
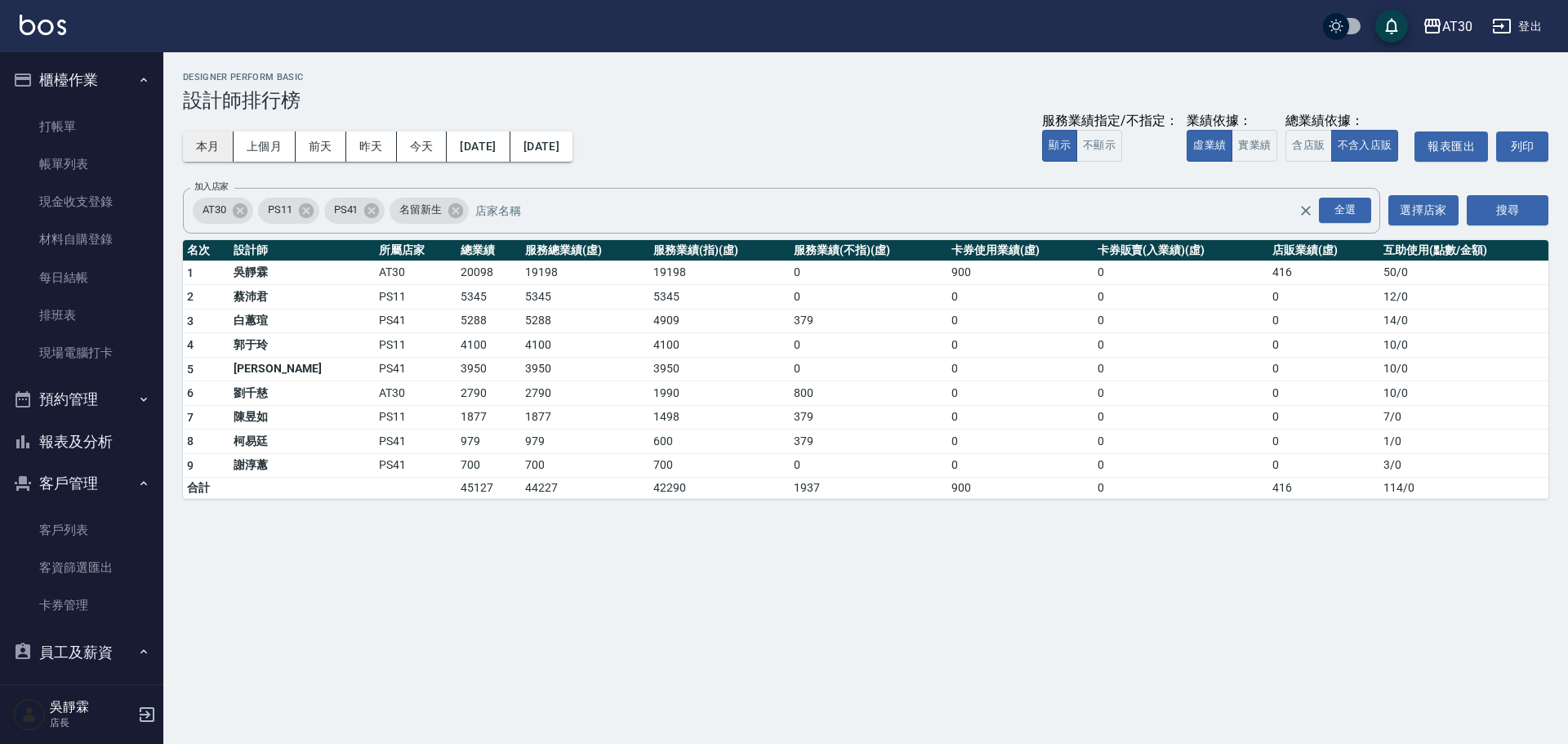
click at [219, 149] on button "本月" at bounding box center [208, 146] width 50 height 30
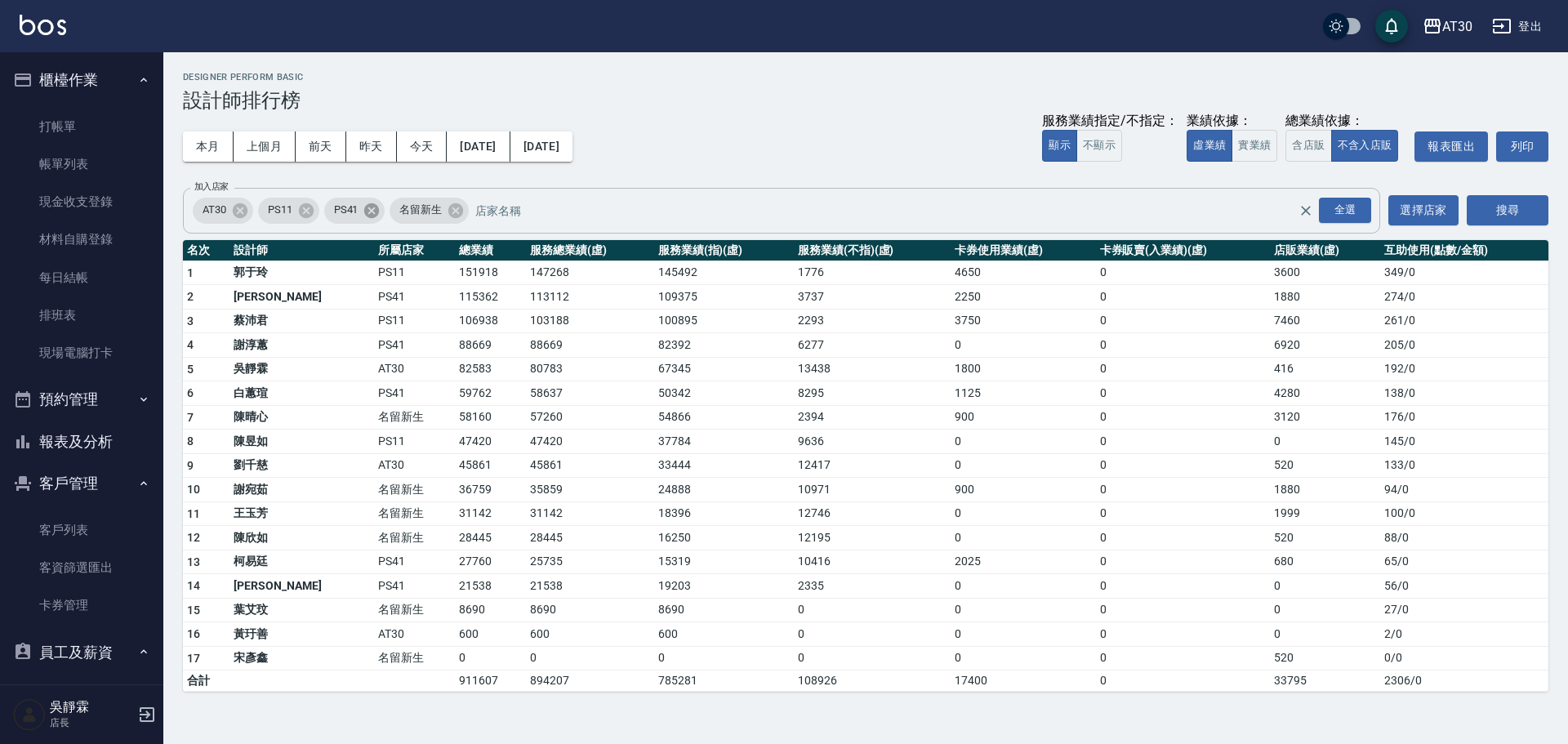
drag, startPoint x: 373, startPoint y: 208, endPoint x: 353, endPoint y: 208, distance: 20.0
click at [372, 208] on icon at bounding box center [371, 210] width 14 height 14
click at [309, 215] on icon at bounding box center [304, 210] width 14 height 14
click at [1517, 210] on button "搜尋" at bounding box center [1507, 210] width 82 height 30
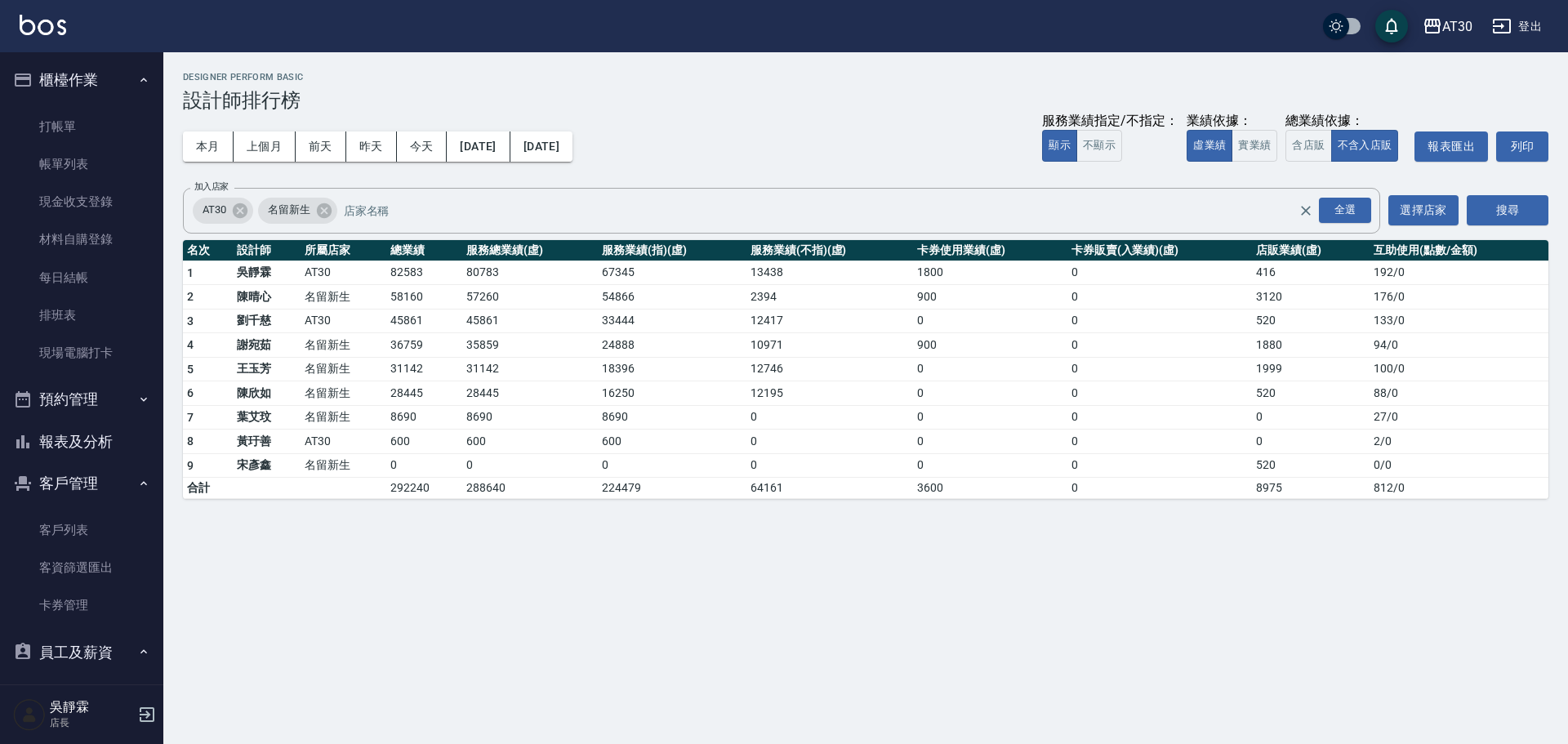
click at [88, 86] on button "櫃檯作業" at bounding box center [81, 80] width 150 height 43
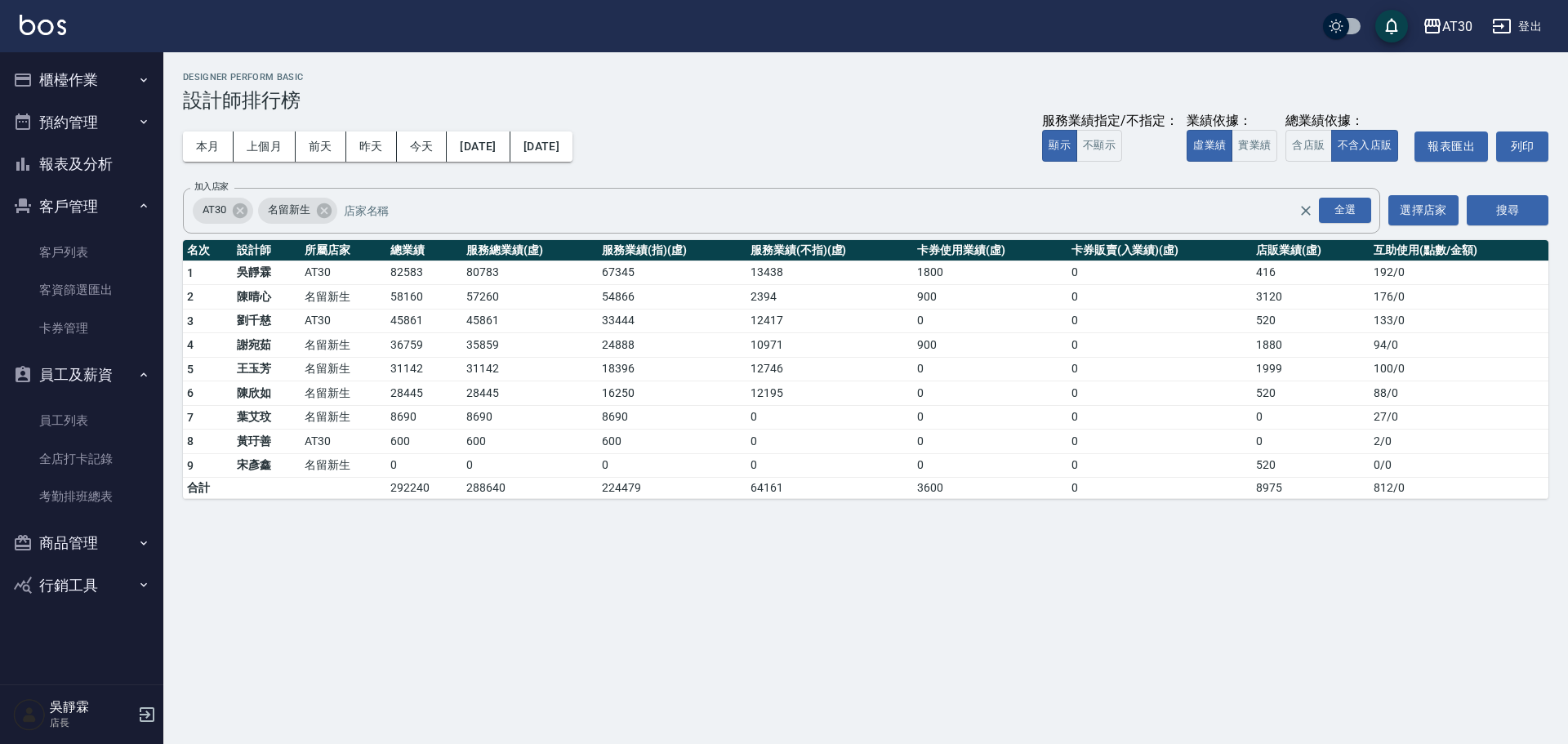
click at [79, 103] on button "預約管理" at bounding box center [81, 123] width 150 height 43
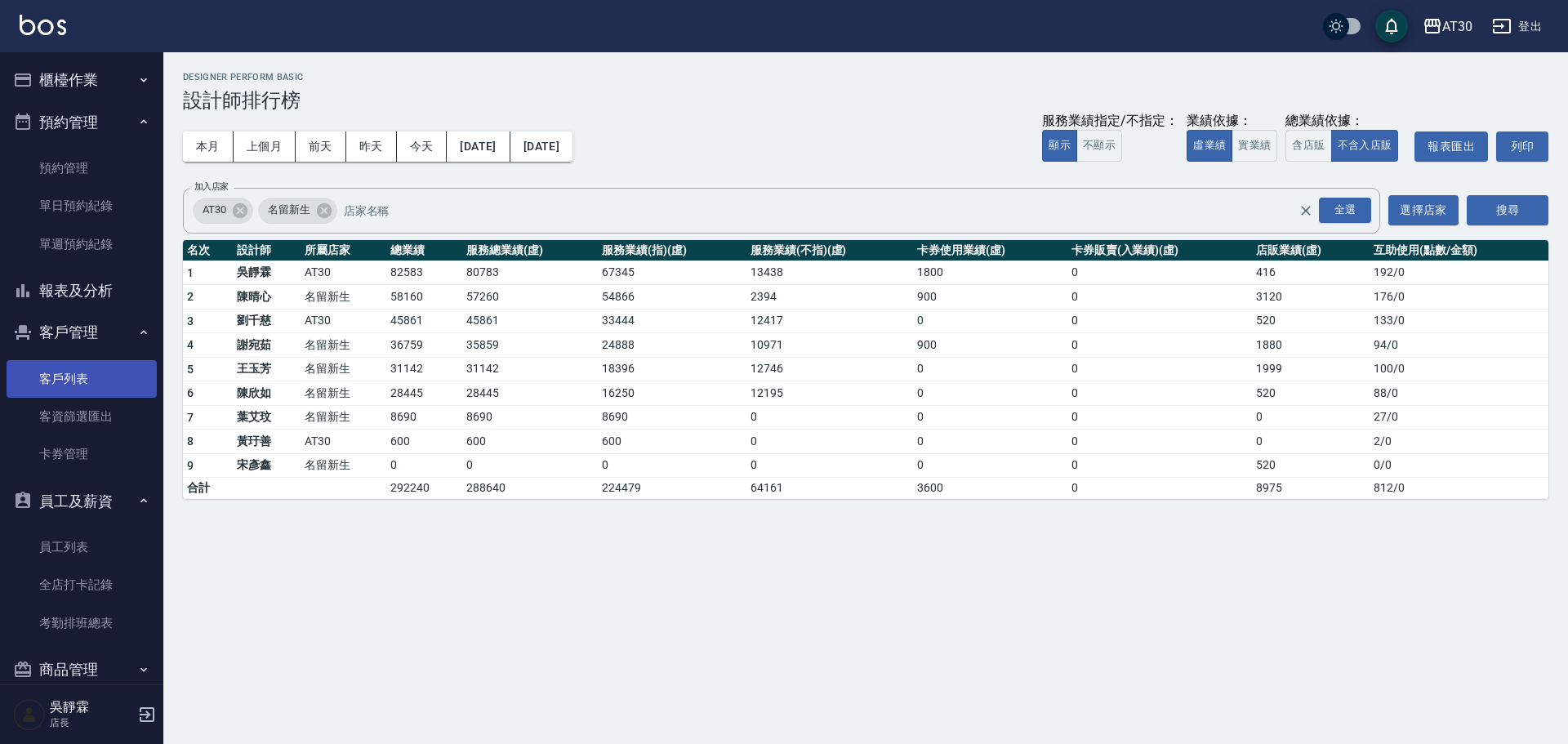
click at [94, 370] on link "客戶列表" at bounding box center [81, 379] width 150 height 38
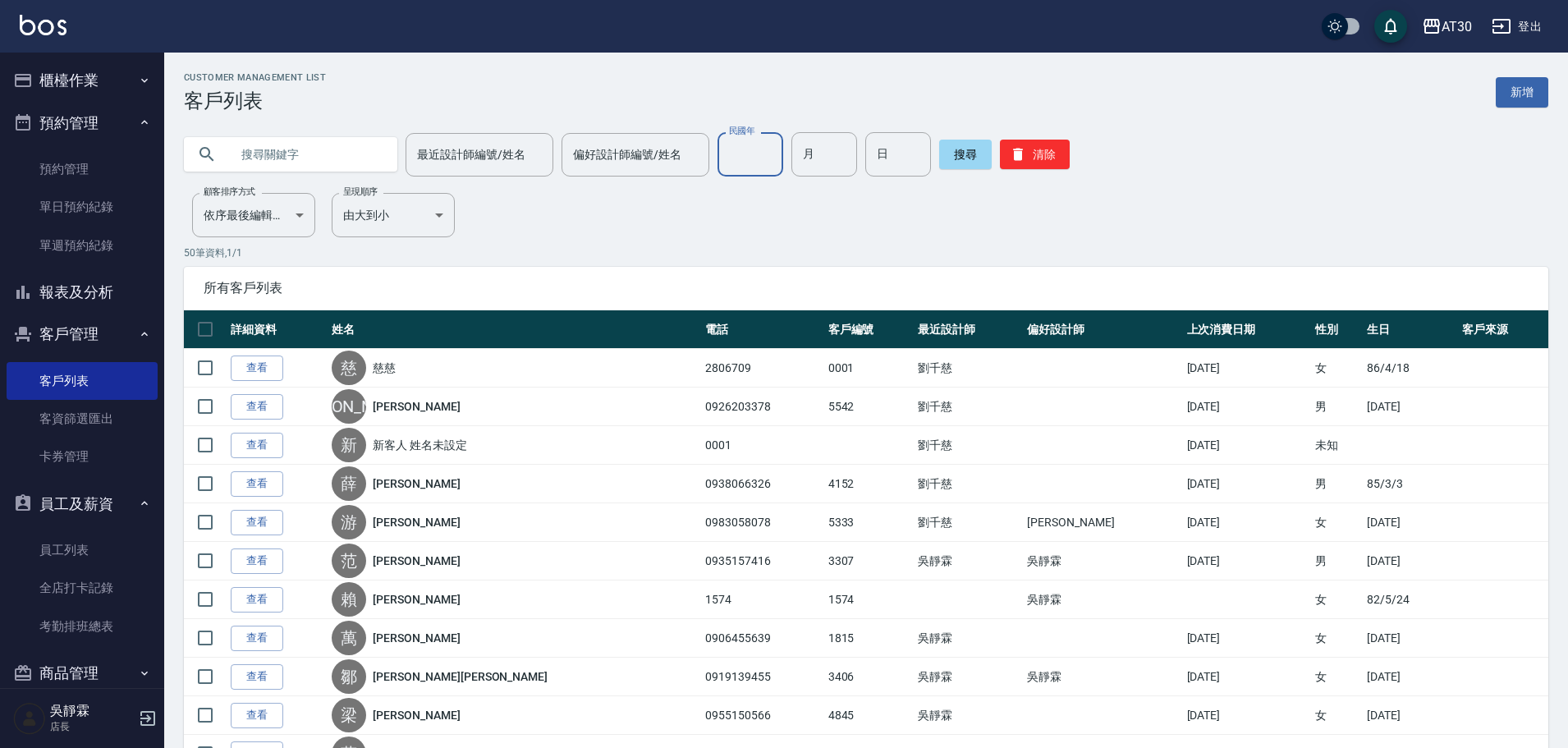
click at [752, 162] on input "民國年" at bounding box center [751, 154] width 66 height 45
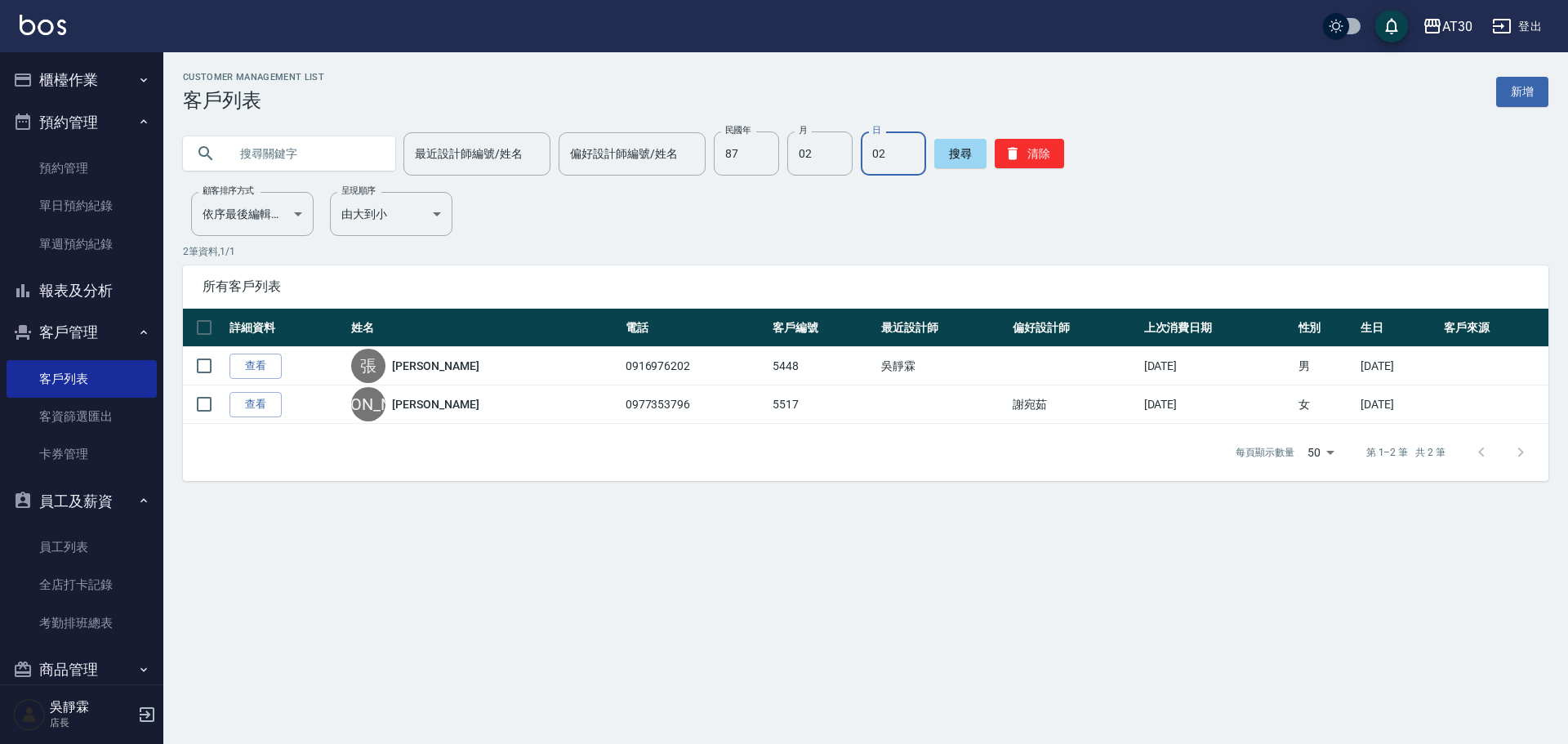
click at [73, 69] on button "櫃檯作業" at bounding box center [81, 80] width 150 height 43
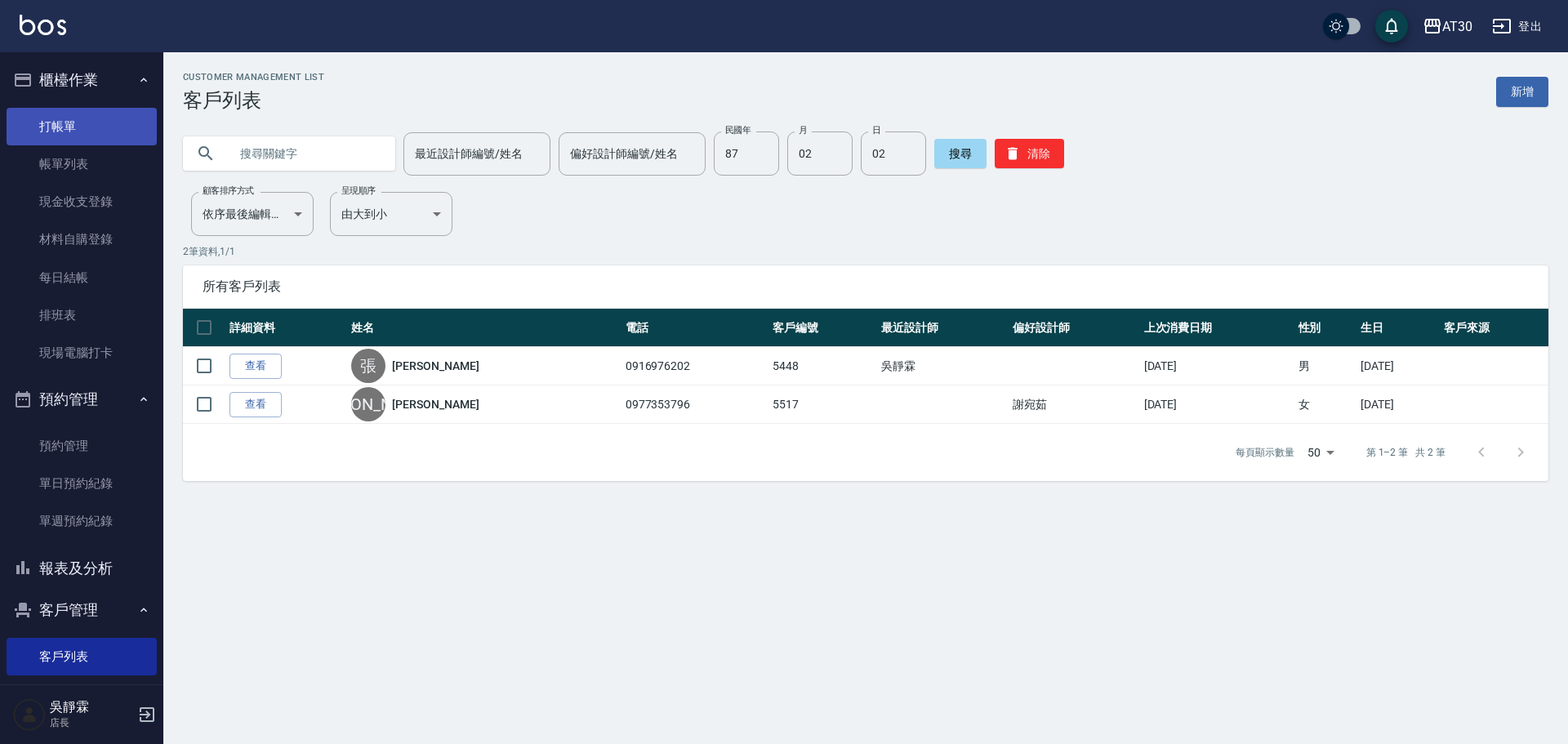
click at [106, 124] on link "打帳單" at bounding box center [81, 127] width 150 height 38
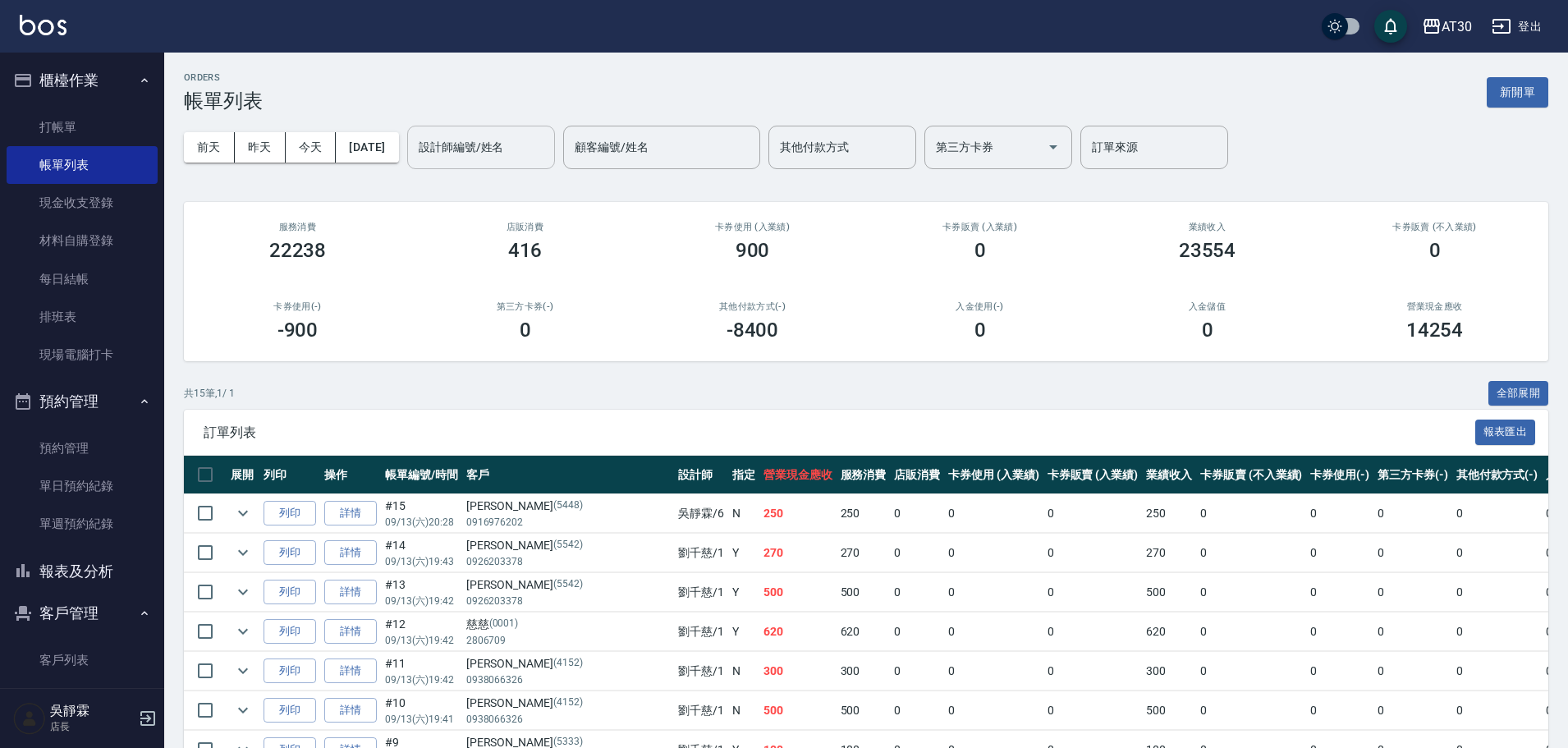
click at [483, 135] on input "設計師編號/姓名" at bounding box center [481, 148] width 133 height 29
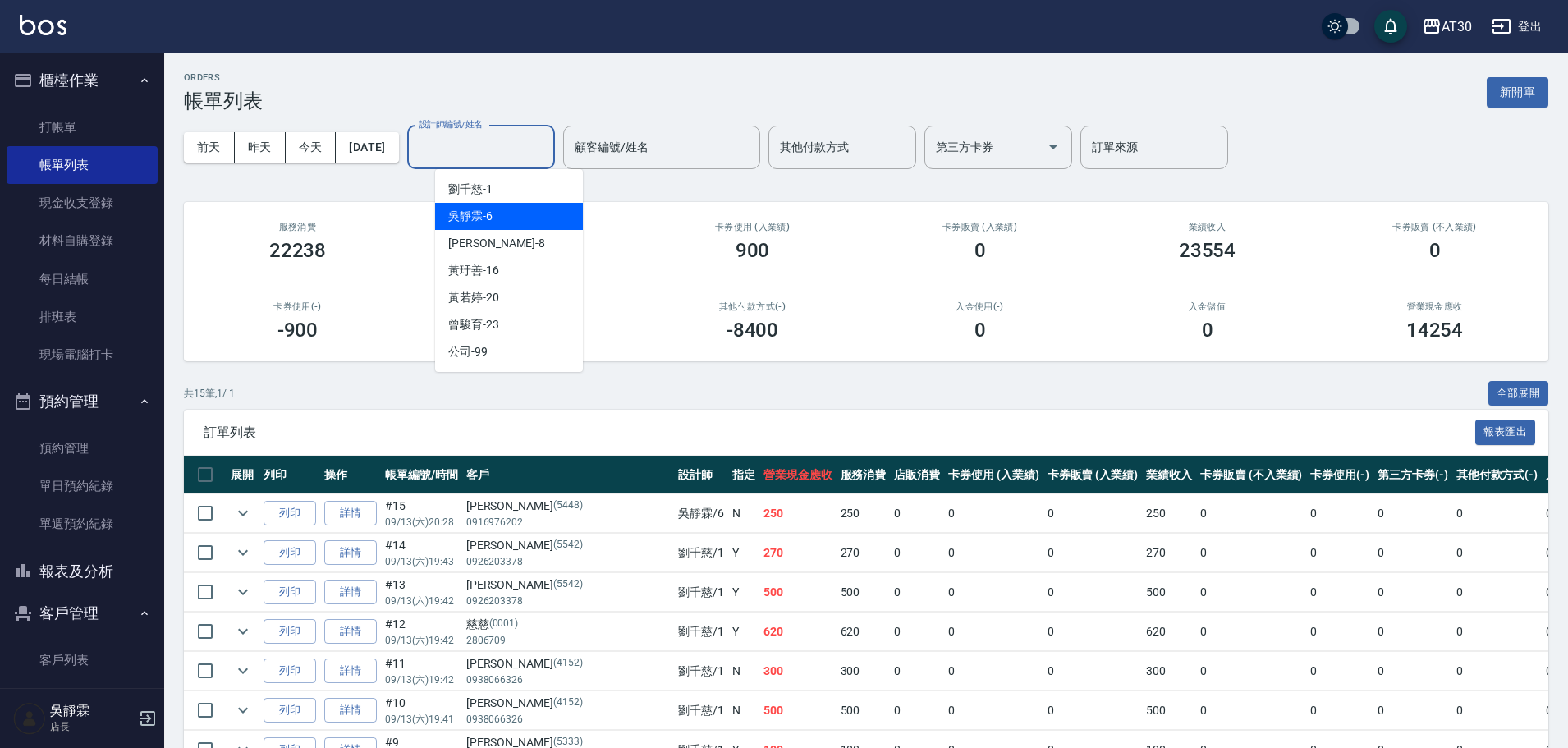
click at [491, 223] on span "[PERSON_NAME]6" at bounding box center [470, 217] width 45 height 17
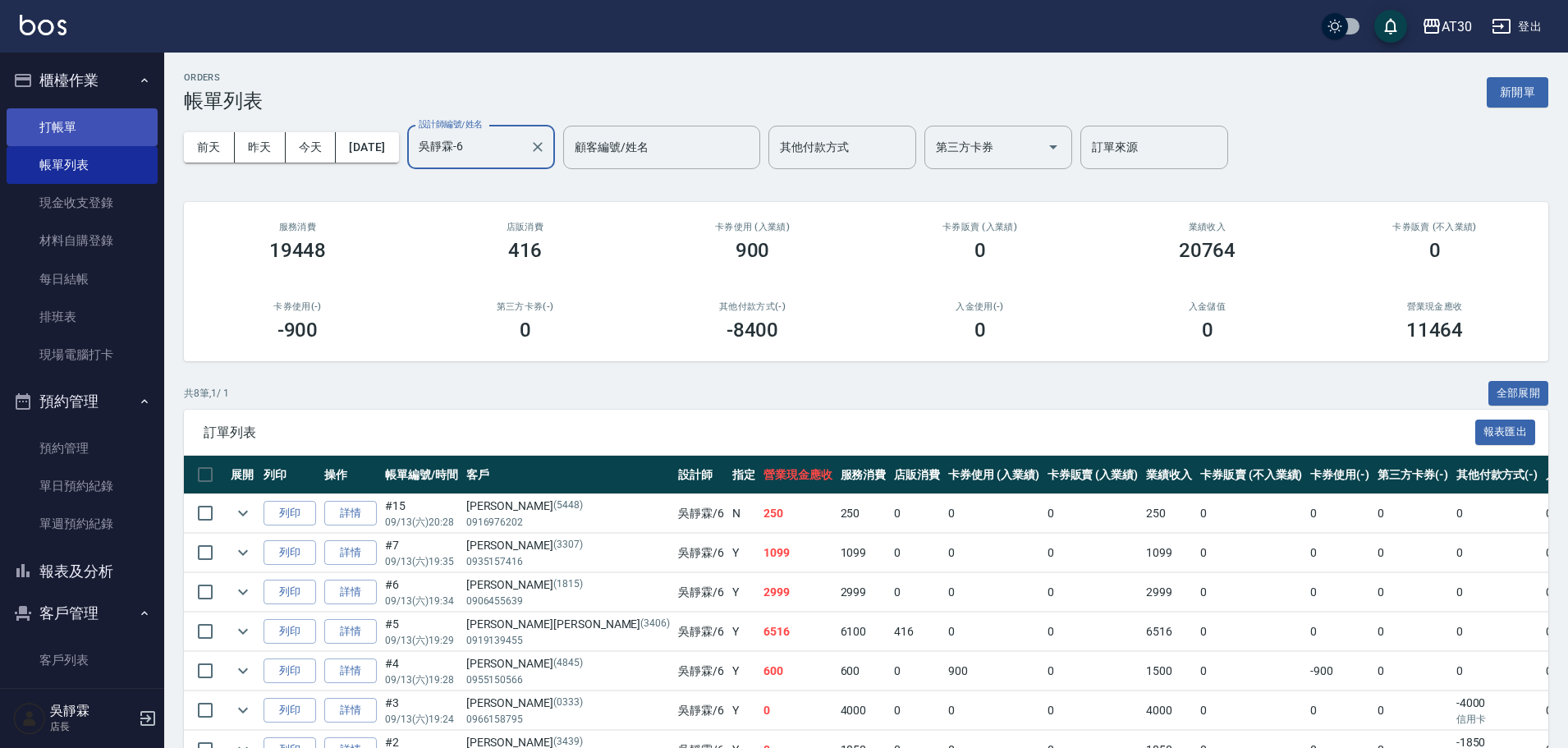
click at [62, 124] on link "打帳單" at bounding box center [82, 127] width 151 height 38
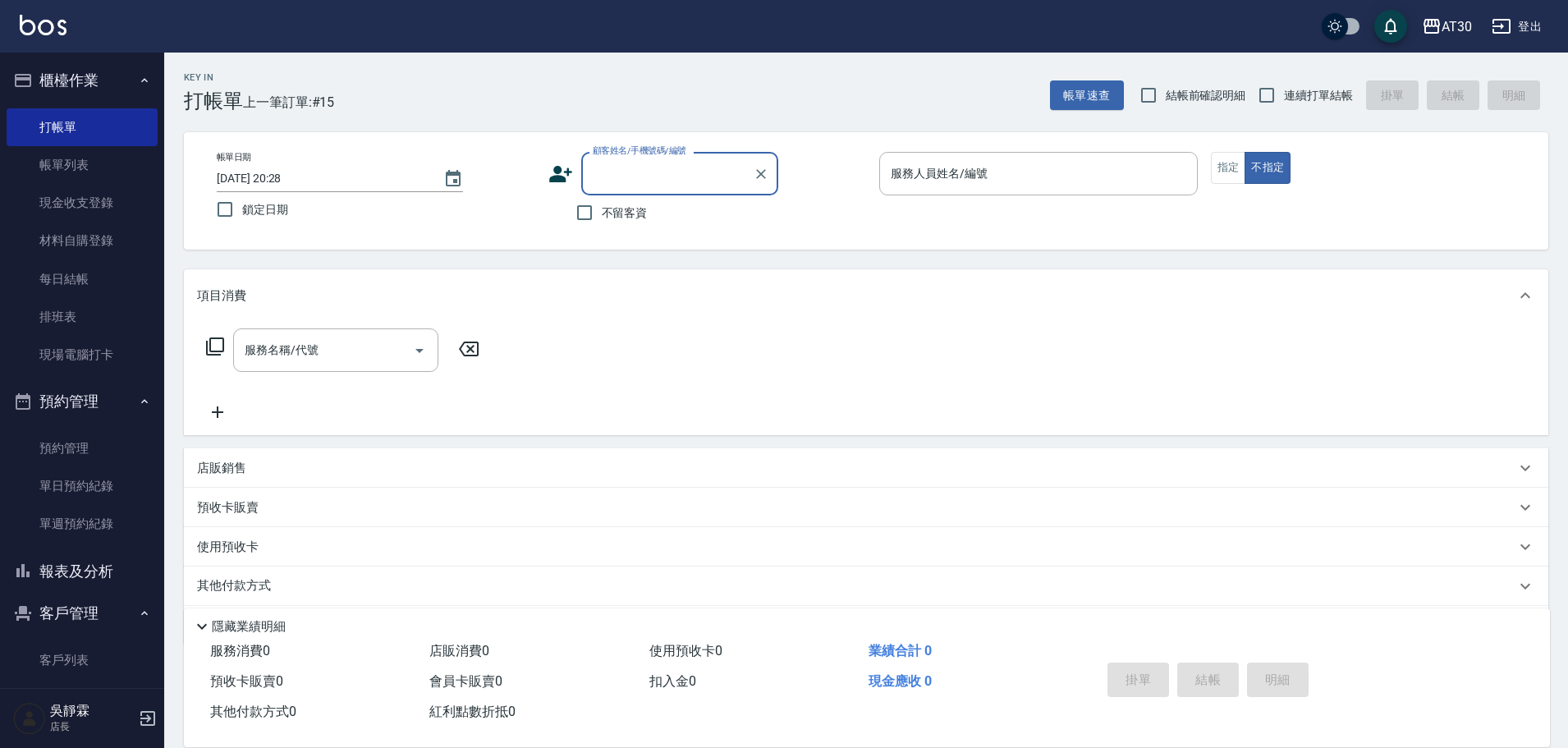
click at [559, 167] on icon at bounding box center [561, 174] width 23 height 17
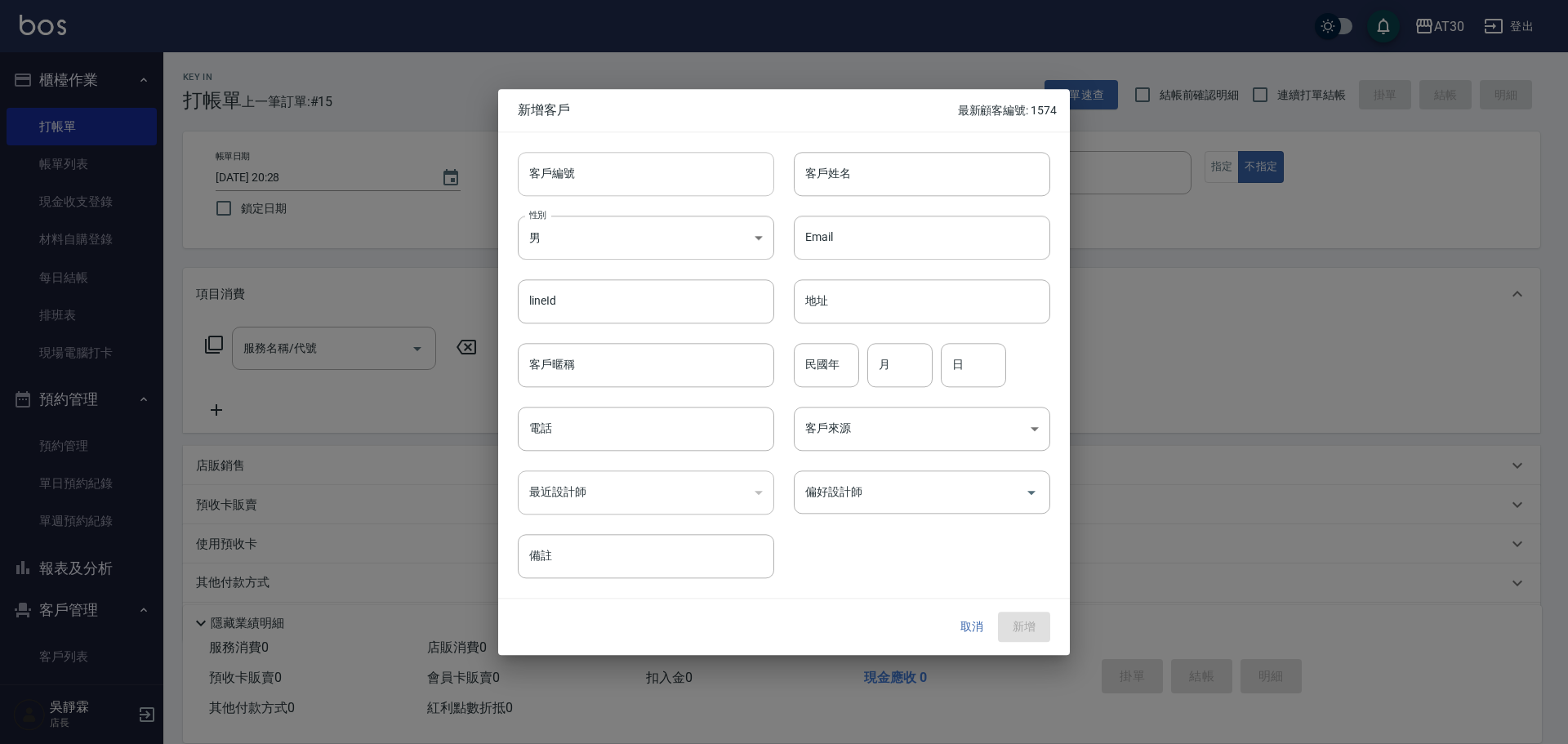
click at [596, 166] on input "客戶編號" at bounding box center [645, 174] width 256 height 44
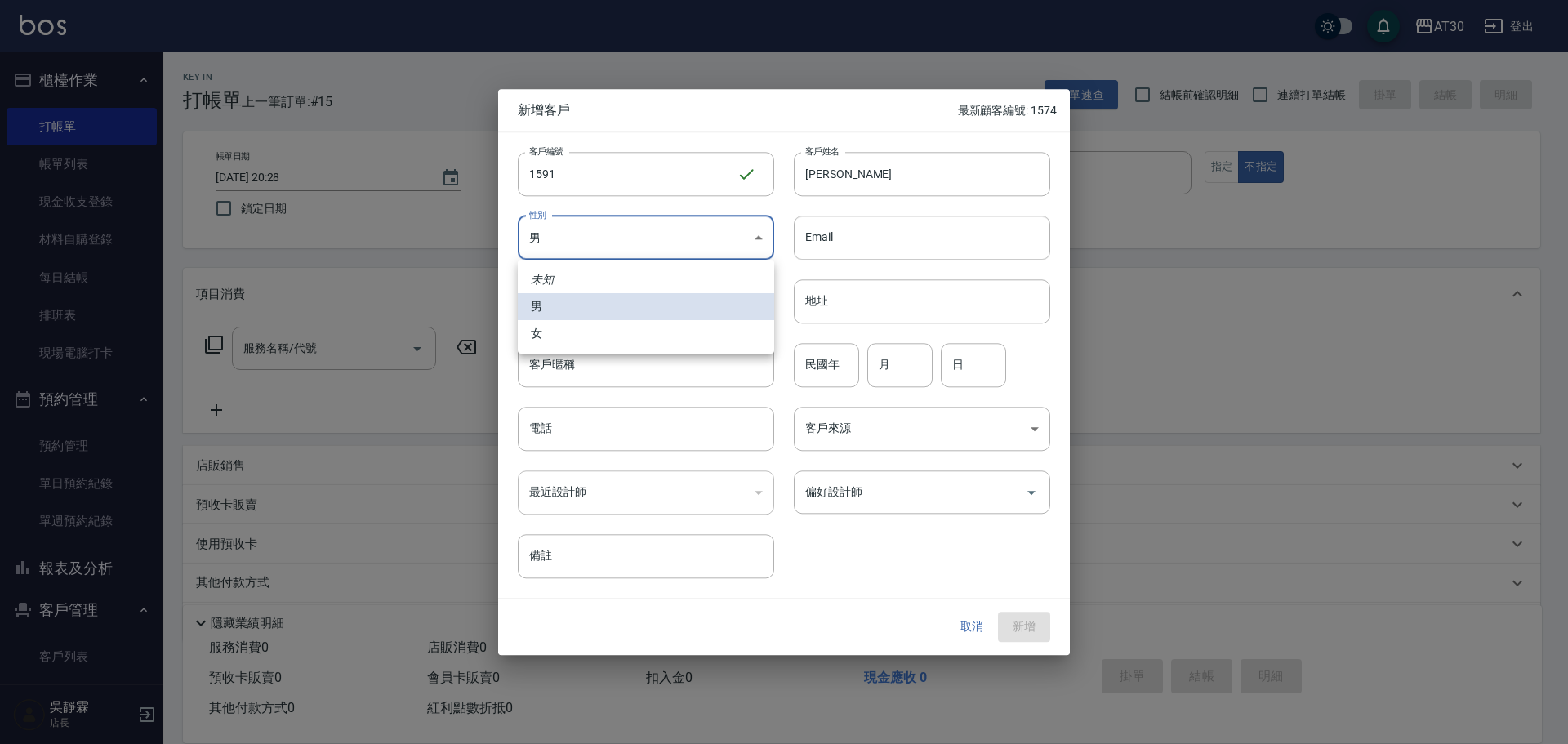
click at [584, 252] on body "AT30 登出 櫃檯作業 打帳單 帳單列表 現金收支登錄 材料自購登錄 每日結帳 排班表 現場電腦打卡 預約管理 預約管理 單日預約紀錄 單週預約紀錄 報表及…" at bounding box center [784, 399] width 1568 height 798
click at [578, 338] on li "女" at bounding box center [645, 333] width 256 height 27
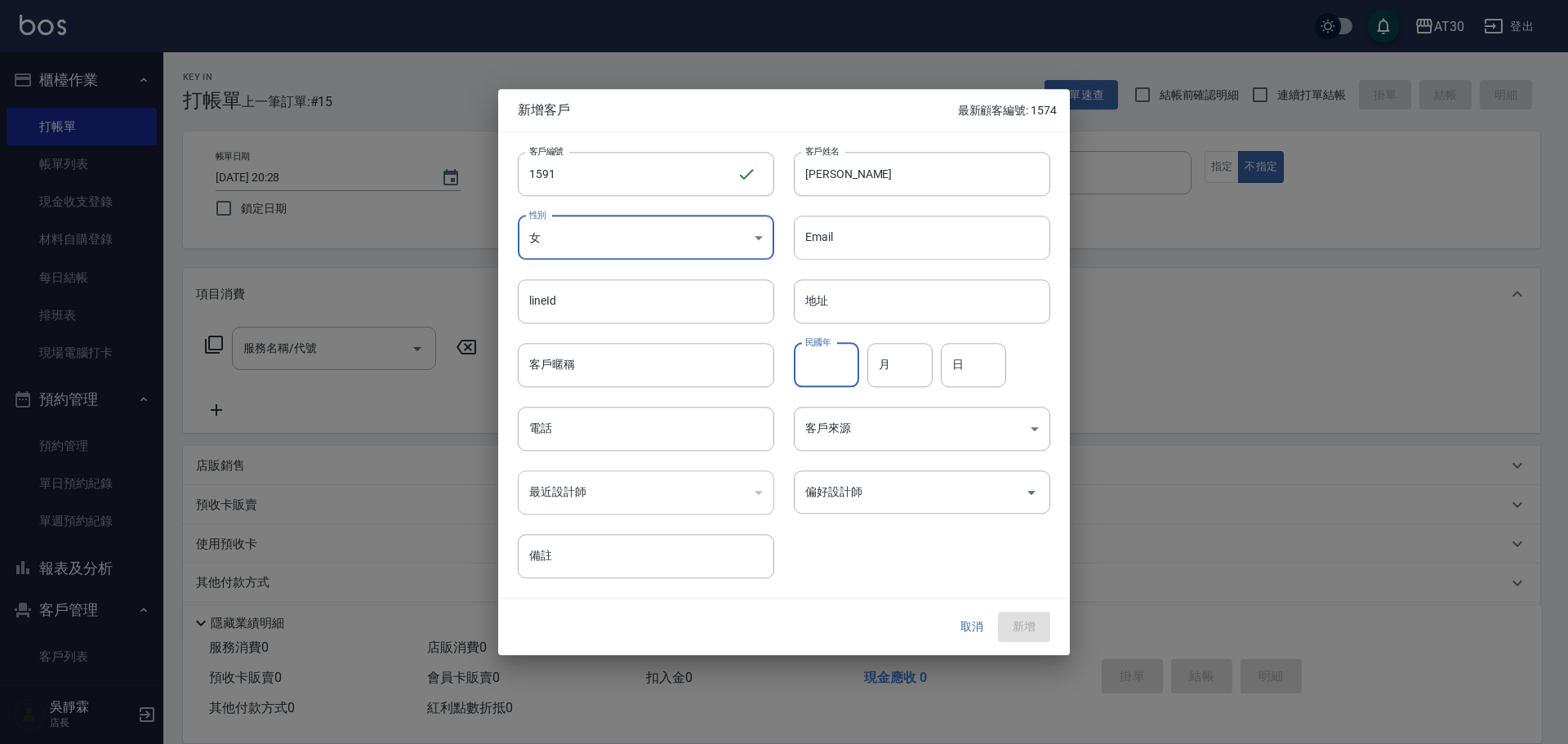
click at [834, 365] on input "民國年" at bounding box center [826, 365] width 66 height 44
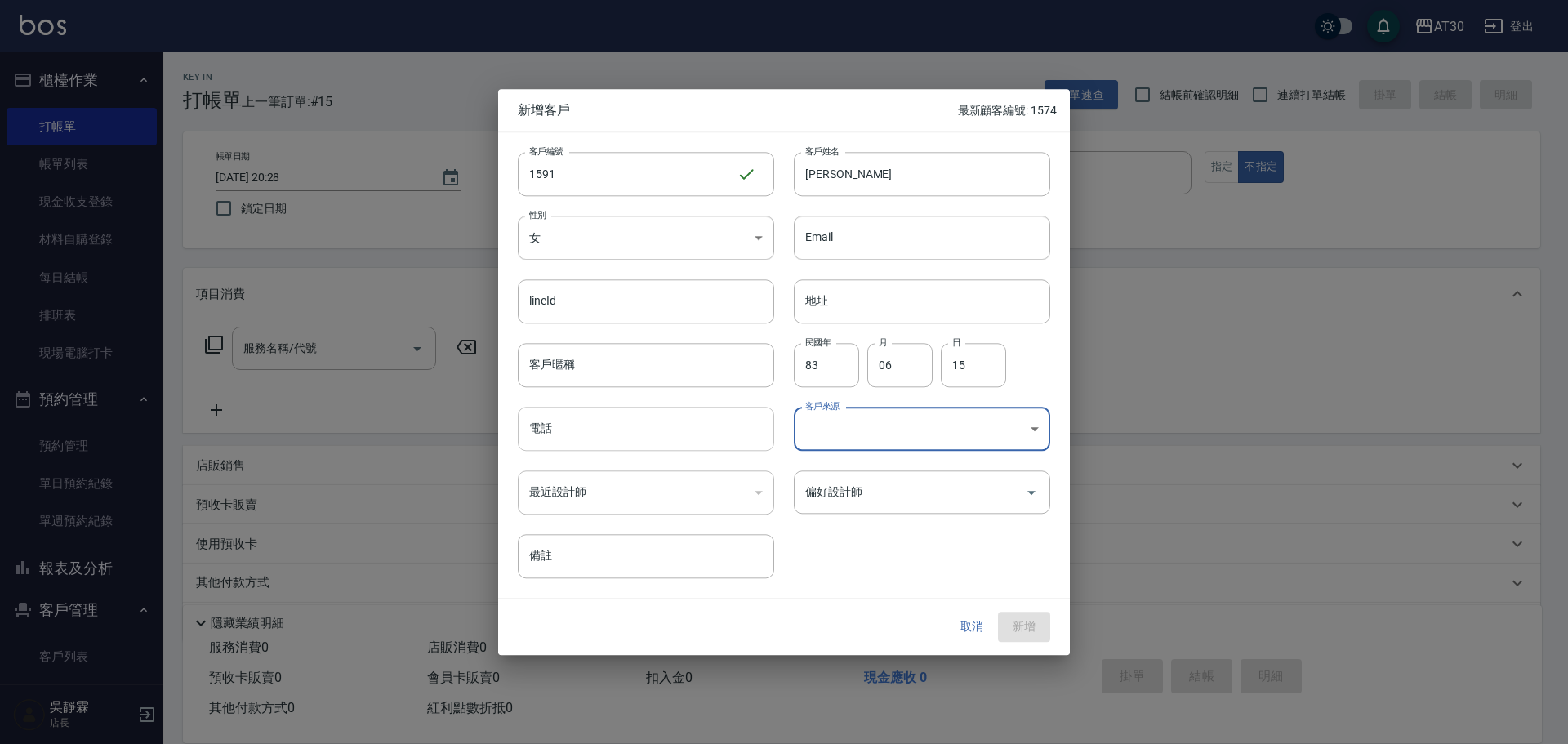
click at [694, 426] on input "電話" at bounding box center [645, 429] width 256 height 44
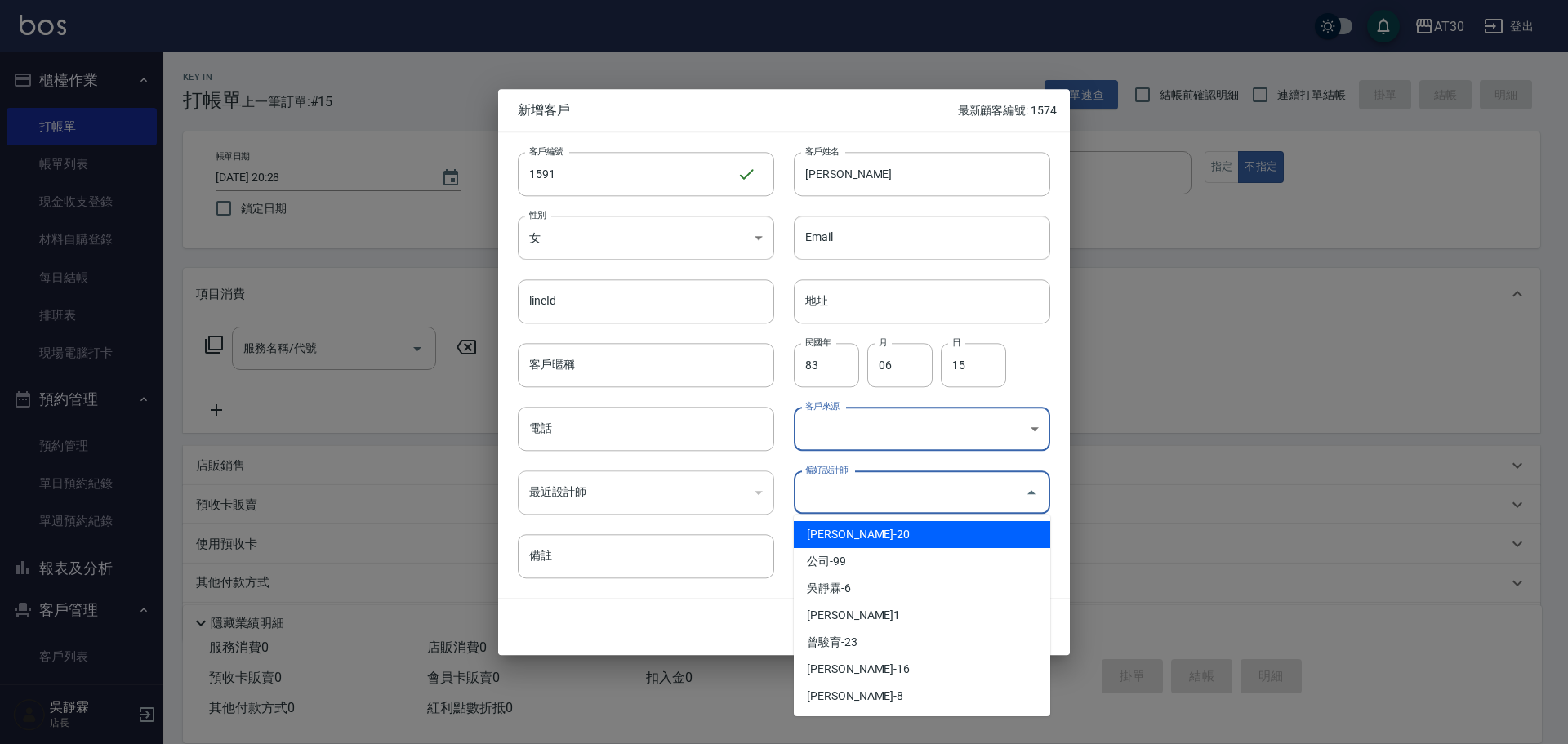
click at [841, 488] on input "偏好設計師" at bounding box center [909, 492] width 217 height 29
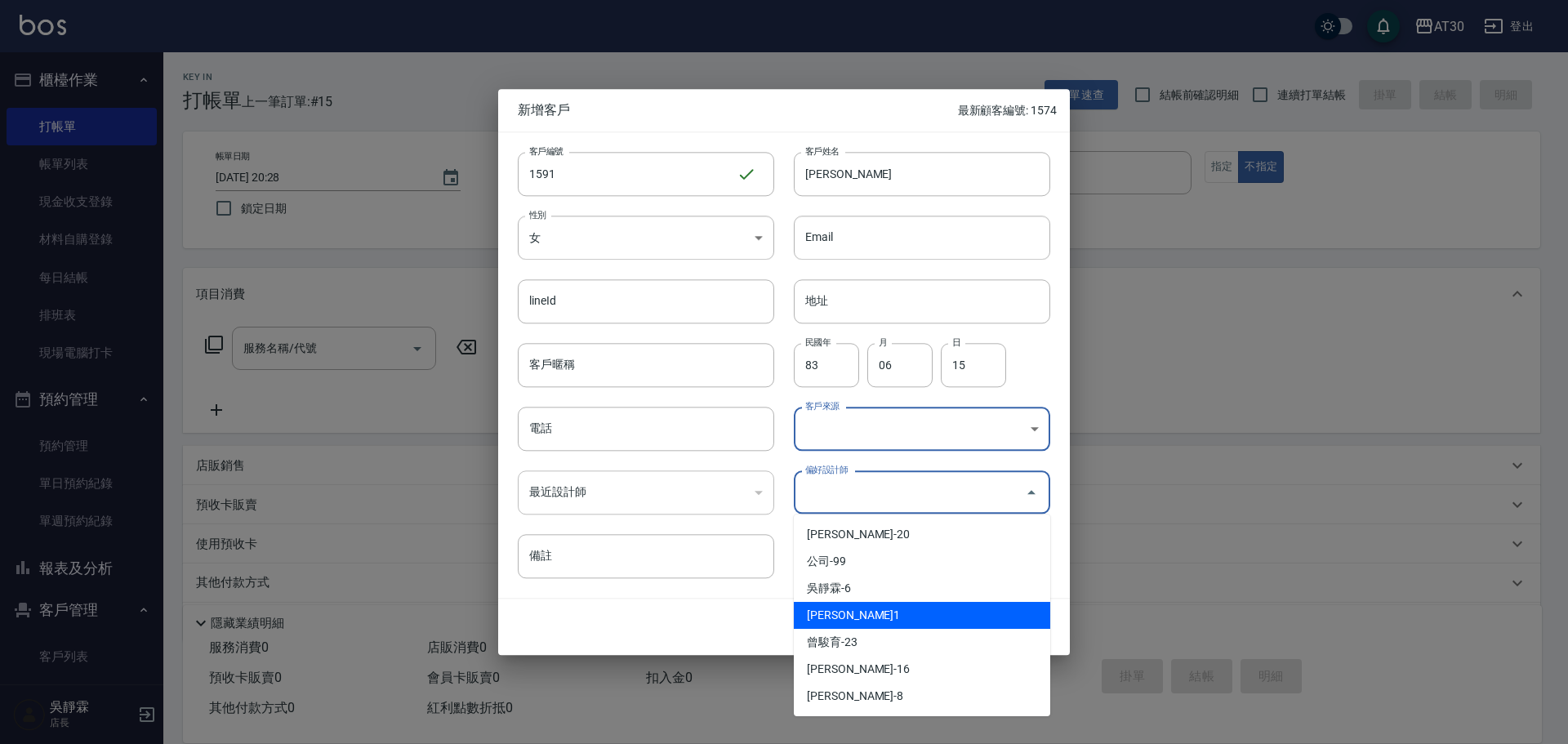
click at [856, 619] on li "[PERSON_NAME]1" at bounding box center [921, 615] width 256 height 27
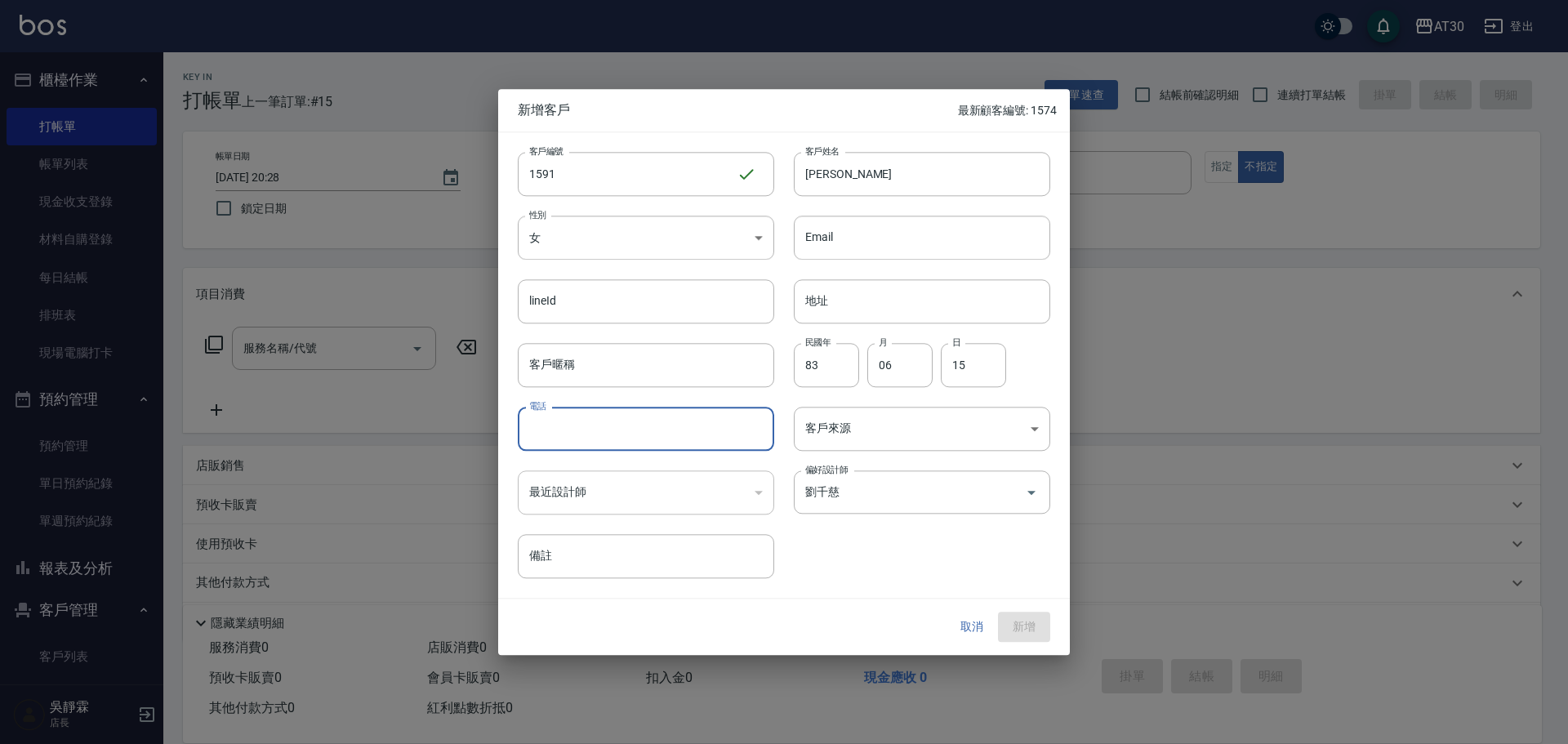
click at [572, 429] on input "電話" at bounding box center [645, 429] width 256 height 44
click at [1049, 625] on button "新增" at bounding box center [1024, 627] width 52 height 30
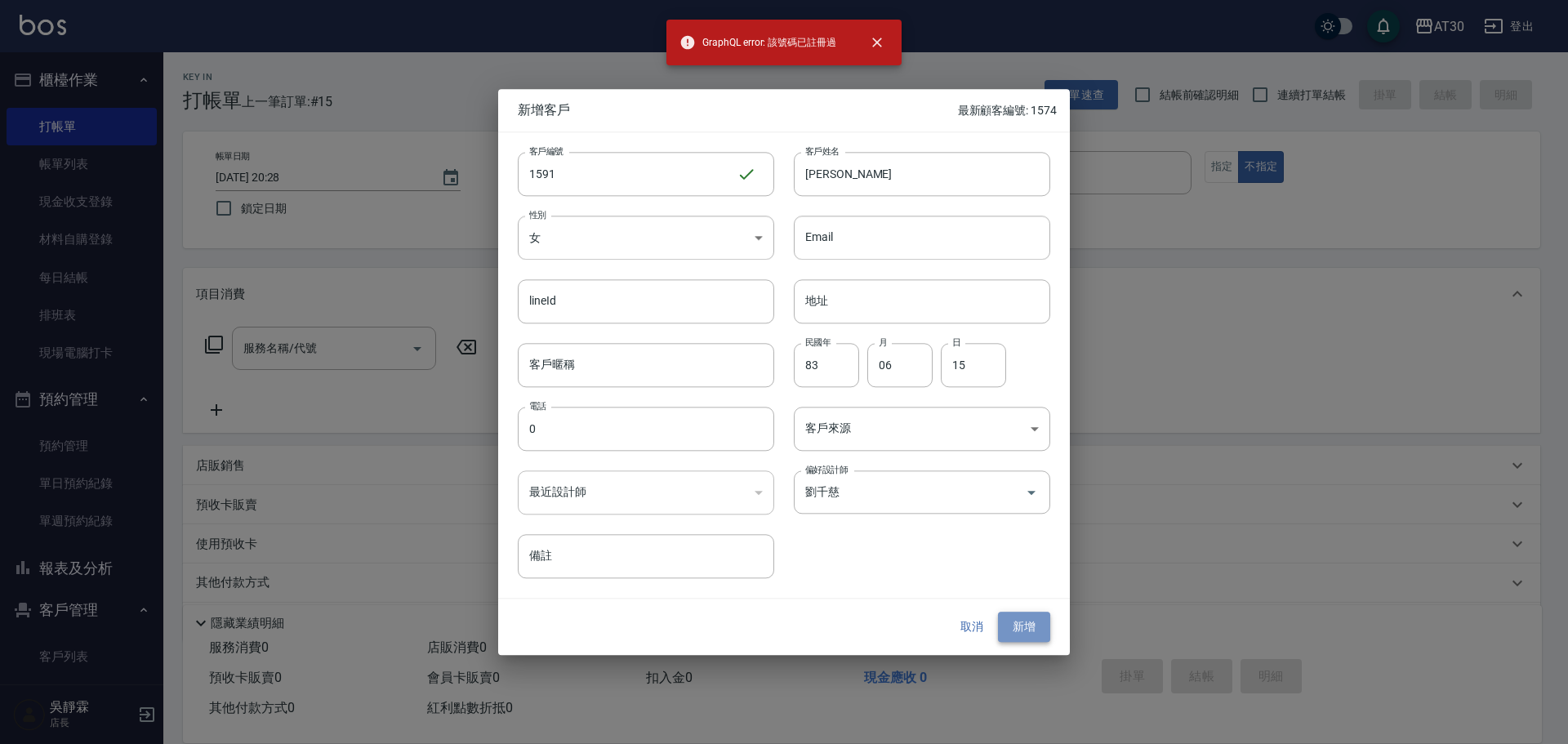
click at [1029, 625] on button "新增" at bounding box center [1024, 627] width 52 height 30
click at [667, 255] on body "GraphQL error: 該號碼已註冊過 AT30 登出 櫃檯作業 打帳單 帳單列表 現金收支登錄 材料自購登錄 每日結帳 排班表 現場電腦打卡 預約管理…" at bounding box center [784, 399] width 1568 height 798
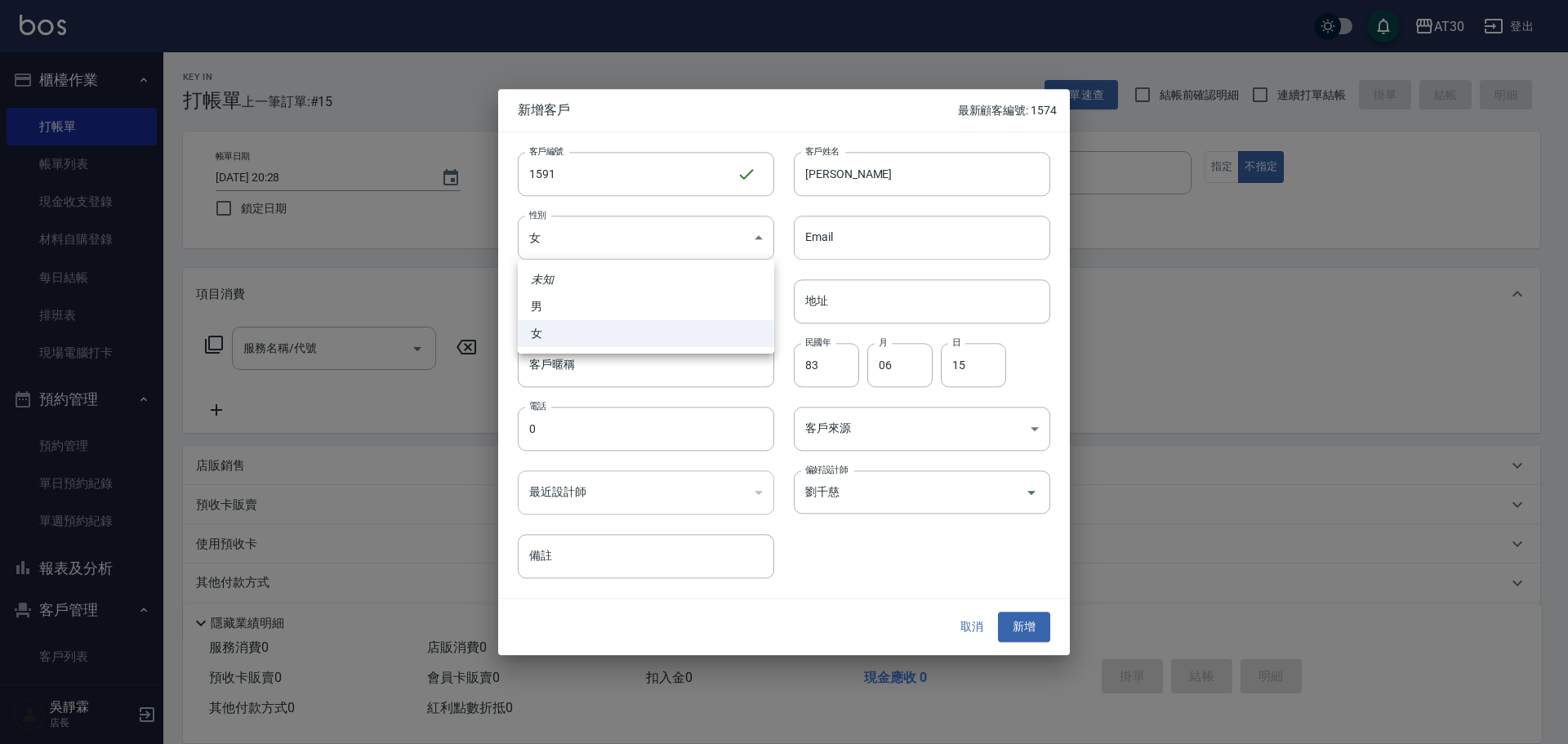
click at [654, 310] on li "男" at bounding box center [645, 306] width 256 height 27
click at [616, 413] on input "0" at bounding box center [645, 429] width 256 height 44
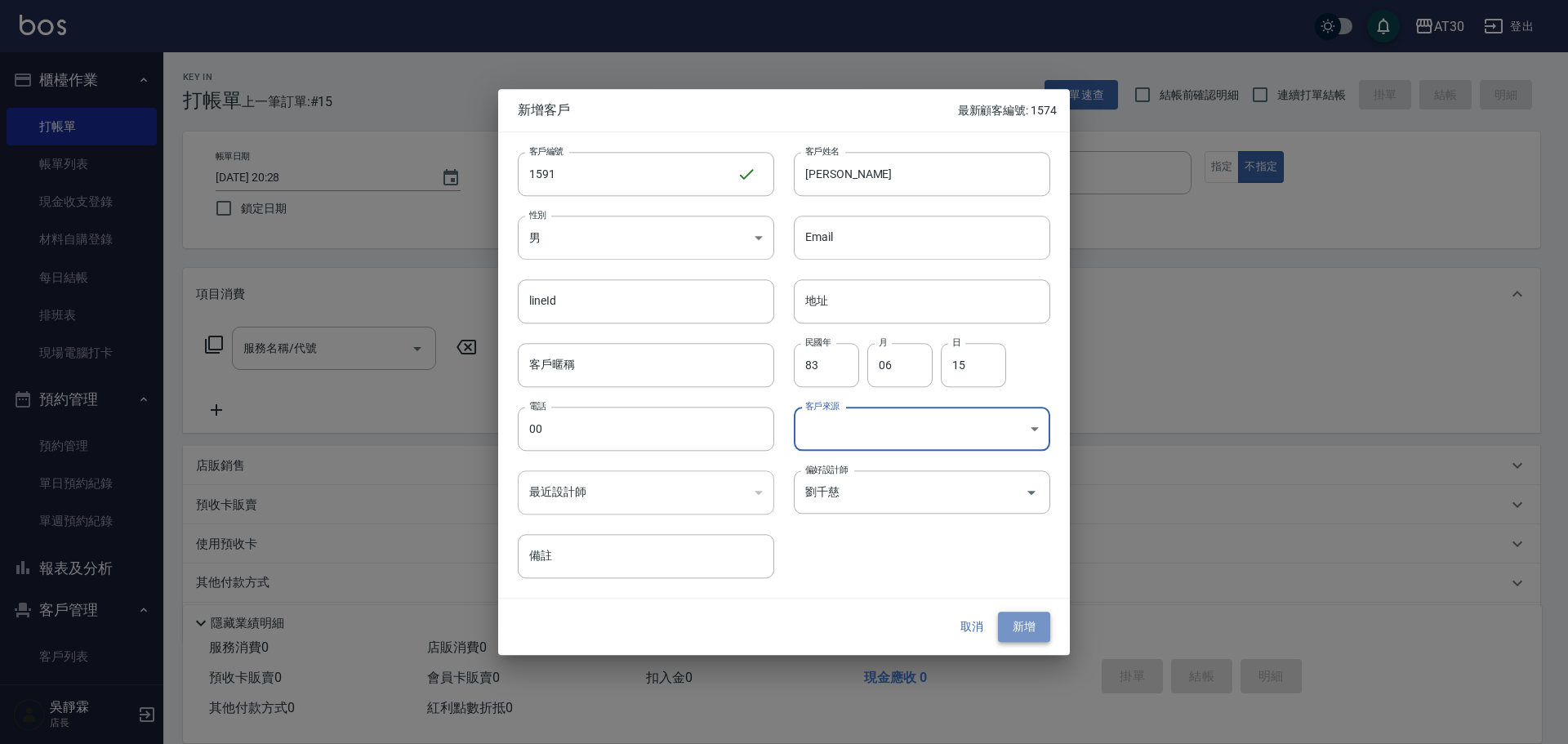
click at [1018, 624] on button "新增" at bounding box center [1024, 627] width 52 height 30
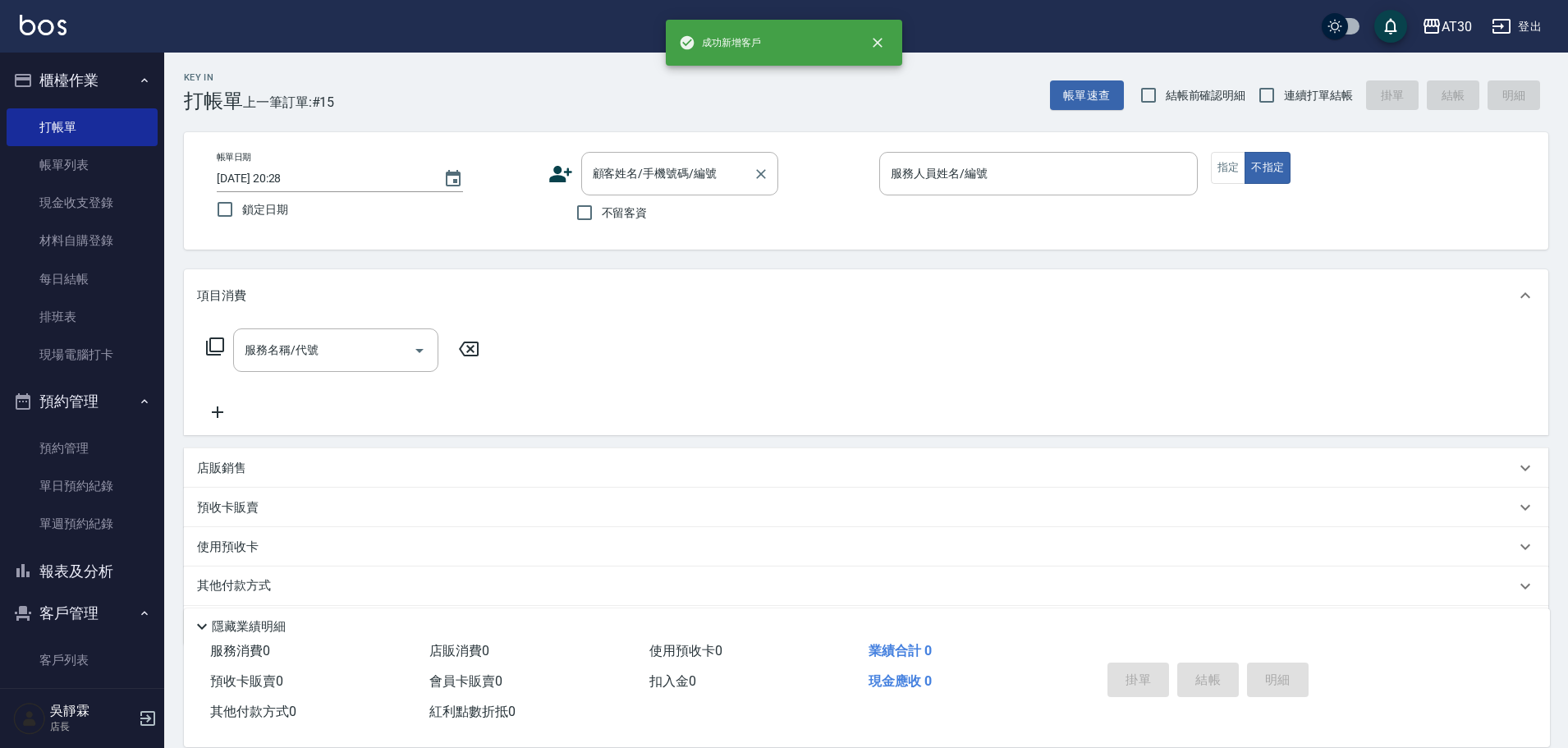
click at [655, 181] on input "顧客姓名/手機號碼/編號" at bounding box center [667, 174] width 157 height 29
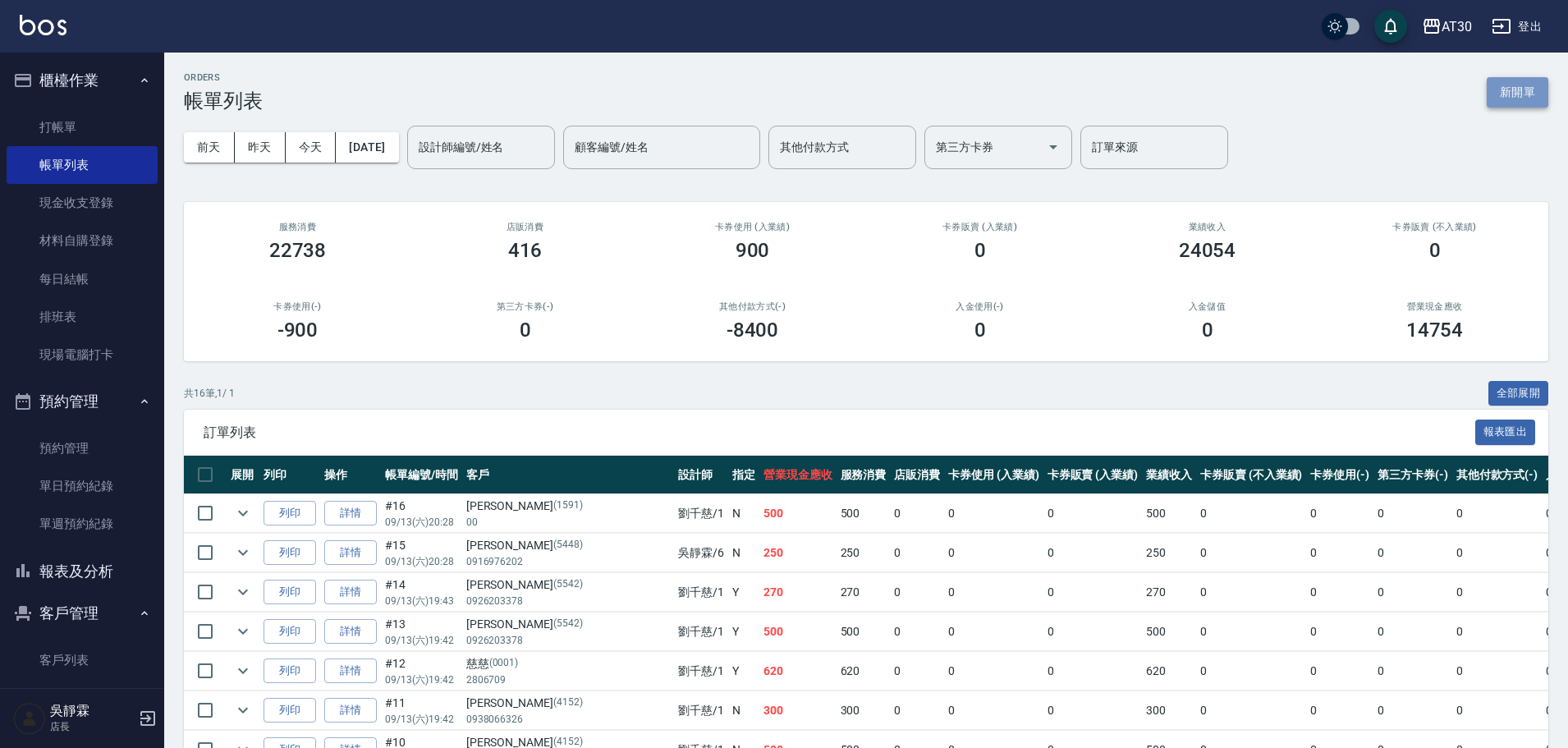
click at [1528, 95] on button "新開單" at bounding box center [1517, 91] width 61 height 30
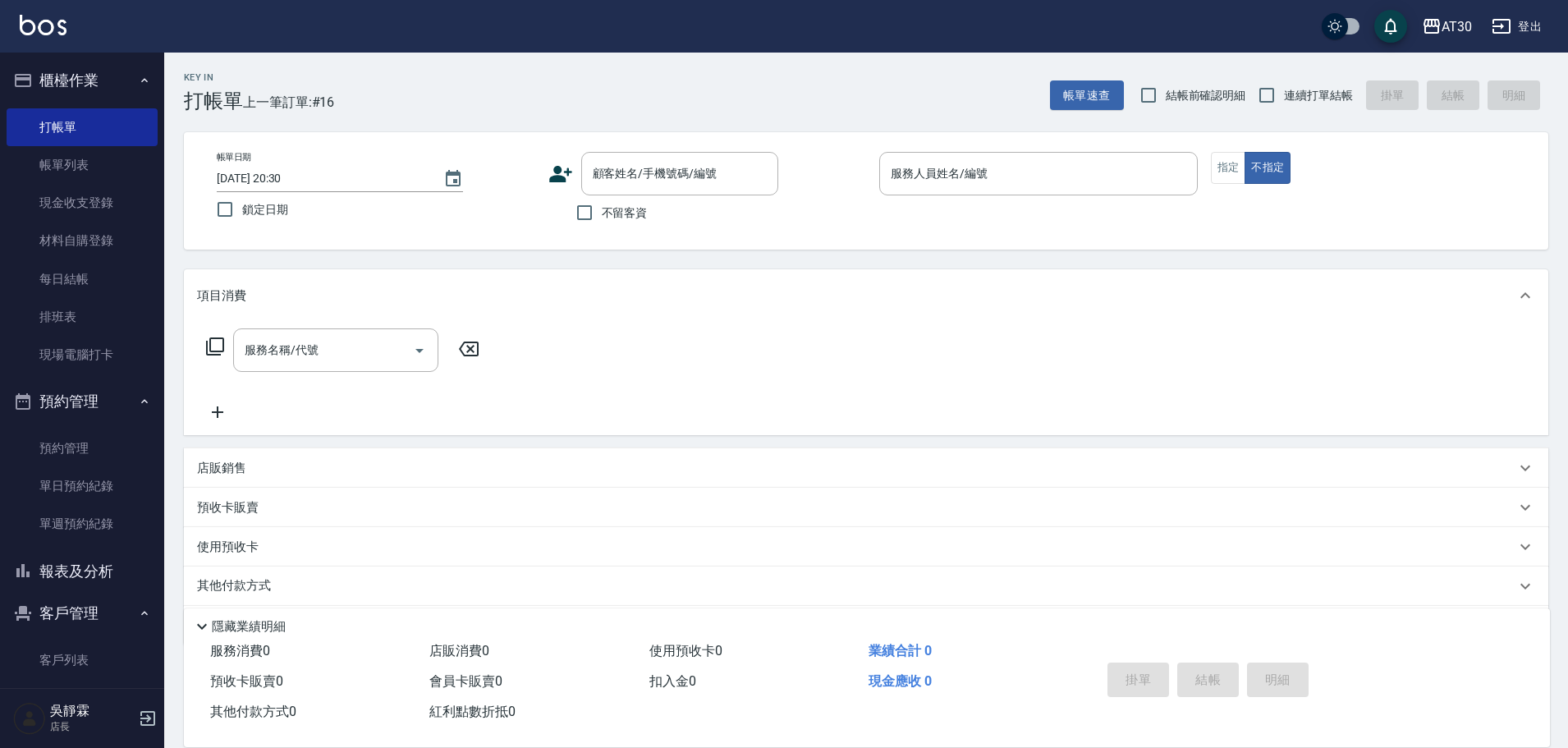
click at [562, 176] on icon at bounding box center [561, 174] width 23 height 17
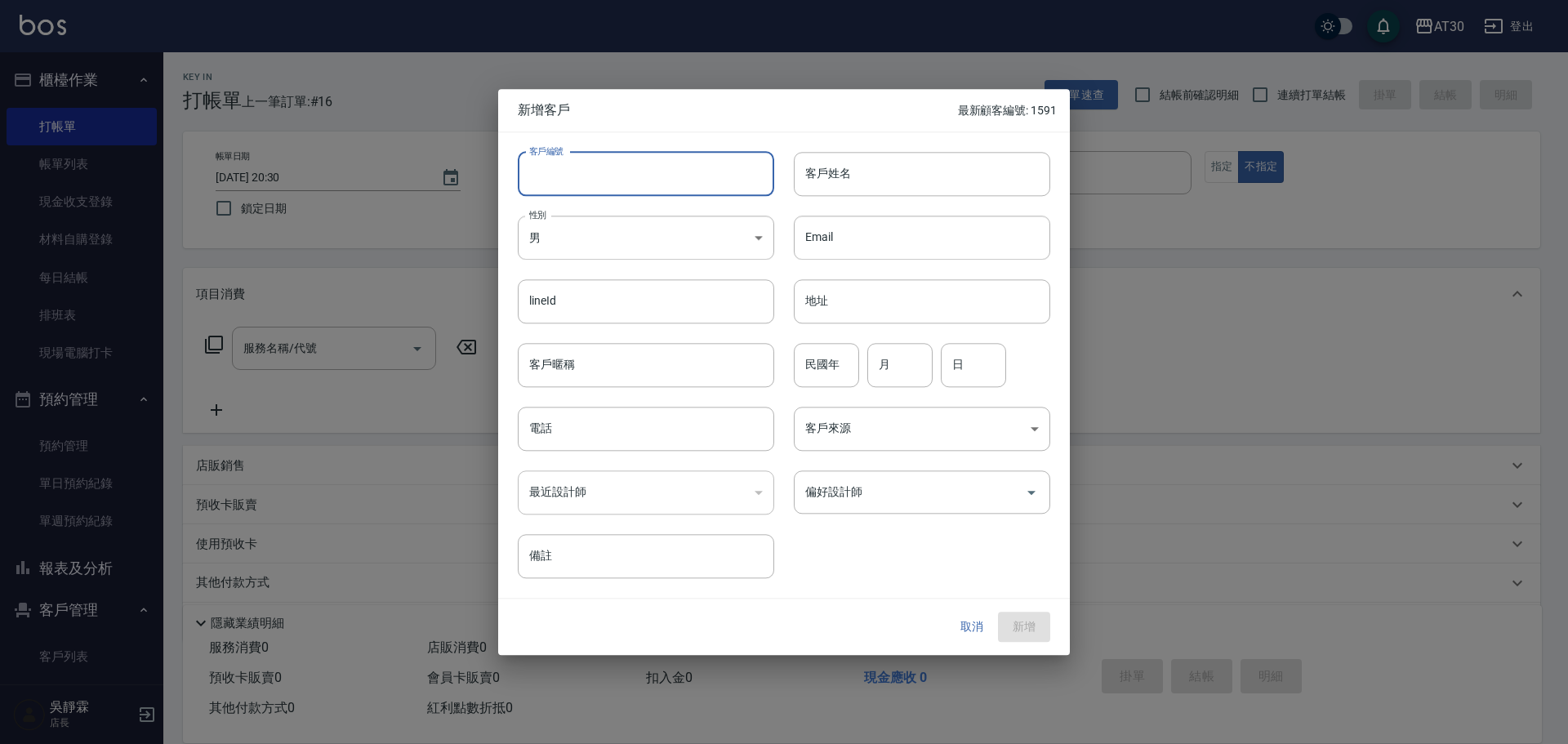
click at [617, 167] on input "客戶編號" at bounding box center [645, 174] width 256 height 44
click at [818, 362] on input "民國年" at bounding box center [826, 365] width 66 height 44
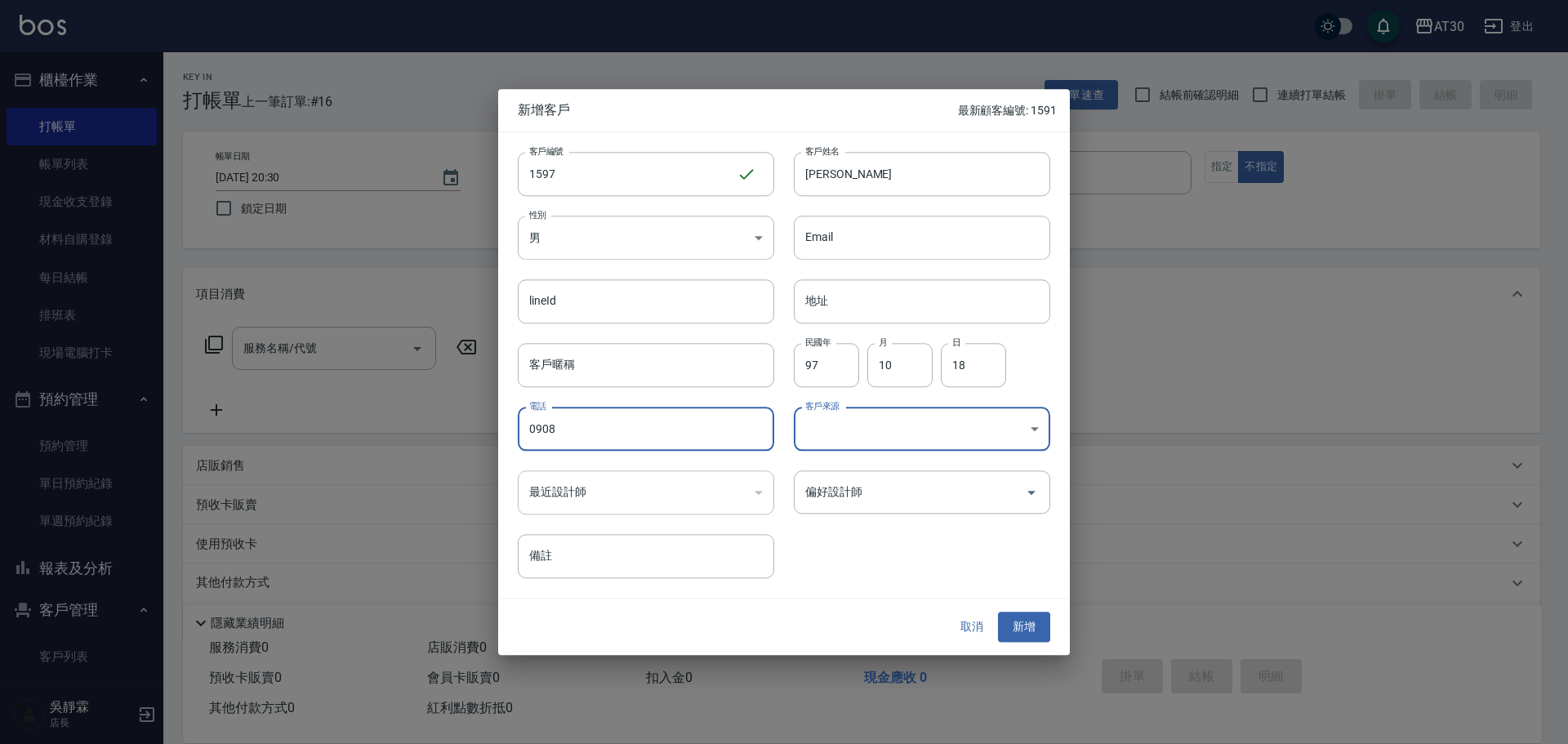
click at [620, 419] on input "0908" at bounding box center [645, 429] width 256 height 44
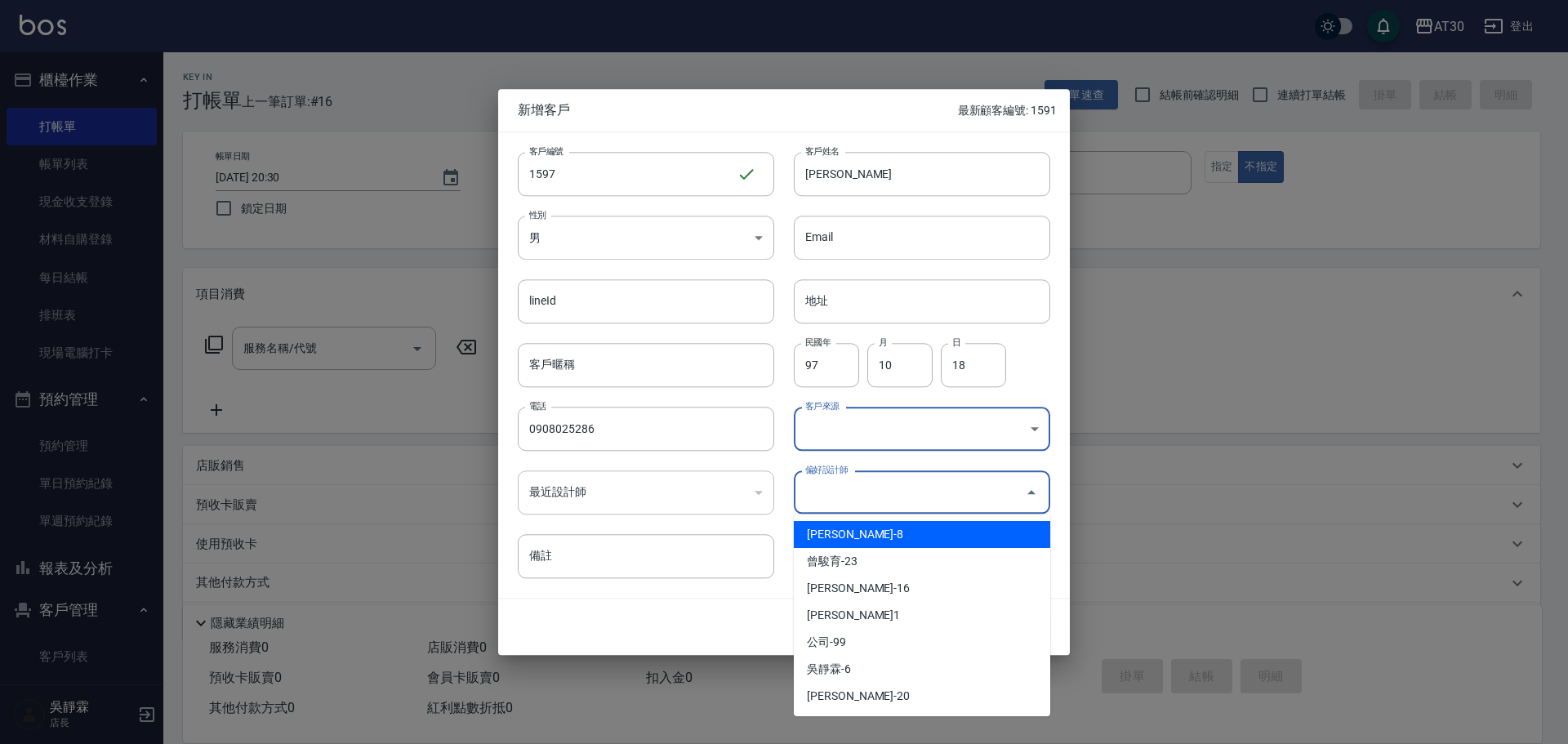
click at [894, 493] on input "偏好設計師" at bounding box center [909, 492] width 217 height 29
click at [888, 531] on li "[PERSON_NAME]-8" at bounding box center [921, 534] width 256 height 27
click at [874, 498] on input "[PERSON_NAME]" at bounding box center [898, 492] width 196 height 29
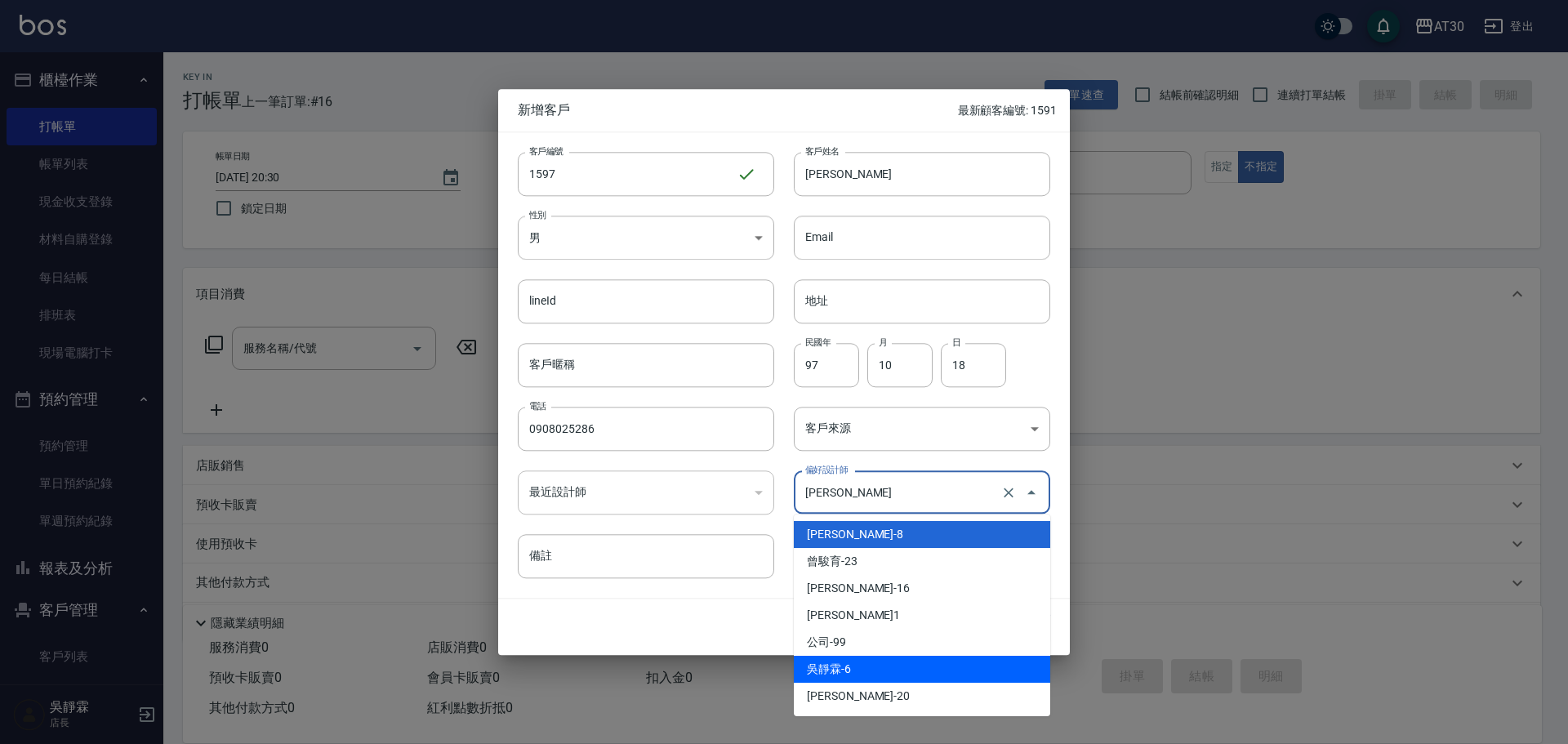
click at [853, 674] on li "吳靜霖-6" at bounding box center [921, 670] width 256 height 27
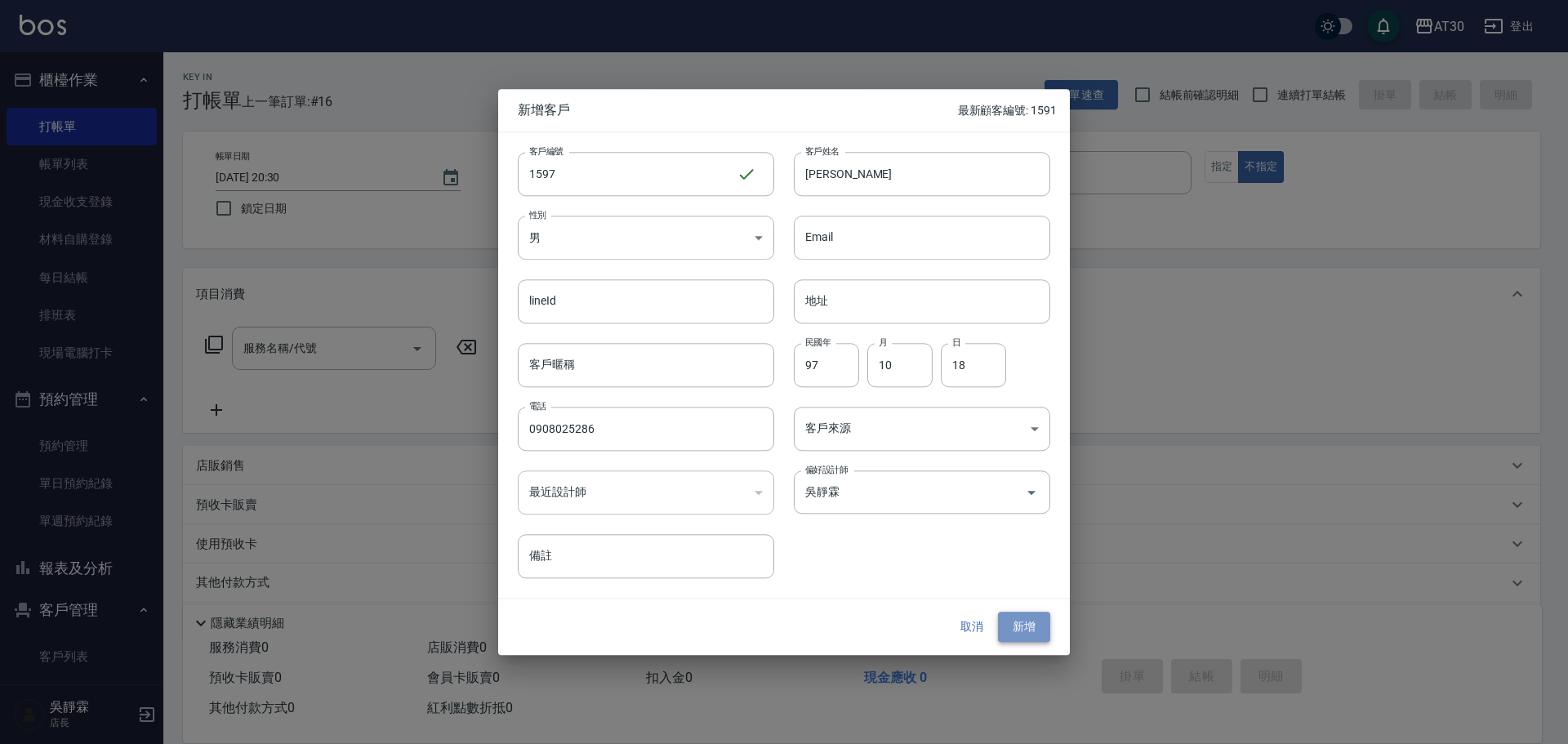
click at [1031, 628] on button "新增" at bounding box center [1024, 627] width 52 height 30
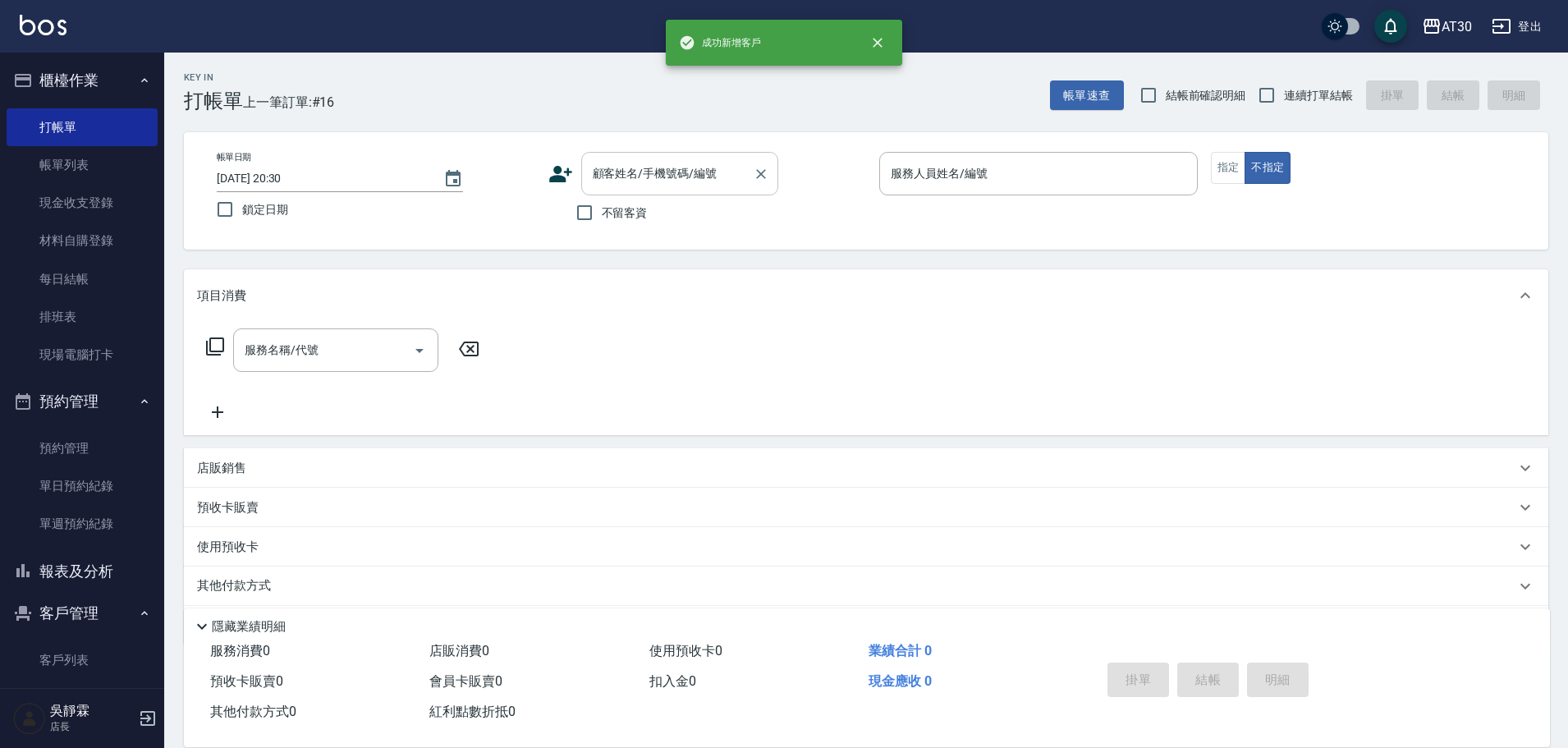
click at [615, 171] on input "顧客姓名/手機號碼/編號" at bounding box center [667, 174] width 157 height 29
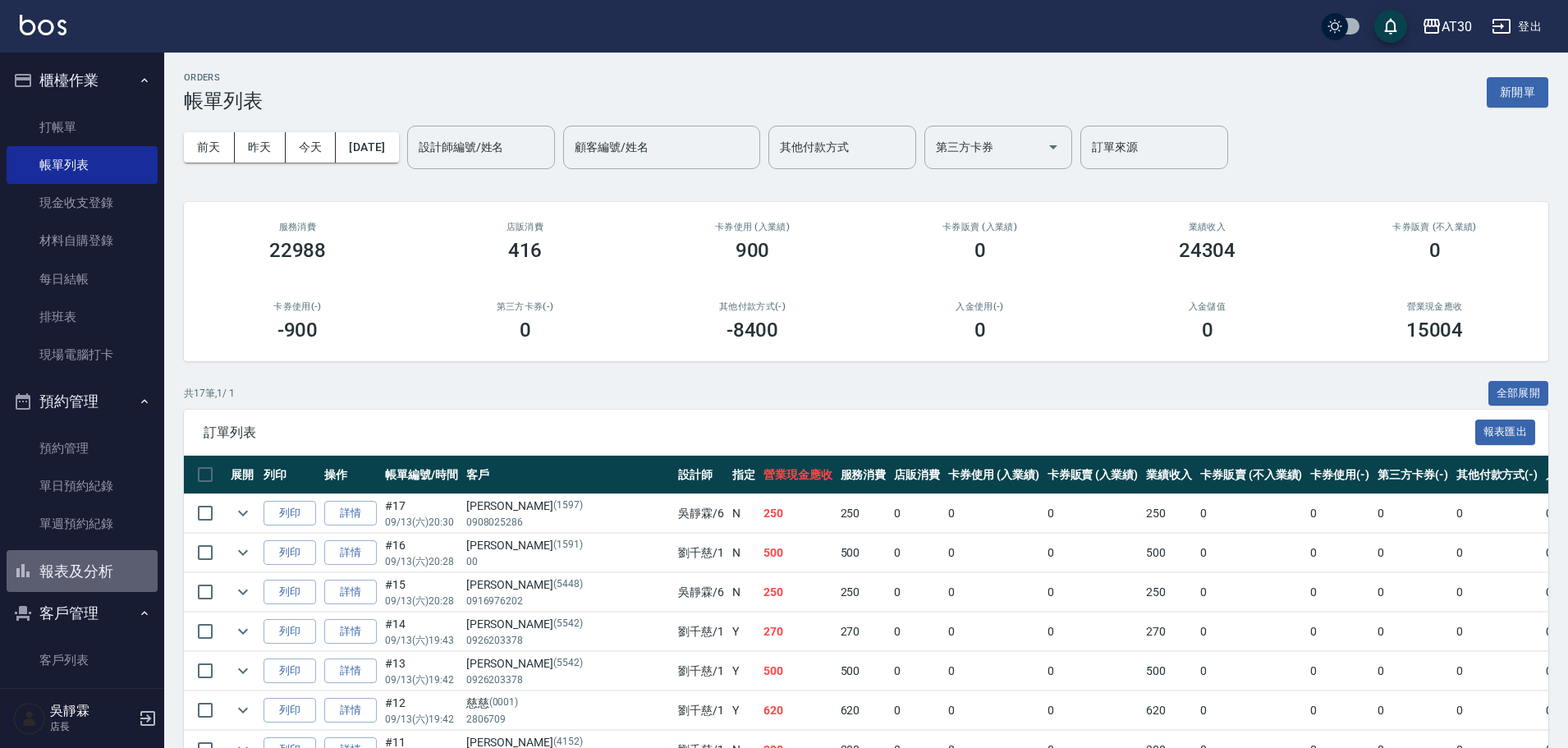
click at [98, 579] on button "報表及分析" at bounding box center [82, 571] width 151 height 43
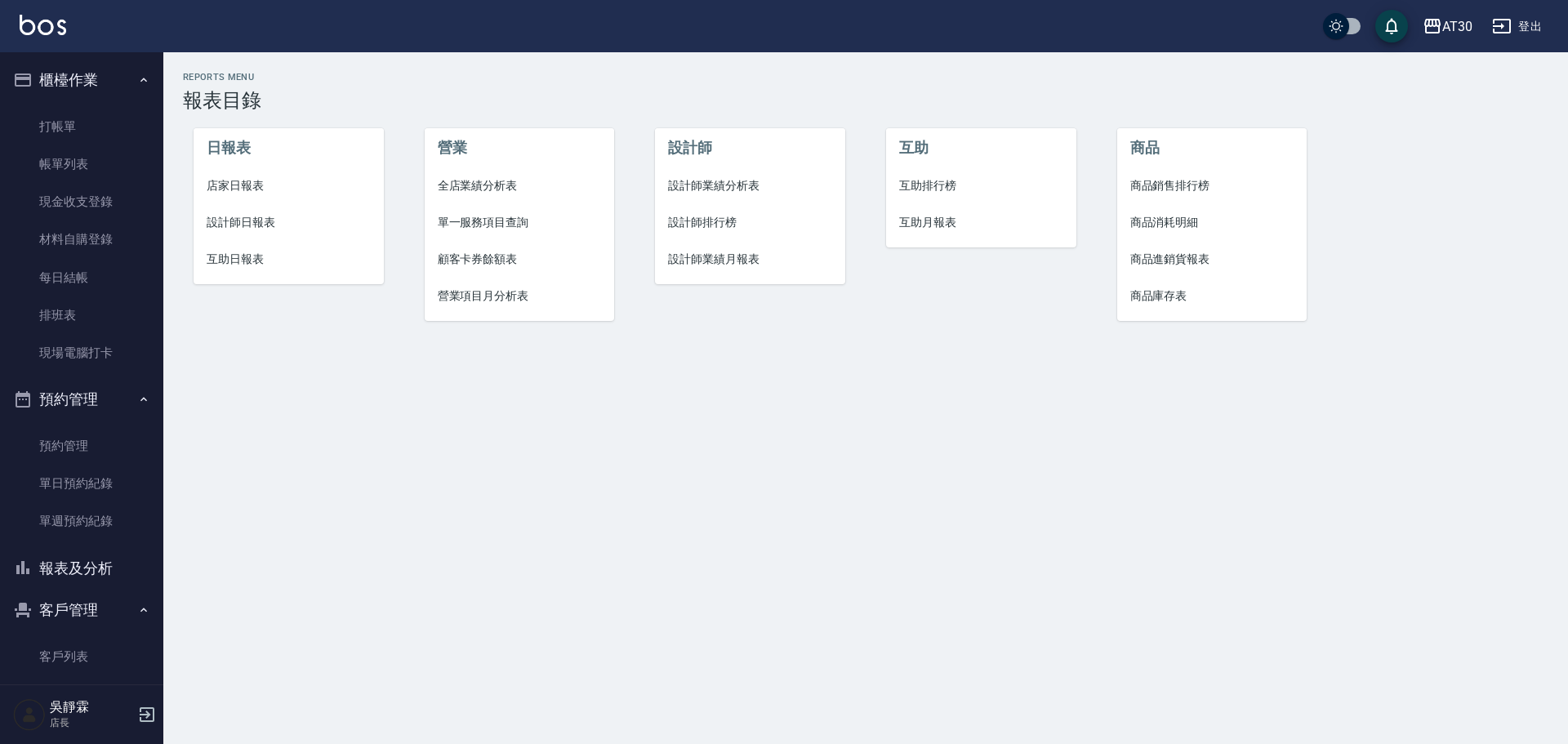
click at [705, 218] on span "設計師排行榜" at bounding box center [750, 222] width 164 height 17
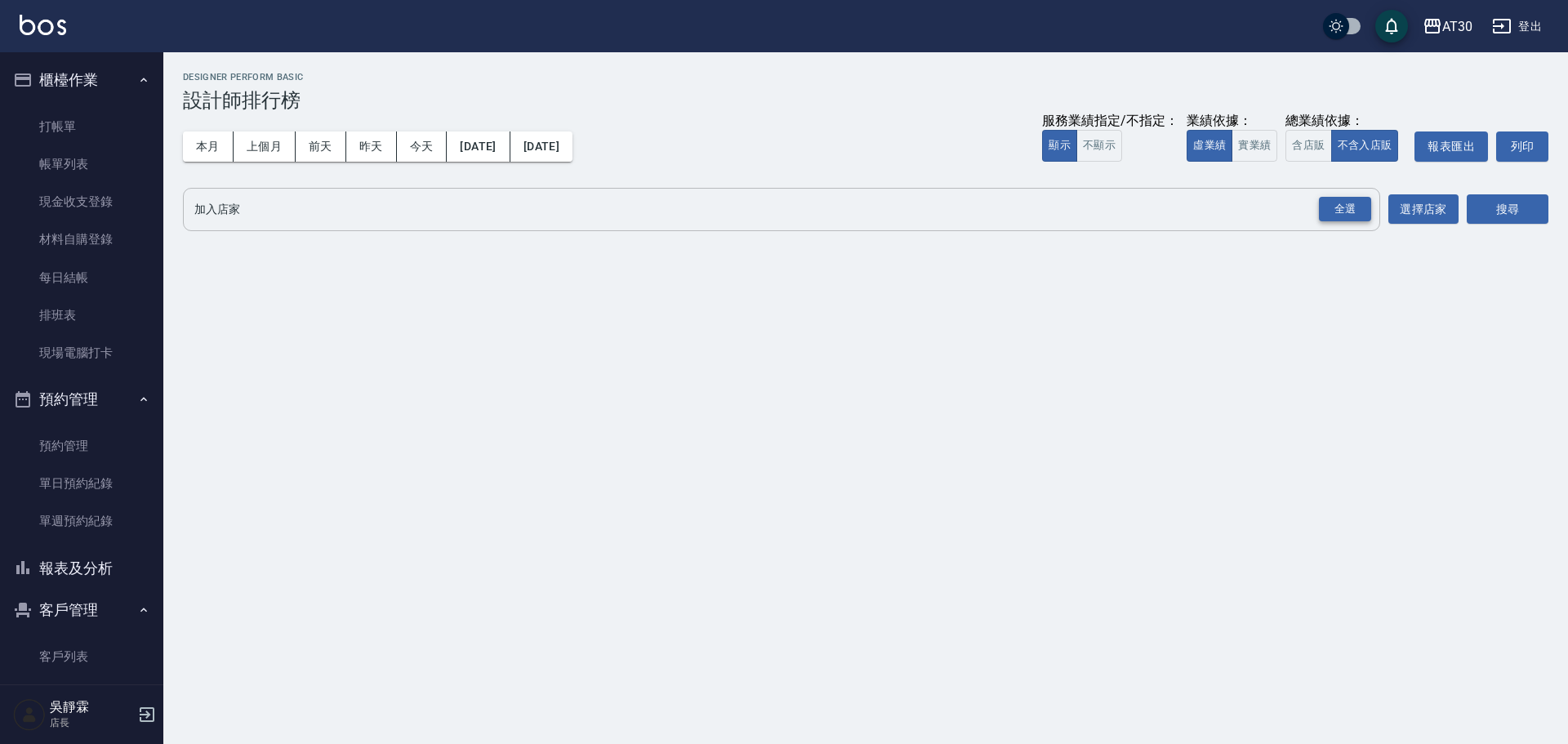
click at [1352, 212] on div "全選" at bounding box center [1345, 210] width 52 height 25
click at [1497, 204] on button "搜尋" at bounding box center [1507, 210] width 82 height 30
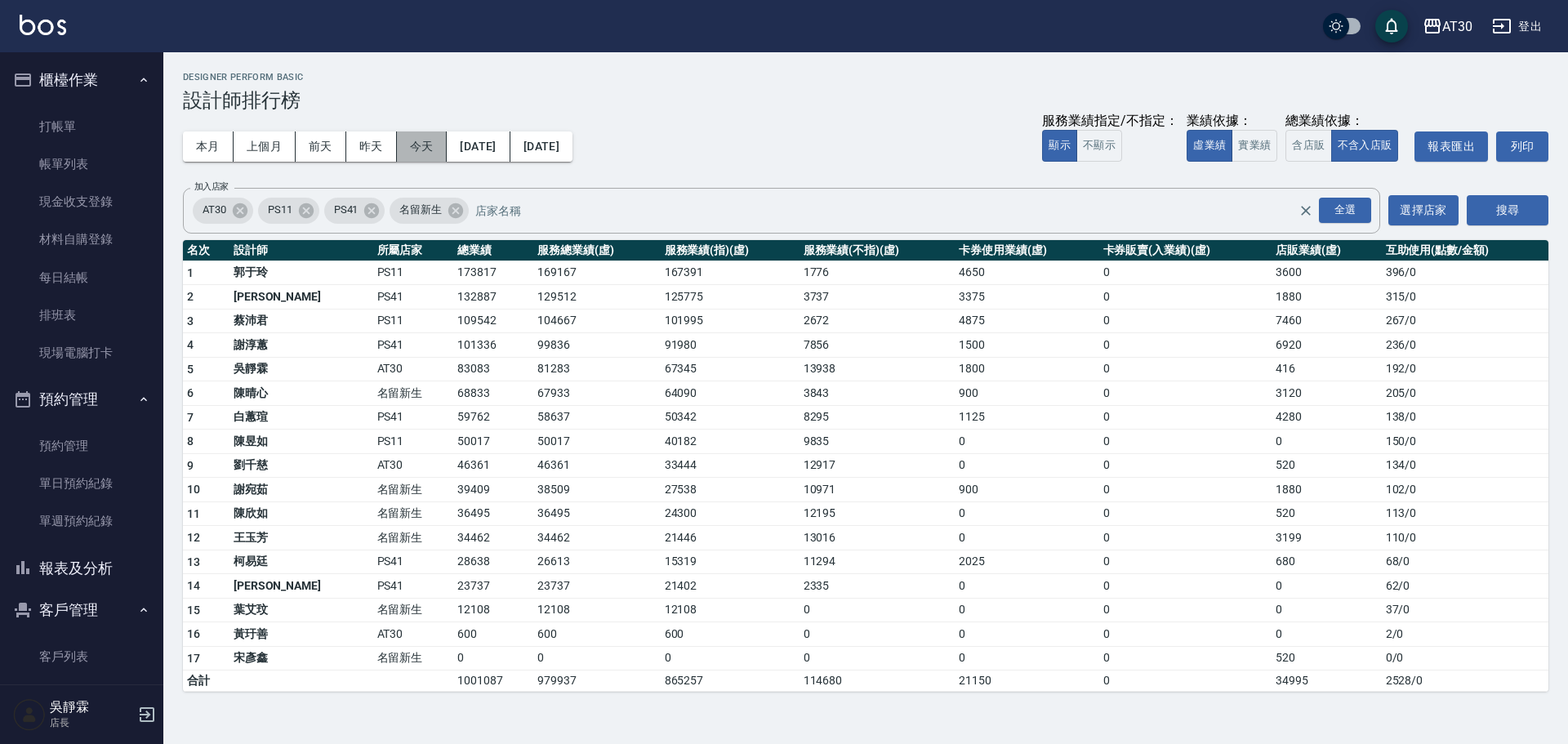
click at [413, 146] on button "今天" at bounding box center [422, 146] width 50 height 30
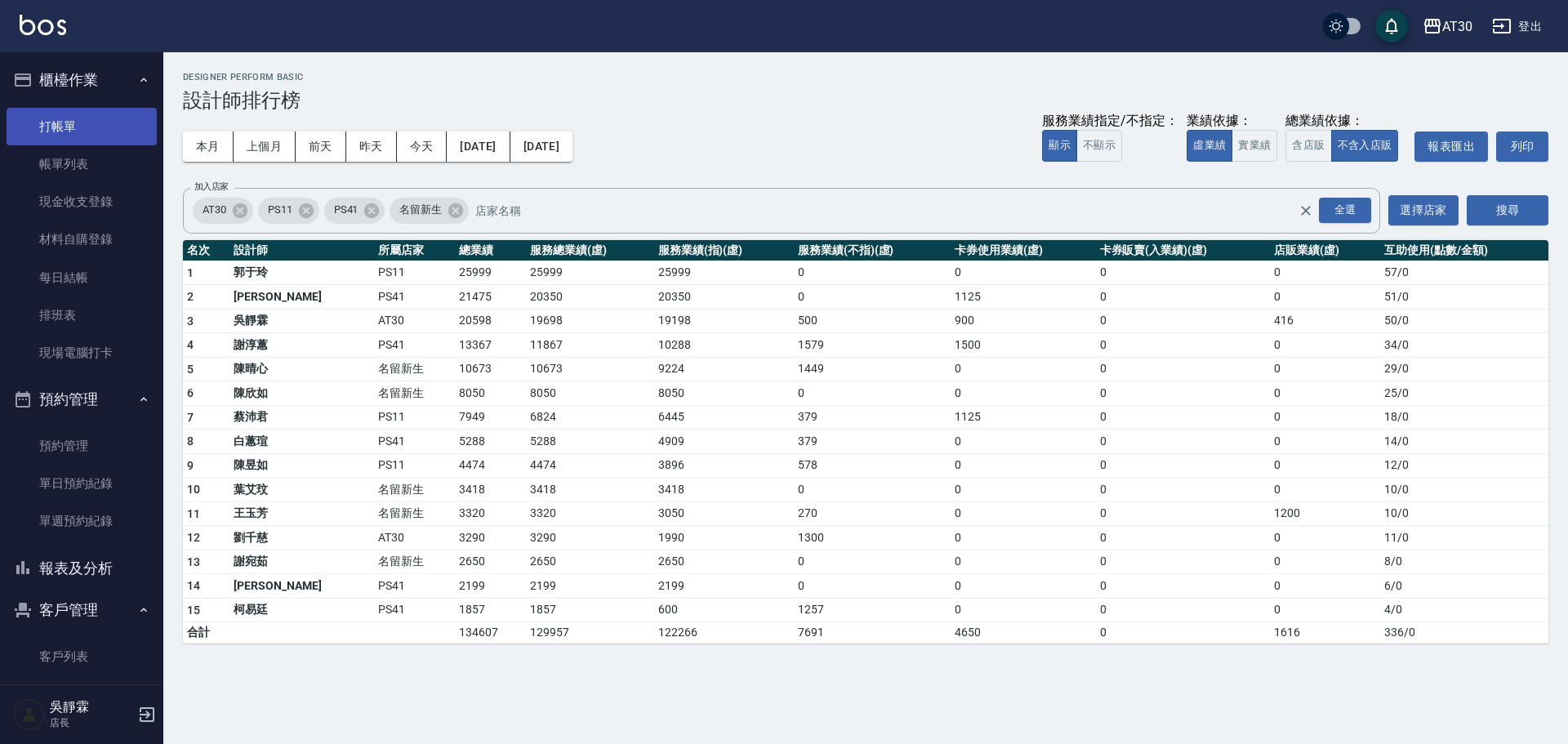
click at [35, 129] on link "打帳單" at bounding box center [81, 127] width 150 height 38
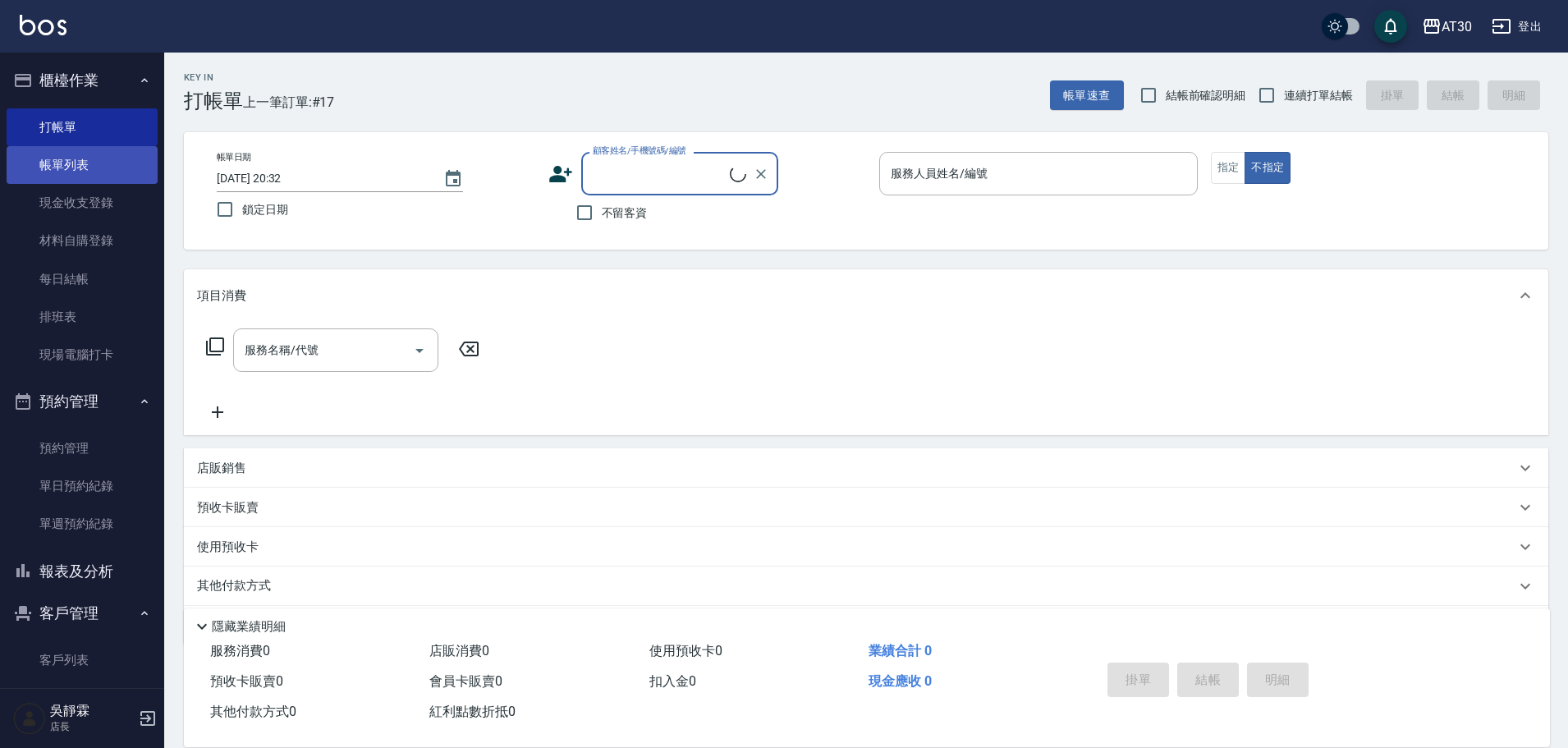
click at [67, 173] on link "帳單列表" at bounding box center [82, 164] width 151 height 38
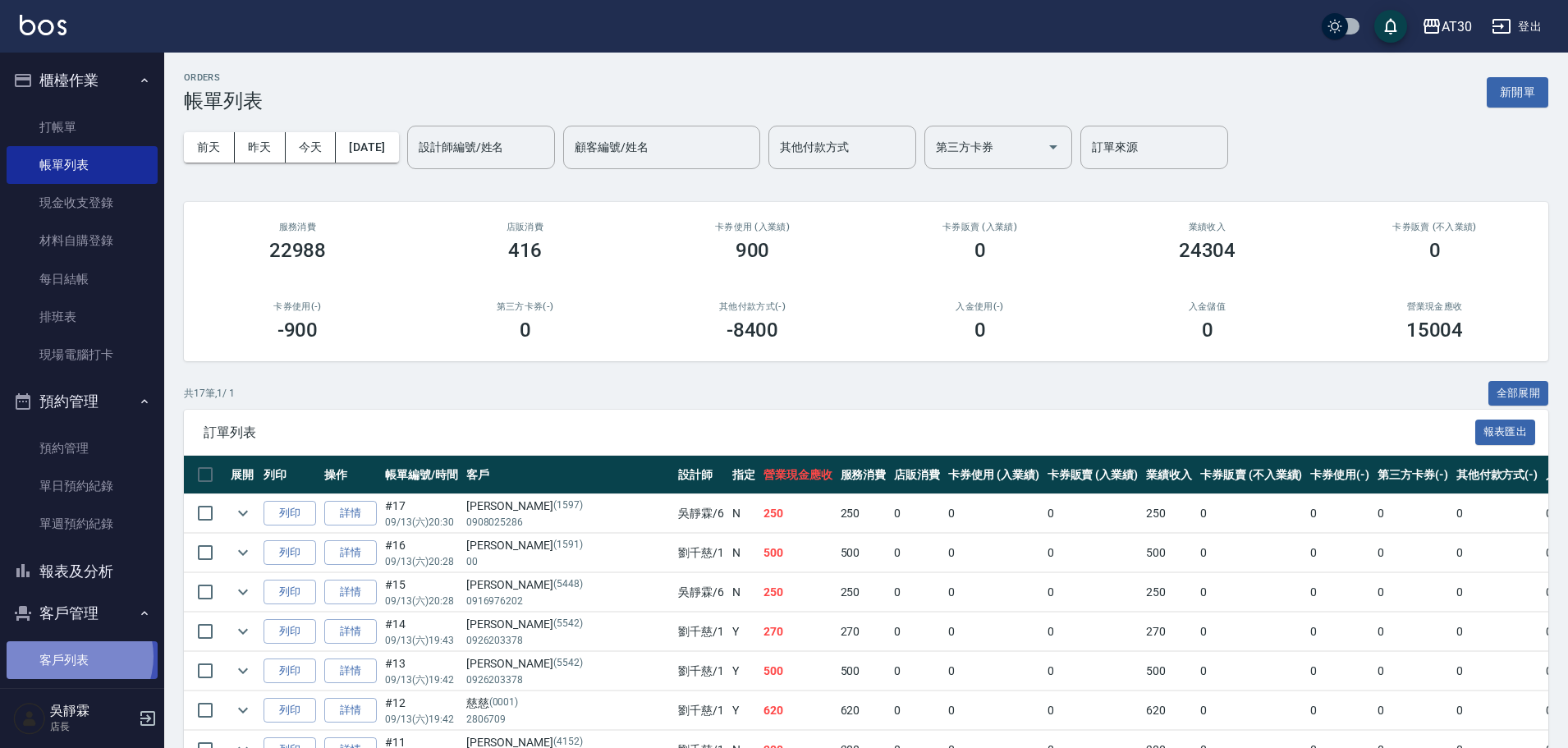
click at [70, 656] on link "客戶列表" at bounding box center [82, 660] width 151 height 38
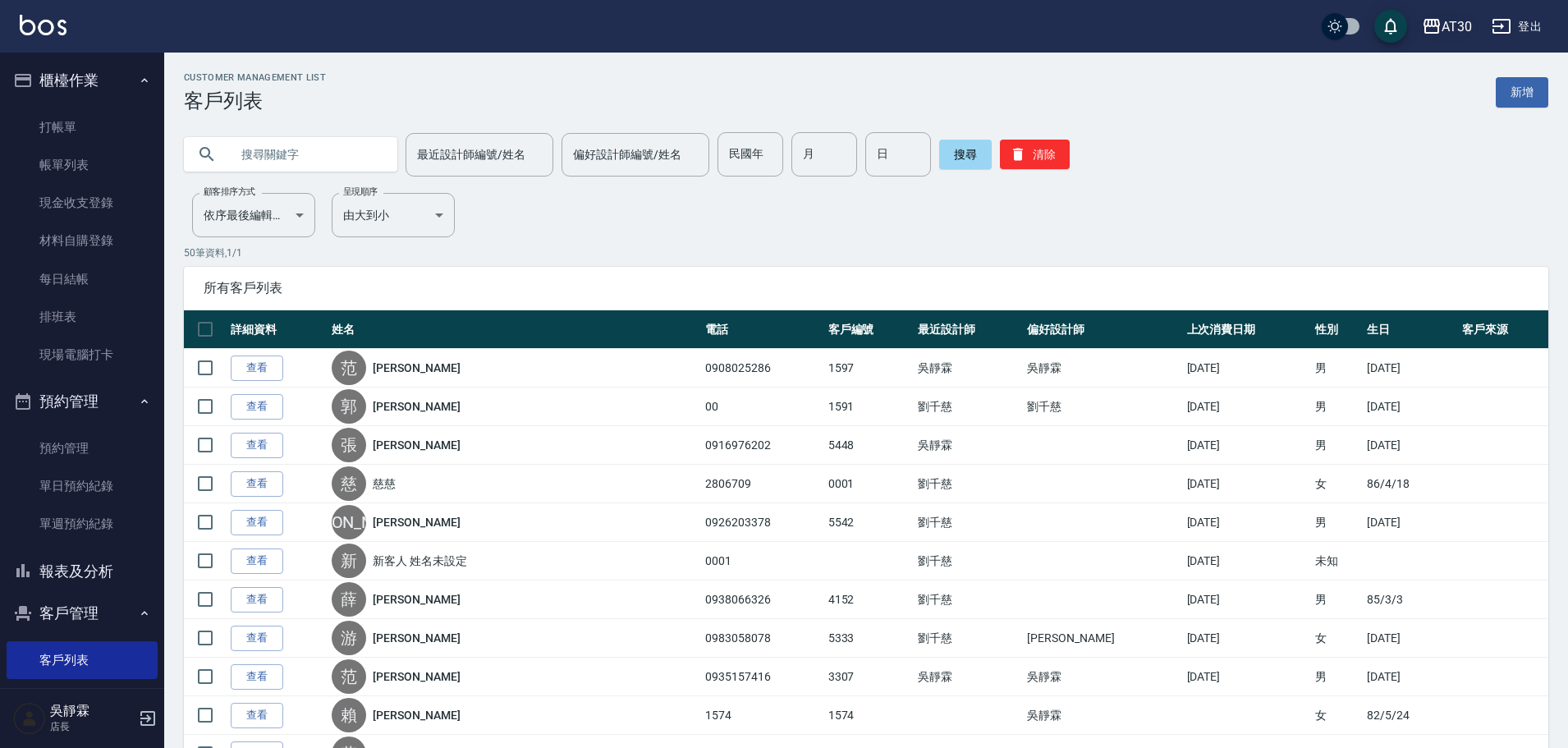
click at [1444, 29] on div "AT30" at bounding box center [1456, 26] width 30 height 20
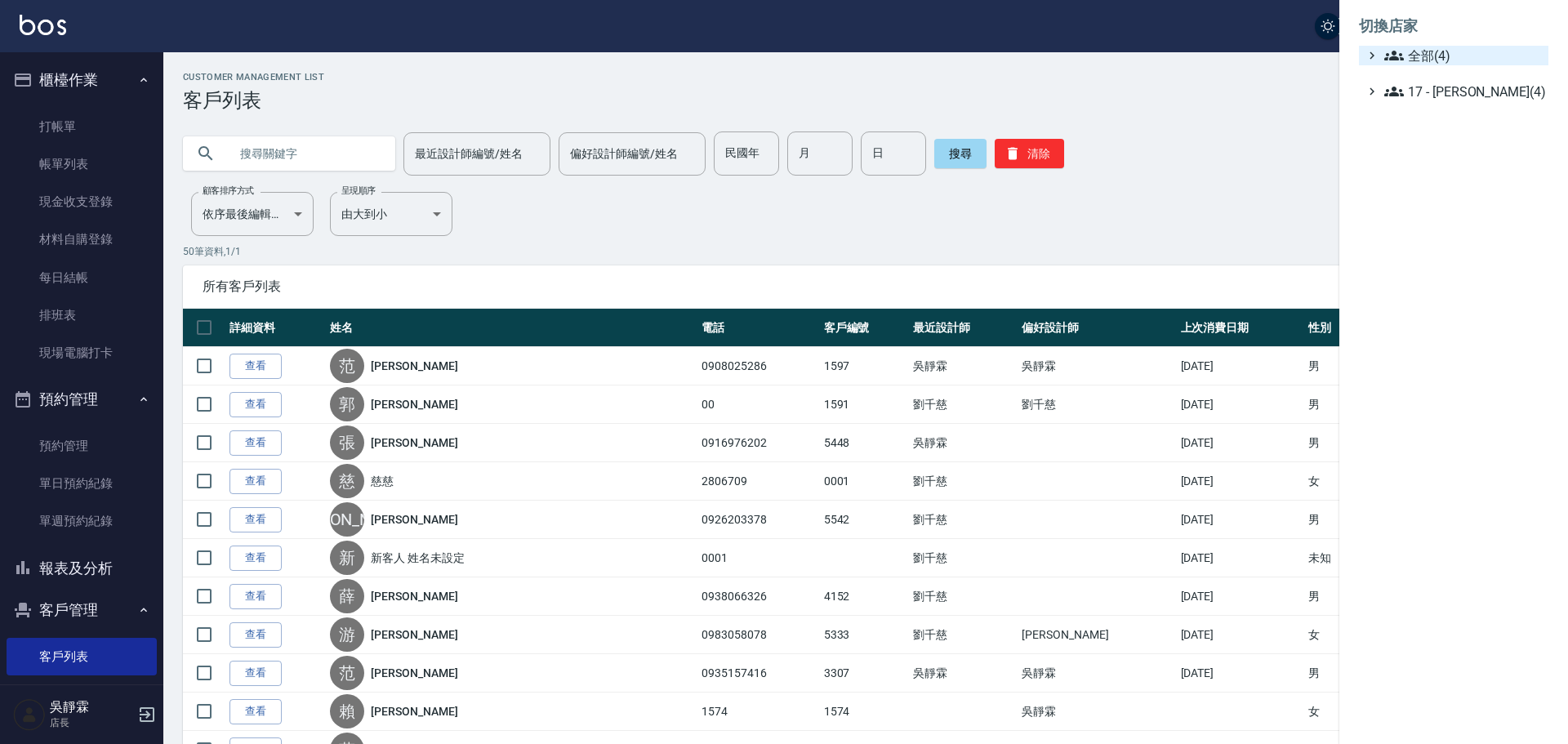
click at [1452, 65] on span "全部(4)" at bounding box center [1462, 55] width 157 height 19
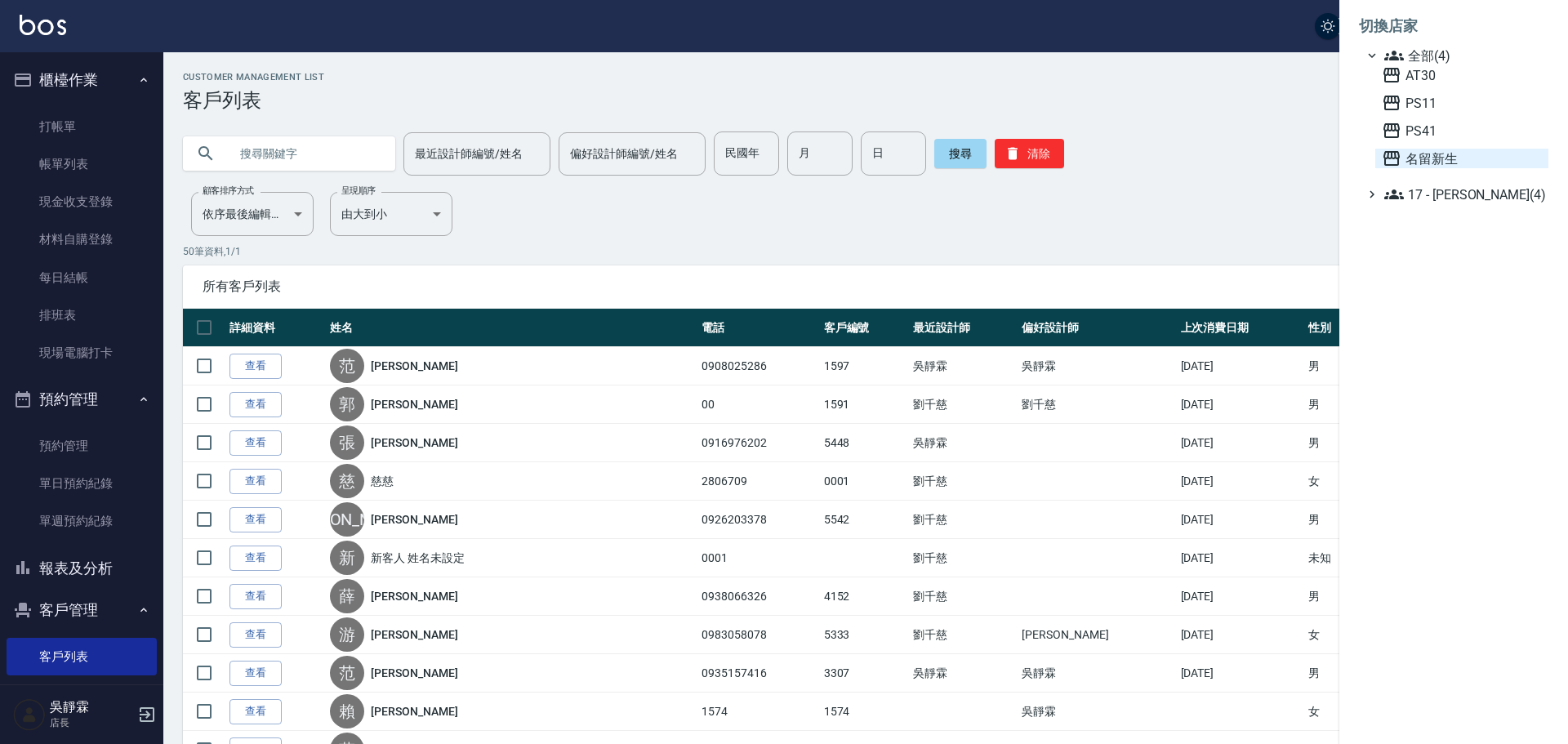
click at [1427, 156] on span "名留新生" at bounding box center [1462, 158] width 160 height 19
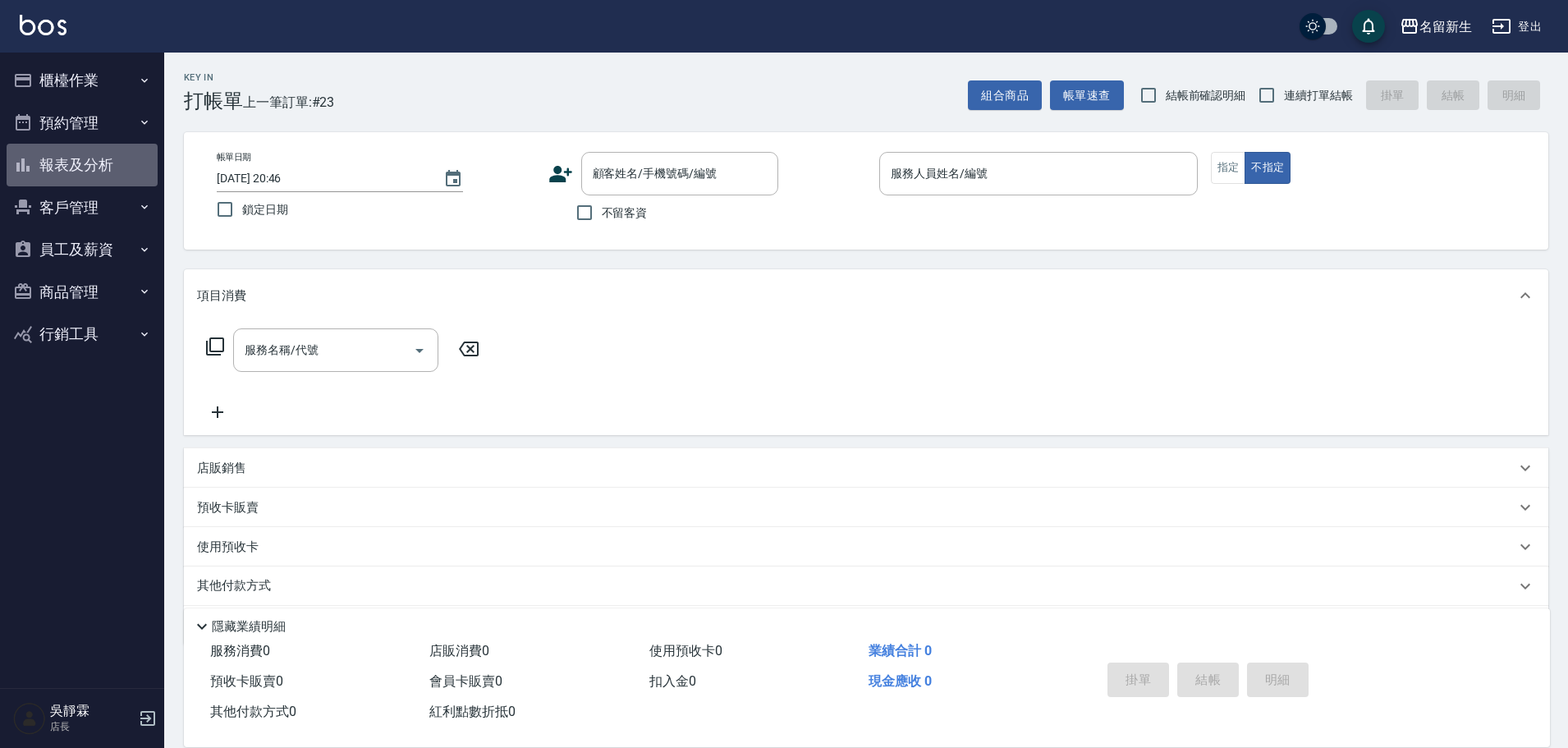
click at [102, 173] on button "報表及分析" at bounding box center [82, 165] width 151 height 43
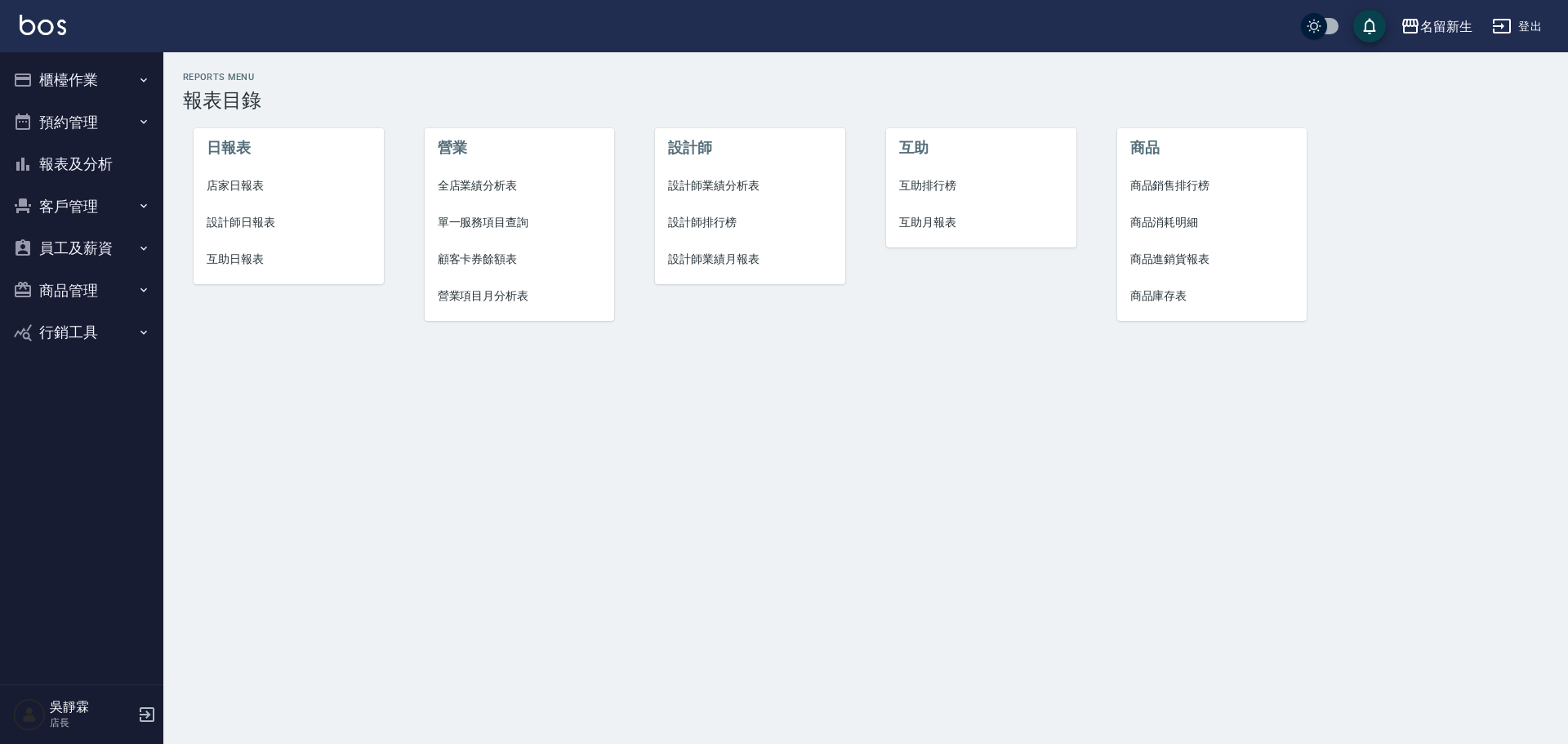
click at [235, 261] on span "互助日報表" at bounding box center [289, 259] width 164 height 17
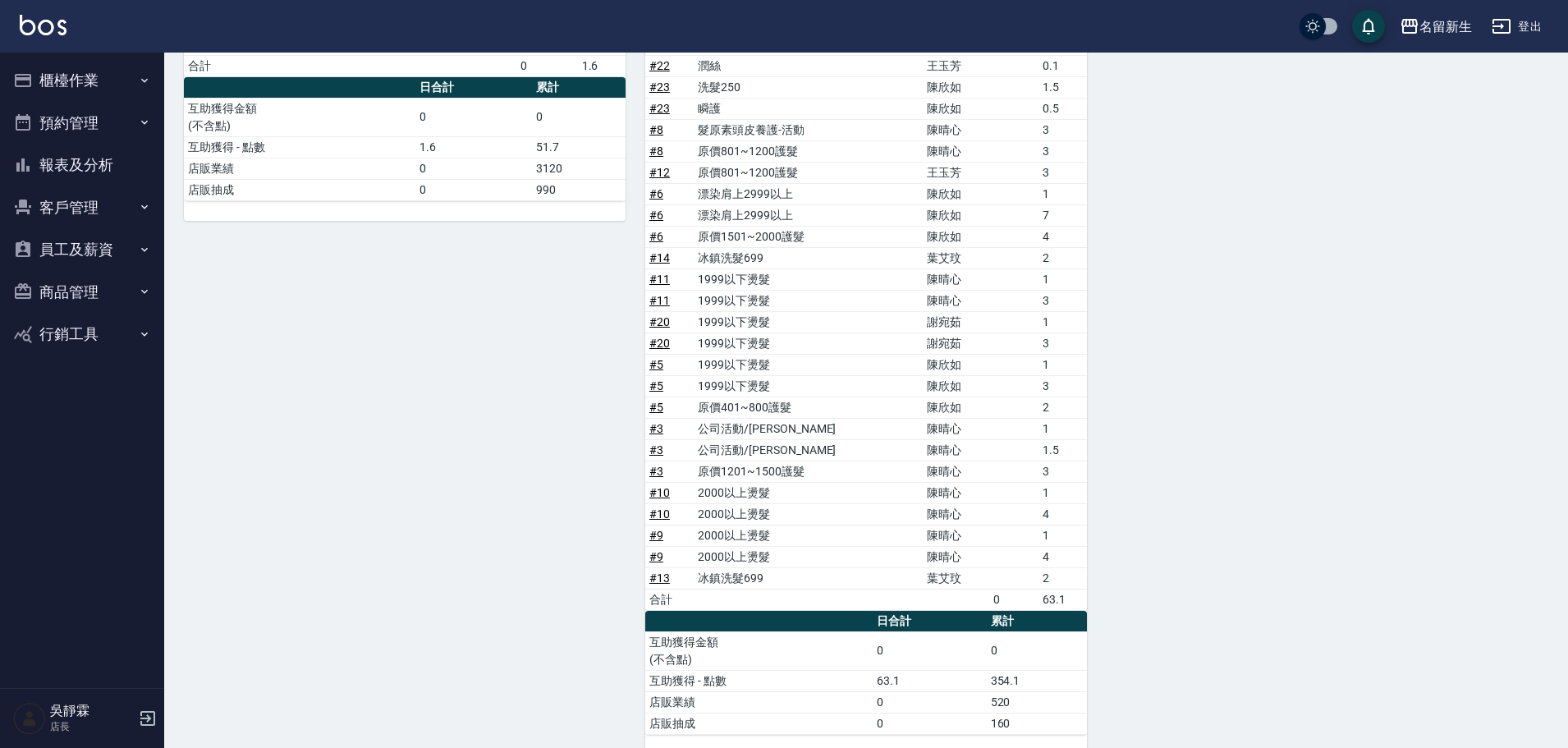
scroll to position [719, 0]
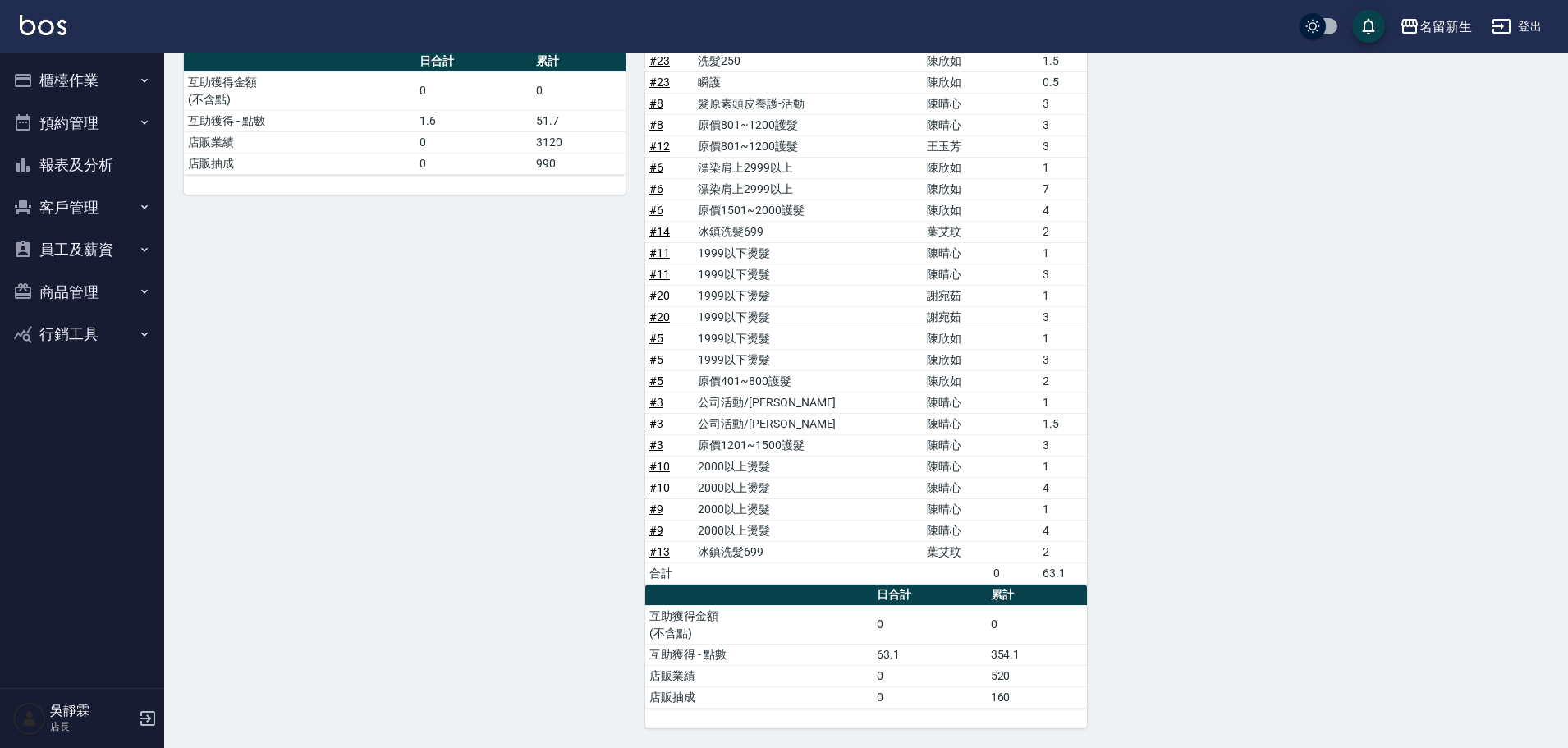
click at [790, 471] on td "2000以上燙髮" at bounding box center [808, 466] width 229 height 21
click at [792, 470] on td "2000以上燙髮" at bounding box center [808, 466] width 229 height 21
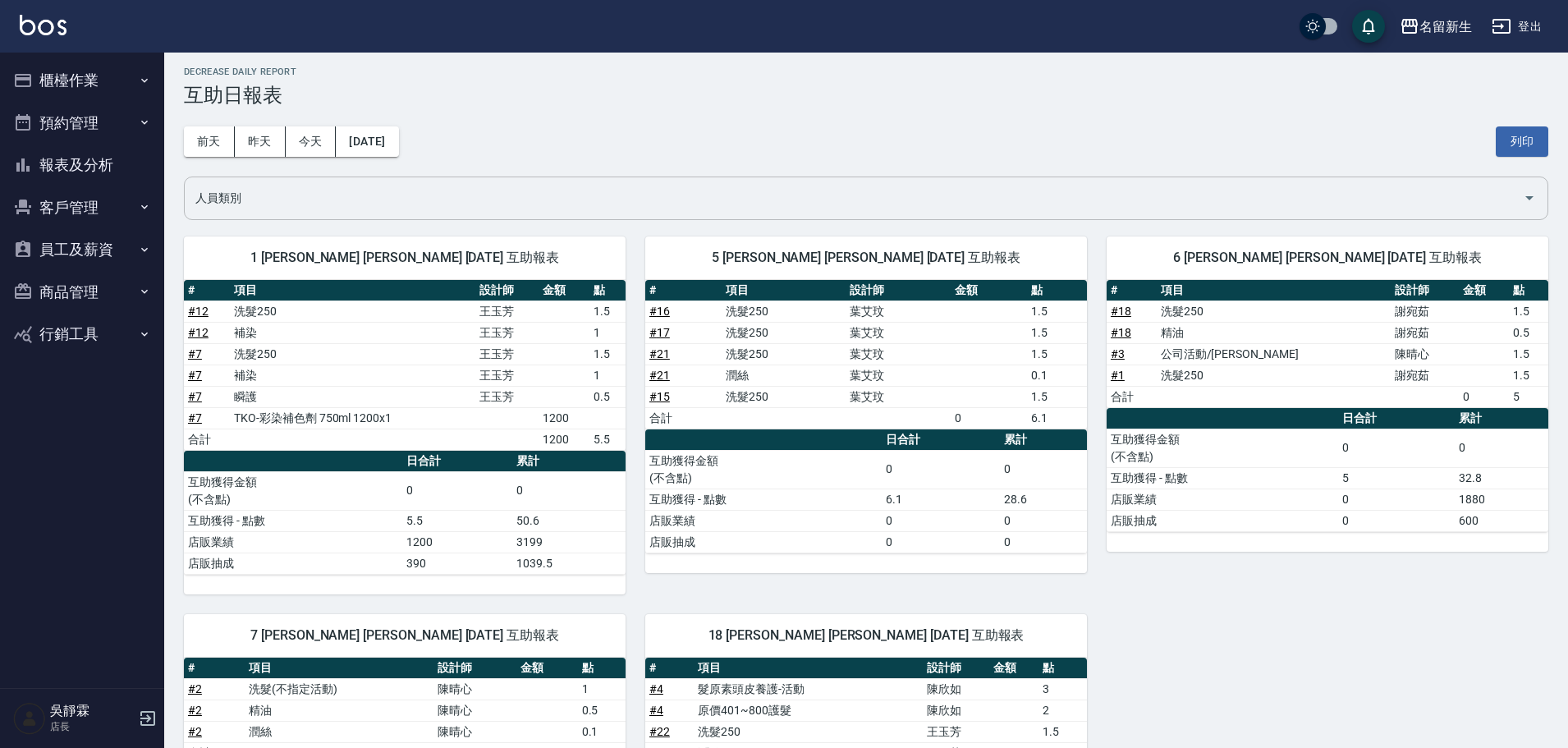
scroll to position [0, 0]
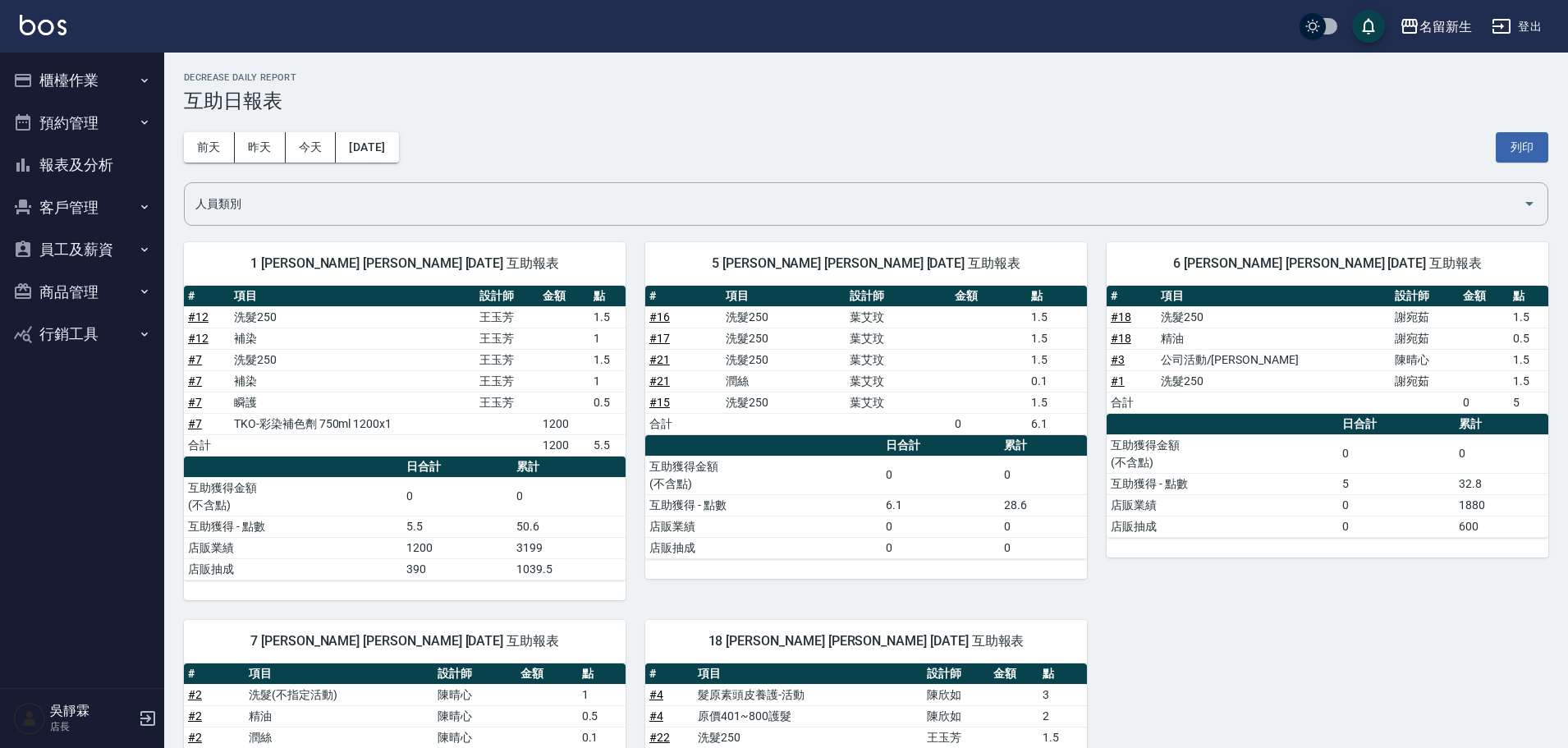
click at [114, 164] on button "報表及分析" at bounding box center [82, 165] width 151 height 43
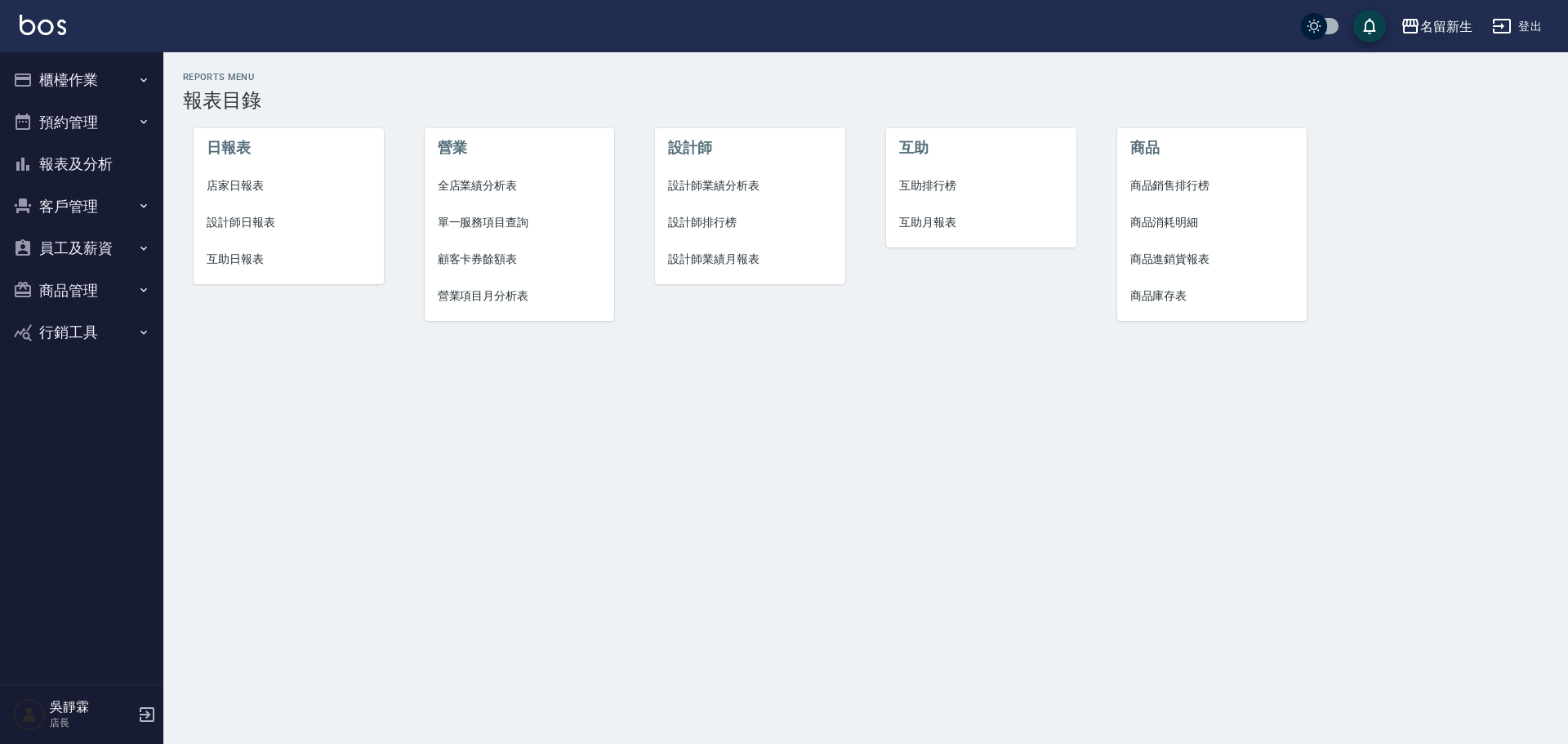
click at [1427, 24] on div "名留新生" at bounding box center [1446, 26] width 52 height 20
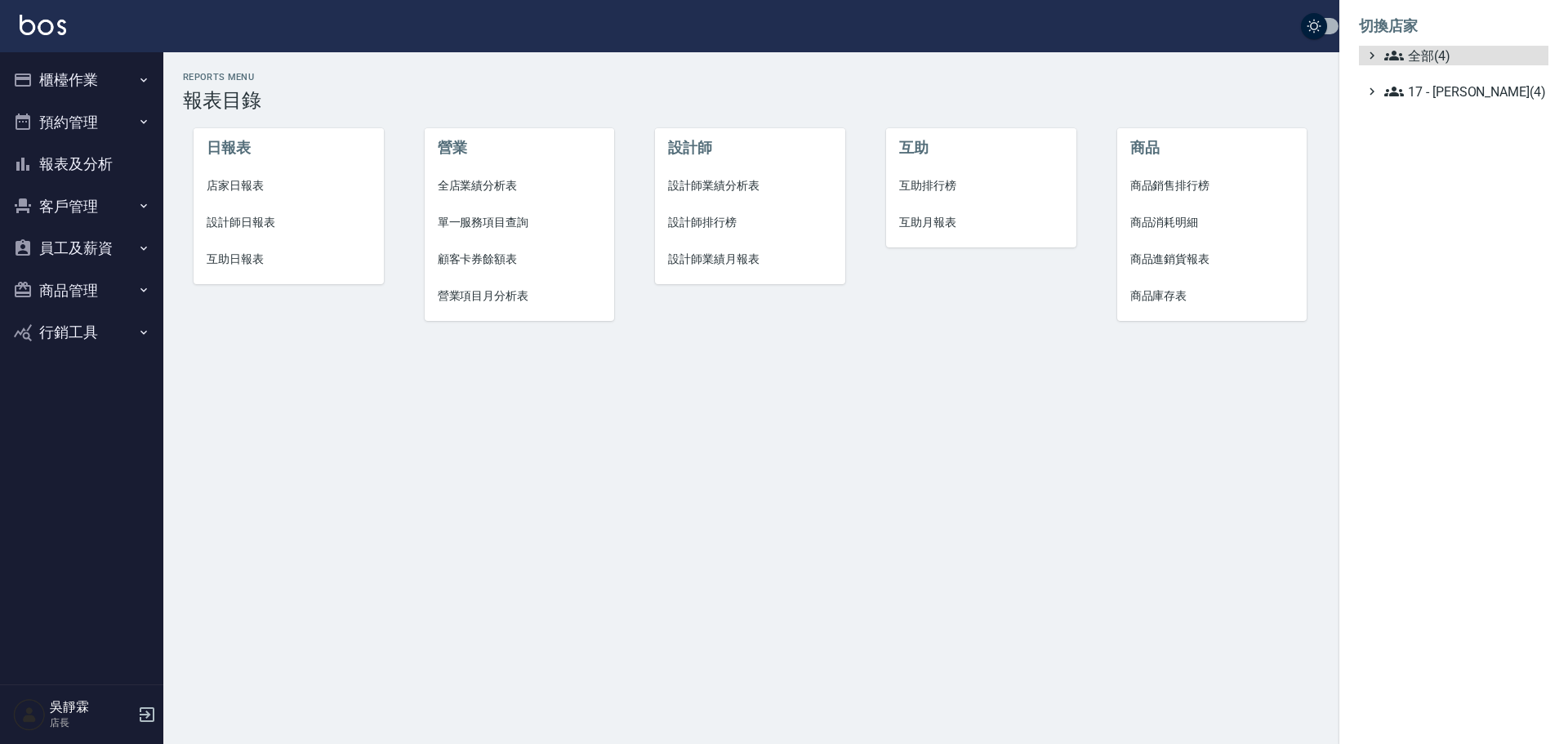
click at [1447, 67] on ul "全部(4) 17 - [PERSON_NAME](4)" at bounding box center [1453, 72] width 189 height 55
click at [1450, 61] on span "全部(4)" at bounding box center [1462, 55] width 157 height 19
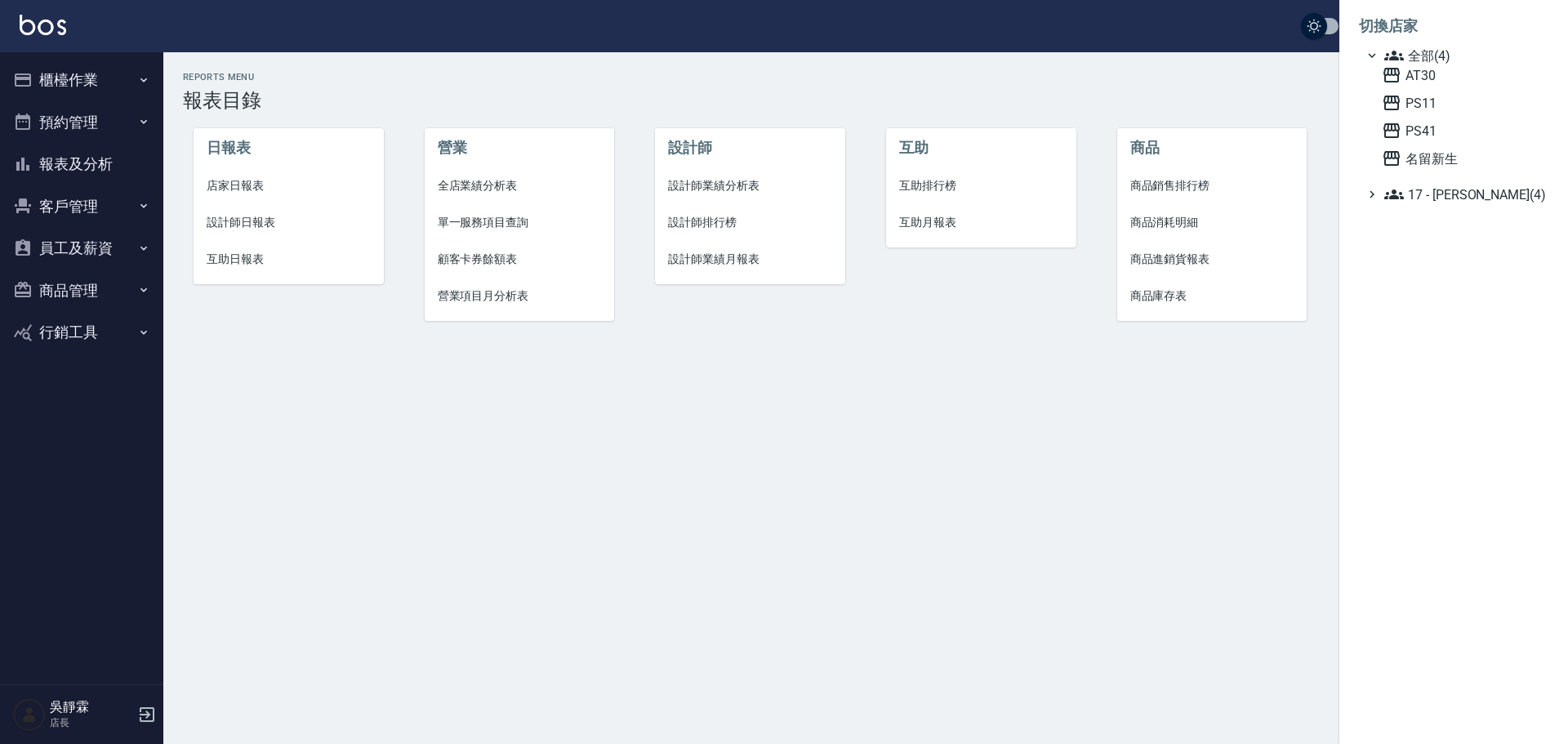
click at [932, 325] on div at bounding box center [784, 372] width 1568 height 744
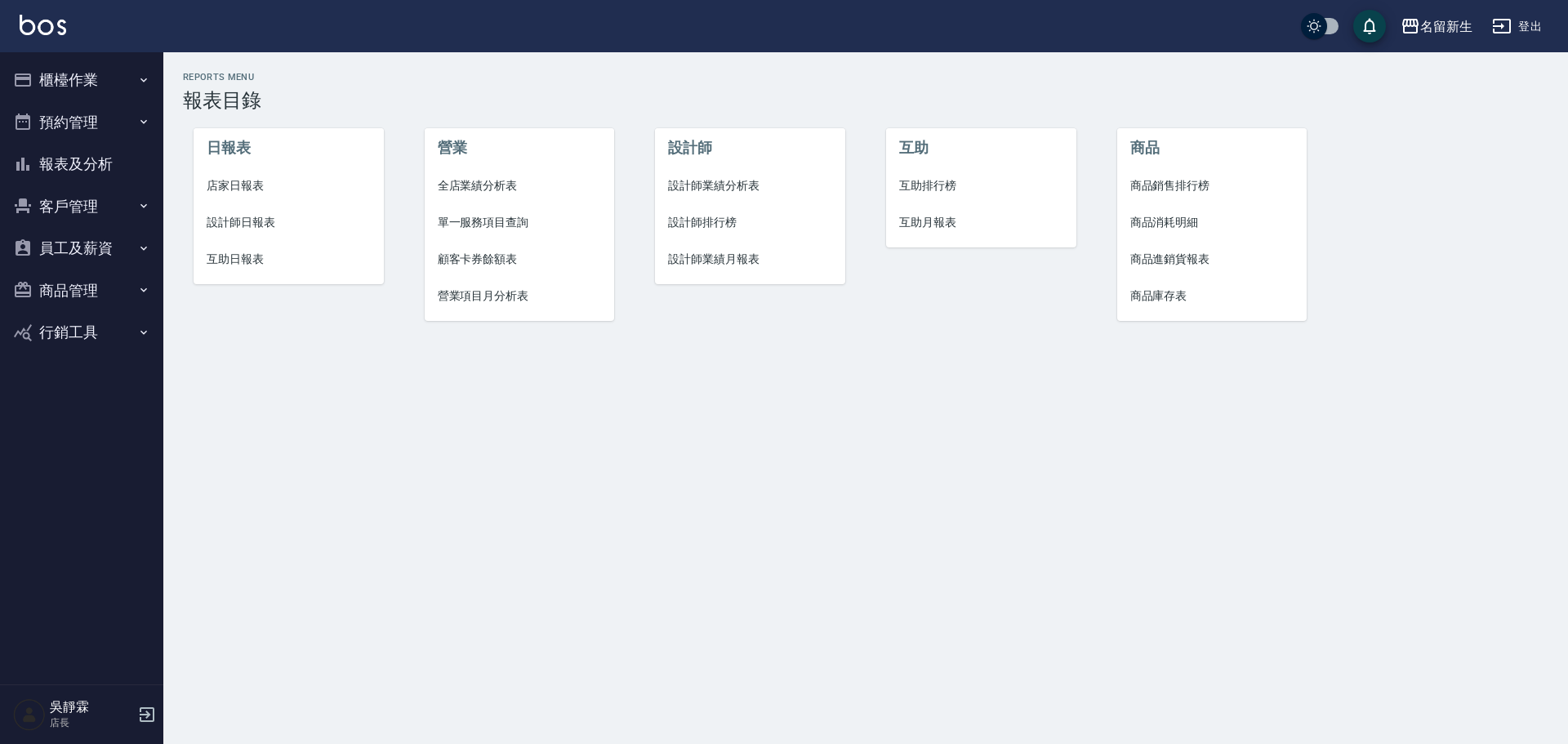
click at [935, 180] on span "互助排行榜" at bounding box center [981, 186] width 164 height 17
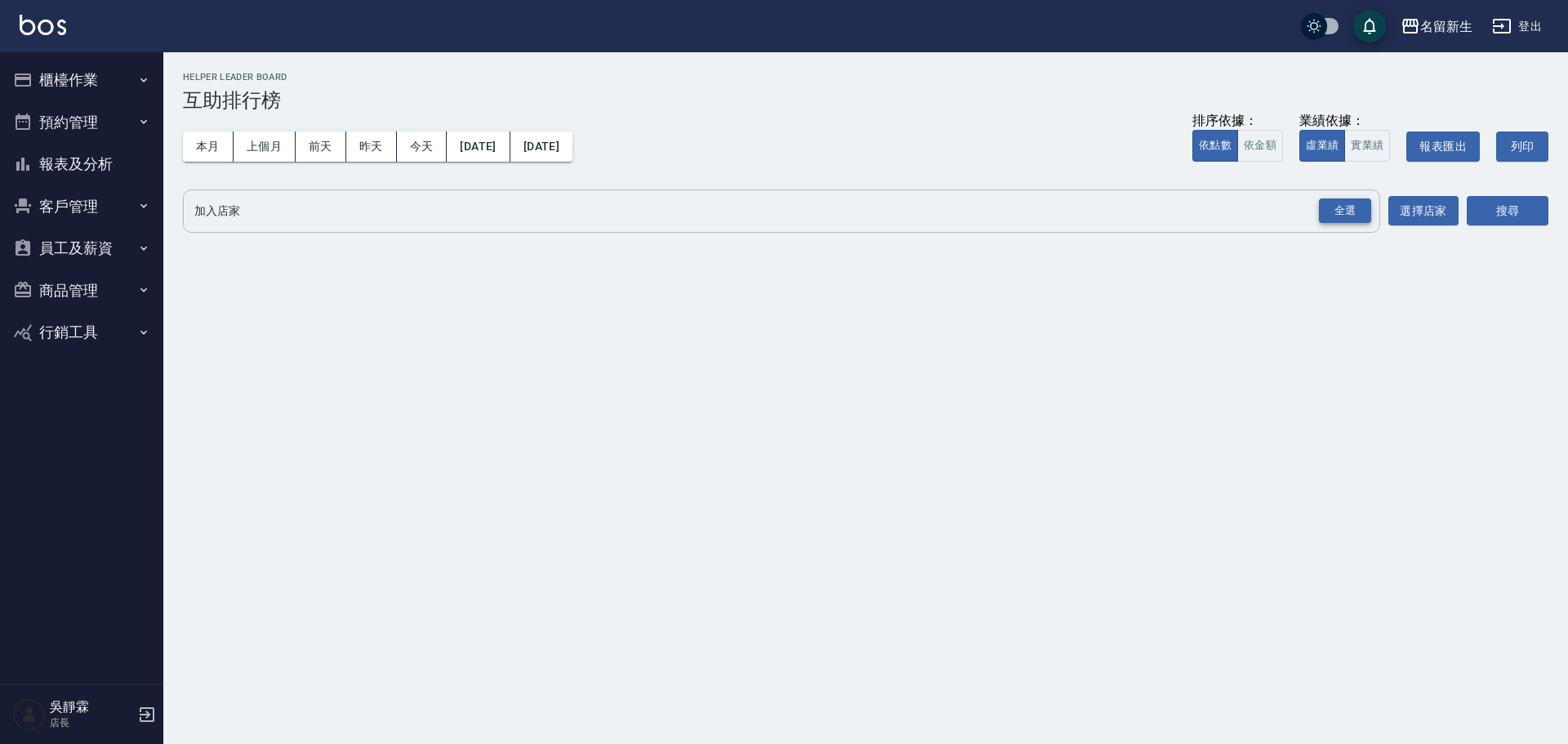
click at [1324, 208] on div "全選" at bounding box center [1345, 211] width 52 height 25
click at [1534, 214] on button "搜尋" at bounding box center [1507, 212] width 82 height 30
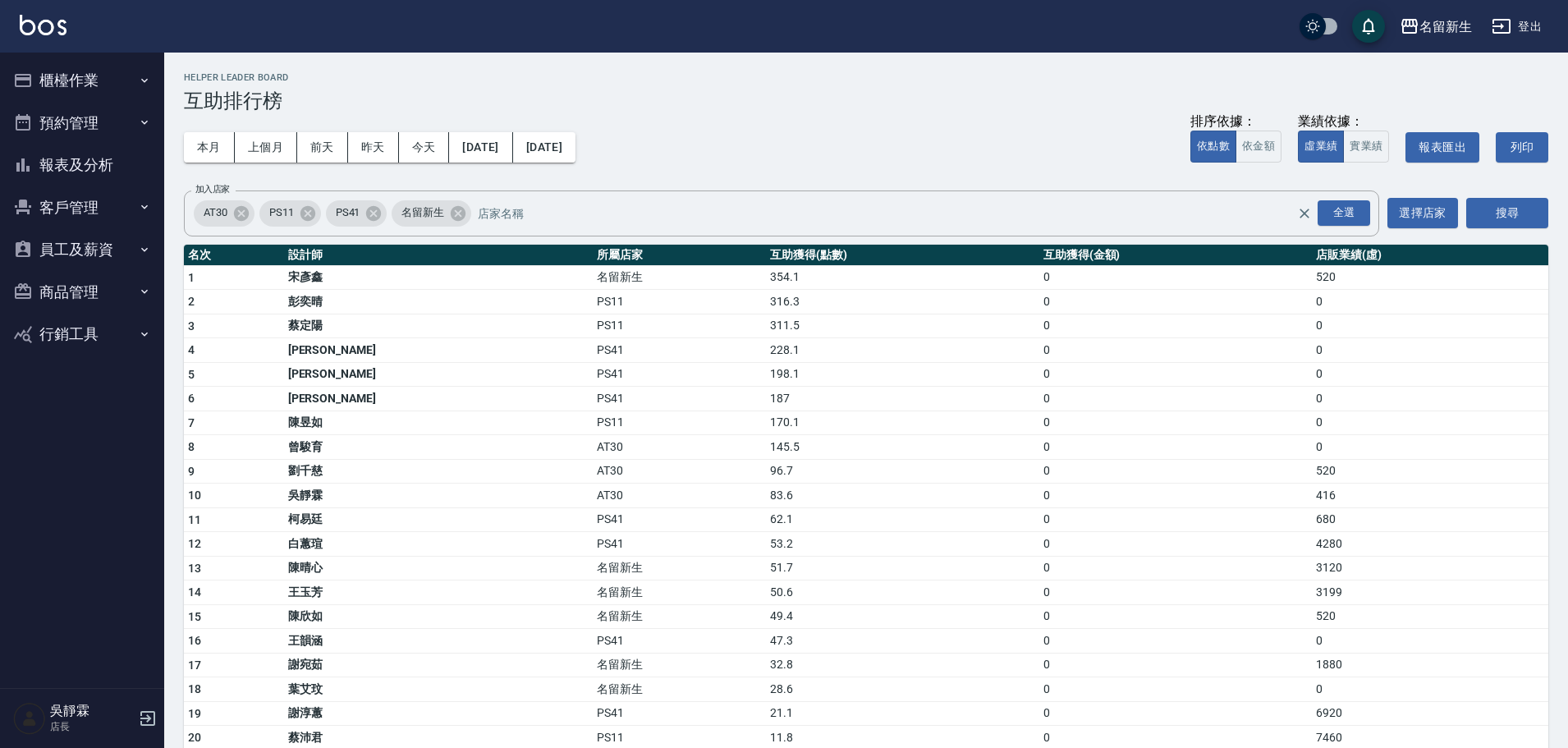
click at [766, 278] on td "354.1" at bounding box center [902, 277] width 273 height 24
drag, startPoint x: 700, startPoint y: 277, endPoint x: 627, endPoint y: 275, distance: 73.0
click at [627, 275] on tr "1 宋彥鑫 名留新生 354.1 0 520" at bounding box center [866, 277] width 1364 height 24
click at [766, 284] on td "354.1" at bounding box center [902, 277] width 273 height 24
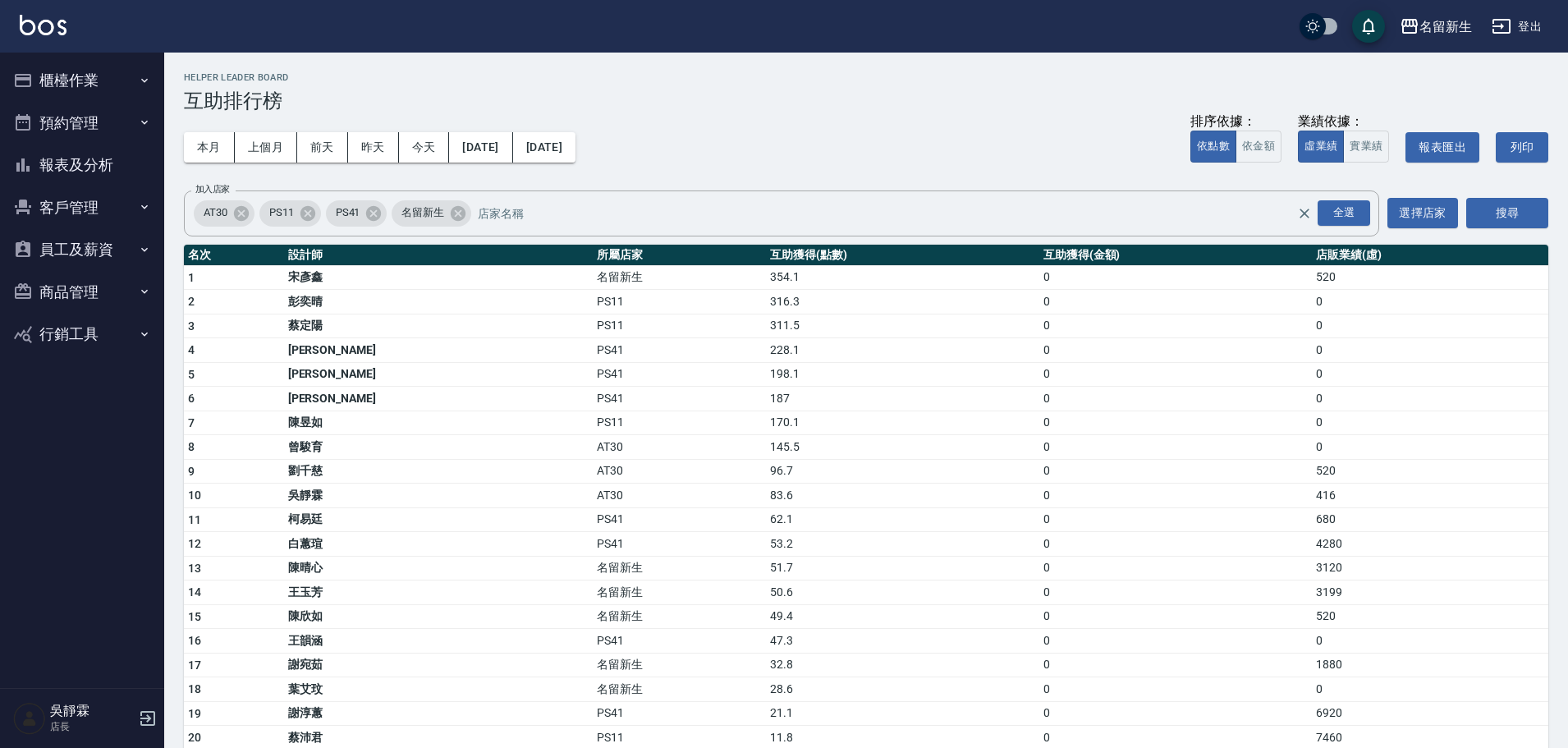
click at [55, 150] on button "報表及分析" at bounding box center [82, 165] width 151 height 43
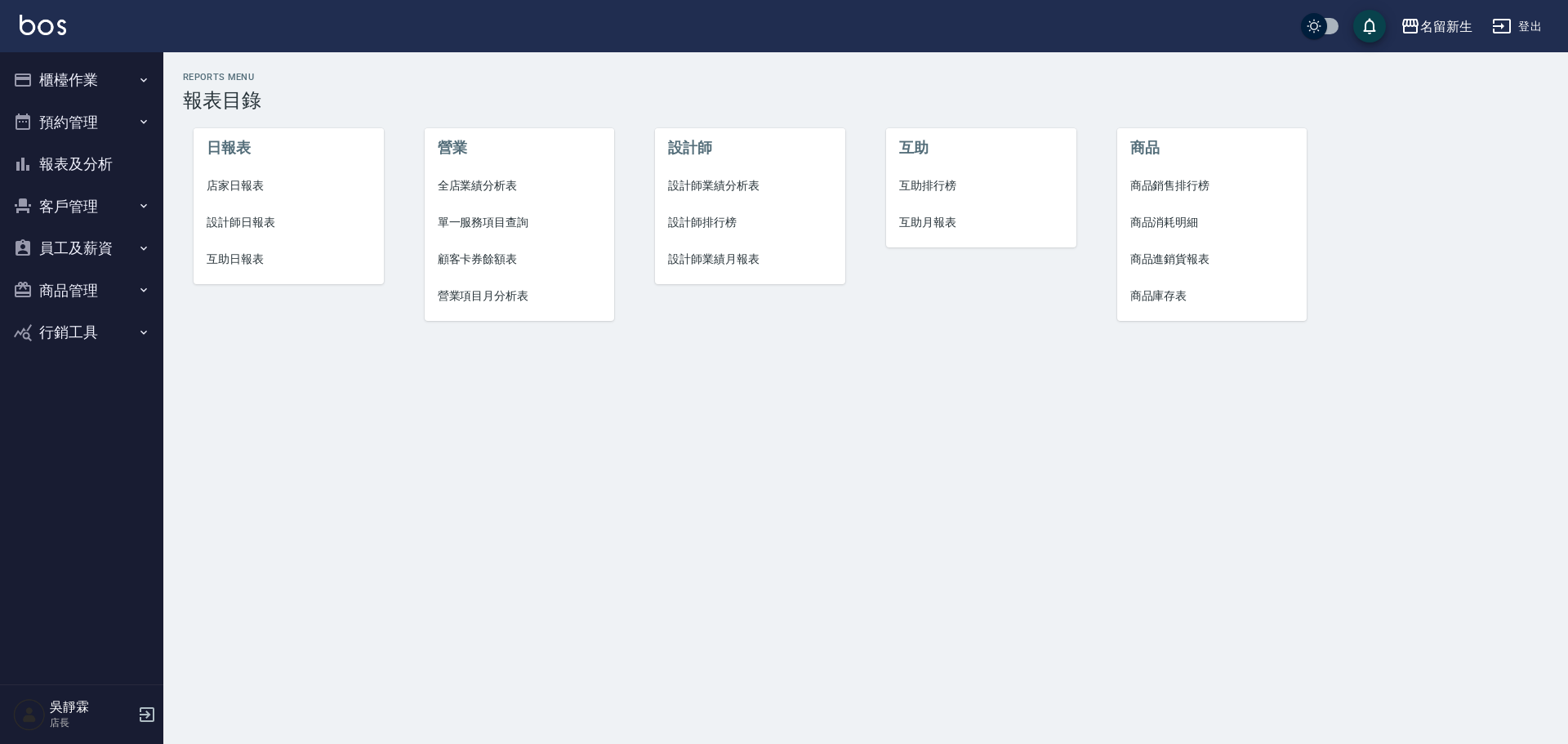
click at [267, 216] on span "設計師日報表" at bounding box center [289, 222] width 164 height 17
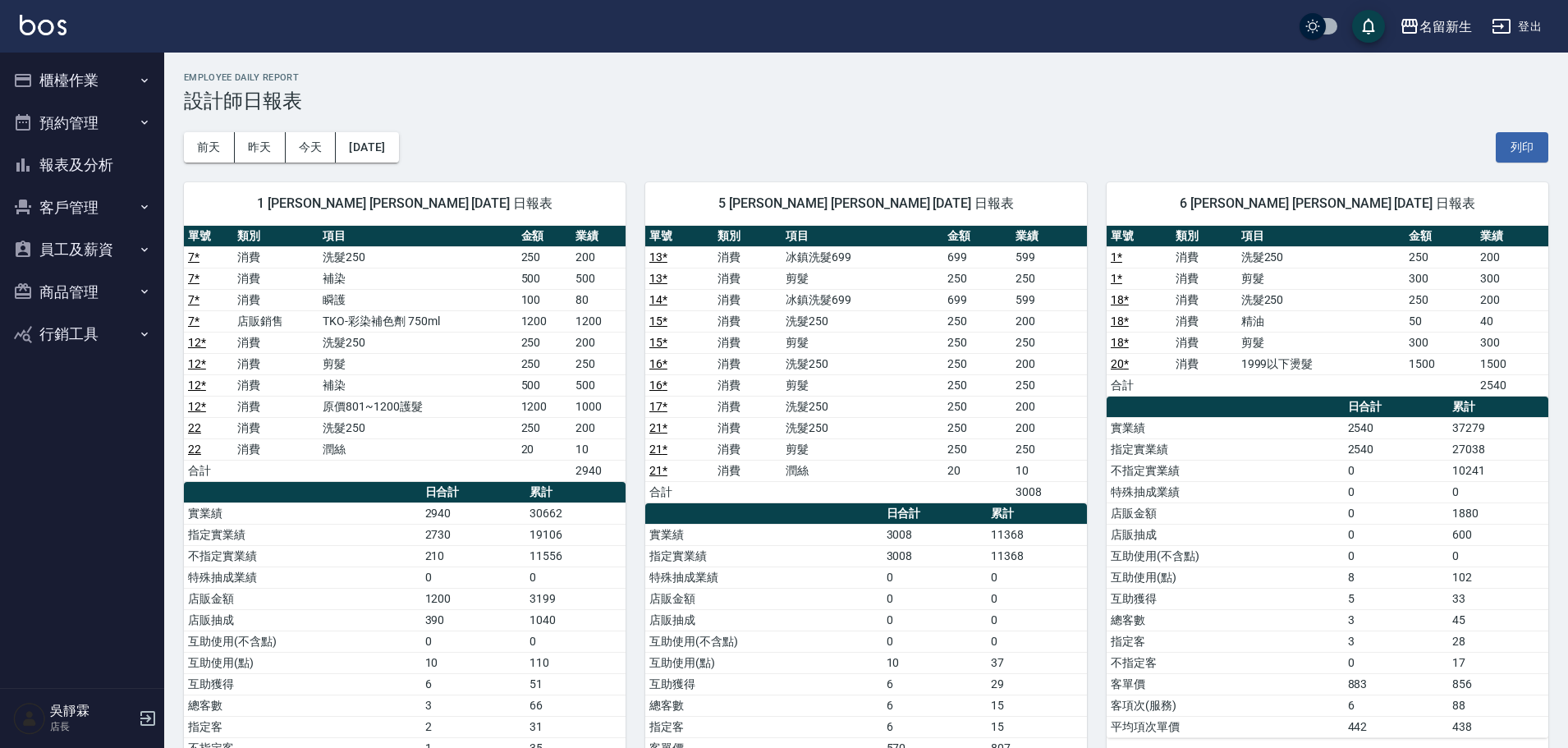
drag, startPoint x: 1261, startPoint y: 470, endPoint x: 1262, endPoint y: 484, distance: 14.0
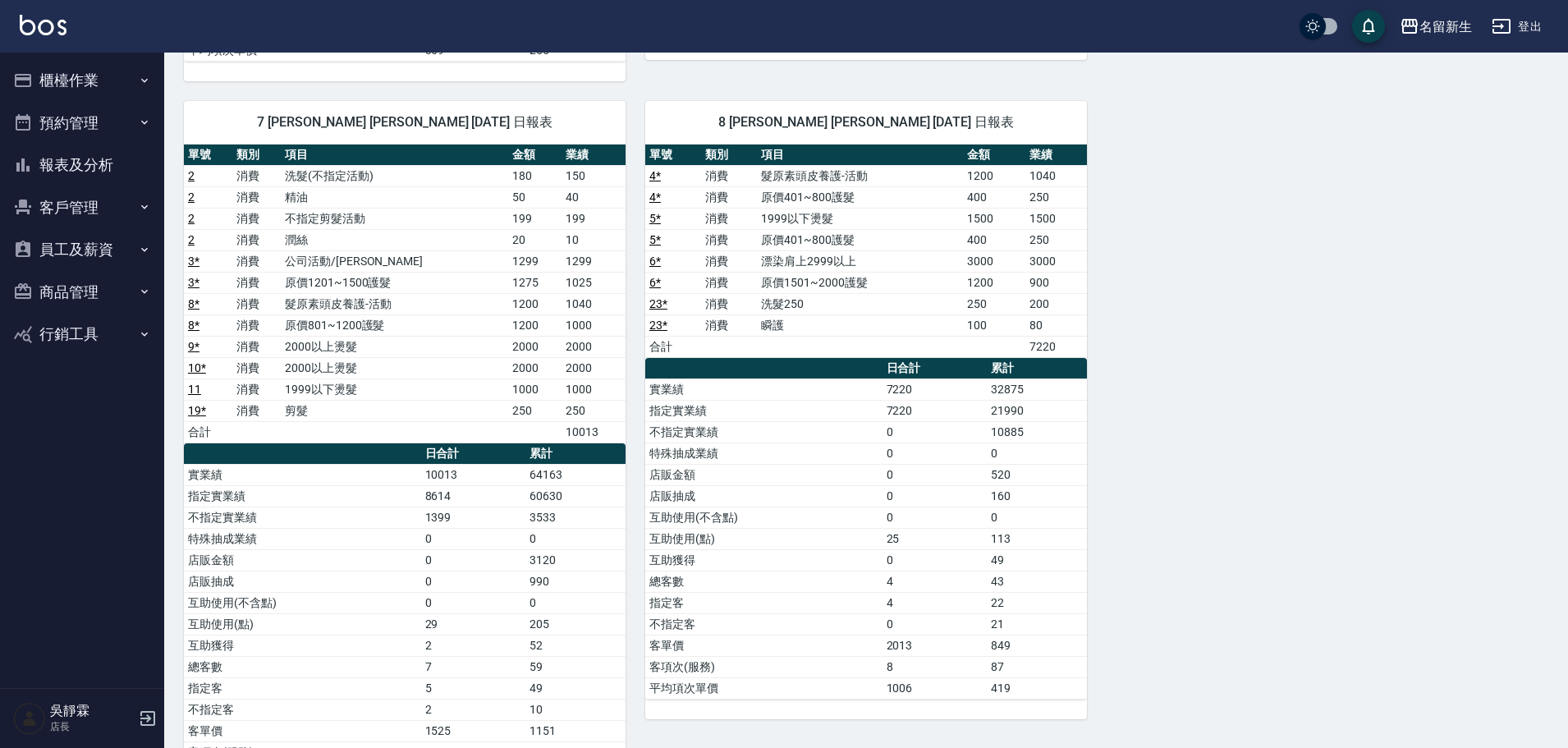
scroll to position [724, 0]
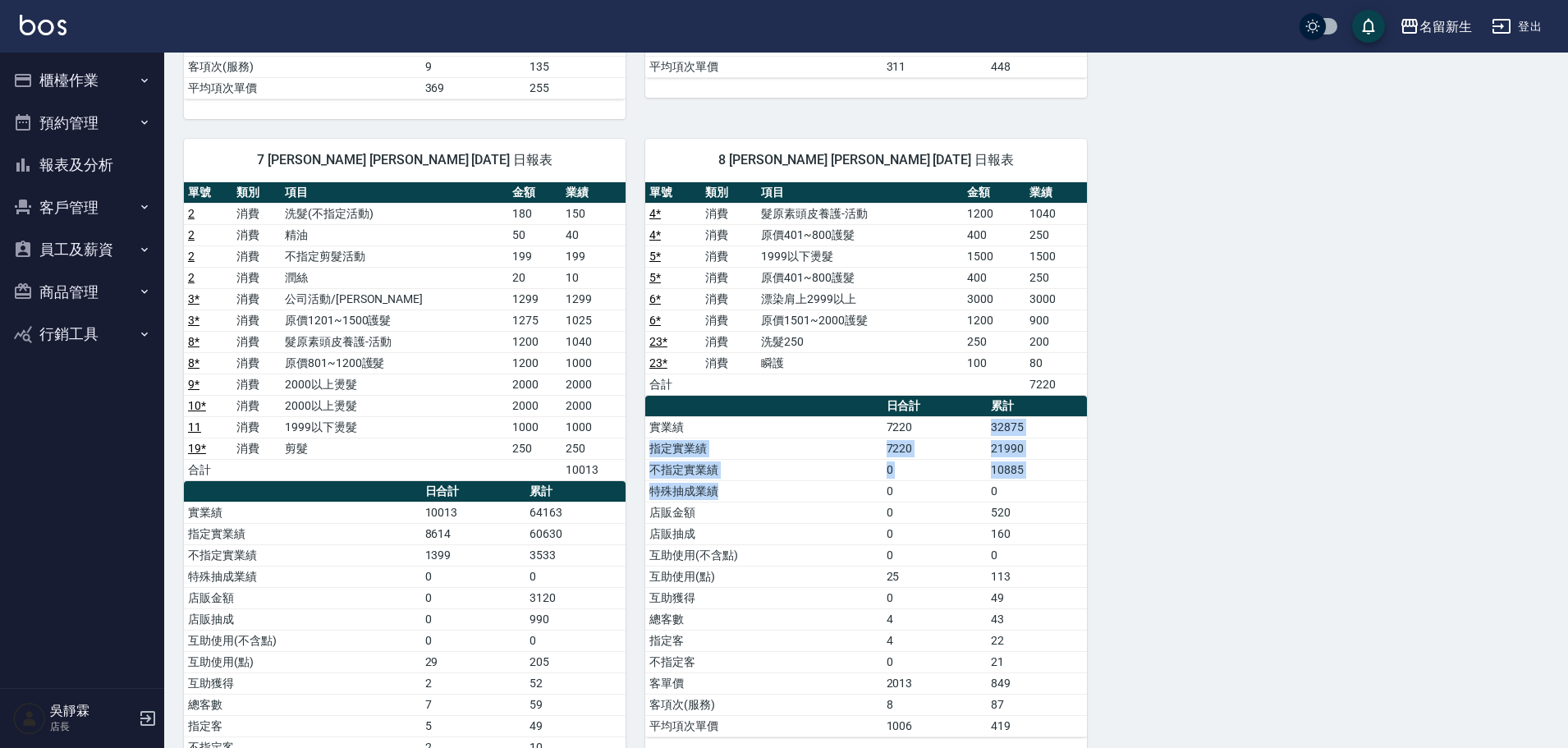
drag, startPoint x: 923, startPoint y: 423, endPoint x: 1083, endPoint y: 439, distance: 160.8
click at [844, 481] on tbody "實業績 7220 32875 指定實業績 7220 21990 不指定實業績 0 10885 特殊抽成業績 0 0 店販金額 0 520 店販抽成 0 160…" at bounding box center [866, 576] width 442 height 321
click at [1312, 425] on div "1 王玉芳 王玉芳 09/13/2025 日報表 單號 類別 項目 金額 業績 7 * 消費 洗髮250 250 200 7 * 消費 補染 500 500 …" at bounding box center [856, 140] width 1384 height 1404
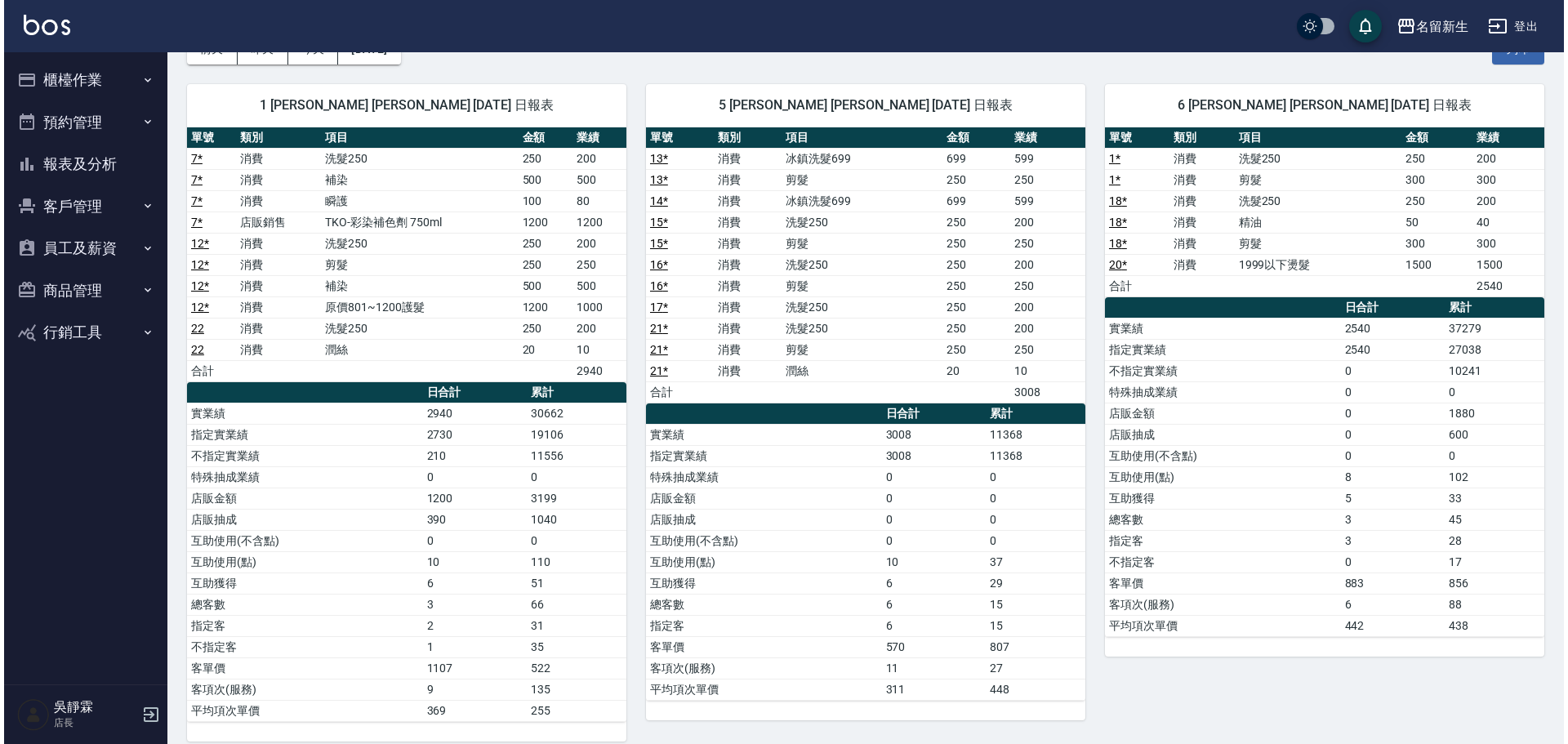
scroll to position [0, 0]
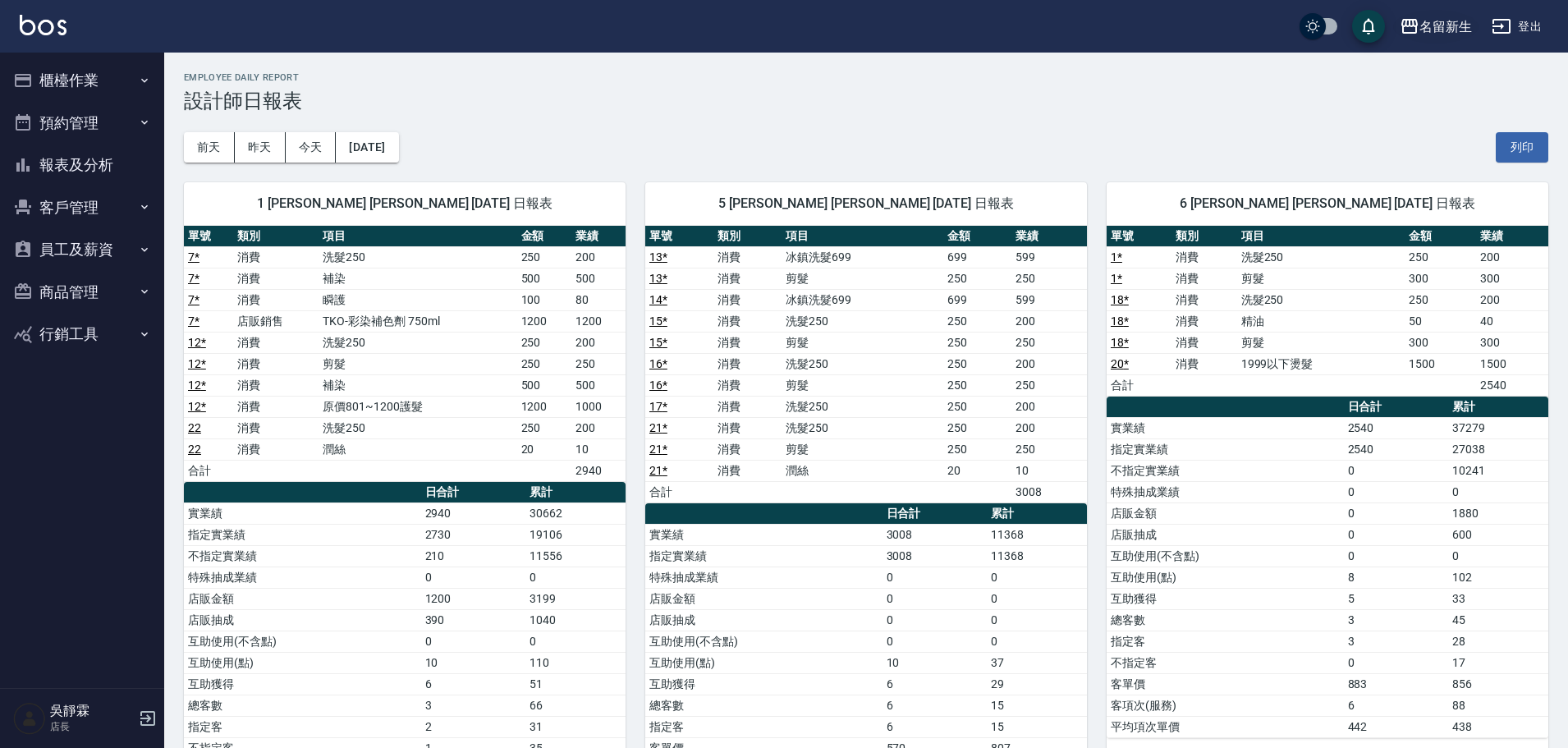
click at [1423, 42] on button "名留新生" at bounding box center [1436, 26] width 85 height 34
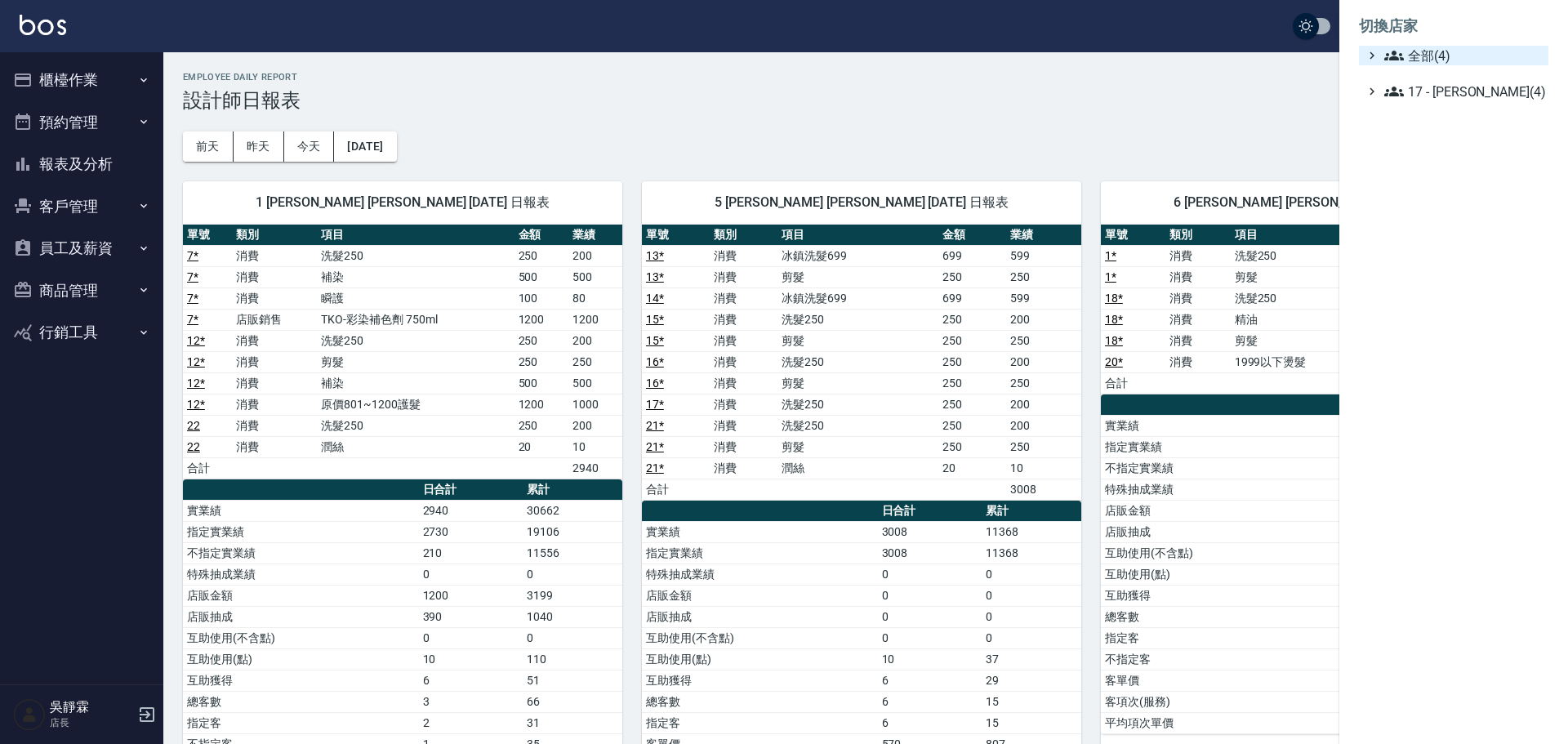
click at [1422, 48] on span "全部(4)" at bounding box center [1462, 55] width 157 height 19
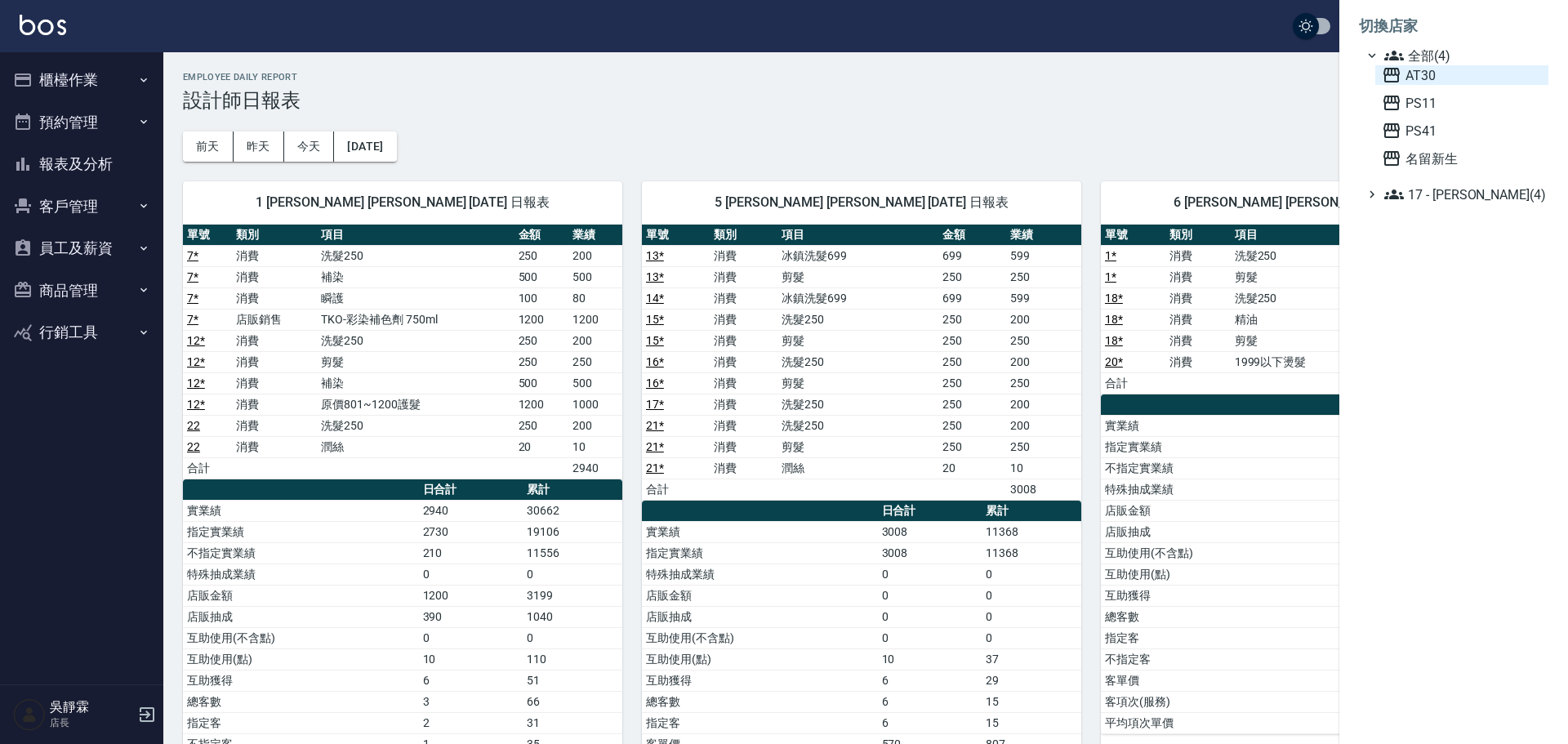
click at [1419, 72] on span "AT30" at bounding box center [1462, 75] width 160 height 19
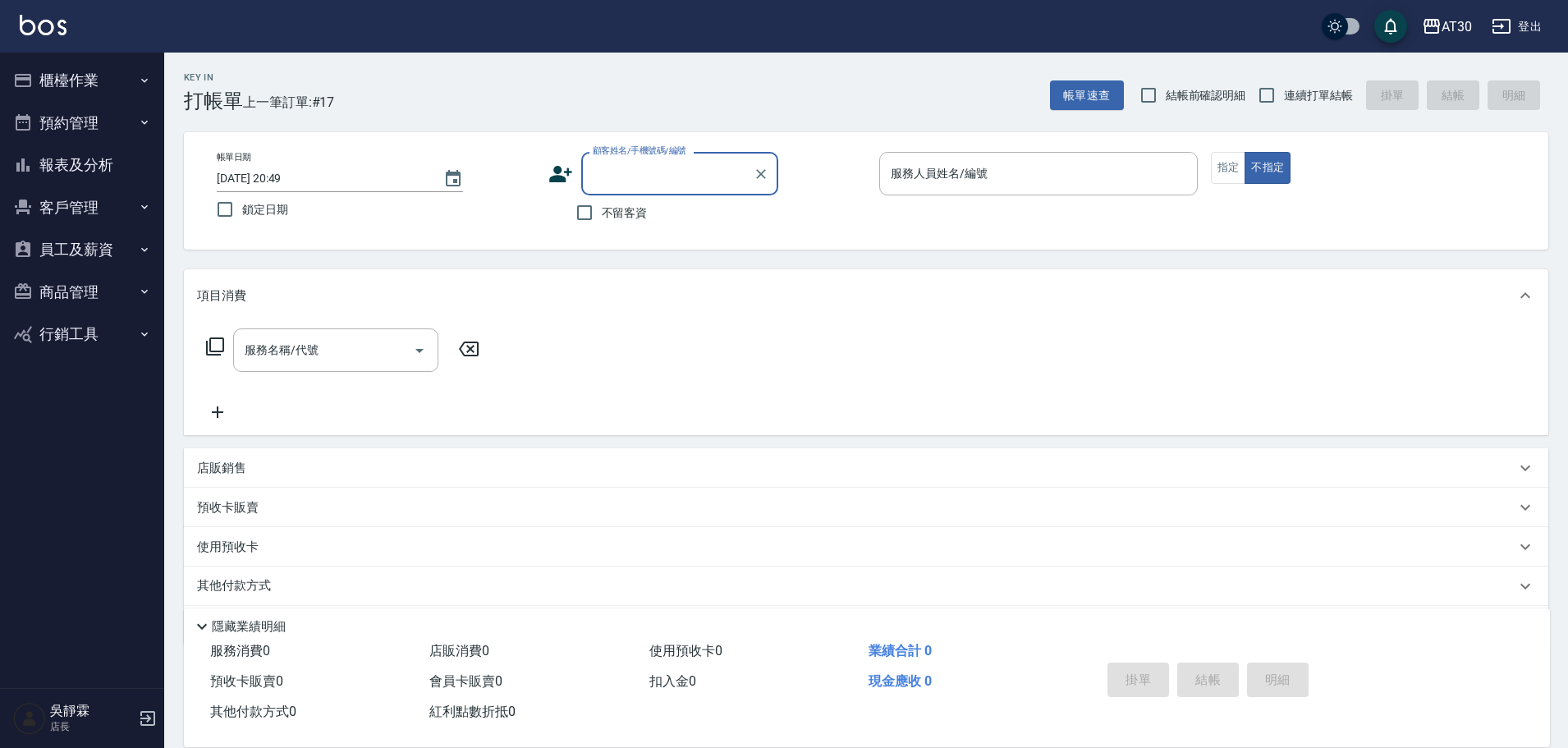
click at [92, 79] on button "櫃檯作業" at bounding box center [82, 81] width 151 height 43
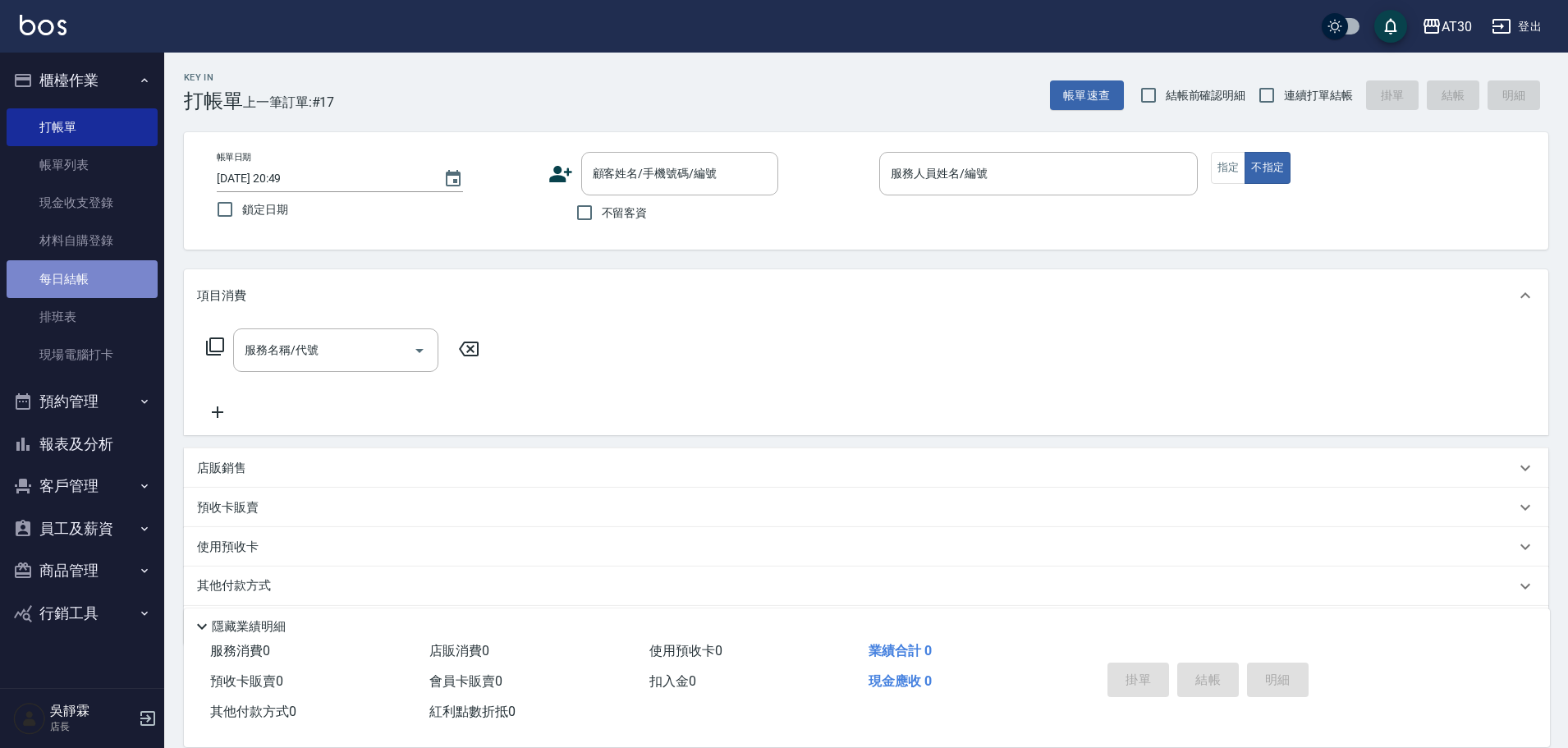
click at [101, 291] on link "每日結帳" at bounding box center [82, 279] width 151 height 38
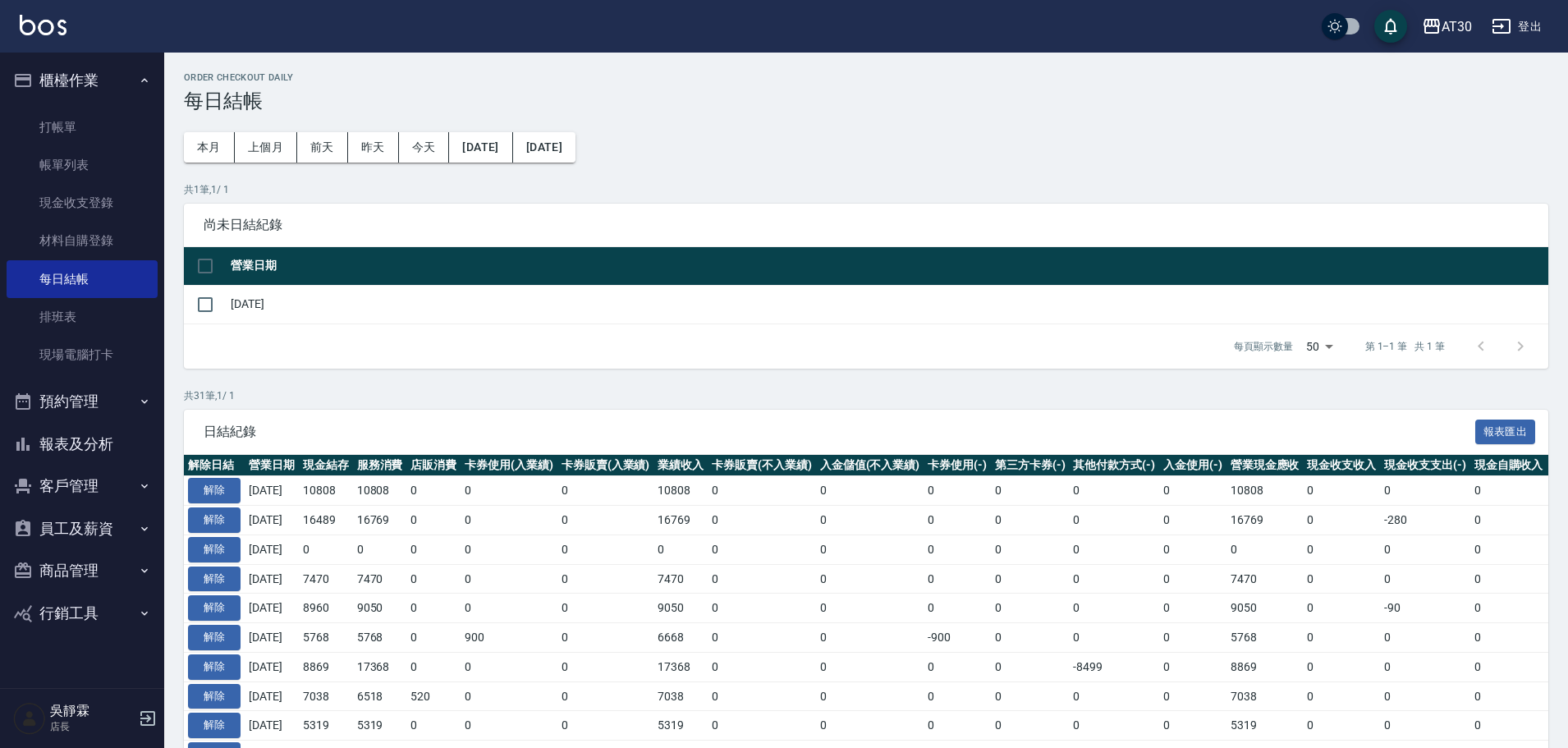
click at [199, 241] on div "尚未日結紀錄" at bounding box center [866, 225] width 1364 height 43
click at [212, 268] on input "checkbox" at bounding box center [205, 265] width 34 height 34
checkbox input "true"
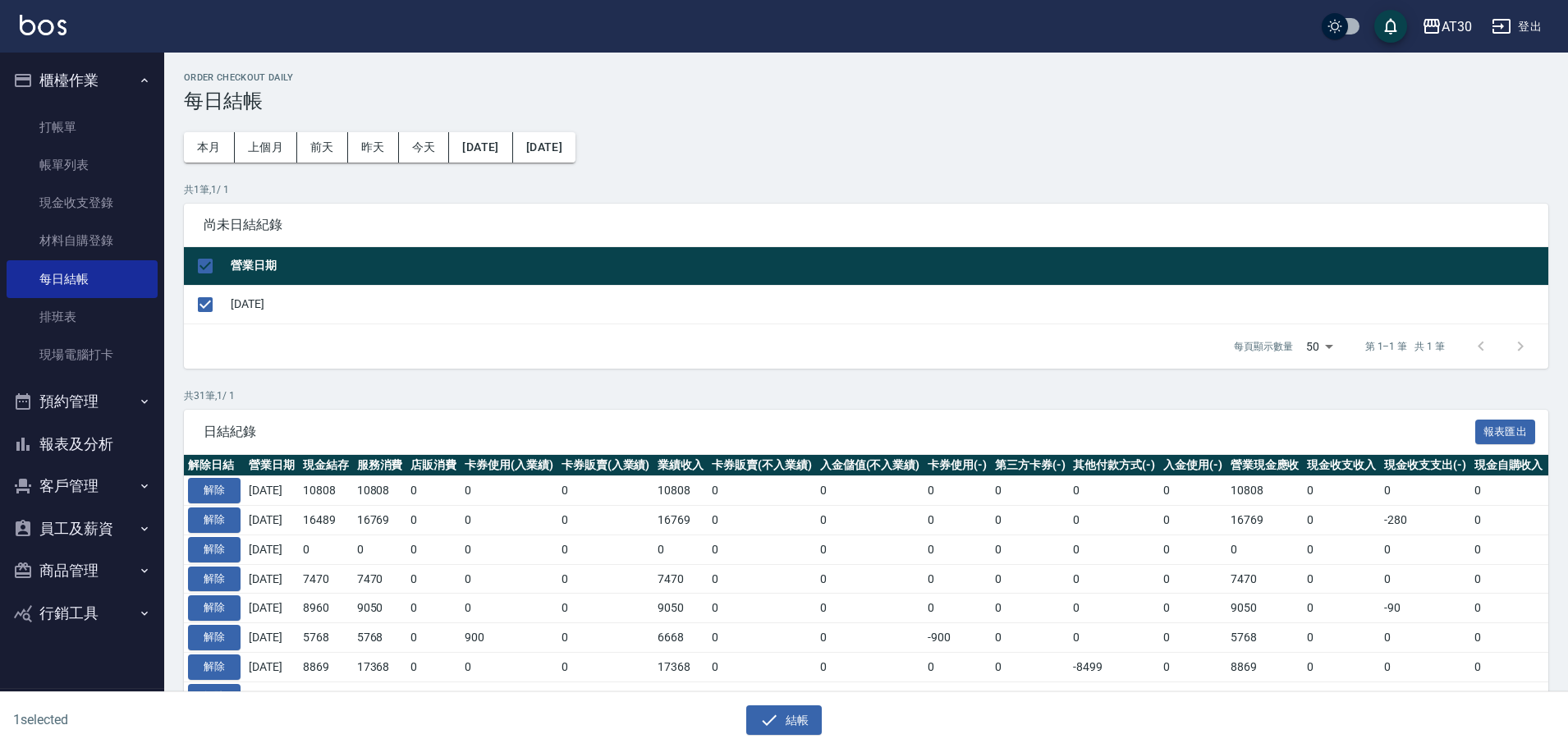
click at [824, 724] on div "結帳" at bounding box center [784, 720] width 765 height 30
click at [758, 706] on button "結帳" at bounding box center [784, 720] width 77 height 30
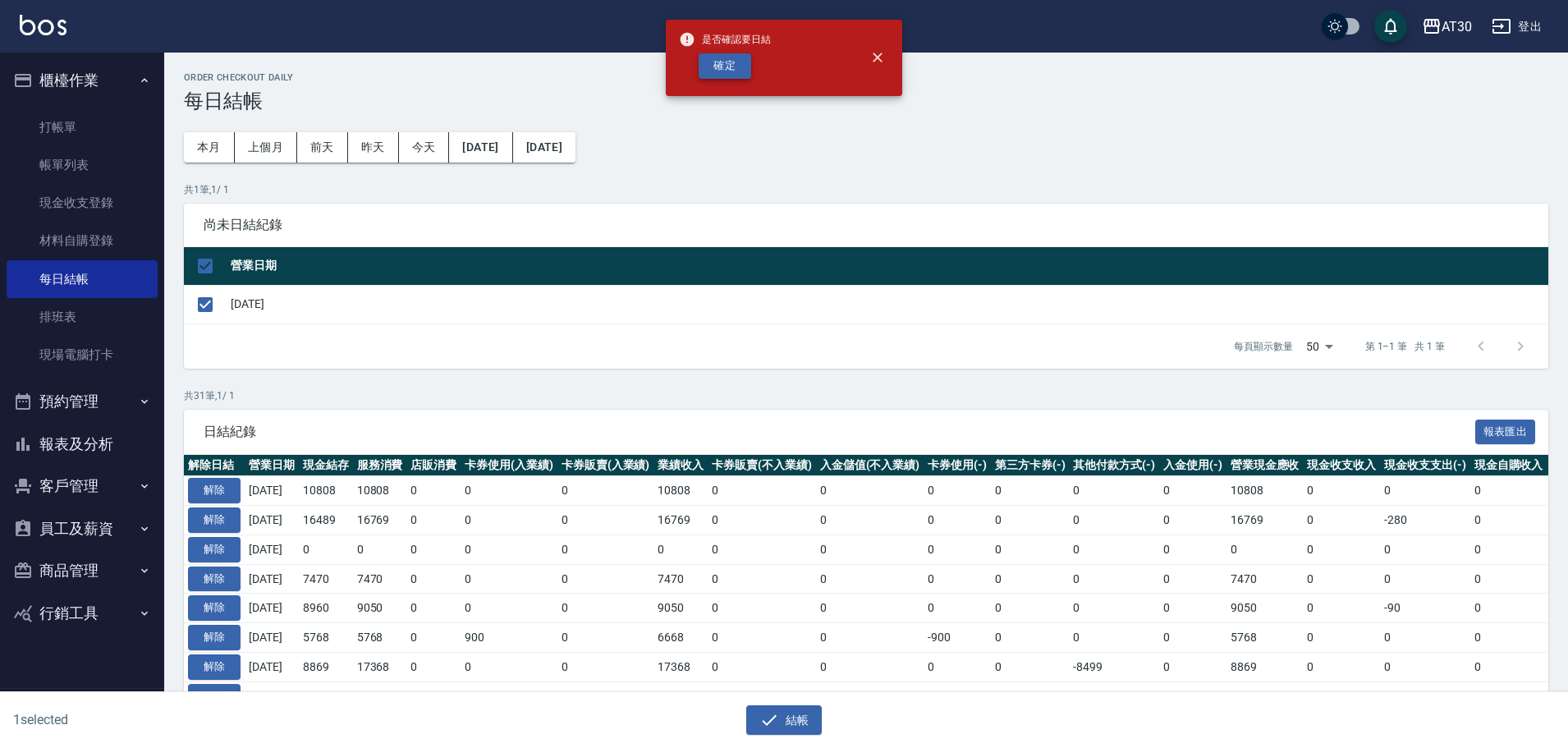
click at [726, 74] on button "確定" at bounding box center [725, 66] width 52 height 25
checkbox input "false"
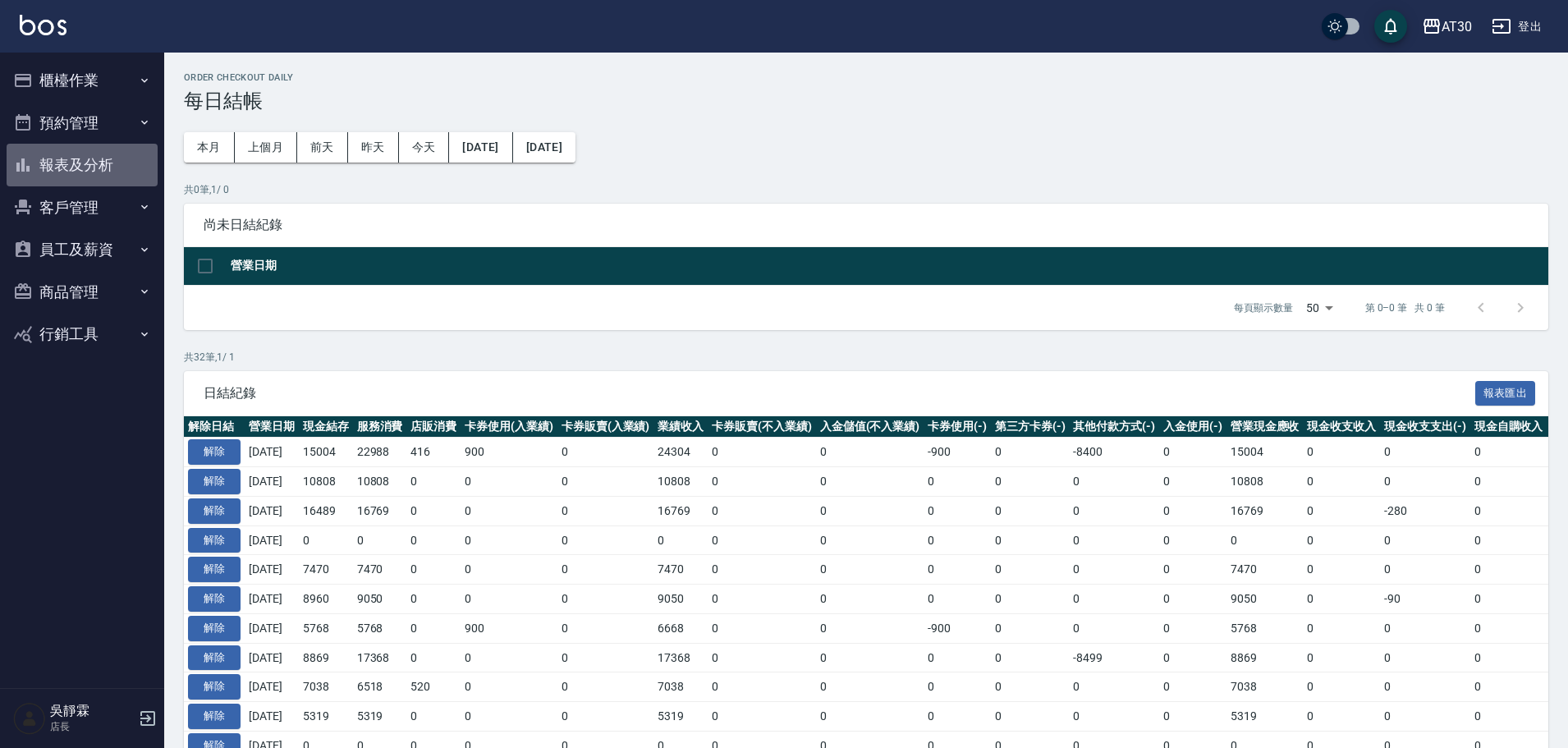
click at [72, 165] on button "報表及分析" at bounding box center [82, 165] width 151 height 43
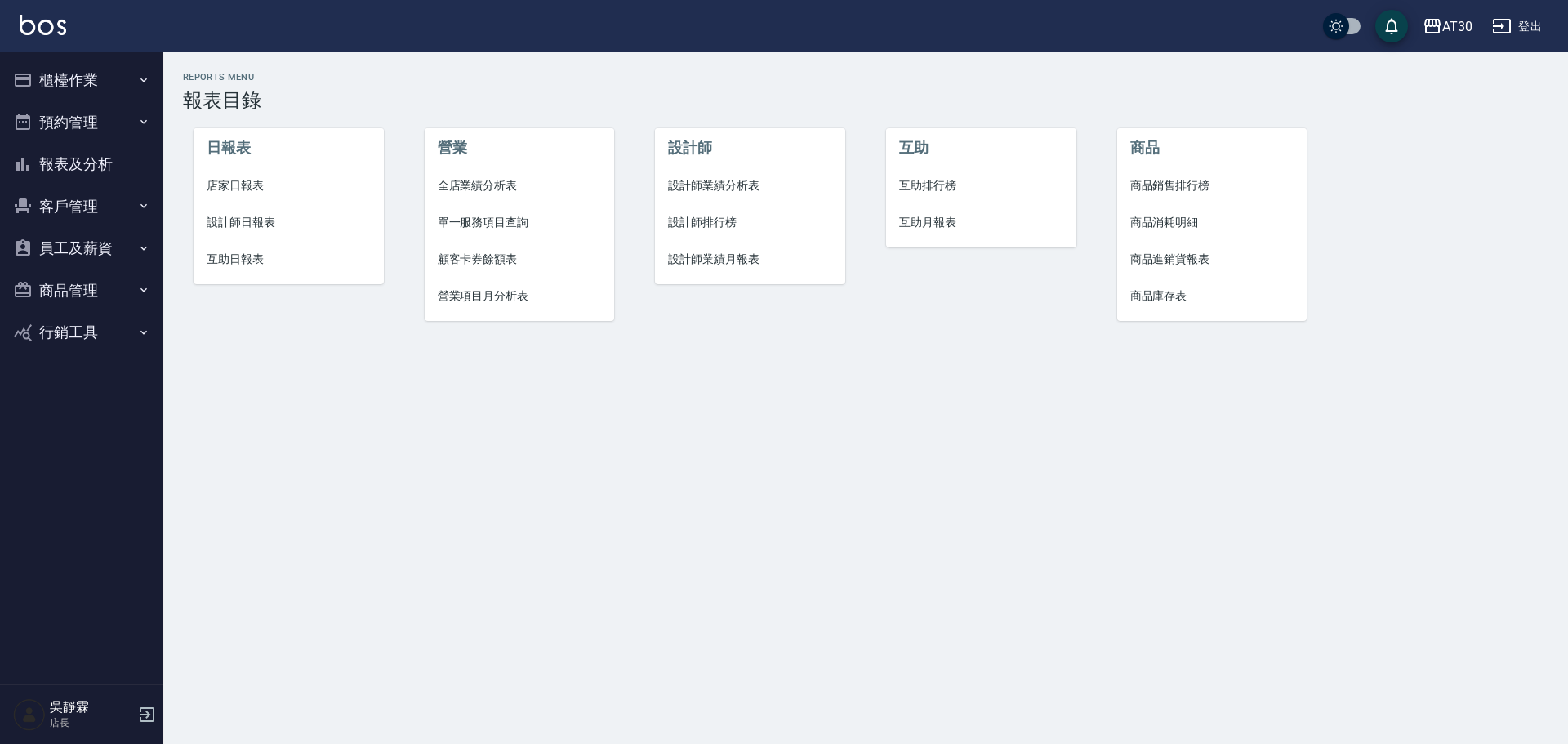
click at [250, 186] on span "店家日報表" at bounding box center [289, 186] width 164 height 17
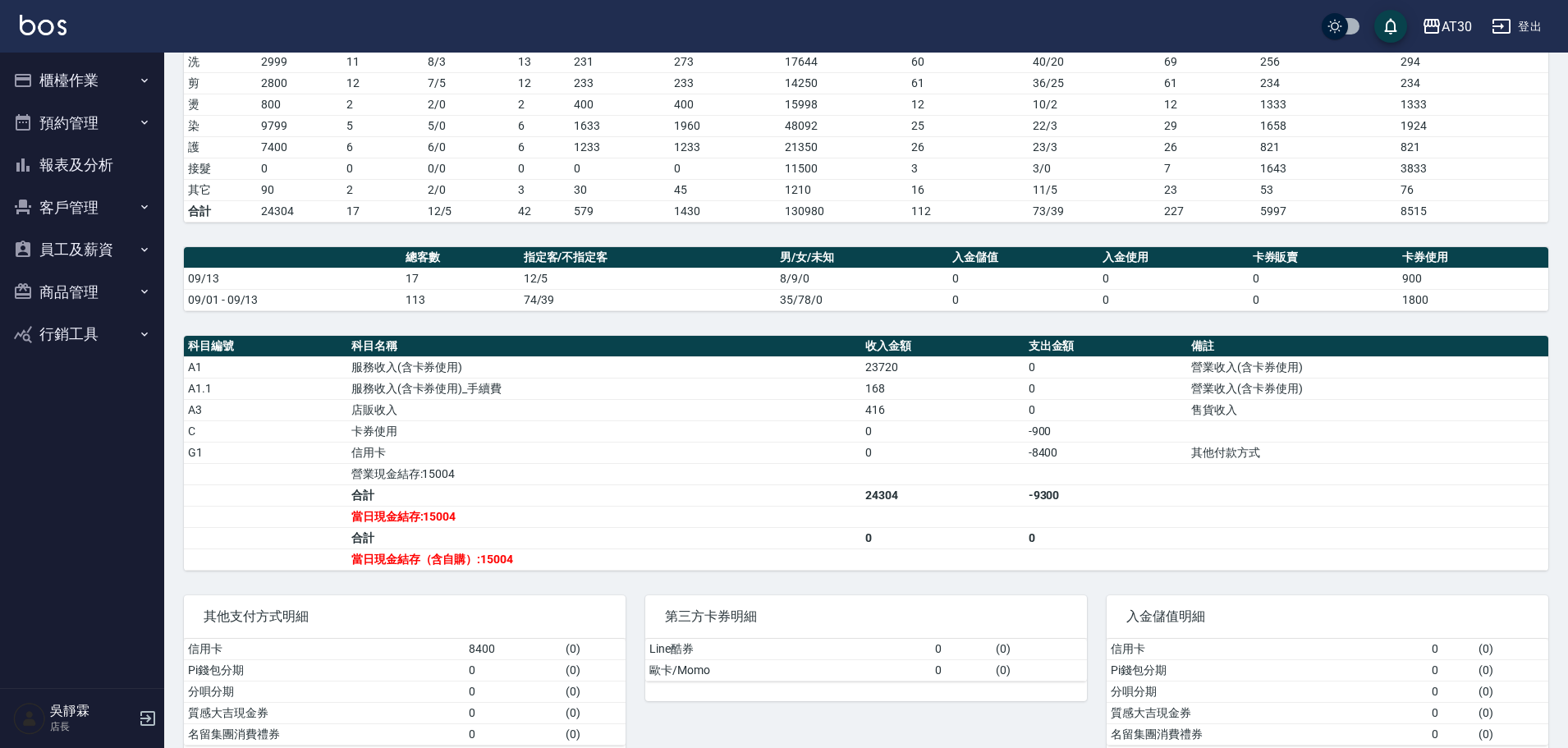
scroll to position [294, 0]
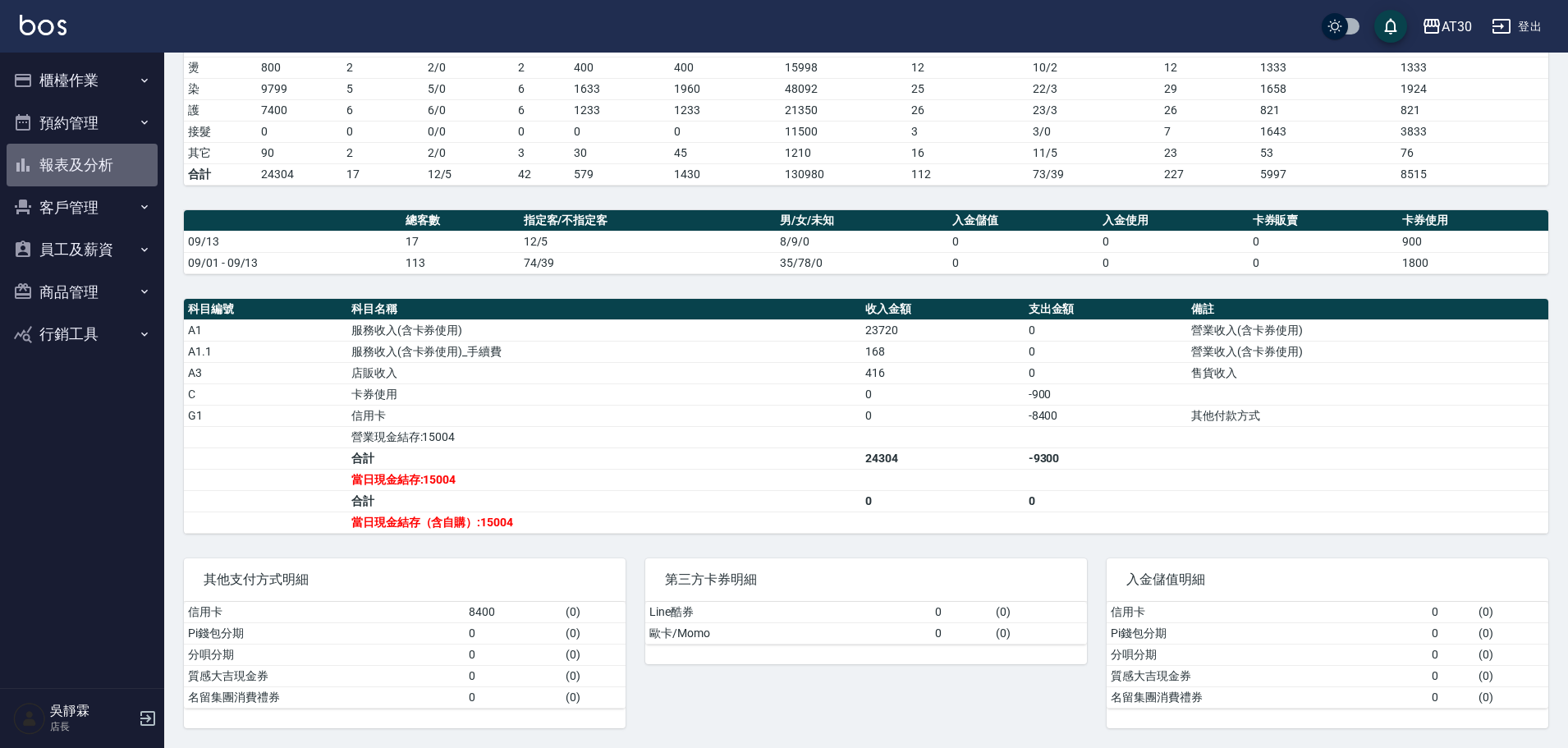
drag, startPoint x: 86, startPoint y: 153, endPoint x: 85, endPoint y: 161, distance: 8.1
click at [85, 161] on button "報表及分析" at bounding box center [82, 165] width 151 height 43
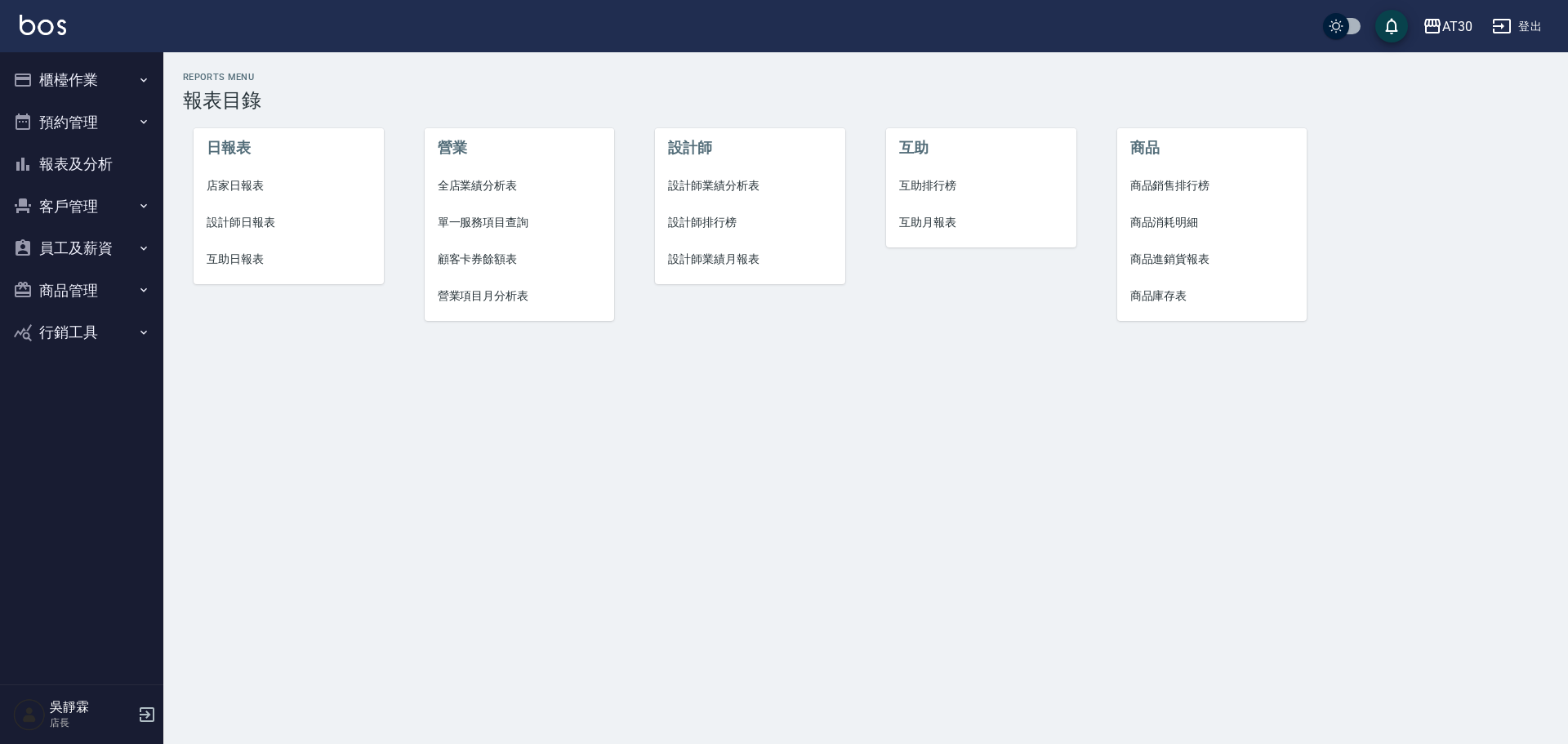
click at [683, 221] on span "設計師排行榜" at bounding box center [750, 222] width 164 height 17
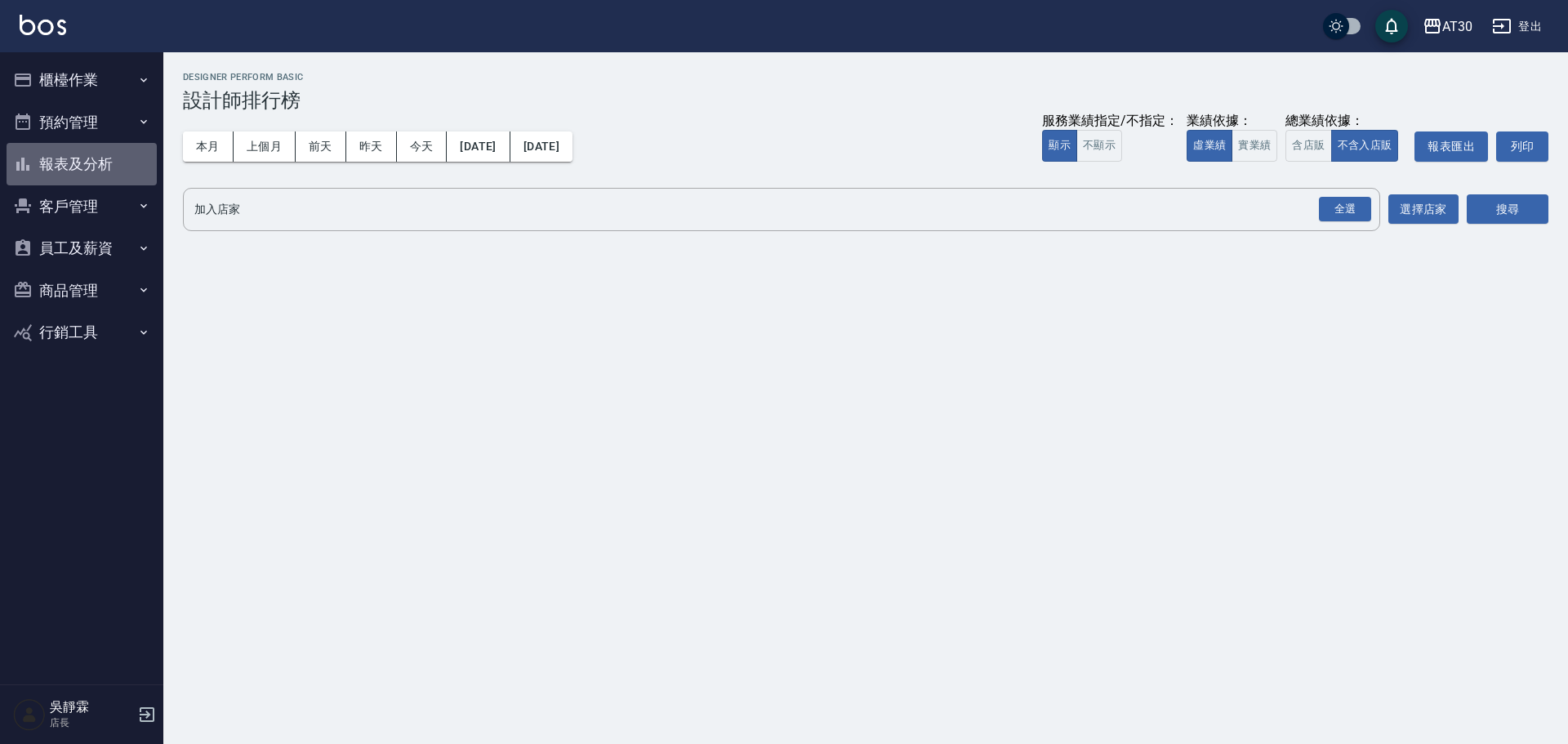
click at [87, 159] on button "報表及分析" at bounding box center [81, 164] width 150 height 43
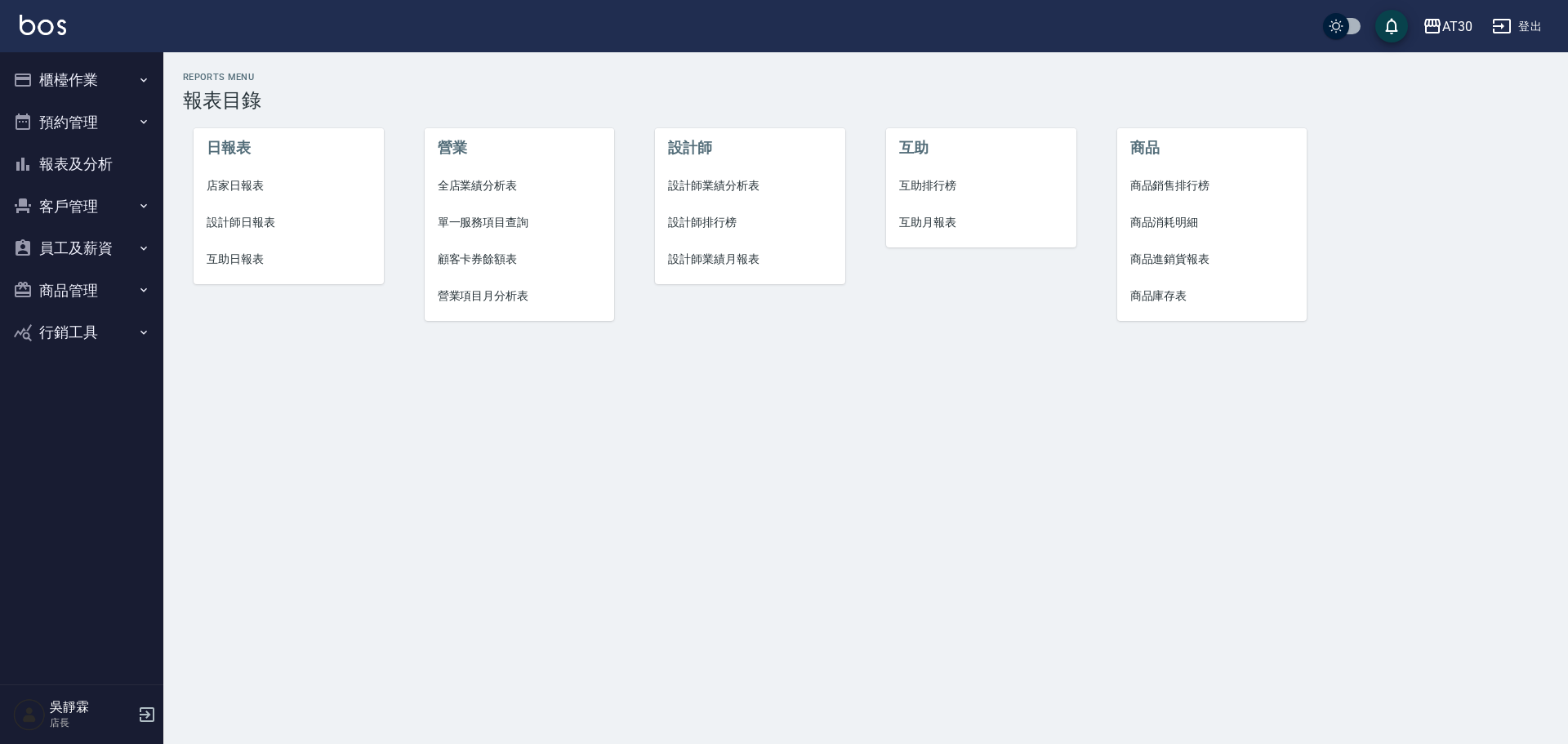
click at [229, 186] on span "店家日報表" at bounding box center [289, 186] width 164 height 17
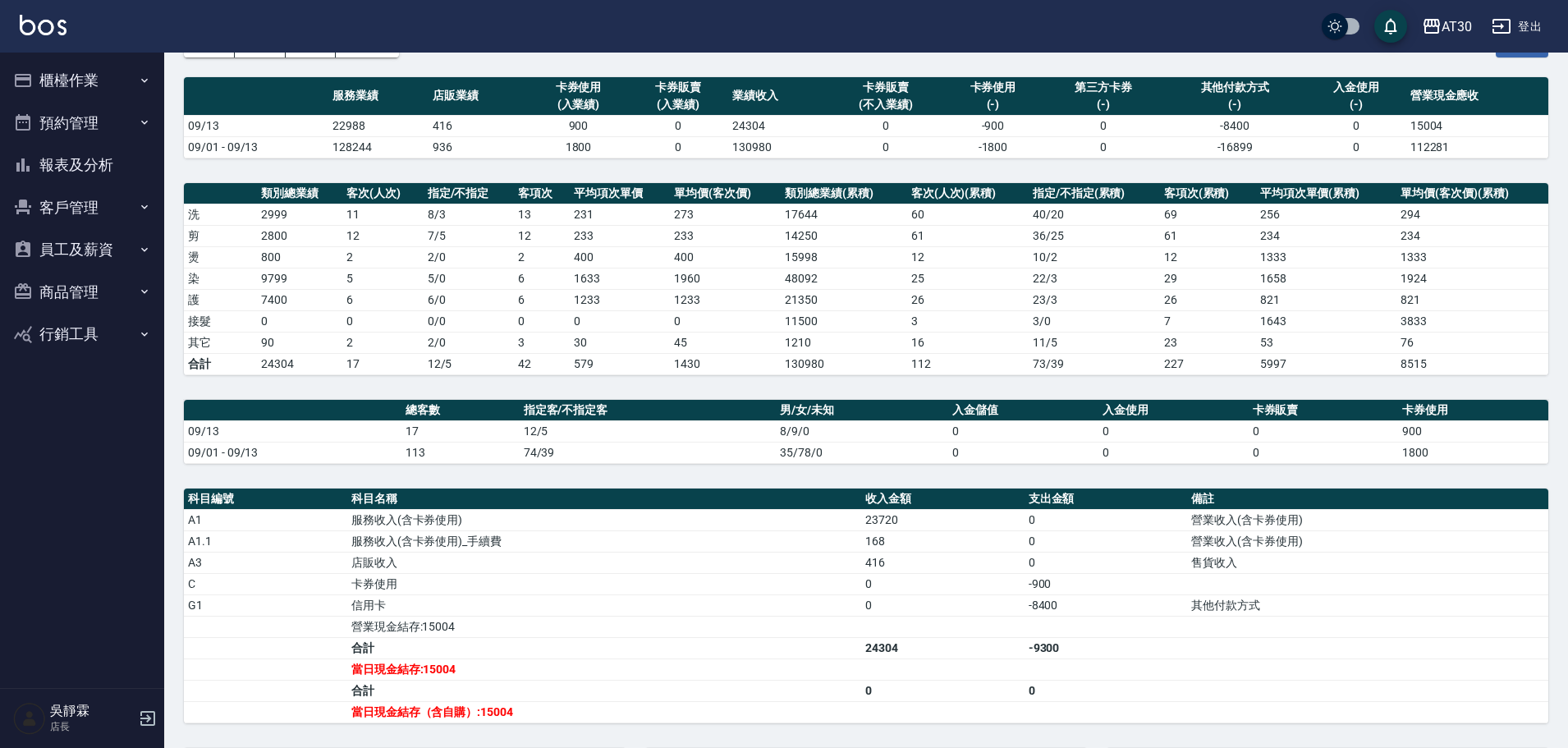
scroll to position [71, 0]
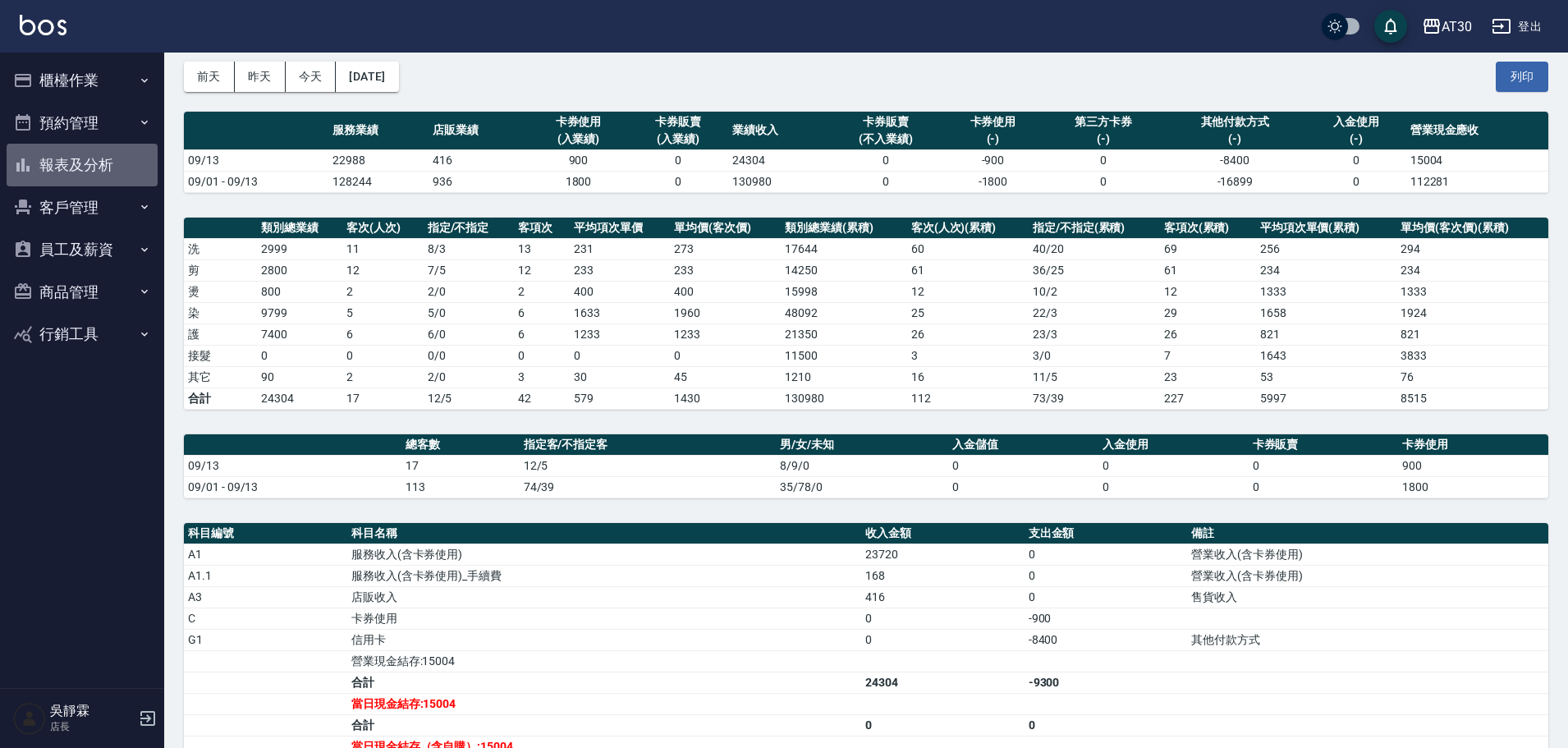
click at [90, 162] on button "報表及分析" at bounding box center [82, 165] width 151 height 43
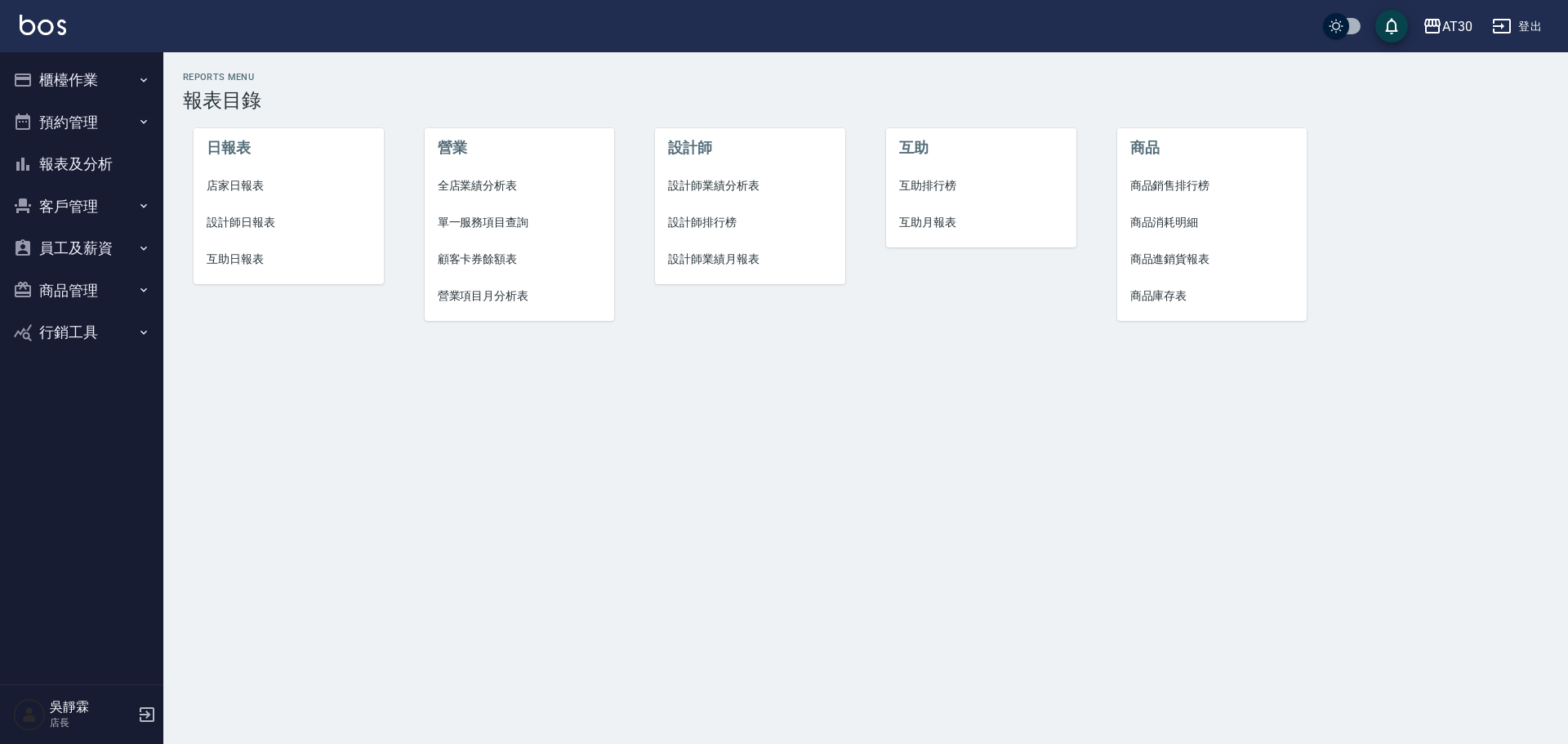
click at [725, 219] on span "設計師排行榜" at bounding box center [750, 222] width 164 height 17
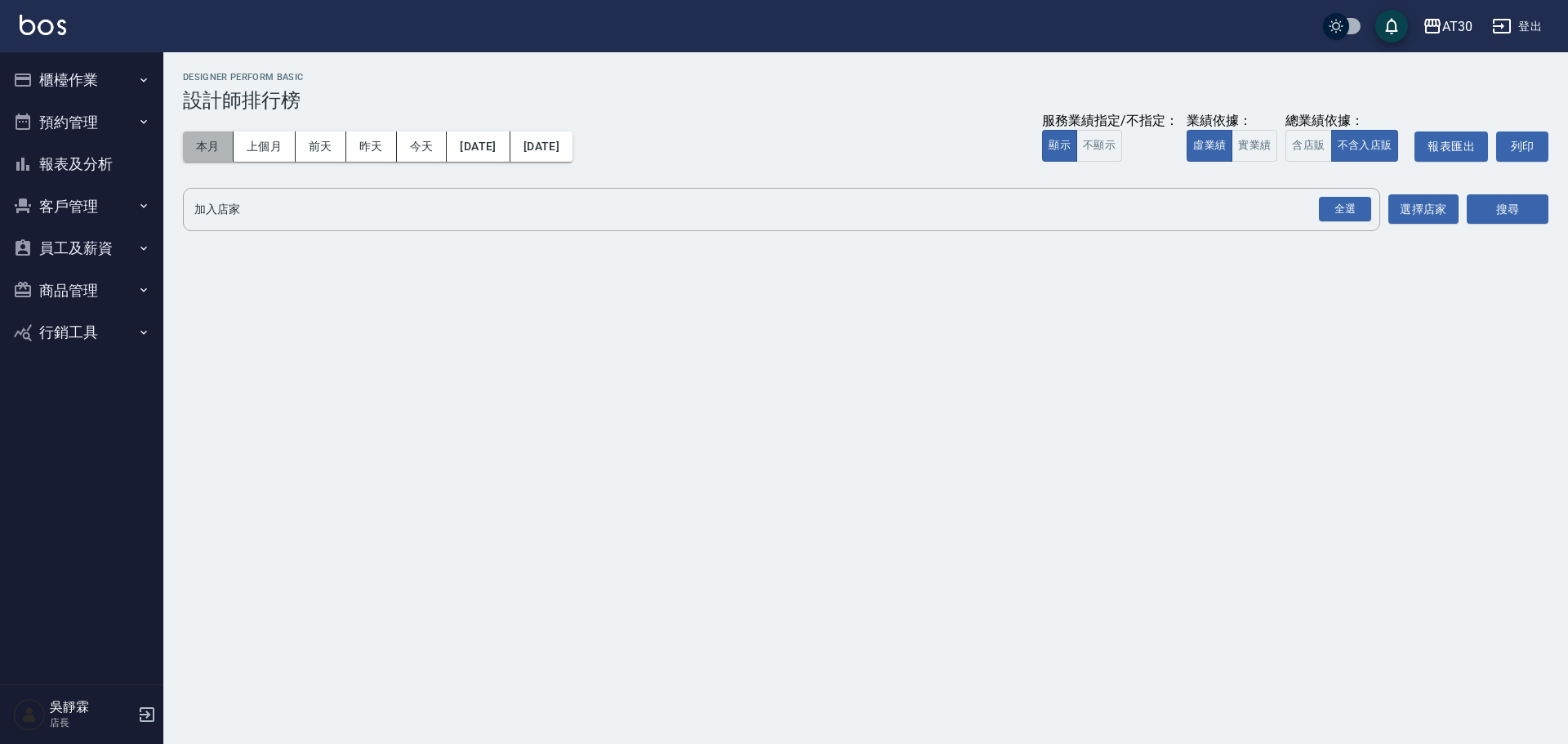
click at [222, 138] on button "本月" at bounding box center [208, 146] width 50 height 30
click at [1353, 212] on div "全選" at bounding box center [1345, 210] width 52 height 25
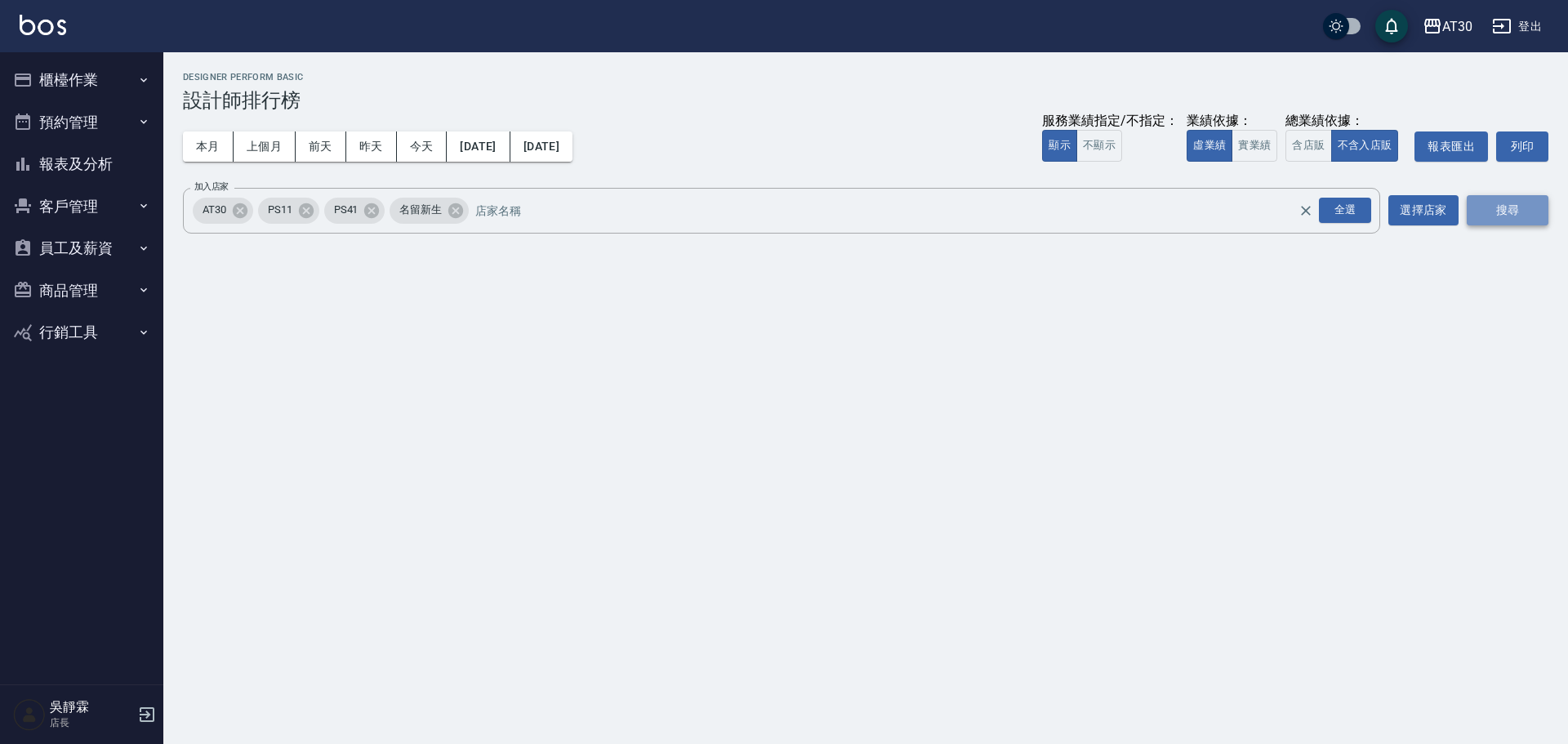
click at [1510, 207] on button "搜尋" at bounding box center [1507, 210] width 82 height 30
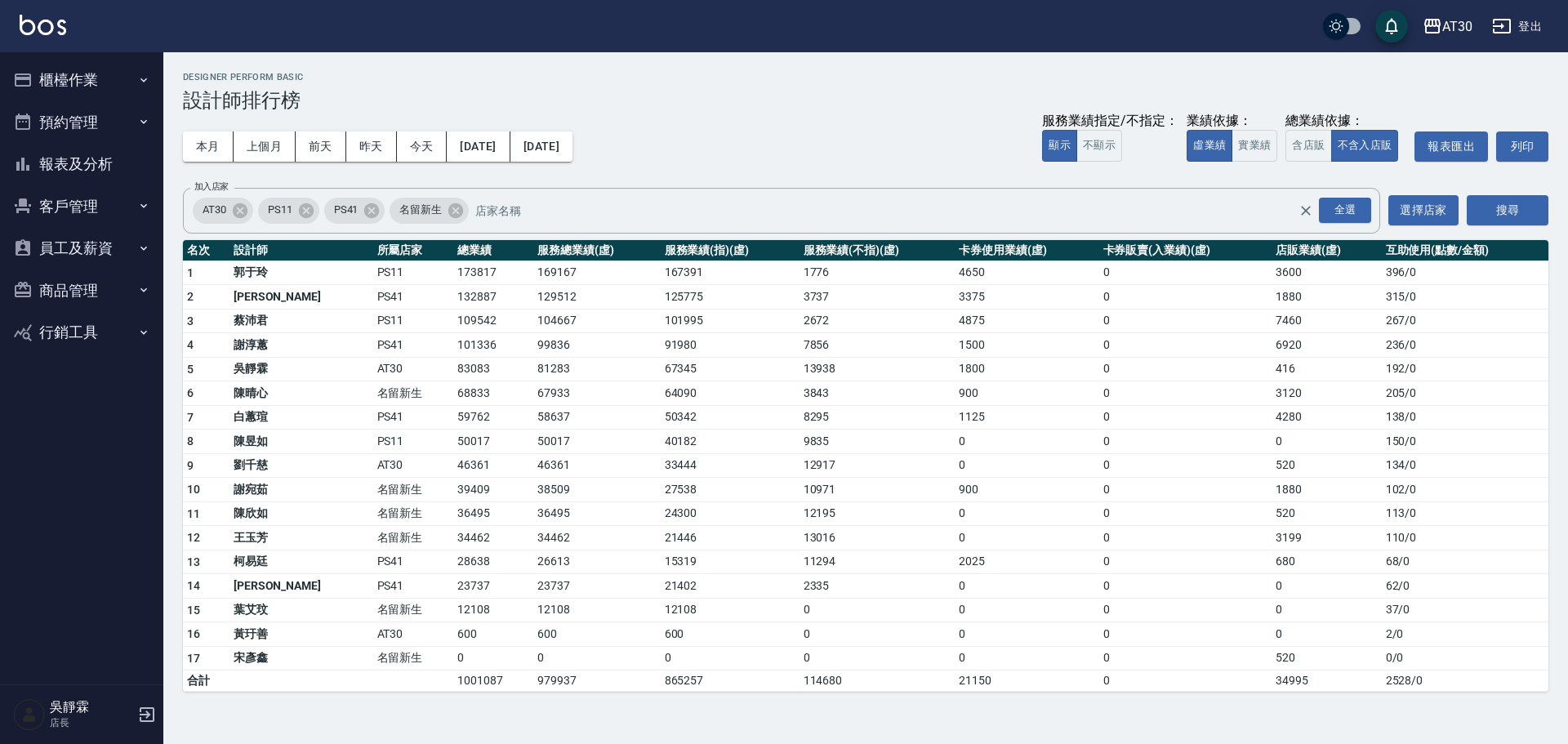
drag, startPoint x: 1555, startPoint y: 783, endPoint x: 1525, endPoint y: 783, distance: 30.0
click at [1525, 743] on html "AT30 登出 櫃檯作業 打帳單 帳單列表 現金收支登錄 材料自購登錄 每日結帳 排班表 現場電腦打卡 預約管理 預約管理 單日預約紀錄 單週預約紀錄 報表及…" at bounding box center [784, 372] width 1568 height 744
click at [422, 142] on button "今天" at bounding box center [422, 146] width 50 height 30
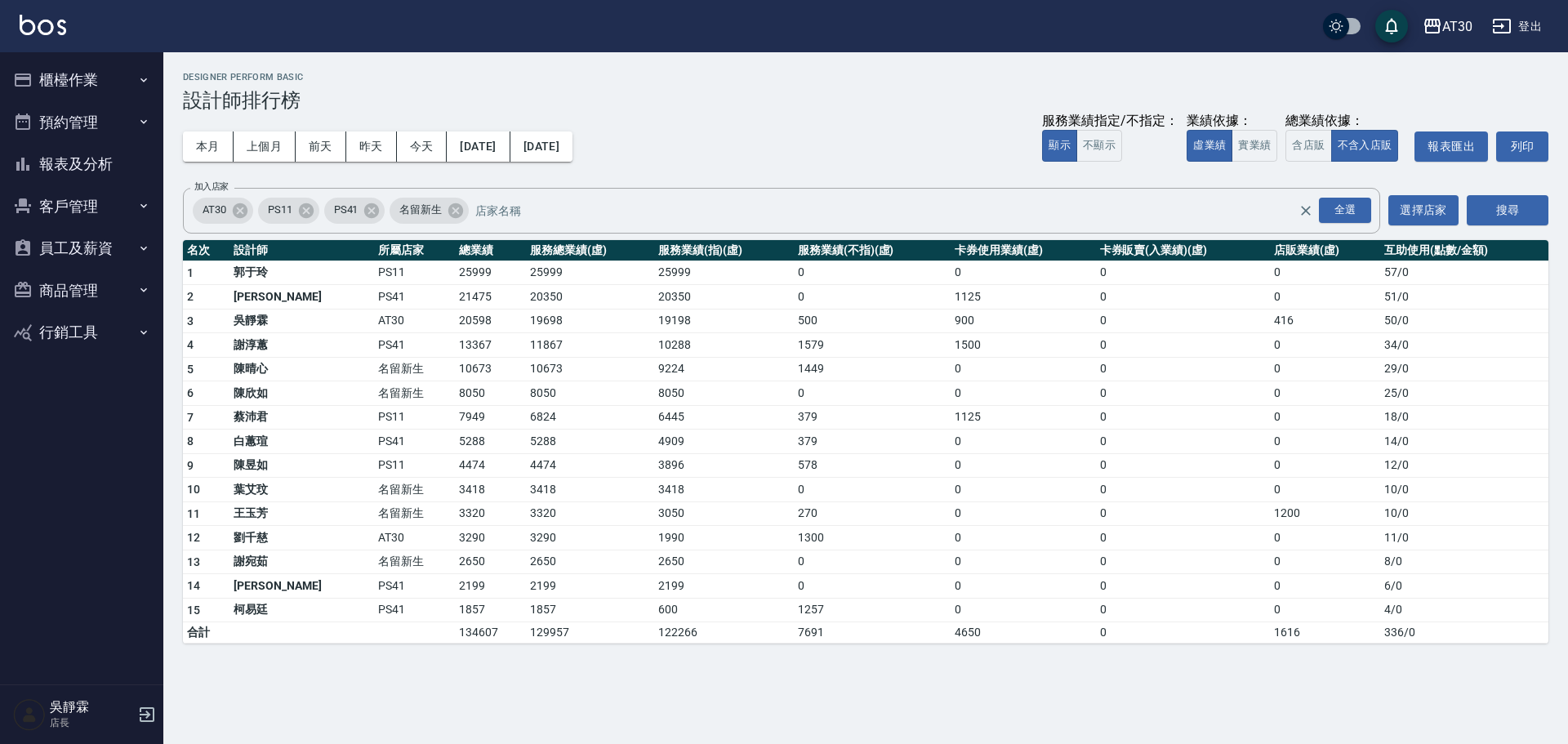
click at [1538, 21] on button "登出" at bounding box center [1516, 26] width 63 height 30
